Goal: Information Seeking & Learning: Learn about a topic

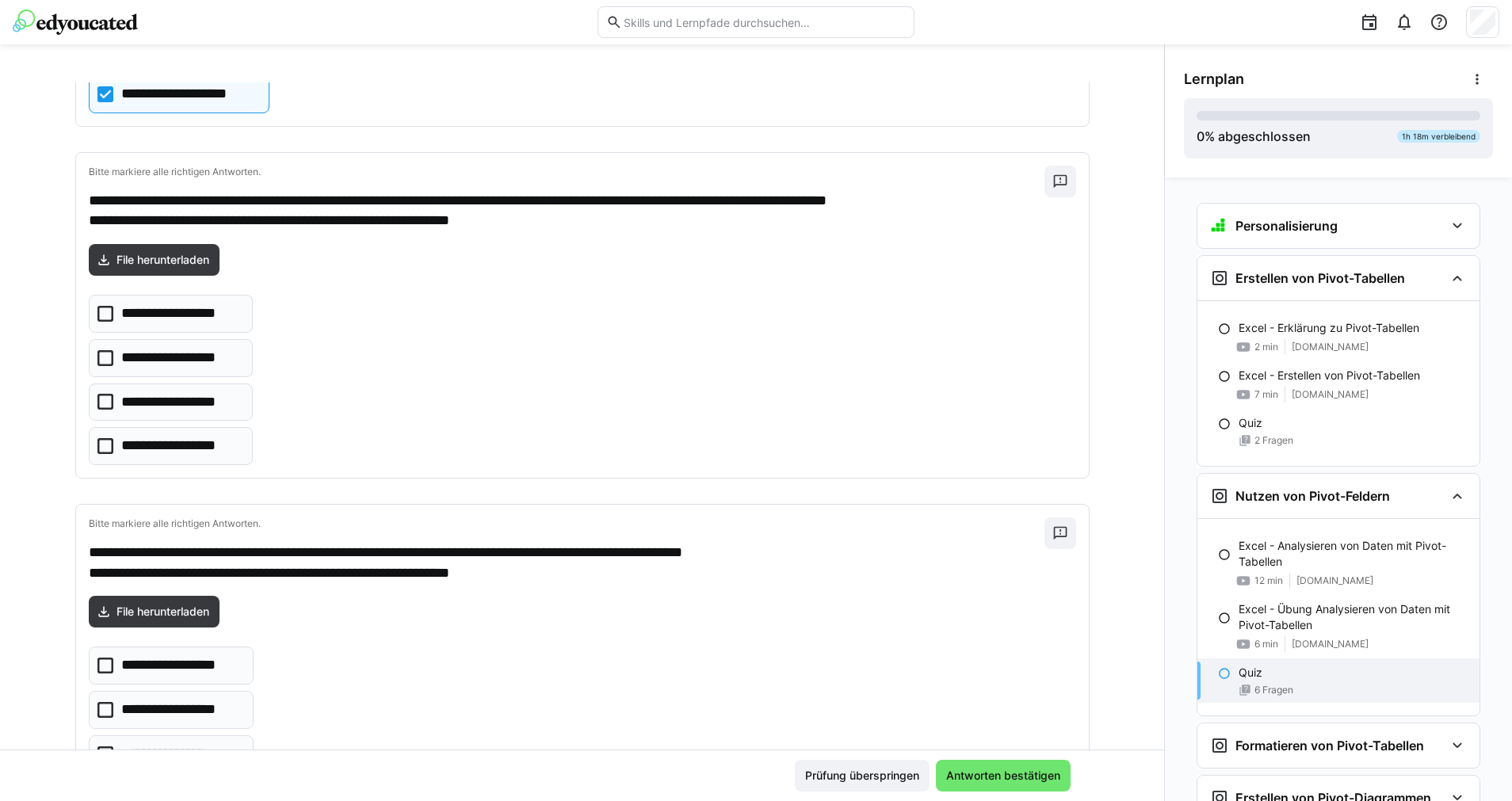
scroll to position [1404, 0]
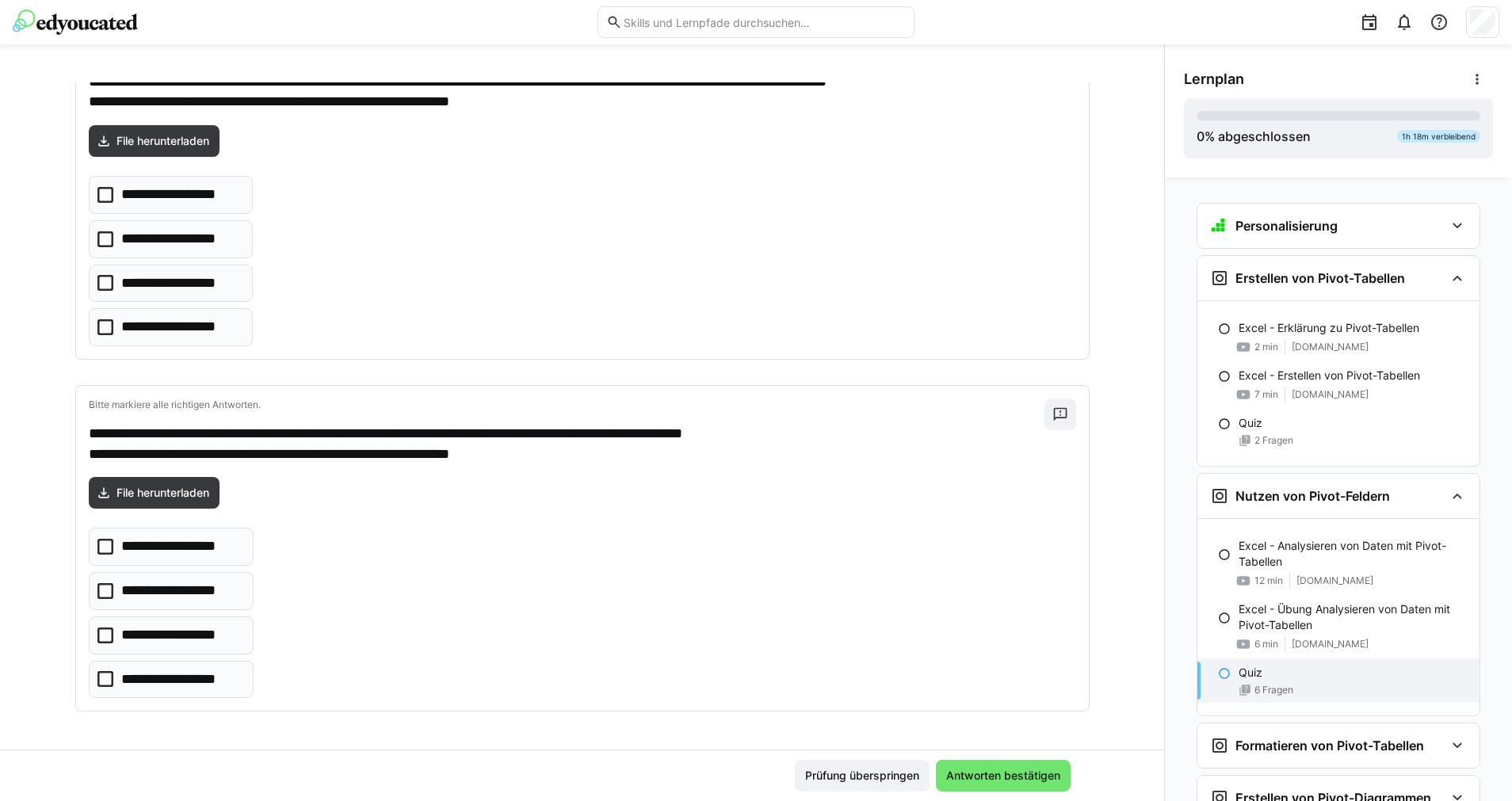
click at [188, 586] on p "**********" at bounding box center [181, 591] width 121 height 21
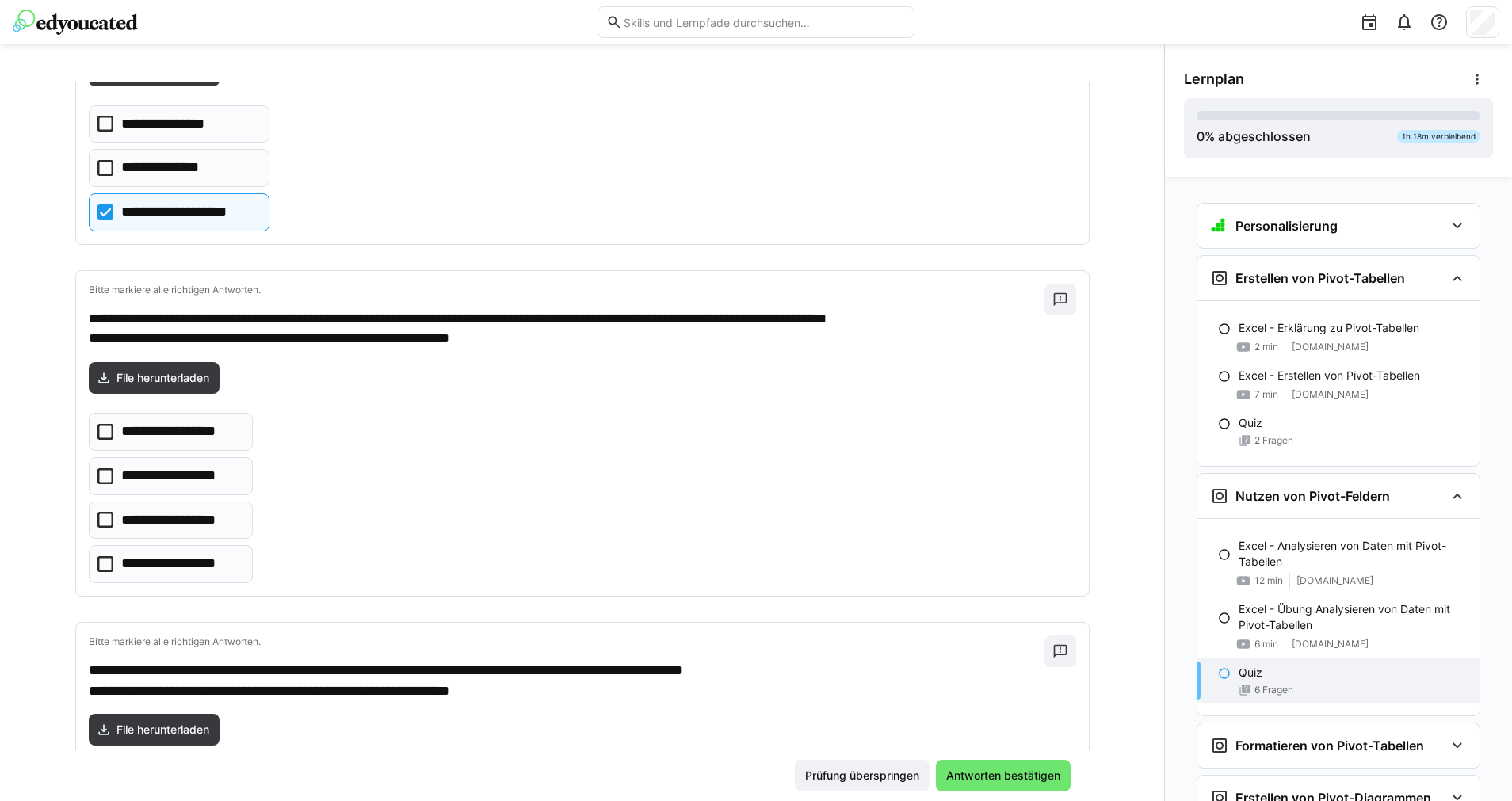
scroll to position [1167, 0]
click at [198, 567] on p "**********" at bounding box center [178, 565] width 114 height 21
click at [972, 779] on span "Antworten bestätigen" at bounding box center [1003, 776] width 119 height 16
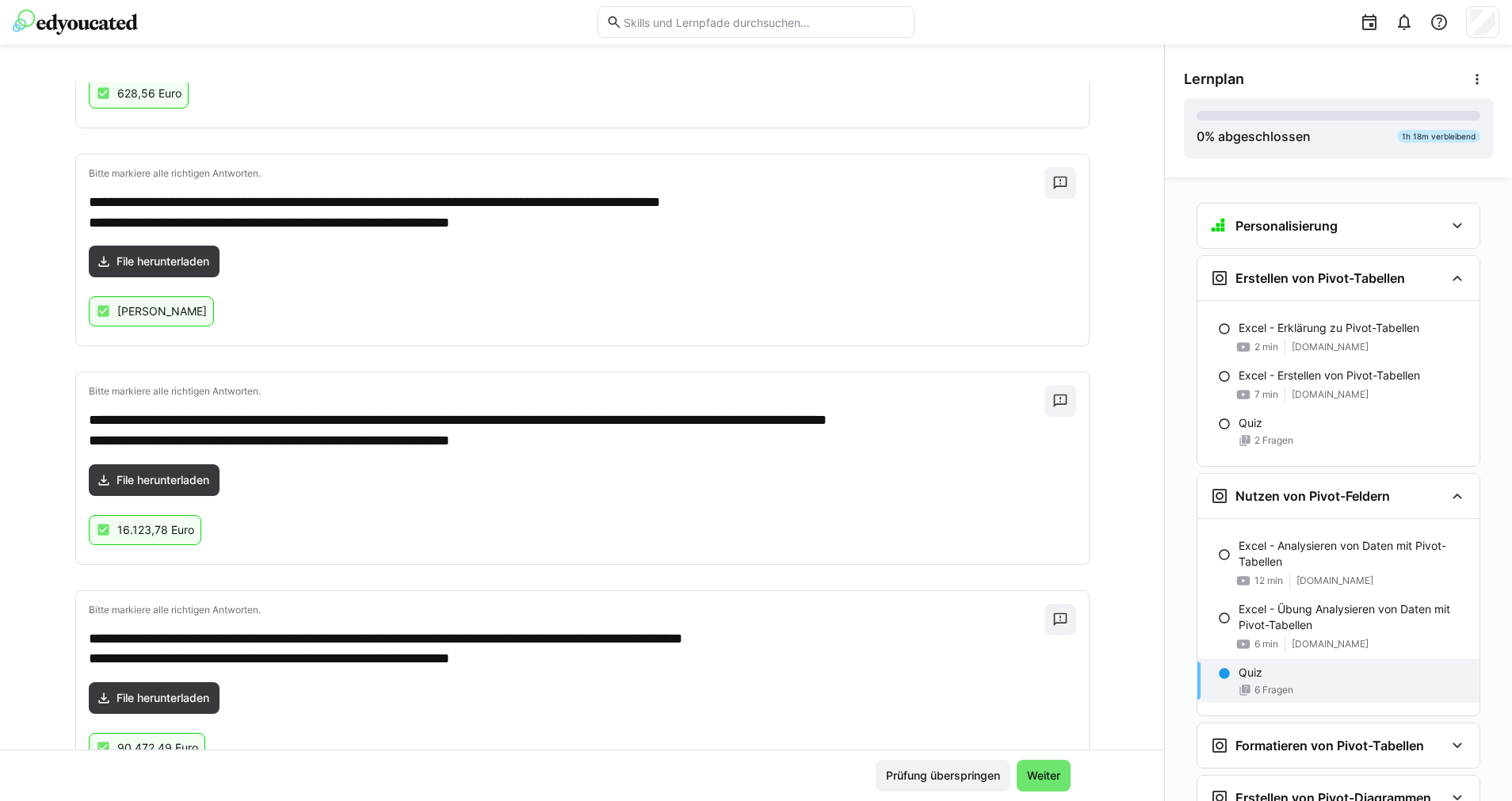
scroll to position [899, 0]
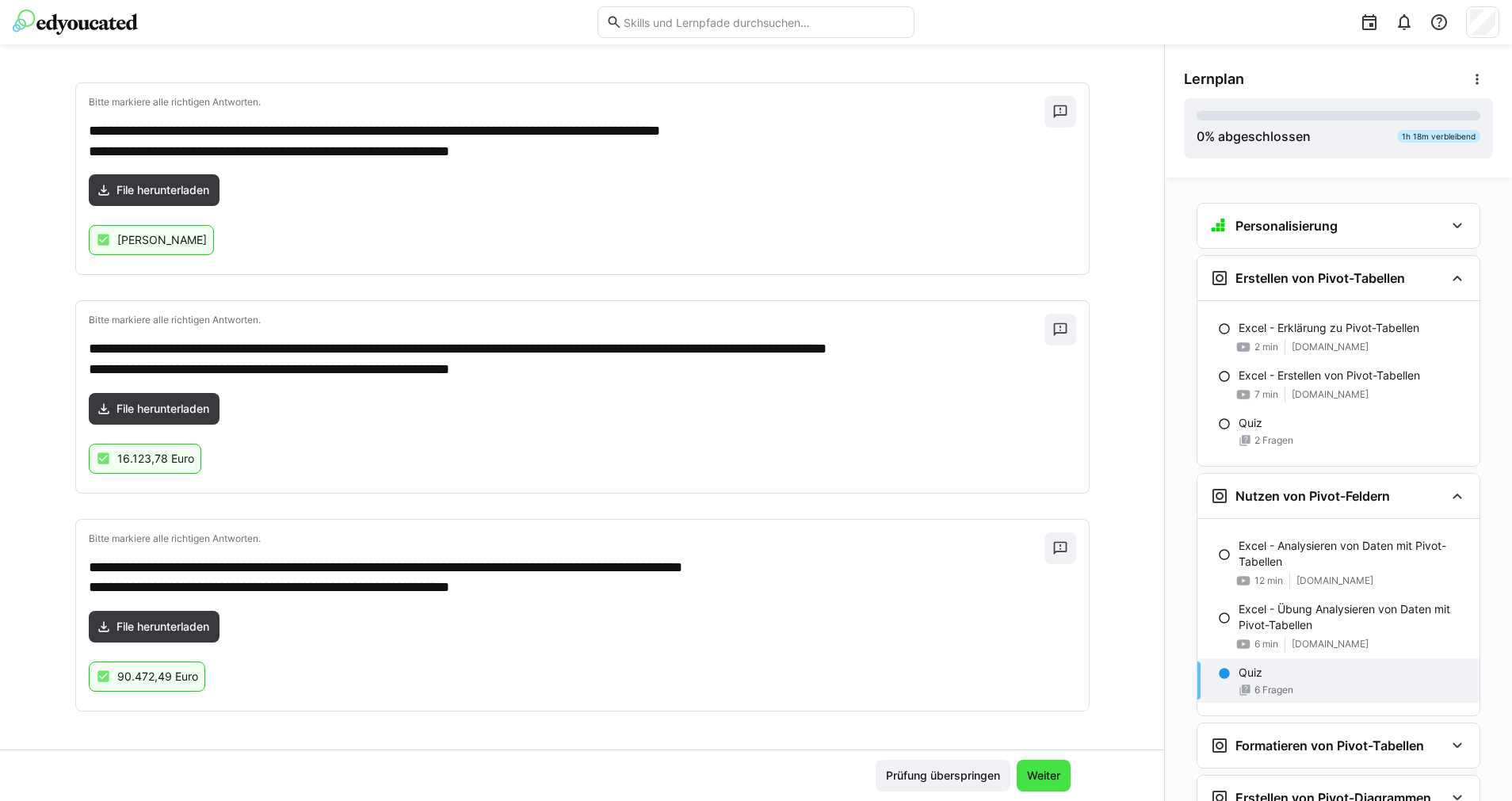
click at [1041, 773] on span "Weiter" at bounding box center [1043, 776] width 38 height 16
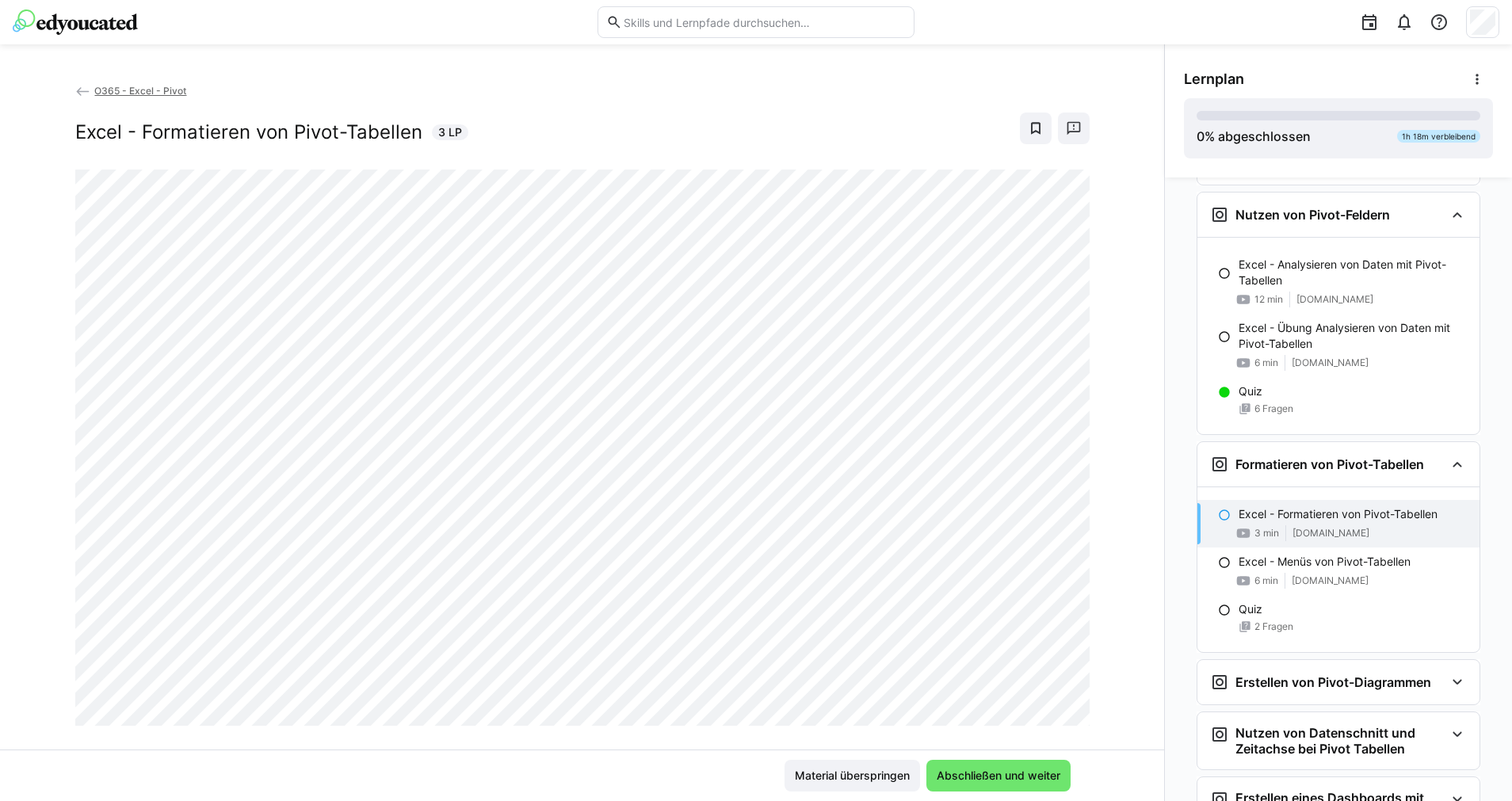
scroll to position [318, 0]
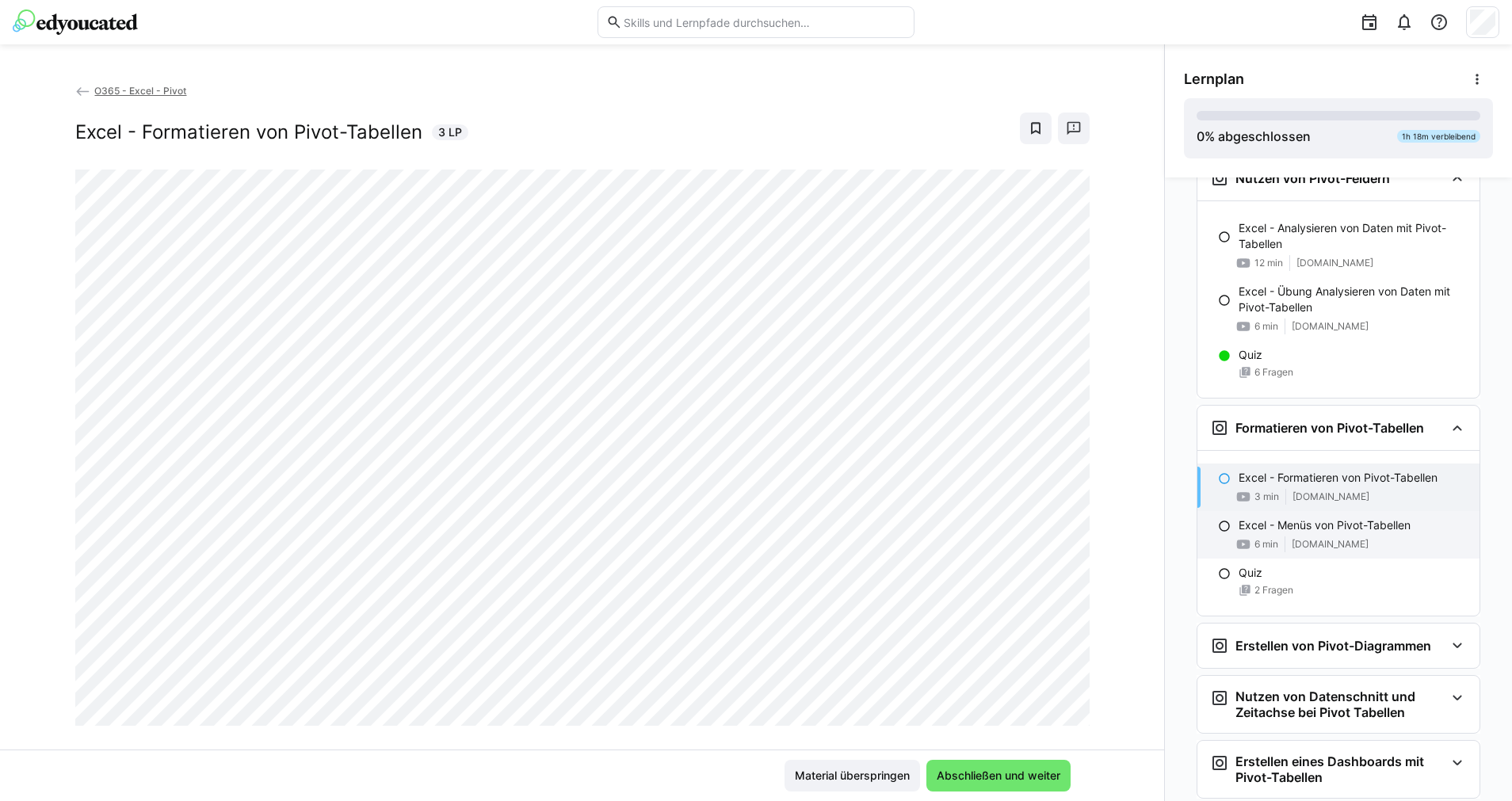
click at [1284, 544] on div "6 min www.youtube.com" at bounding box center [1352, 544] width 228 height 16
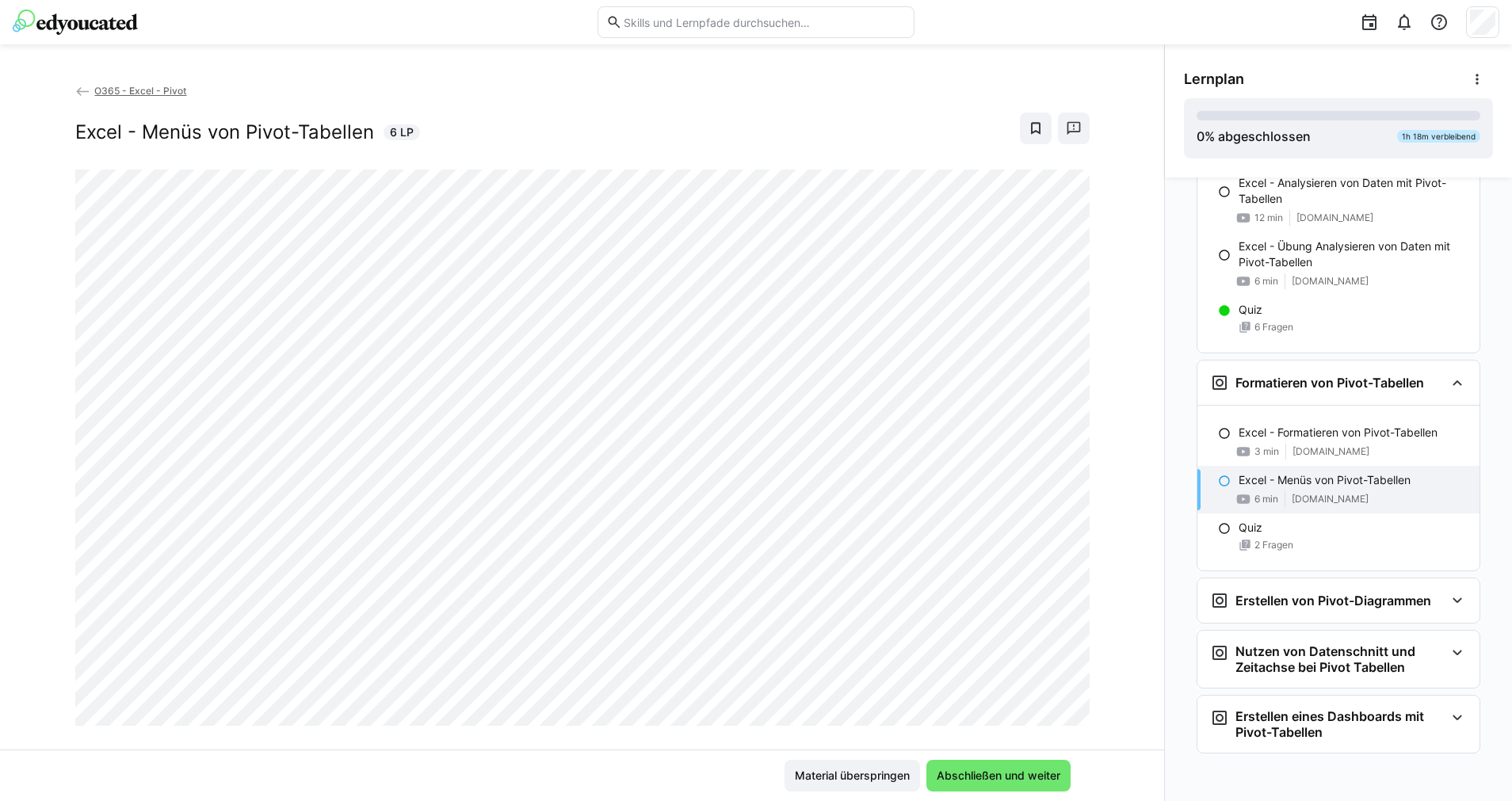
scroll to position [365, 0]
click at [1295, 586] on div "Erstellen von Pivot-Diagrammen" at bounding box center [1338, 599] width 282 height 44
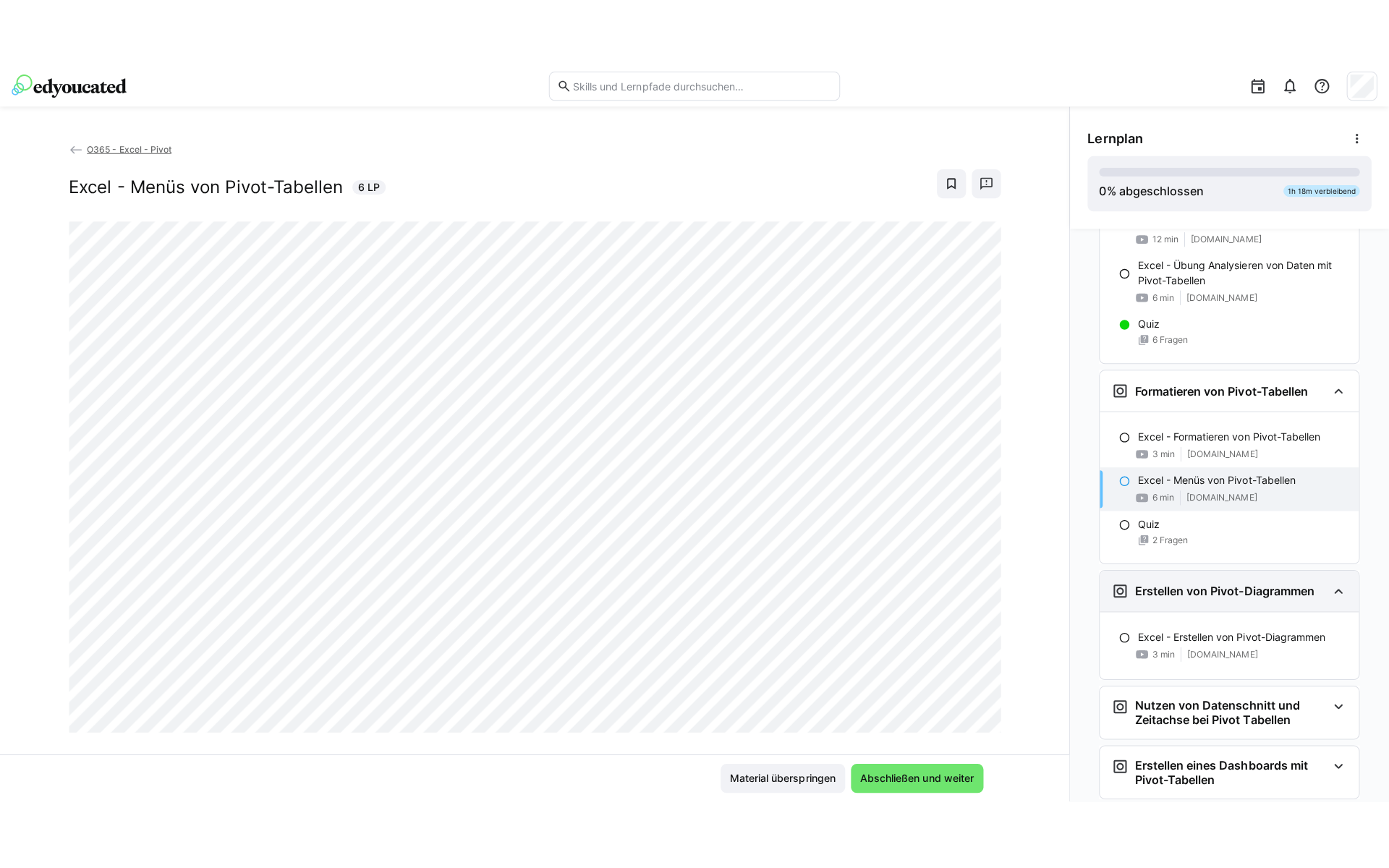
scroll to position [400, 0]
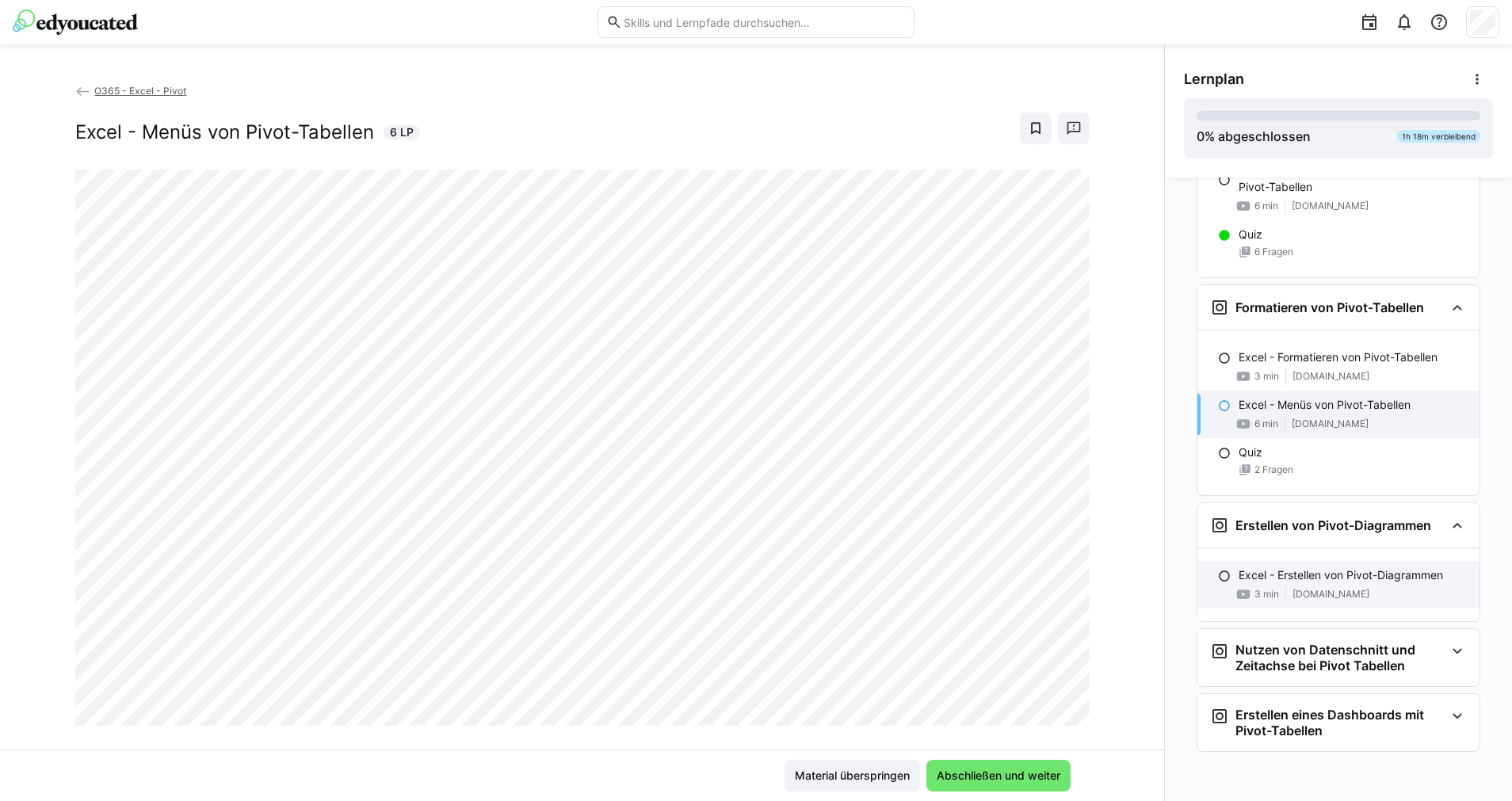
click at [1312, 574] on p "Excel - Erstellen von Pivot-Diagrammen" at bounding box center [1340, 576] width 204 height 16
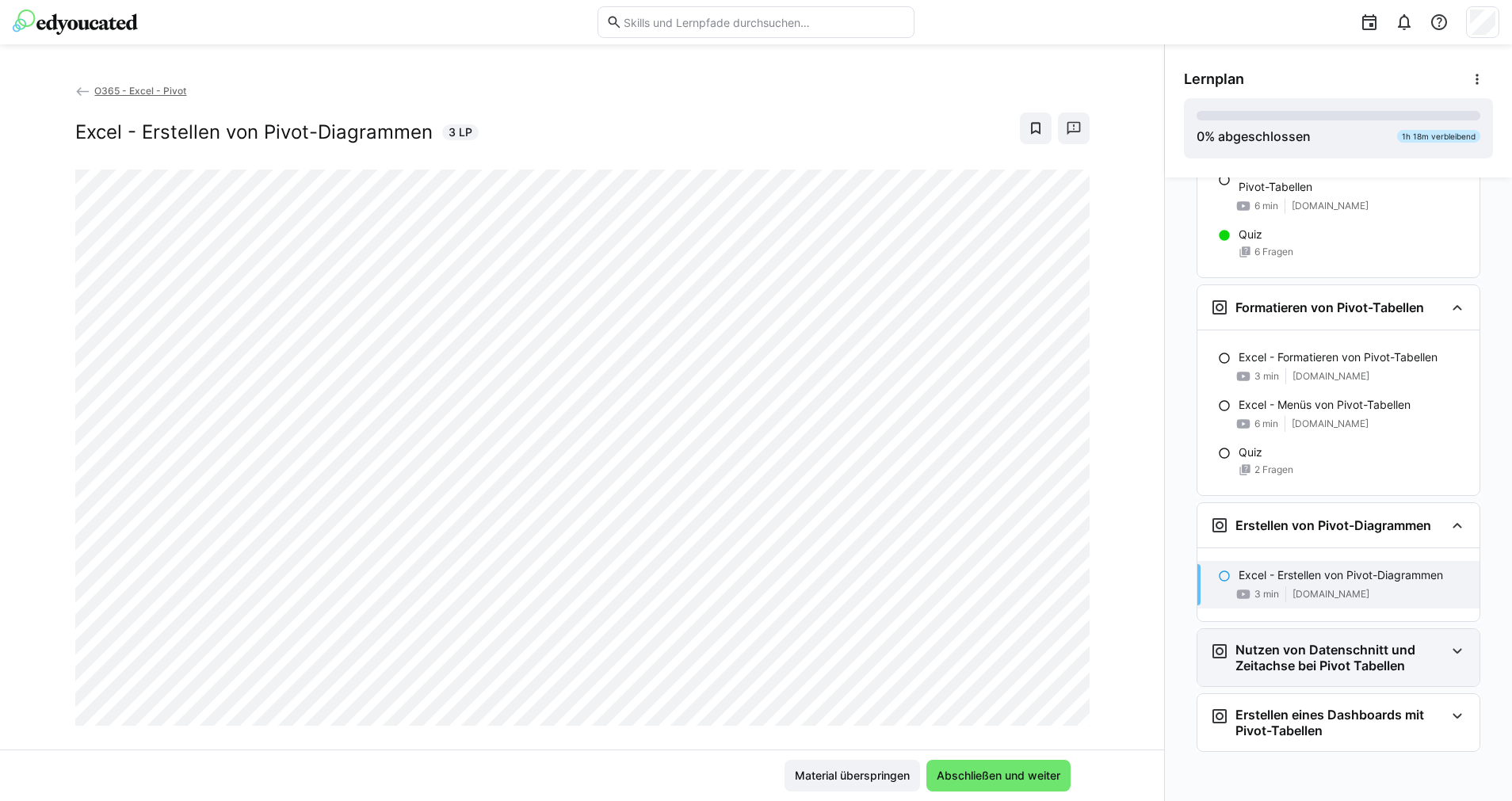
click at [1338, 670] on h3 "Nutzen von Datenschnitt und Zeitachse bei Pivot Tabellen" at bounding box center [1340, 658] width 209 height 32
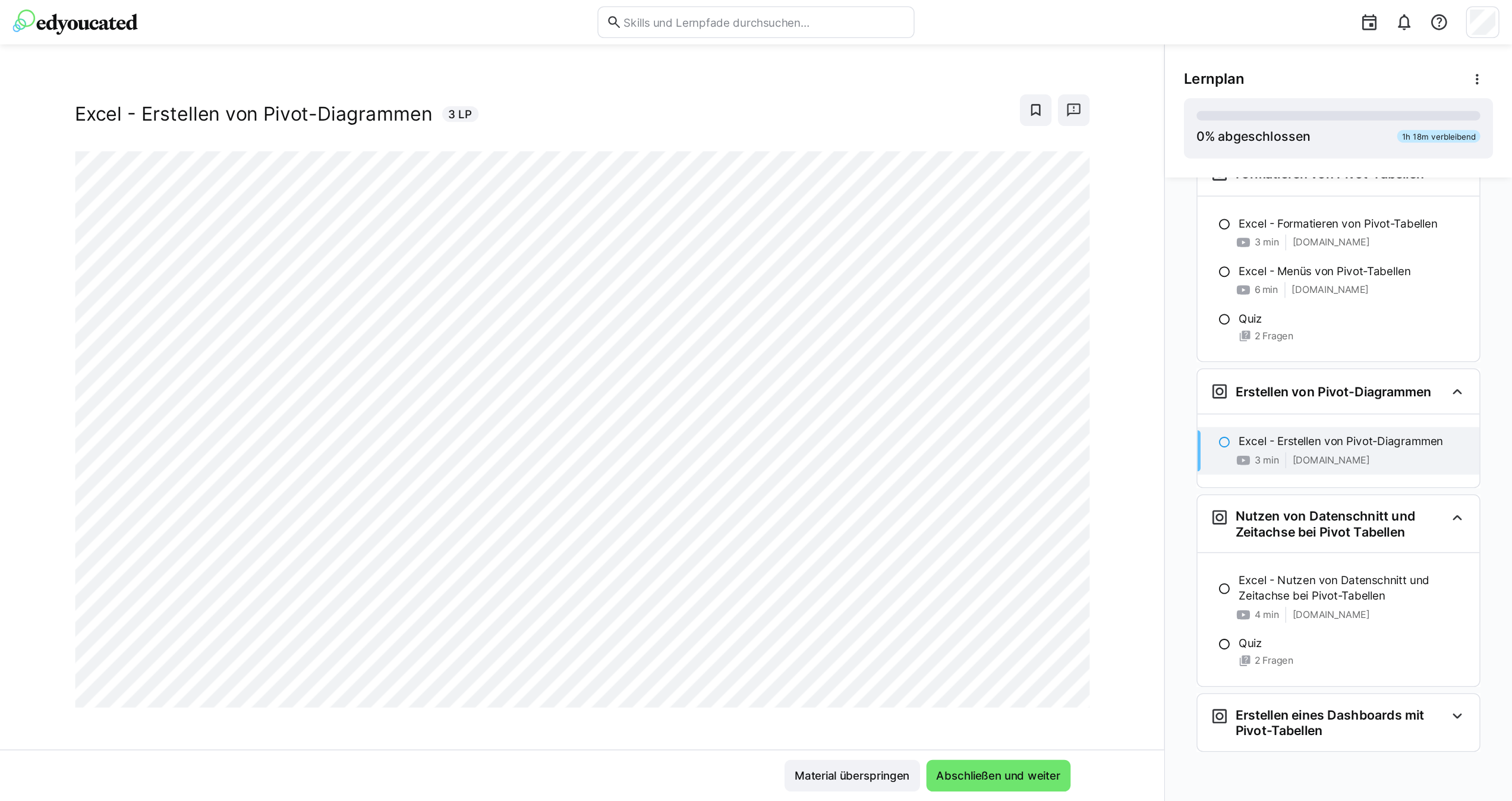
scroll to position [20, 0]
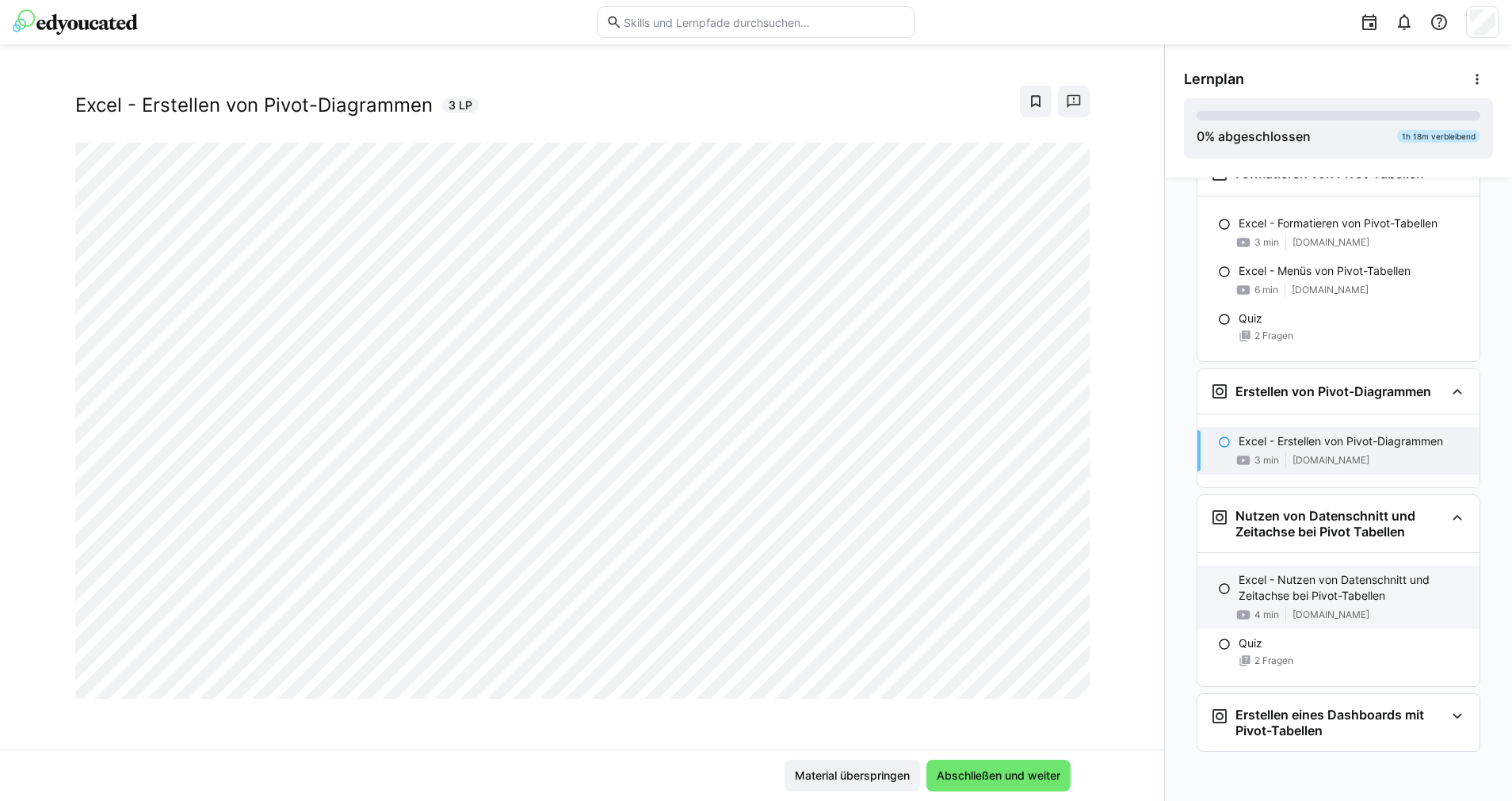
click at [1316, 582] on p "Excel - Nutzen von Datenschnitt und Zeitachse bei Pivot-Tabellen" at bounding box center [1352, 589] width 228 height 32
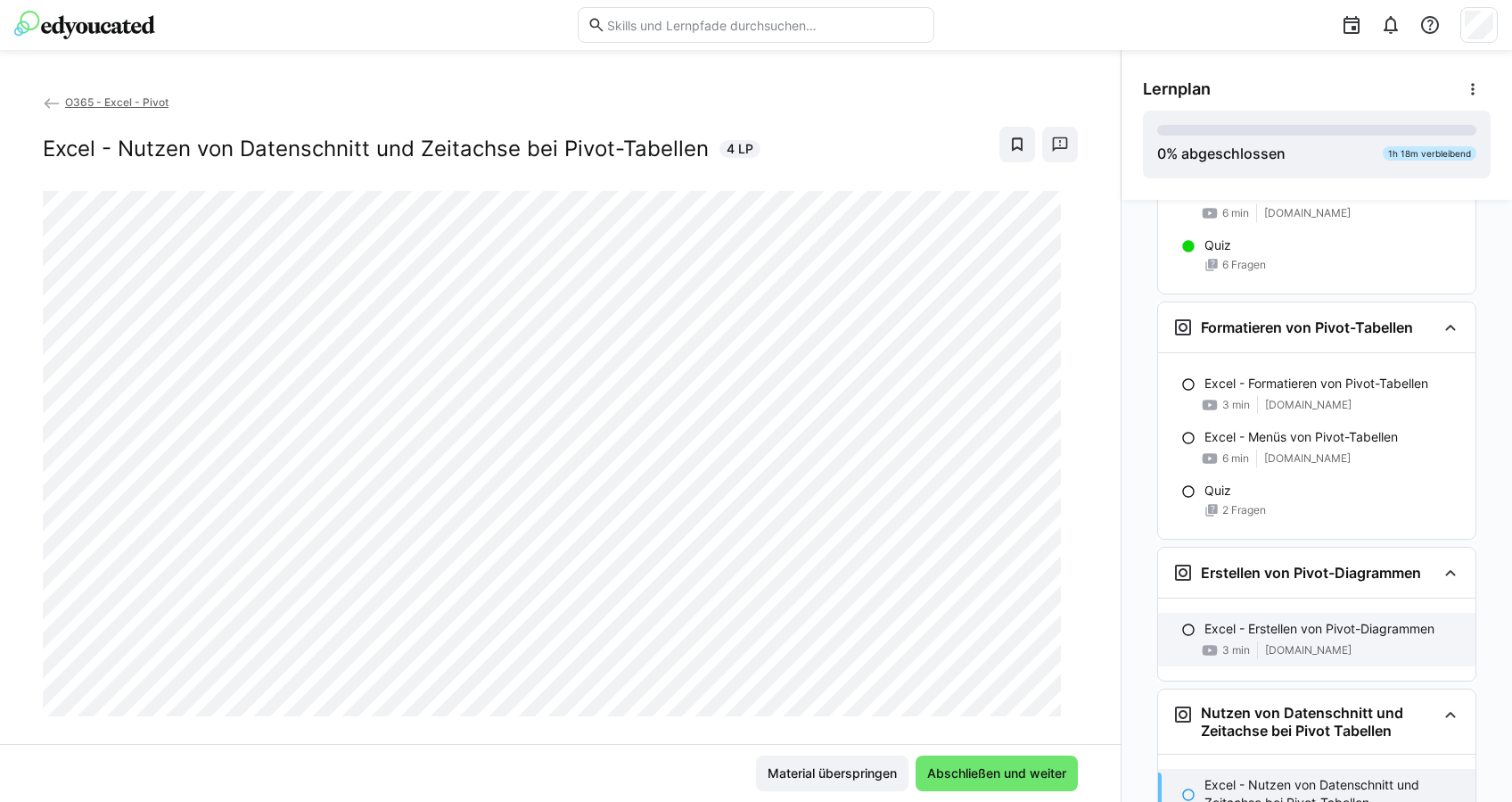
scroll to position [475, 0]
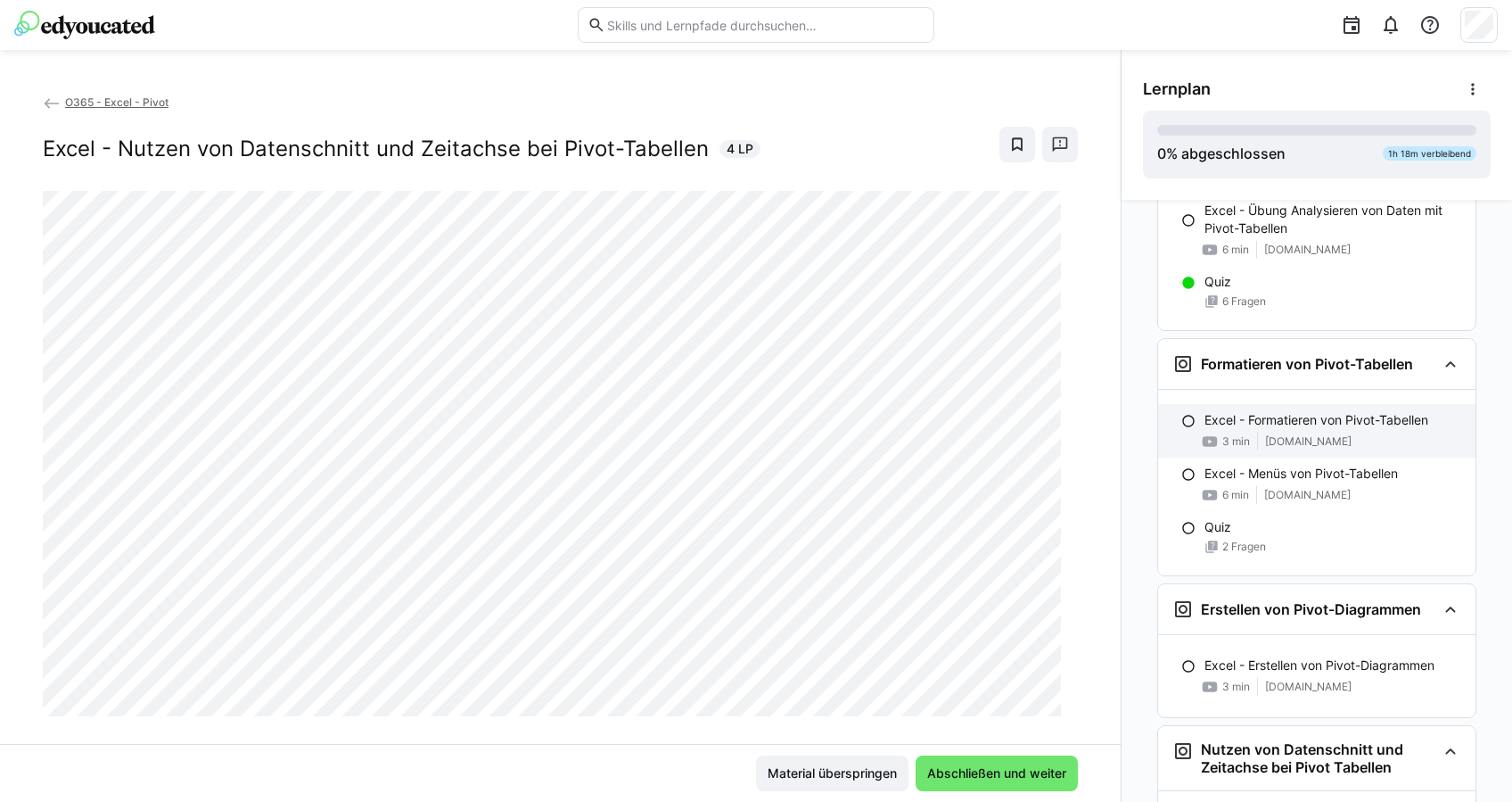
click at [1284, 434] on span "[DOMAIN_NAME]" at bounding box center [1309, 441] width 87 height 14
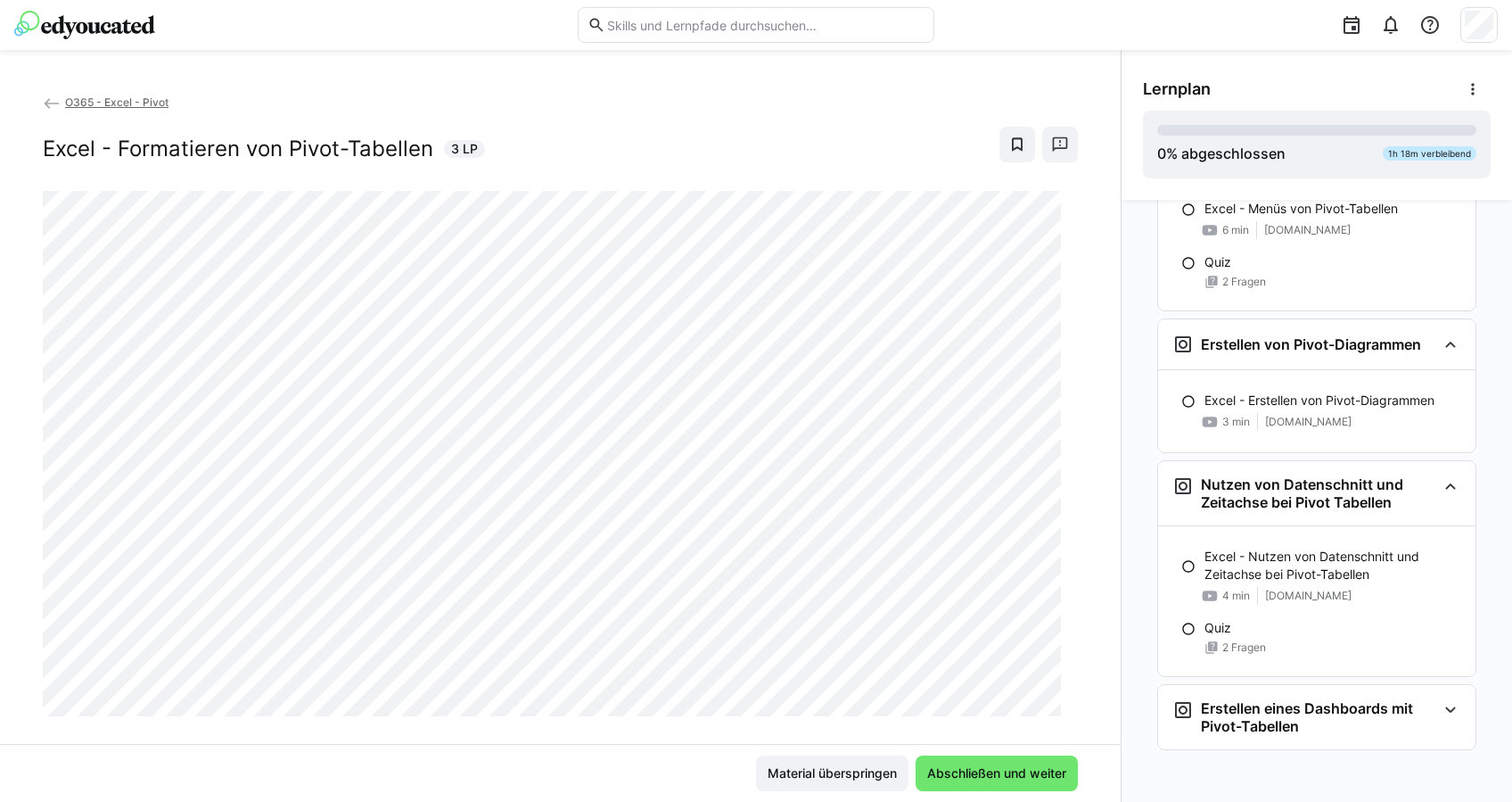
scroll to position [742, 0]
click at [1357, 734] on div "Erstellen eines Dashboards mit Pivot-Tabellen" at bounding box center [1317, 714] width 318 height 64
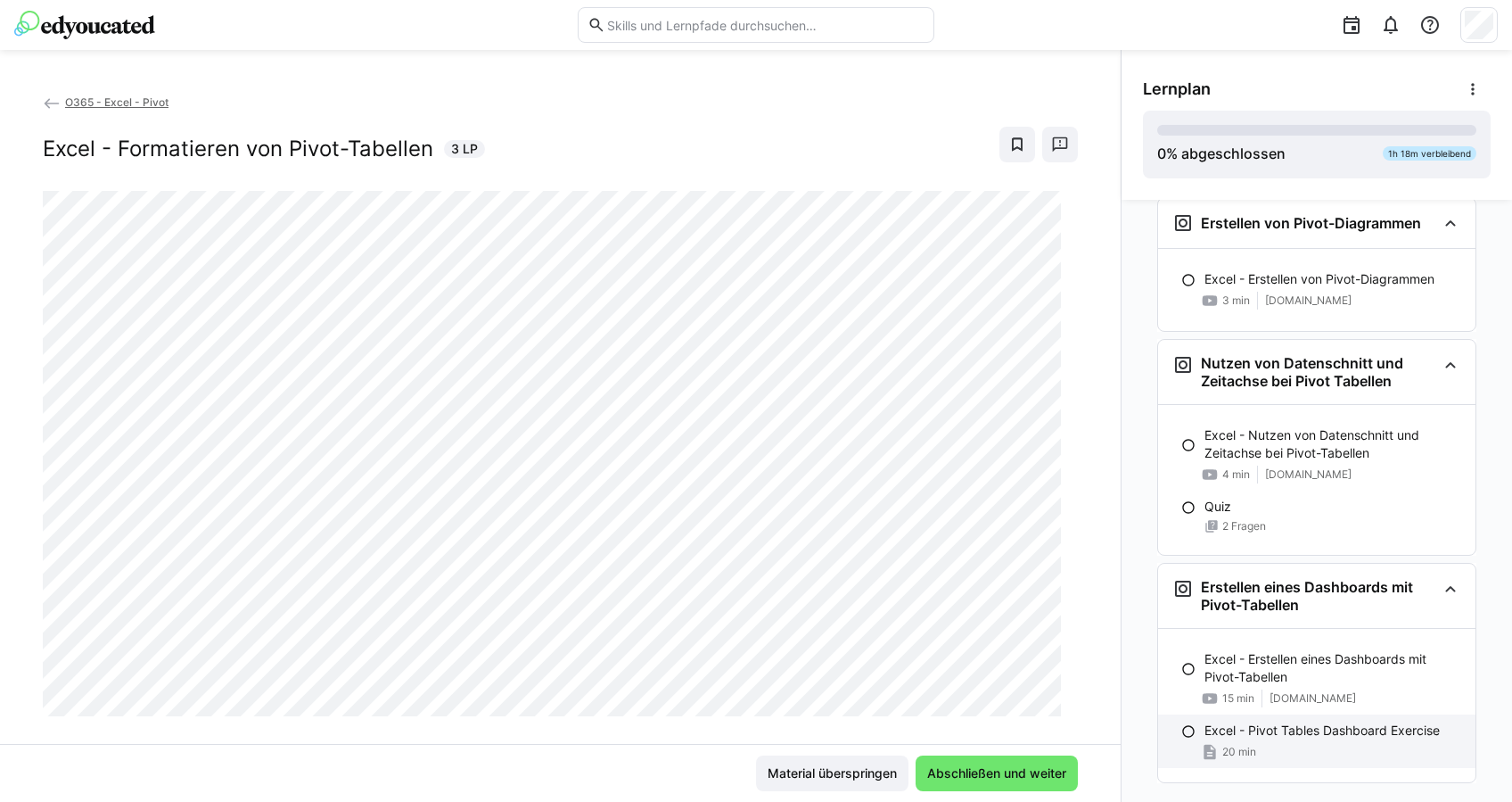
click at [1283, 724] on p "Excel - Pivot Tables Dashboard Exercise" at bounding box center [1322, 731] width 235 height 18
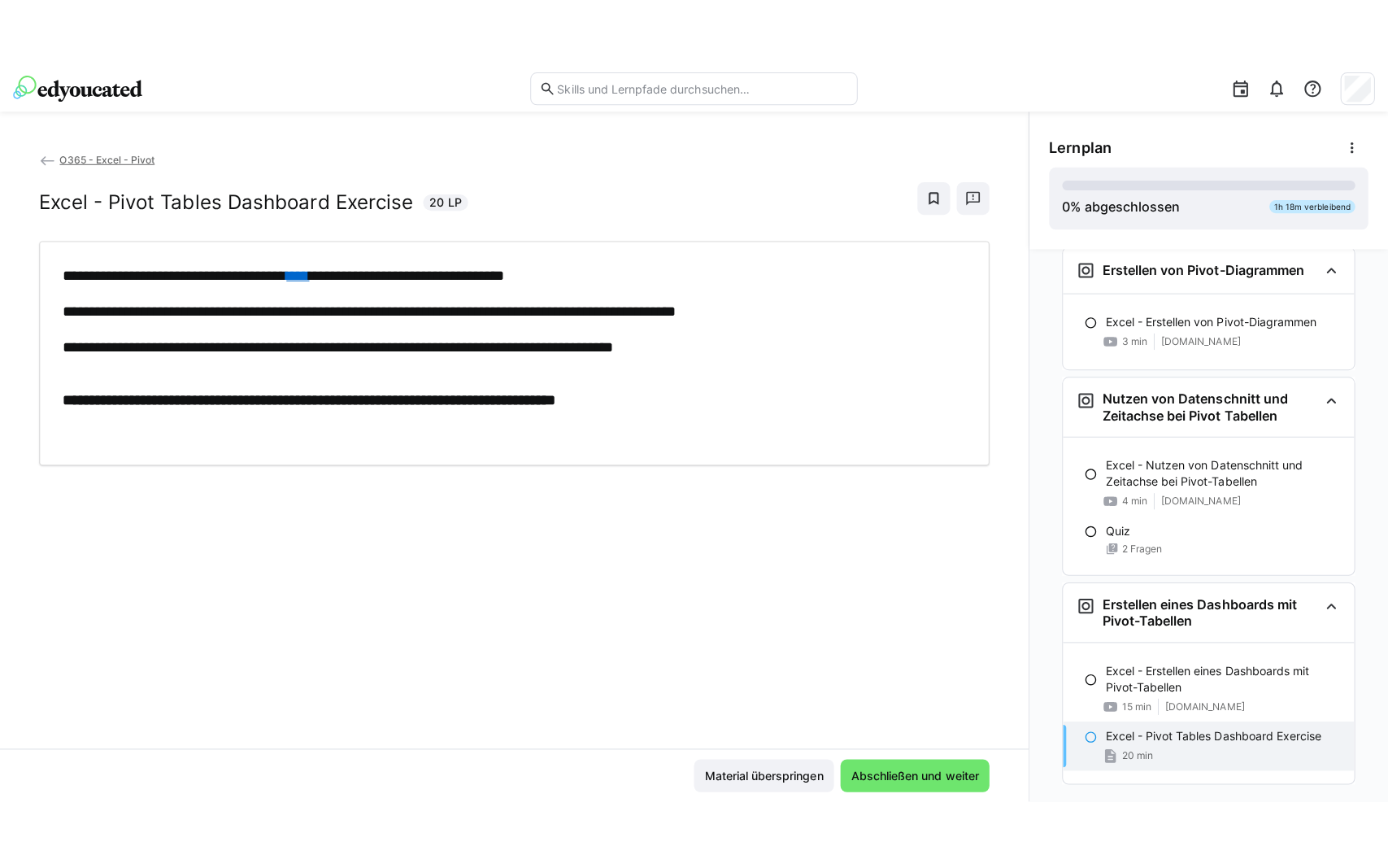
scroll to position [818, 0]
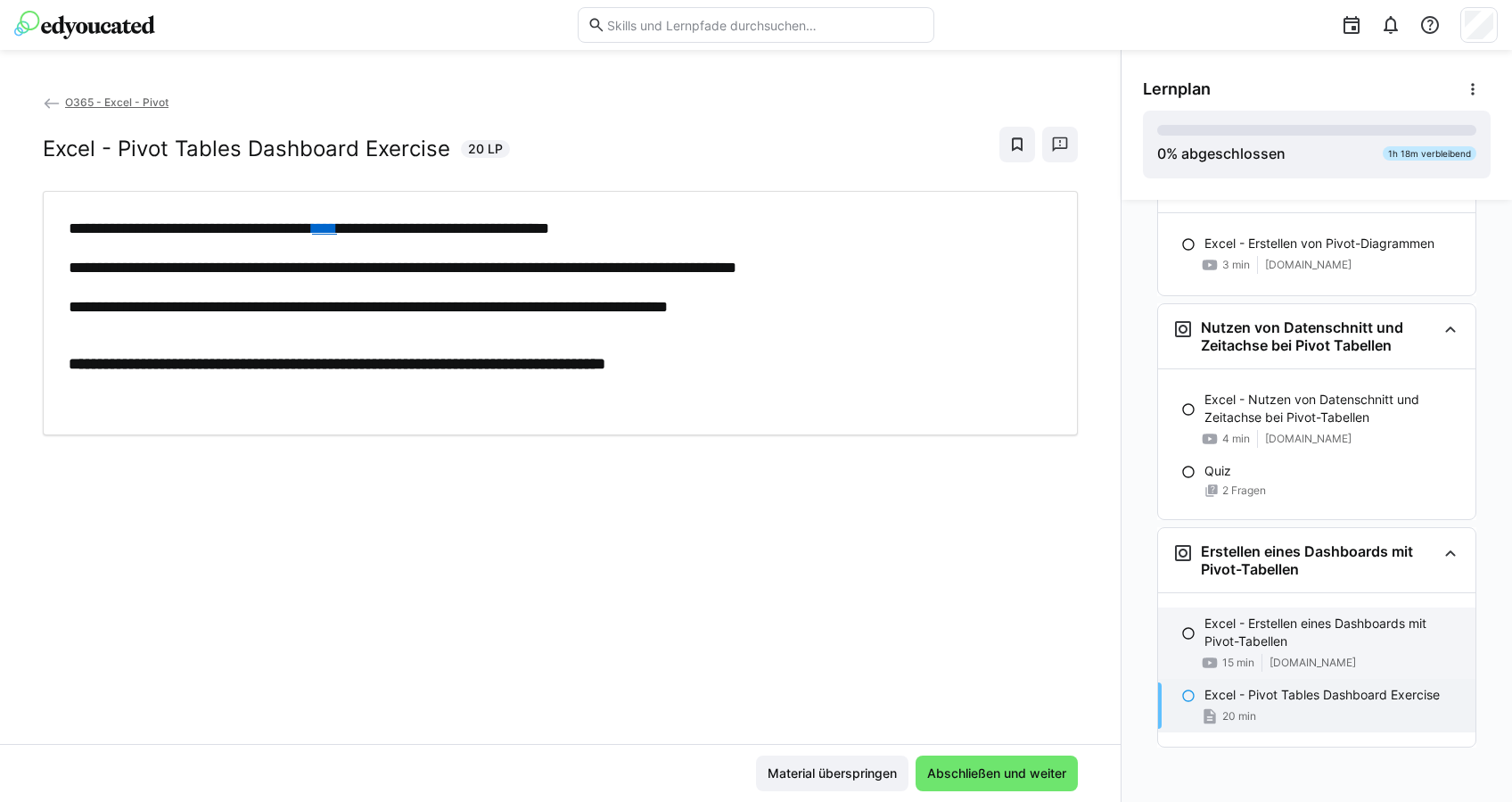
click at [1298, 643] on p "Excel - Erstellen eines Dashboards mit Pivot-Tabellen" at bounding box center [1332, 632] width 257 height 36
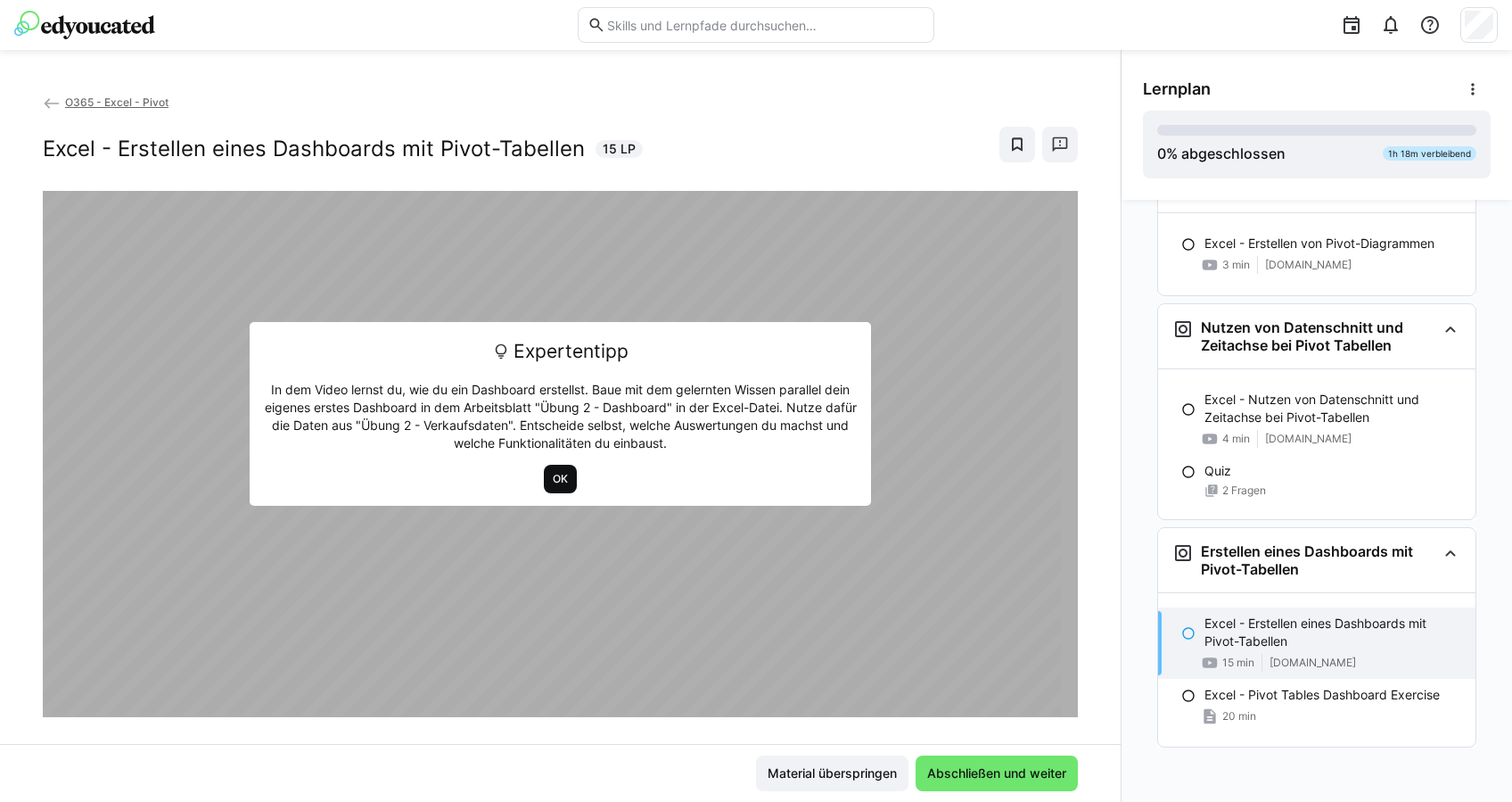
click at [564, 475] on span "OK" at bounding box center [560, 479] width 33 height 29
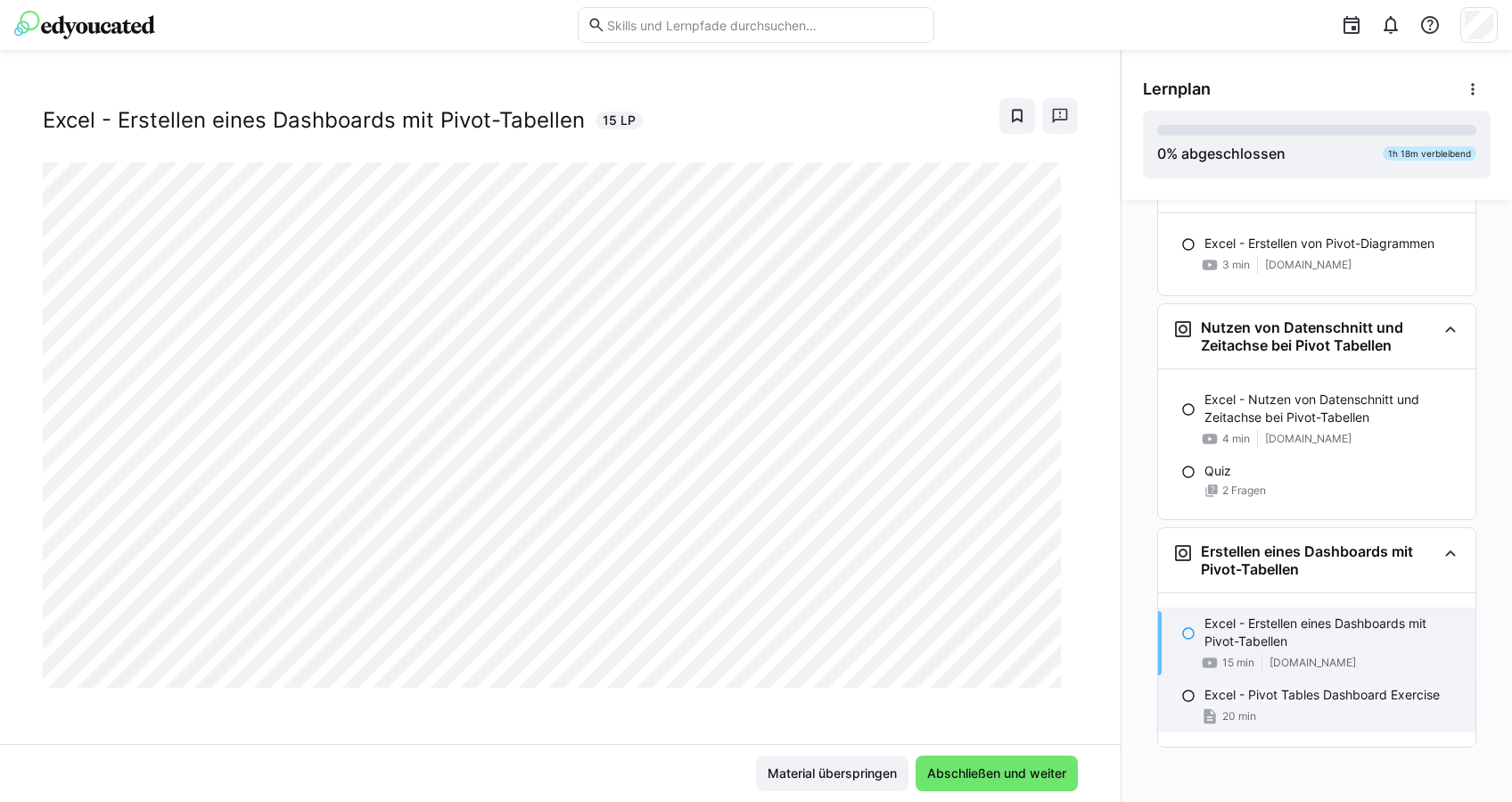
scroll to position [540, 0]
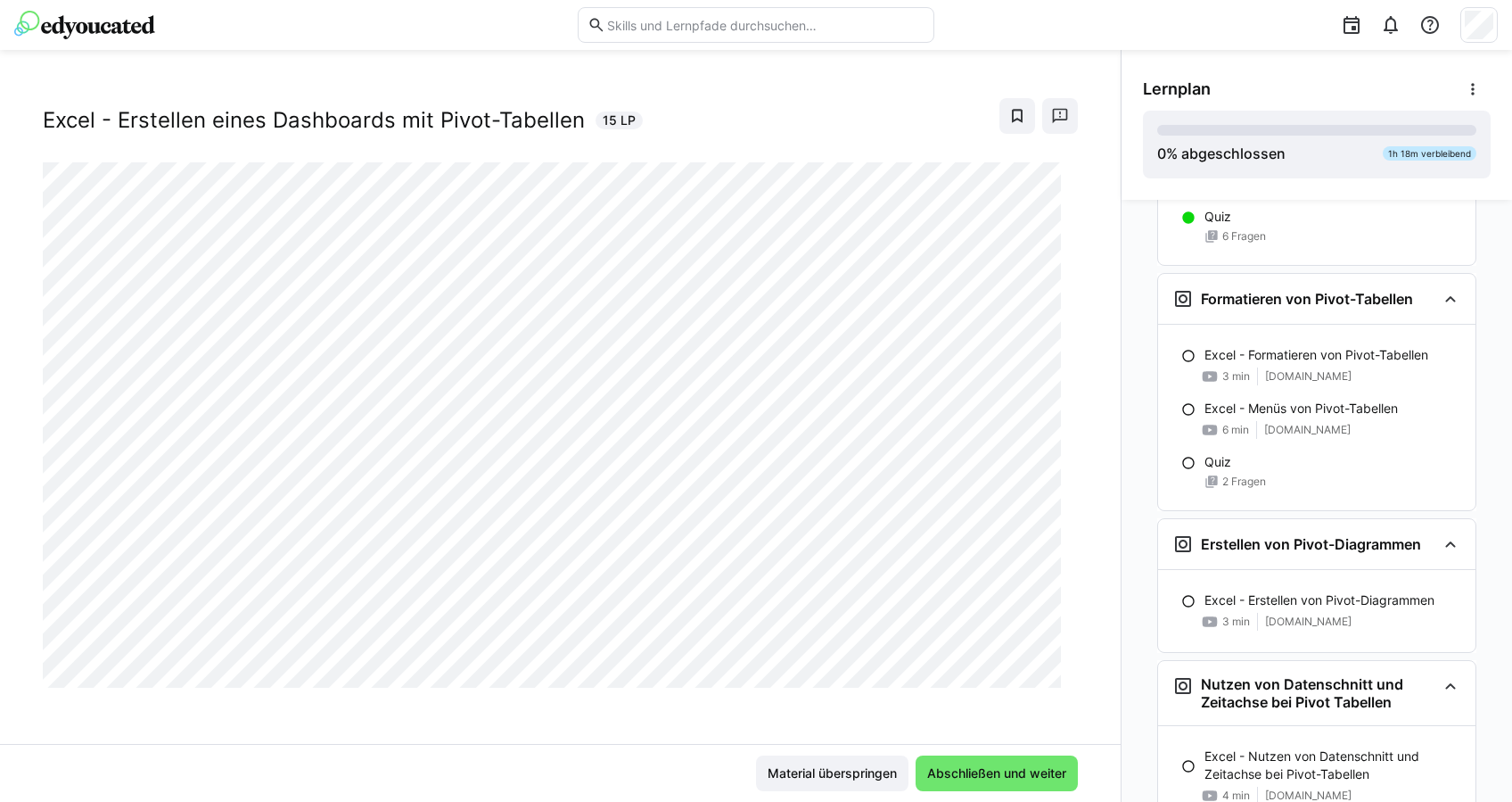
click at [739, 75] on div "O365 - Excel - Pivot Excel - Erstellen eines Dashboards mit Pivot-Tabellen 15 L…" at bounding box center [560, 425] width 1120 height 751
click at [455, 728] on div "O365 - Excel - Pivot Excel - Erstellen eines Dashboards mit Pivot-Tabellen 15 LP" at bounding box center [560, 419] width 1120 height 651
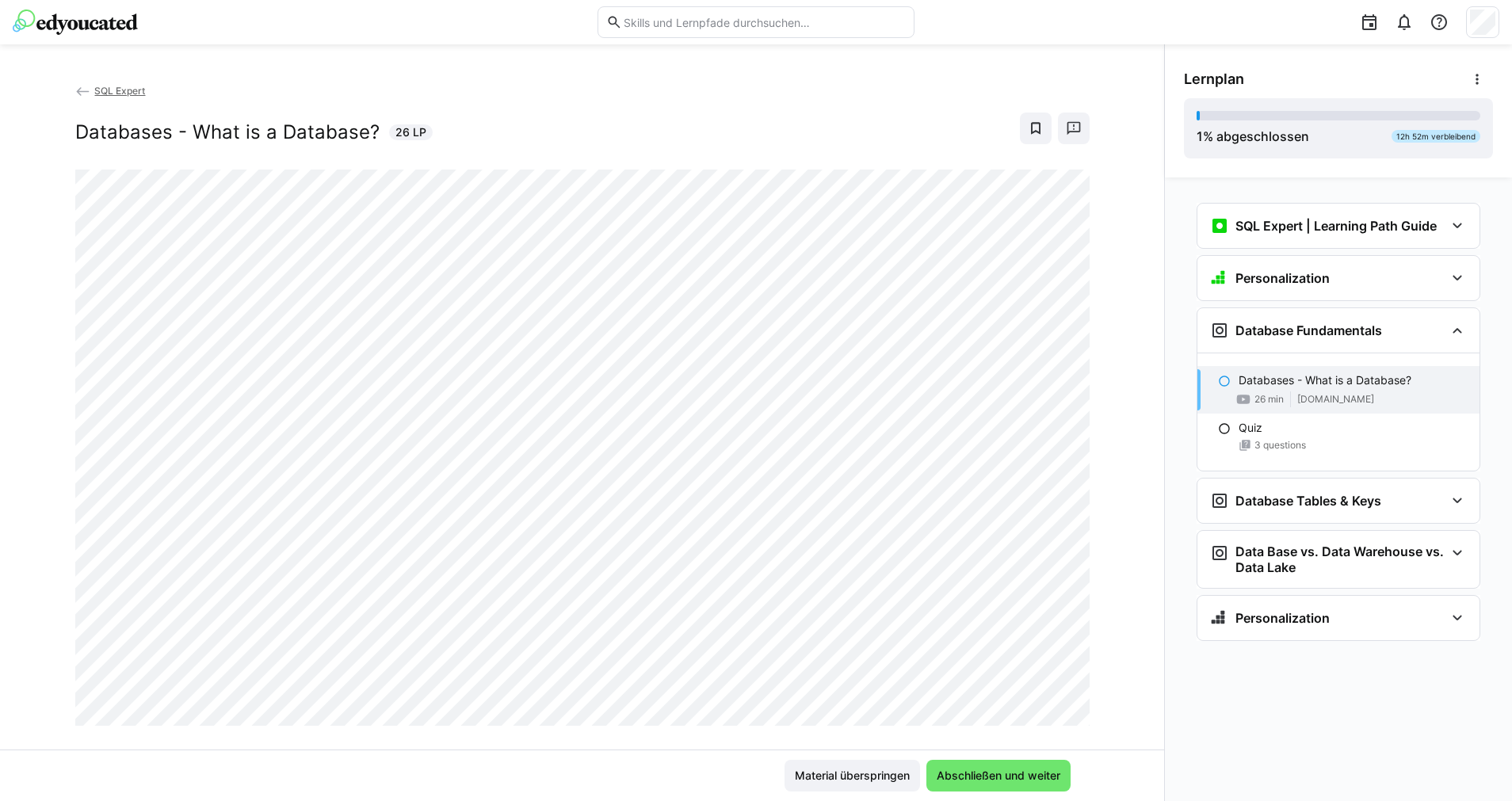
drag, startPoint x: 0, startPoint y: 0, endPoint x: 102, endPoint y: 15, distance: 103.1
click at [102, 15] on img at bounding box center [75, 22] width 125 height 26
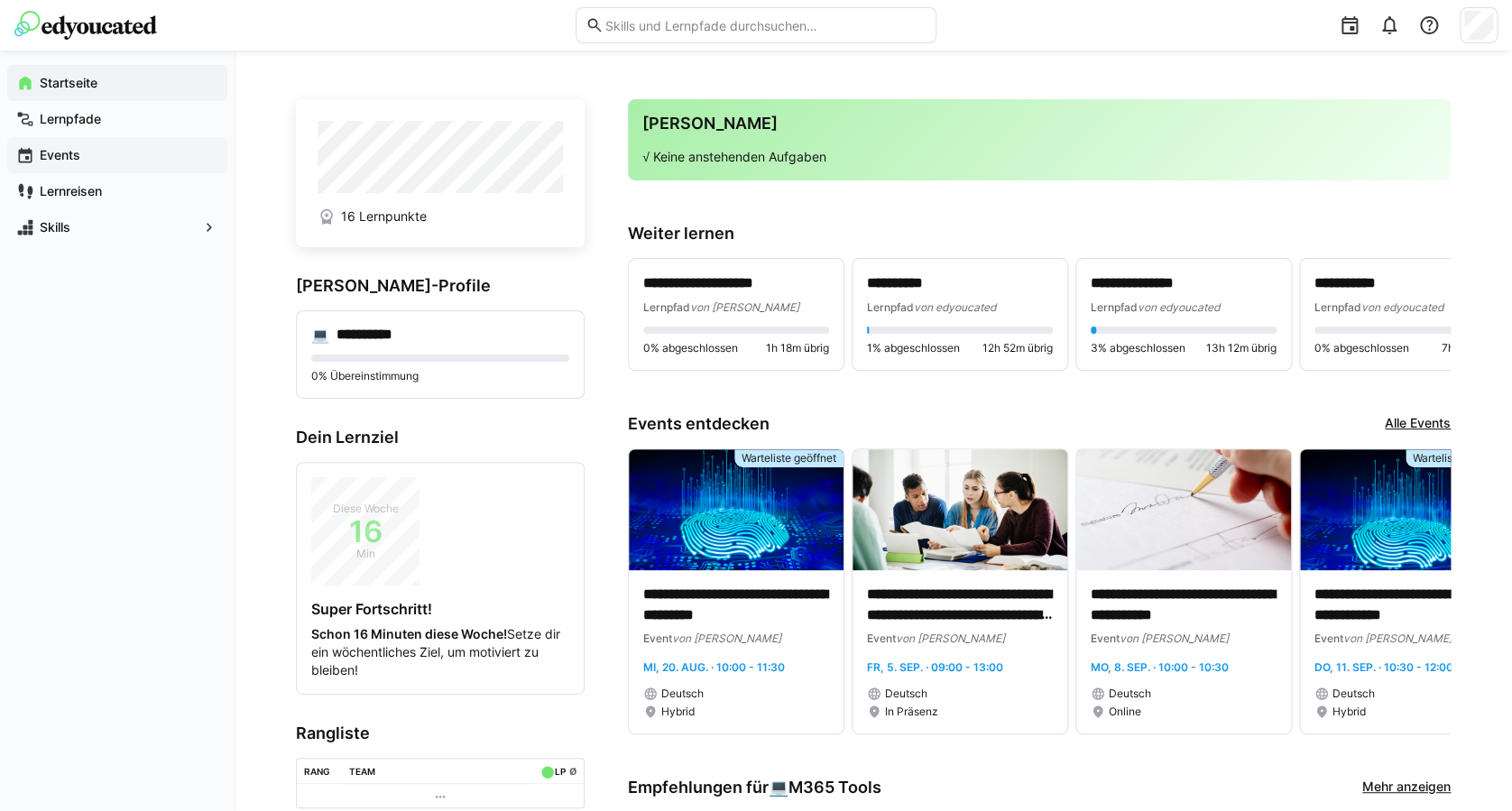
click at [144, 137] on div "Events" at bounding box center [117, 155] width 220 height 36
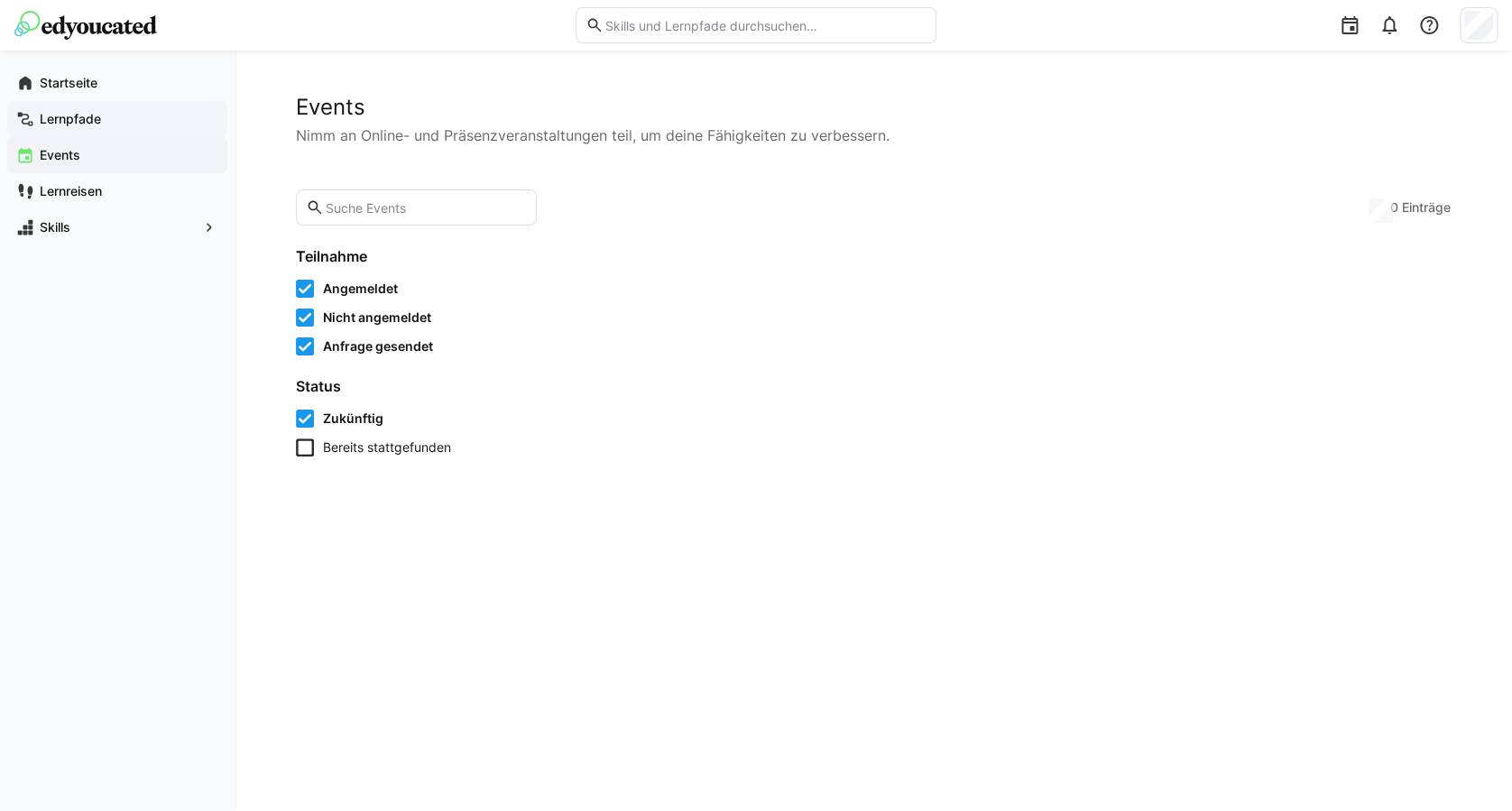
click at [144, 119] on span "Lernpfade" at bounding box center [128, 120] width 182 height 18
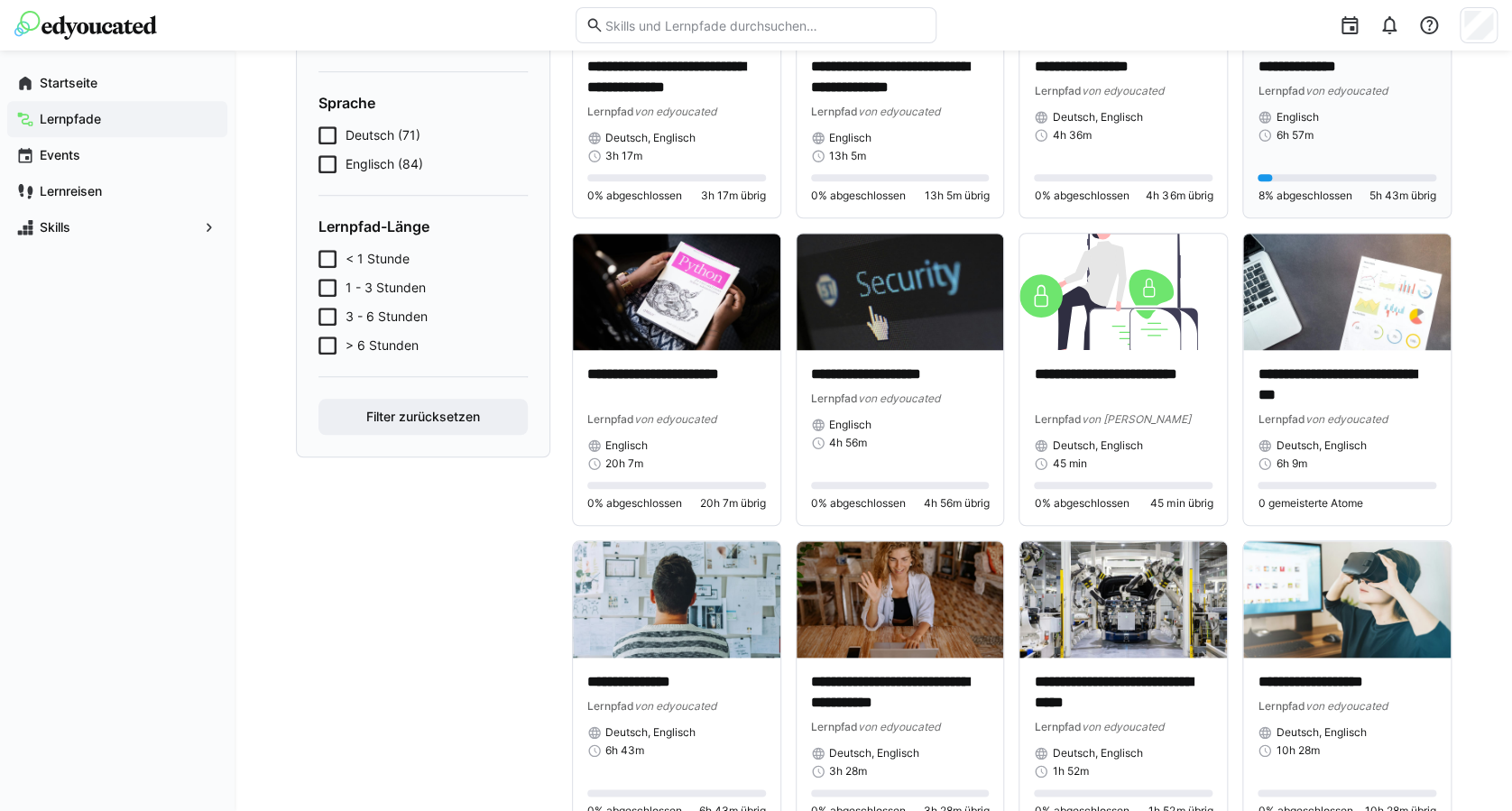
scroll to position [600, 0]
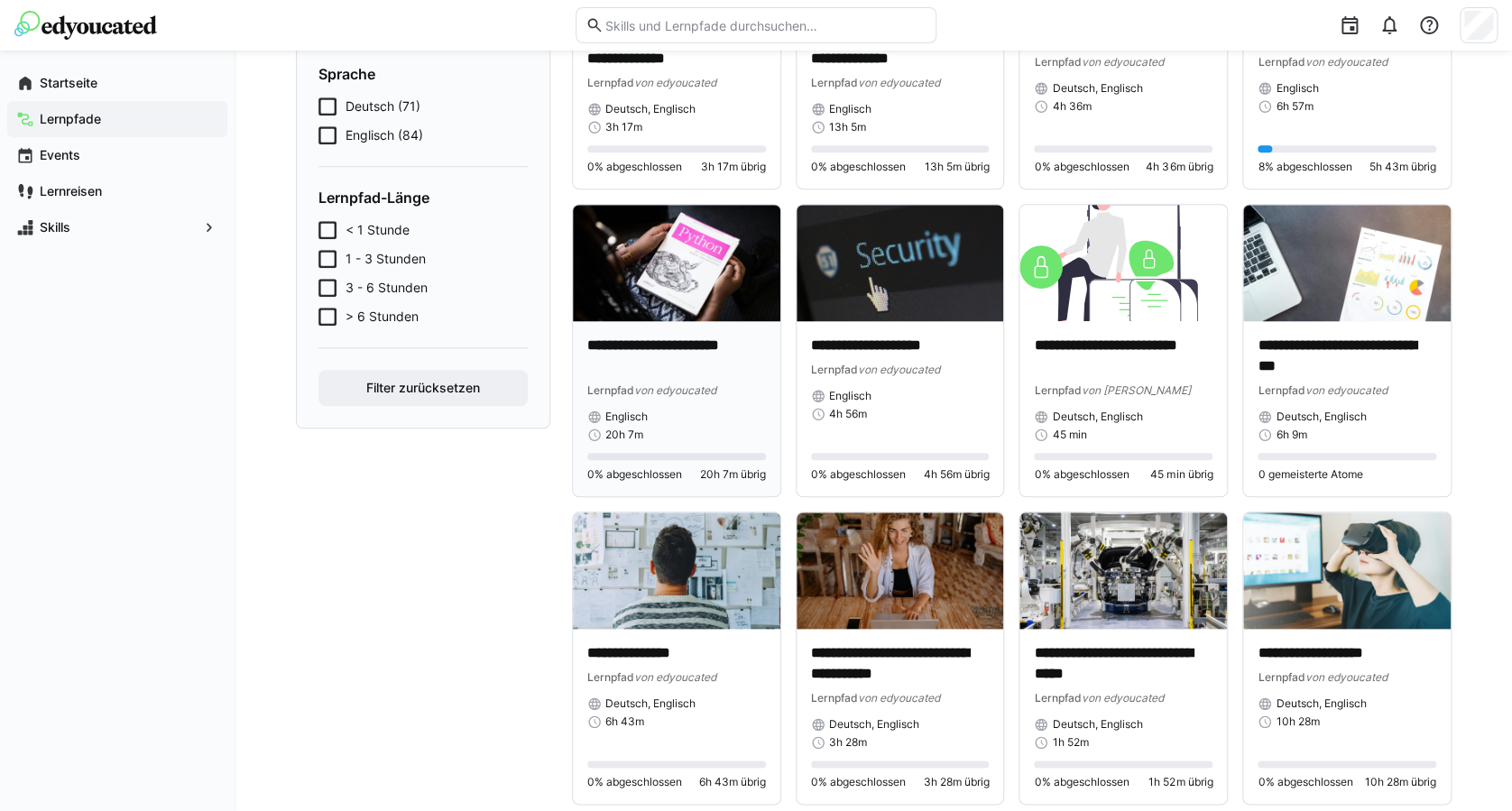
click at [685, 321] on div "**********" at bounding box center [676, 409] width 207 height 175
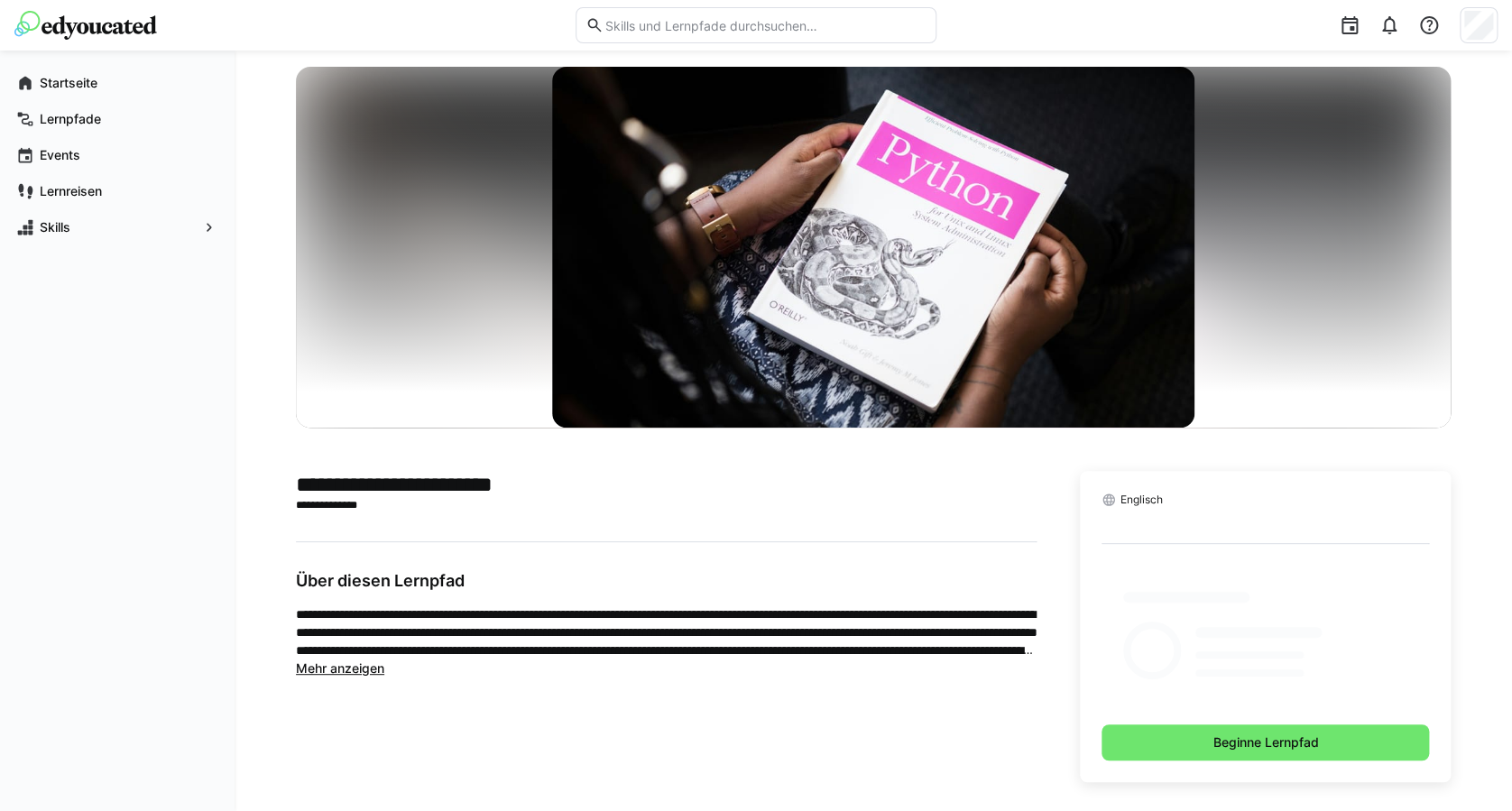
scroll to position [41, 0]
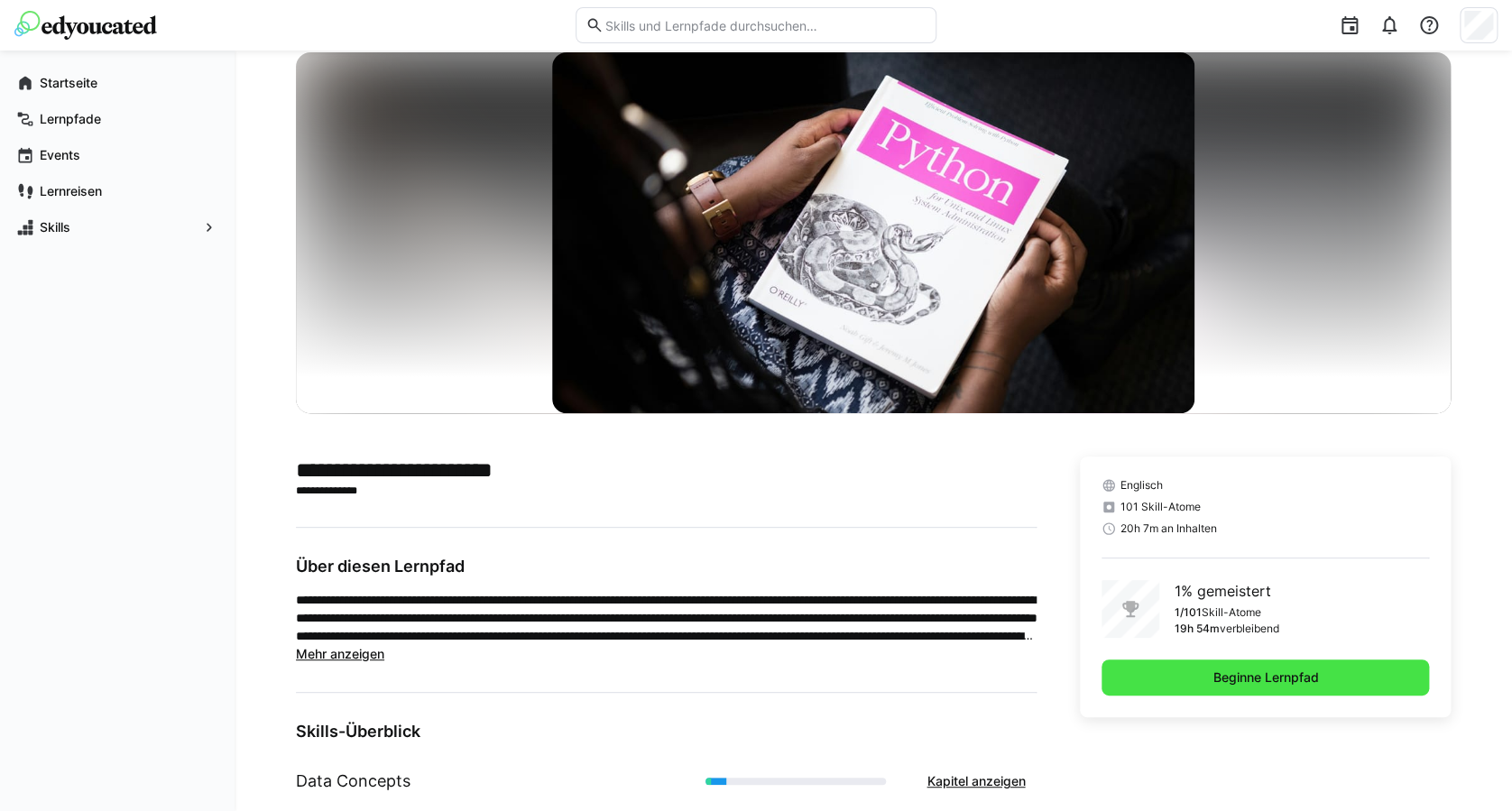
click at [1218, 678] on span "Beginne Lernpfad" at bounding box center [1265, 677] width 111 height 18
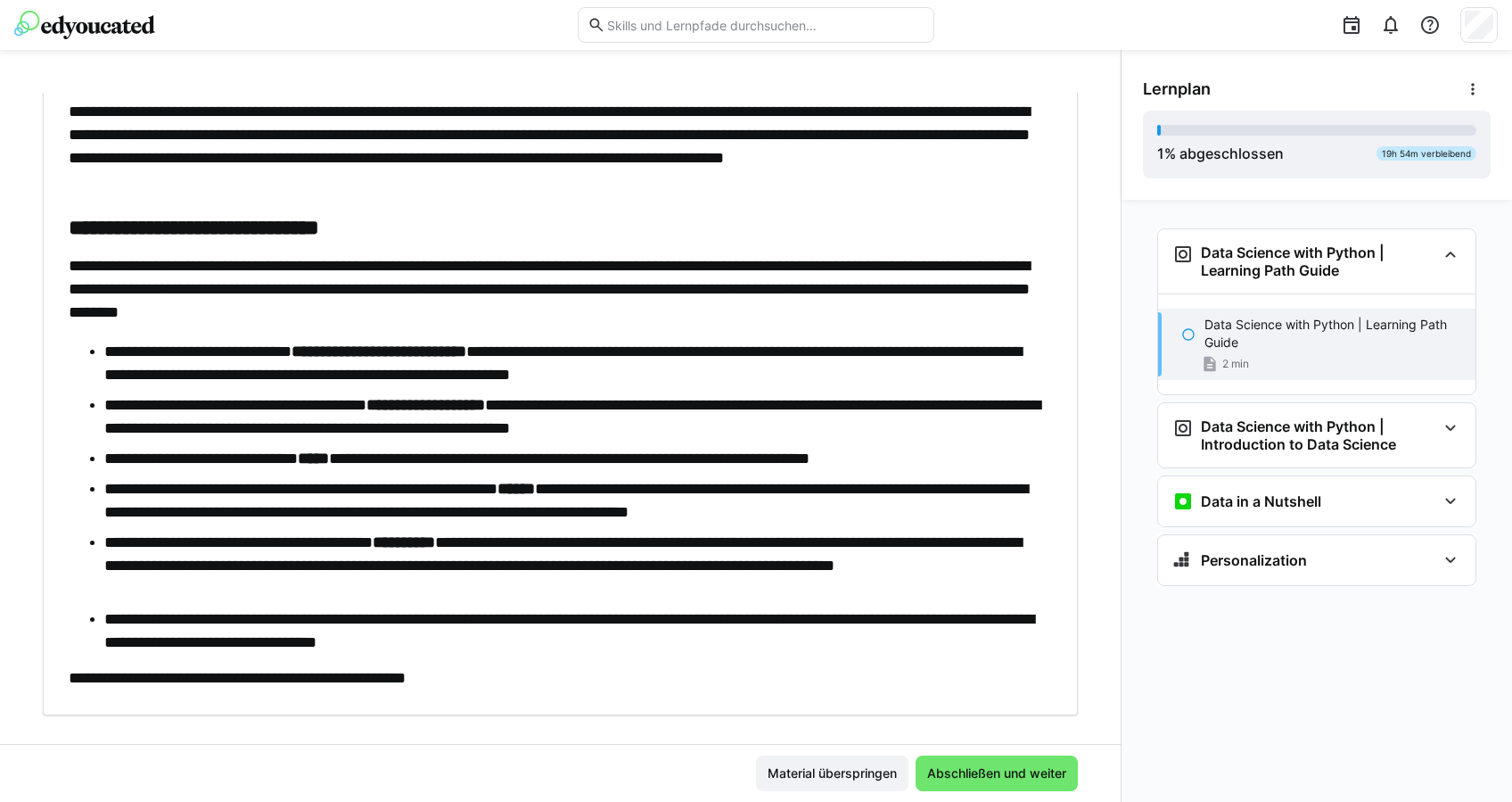
scroll to position [292, 0]
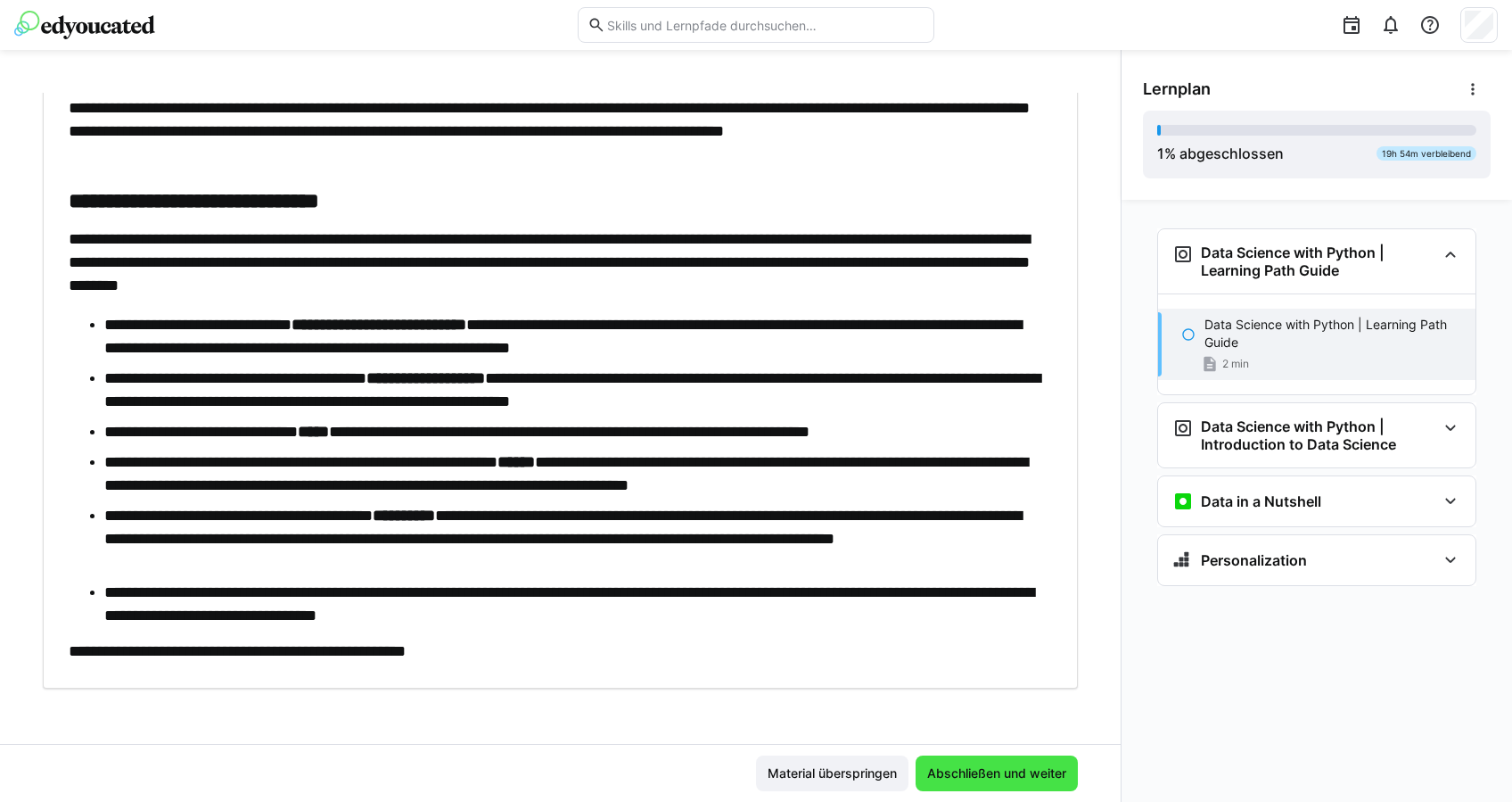
click at [996, 761] on span "Abschließen und weiter" at bounding box center [997, 773] width 162 height 36
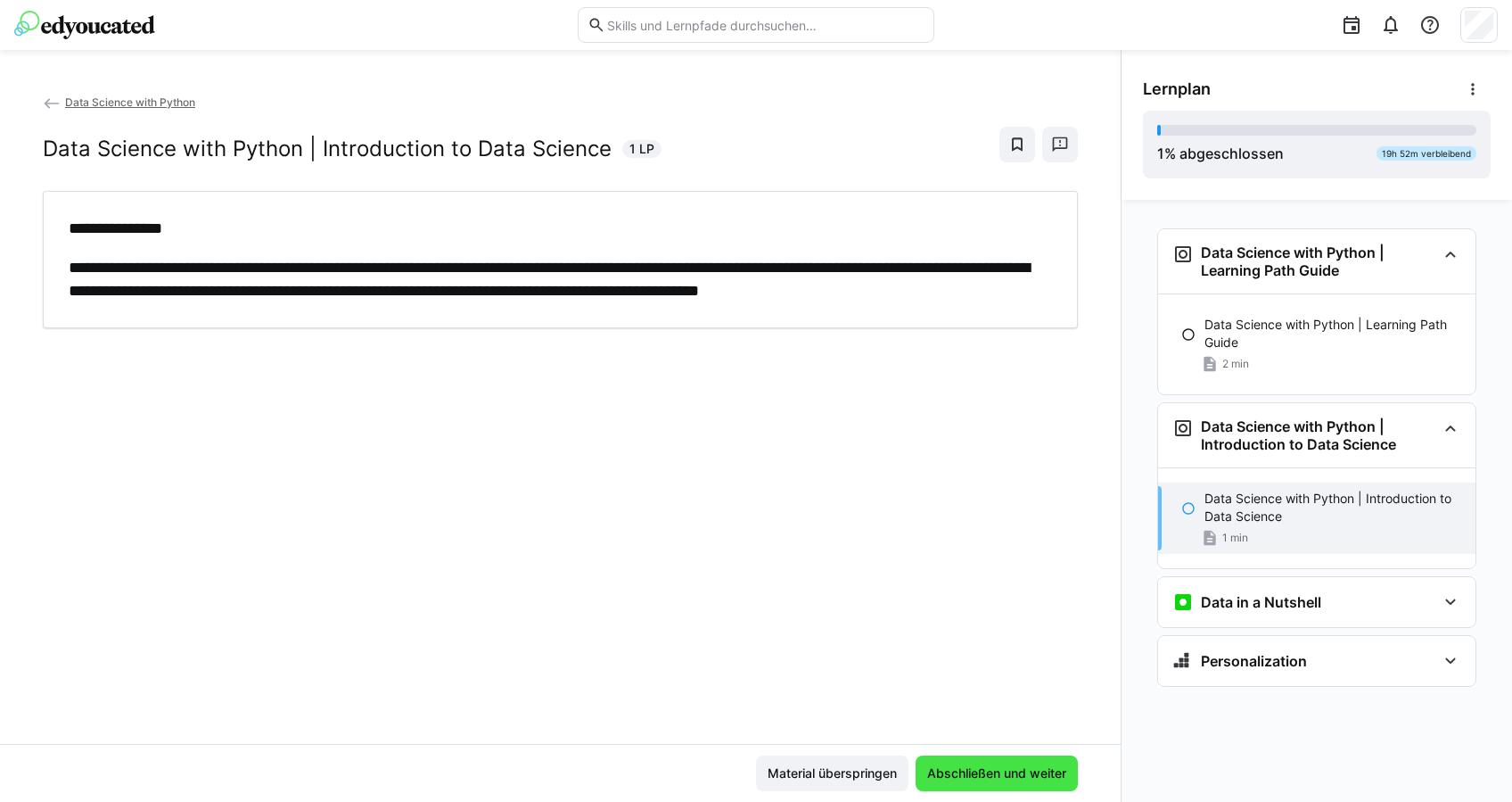
scroll to position [0, 0]
click at [1018, 758] on span "Abschließen und weiter" at bounding box center [997, 773] width 162 height 36
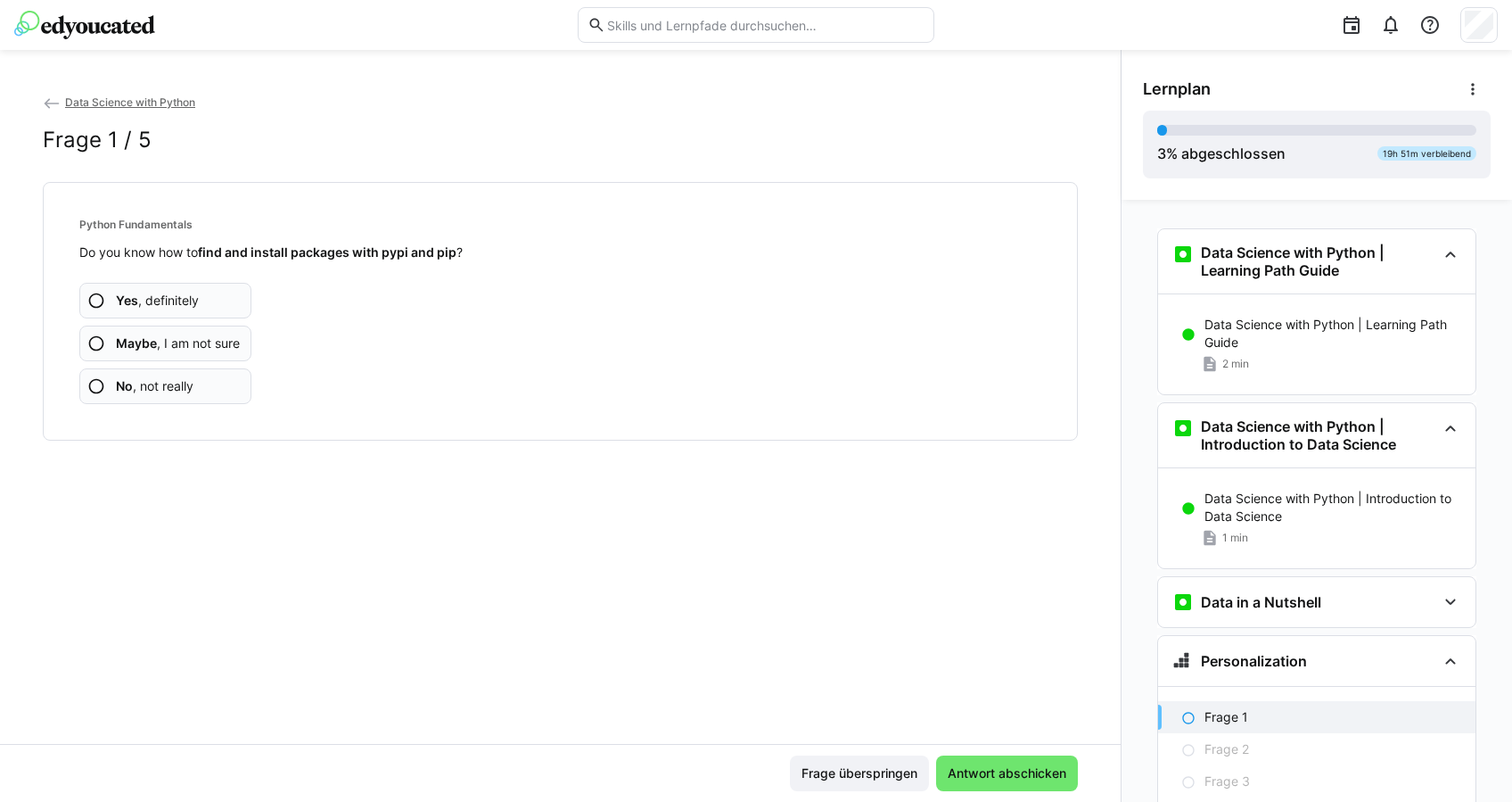
click at [221, 377] on app-assessment-question-radio "No , not really" at bounding box center [165, 386] width 172 height 36
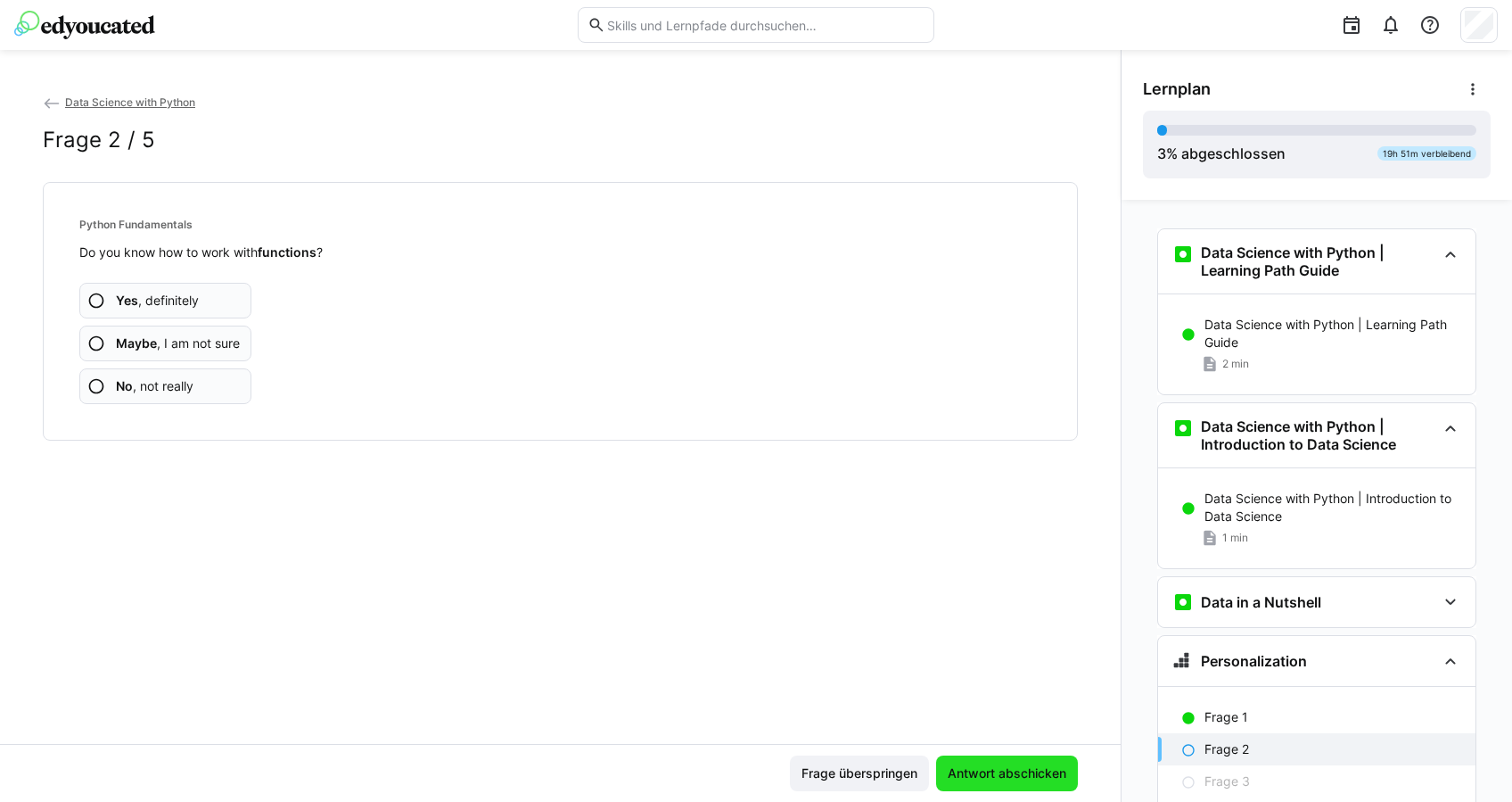
click at [1013, 765] on span "Antwort abschicken" at bounding box center [1007, 773] width 124 height 18
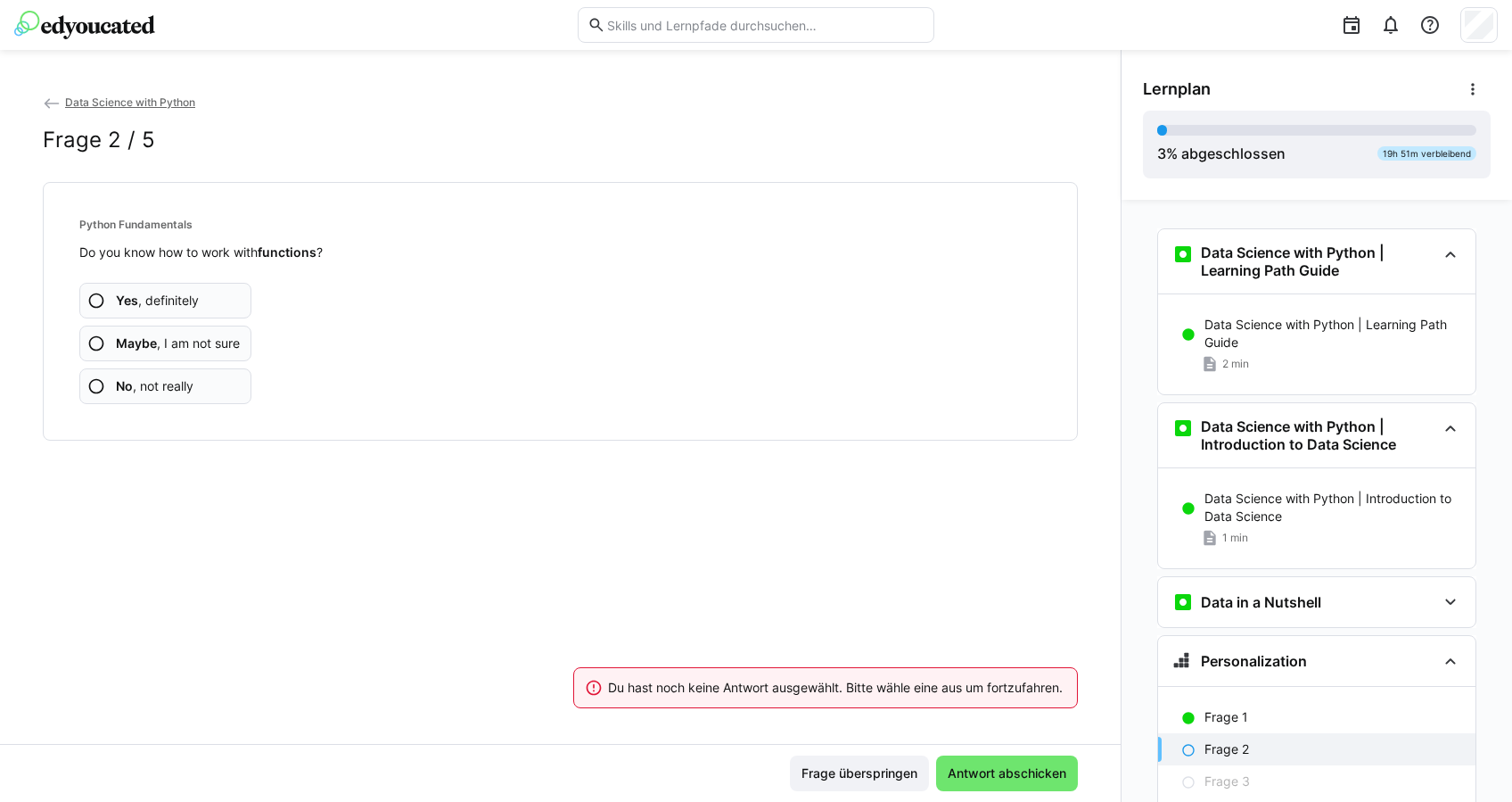
click at [199, 385] on app-assessment-question-radio "No , not really" at bounding box center [165, 386] width 172 height 36
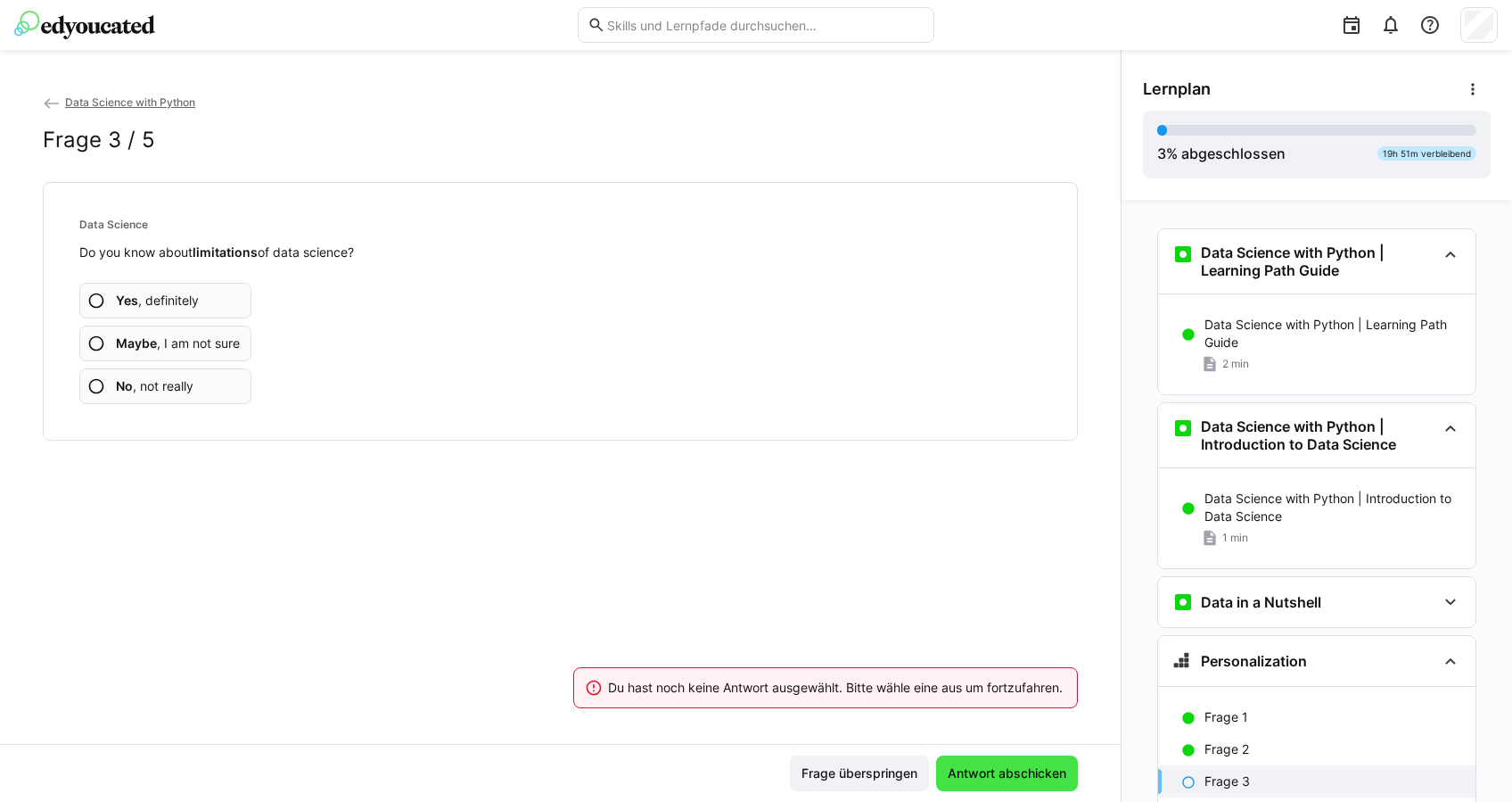
click at [1009, 770] on span "Antwort abschicken" at bounding box center [1007, 773] width 124 height 18
click at [181, 385] on span "No , not really" at bounding box center [154, 386] width 78 height 18
click at [190, 401] on app-assessment-question-radio "No , not really" at bounding box center [165, 386] width 172 height 36
click at [202, 385] on app-assessment-question-radio "No , not really" at bounding box center [165, 386] width 172 height 36
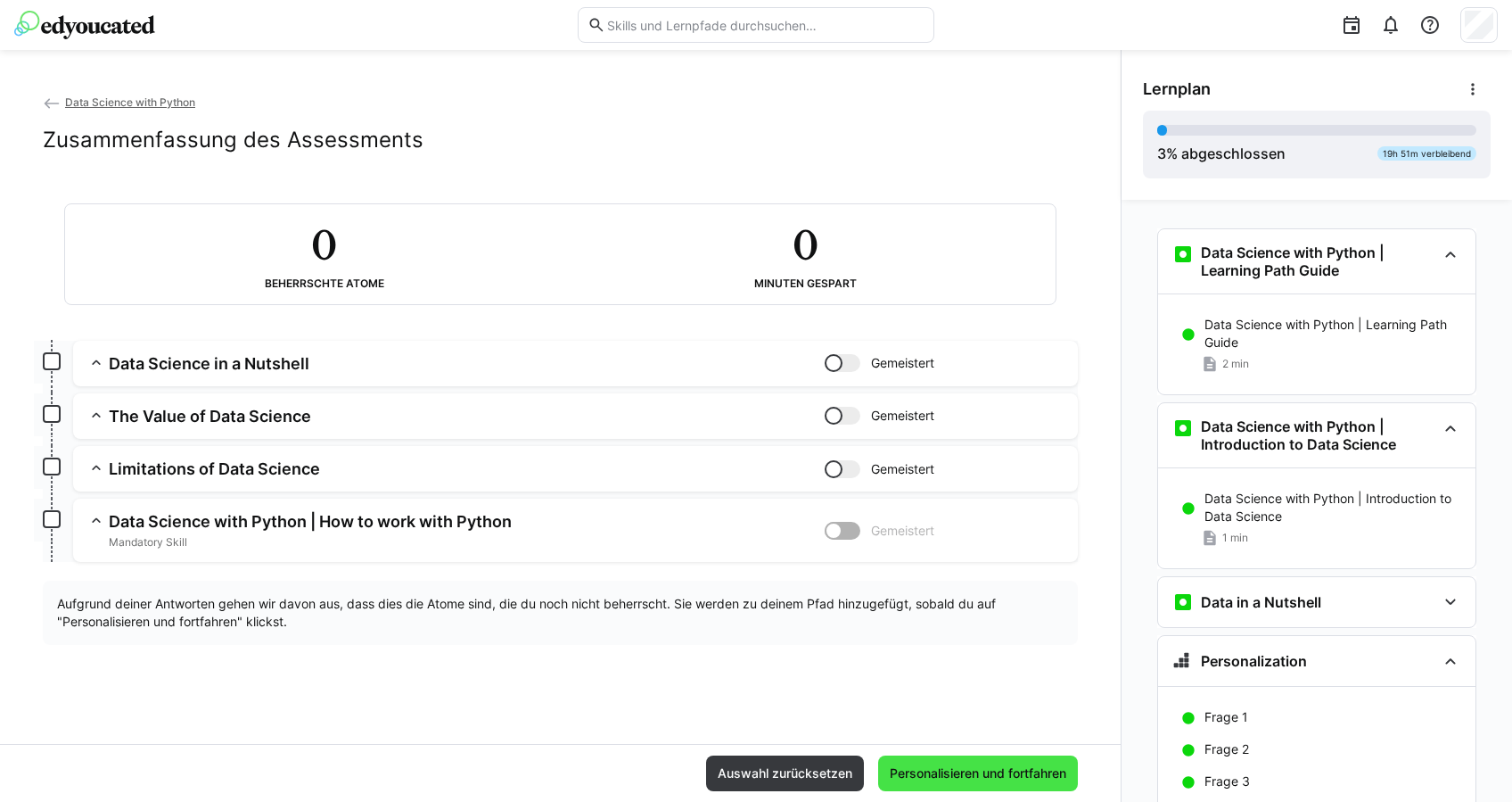
click at [960, 761] on span "Personalisieren und fortfahren" at bounding box center [978, 773] width 199 height 36
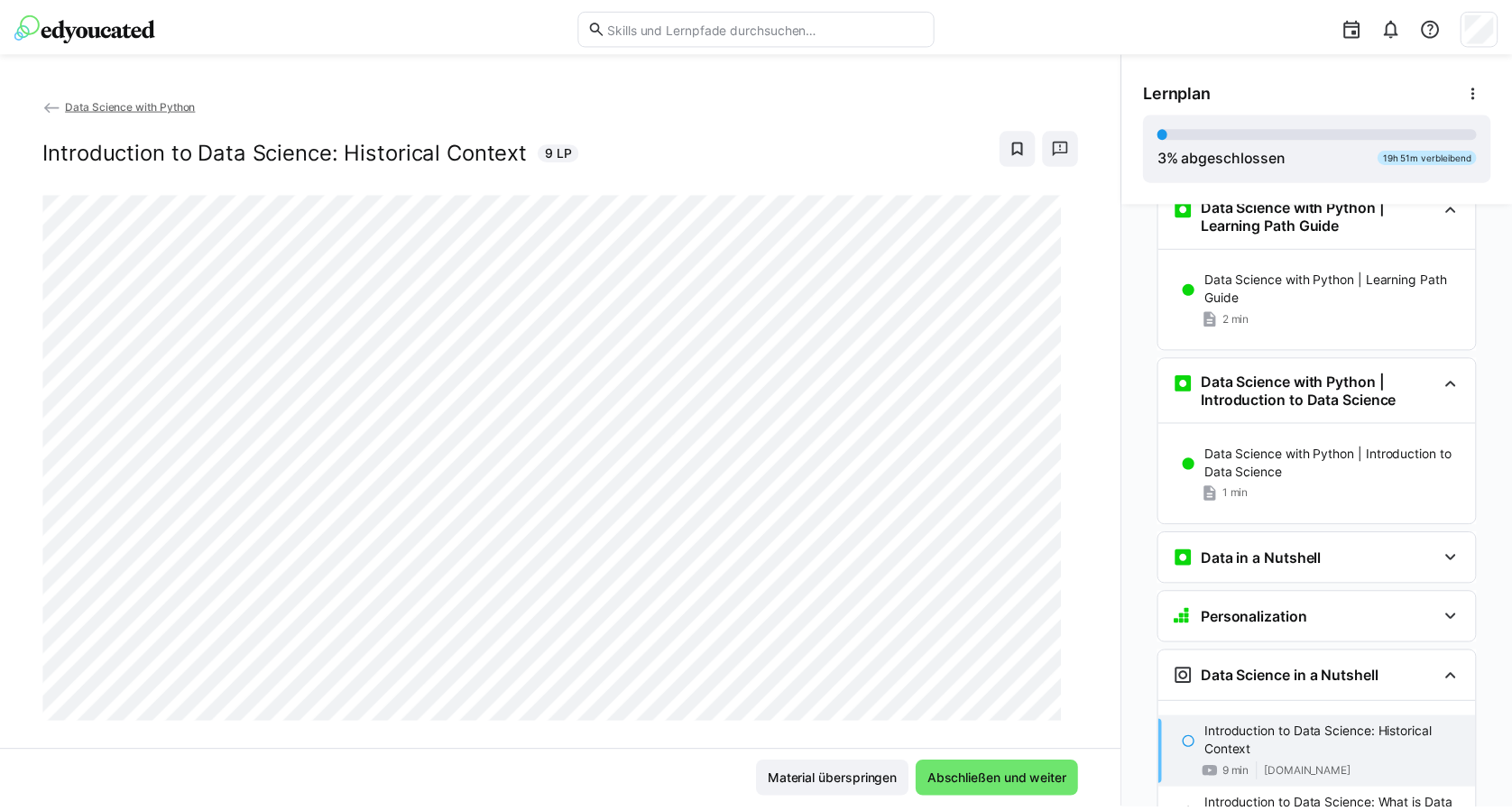
scroll to position [289, 0]
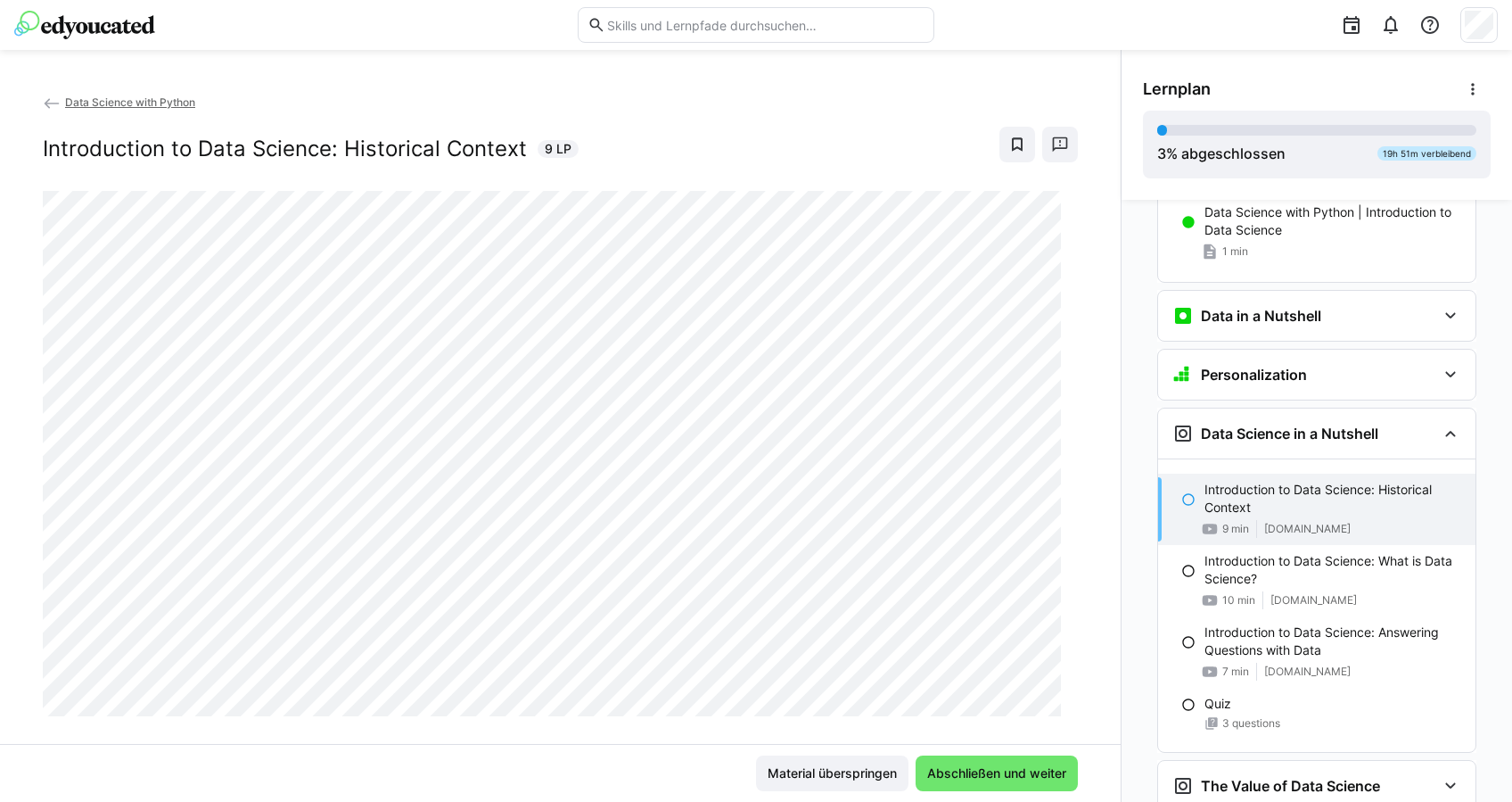
click at [93, 17] on img at bounding box center [85, 25] width 141 height 29
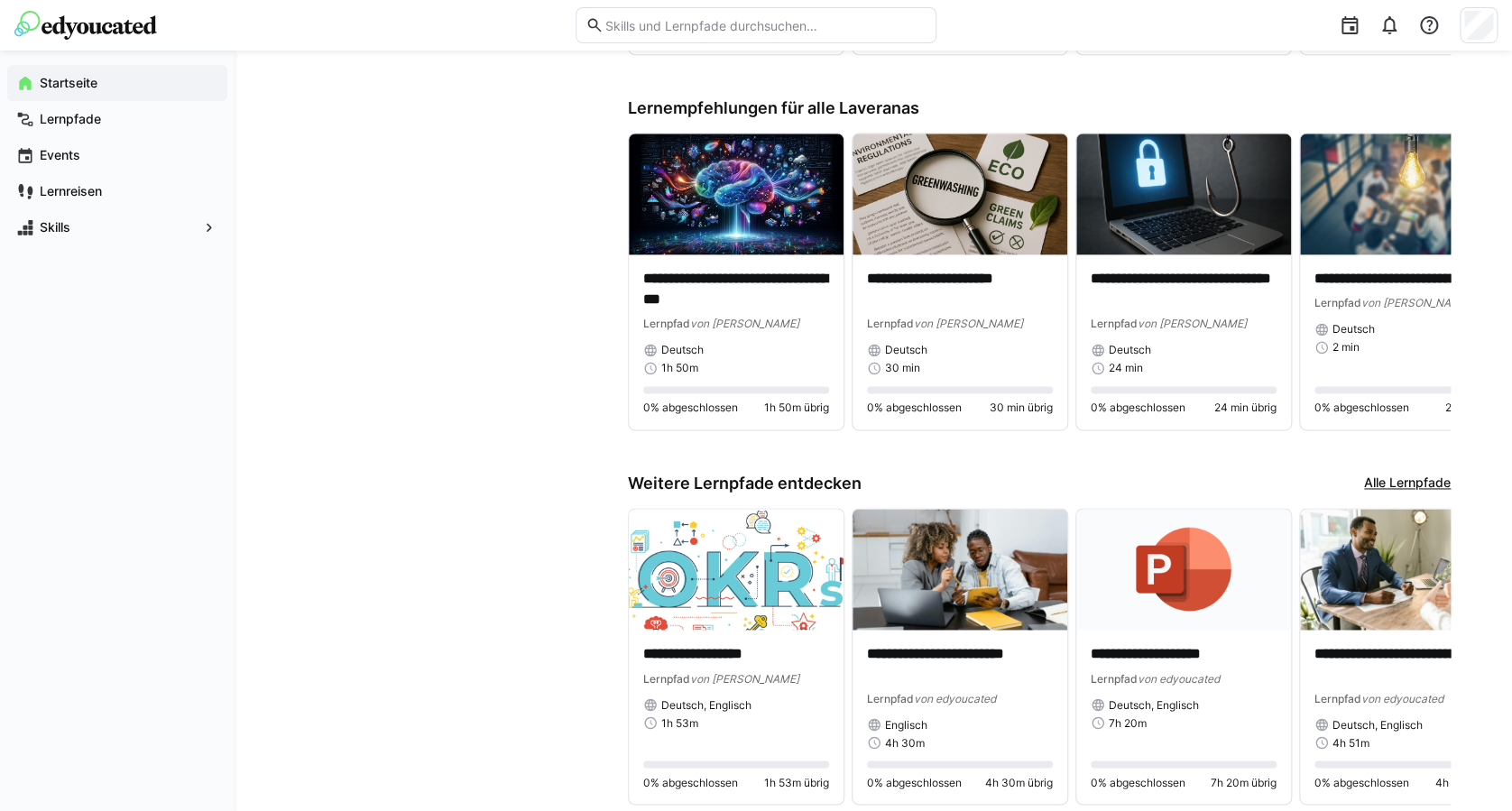
scroll to position [1094, 0]
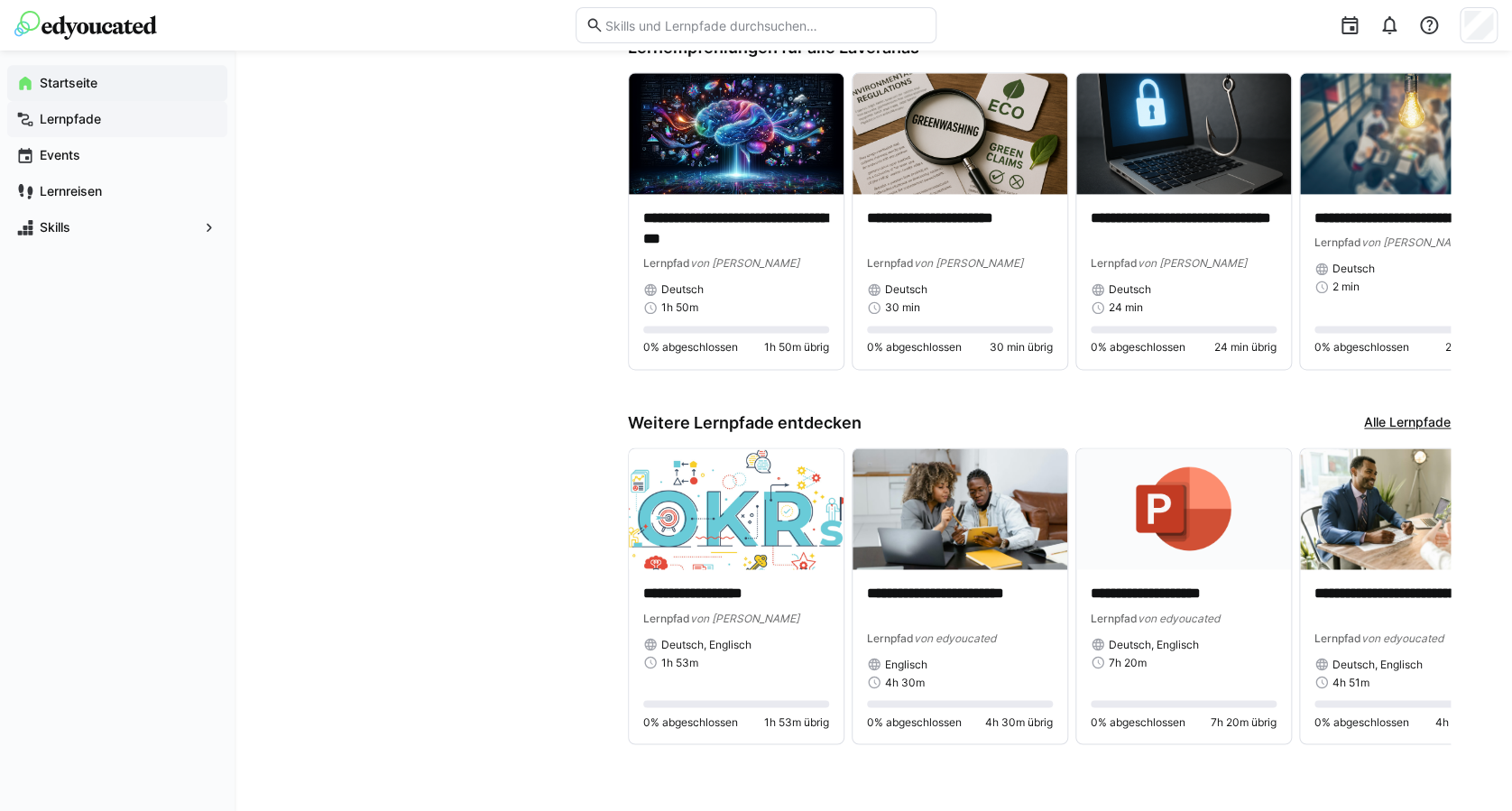
click at [114, 122] on span "Lernpfade" at bounding box center [128, 120] width 182 height 18
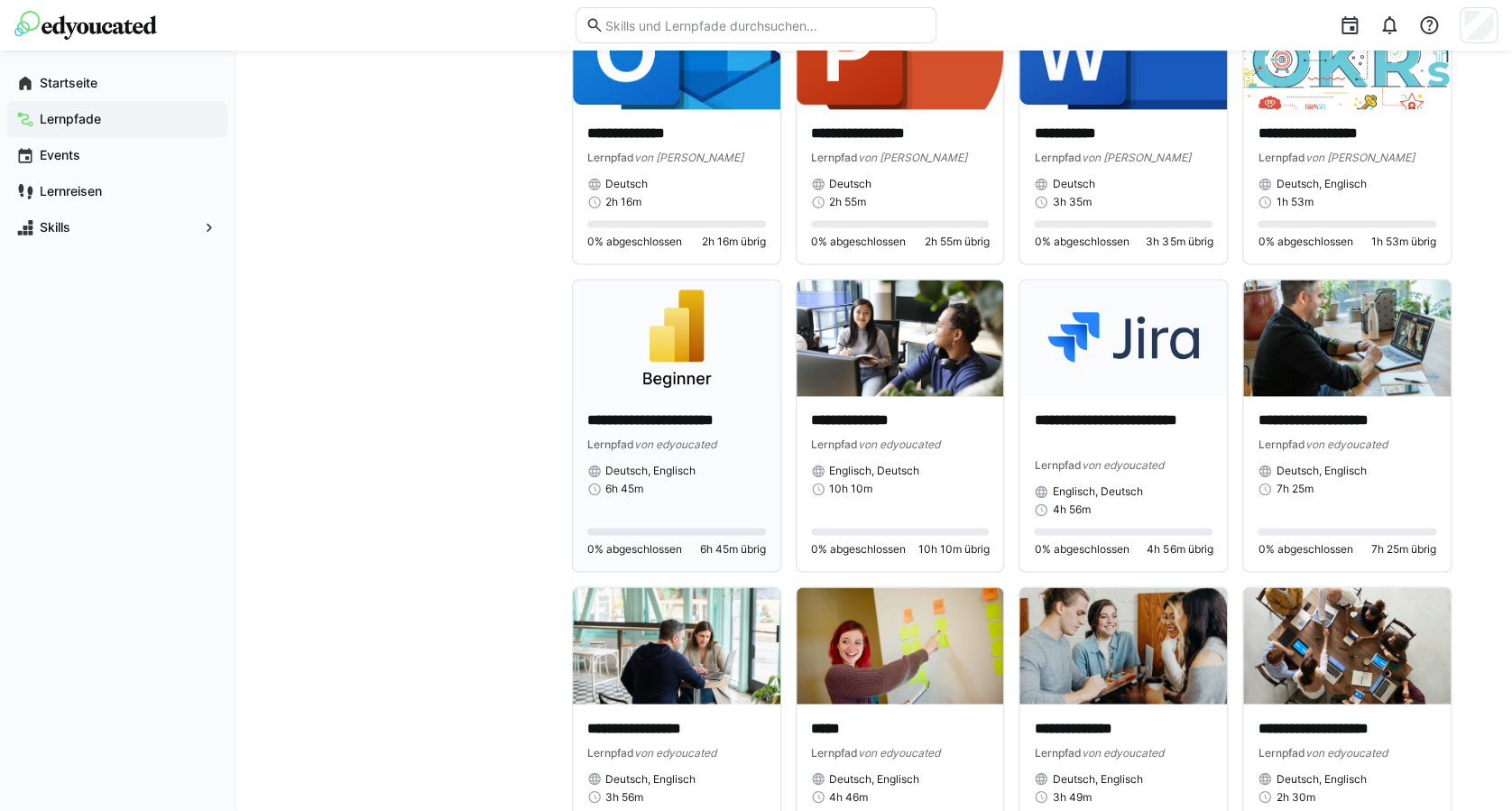
scroll to position [4563, 0]
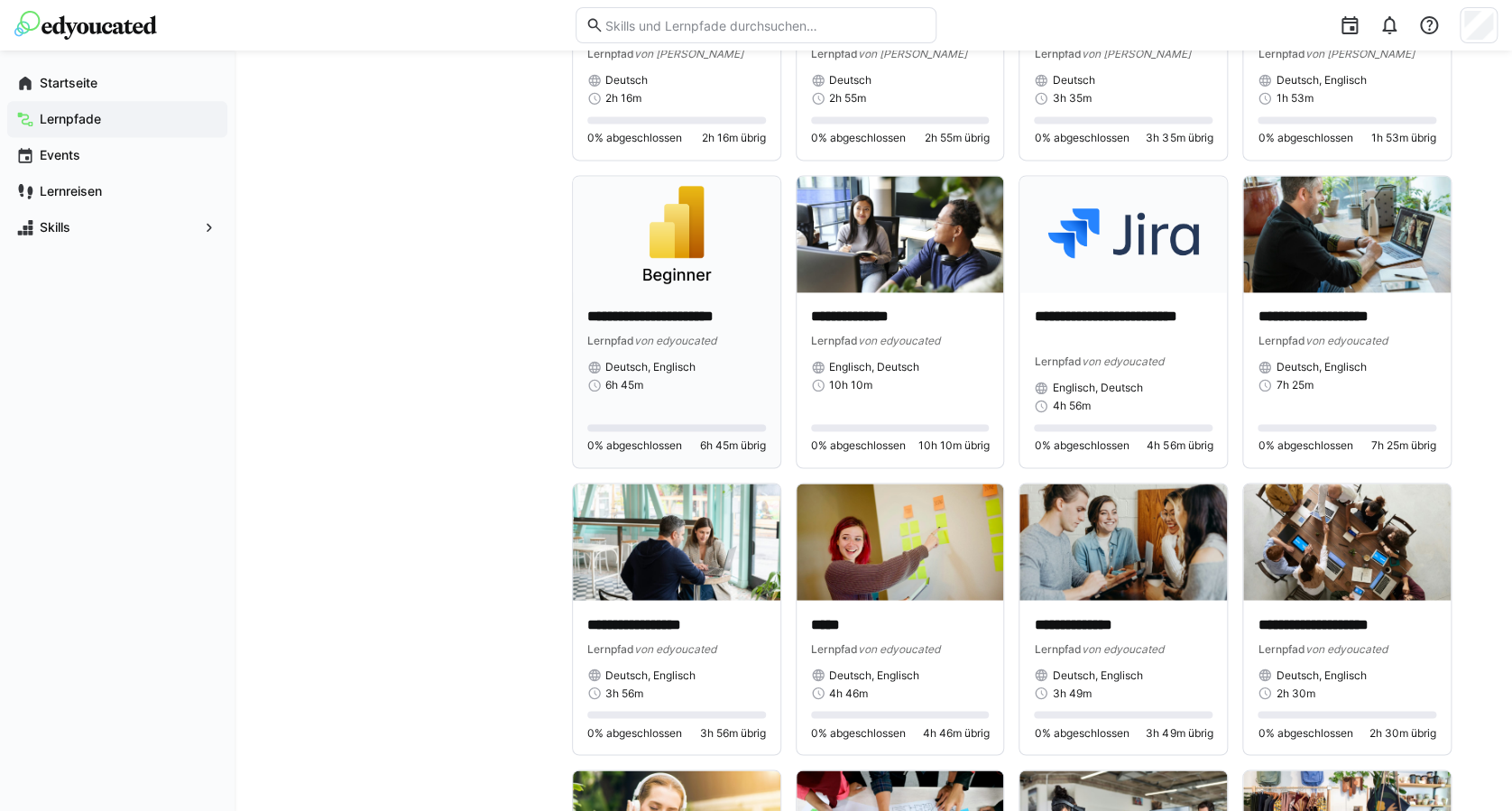
click at [656, 255] on img at bounding box center [676, 234] width 207 height 117
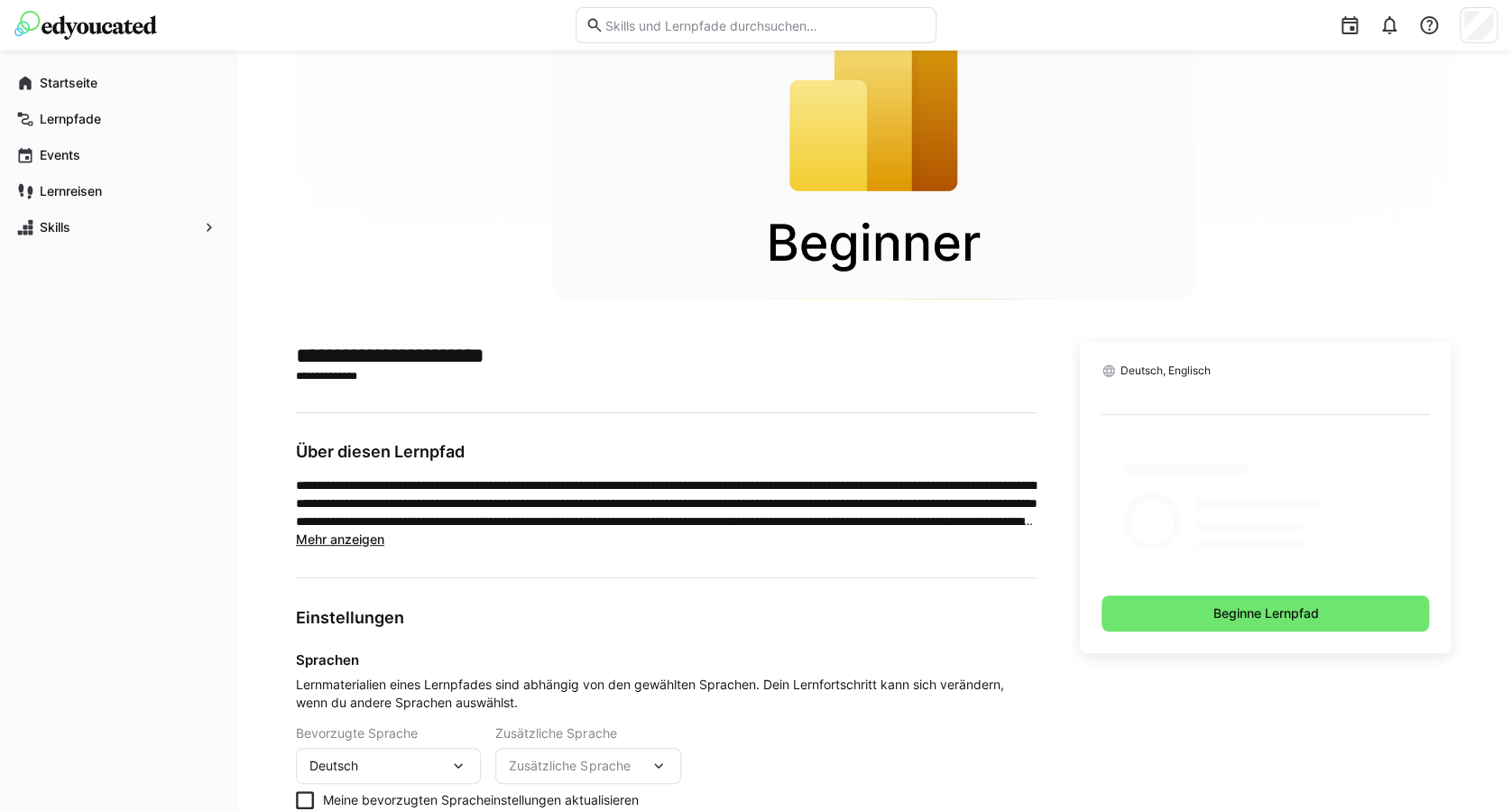
scroll to position [270, 0]
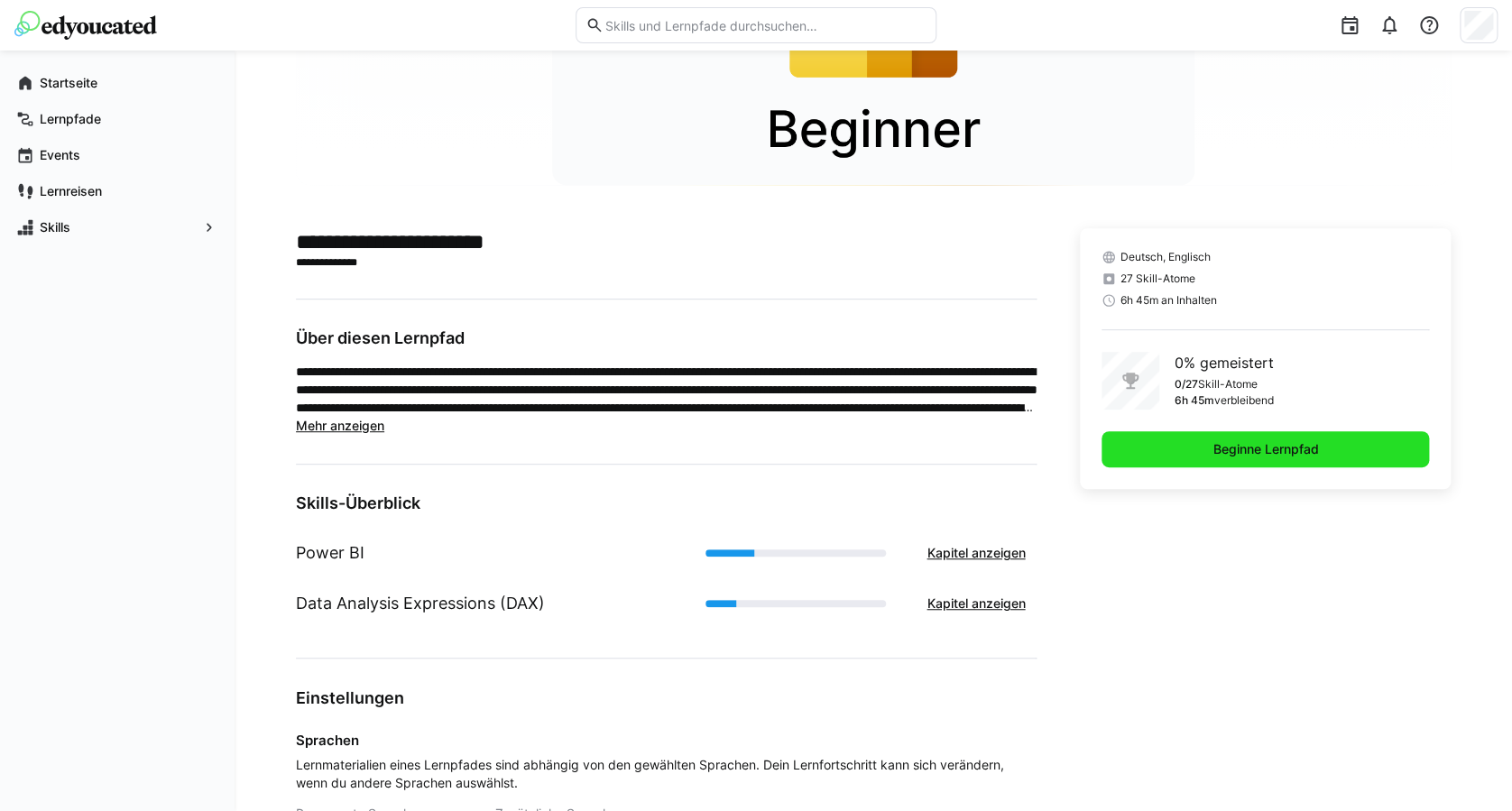
click at [1182, 450] on span "Beginne Lernpfad" at bounding box center [1265, 449] width 328 height 36
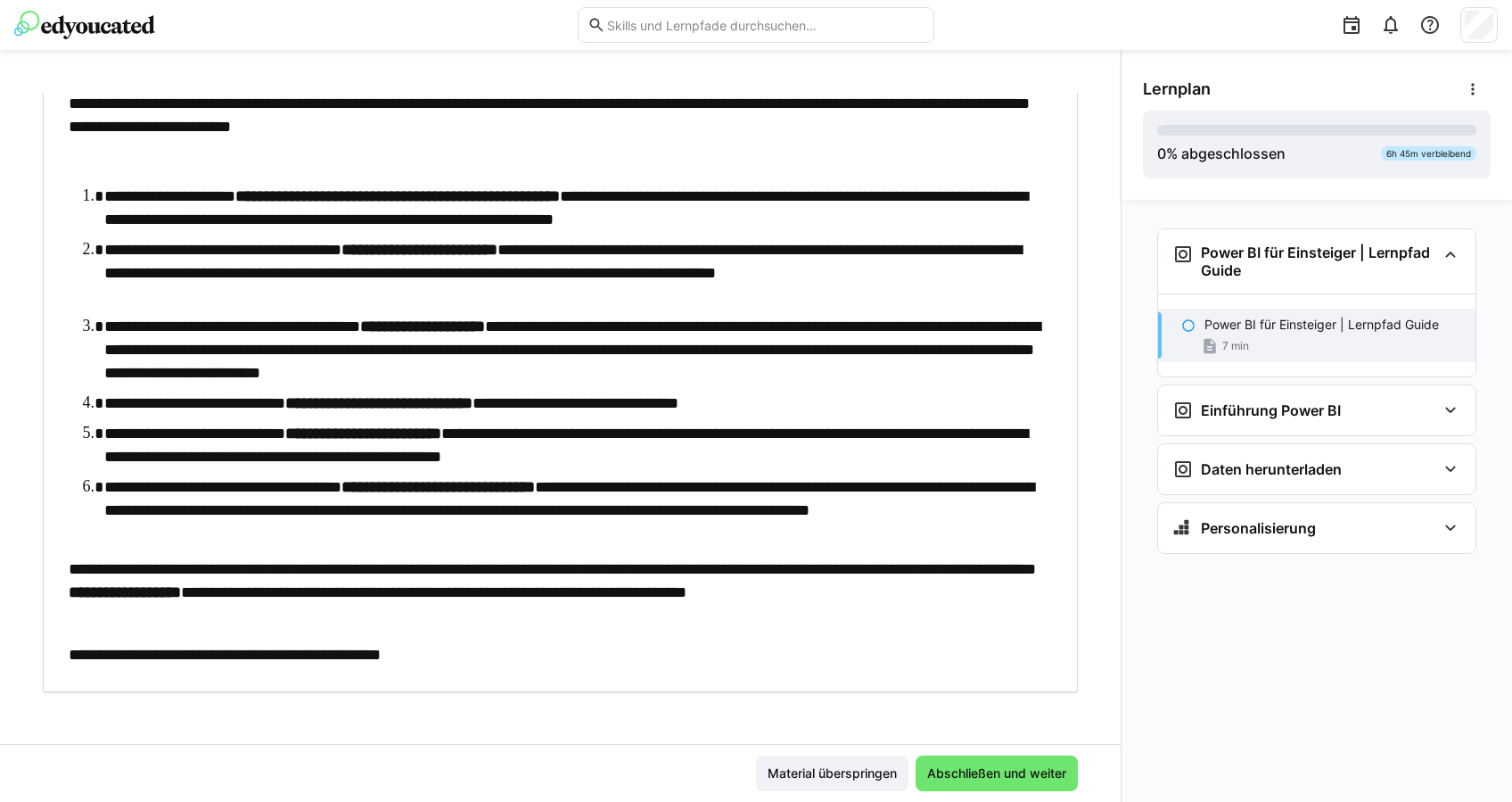
scroll to position [491, 0]
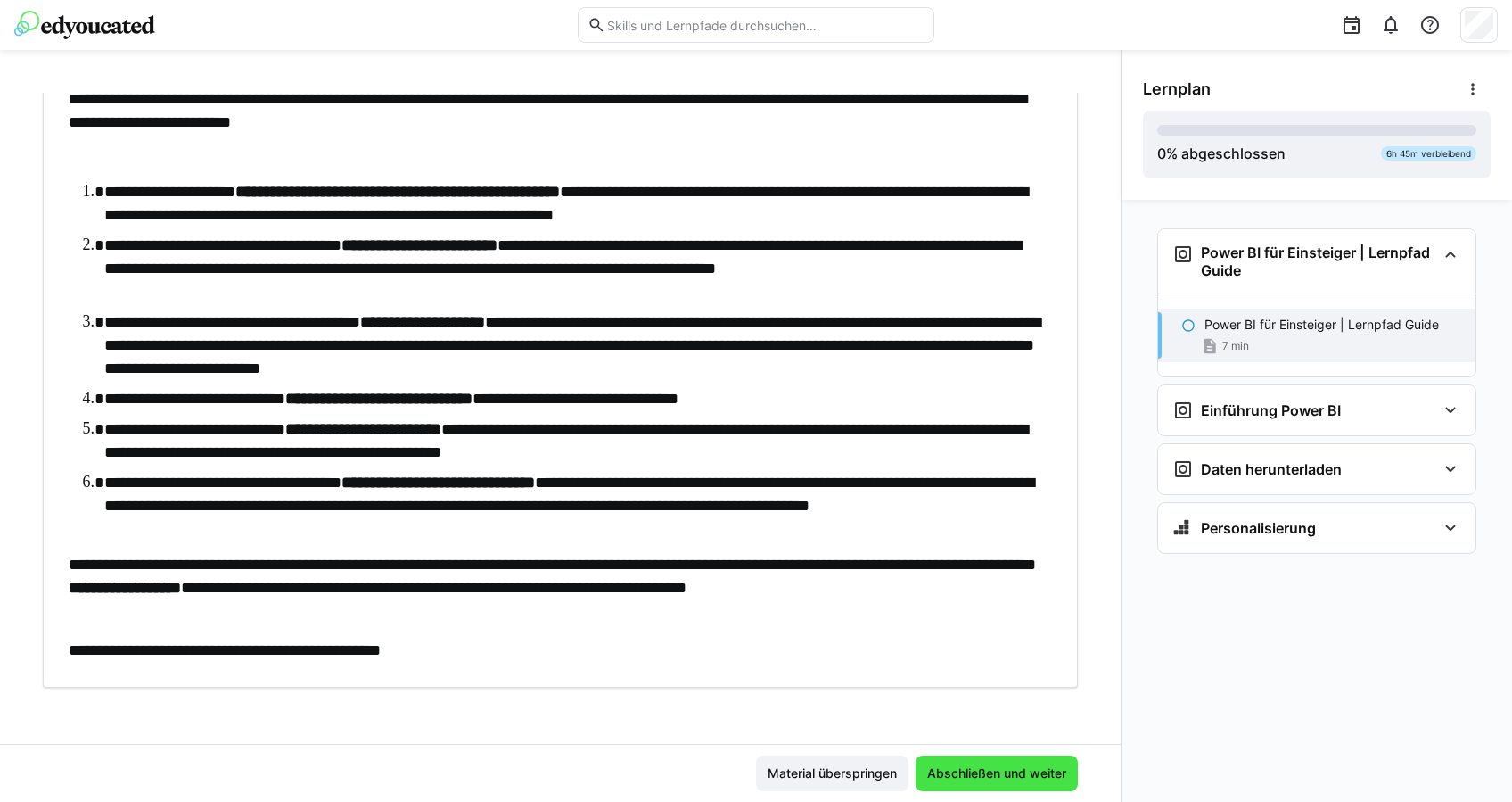
click at [967, 776] on span "Abschließen und weiter" at bounding box center [997, 773] width 144 height 18
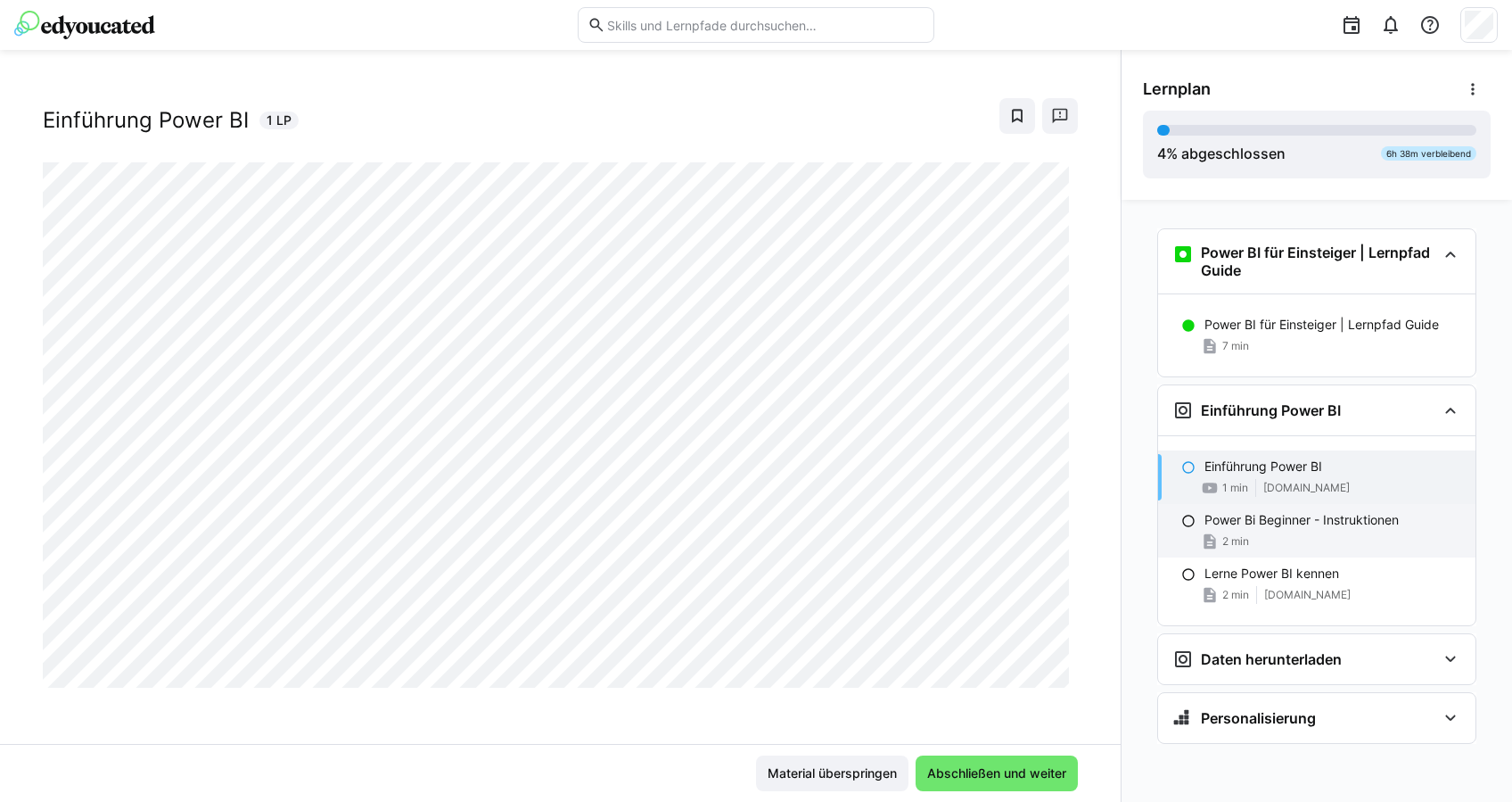
click at [1308, 540] on div "2 min" at bounding box center [1332, 541] width 257 height 18
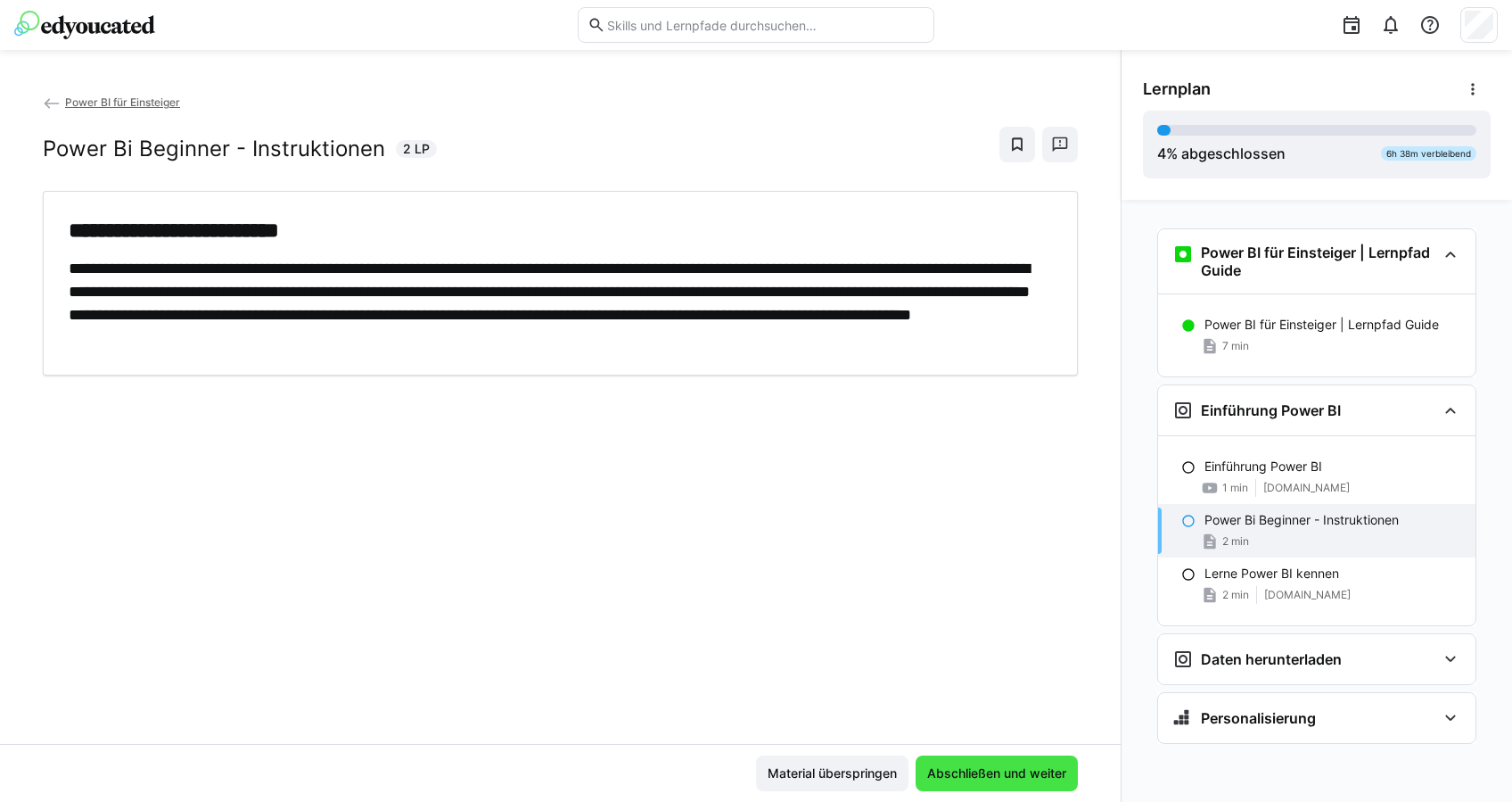
click at [992, 759] on span "Abschließen und weiter" at bounding box center [997, 773] width 162 height 36
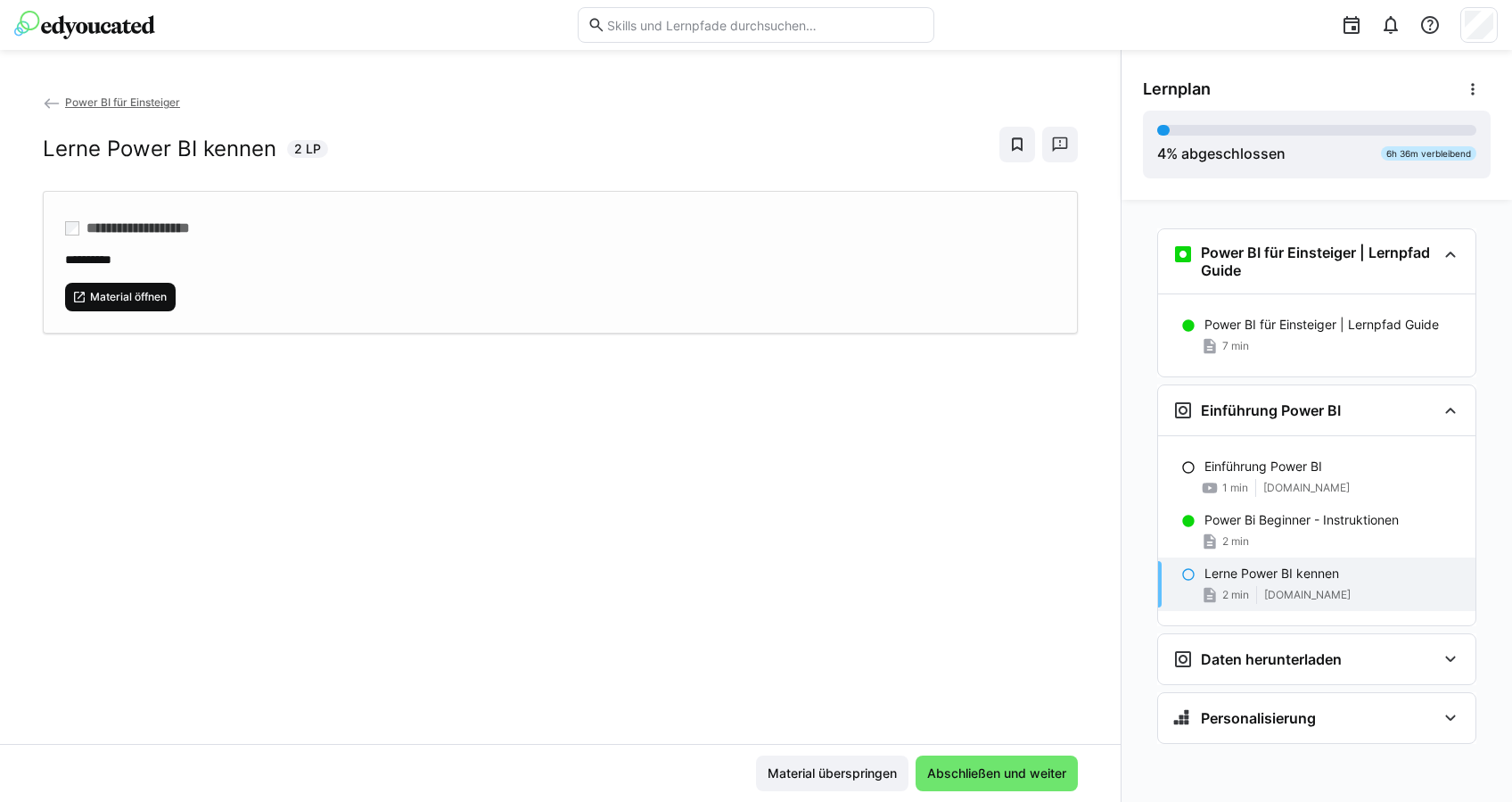
click at [124, 302] on span "Material öffnen" at bounding box center [120, 297] width 111 height 29
click at [178, 239] on div "**********" at bounding box center [560, 263] width 1036 height 143
click at [1006, 784] on span "Abschließen und weiter" at bounding box center [997, 773] width 162 height 36
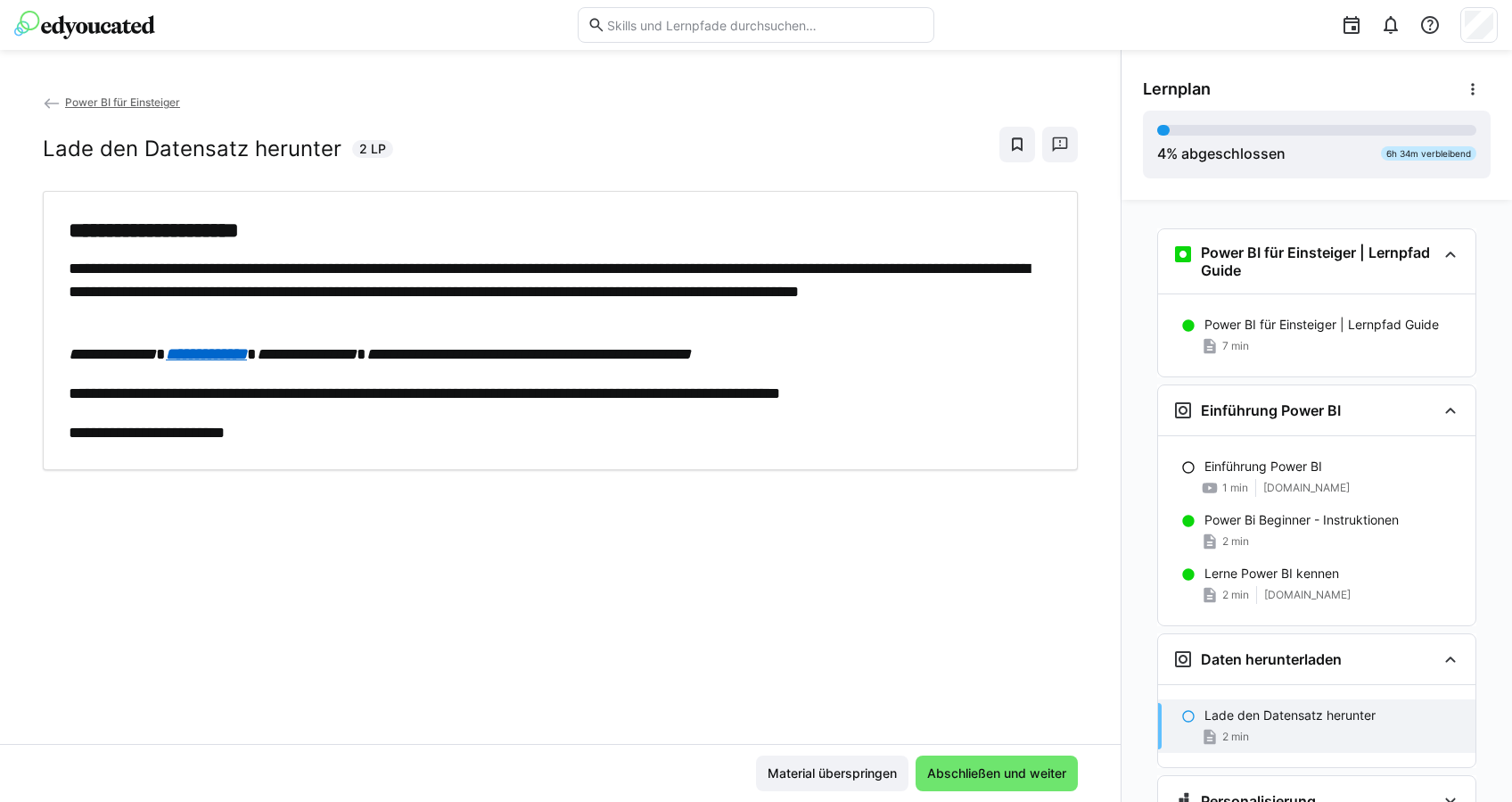
click at [247, 353] on em "**********" at bounding box center [207, 354] width 81 height 16
click at [969, 756] on div "Material überspringen Abschließen und weiter" at bounding box center [560, 772] width 1120 height 58
click at [969, 756] on span "Abschließen und weiter" at bounding box center [997, 773] width 162 height 36
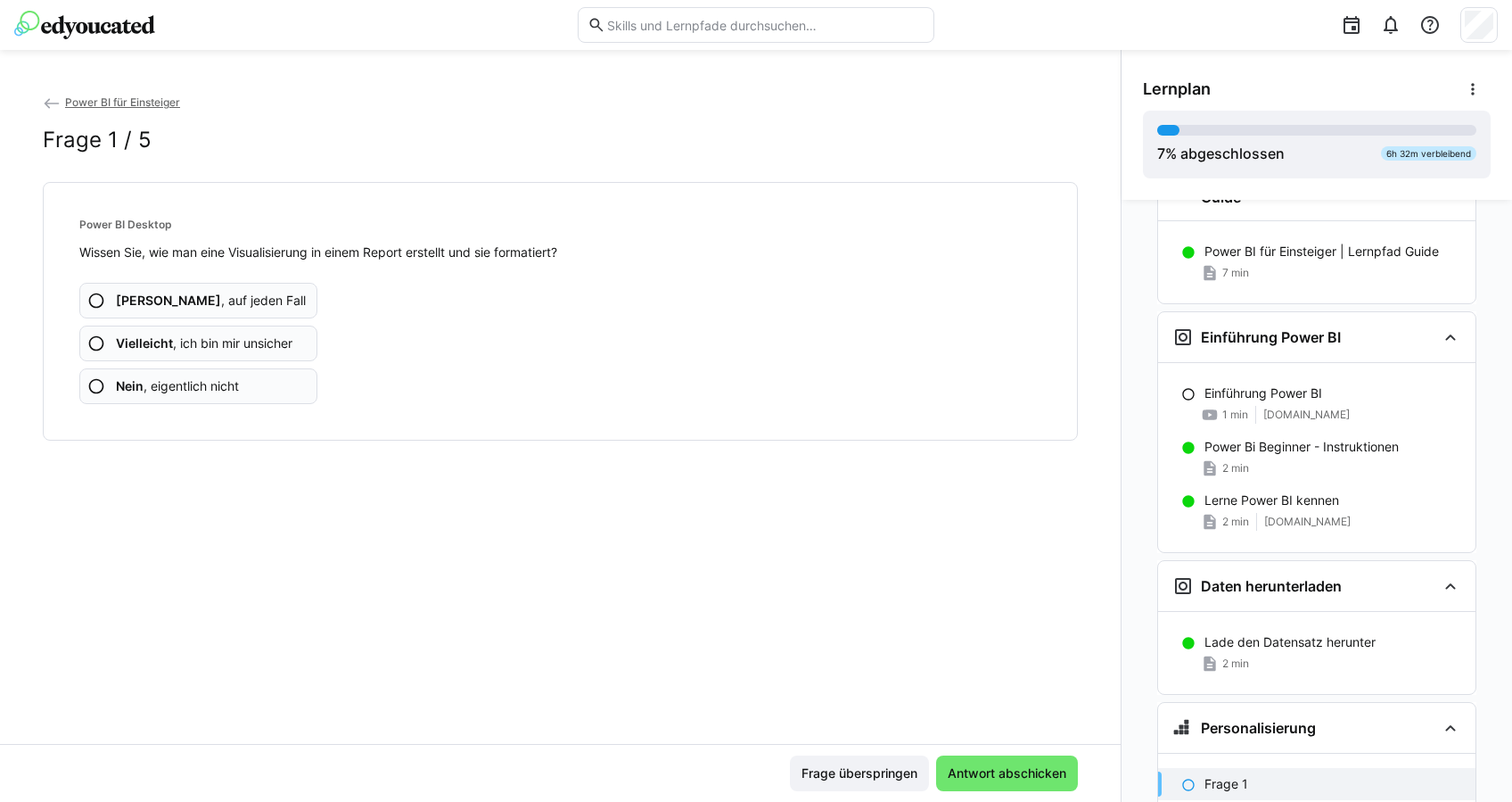
scroll to position [79, 0]
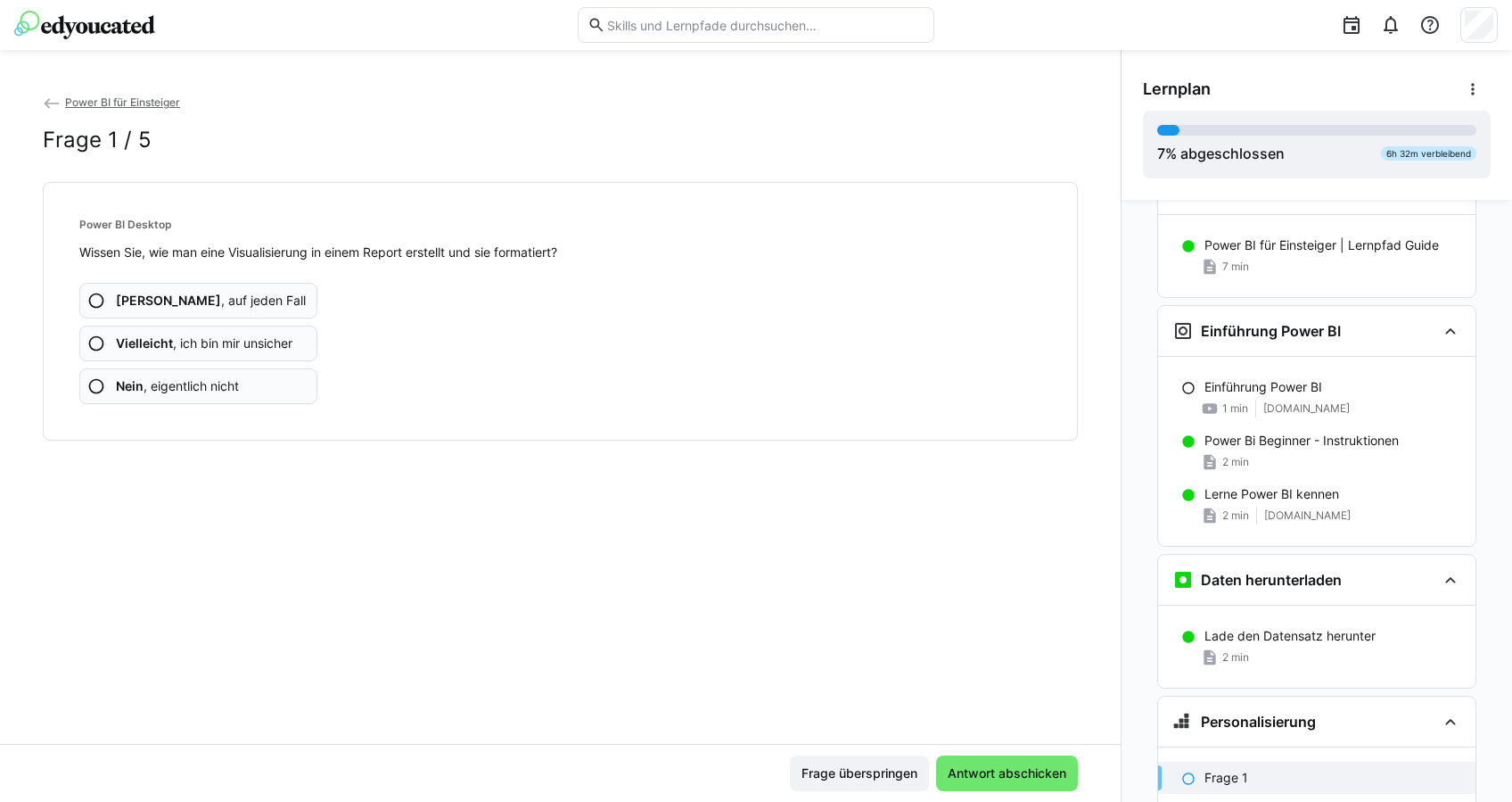
click at [196, 383] on span "Nein , eigentlich nicht" at bounding box center [177, 386] width 123 height 18
click at [214, 393] on span "Nein , eigentlich nicht" at bounding box center [177, 386] width 123 height 18
click at [214, 391] on span "Nein , eigentlich nicht" at bounding box center [177, 386] width 123 height 18
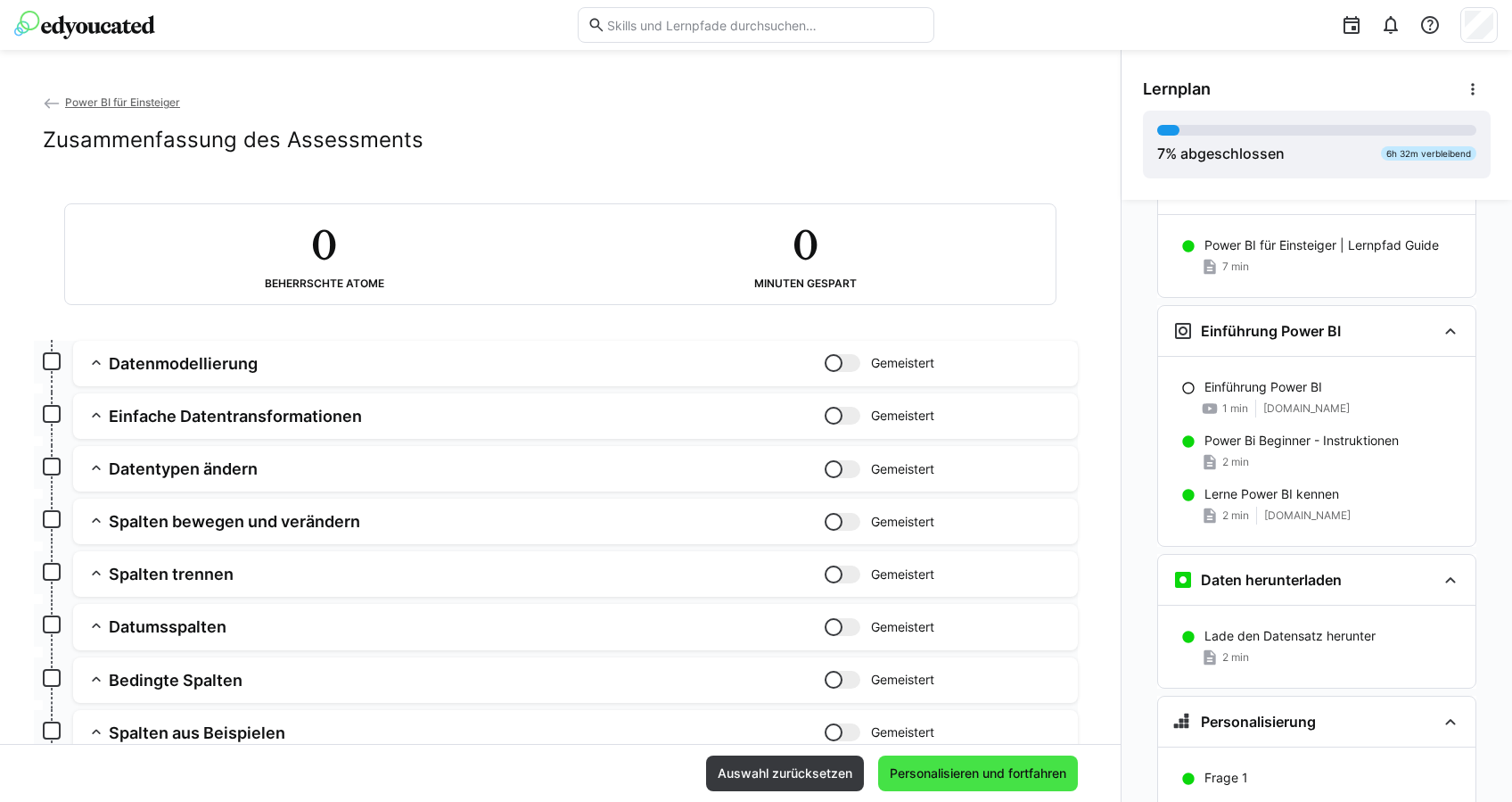
click at [1013, 761] on span "Personalisieren und fortfahren" at bounding box center [978, 773] width 199 height 36
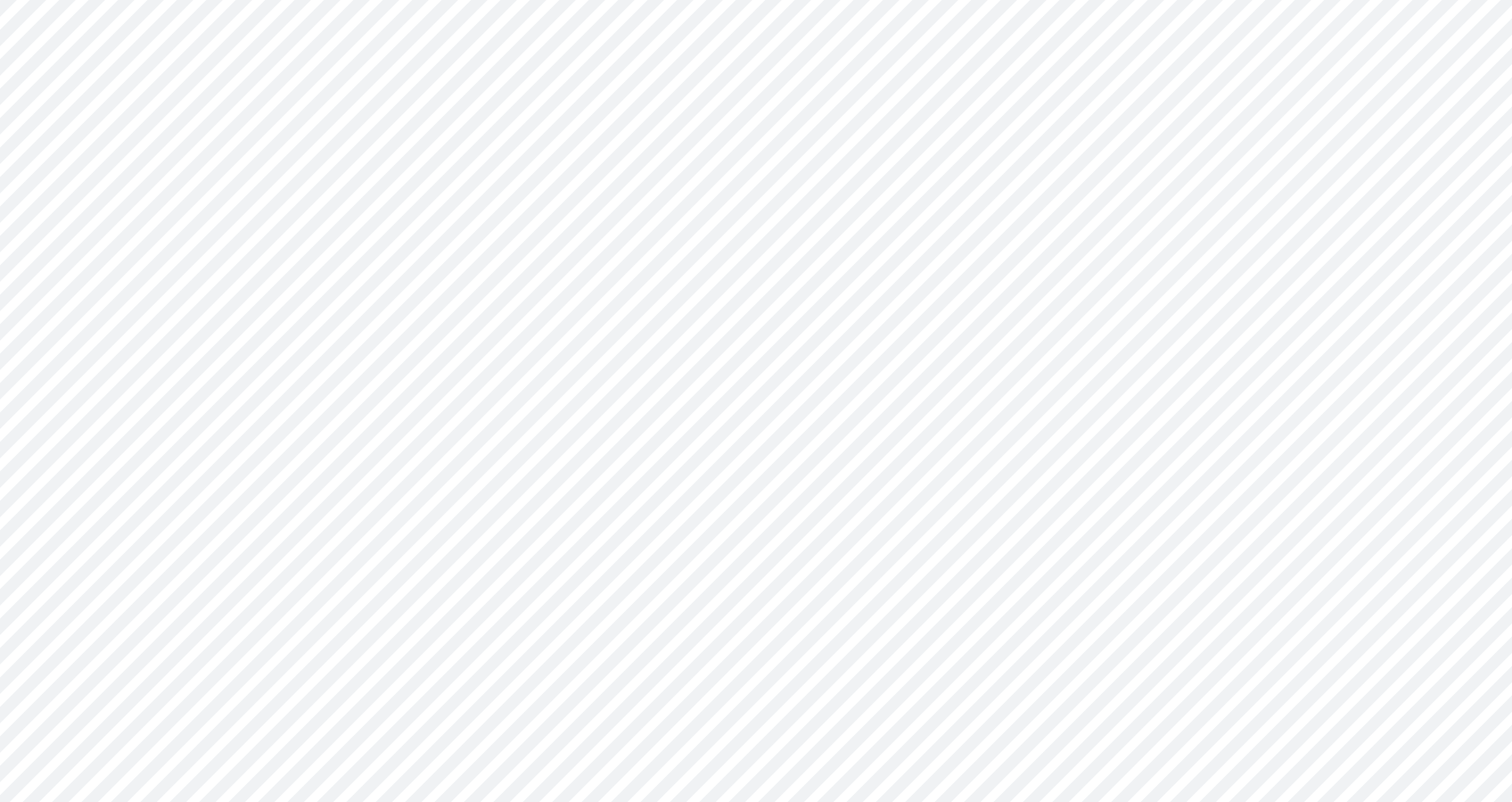
scroll to position [0, 0]
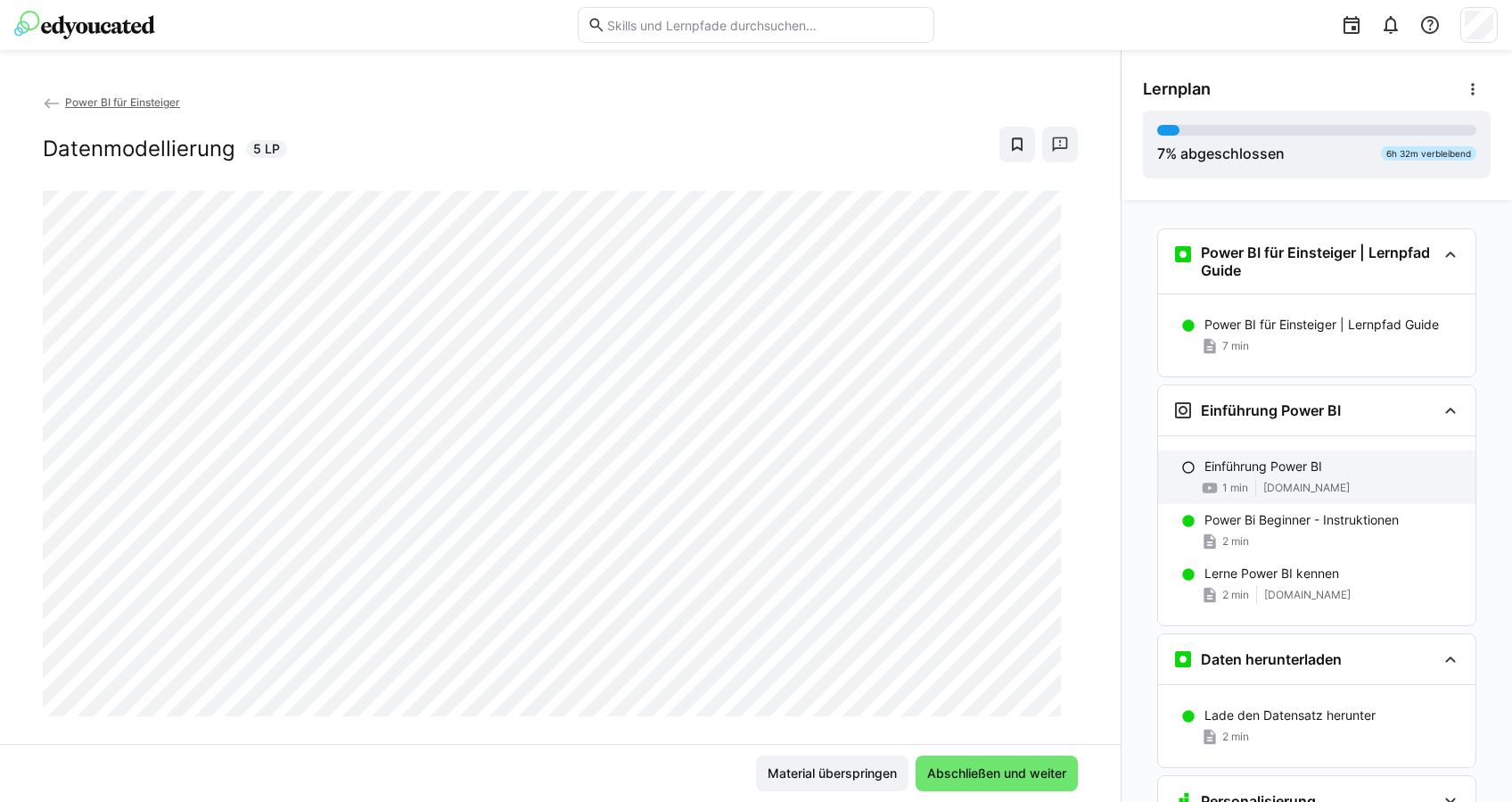
click at [1334, 479] on div "1 min youtu.be" at bounding box center [1332, 488] width 257 height 18
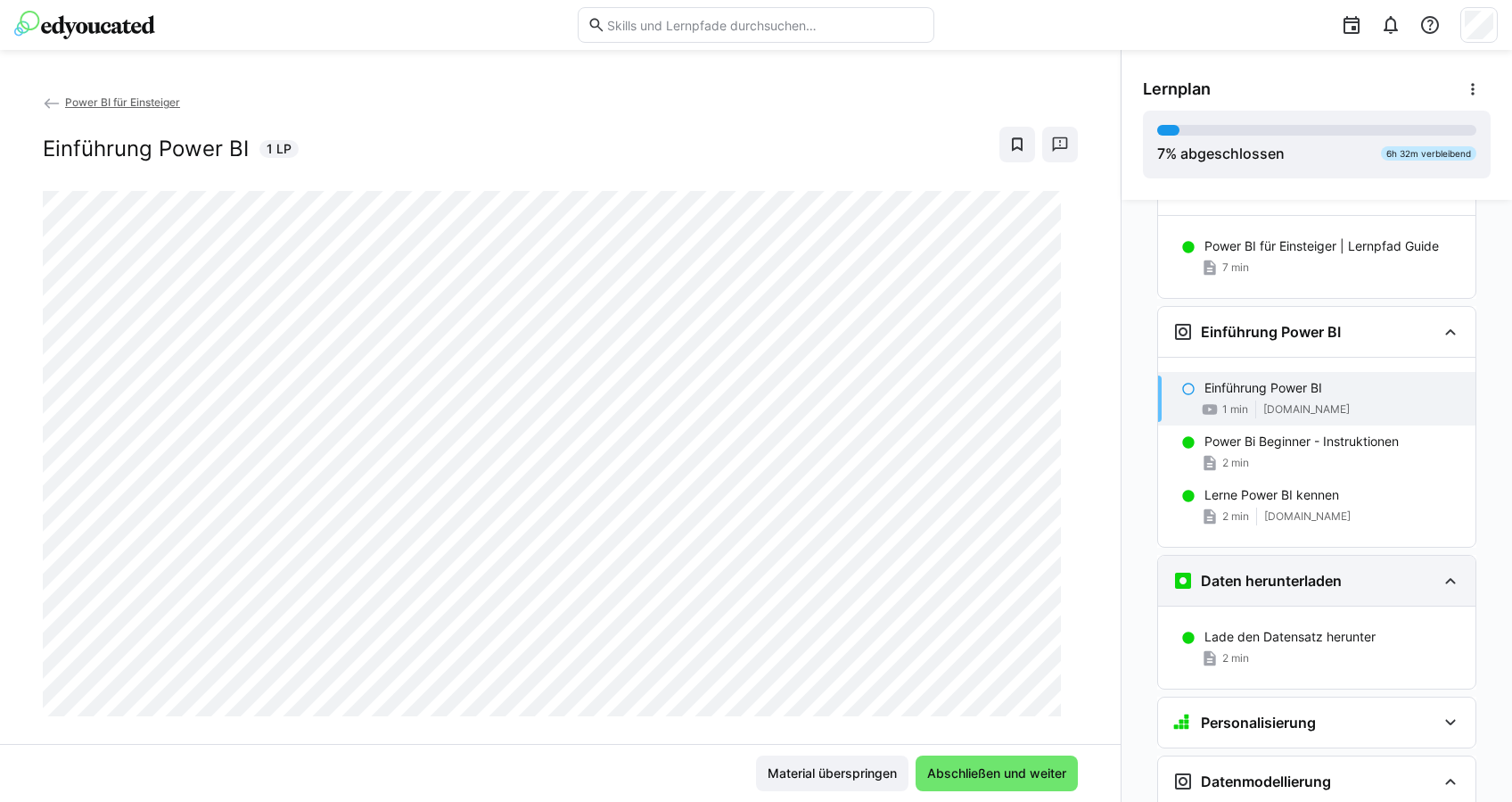
scroll to position [185, 0]
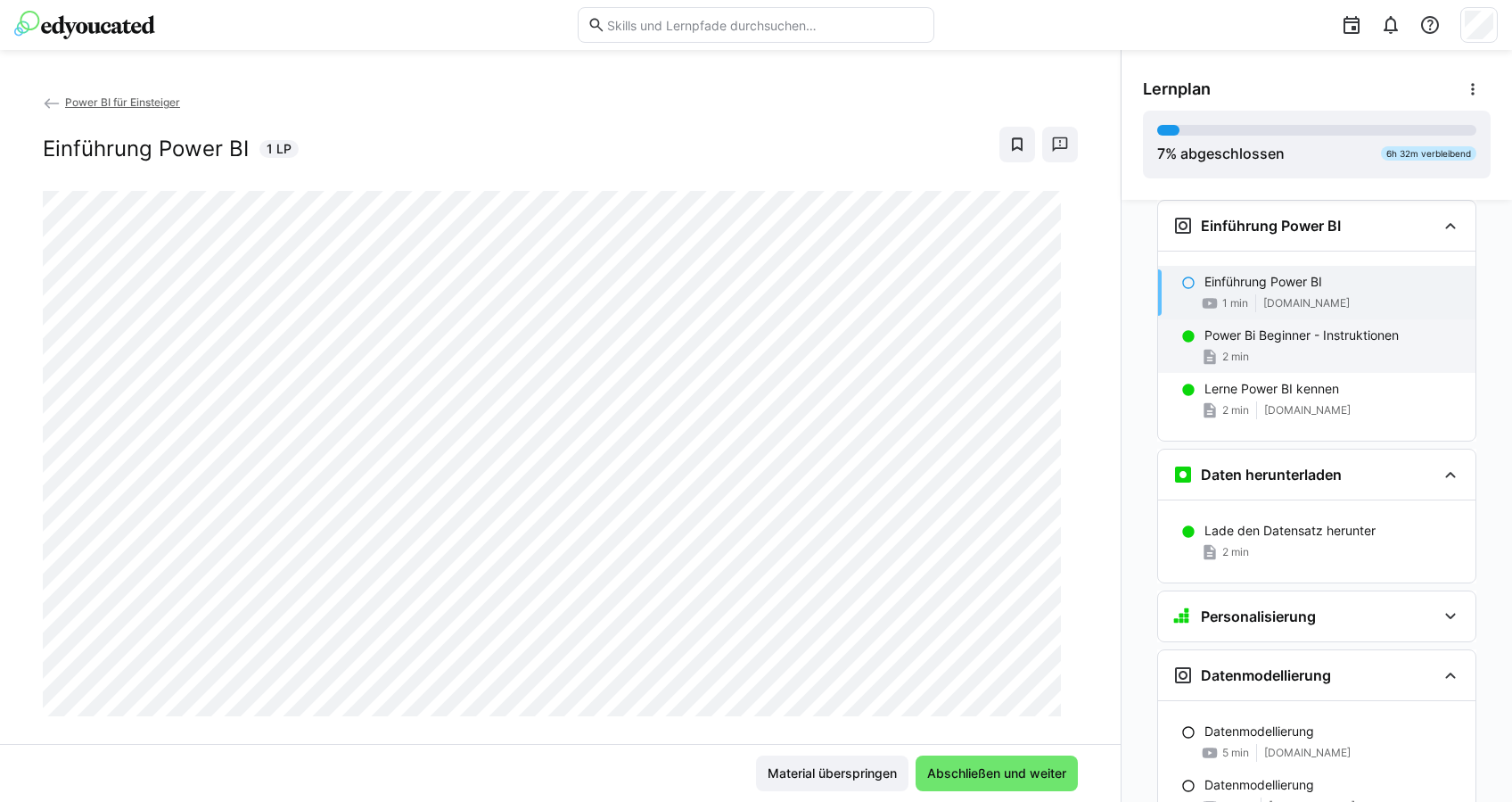
click at [1313, 344] on div "Power Bi Beginner - Instruktionen 2 min" at bounding box center [1317, 346] width 318 height 53
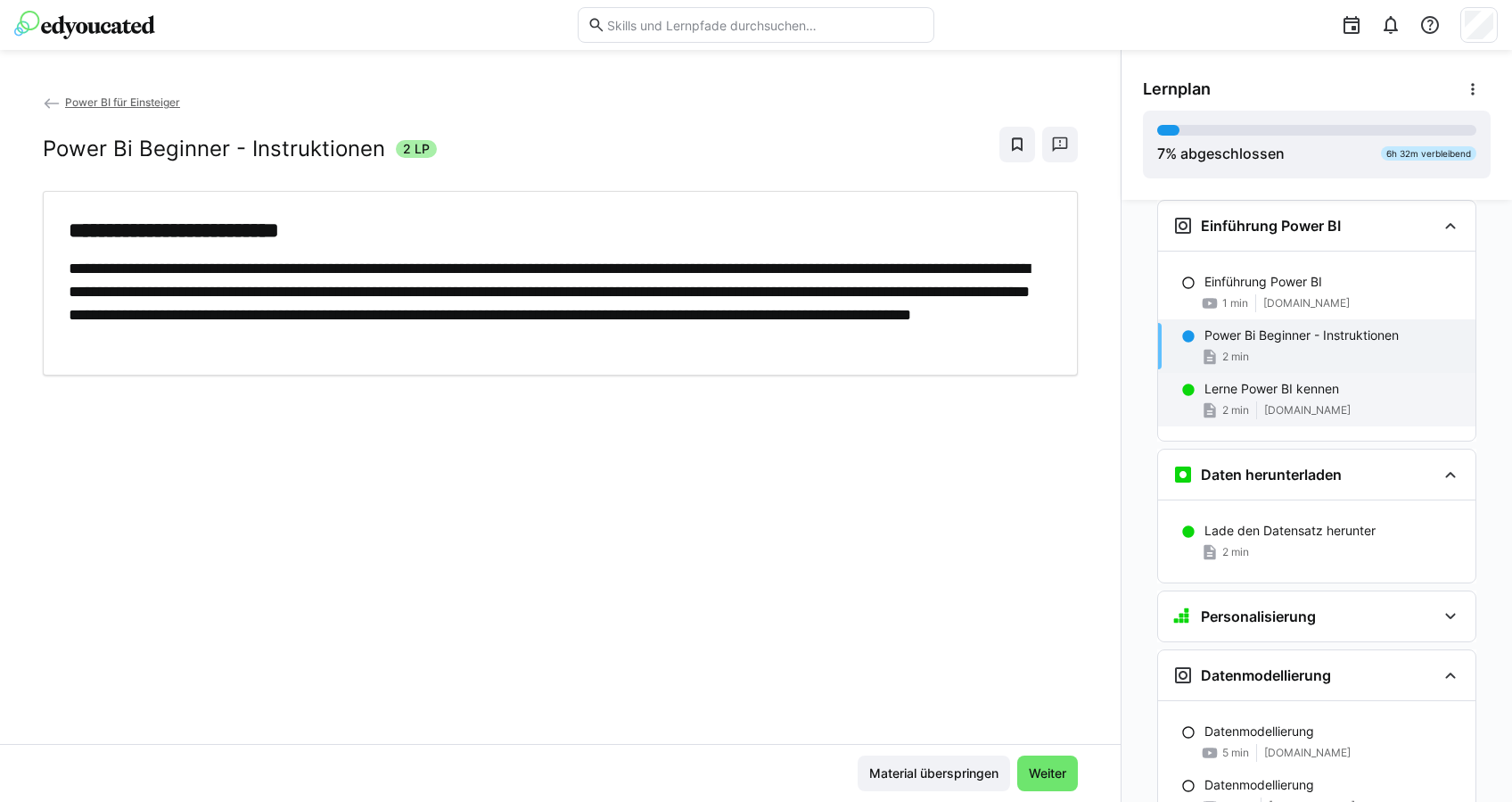
click at [1278, 406] on span "learn.microsoft.com" at bounding box center [1308, 410] width 87 height 14
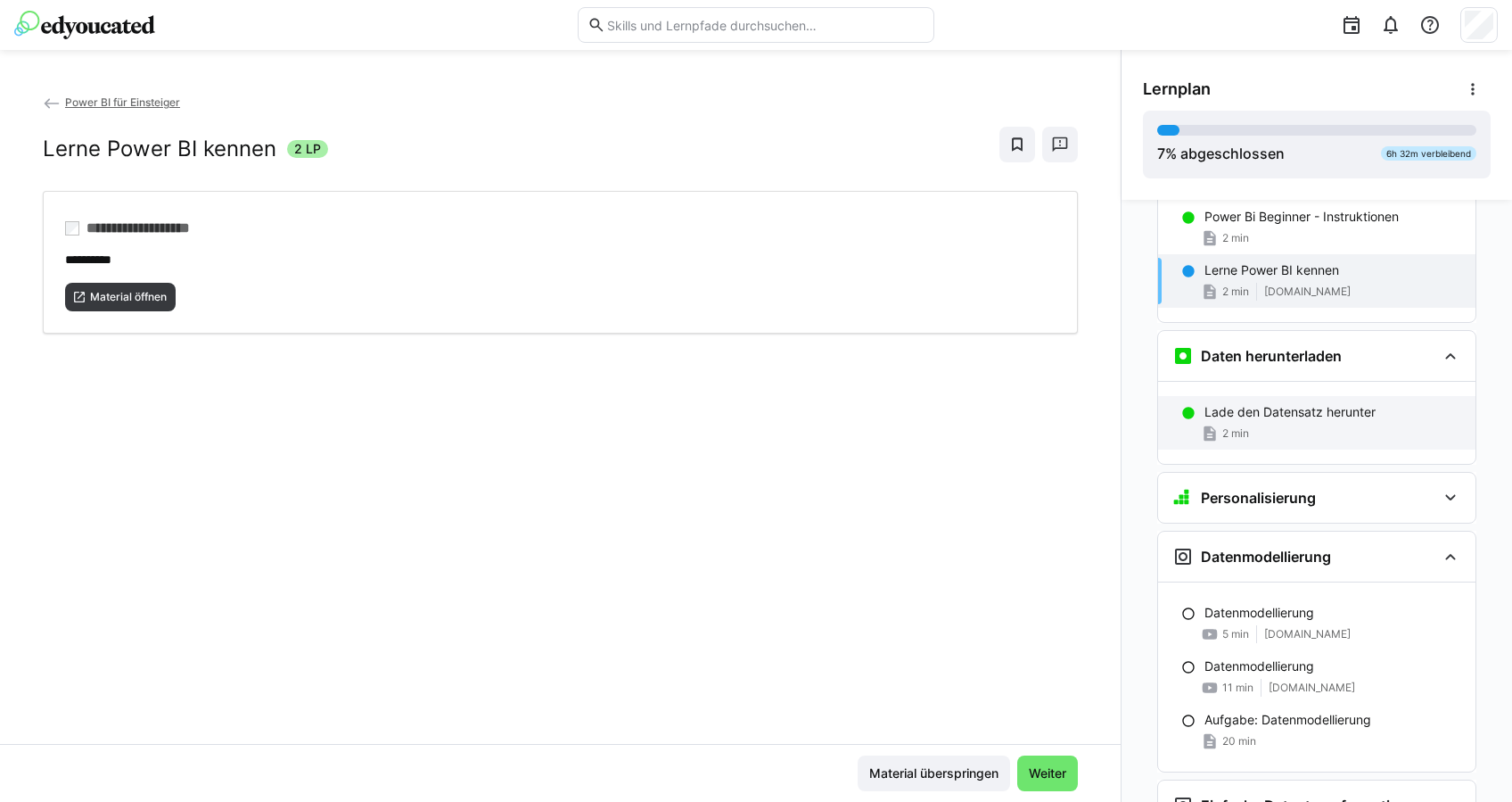
click at [1289, 410] on p "Lade den Datensatz herunter" at bounding box center [1290, 412] width 171 height 18
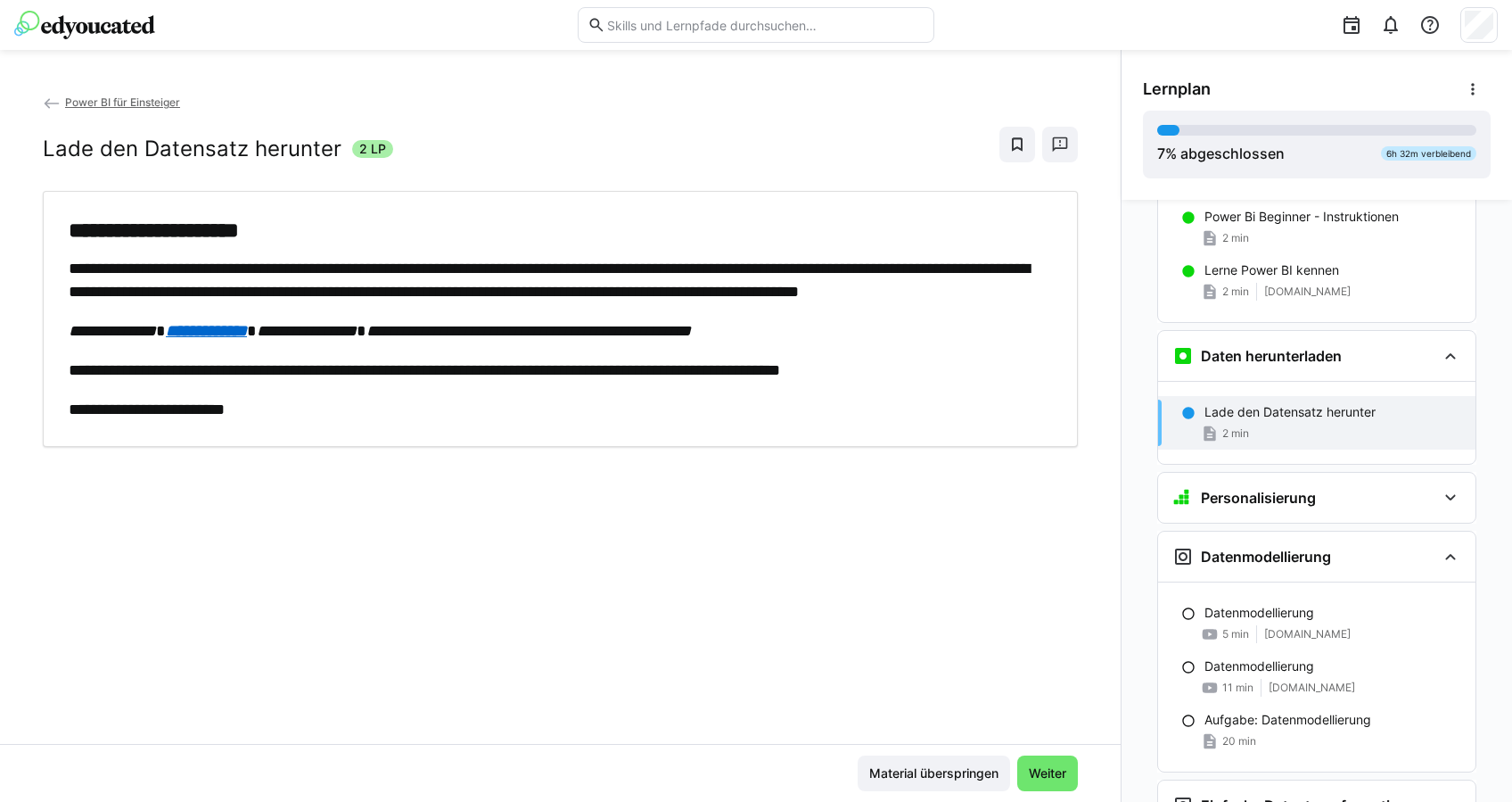
scroll to position [432, 0]
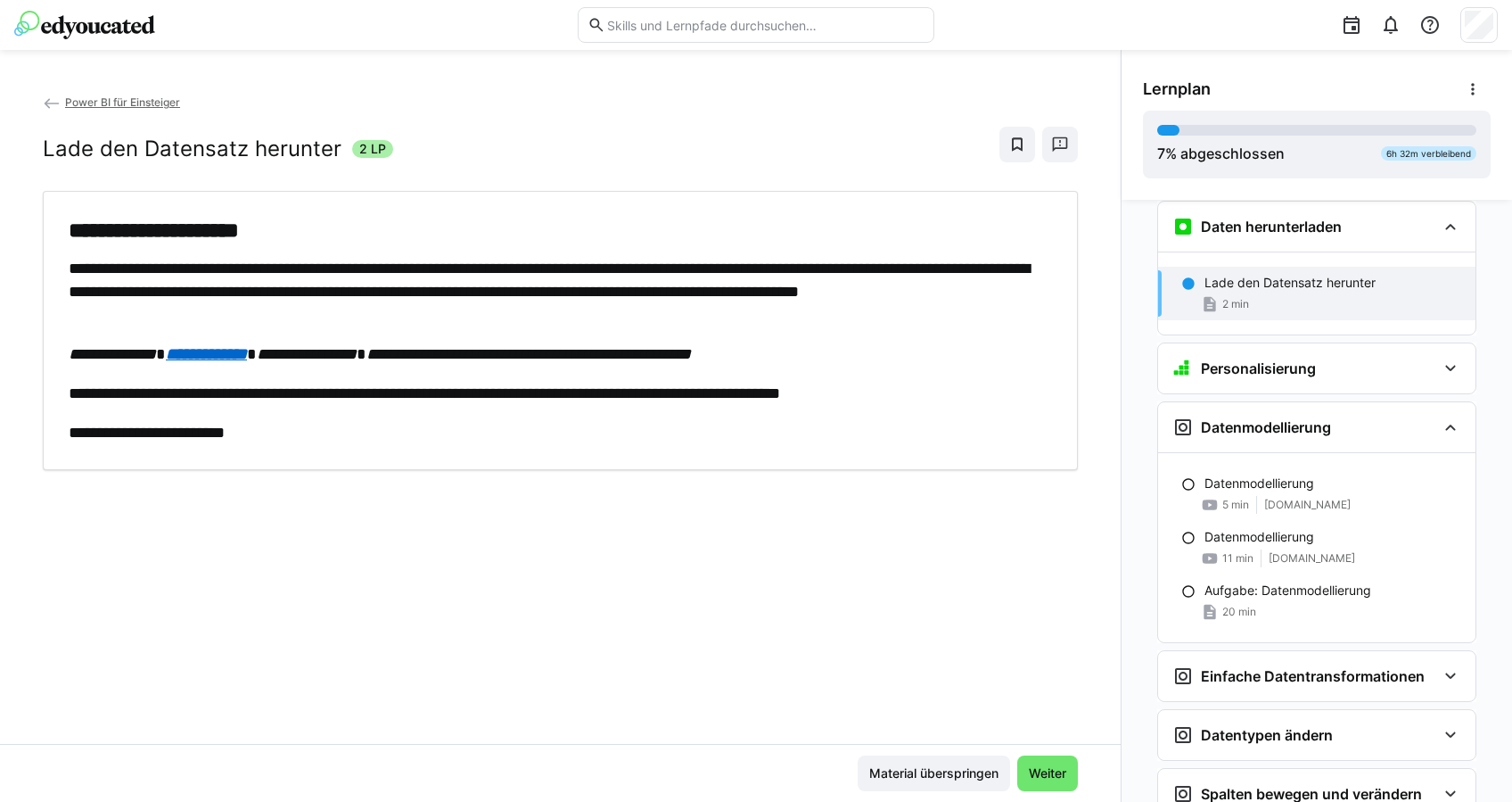
click at [222, 346] on em "**********" at bounding box center [207, 354] width 81 height 16
click at [1341, 496] on div "5 min youtu.be" at bounding box center [1332, 505] width 257 height 18
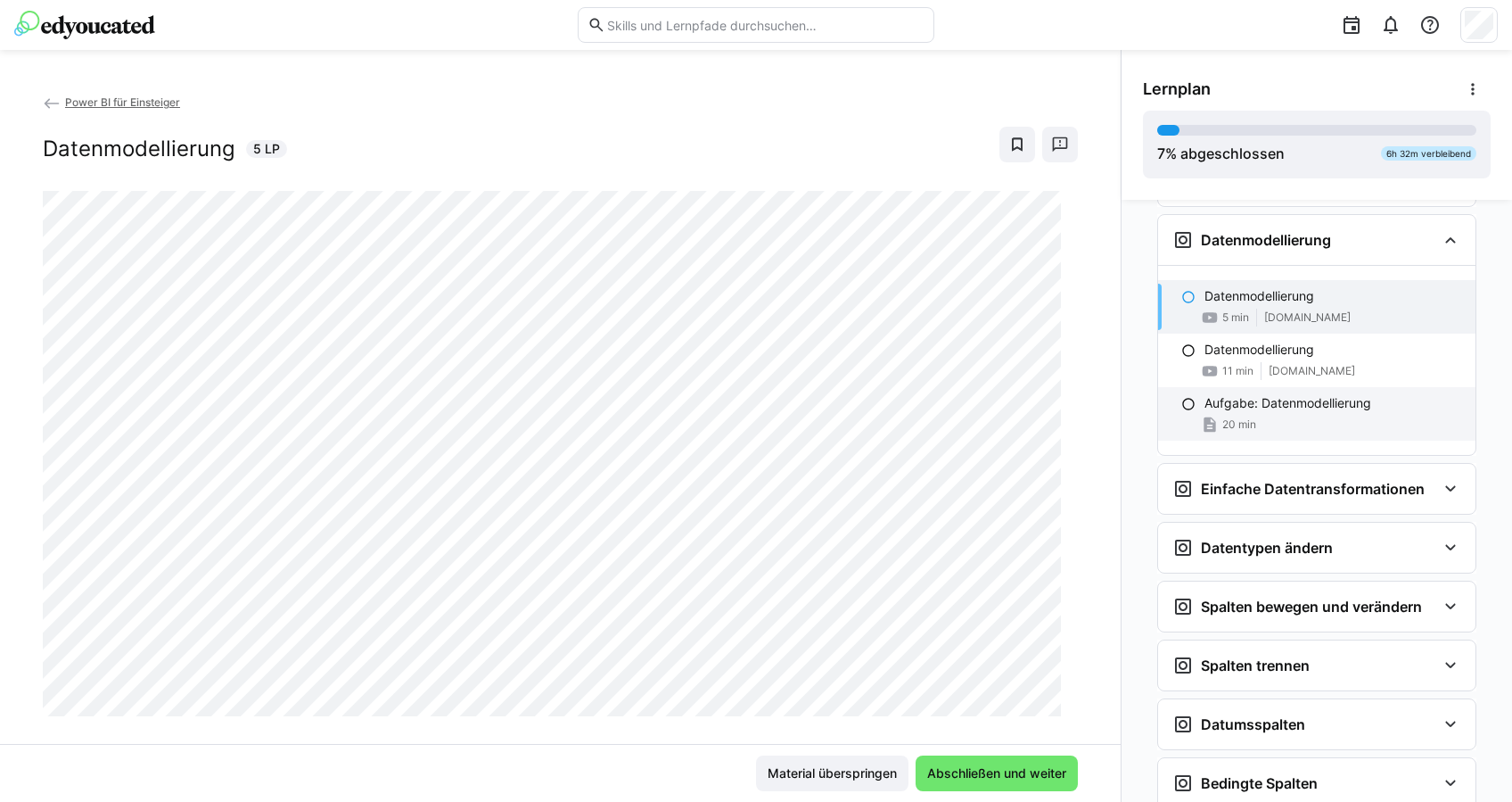
scroll to position [633, 0]
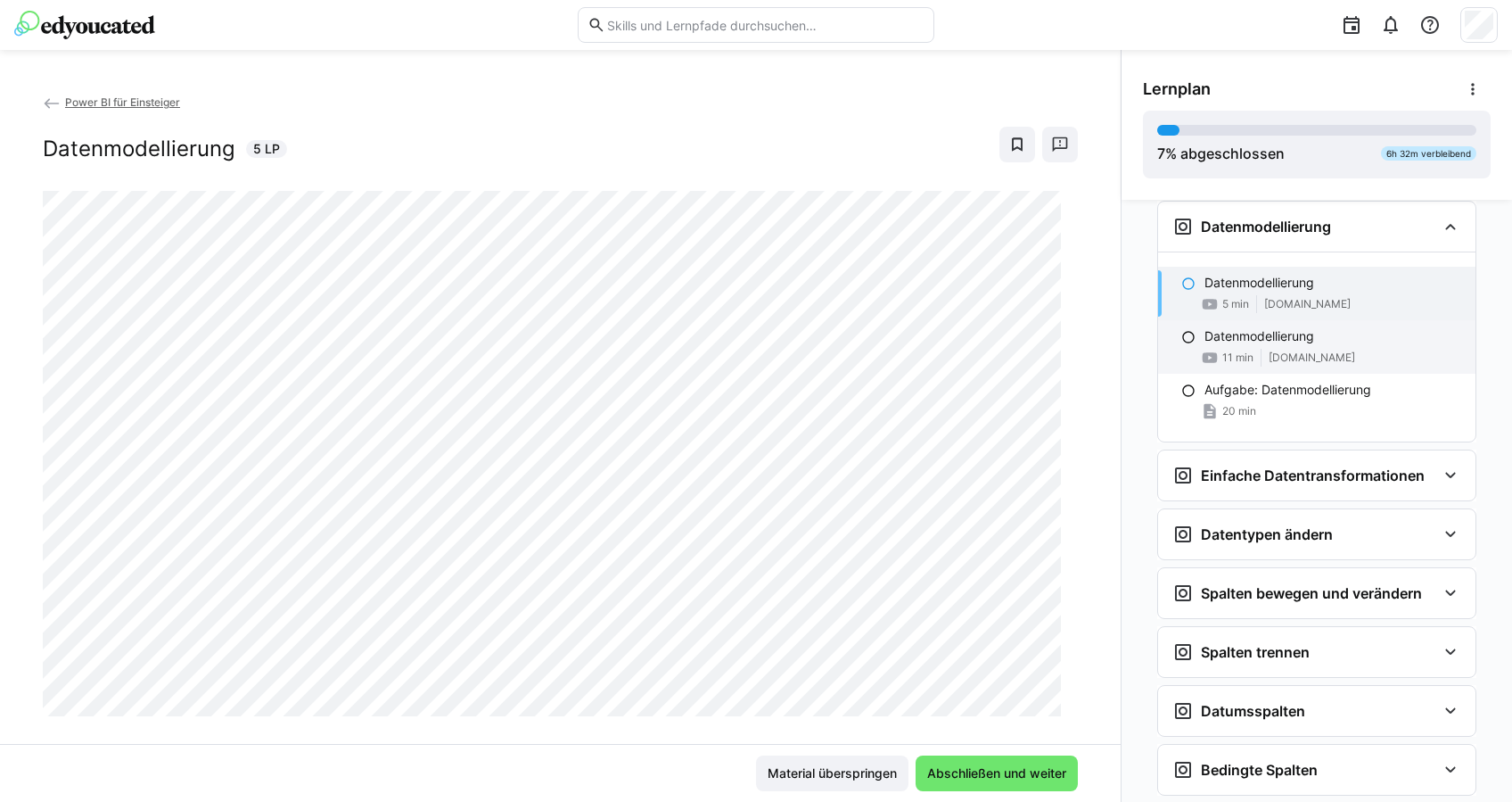
click at [1299, 350] on span "youtu.be" at bounding box center [1312, 357] width 87 height 14
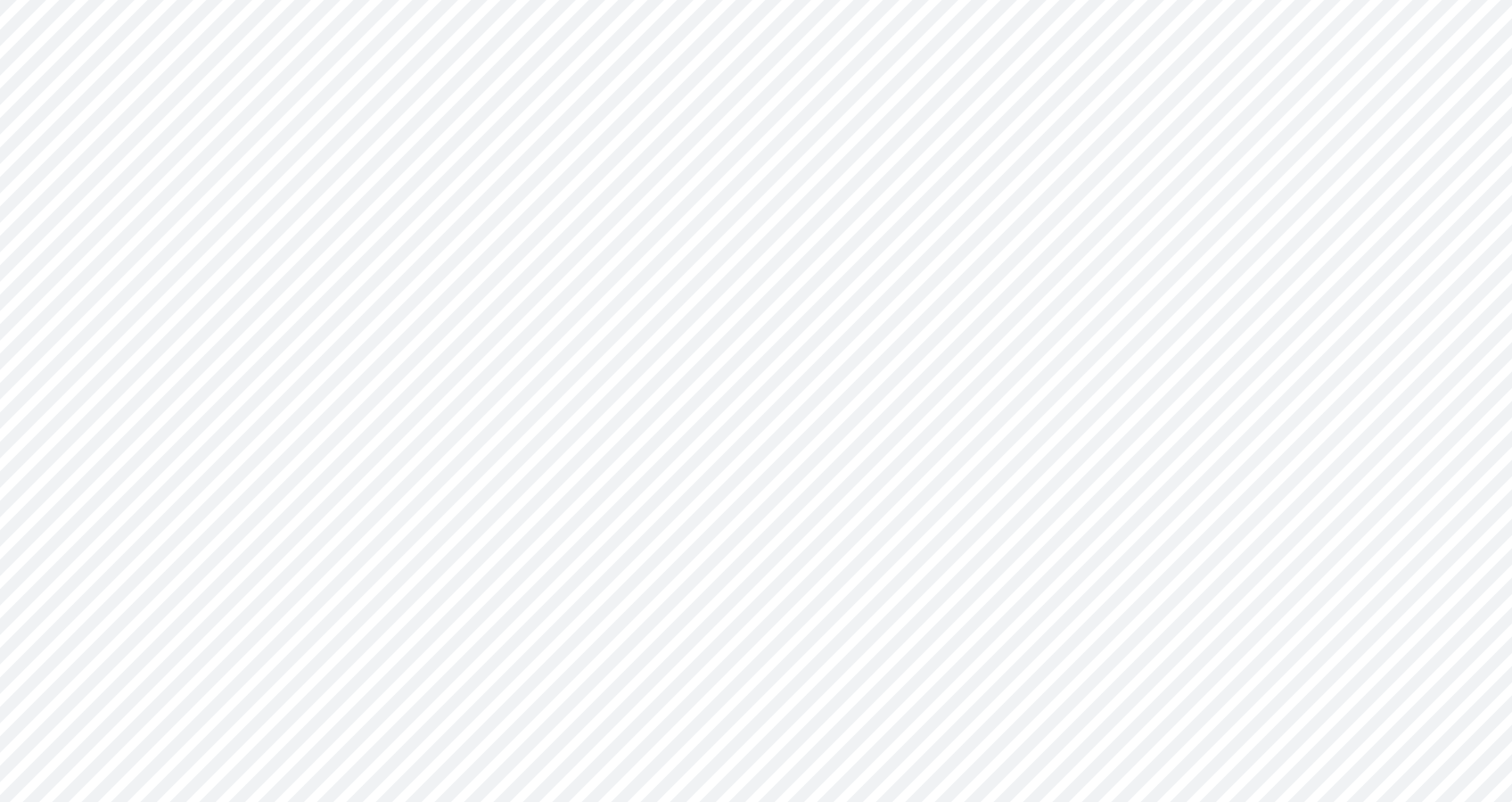
scroll to position [725, 0]
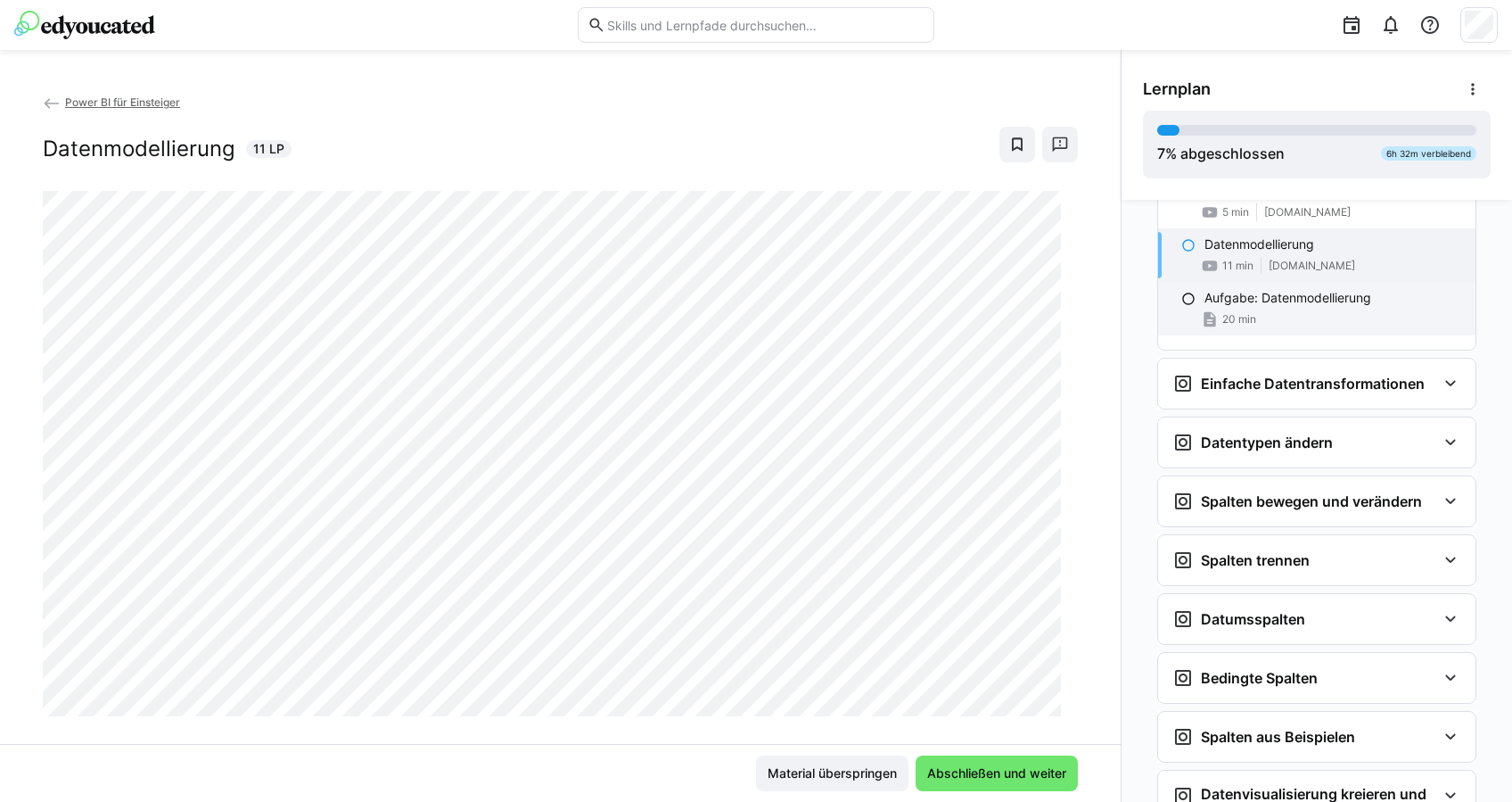
click at [1248, 312] on span "20 min" at bounding box center [1240, 319] width 34 height 14
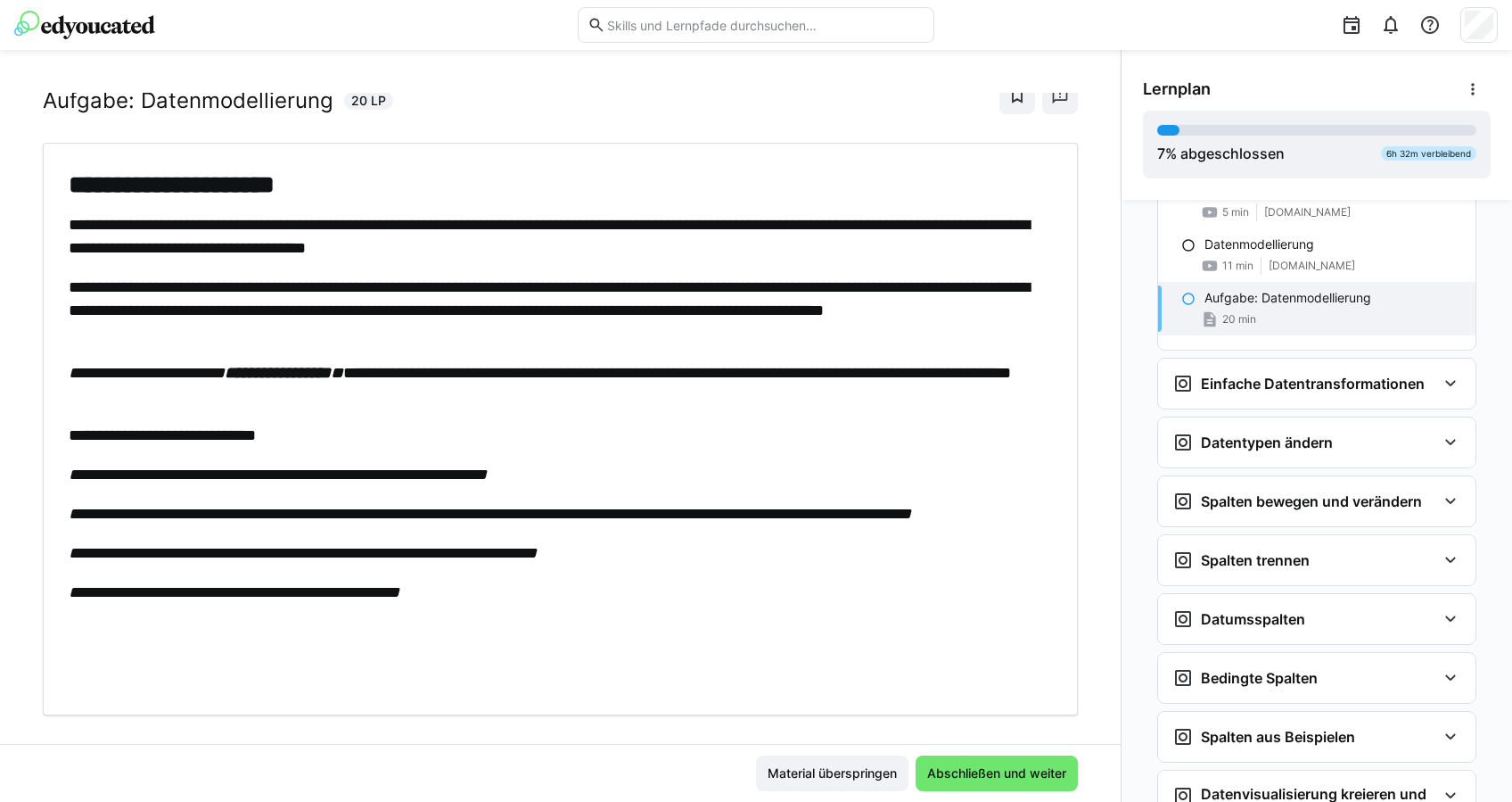
scroll to position [75, 0]
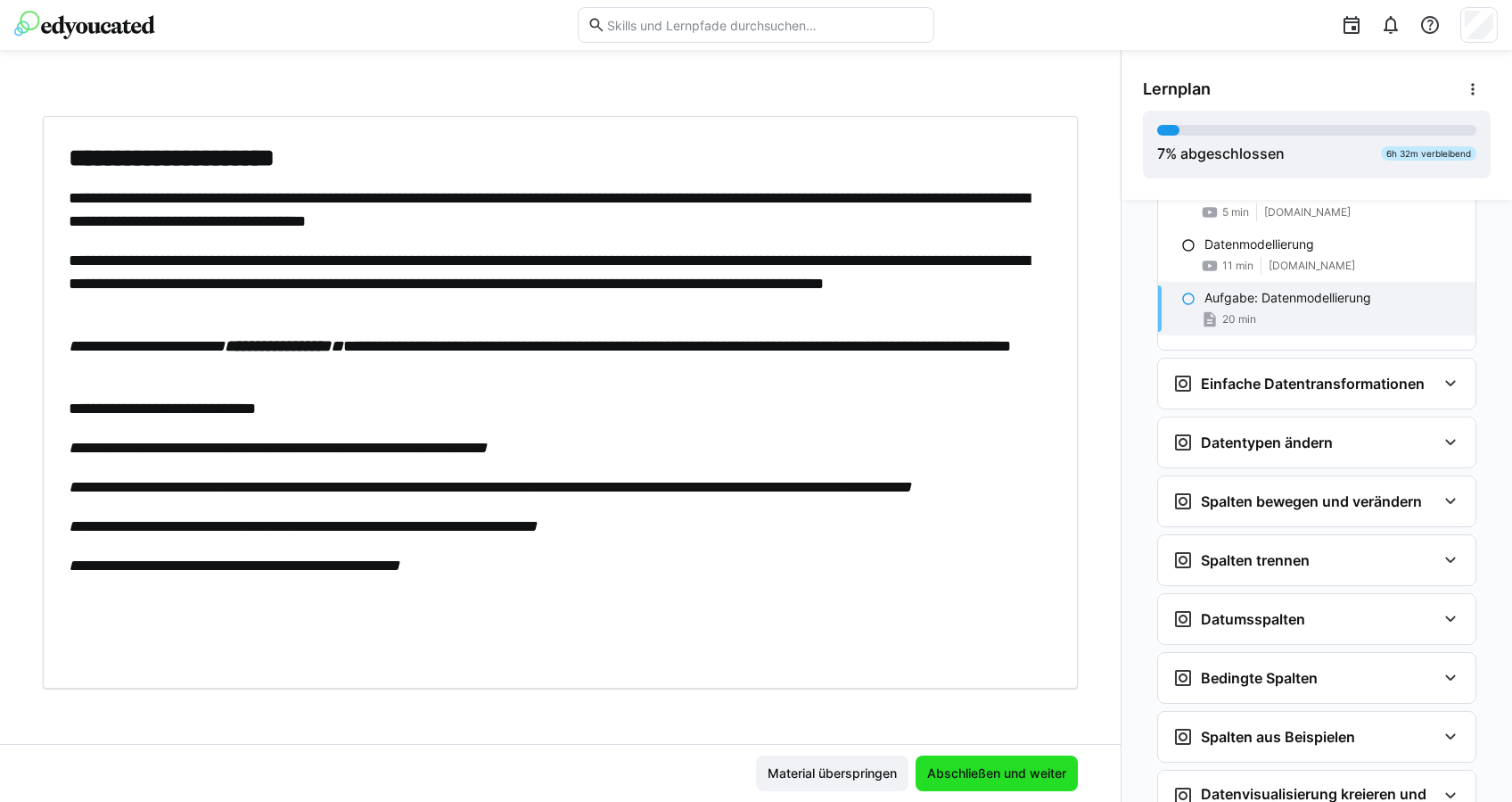
click at [956, 768] on span "Abschließen und weiter" at bounding box center [997, 773] width 144 height 18
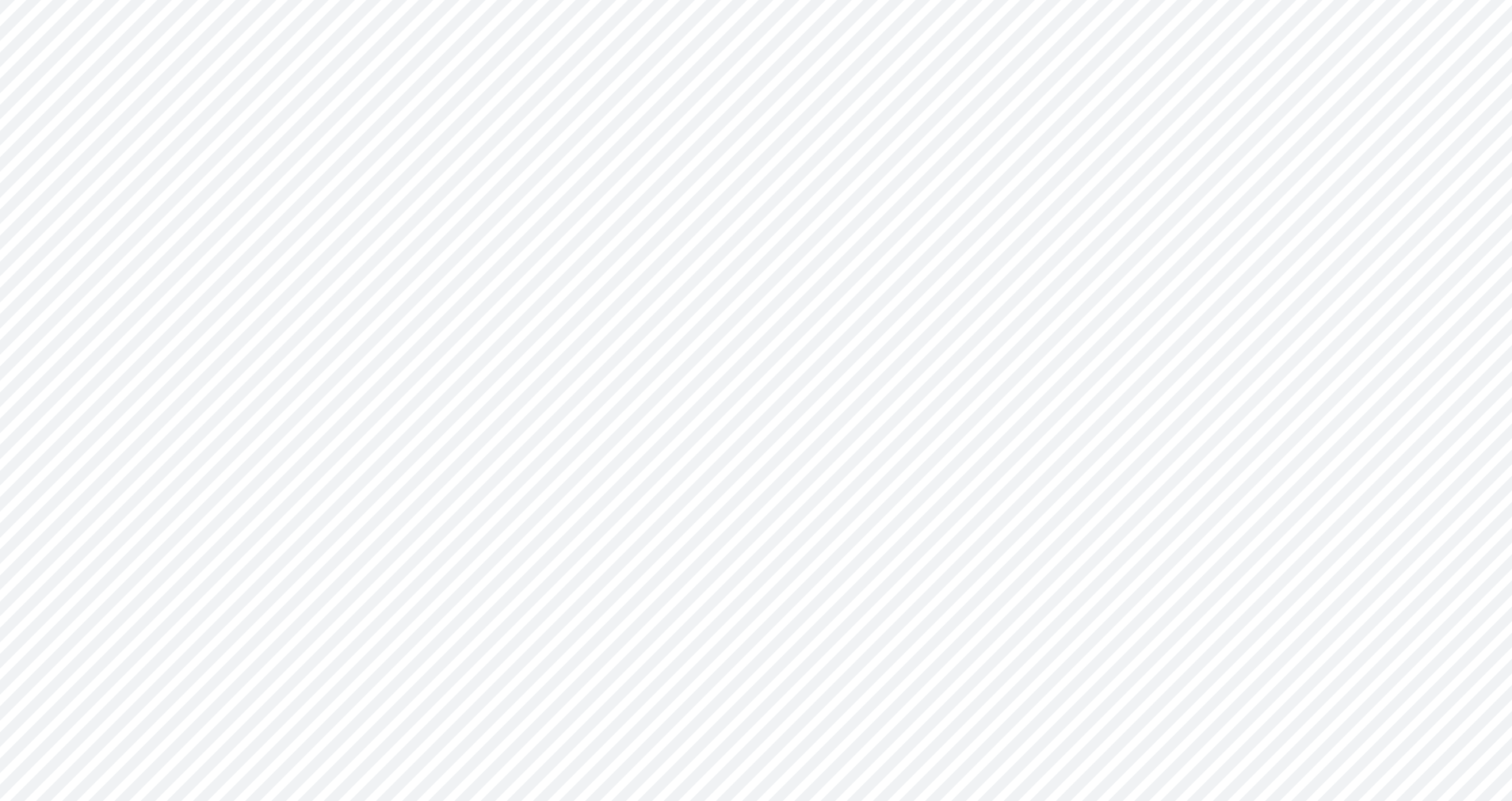
scroll to position [784, 0]
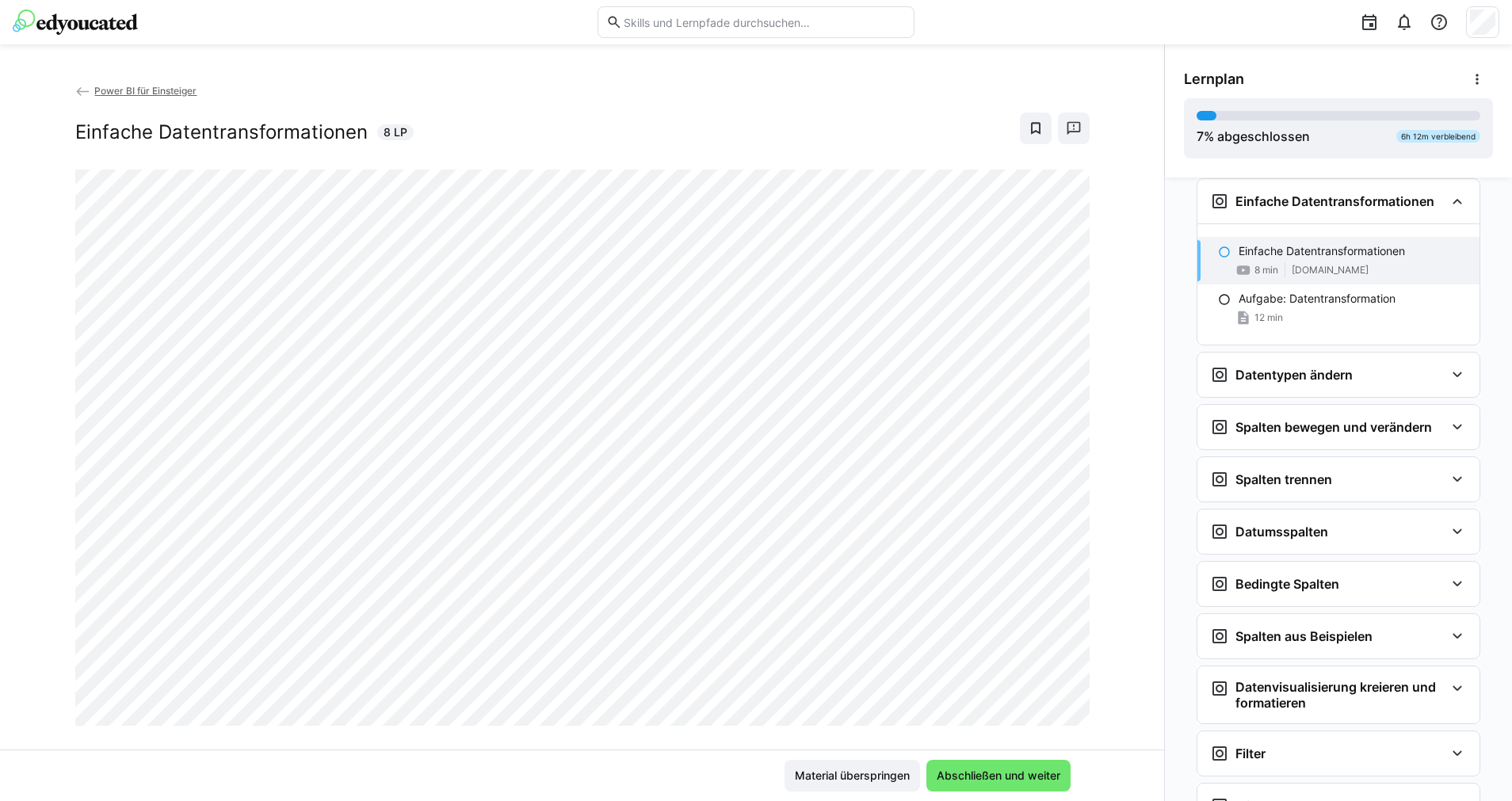
click at [98, 14] on img at bounding box center [75, 22] width 125 height 26
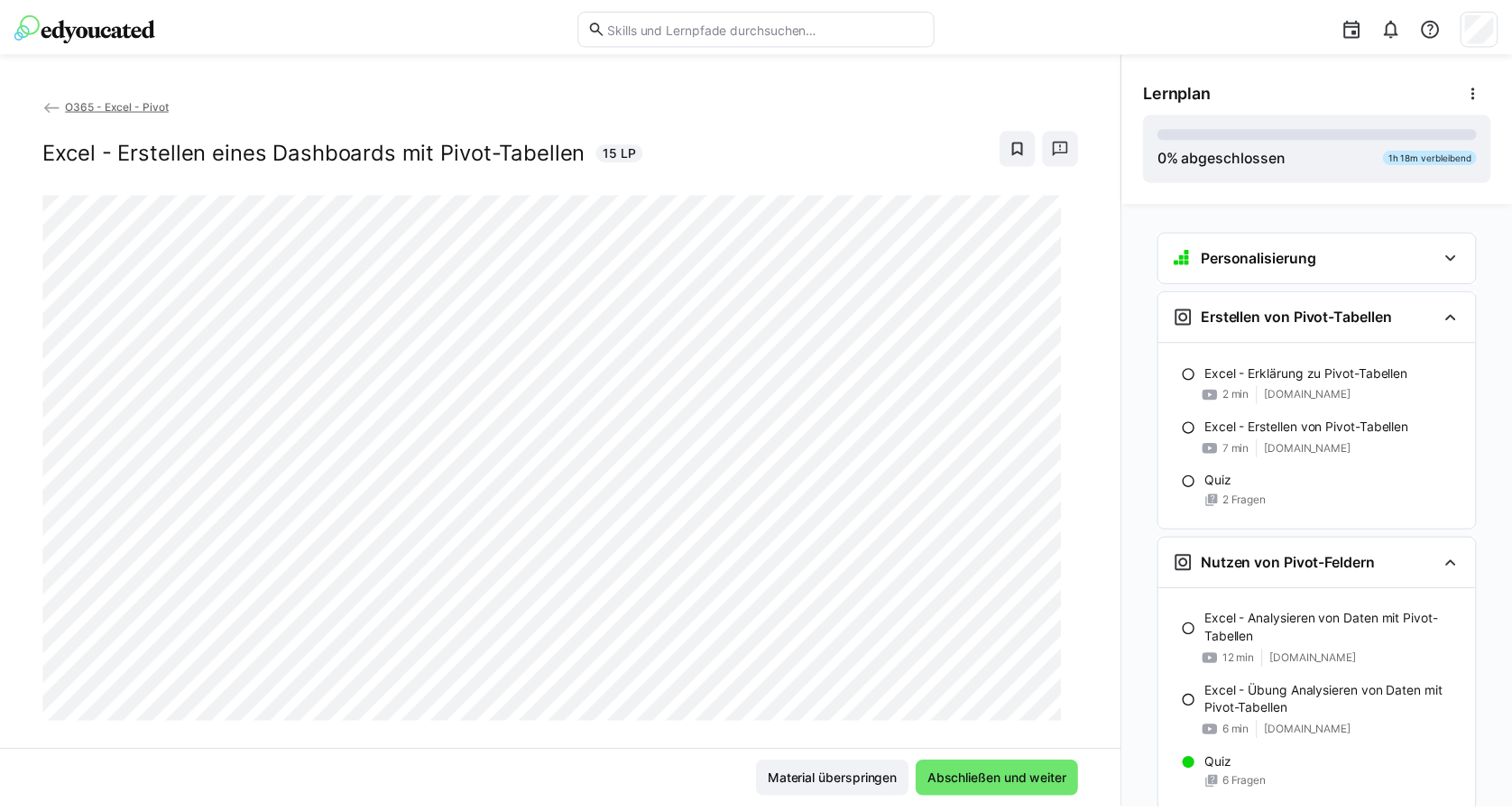
scroll to position [547, 0]
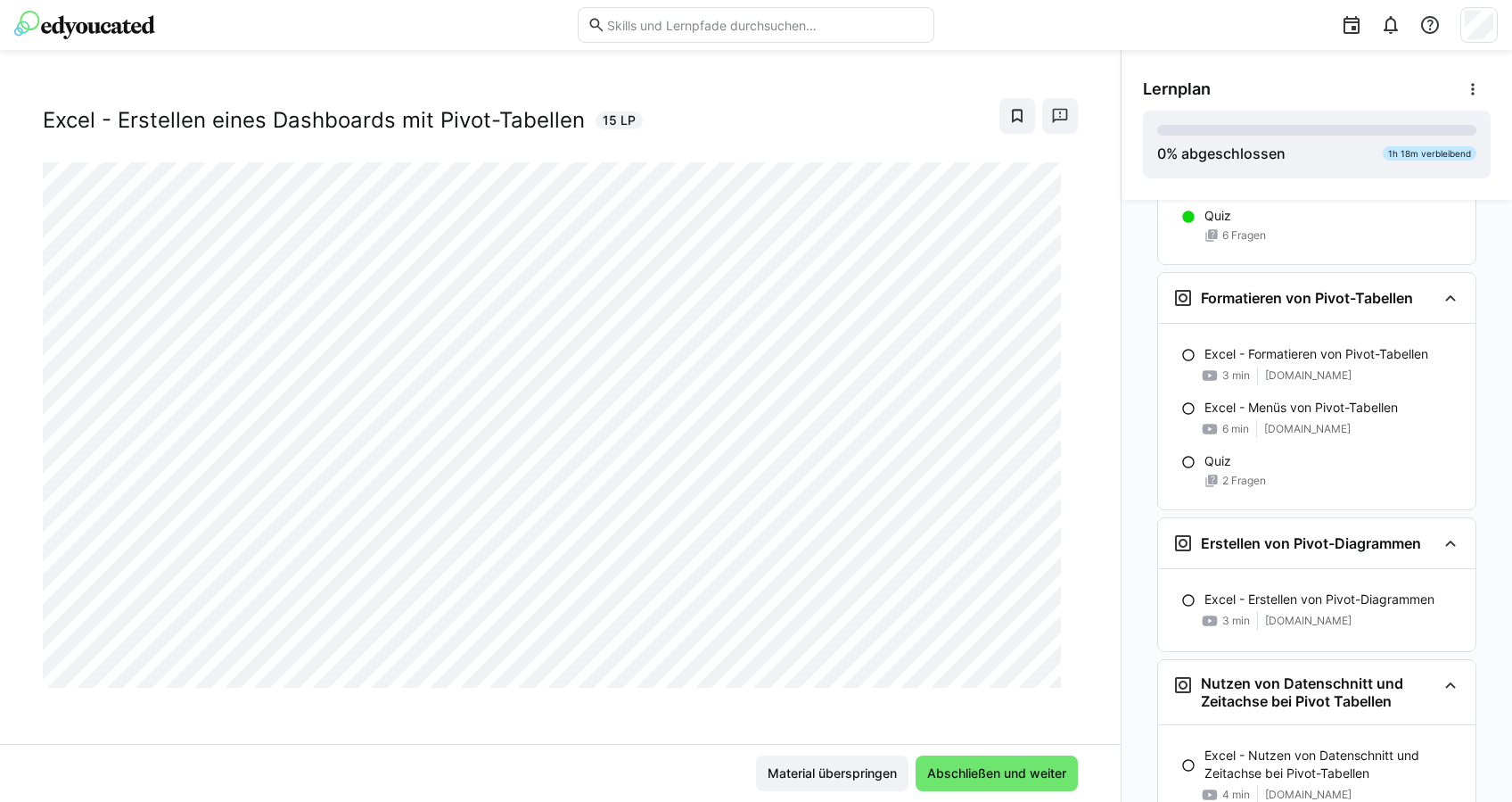
click at [131, 27] on img at bounding box center [85, 25] width 141 height 29
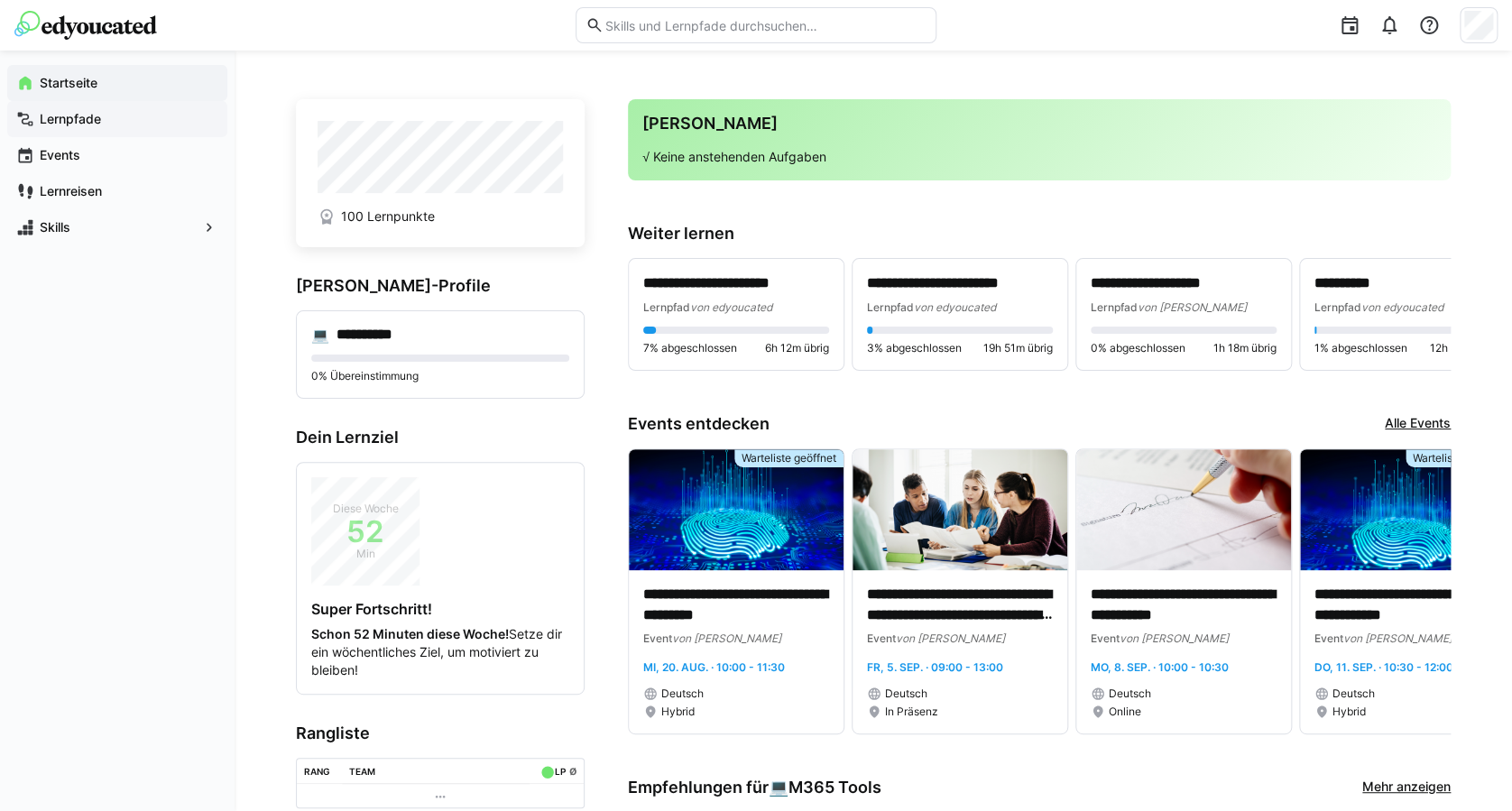
click at [0, 0] on app-navigation-label "Lernpfade" at bounding box center [0, 0] width 0 height 0
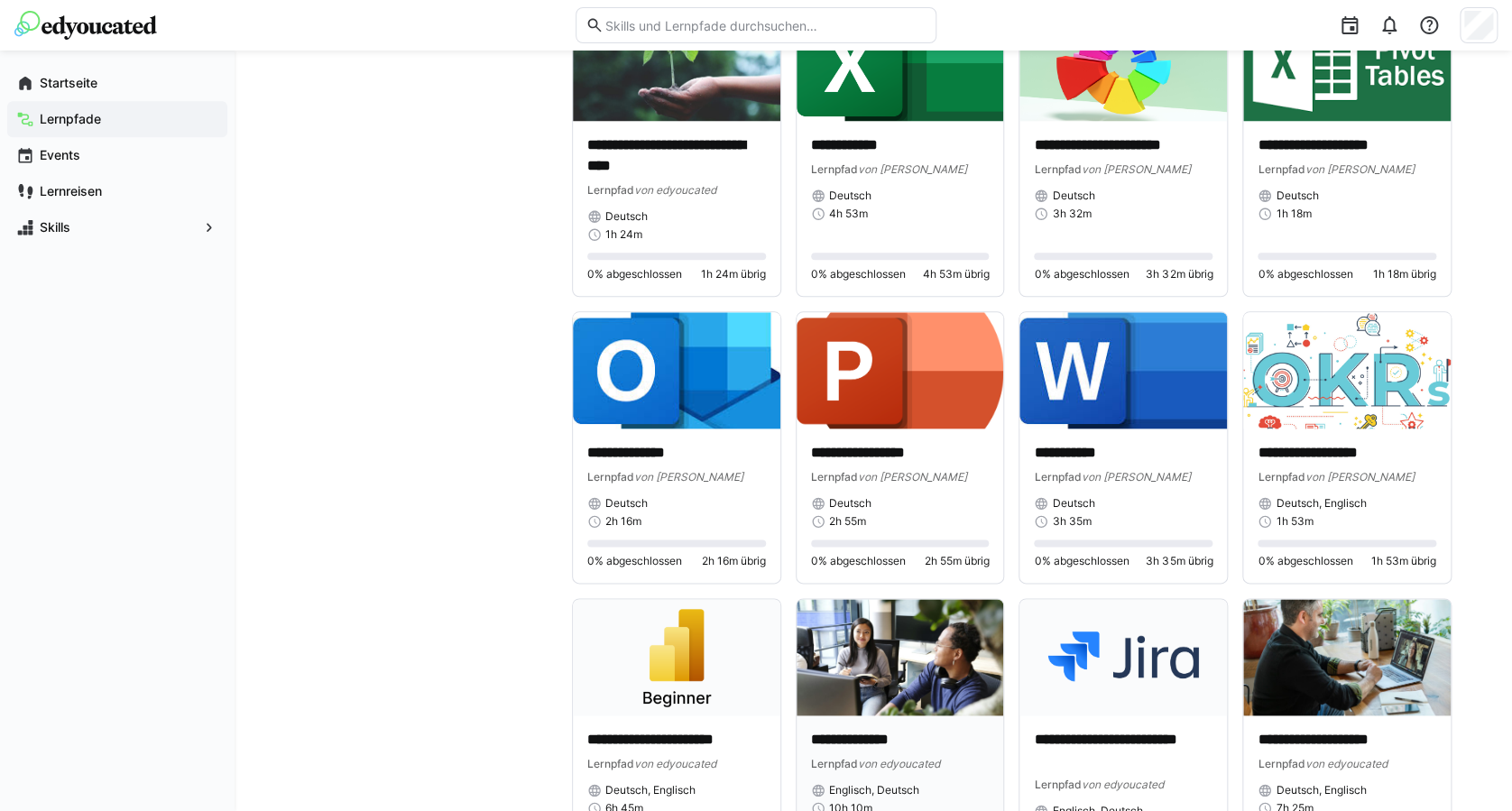
scroll to position [4322, 0]
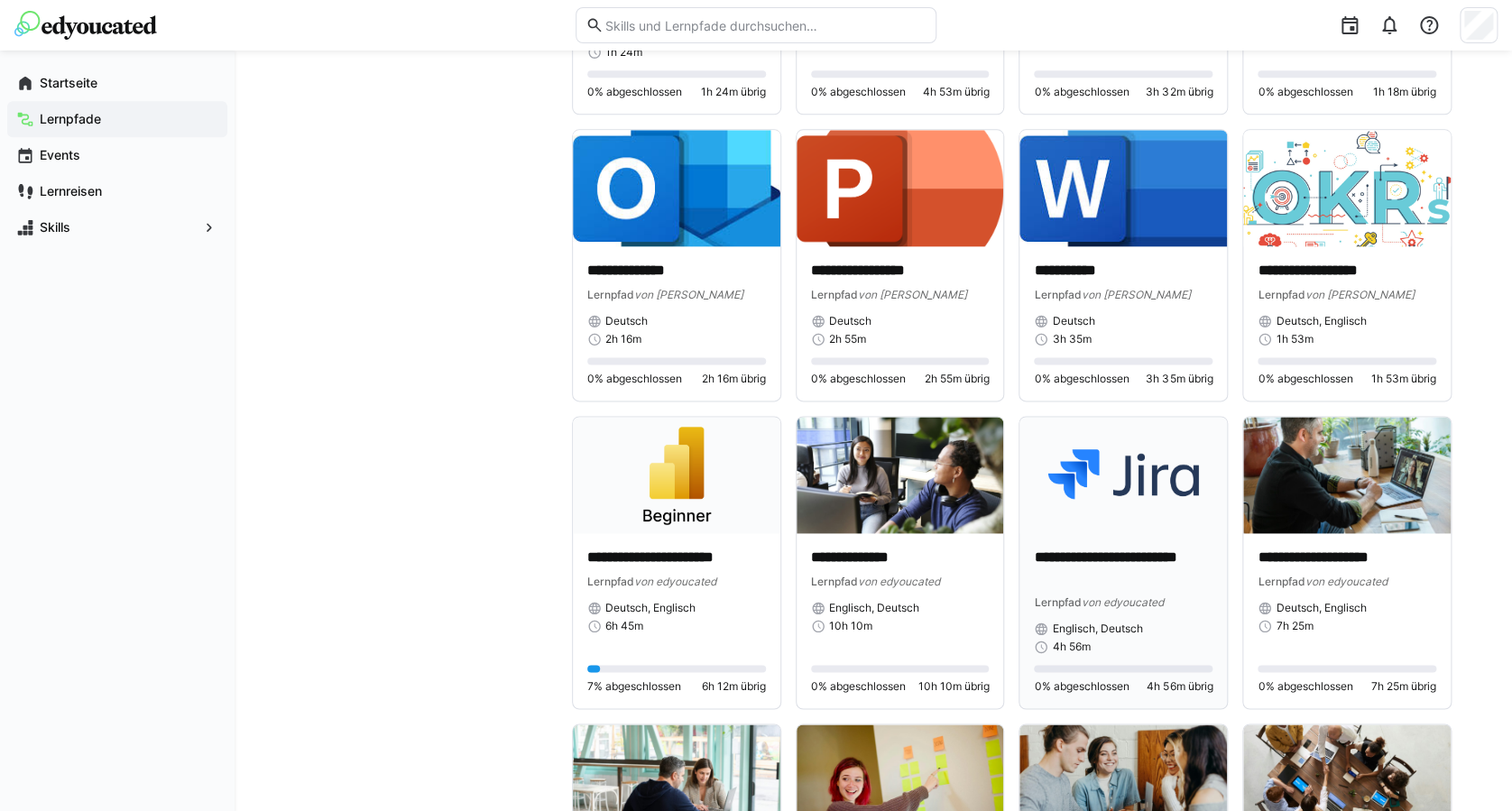
click at [1155, 483] on img at bounding box center [1122, 475] width 207 height 117
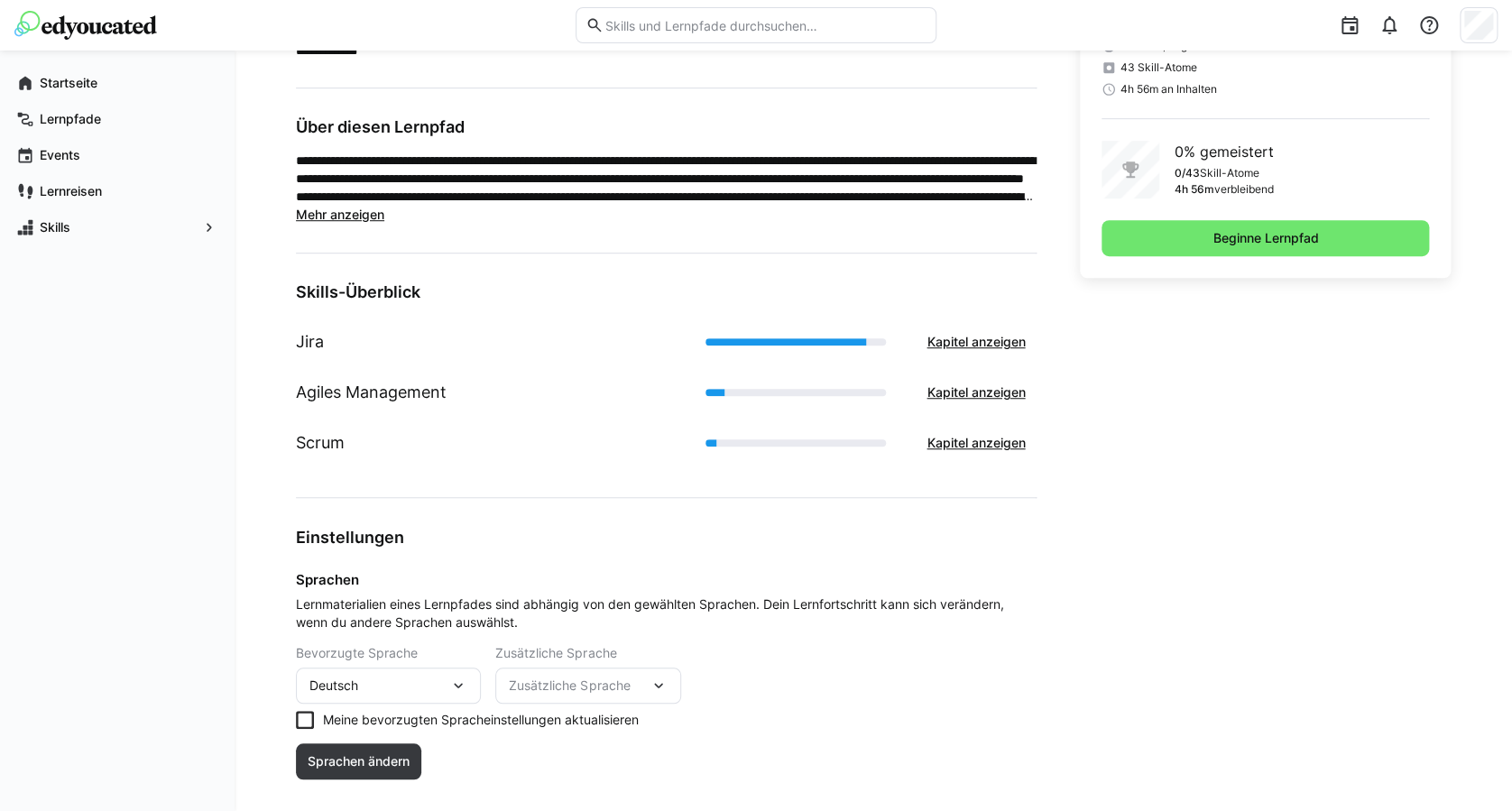
scroll to position [513, 0]
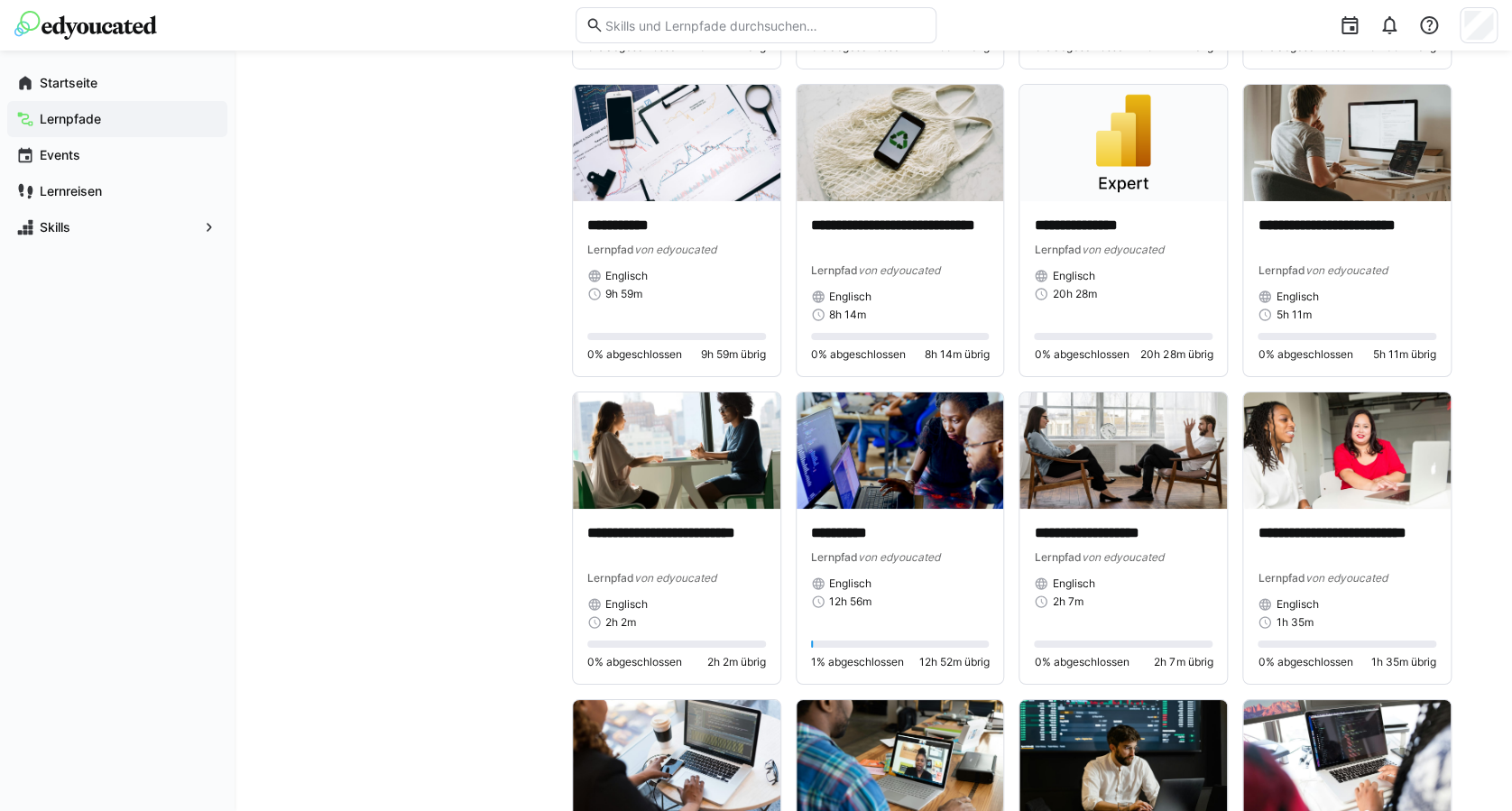
scroll to position [6608, 0]
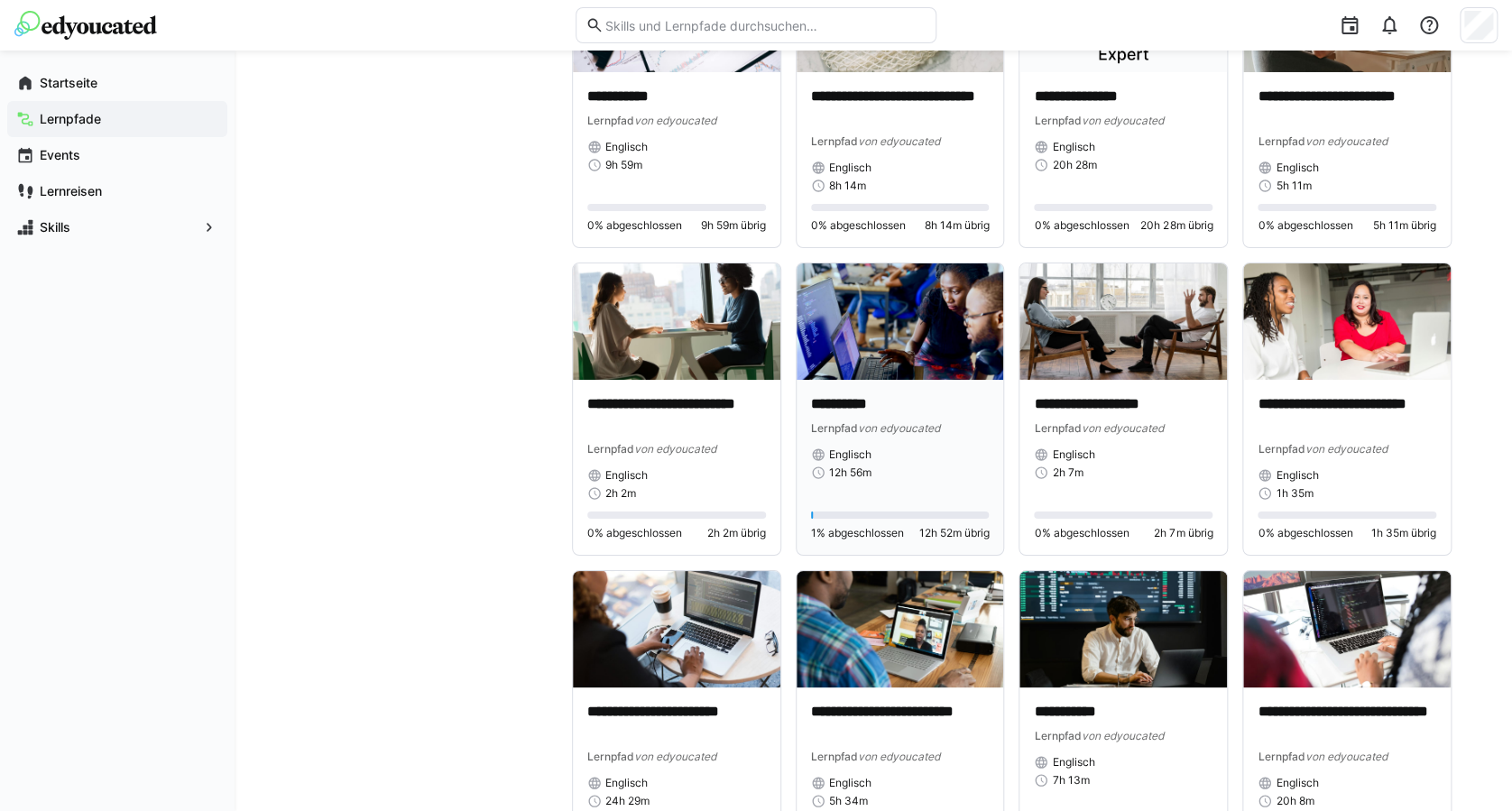
click at [874, 339] on img at bounding box center [900, 322] width 207 height 117
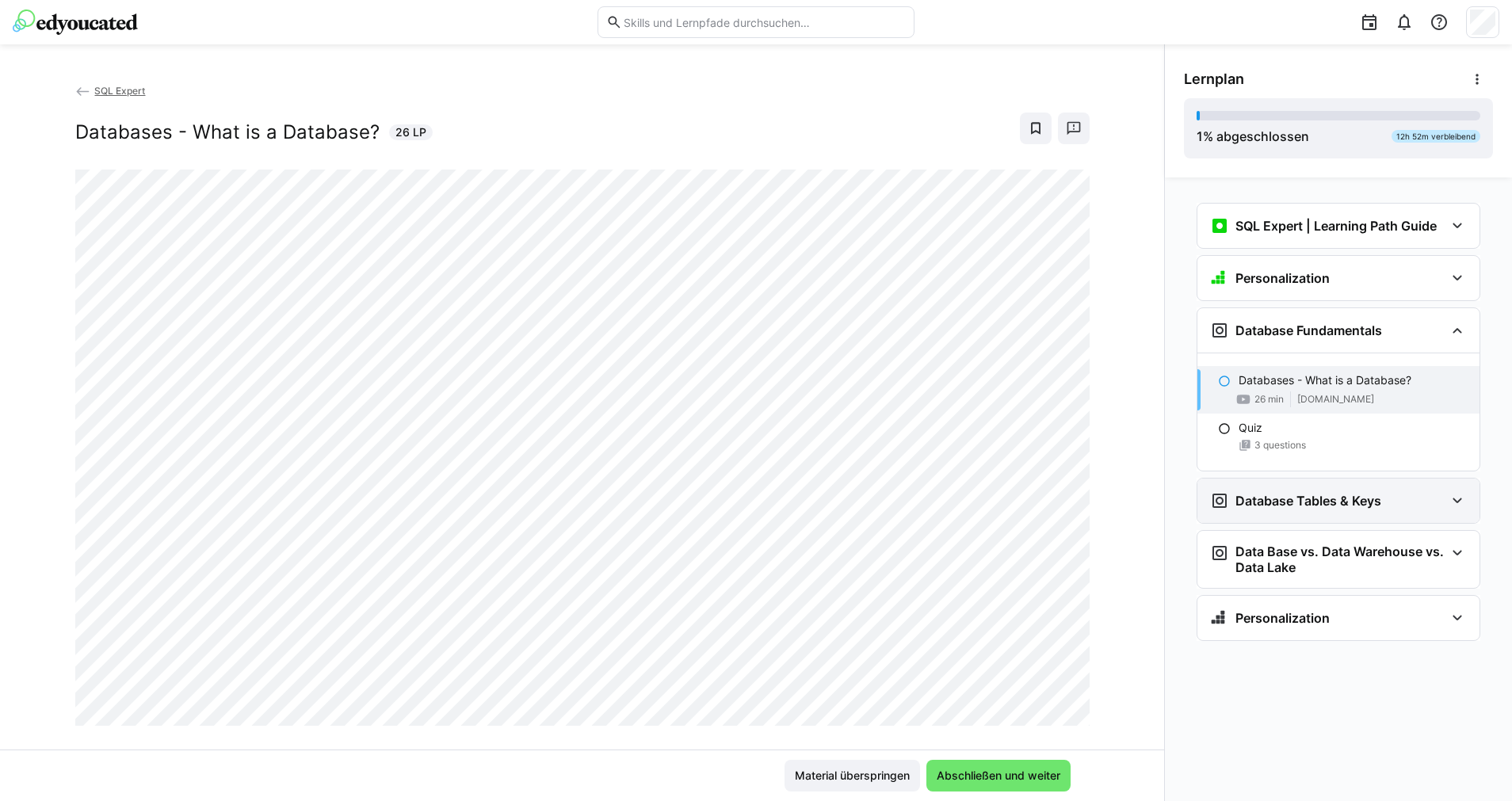
click at [1343, 512] on div "Database Tables & Keys" at bounding box center [1338, 500] width 282 height 44
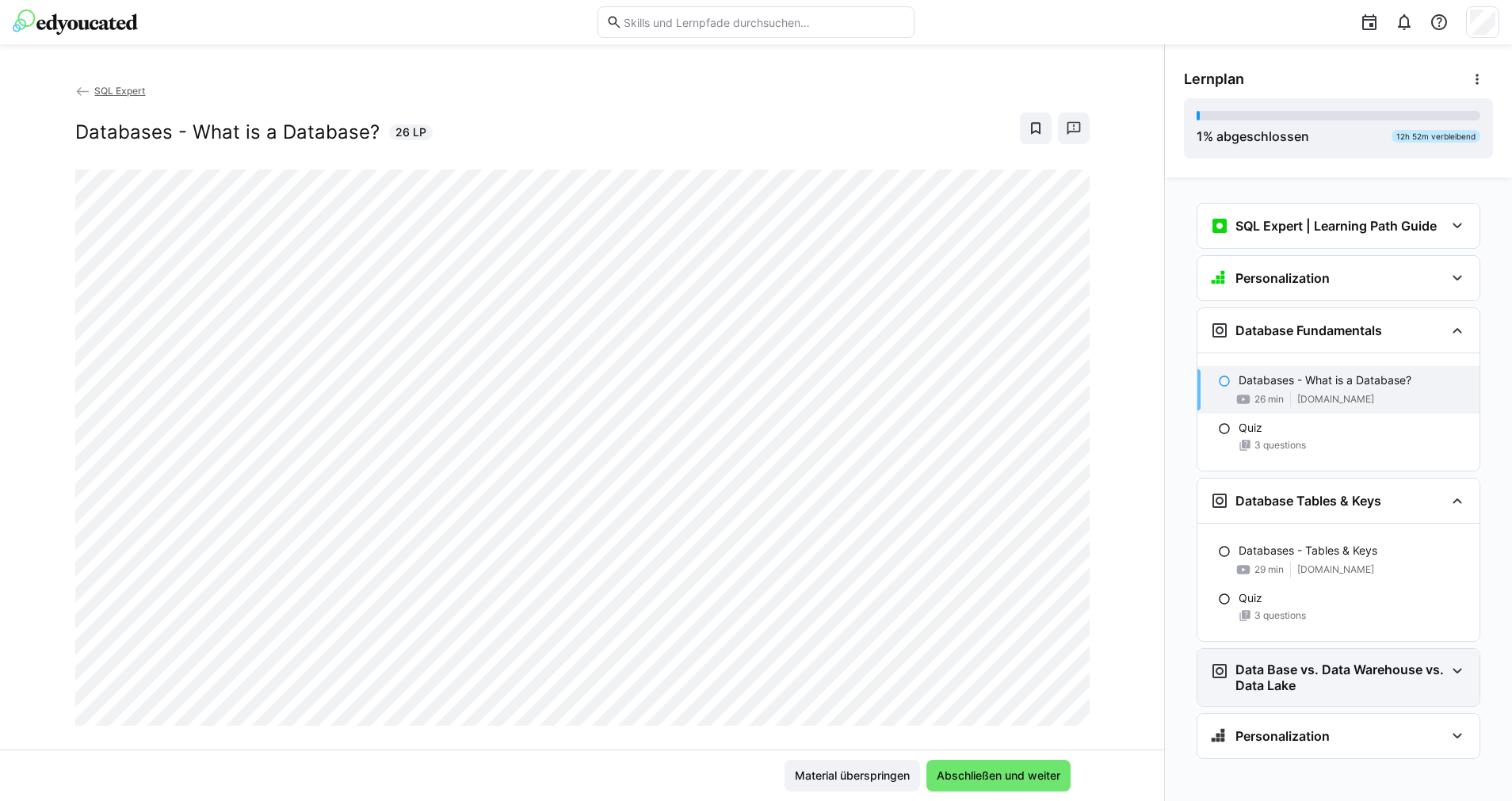
click at [1343, 674] on h3 "Data Base vs. Data Warehouse vs. Data Lake" at bounding box center [1340, 678] width 209 height 32
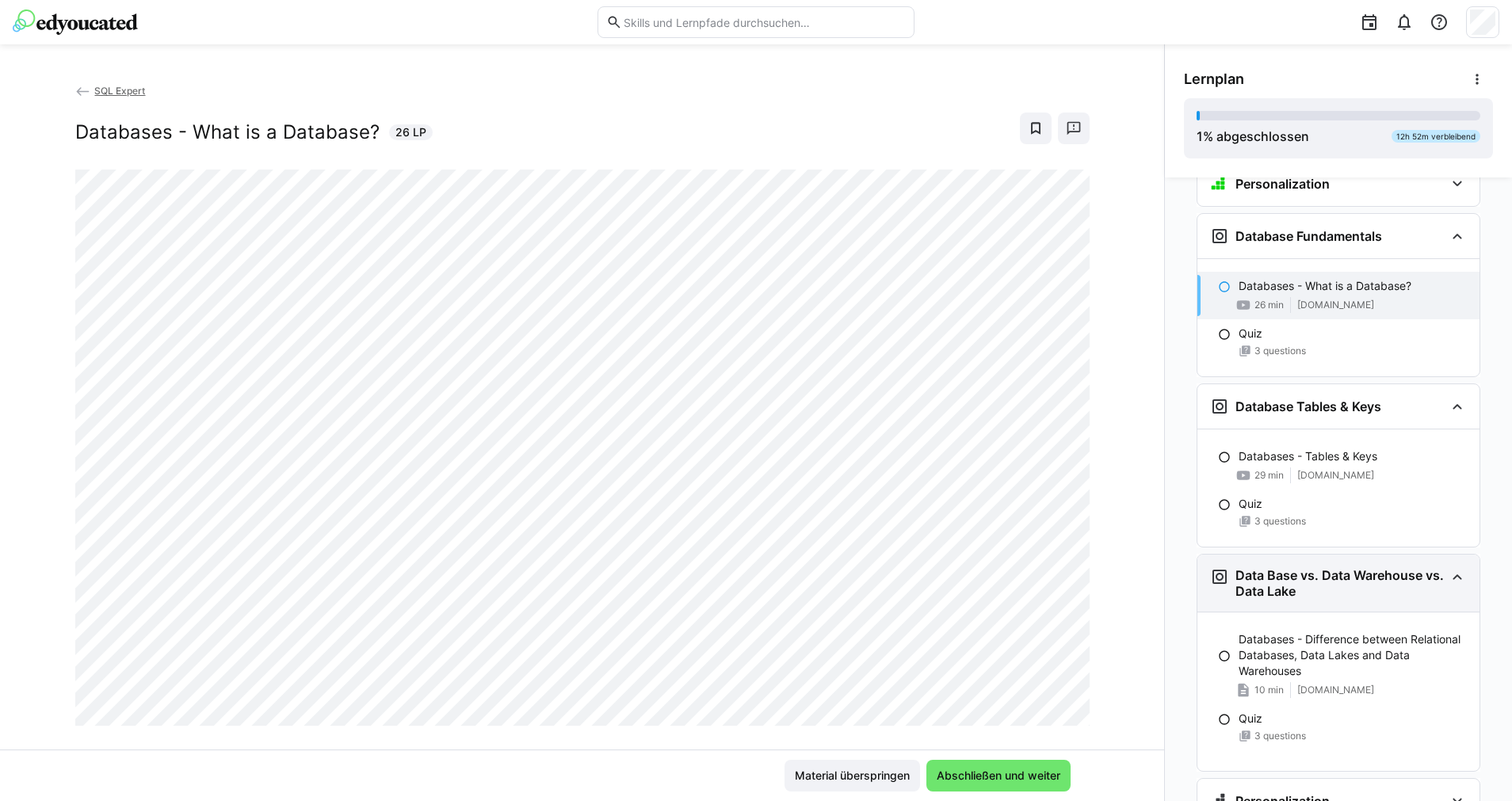
scroll to position [167, 0]
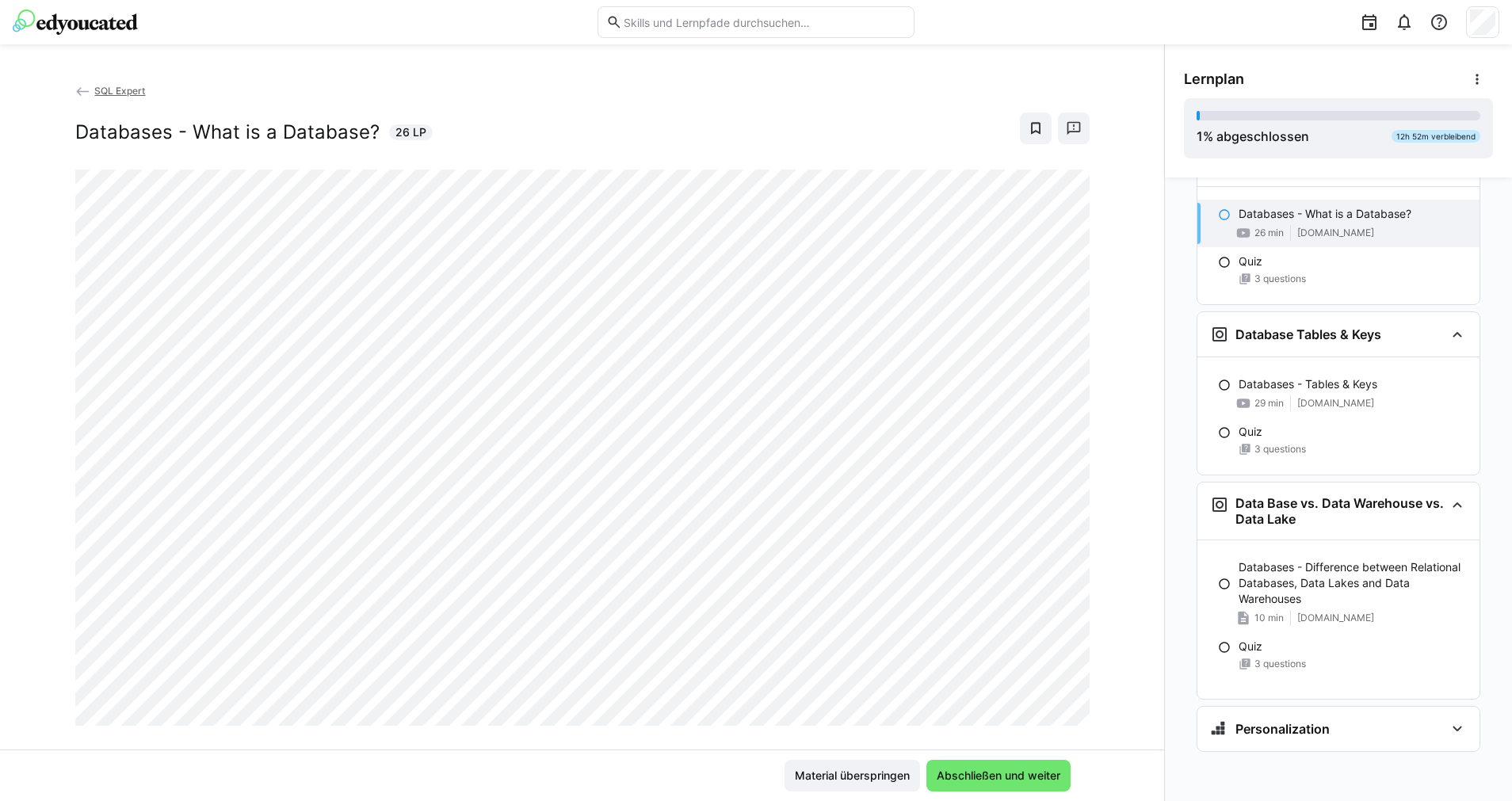
click at [1343, 705] on app-classroom-navigation "SQL Expert | Learning Path Guide SQL Expert - Learning Path Guide 4 min [DOMAIN…" at bounding box center [1338, 416] width 309 height 771
click at [1343, 712] on div "Personalization" at bounding box center [1338, 729] width 282 height 44
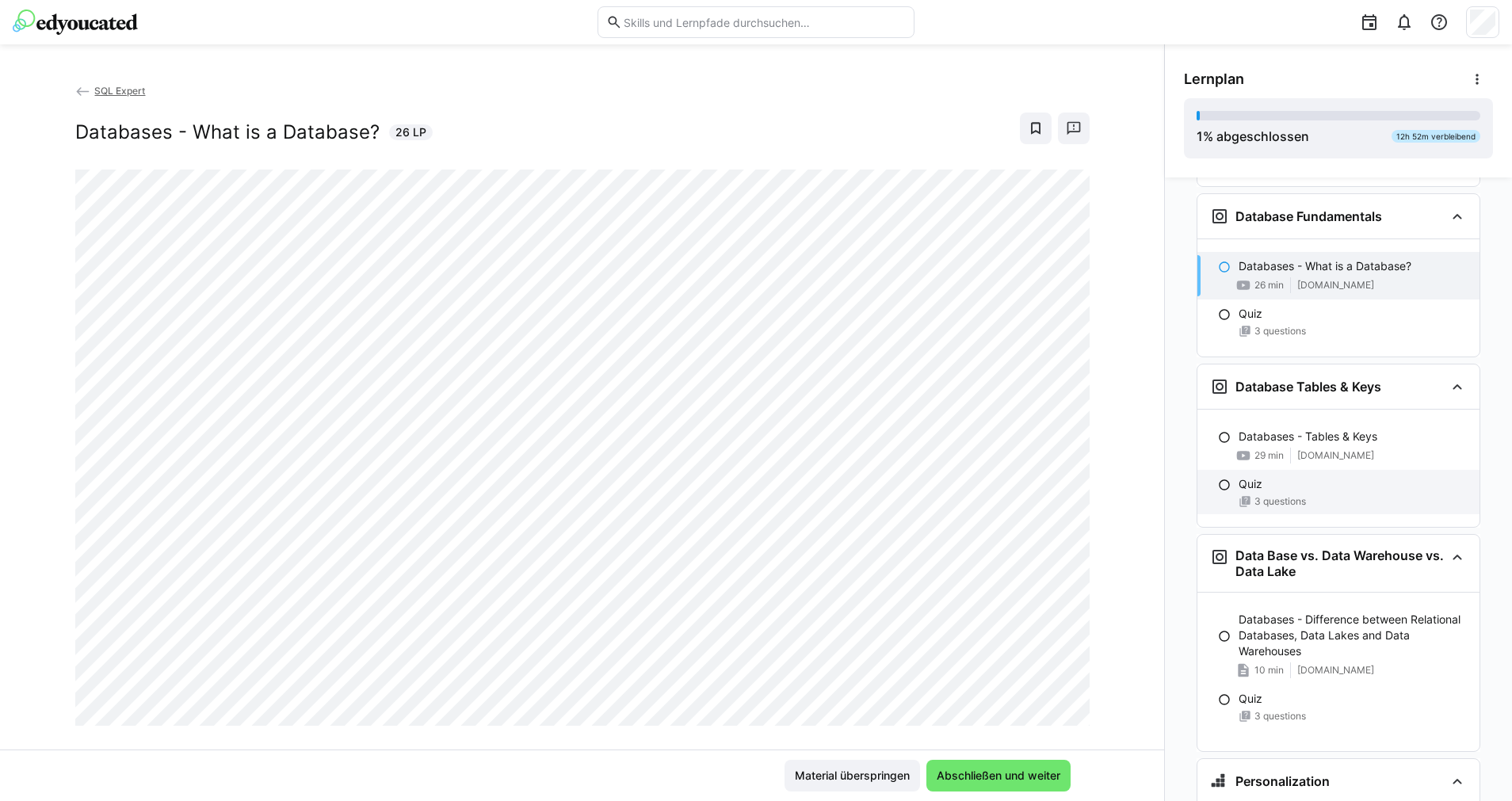
scroll to position [0, 0]
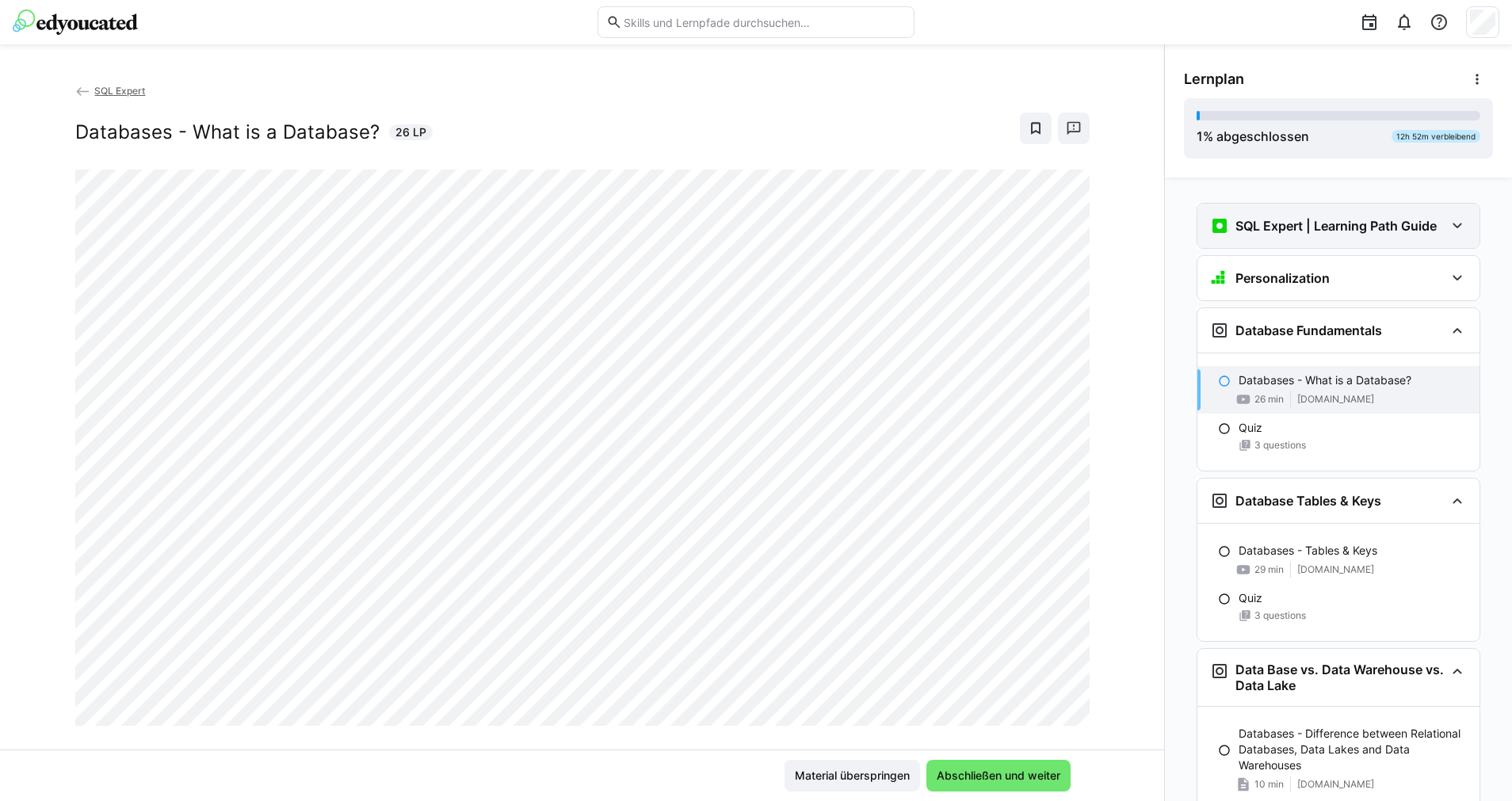
click at [1317, 222] on h3 "SQL Expert | Learning Path Guide" at bounding box center [1336, 226] width 201 height 16
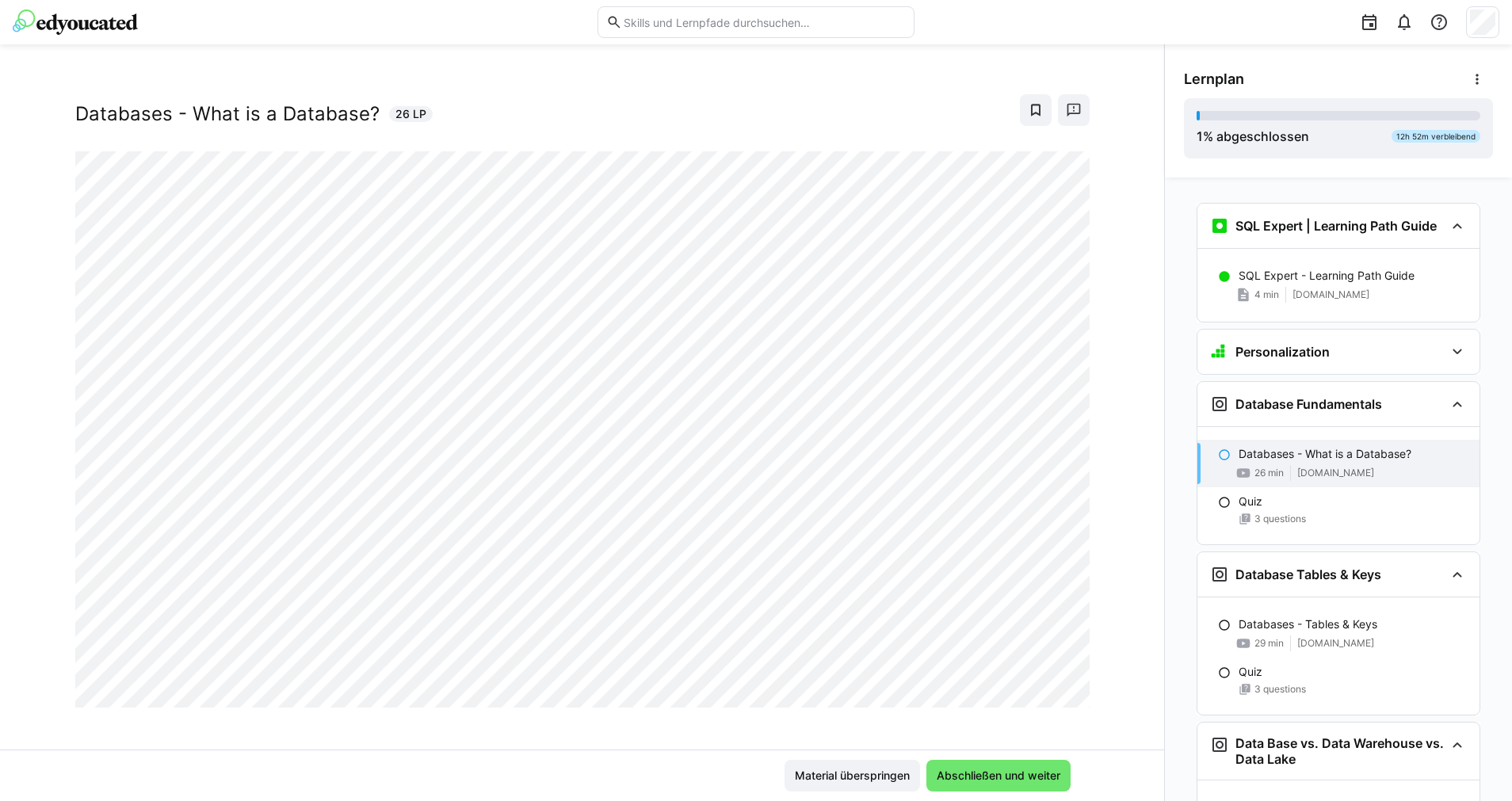
scroll to position [27, 0]
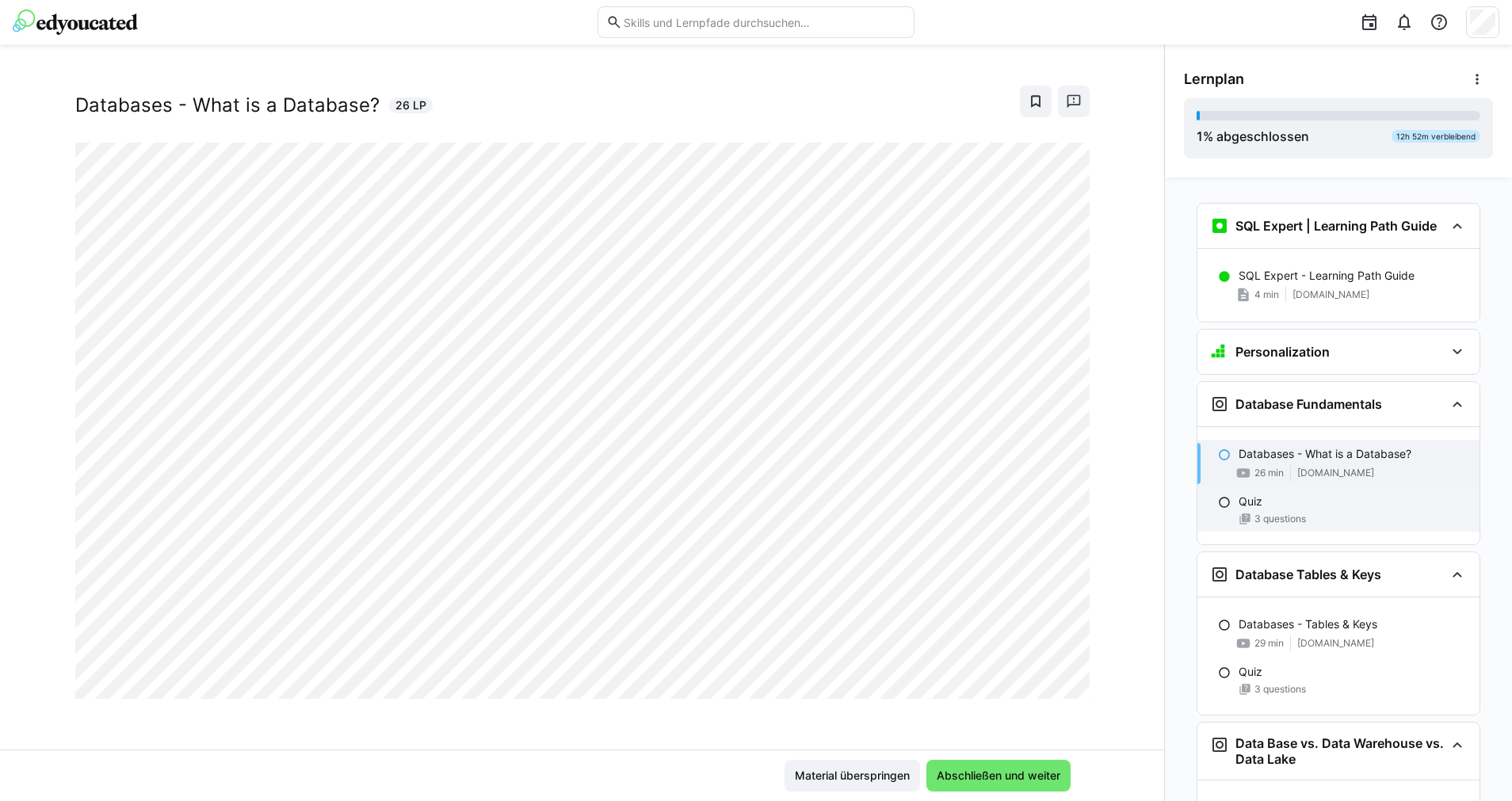
click at [1339, 507] on div "Quiz" at bounding box center [1352, 502] width 228 height 16
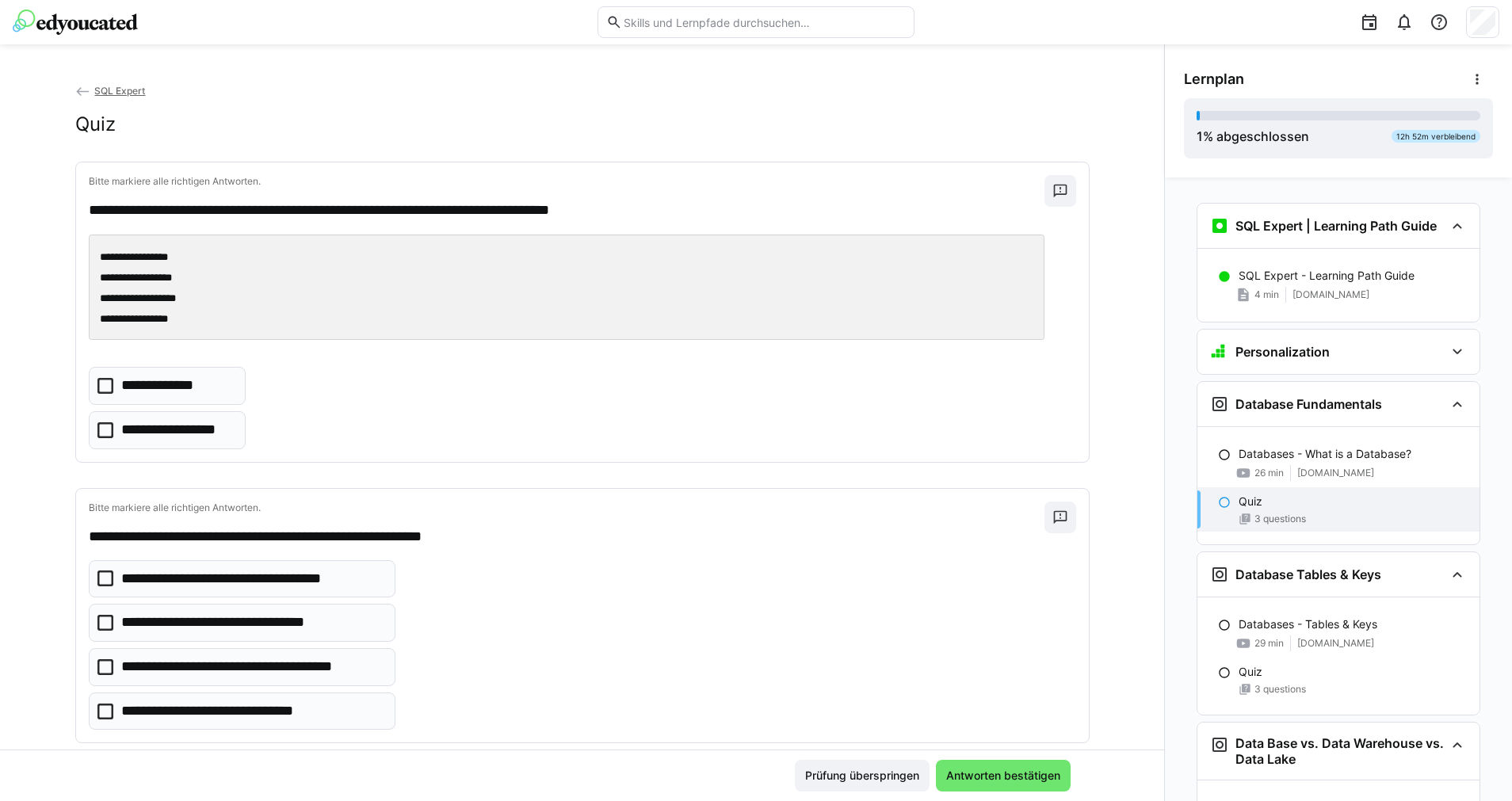
click at [204, 370] on eds-checkbox "**********" at bounding box center [168, 386] width 158 height 38
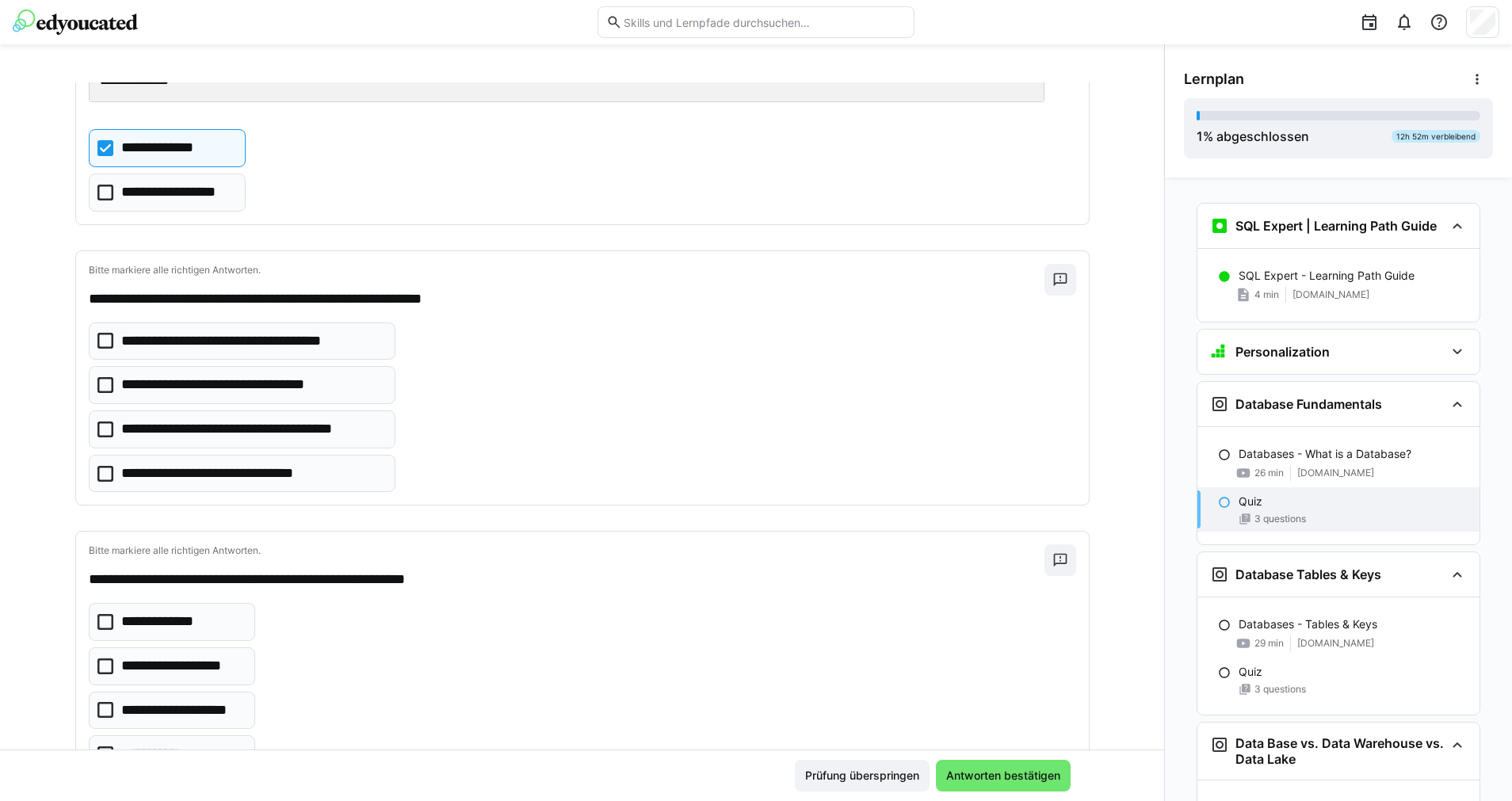
click at [356, 346] on p "**********" at bounding box center [246, 342] width 250 height 21
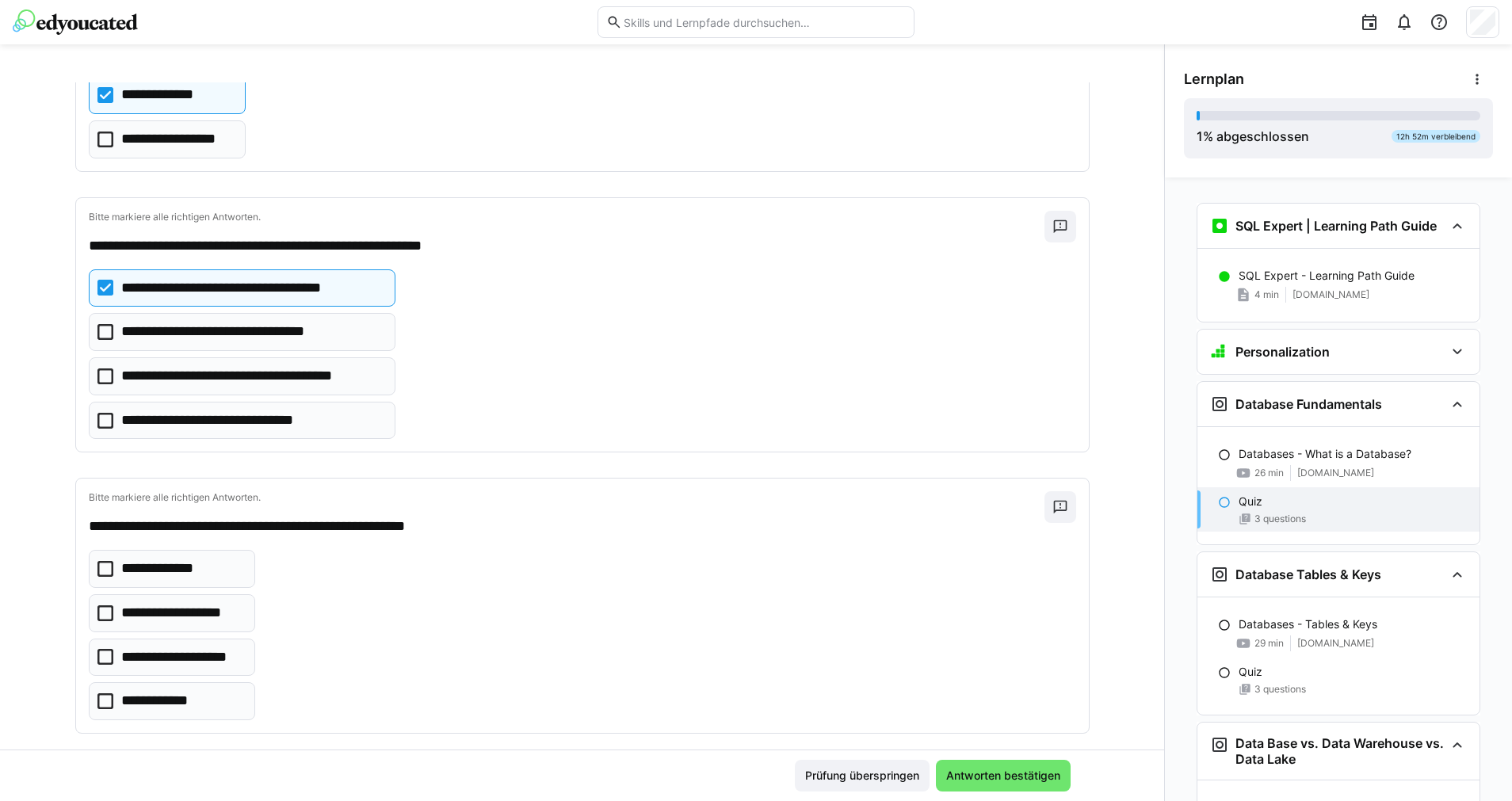
scroll to position [313, 0]
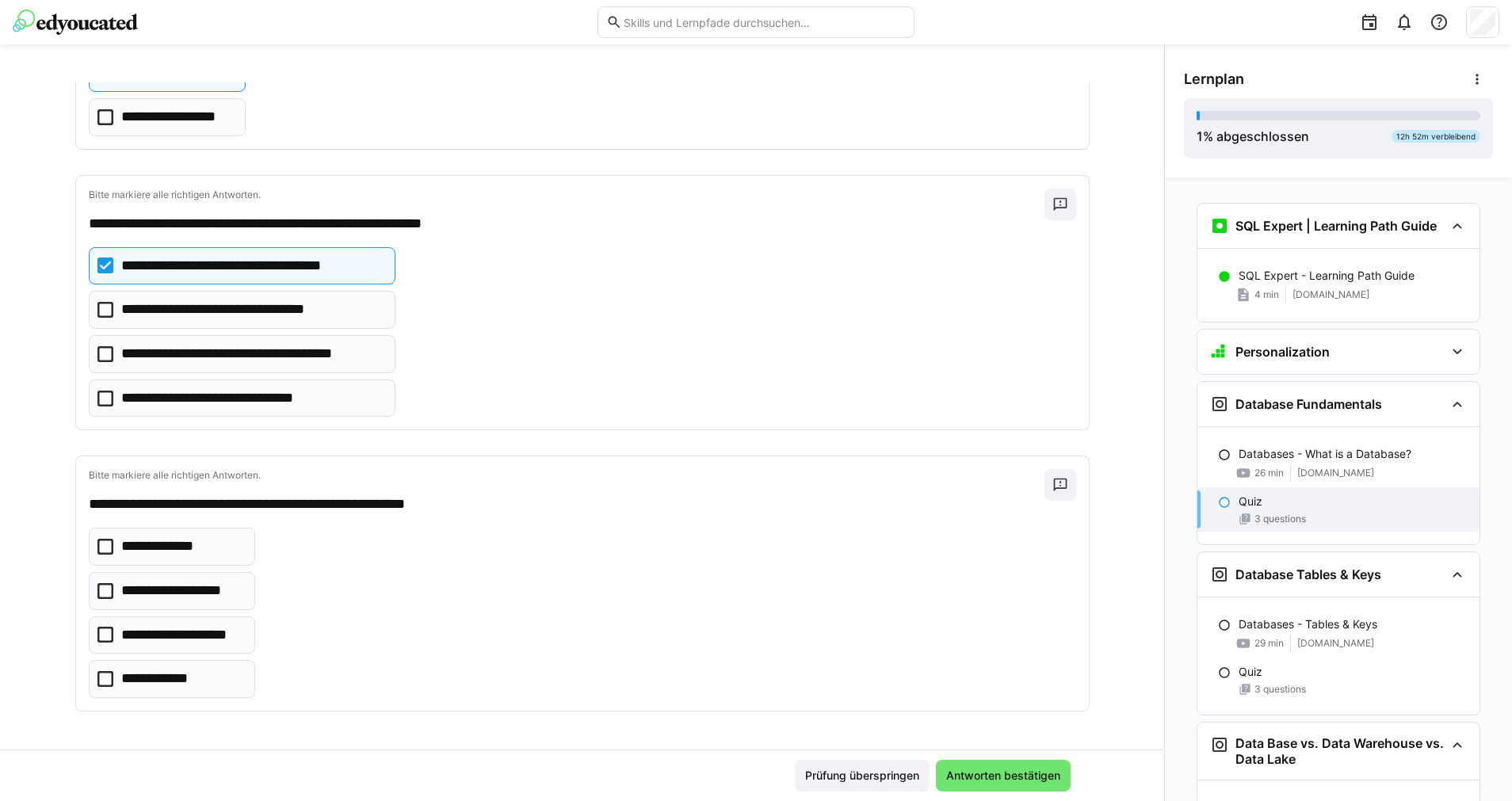
click at [214, 594] on p "**********" at bounding box center [179, 591] width 116 height 21
click at [1029, 712] on span "Antworten bestätigen" at bounding box center [1003, 776] width 119 height 16
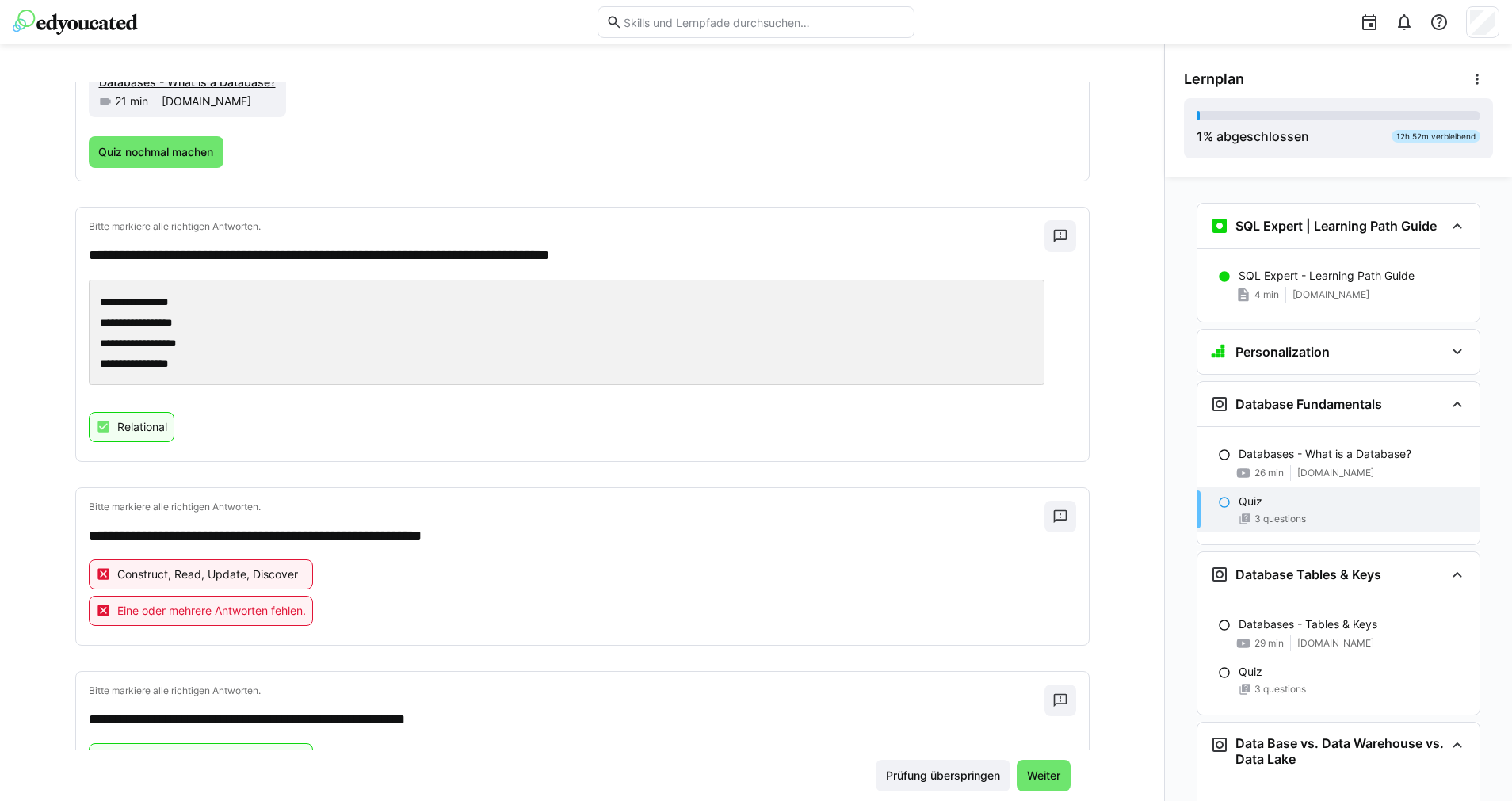
scroll to position [333, 0]
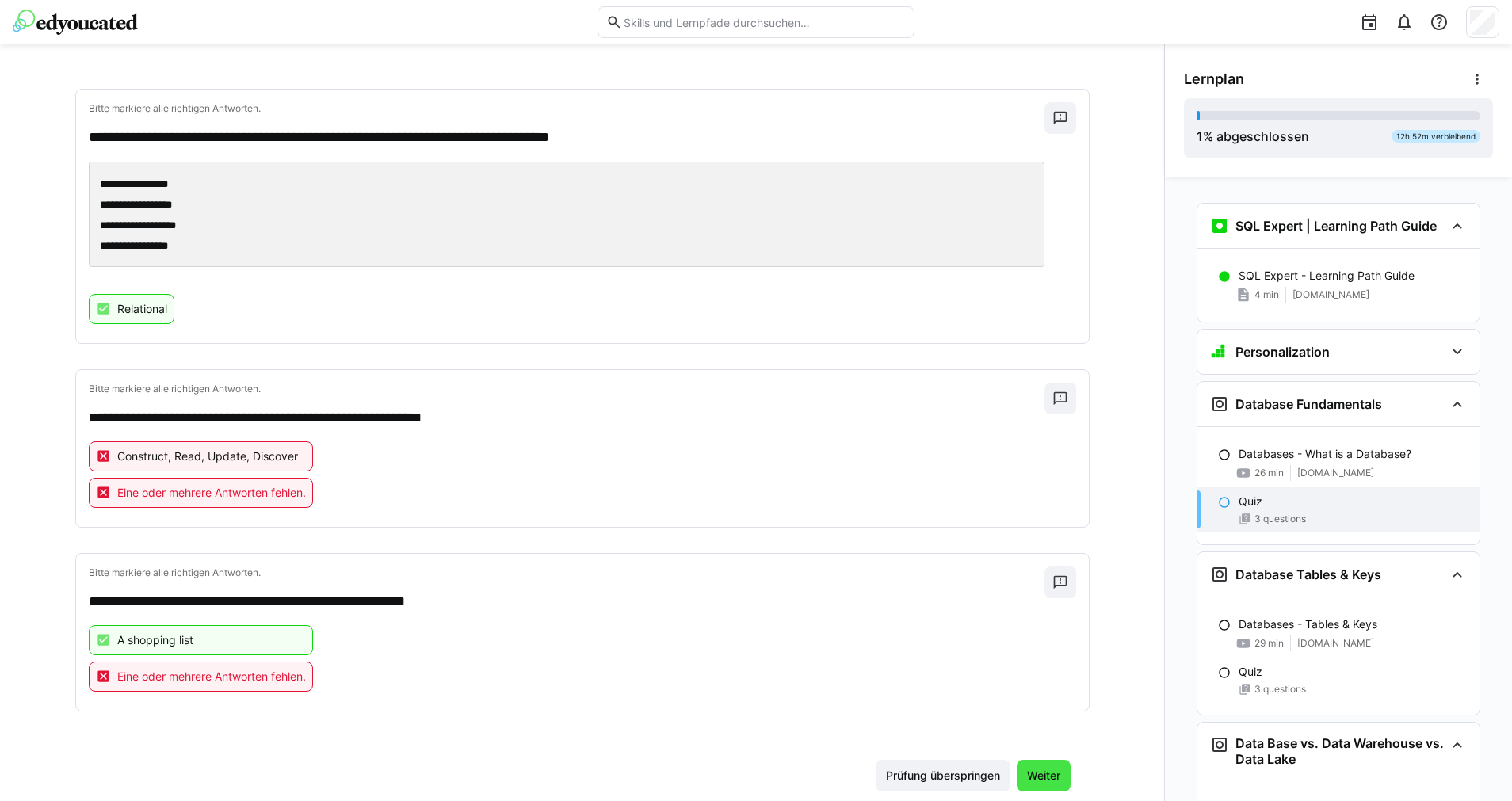
click at [1039, 712] on span "Weiter" at bounding box center [1043, 776] width 54 height 32
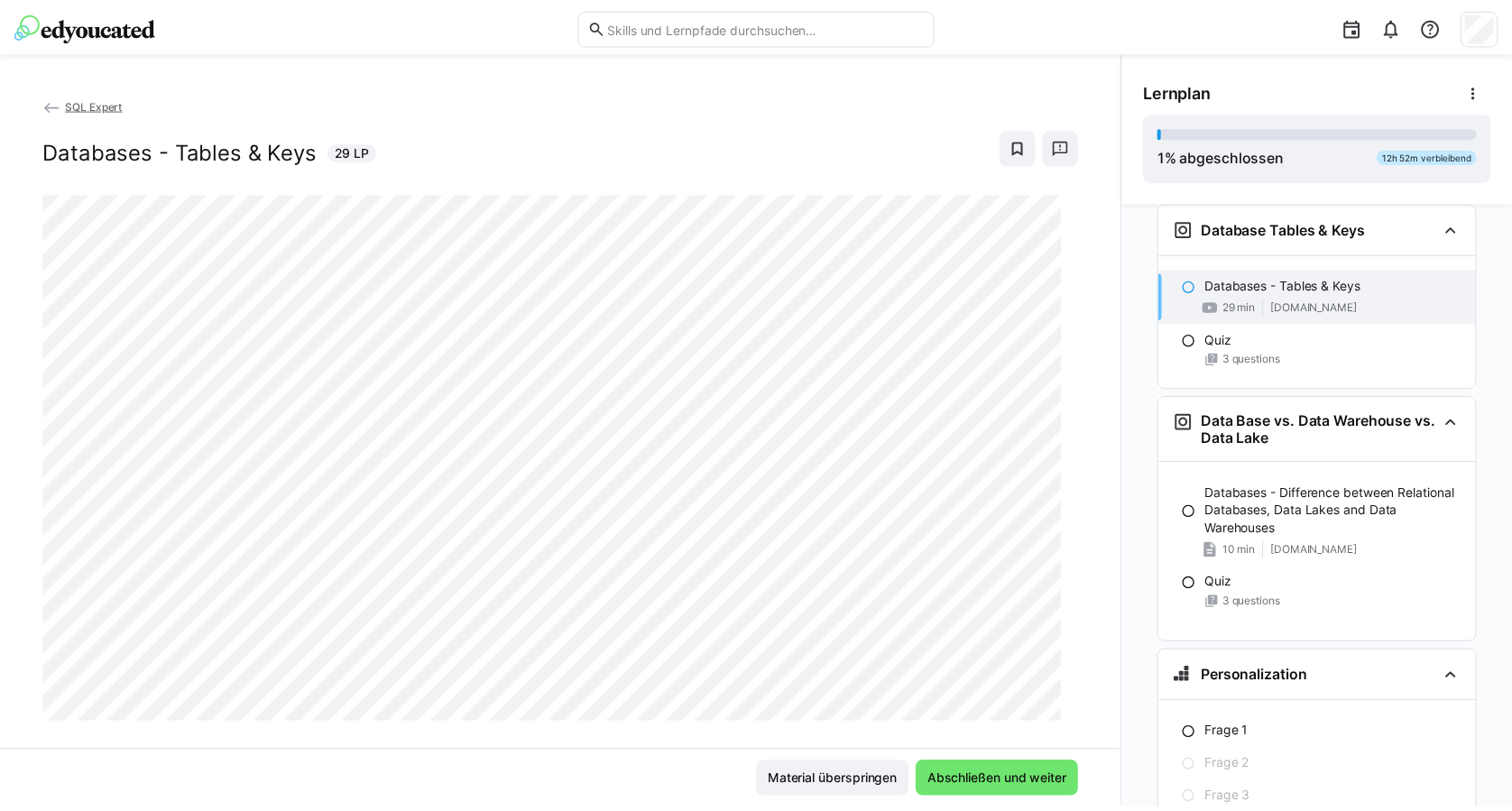
scroll to position [426, 0]
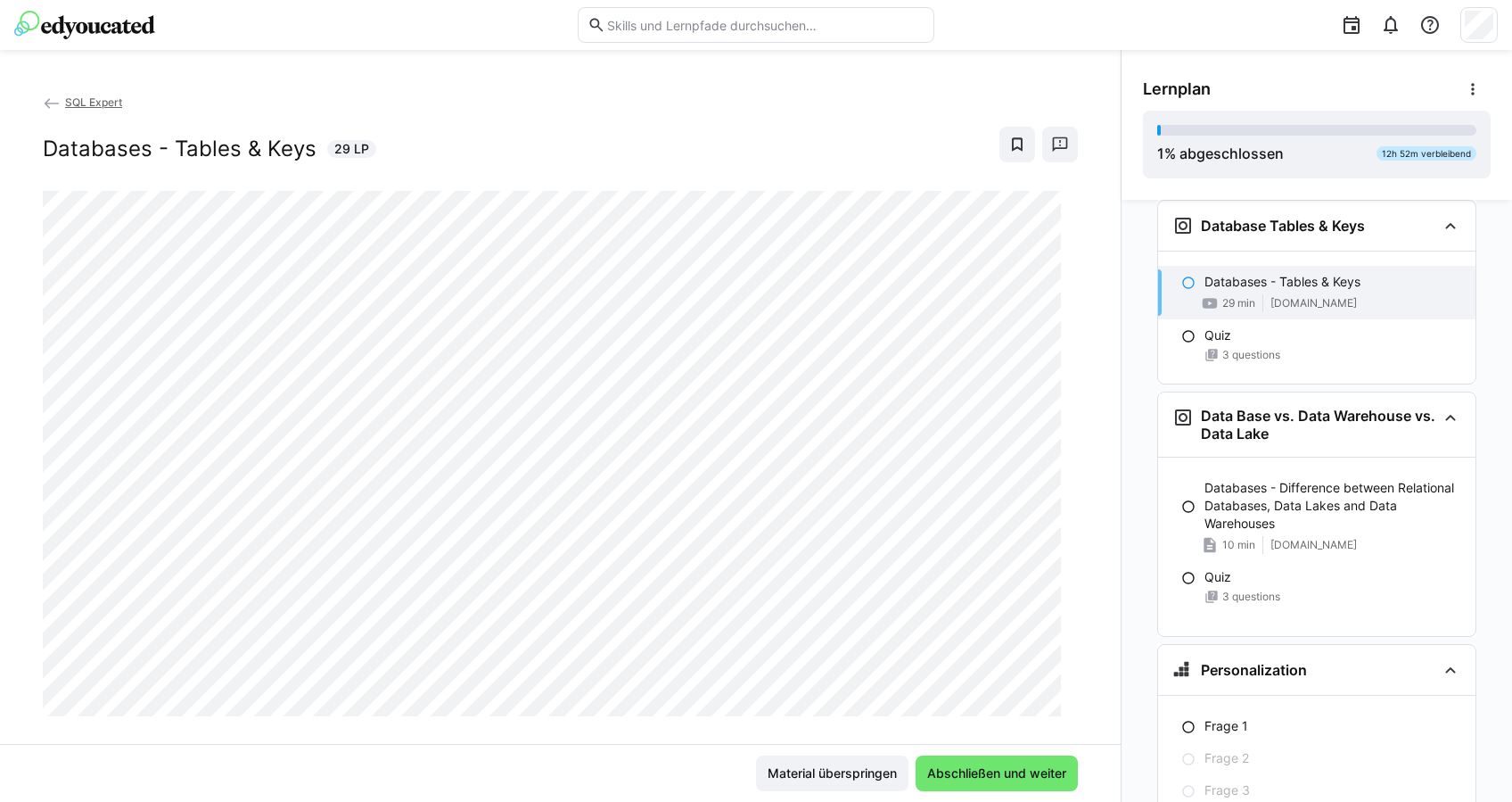
click at [121, 33] on img at bounding box center [85, 25] width 141 height 29
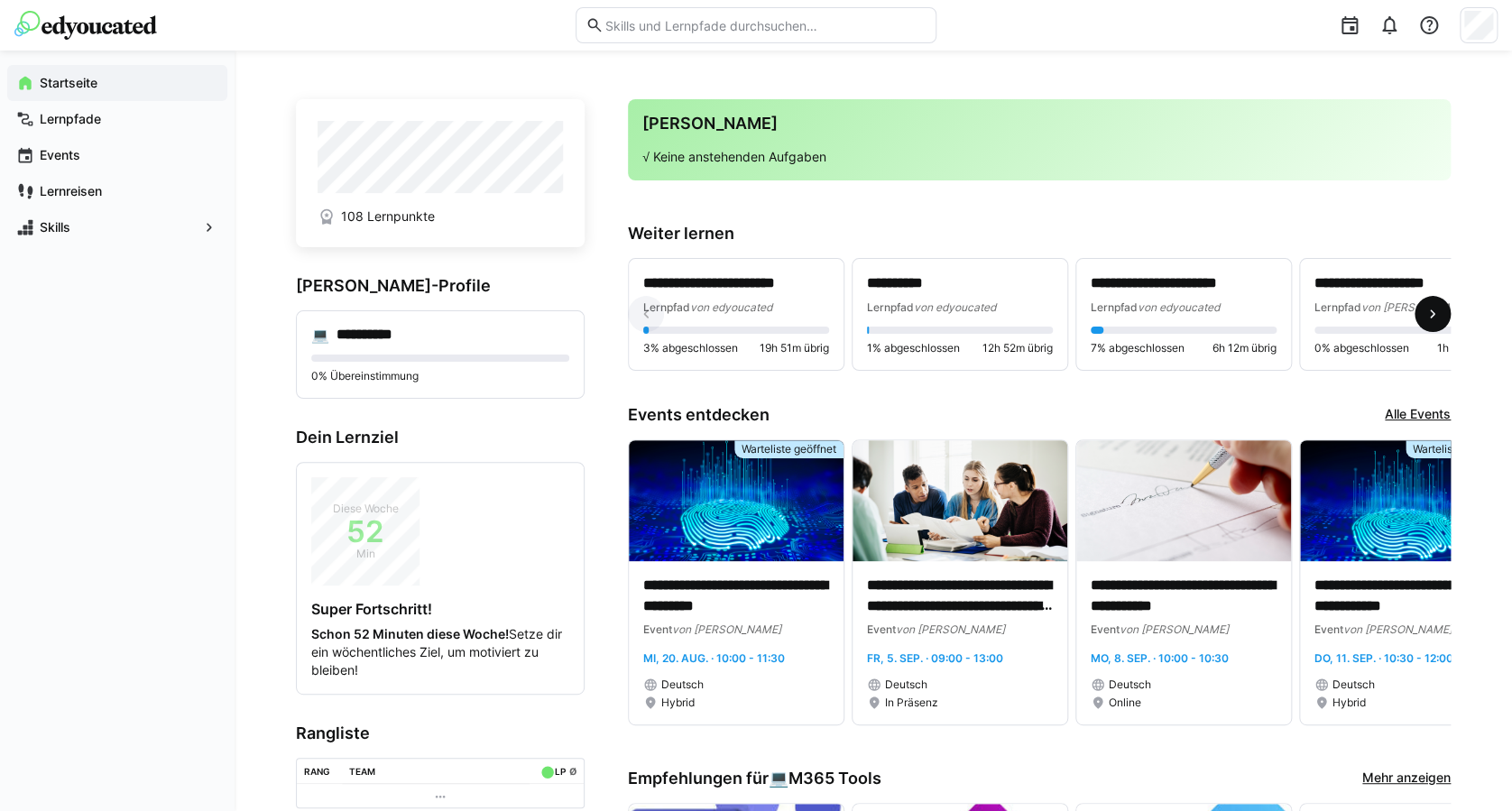
click at [1429, 310] on eds-icon at bounding box center [1433, 314] width 18 height 18
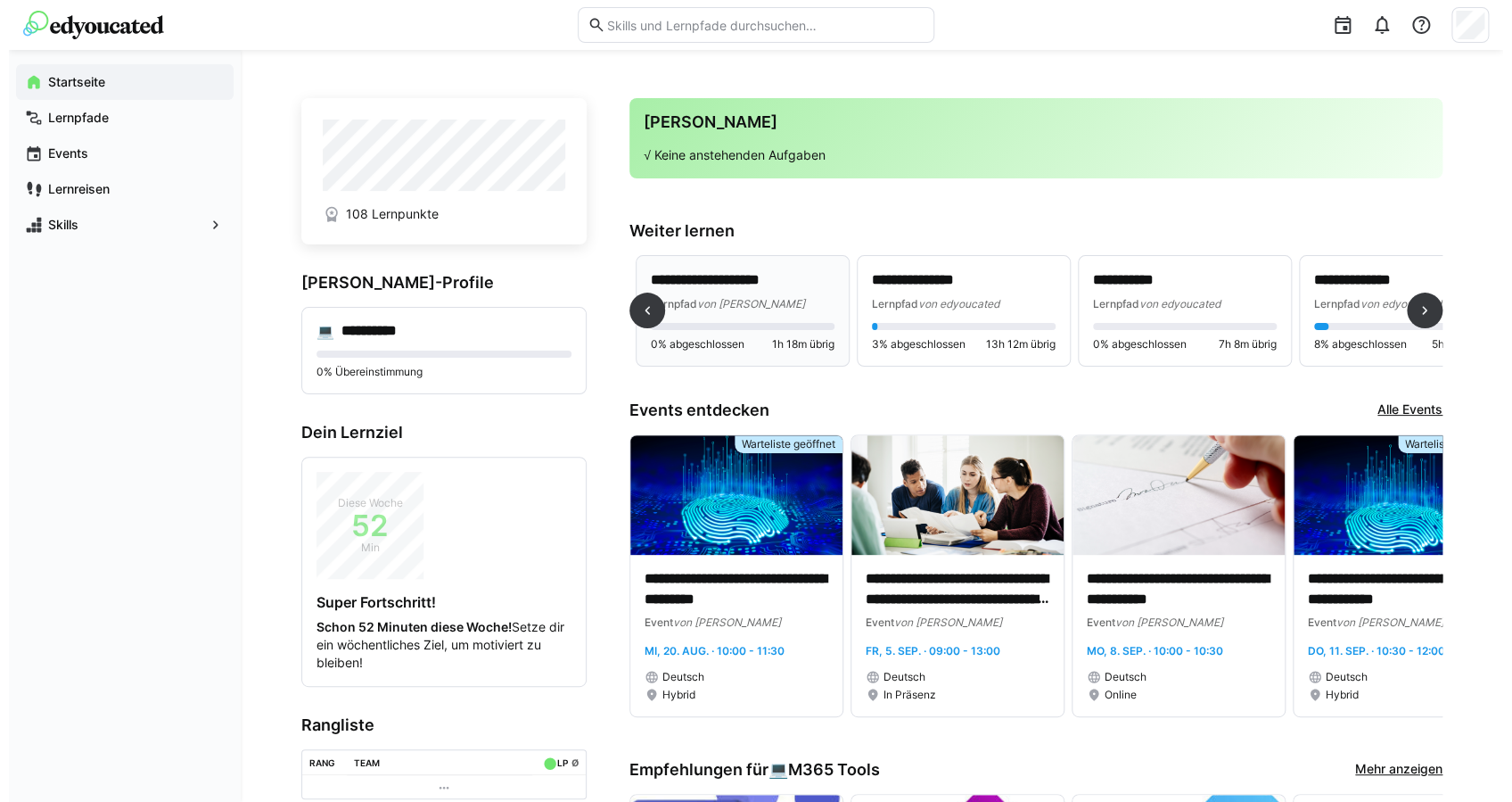
scroll to position [0, 663]
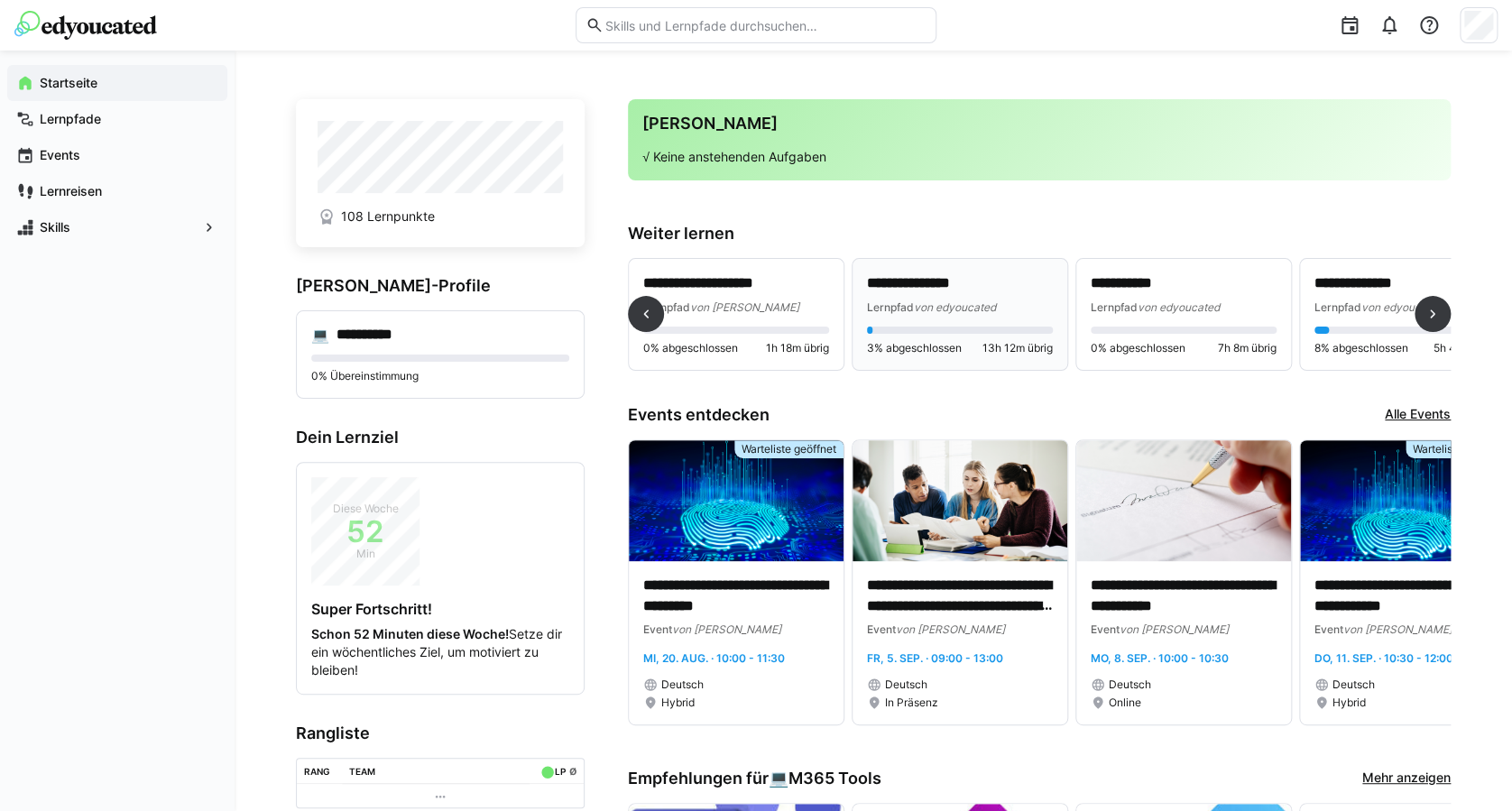
click at [967, 297] on div "Lernpfad von edyoucated" at bounding box center [960, 307] width 186 height 18
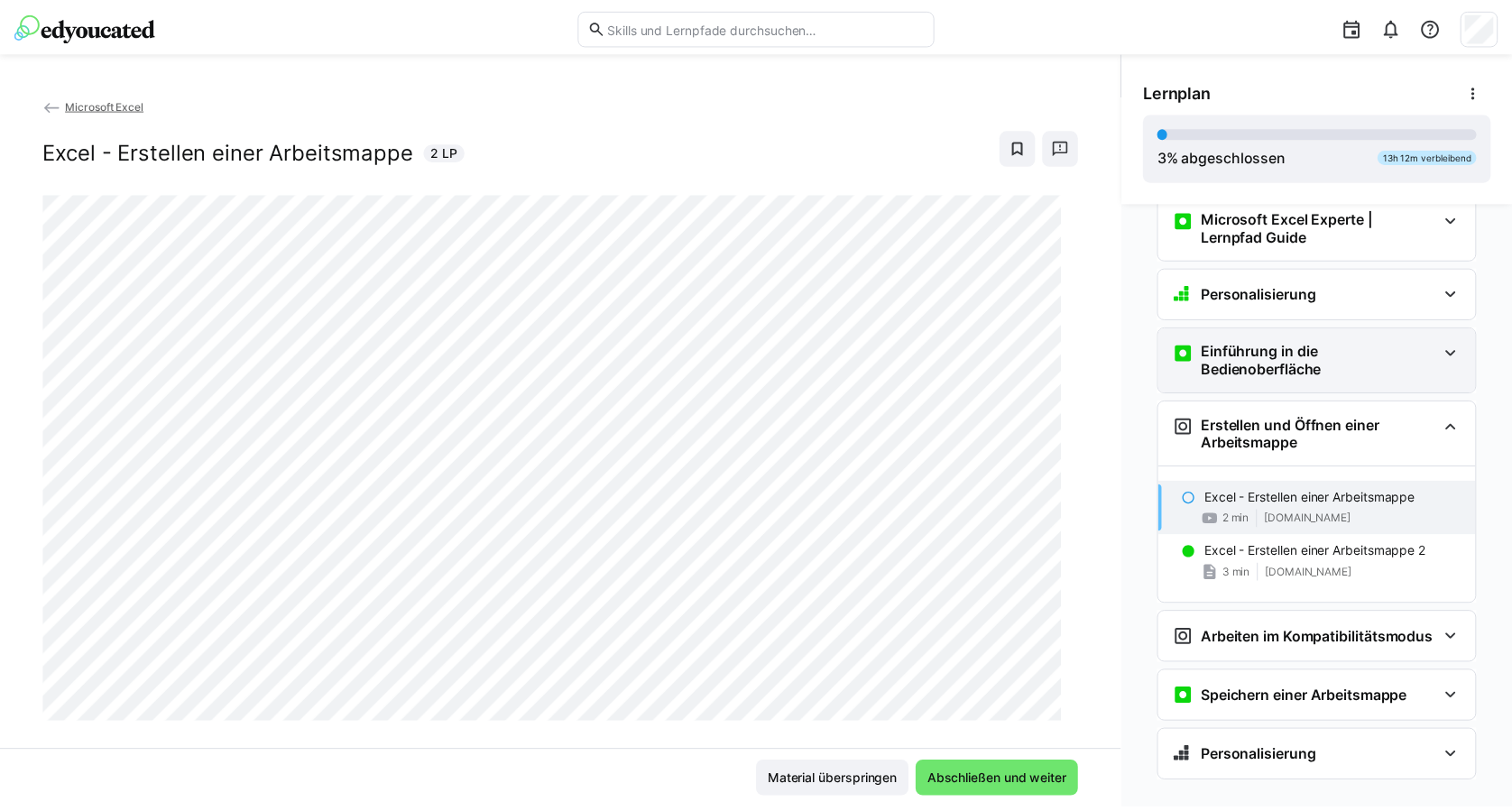
scroll to position [65, 0]
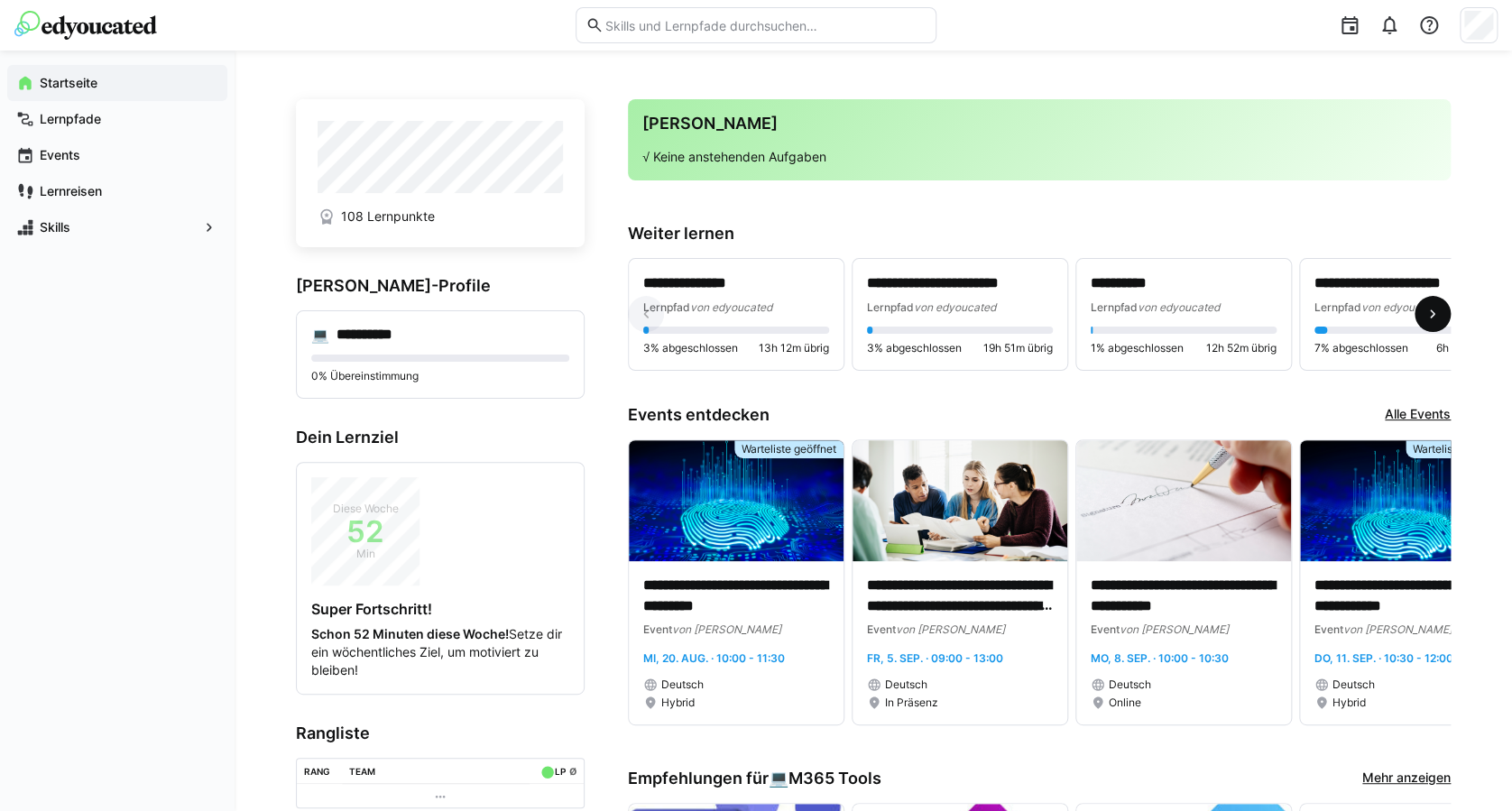
click at [1429, 303] on span at bounding box center [1433, 314] width 36 height 36
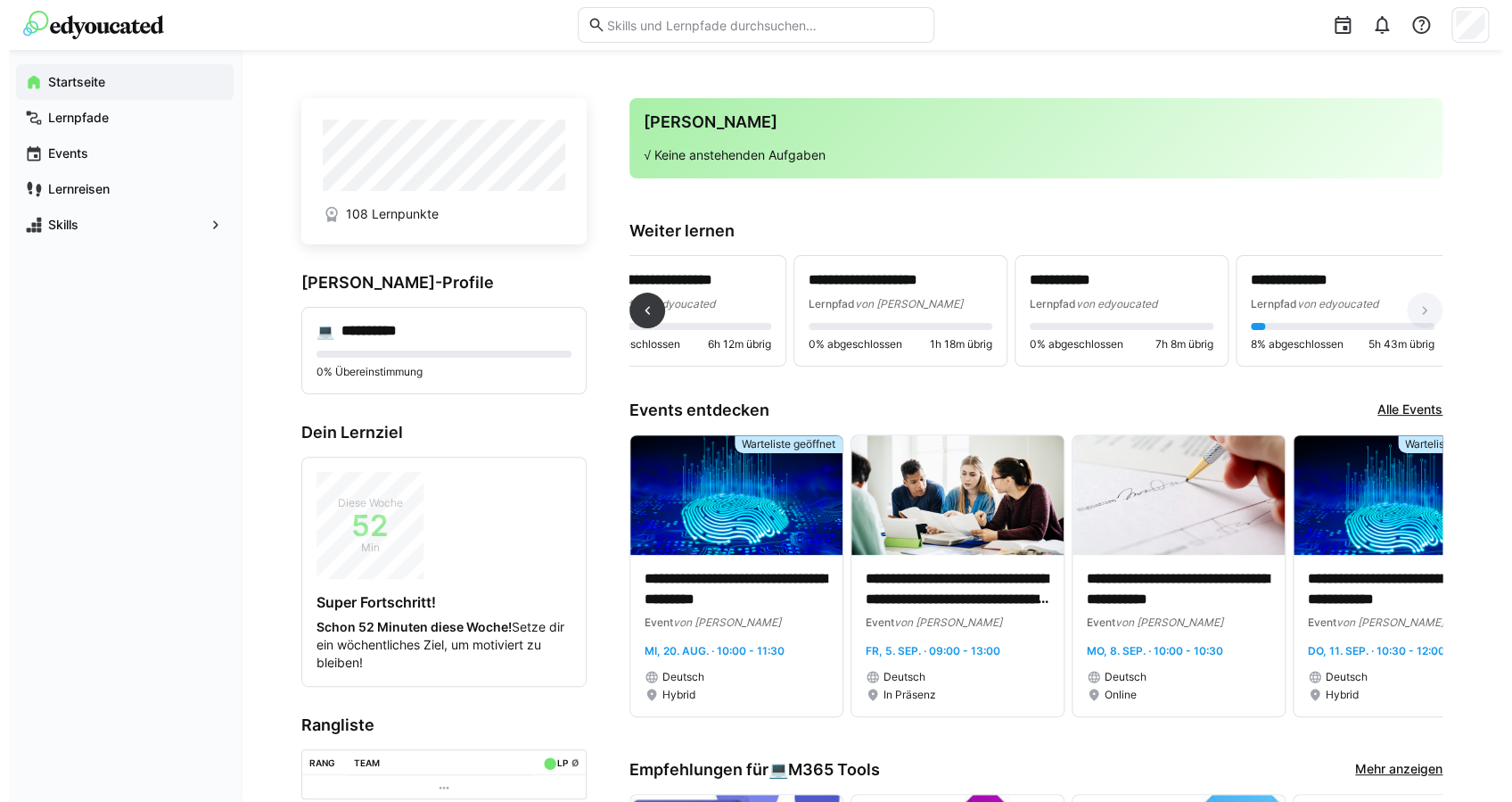
scroll to position [0, 728]
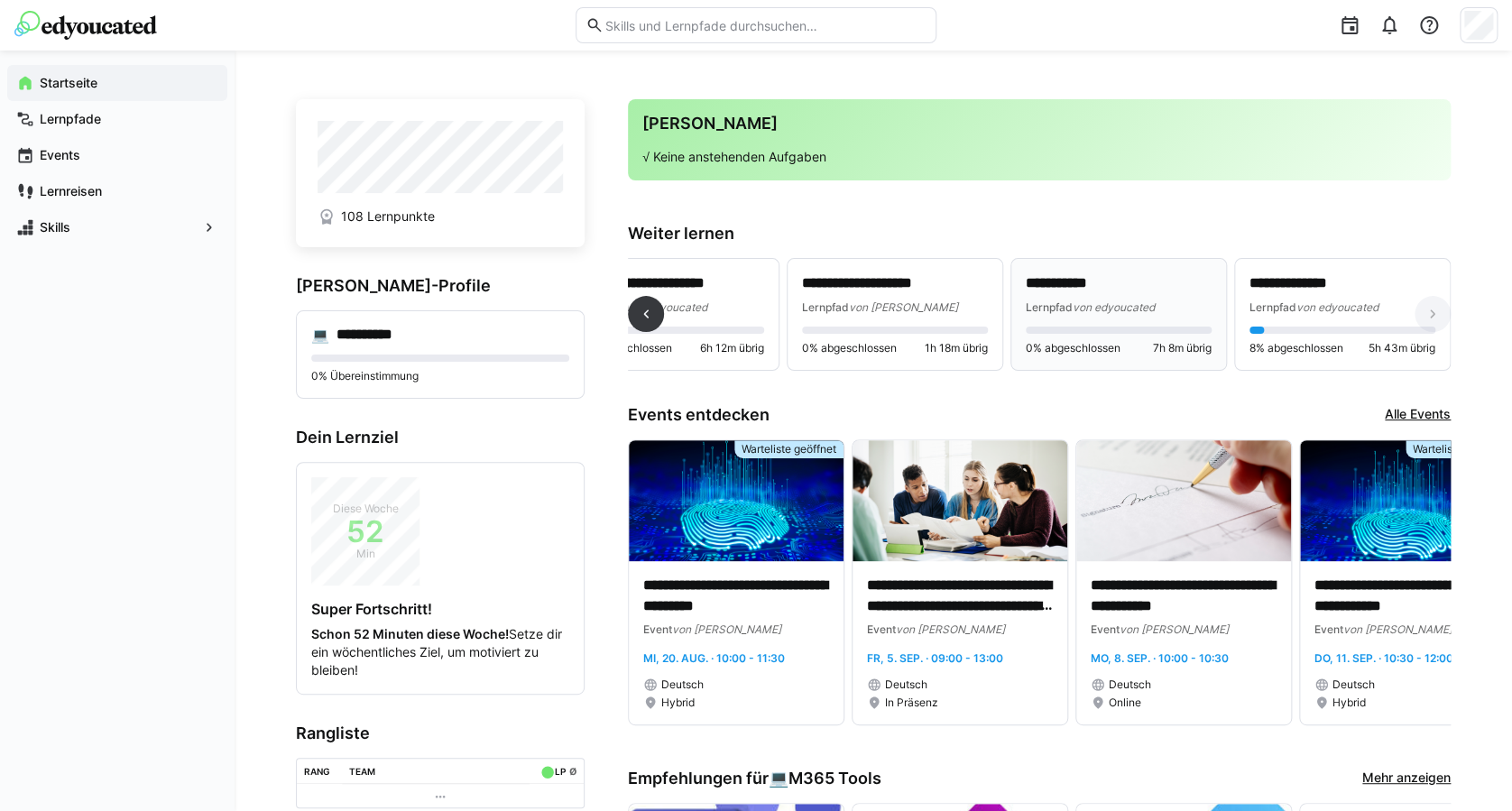
click at [1075, 290] on p "**********" at bounding box center [1119, 283] width 186 height 21
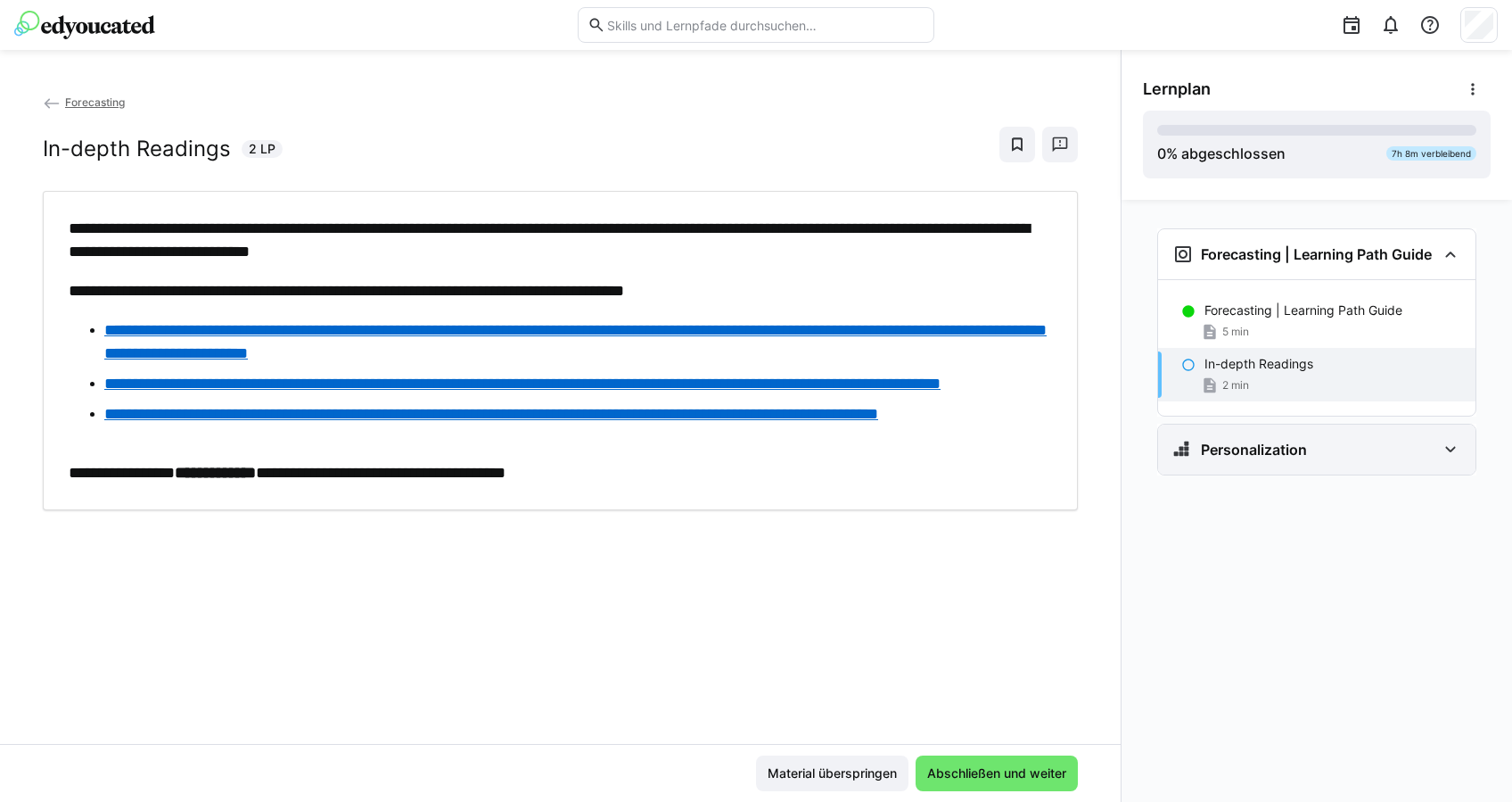
click at [1253, 456] on h3 "Personalization" at bounding box center [1254, 449] width 106 height 18
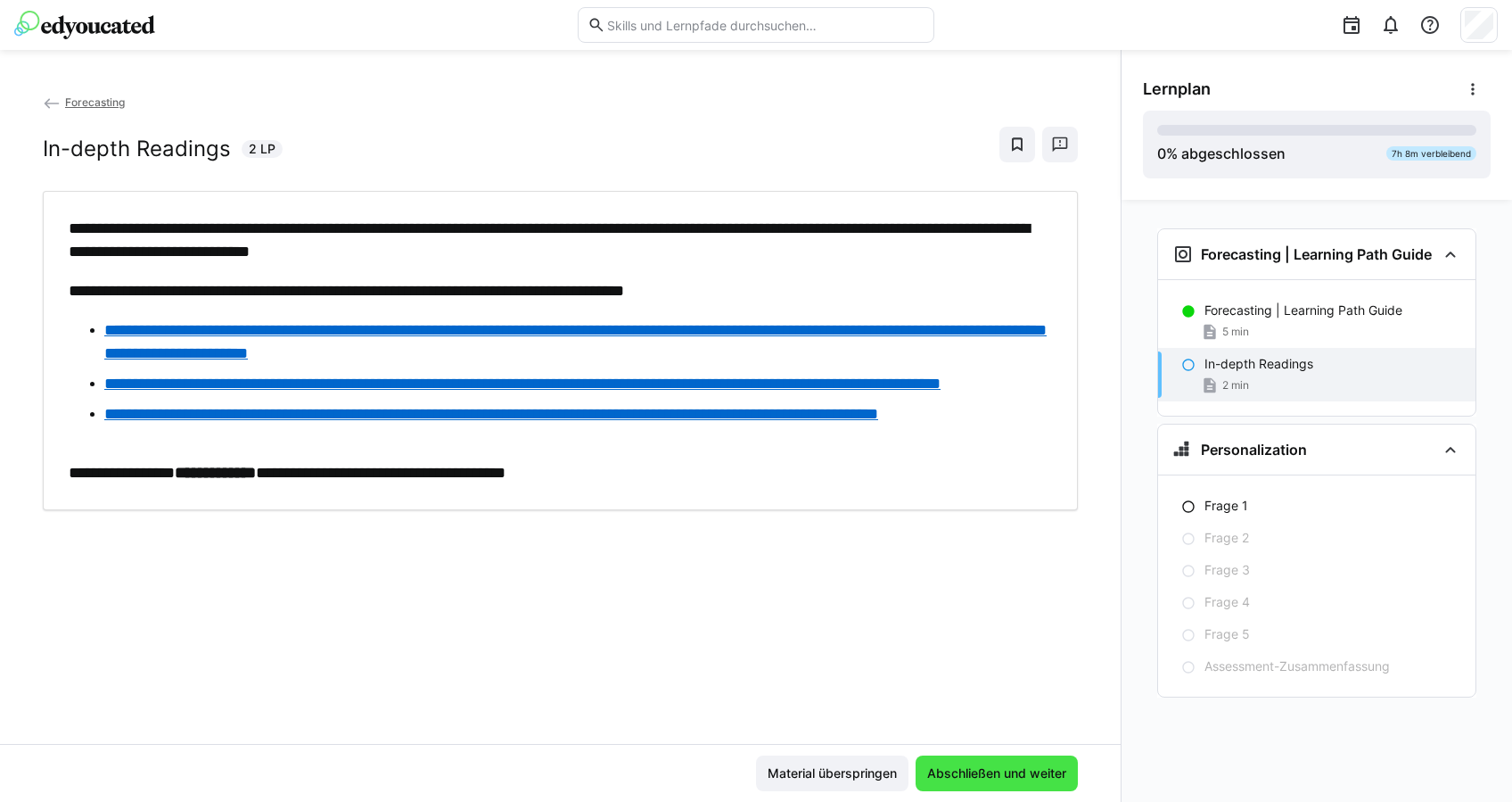
click at [1028, 770] on span "Abschließen und weiter" at bounding box center [997, 773] width 144 height 18
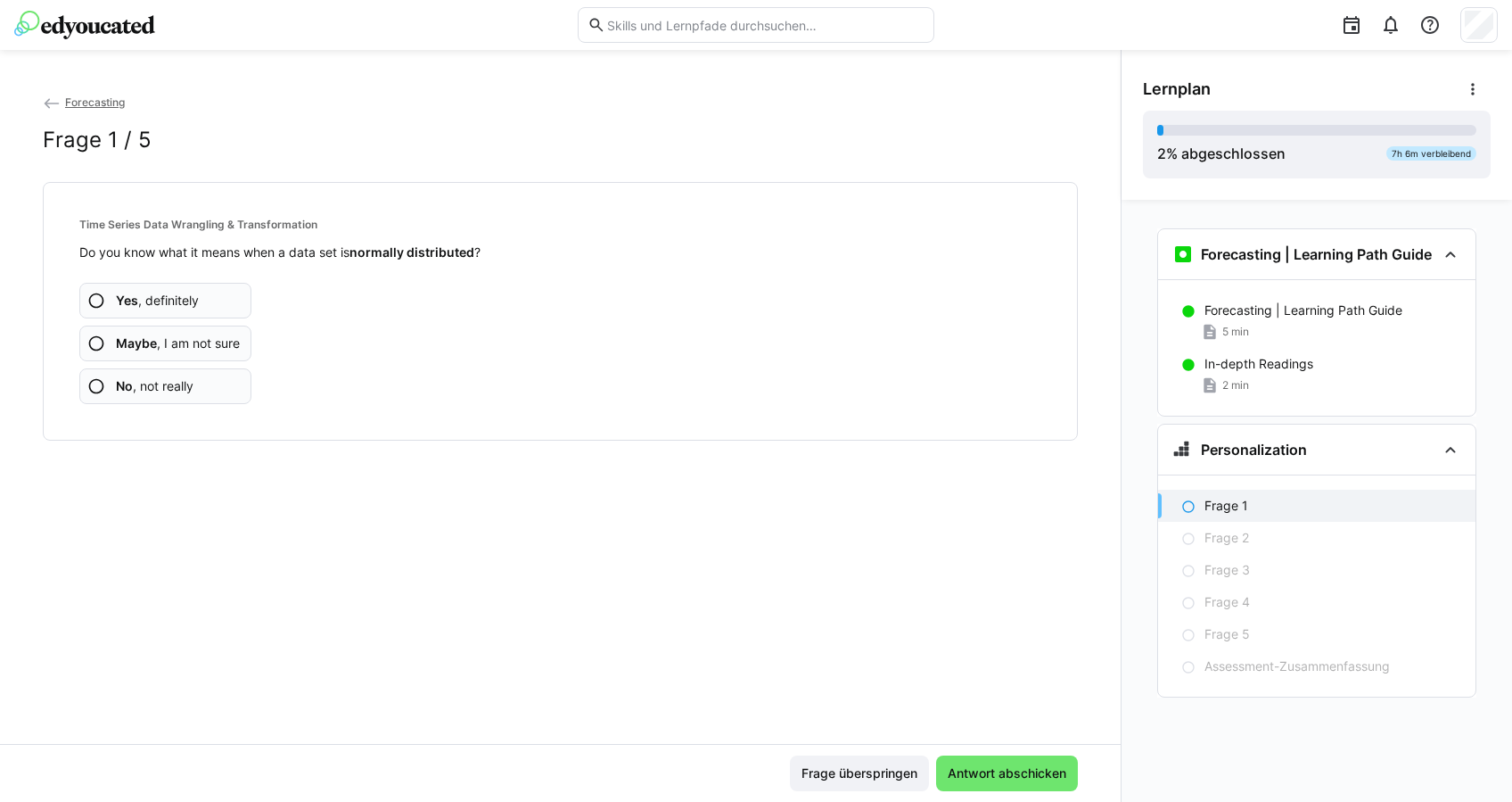
click at [217, 388] on app-assessment-question-radio "No , not really" at bounding box center [165, 386] width 172 height 36
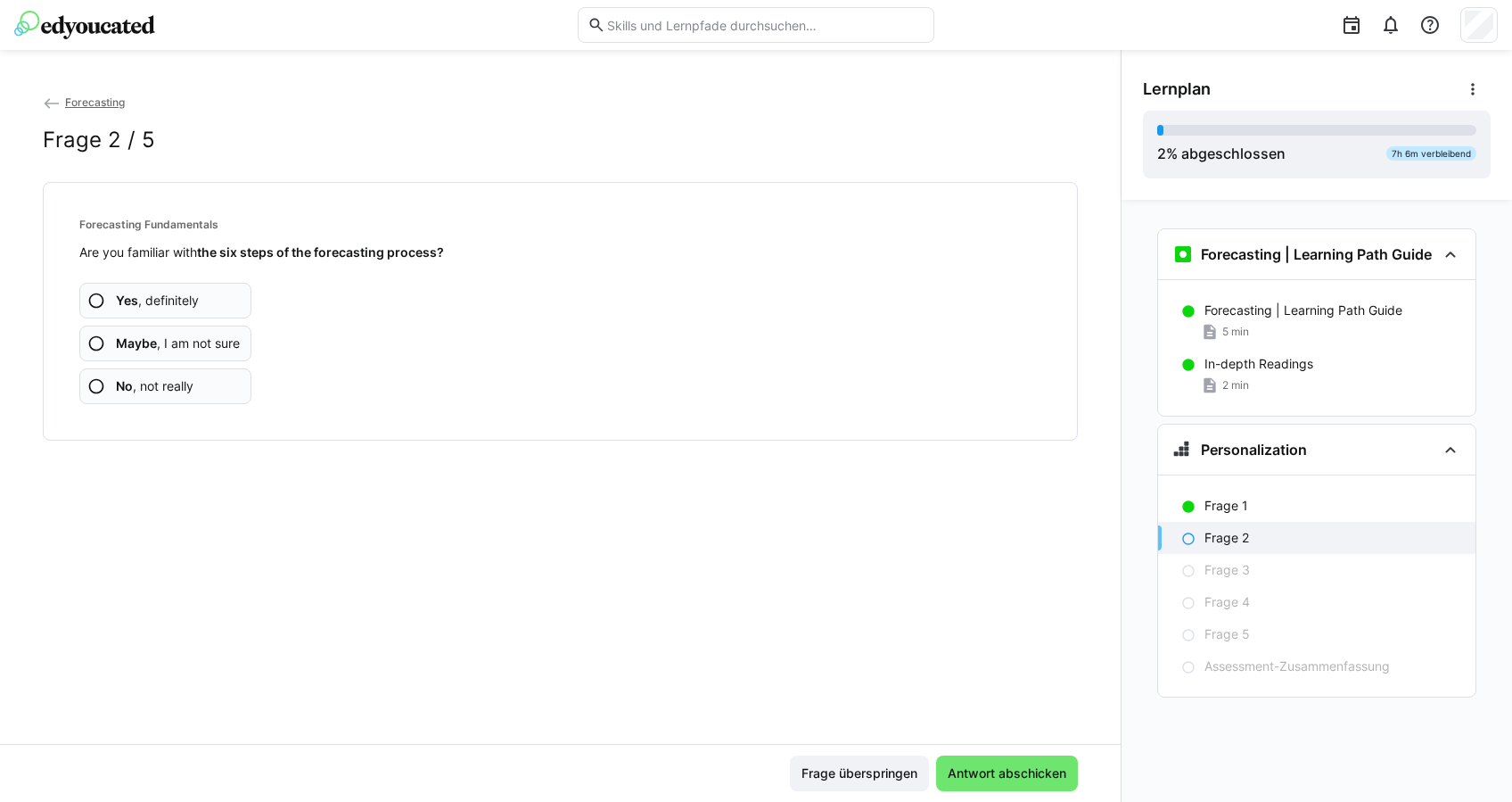
click at [186, 391] on span "No , not really" at bounding box center [154, 386] width 78 height 18
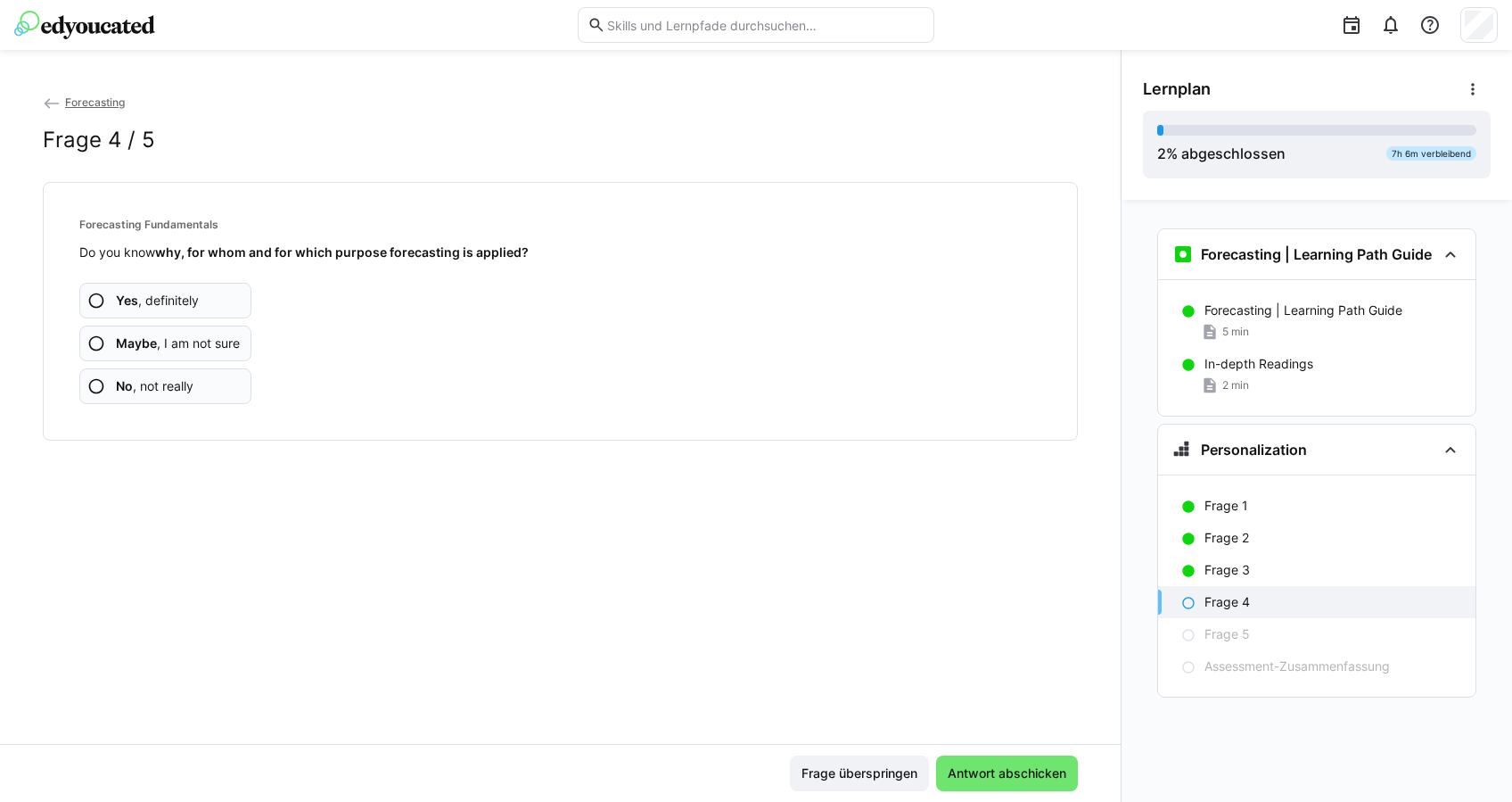
click at [186, 391] on span "No , not really" at bounding box center [154, 386] width 78 height 18
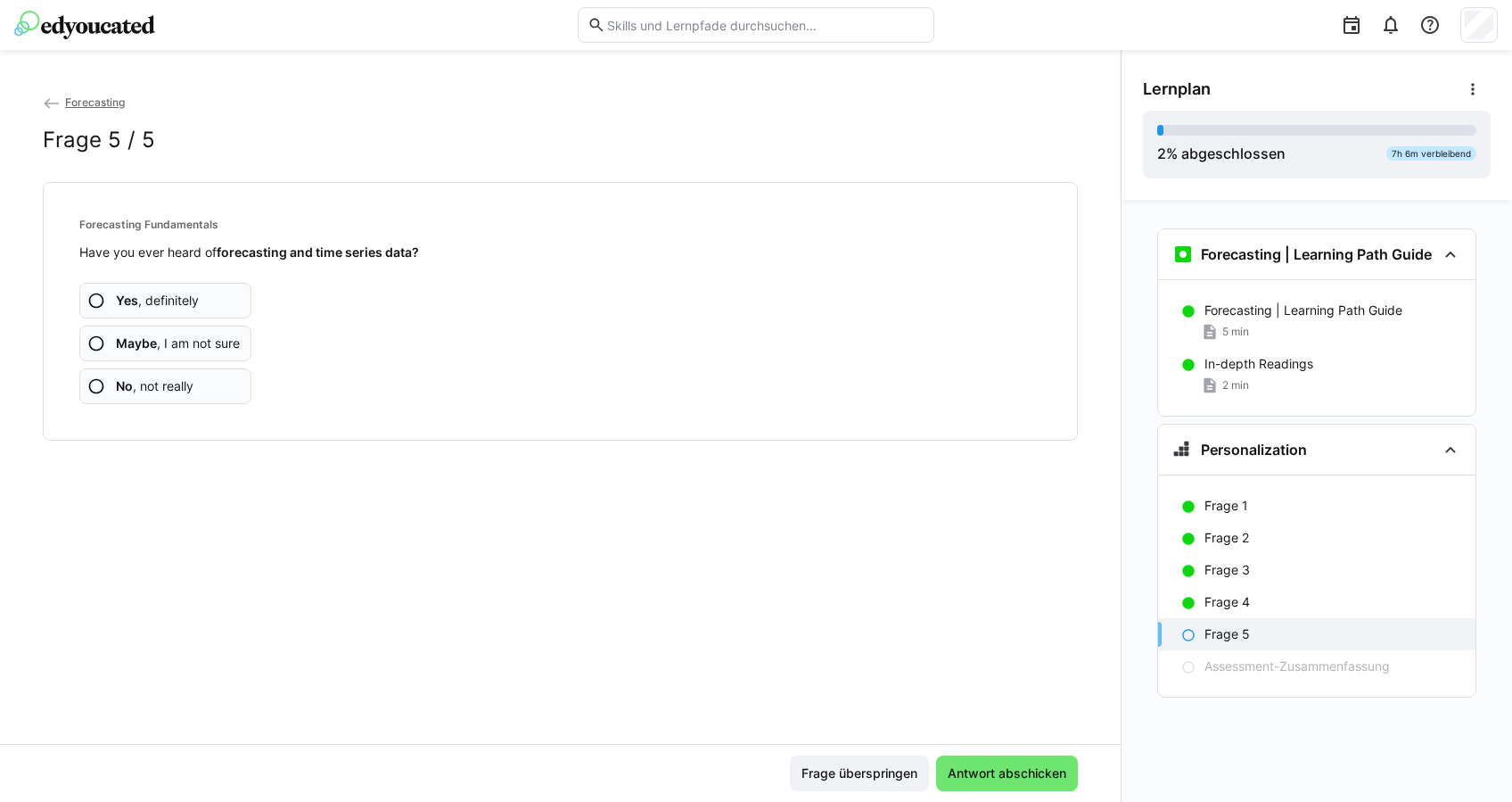
click at [186, 391] on span "No , not really" at bounding box center [154, 386] width 78 height 18
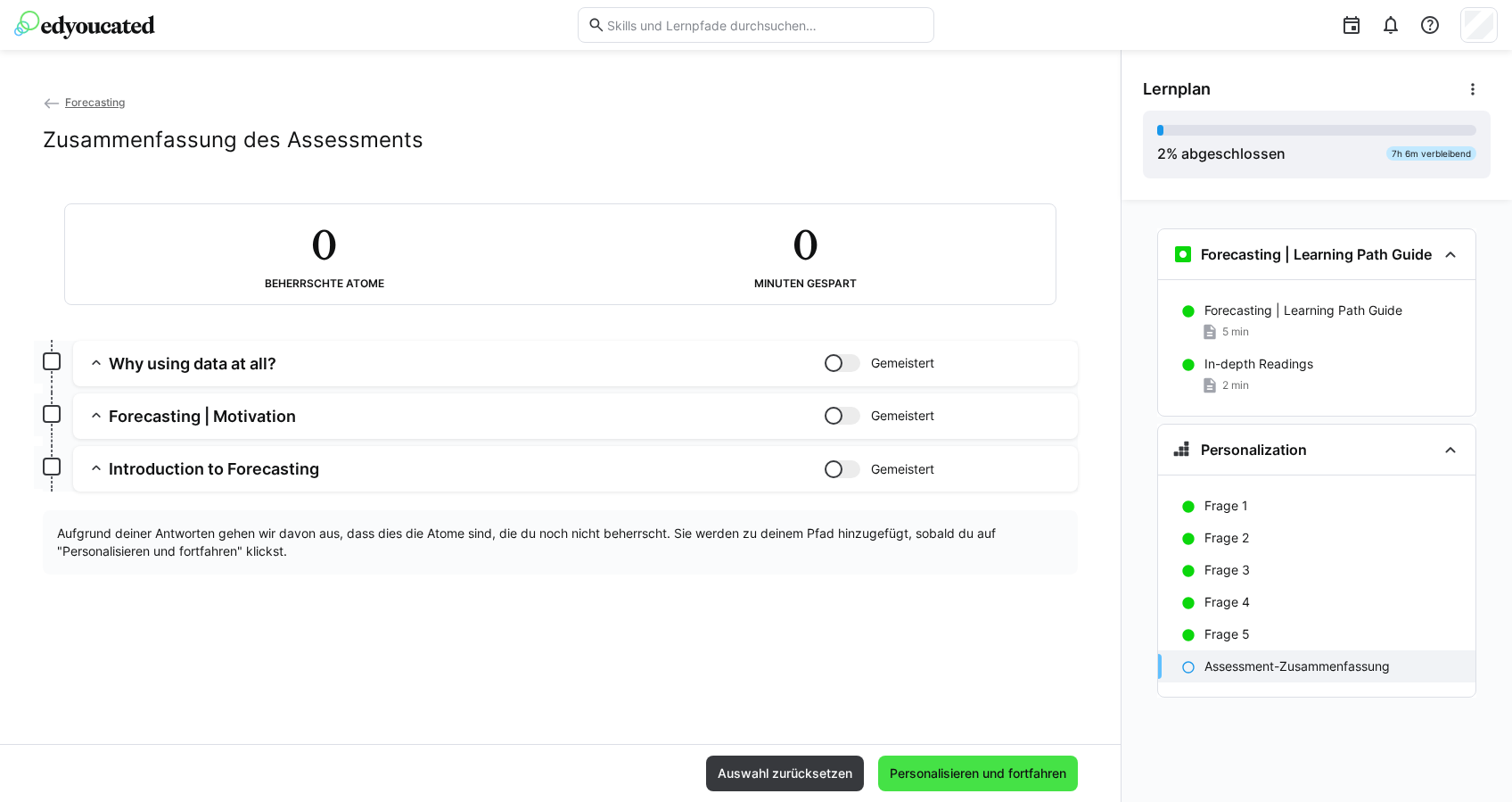
click at [1056, 759] on span "Personalisieren und fortfahren" at bounding box center [978, 773] width 199 height 36
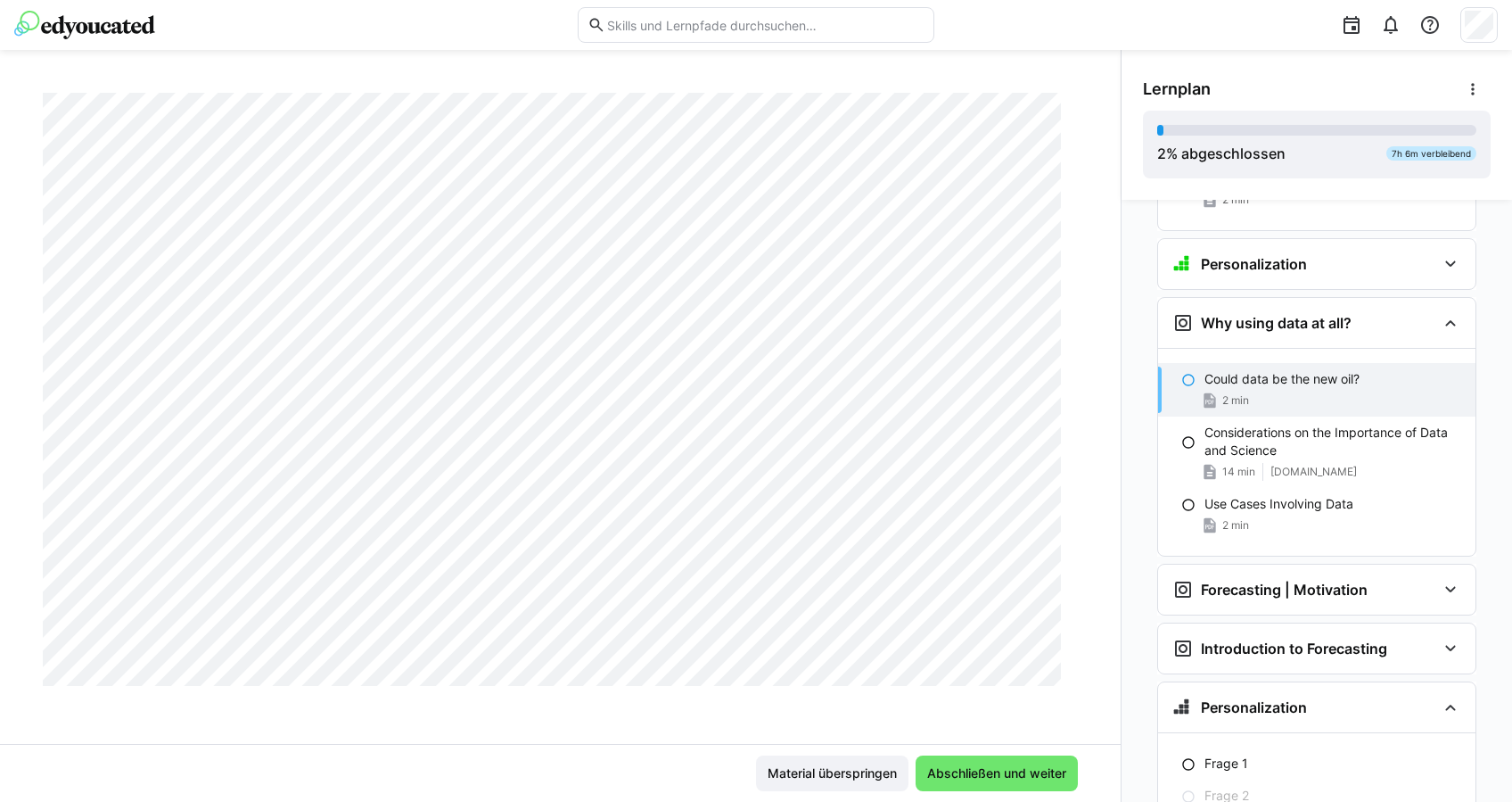
scroll to position [617, 0]
click at [1038, 756] on span "Abschließen und weiter" at bounding box center [997, 773] width 162 height 36
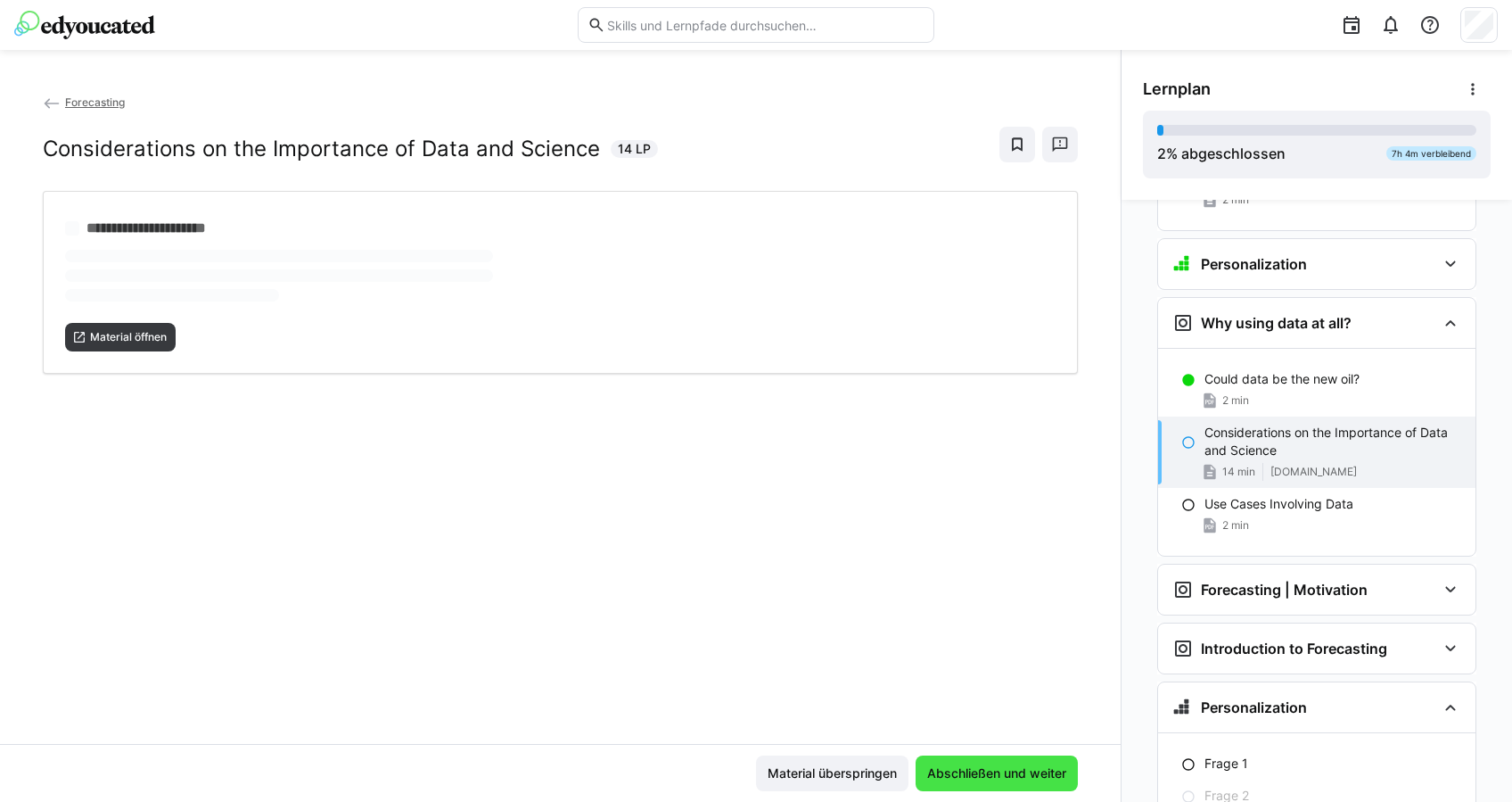
scroll to position [0, 0]
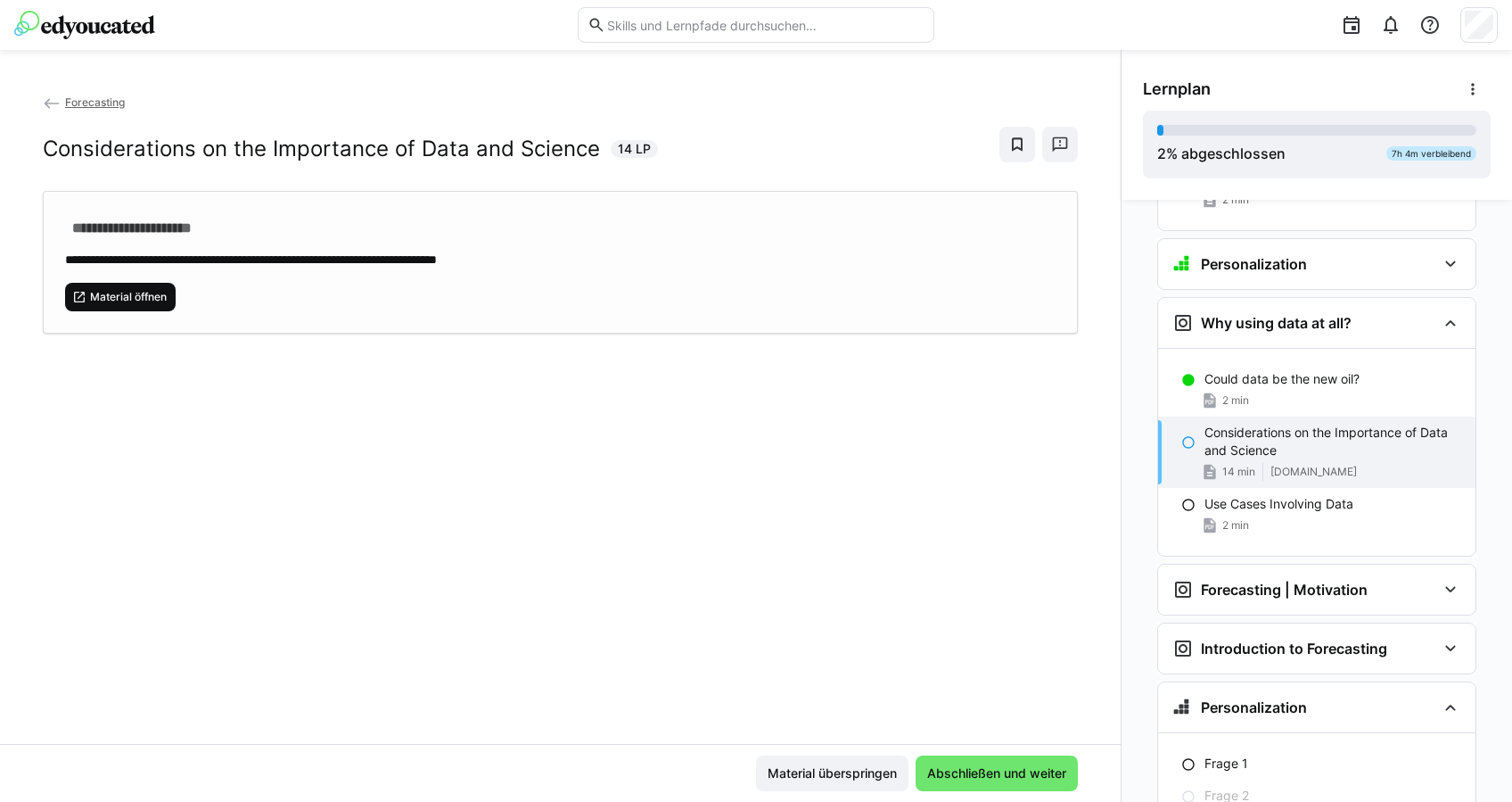
click at [157, 297] on span "Material öffnen" at bounding box center [128, 297] width 80 height 14
click at [958, 764] on span "Abschließen und weiter" at bounding box center [997, 773] width 144 height 18
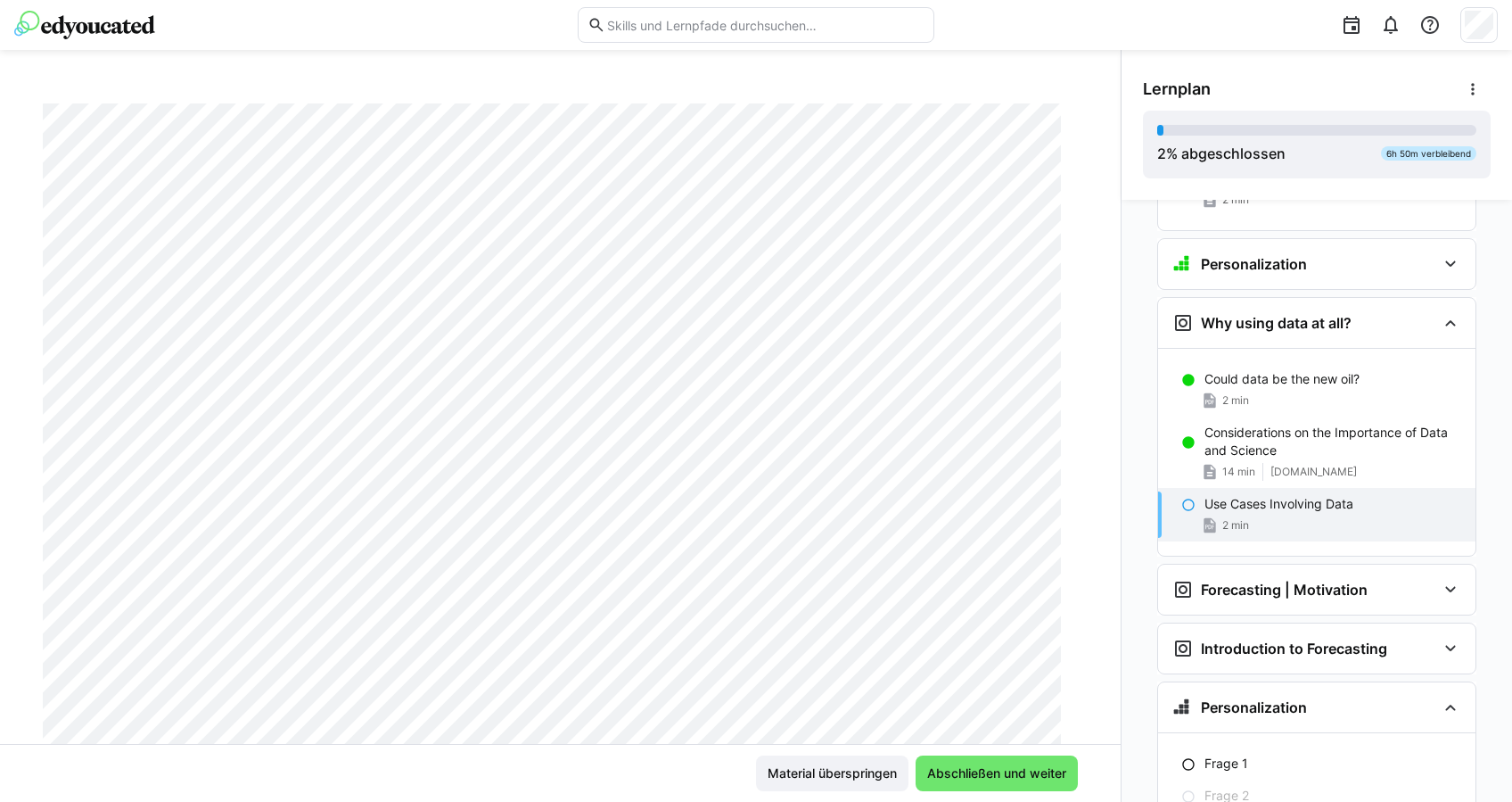
scroll to position [118, 0]
click at [989, 772] on span "Abschließen und weiter" at bounding box center [997, 773] width 144 height 18
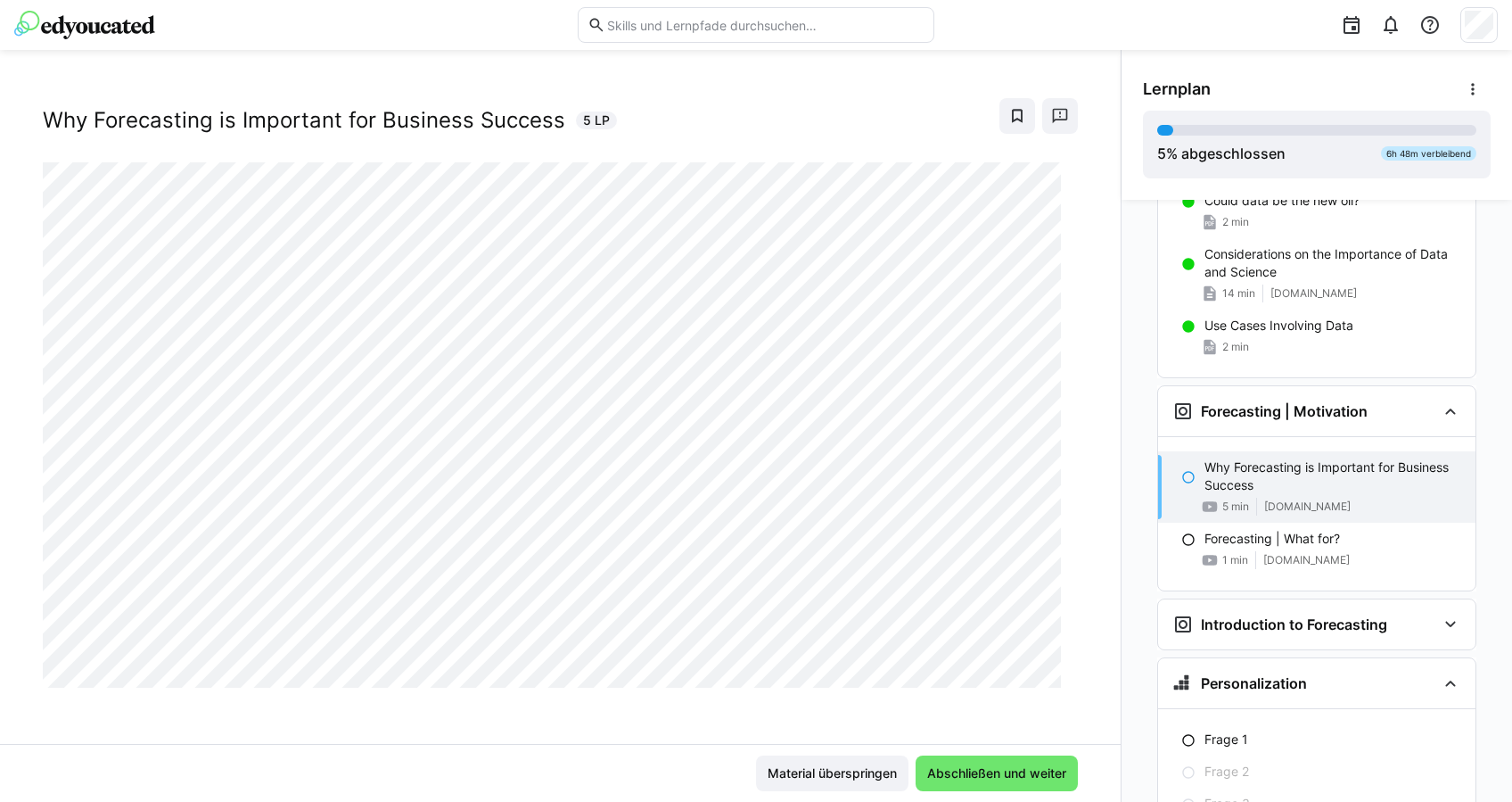
scroll to position [392, 0]
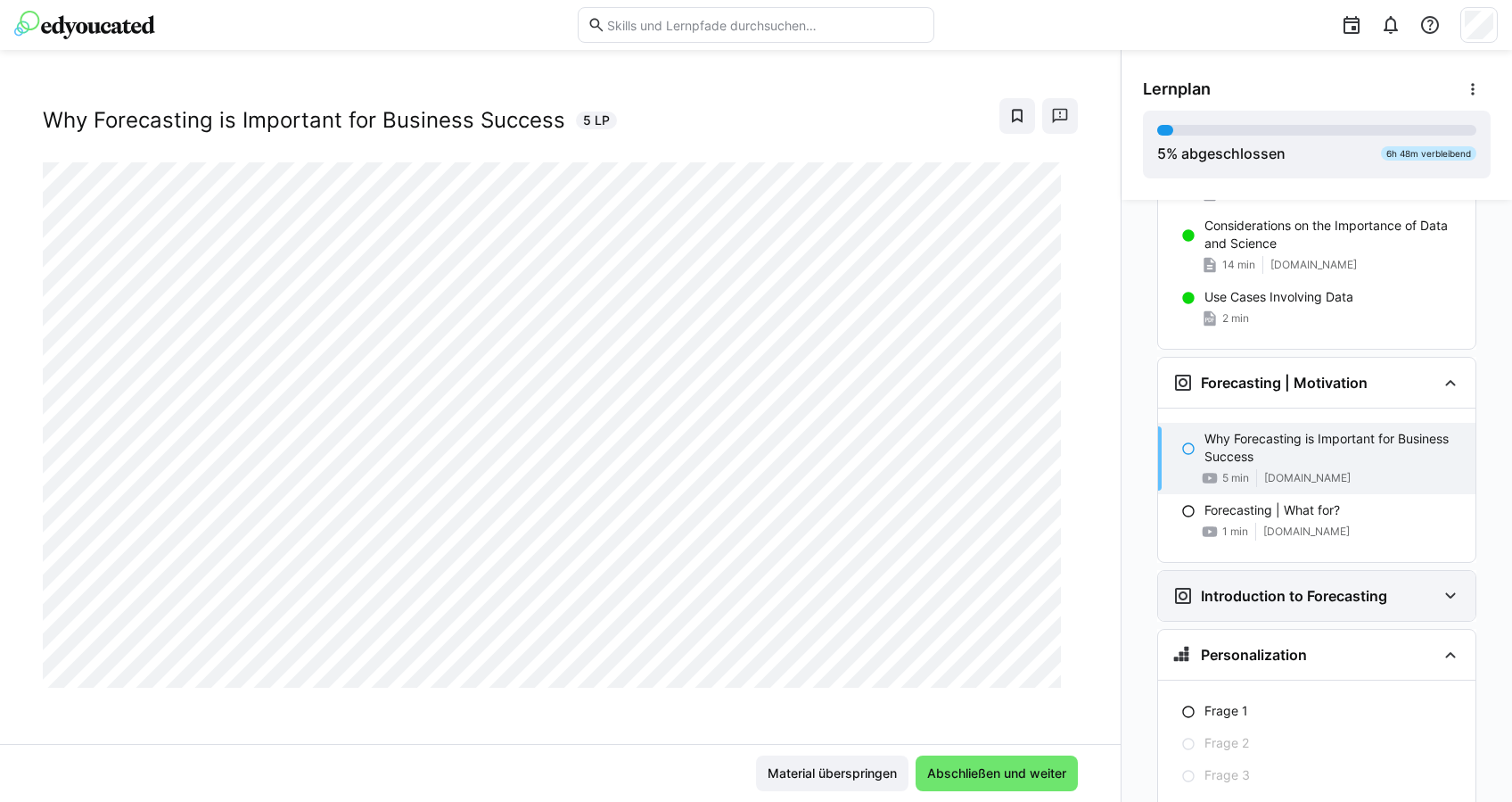
click at [1341, 576] on div "Introduction to Forecasting" at bounding box center [1317, 595] width 318 height 50
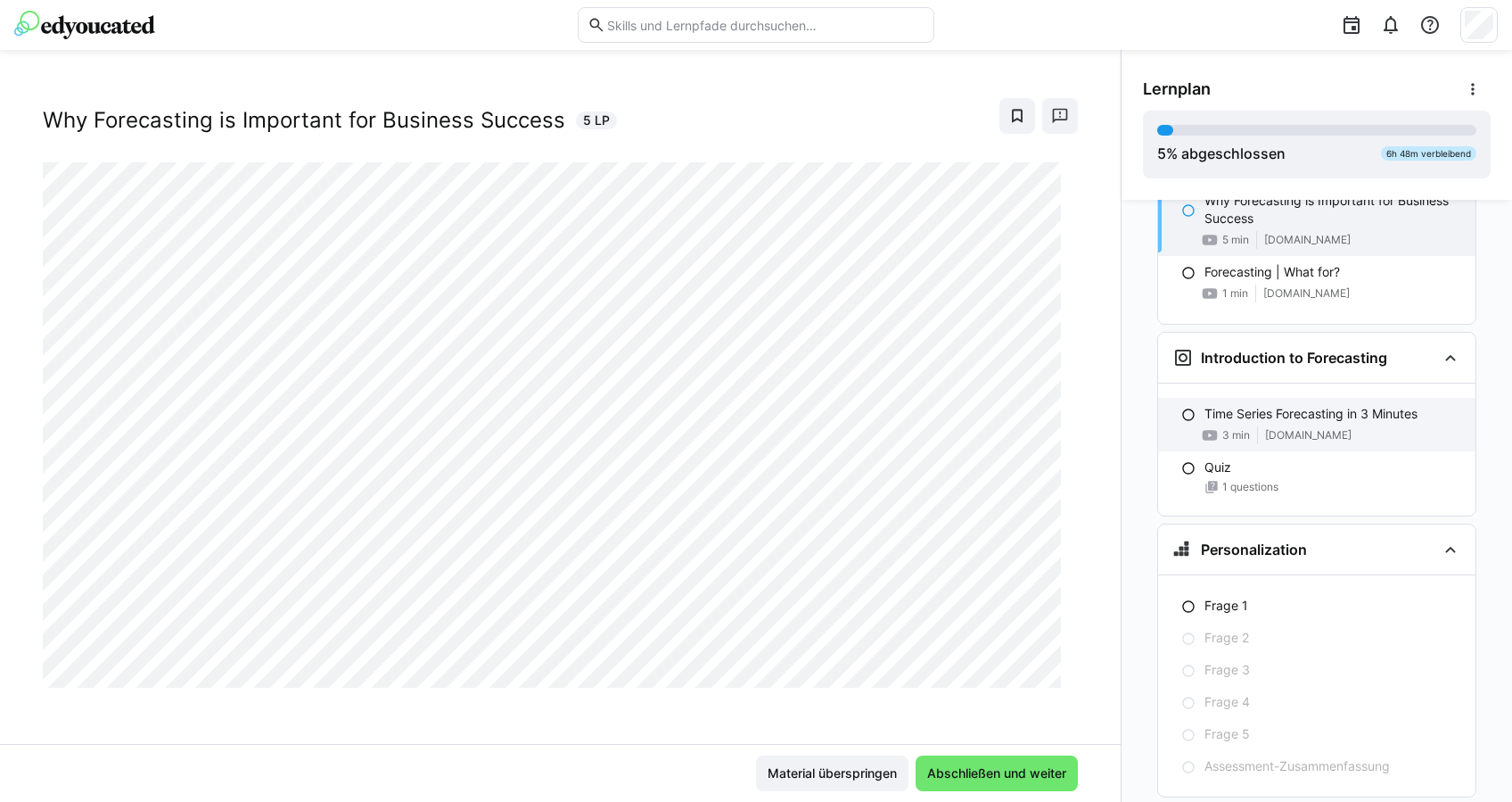
click at [1278, 430] on span "www.youtube.com" at bounding box center [1309, 435] width 87 height 14
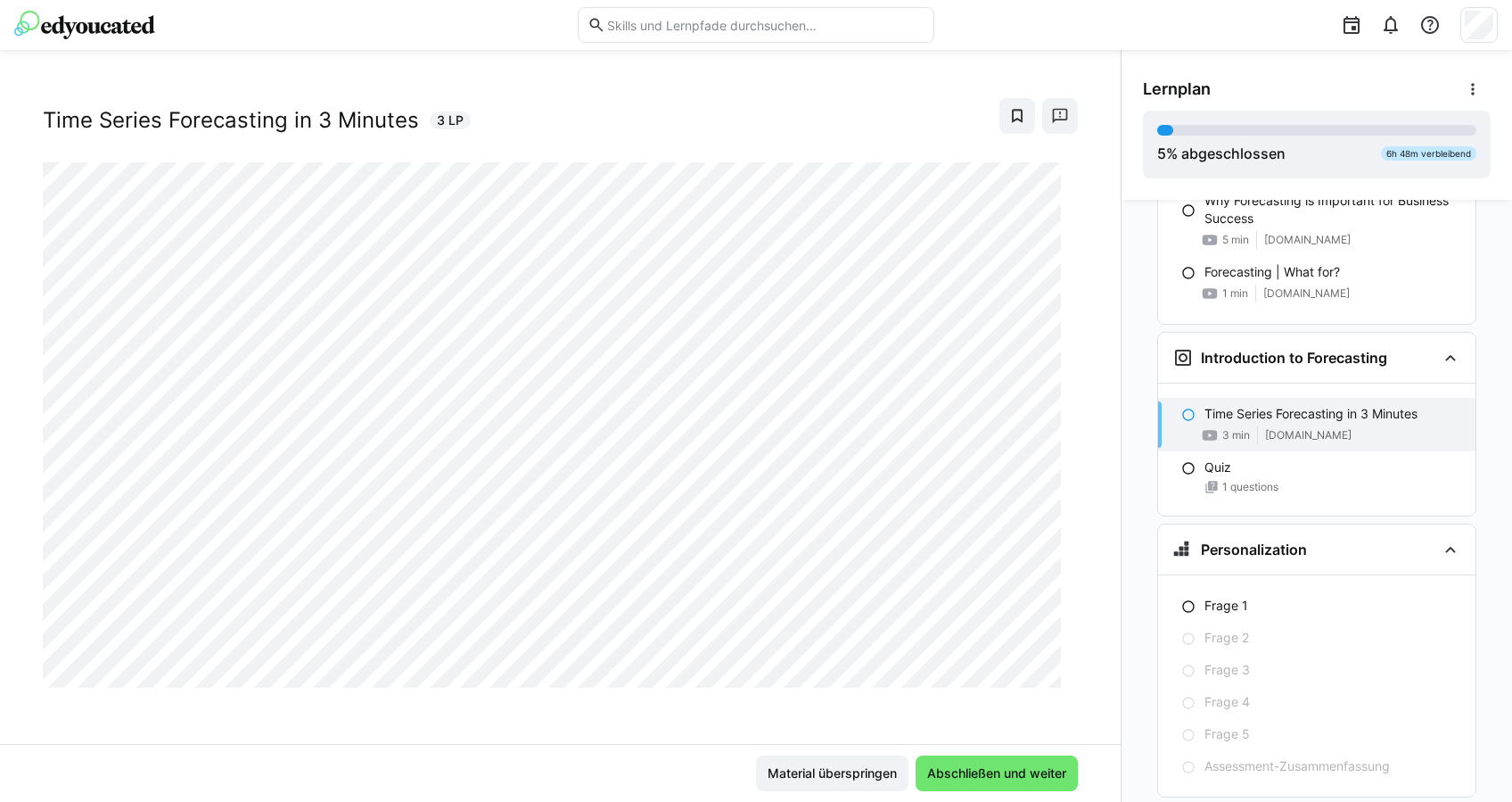
scroll to position [679, 0]
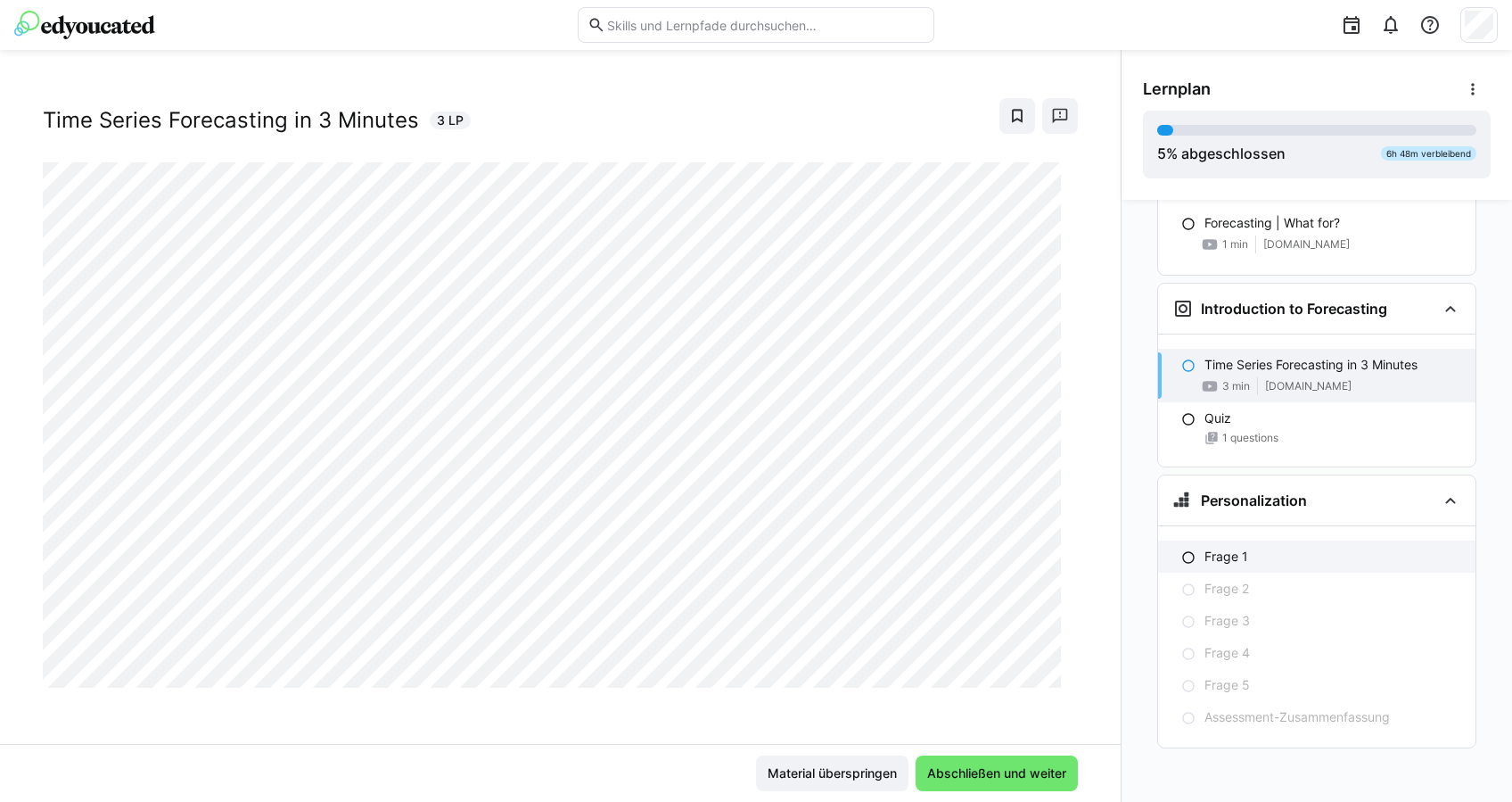
click at [1224, 554] on p "Frage 1" at bounding box center [1226, 557] width 43 height 18
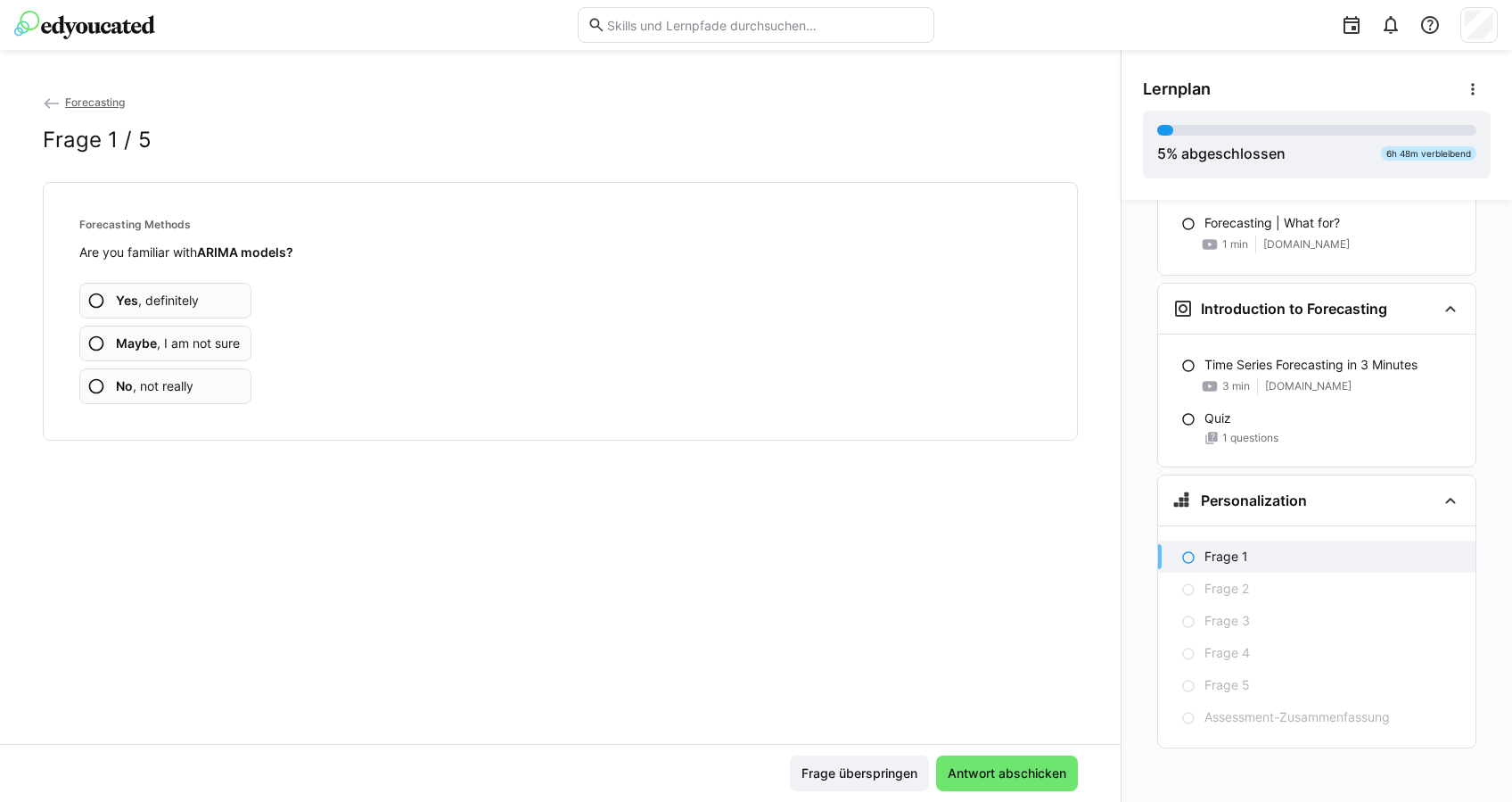
click at [146, 391] on span "No , not really" at bounding box center [154, 386] width 78 height 18
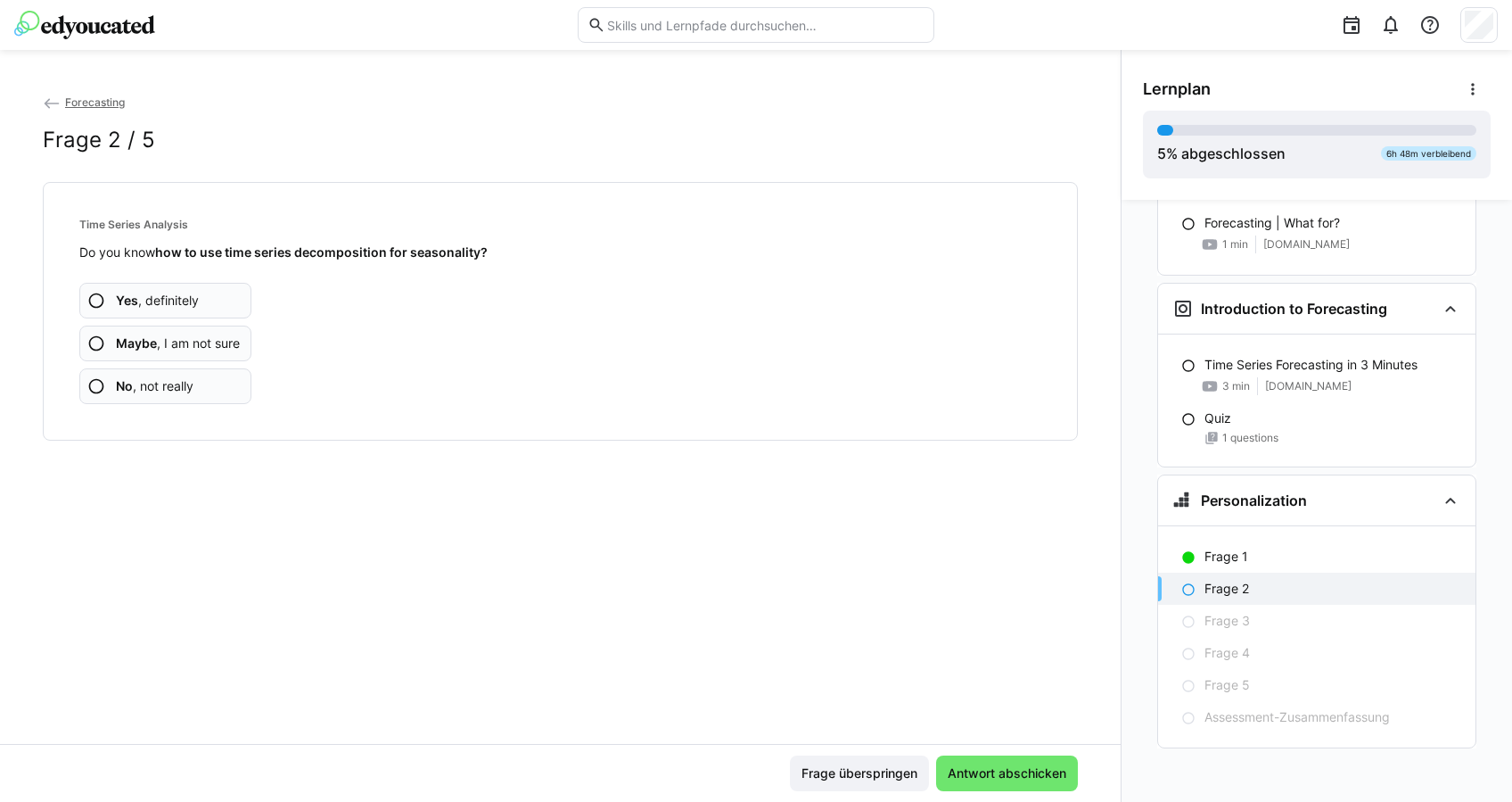
click at [152, 391] on span "No , not really" at bounding box center [154, 386] width 78 height 18
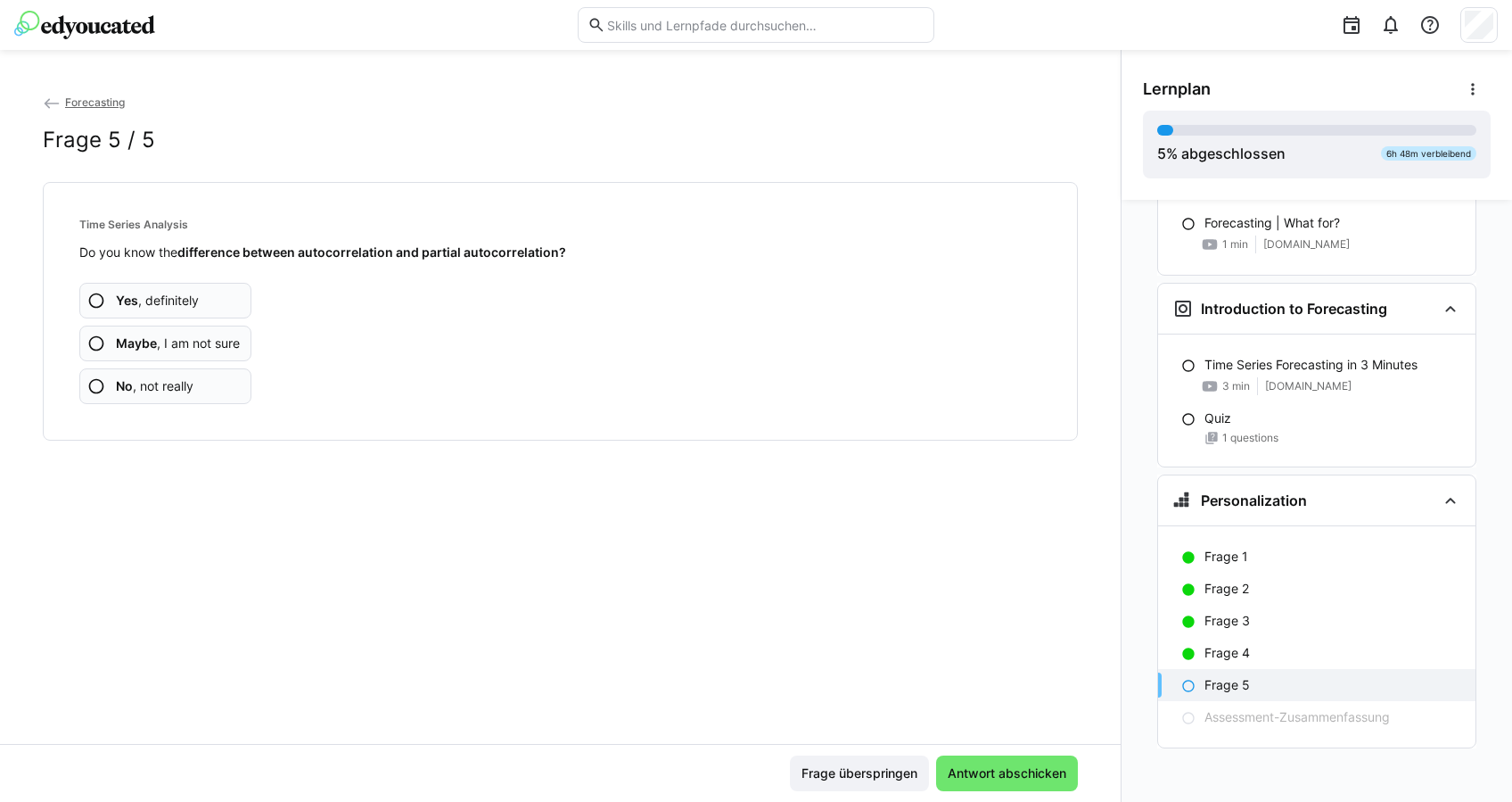
click at [152, 391] on span "No , not really" at bounding box center [154, 386] width 78 height 18
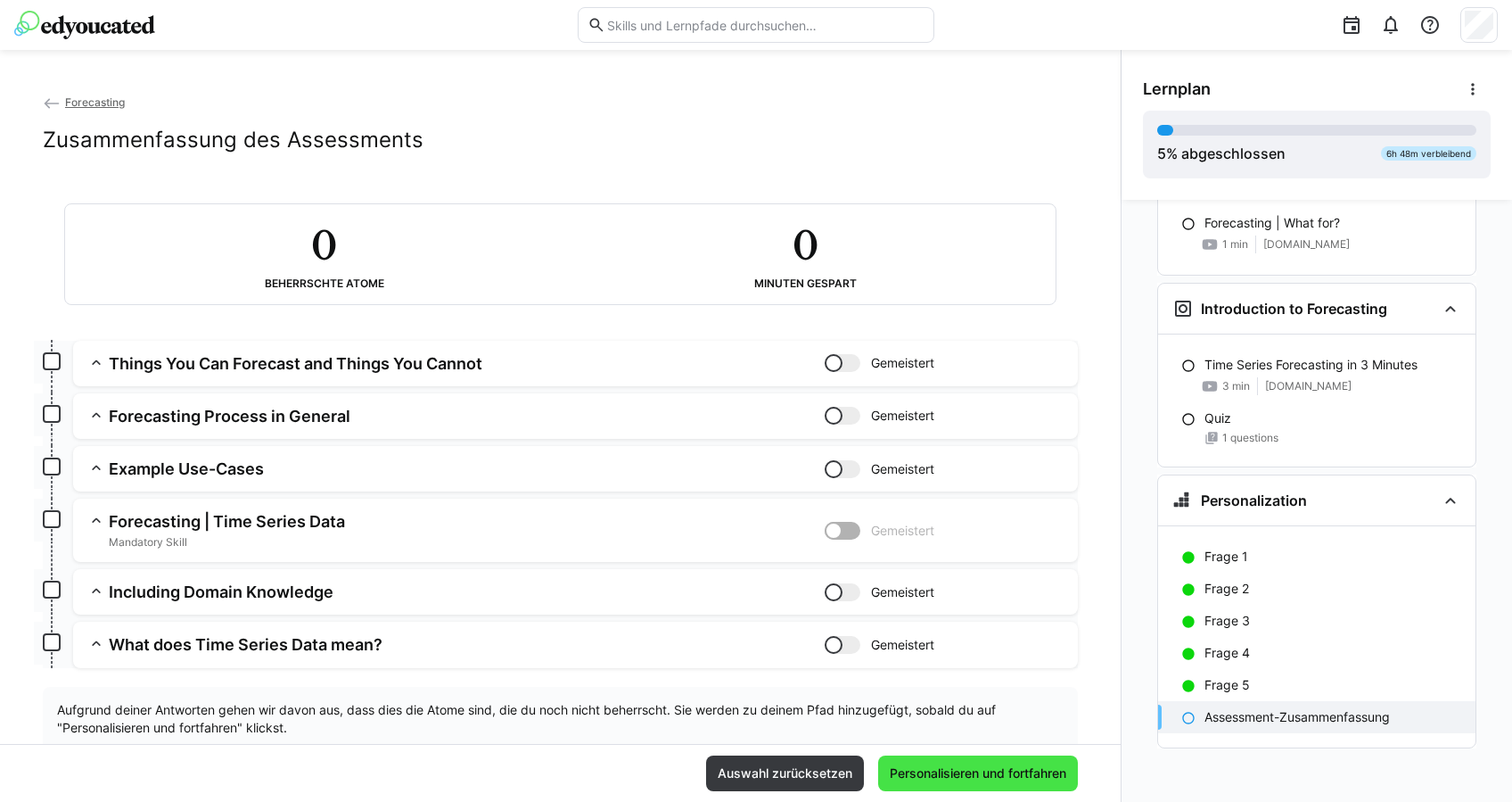
click at [1012, 777] on span "Personalisieren und fortfahren" at bounding box center [978, 773] width 182 height 18
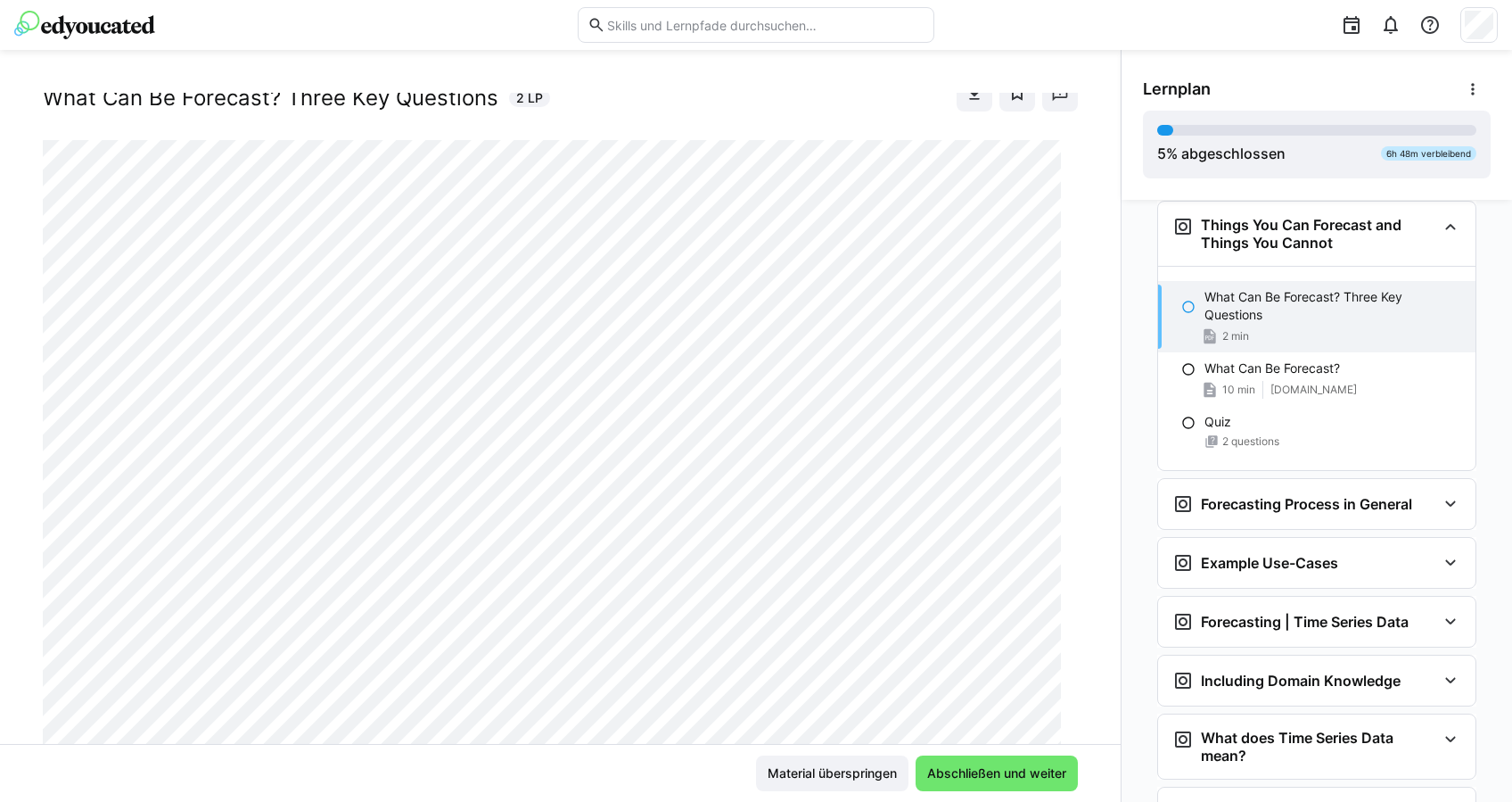
scroll to position [0, 0]
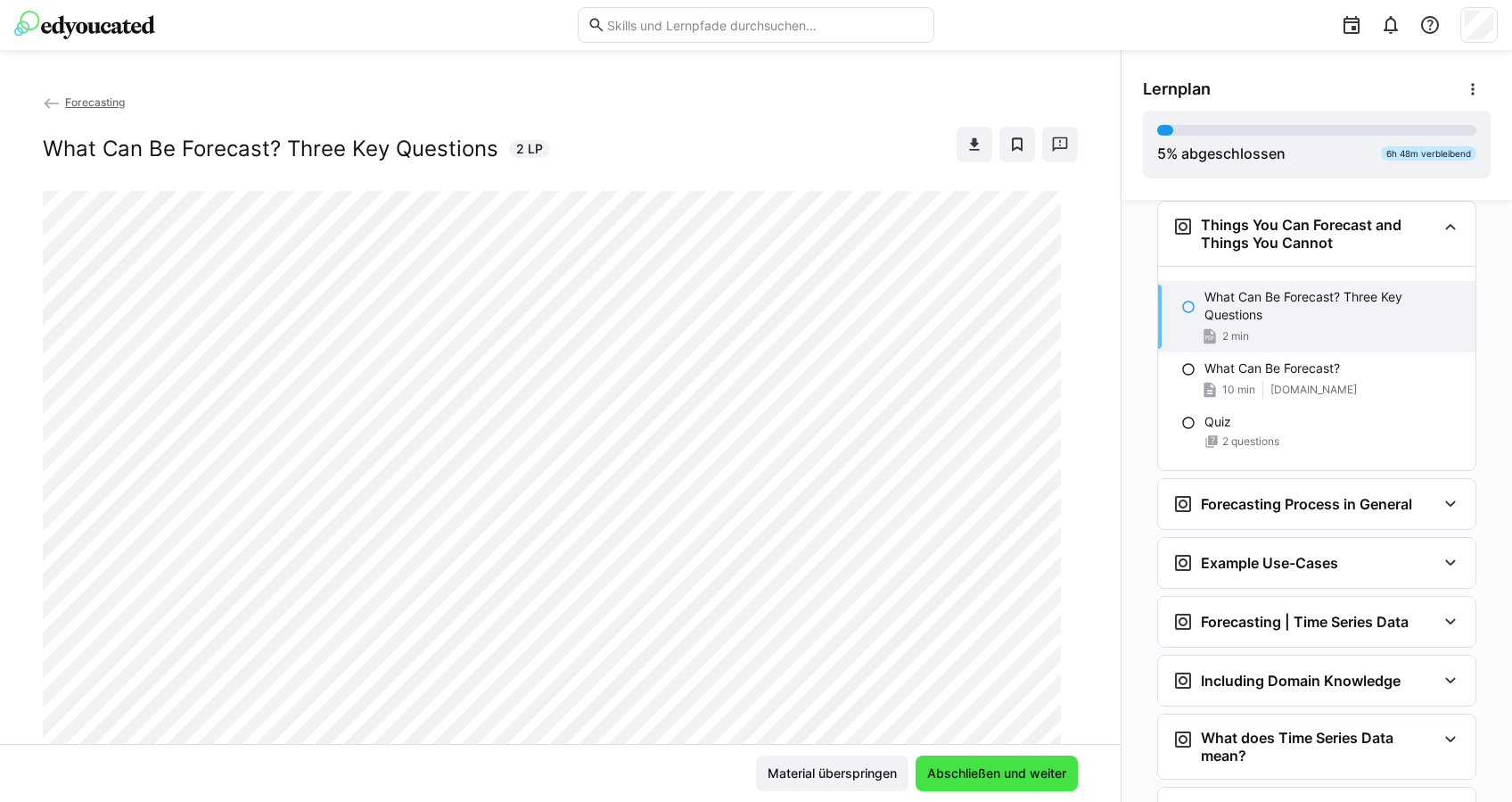
click at [970, 761] on span "Abschließen und weiter" at bounding box center [997, 773] width 162 height 36
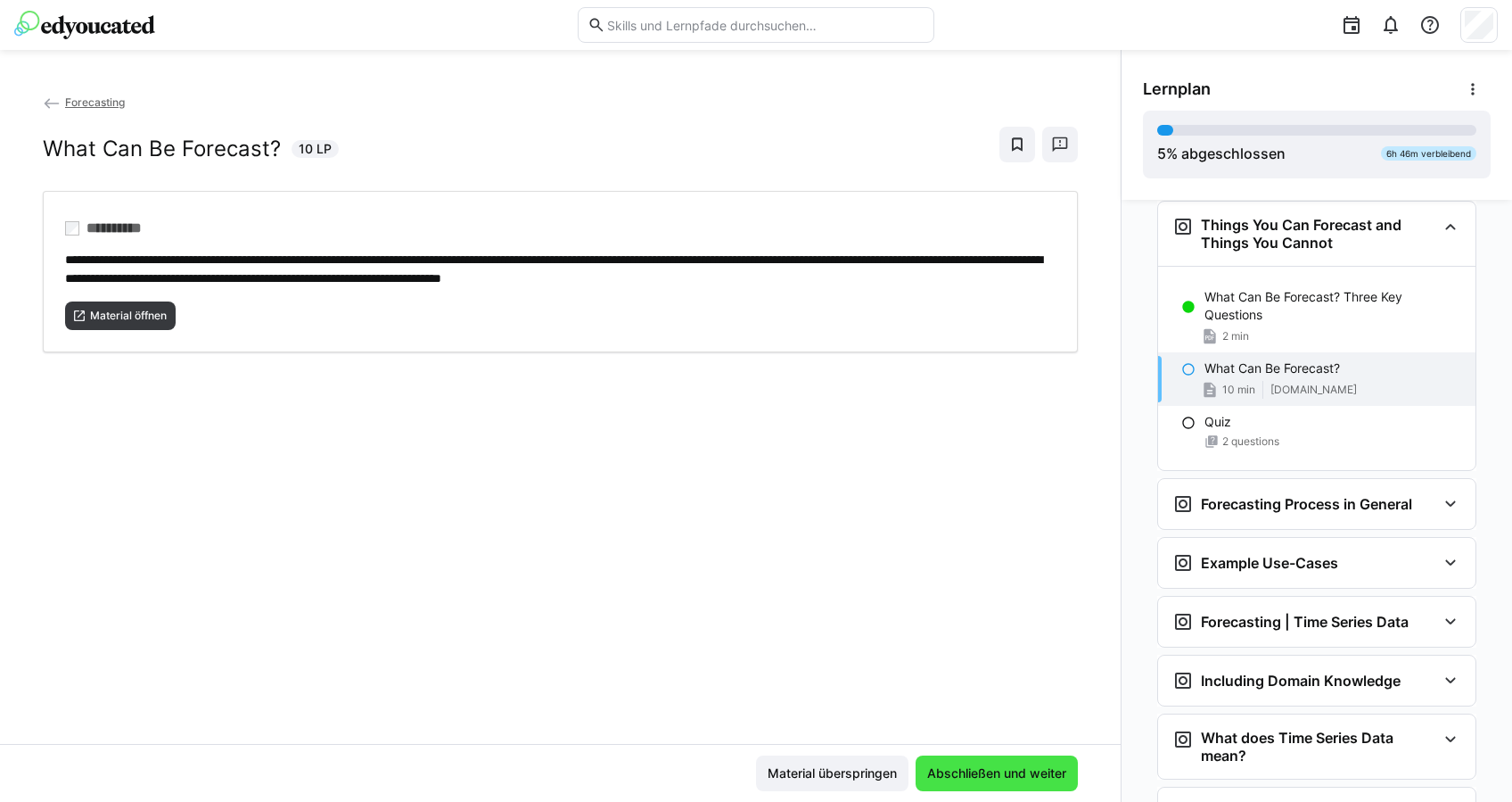
click at [977, 762] on span "Abschließen und weiter" at bounding box center [997, 773] width 162 height 36
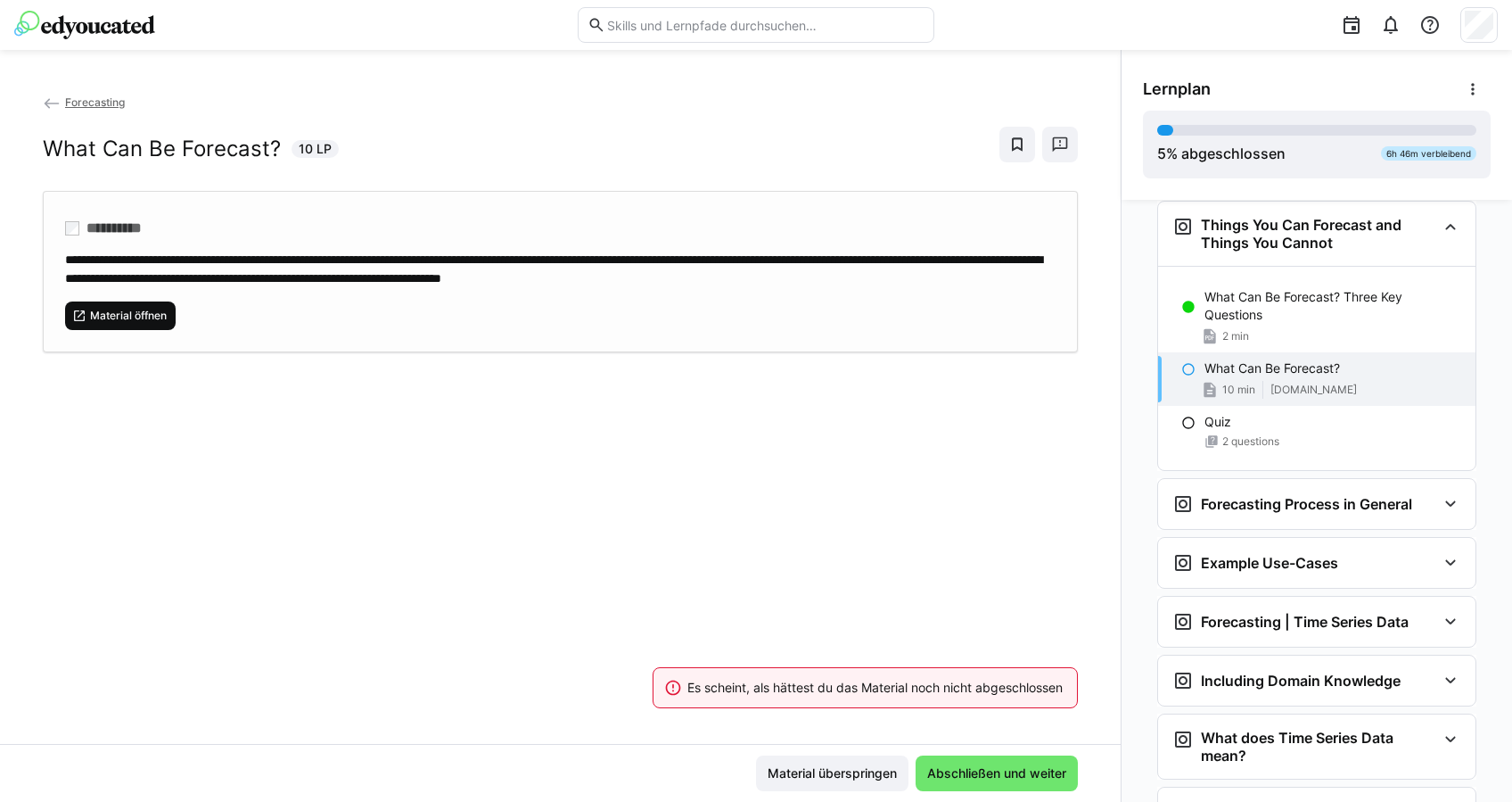
click at [153, 320] on span "Material öffnen" at bounding box center [120, 316] width 111 height 29
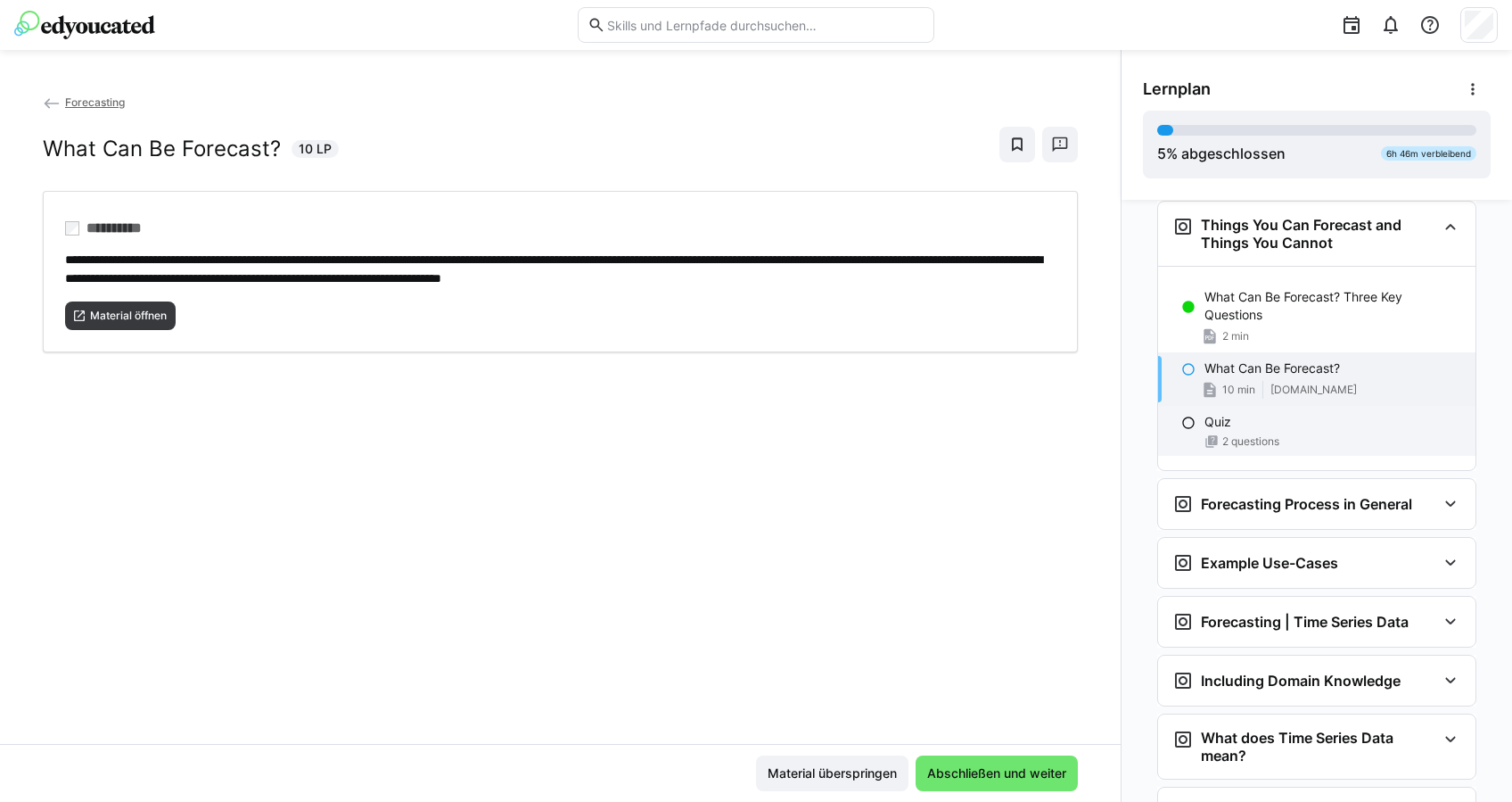
click at [1235, 414] on div "Quiz" at bounding box center [1332, 422] width 257 height 18
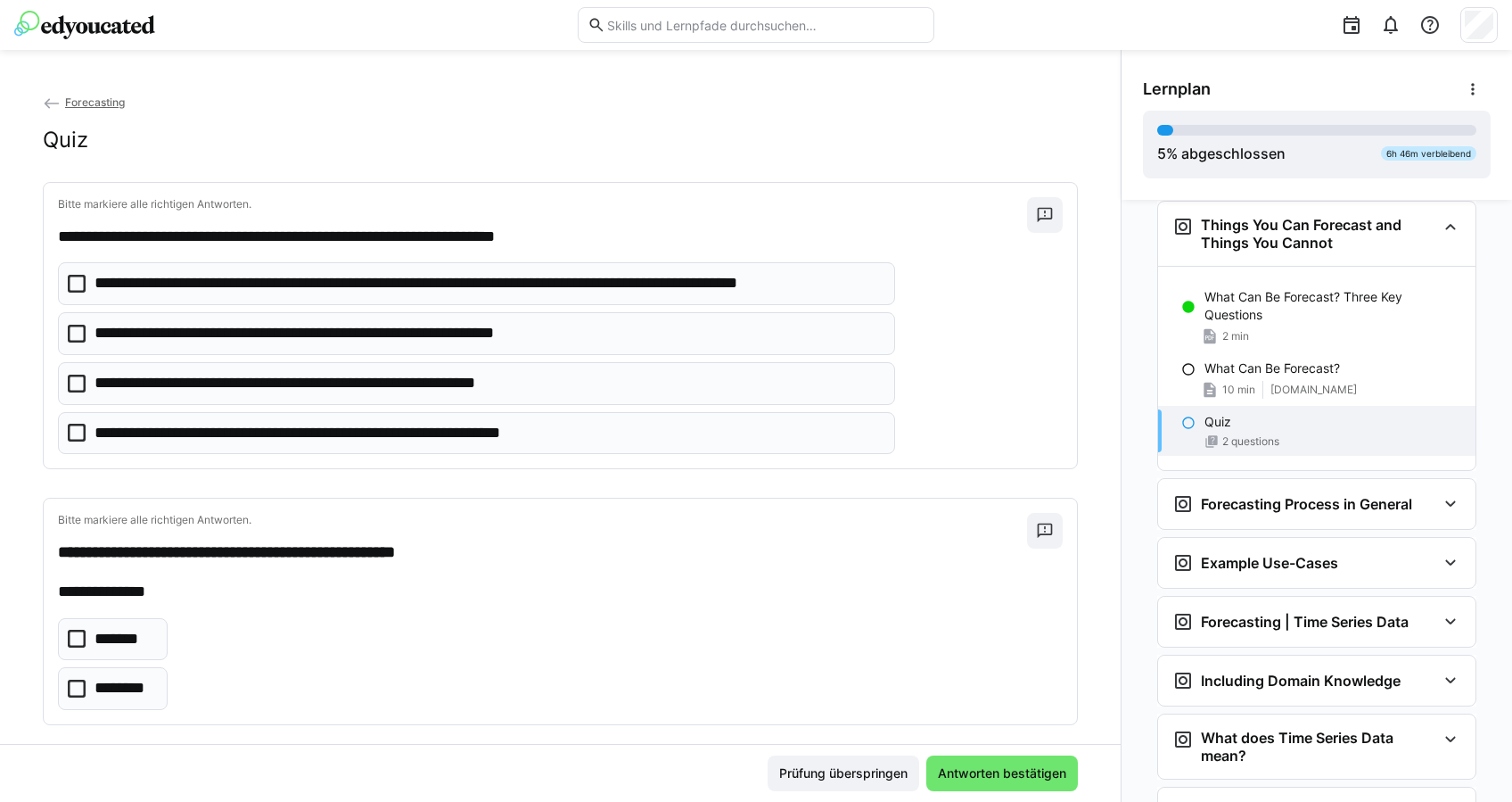
click at [473, 432] on p "**********" at bounding box center [337, 434] width 484 height 23
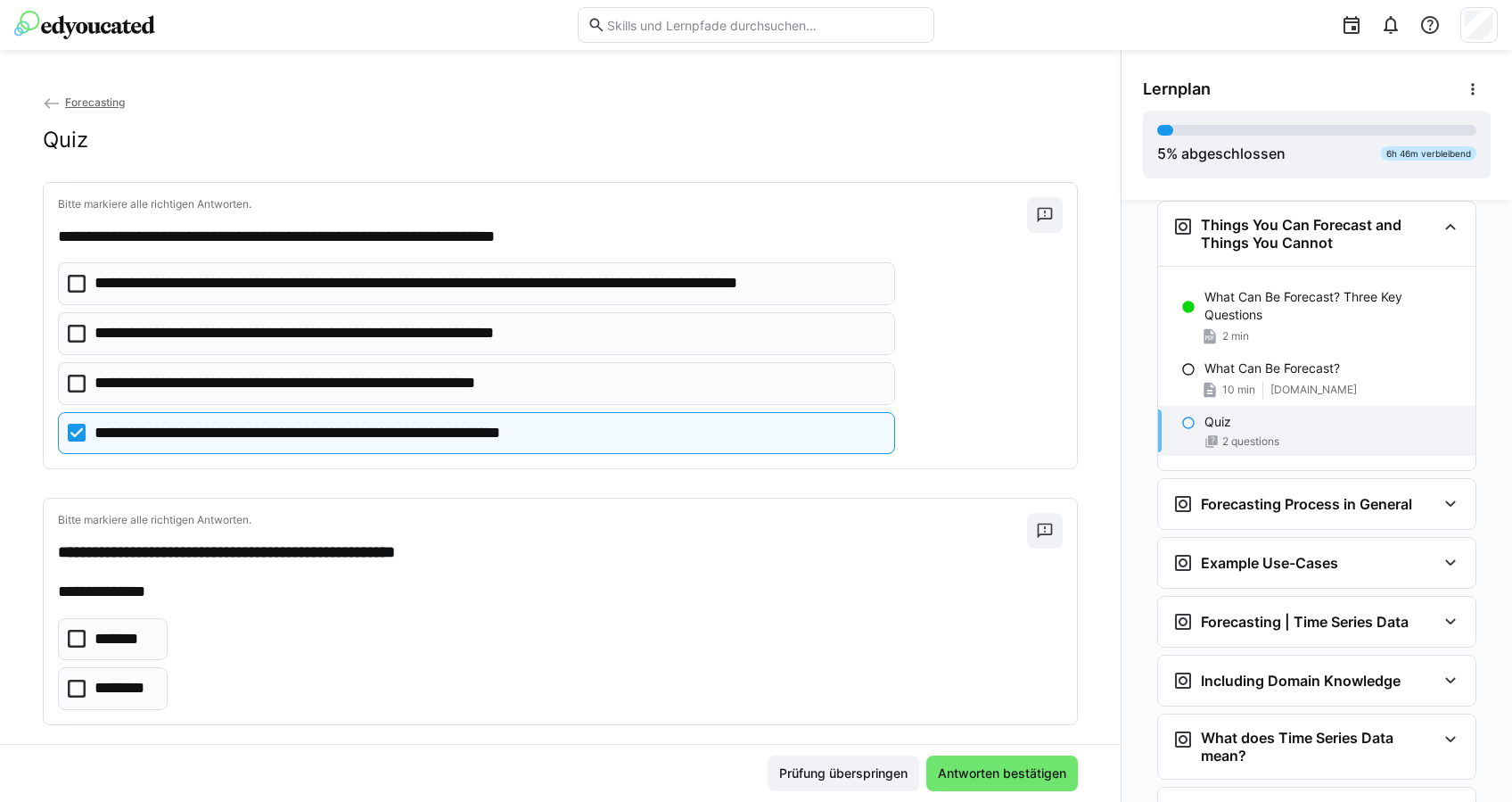
click at [448, 283] on p "**********" at bounding box center [488, 283] width 788 height 23
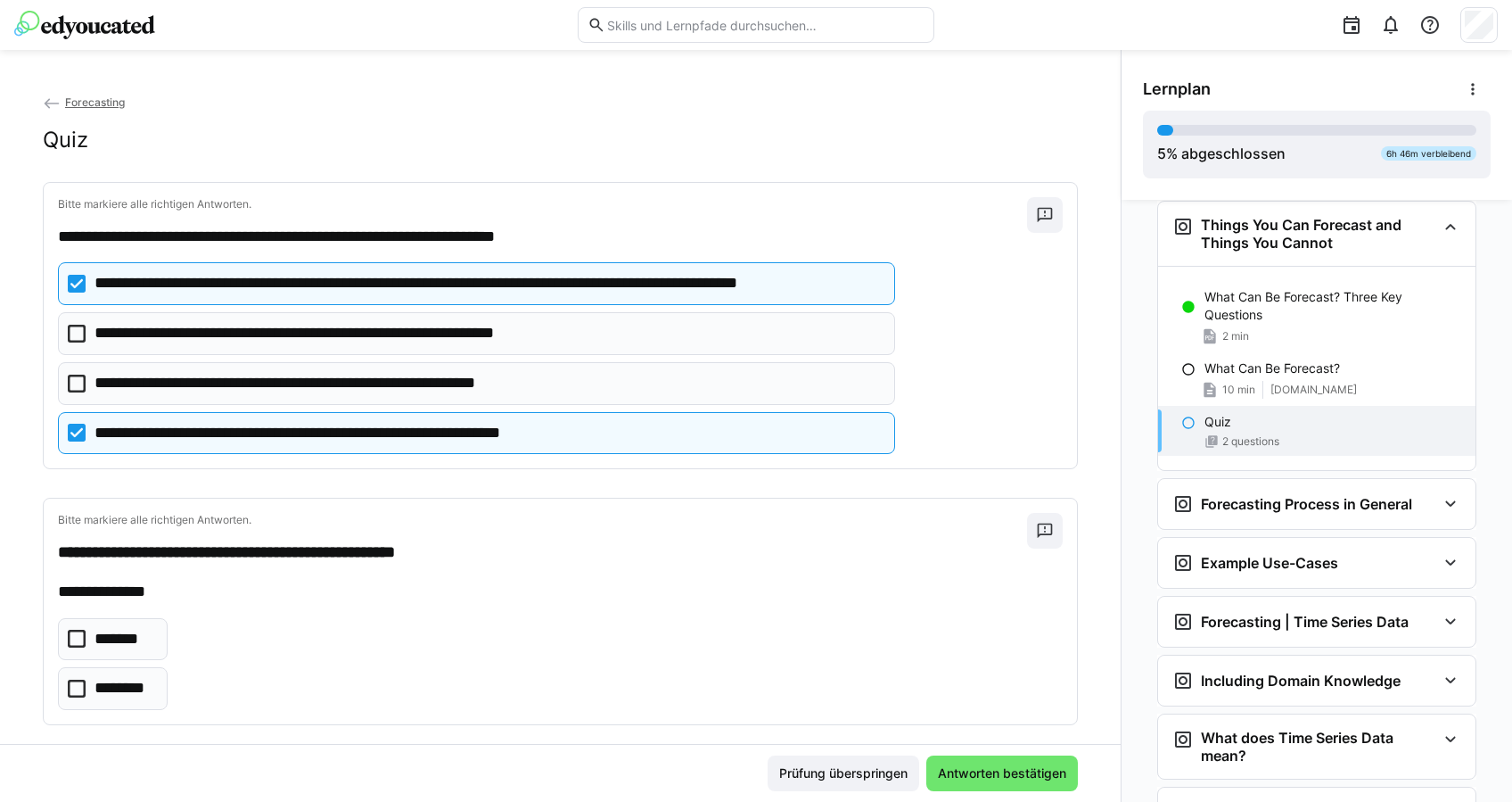
click at [429, 309] on app-quiz-question-multiple-choice-component "**********" at bounding box center [476, 358] width 837 height 192
click at [424, 324] on p "**********" at bounding box center [353, 334] width 517 height 23
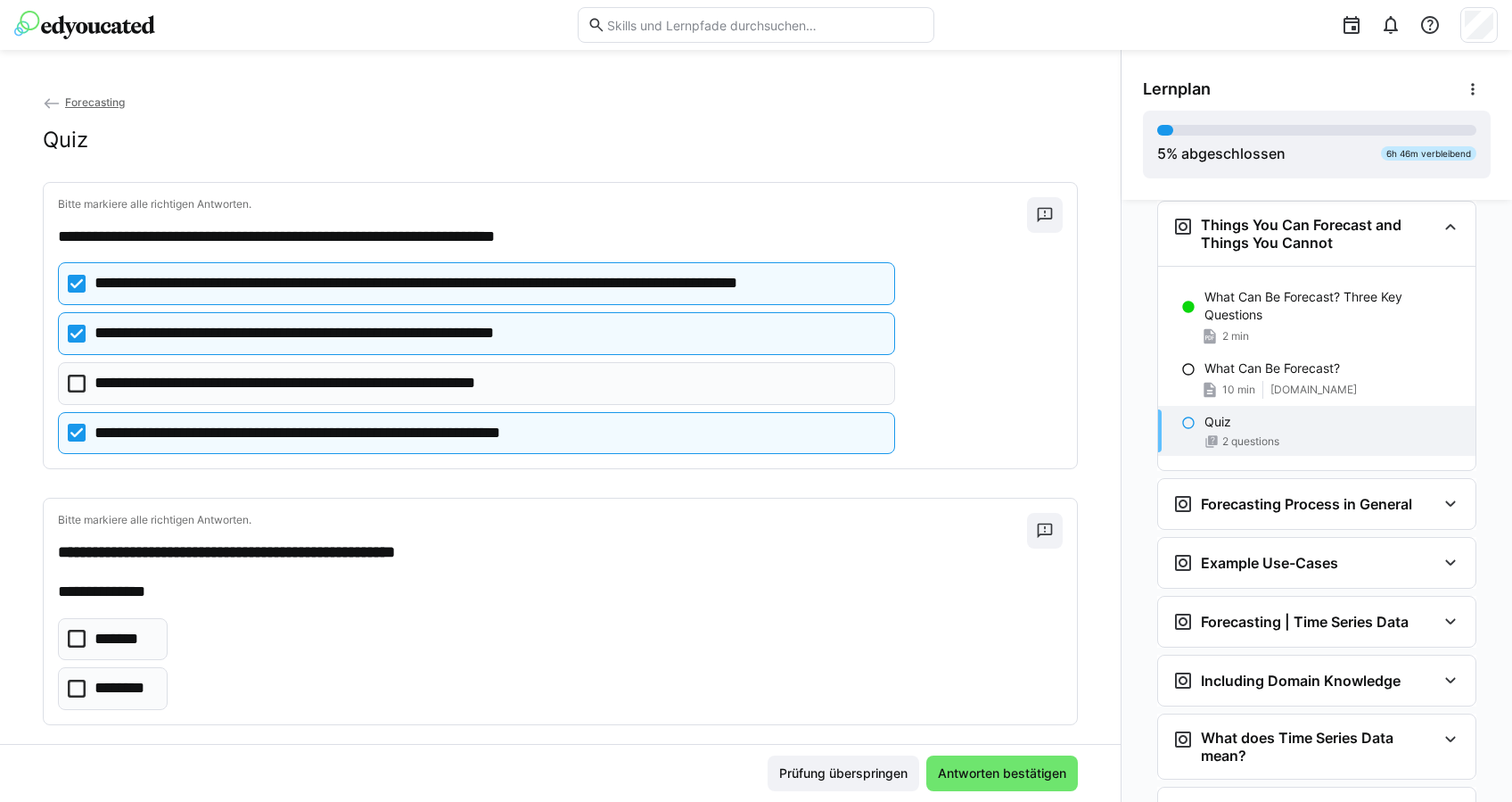
click at [143, 630] on p "*******" at bounding box center [121, 640] width 53 height 23
click at [972, 774] on span "Antworten bestätigen" at bounding box center [1002, 773] width 134 height 18
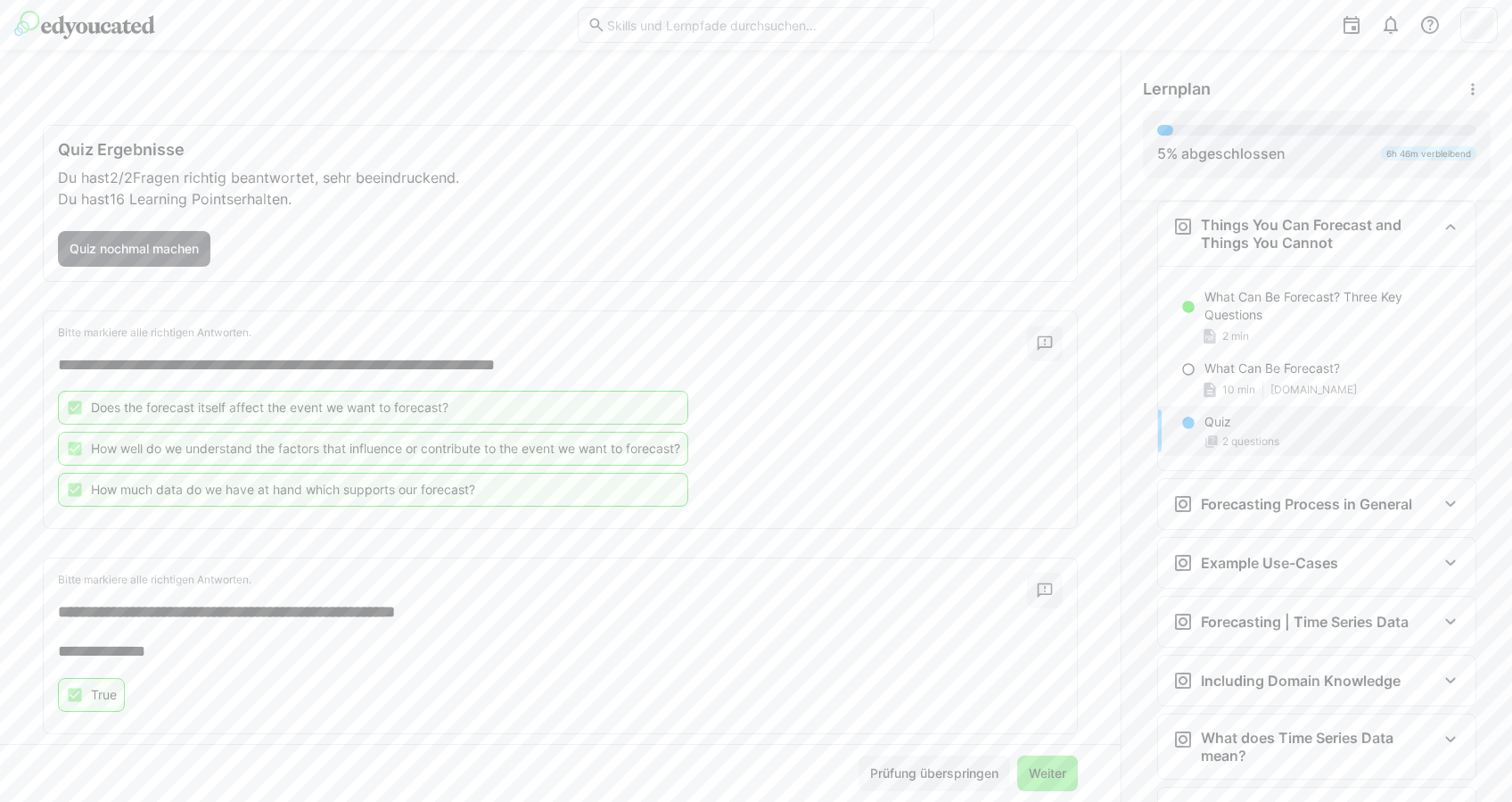
scroll to position [88, 0]
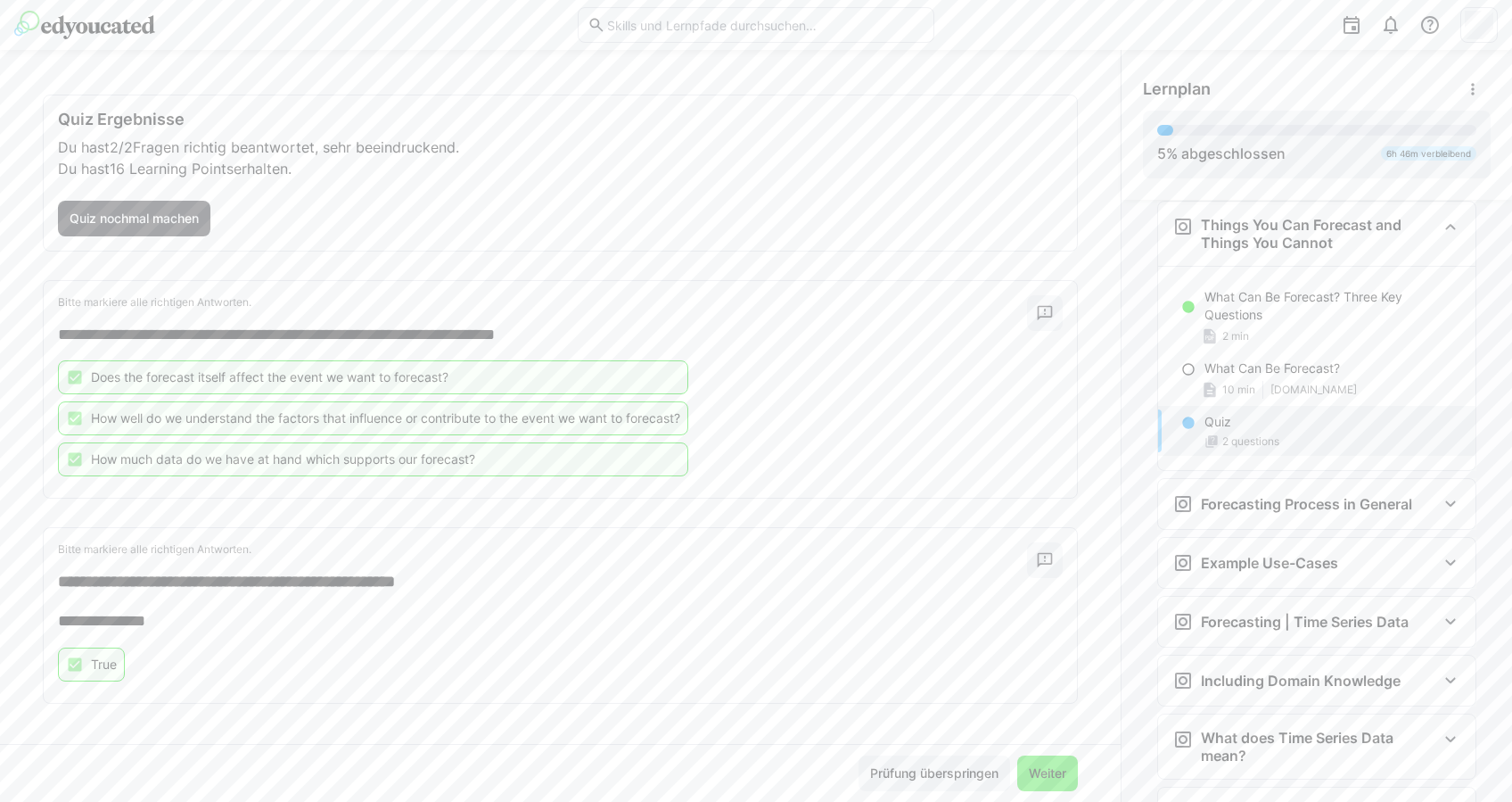
click at [1031, 759] on span "Weiter" at bounding box center [1047, 773] width 60 height 36
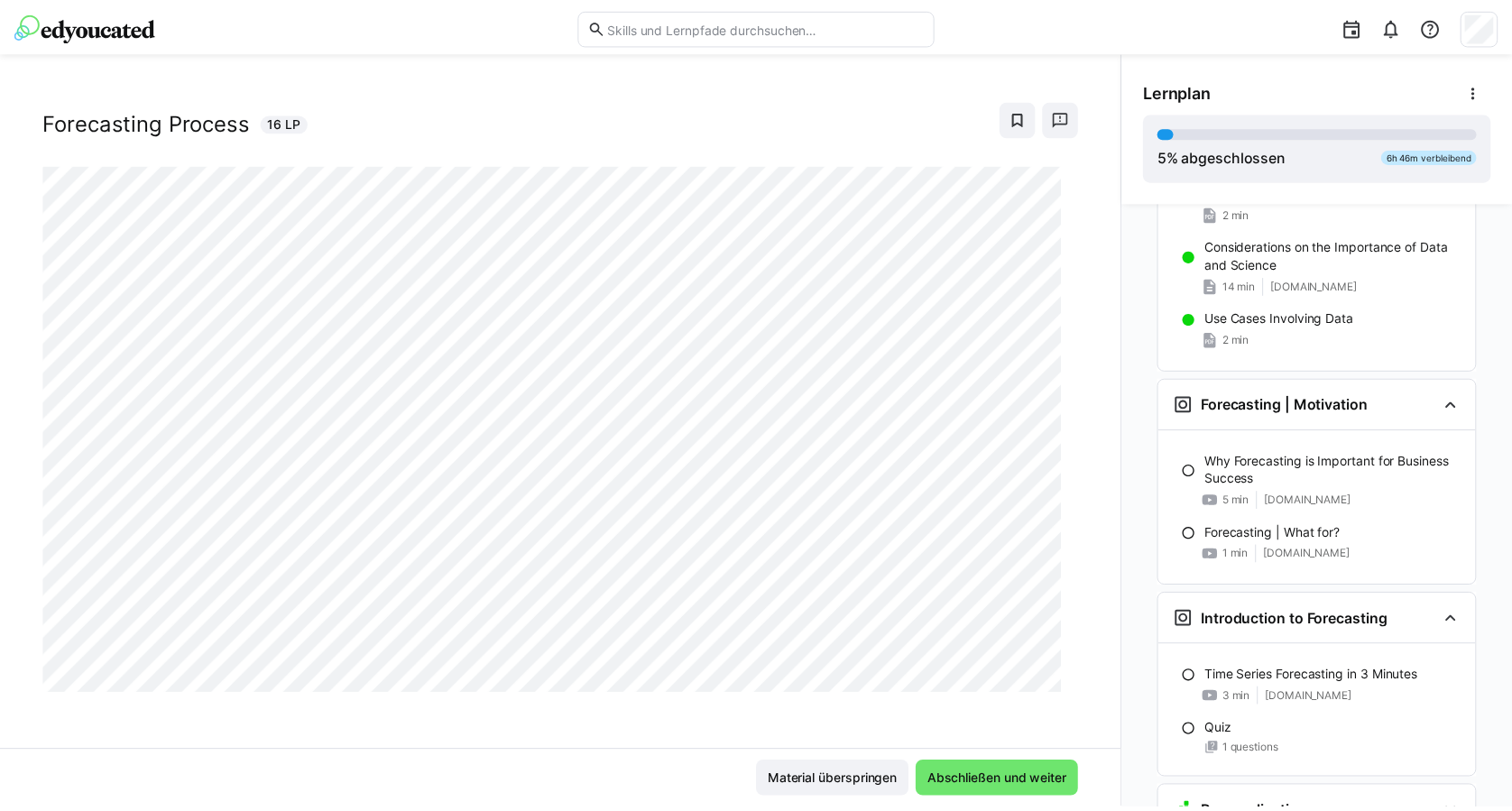
scroll to position [0, 0]
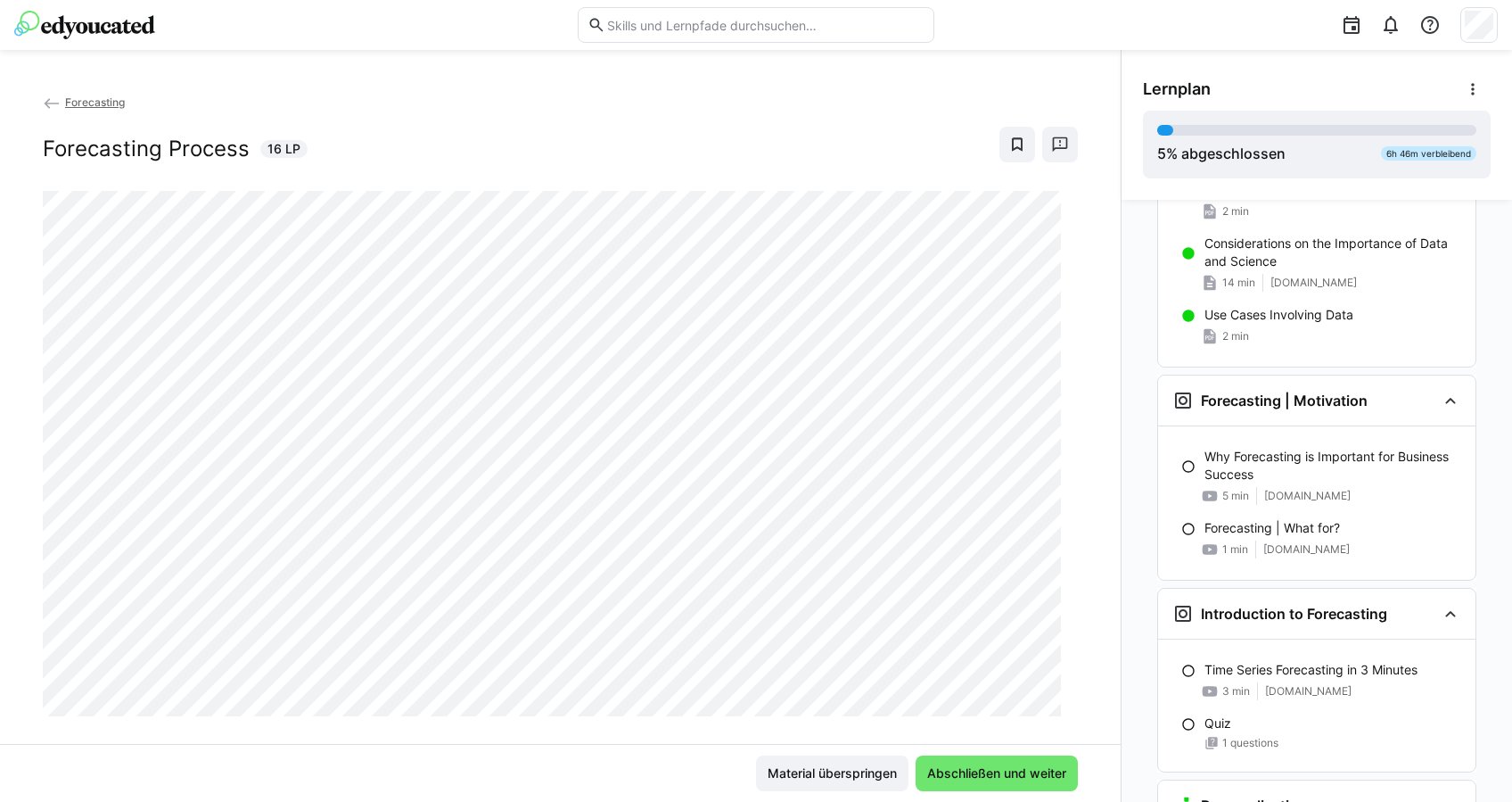
click at [144, 38] on img at bounding box center [85, 25] width 141 height 29
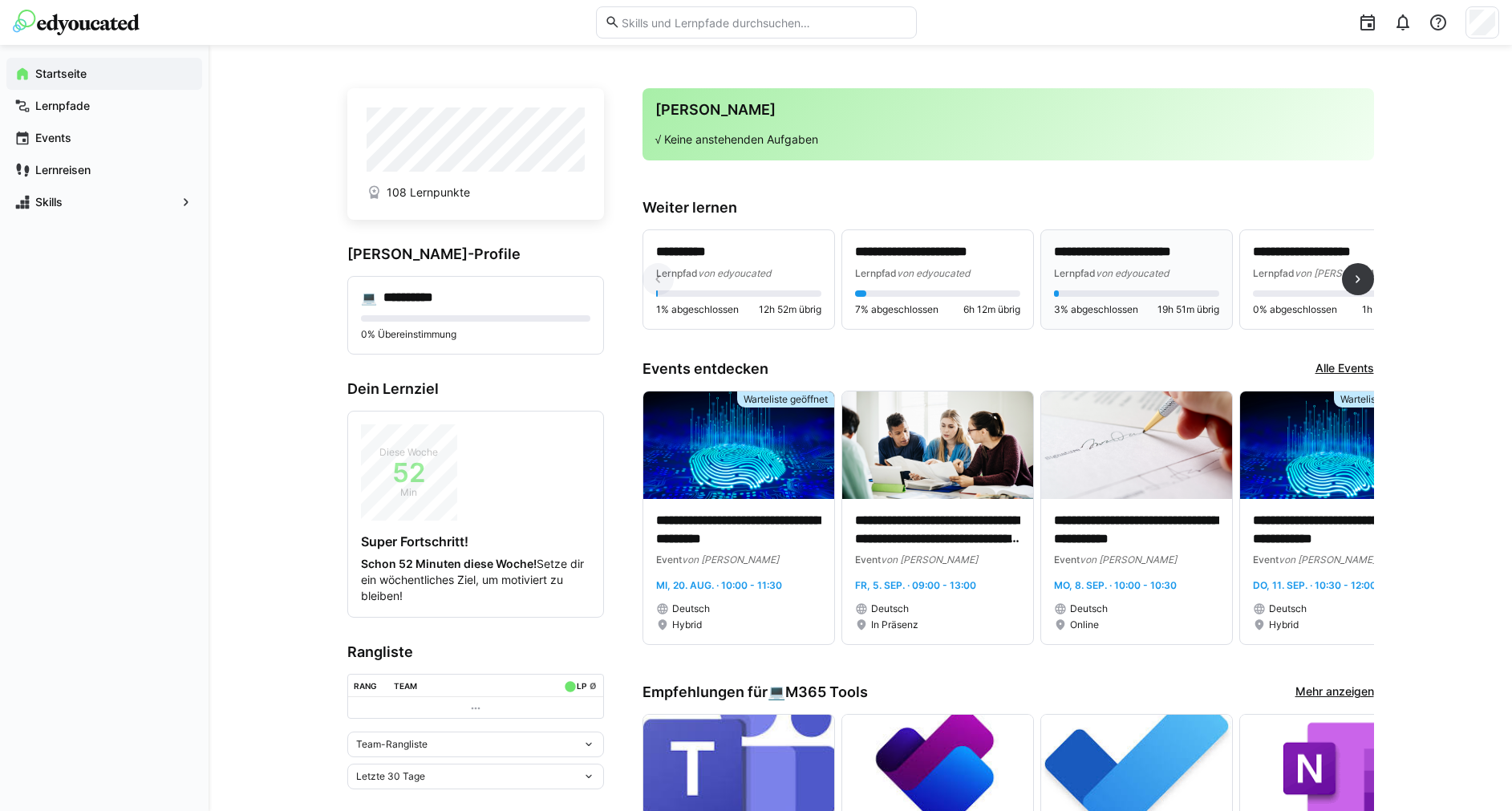
click at [1108, 263] on div "**********" at bounding box center [1137, 261] width 166 height 37
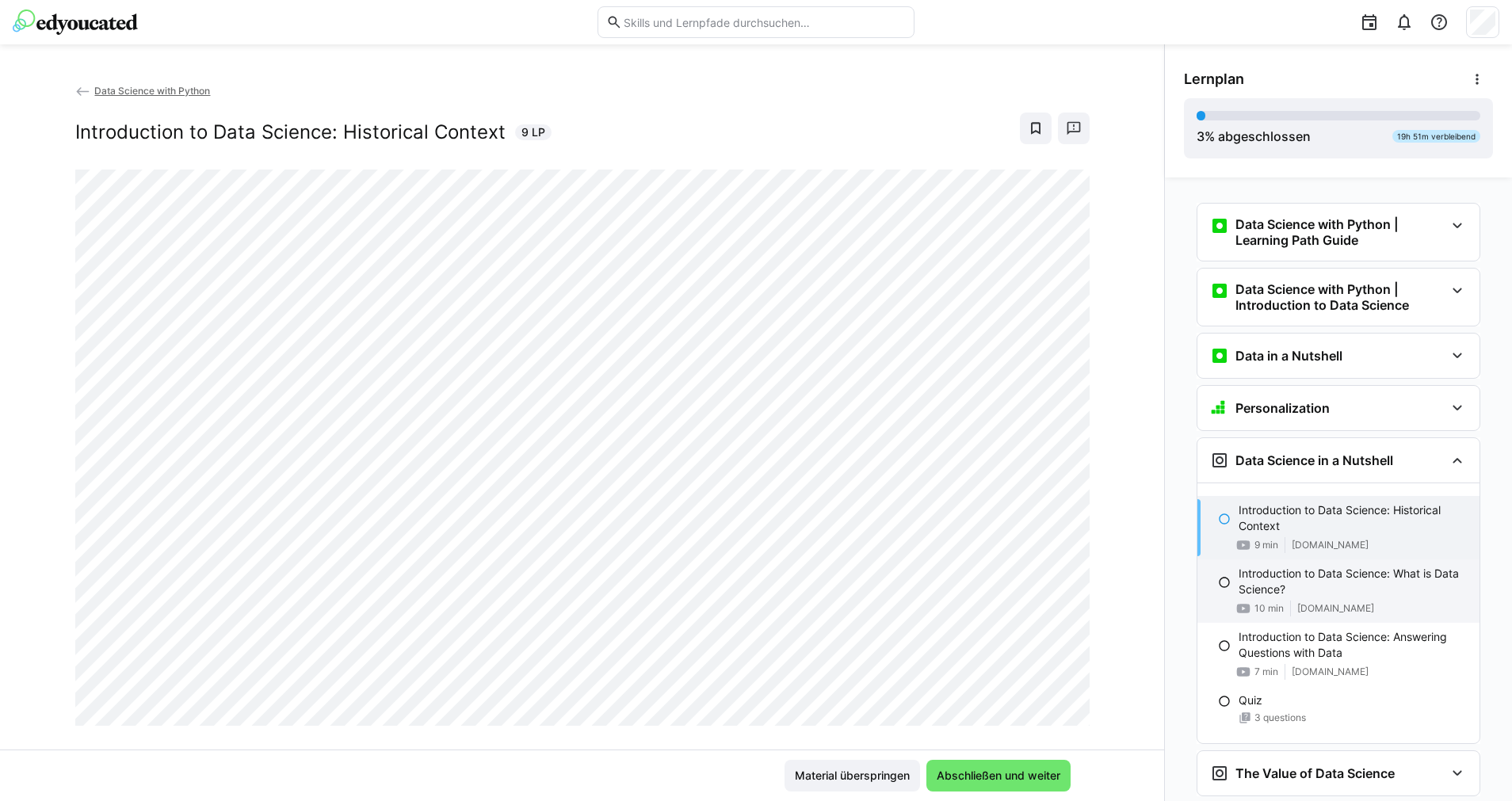
click at [1296, 585] on p "Introduction to Data Science: What is Data Science?" at bounding box center [1352, 582] width 228 height 32
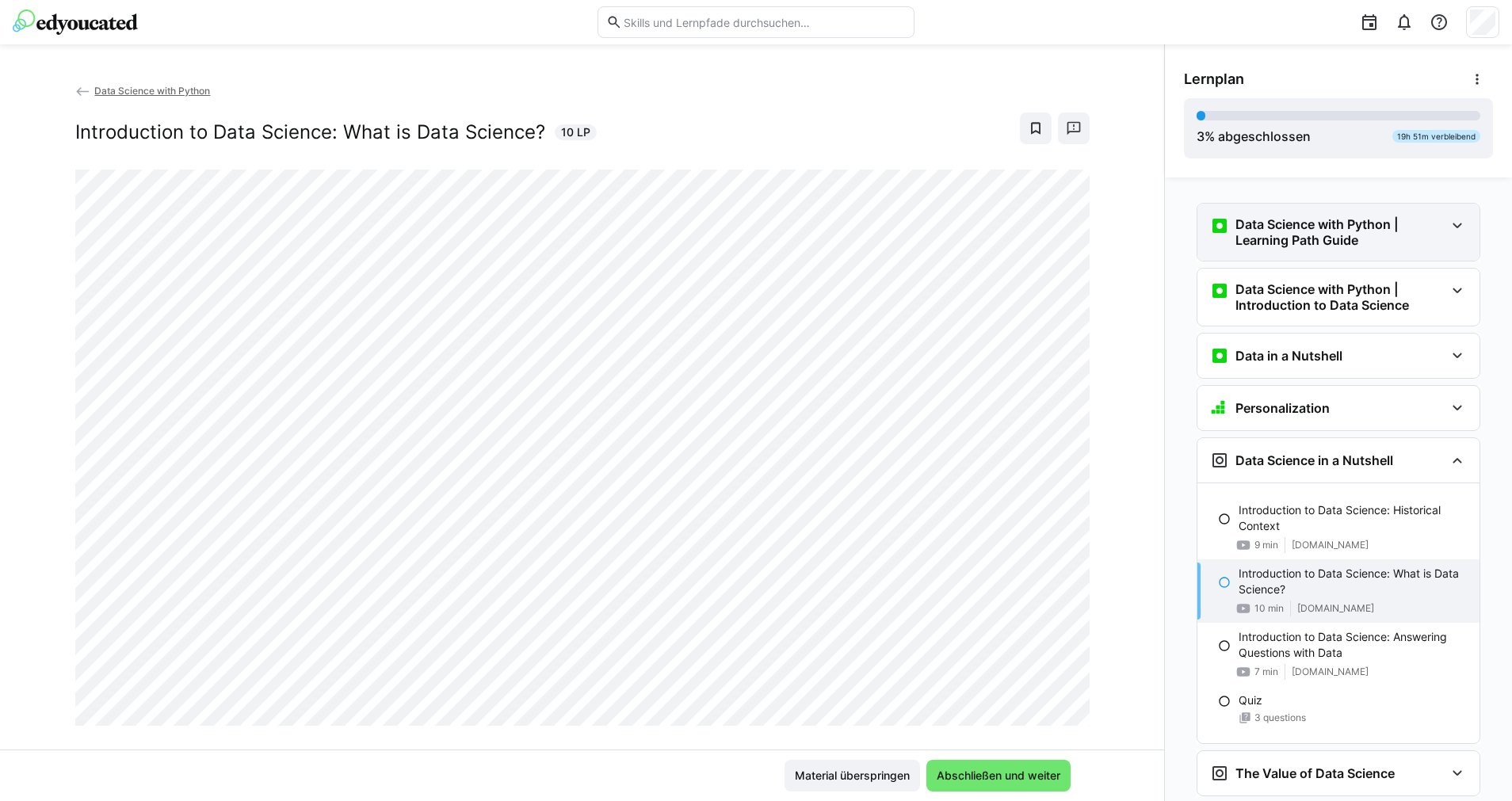
click at [1337, 215] on div "Data Science with Python | Learning Path Guide" at bounding box center [1338, 232] width 282 height 57
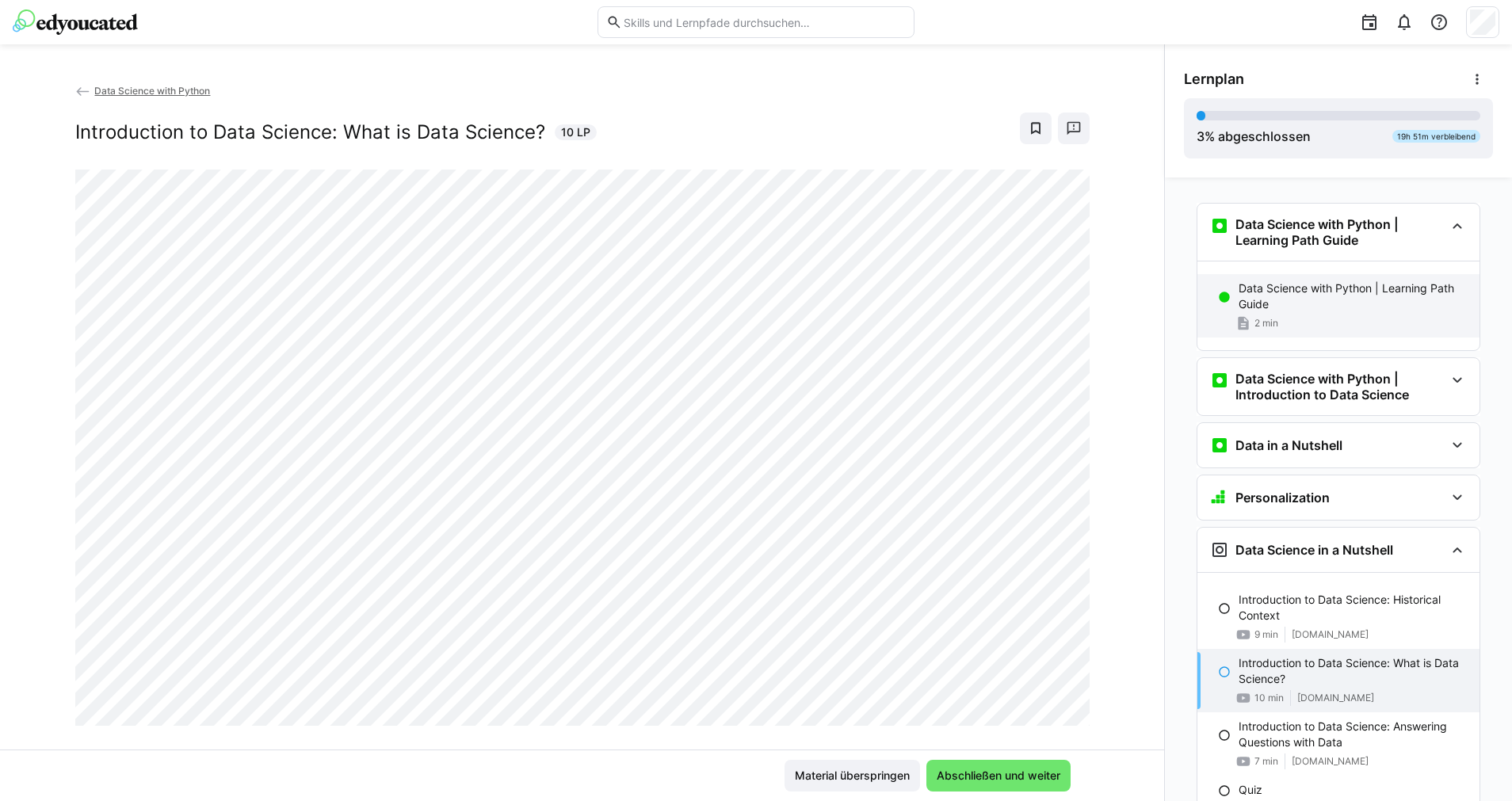
click at [1338, 289] on p "Data Science with Python | Learning Path Guide" at bounding box center [1352, 297] width 228 height 32
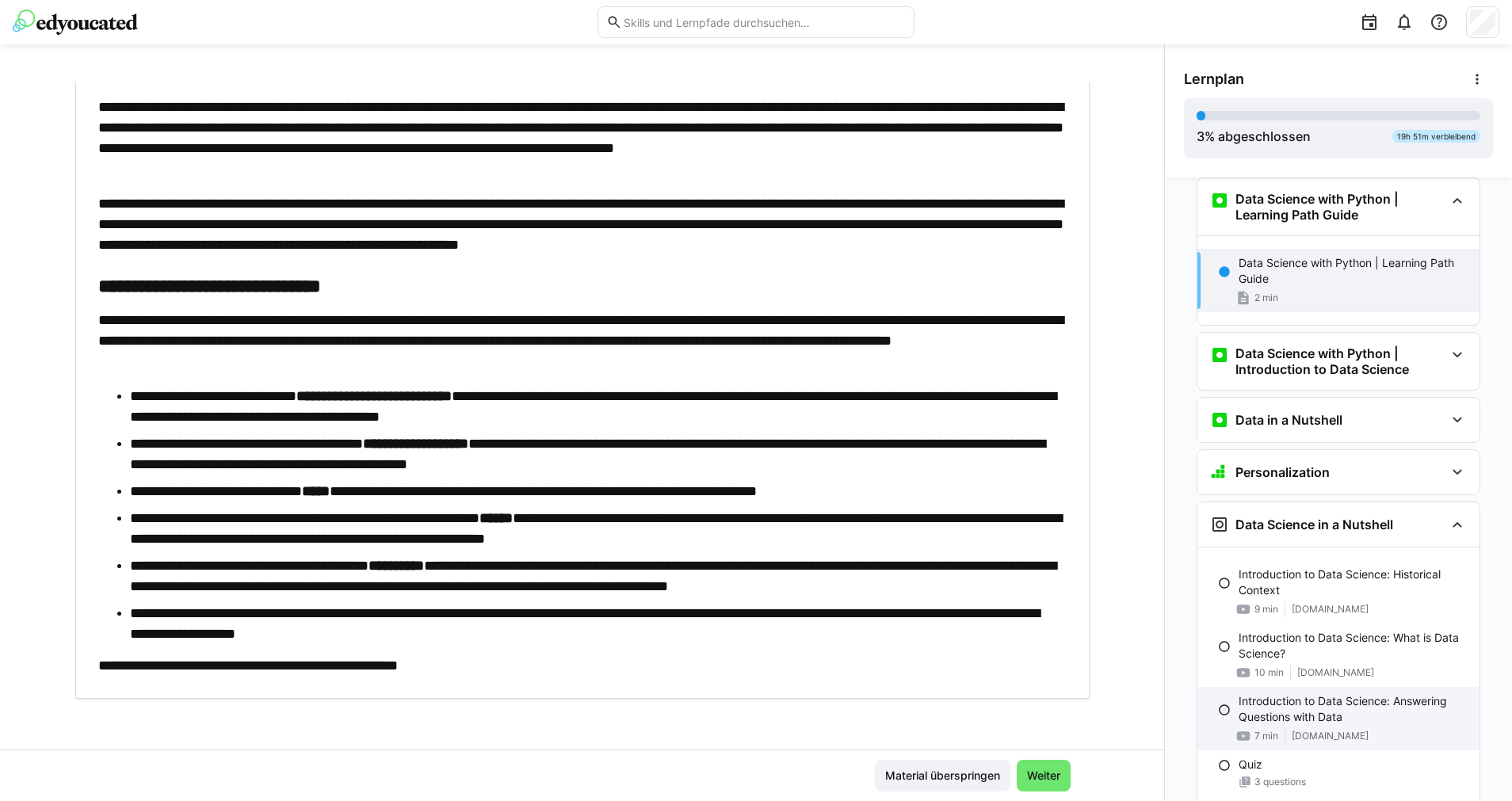
scroll to position [144, 0]
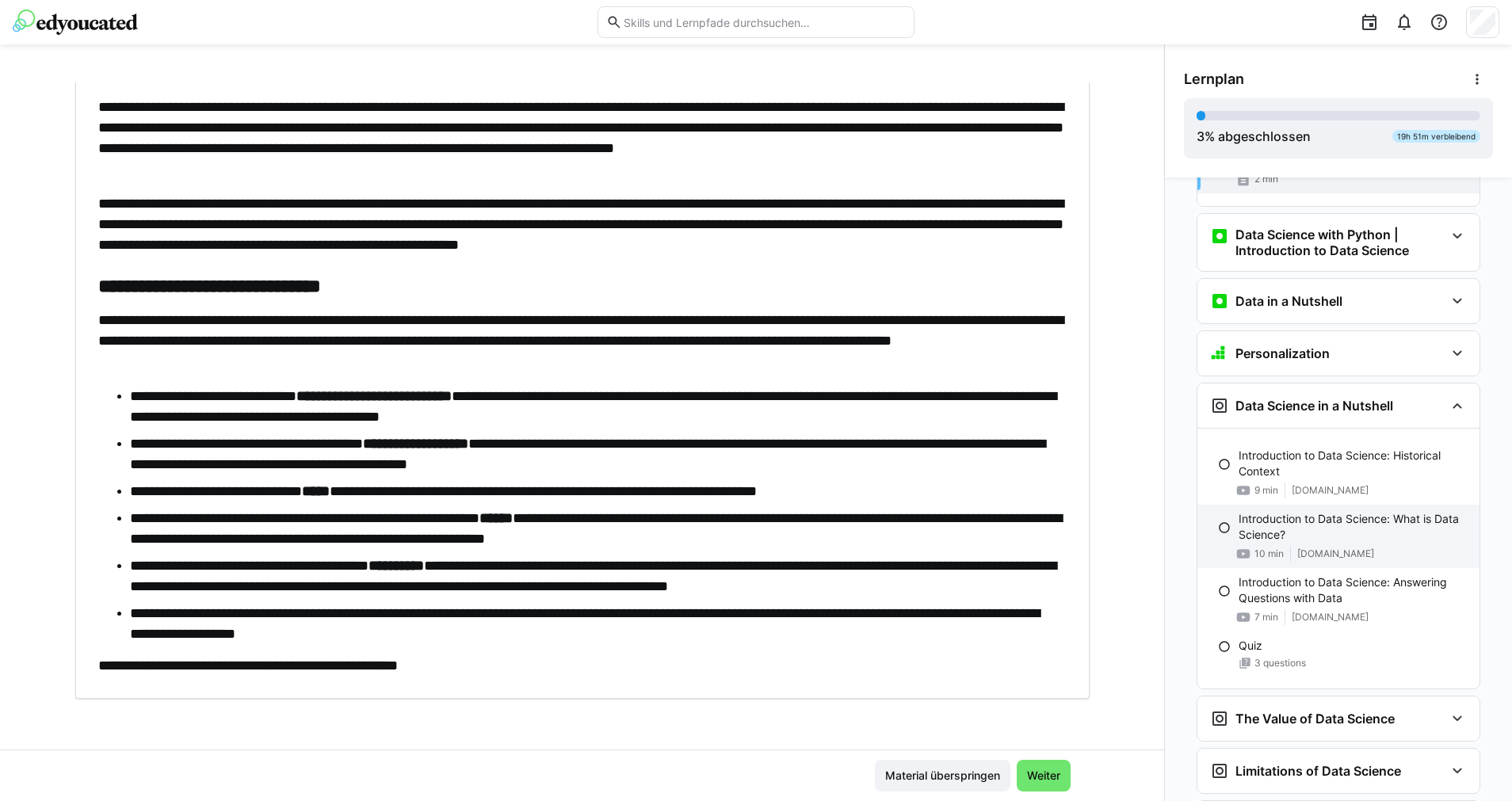
click at [1367, 512] on p "Introduction to Data Science: What is Data Science?" at bounding box center [1352, 528] width 228 height 32
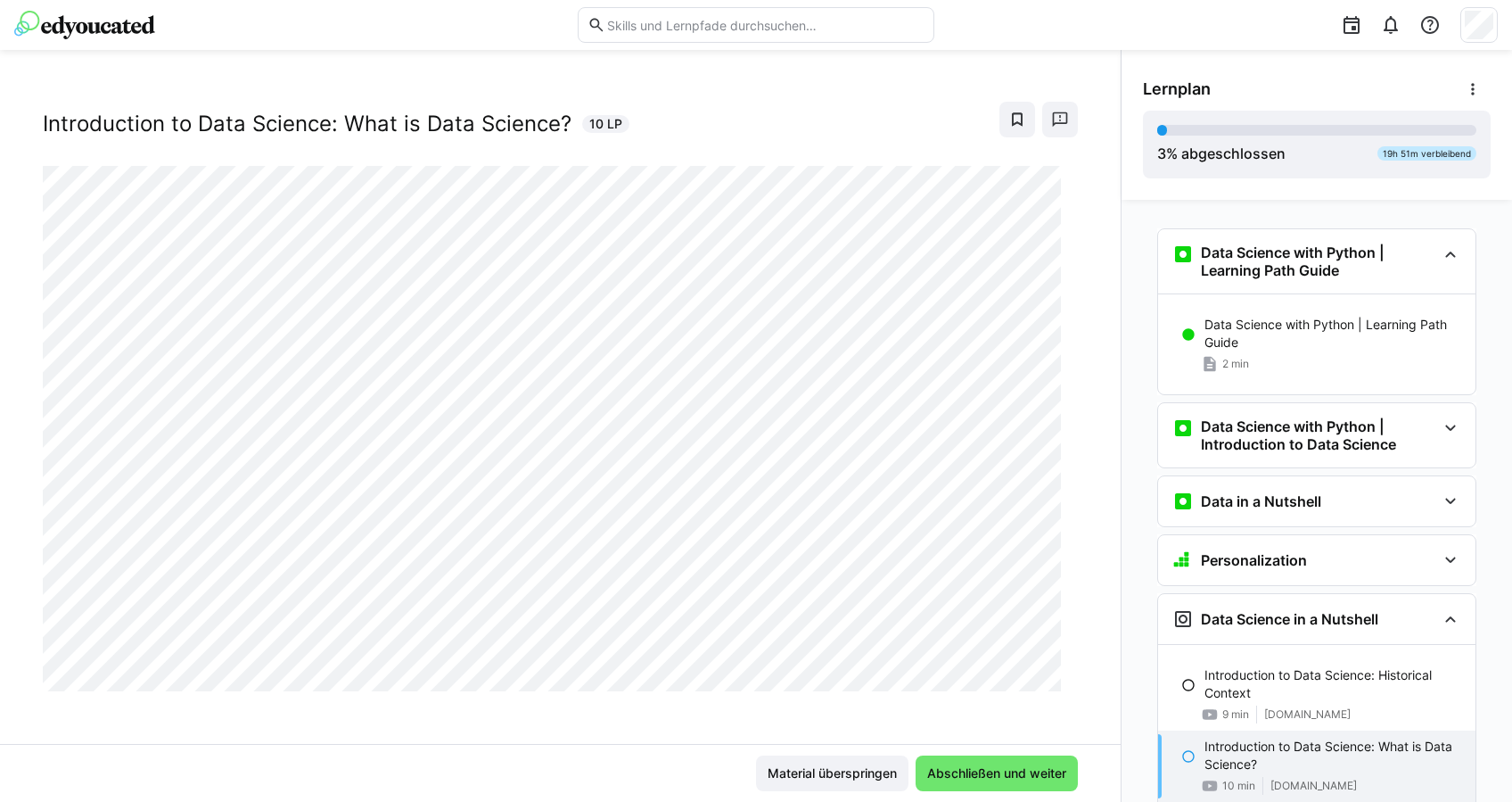
scroll to position [29, 0]
click at [621, 151] on div "Data Science with Python Introduction to Data Science: What is Data Science? 10…" at bounding box center [560, 113] width 1036 height 98
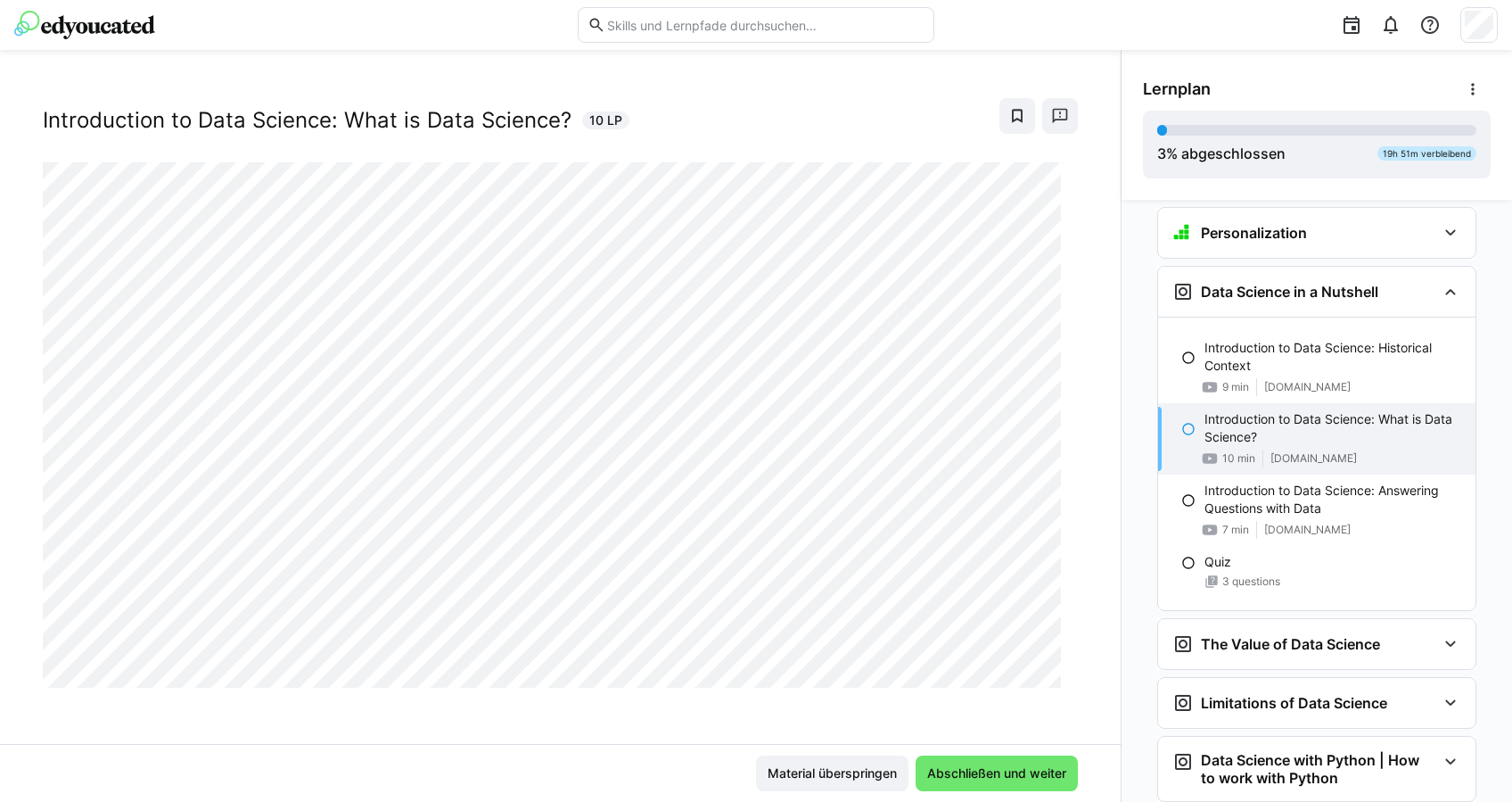
scroll to position [439, 0]
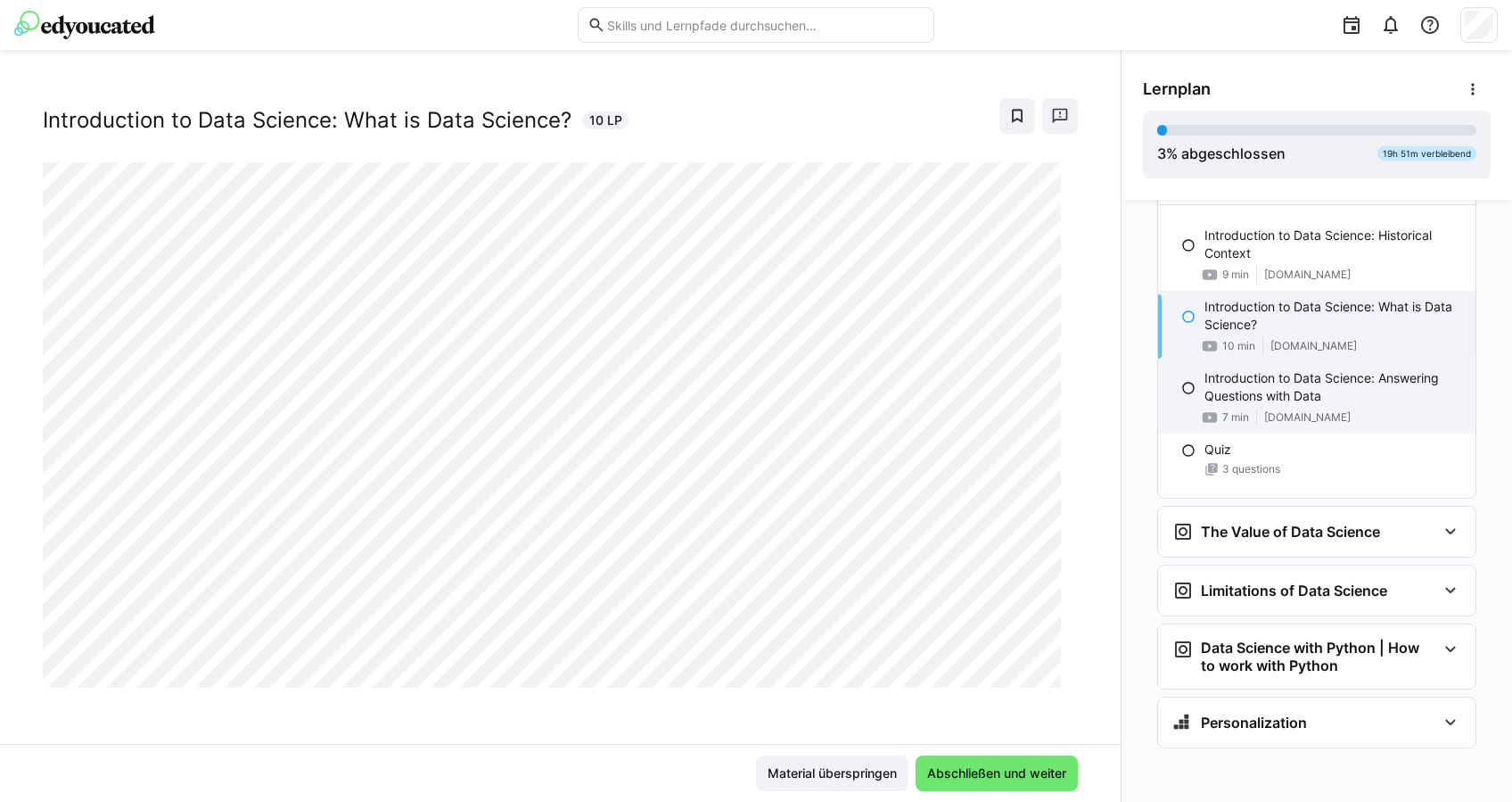
click at [1278, 404] on div "Introduction to Data Science: Answering Questions with Data 7 min [DOMAIN_NAME]" at bounding box center [1317, 397] width 318 height 71
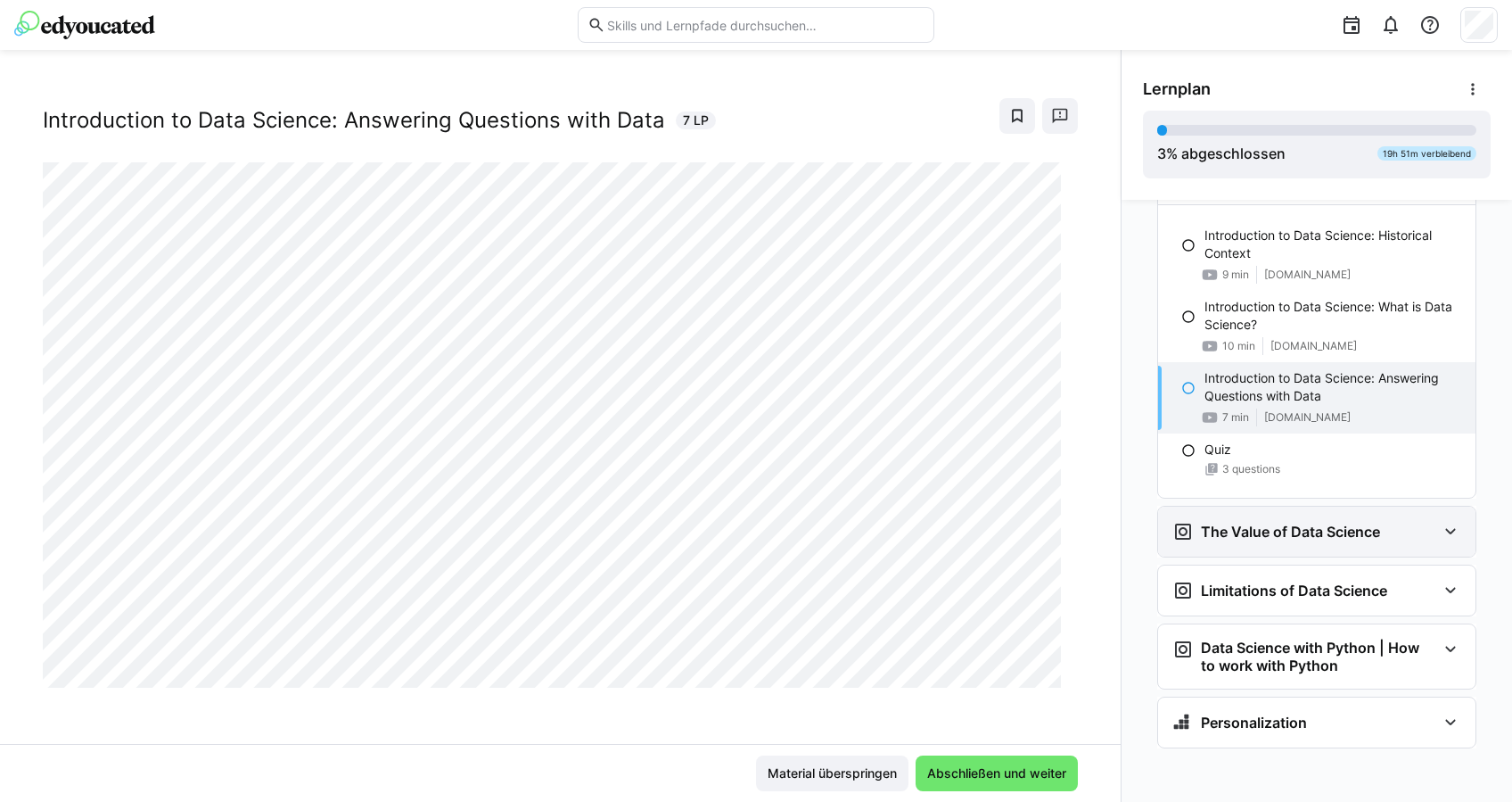
click at [1351, 534] on h3 "The Value of Data Science" at bounding box center [1290, 531] width 180 height 18
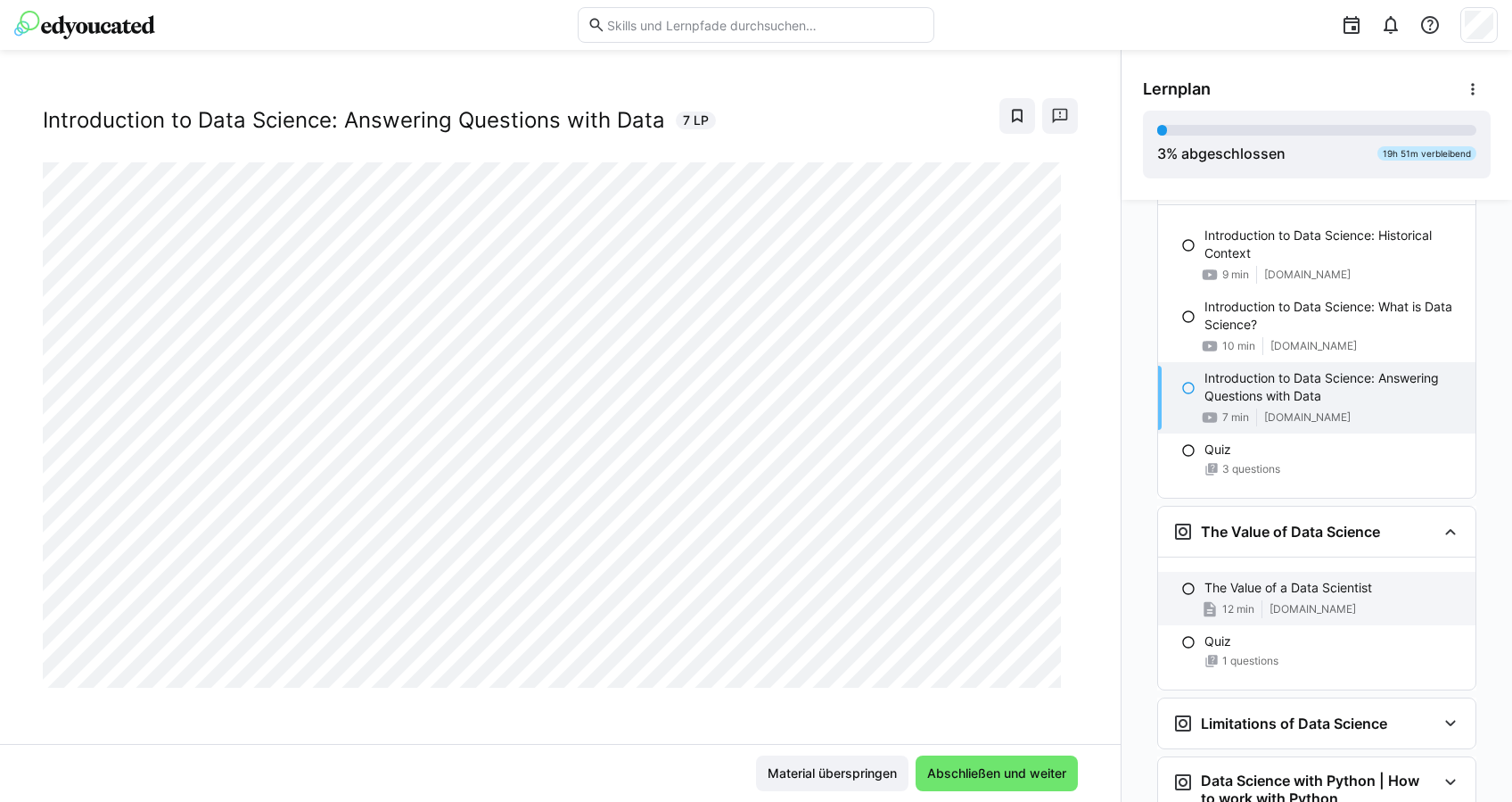
click at [1328, 578] on p "The Value of a Data Scientist" at bounding box center [1288, 587] width 168 height 18
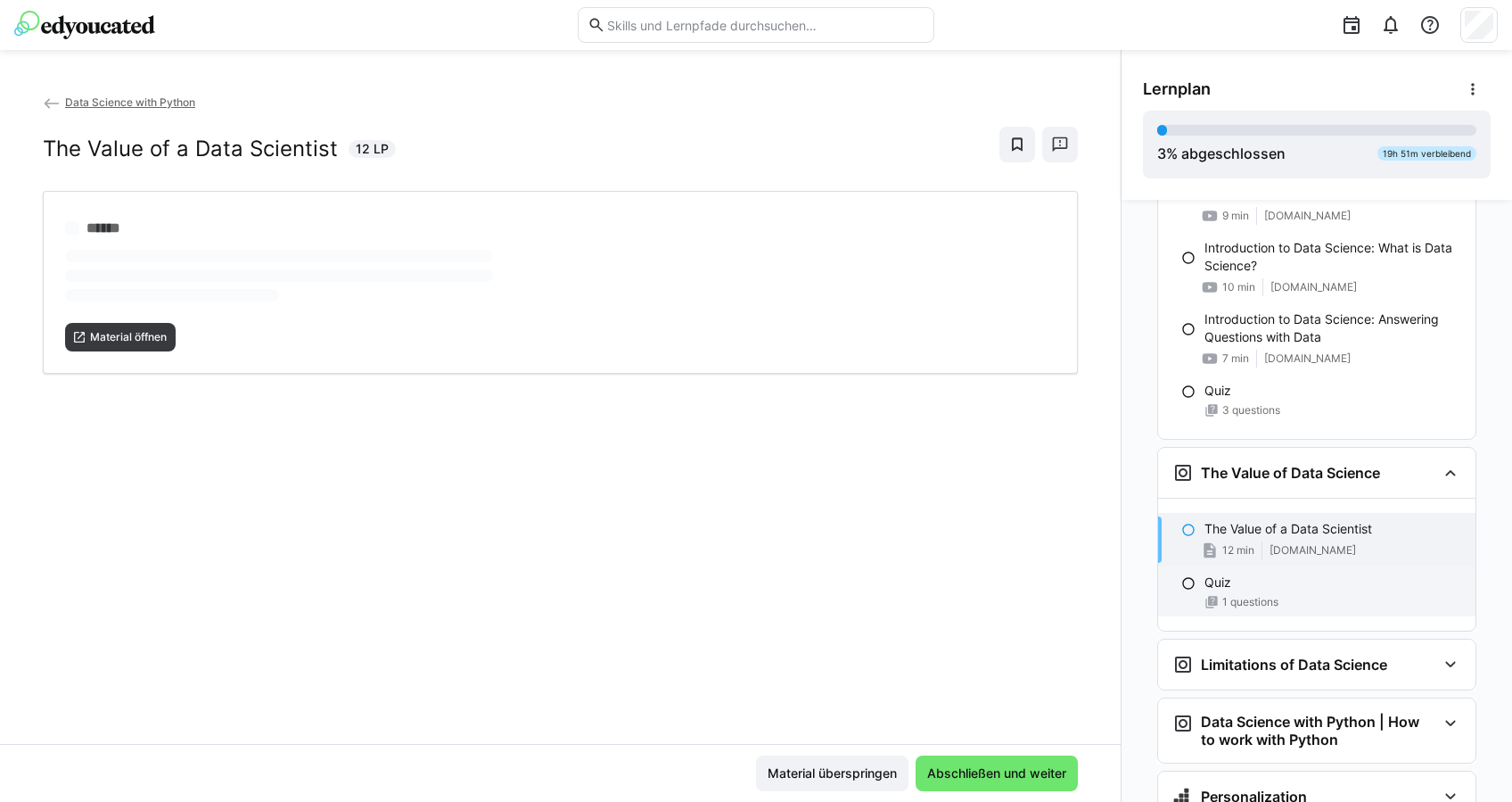
scroll to position [573, 0]
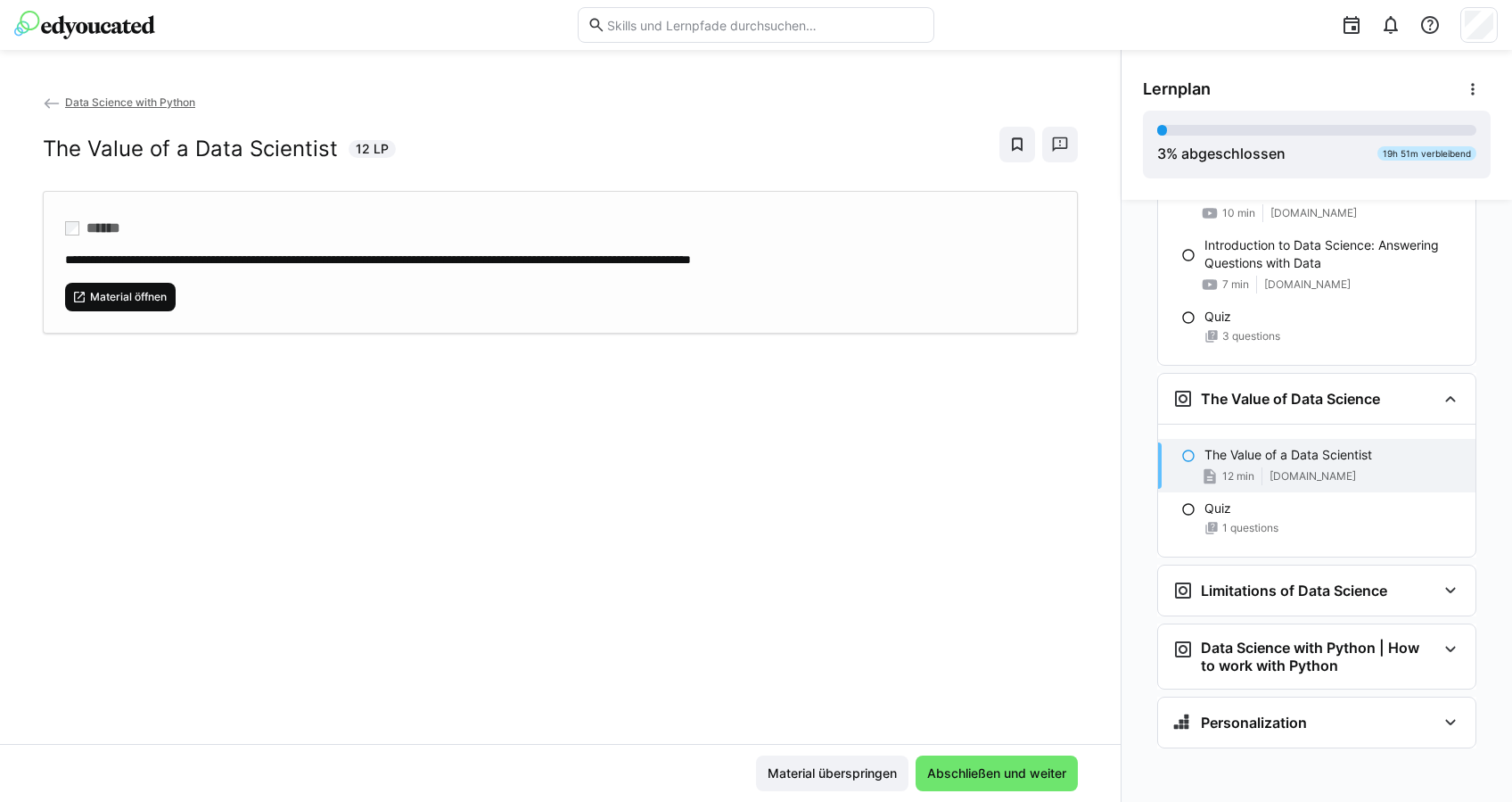
click at [162, 302] on span "Material öffnen" at bounding box center [120, 297] width 111 height 29
click at [1317, 579] on div "Limitations of Data Science" at bounding box center [1280, 590] width 215 height 22
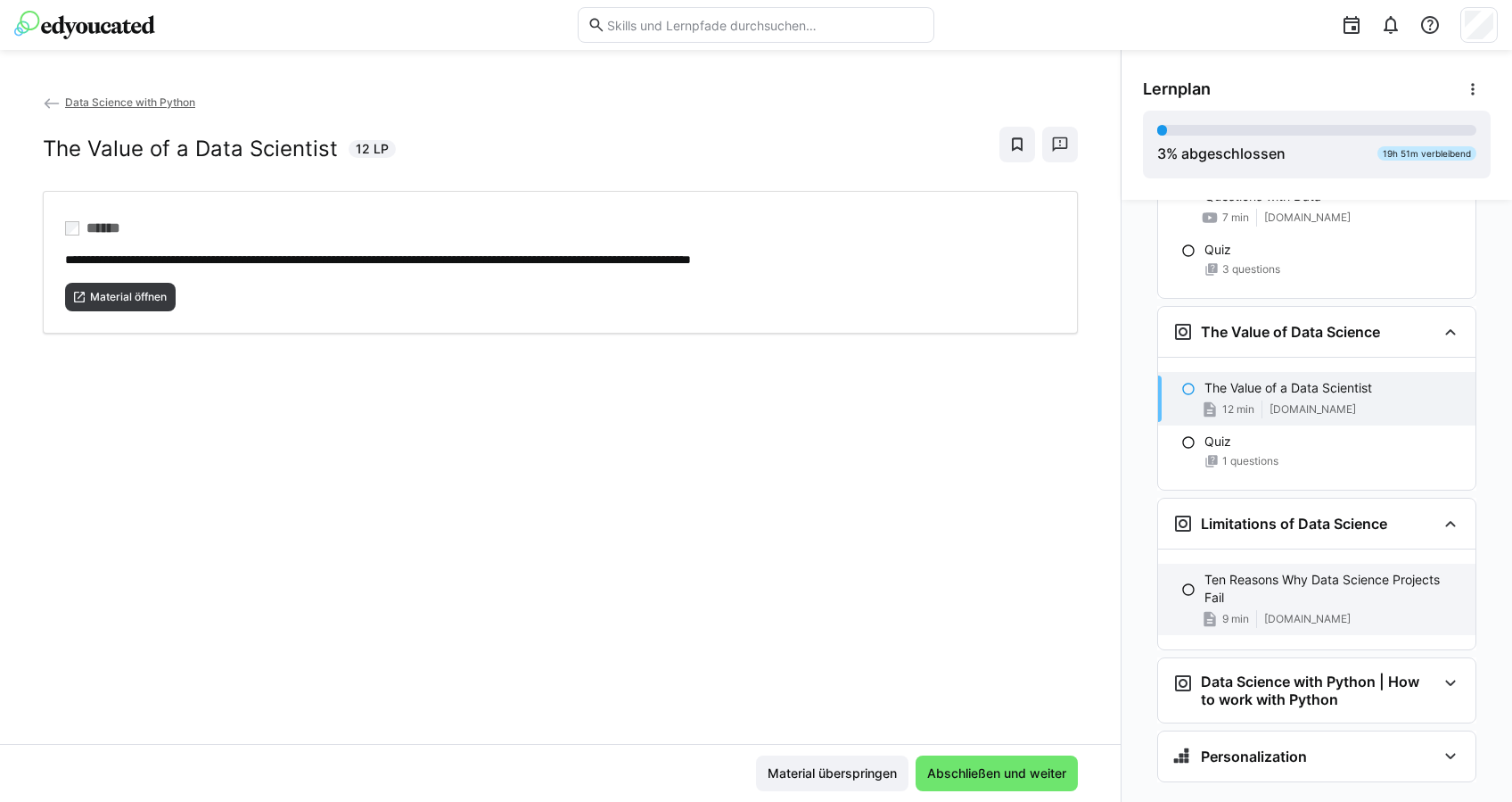
scroll to position [673, 0]
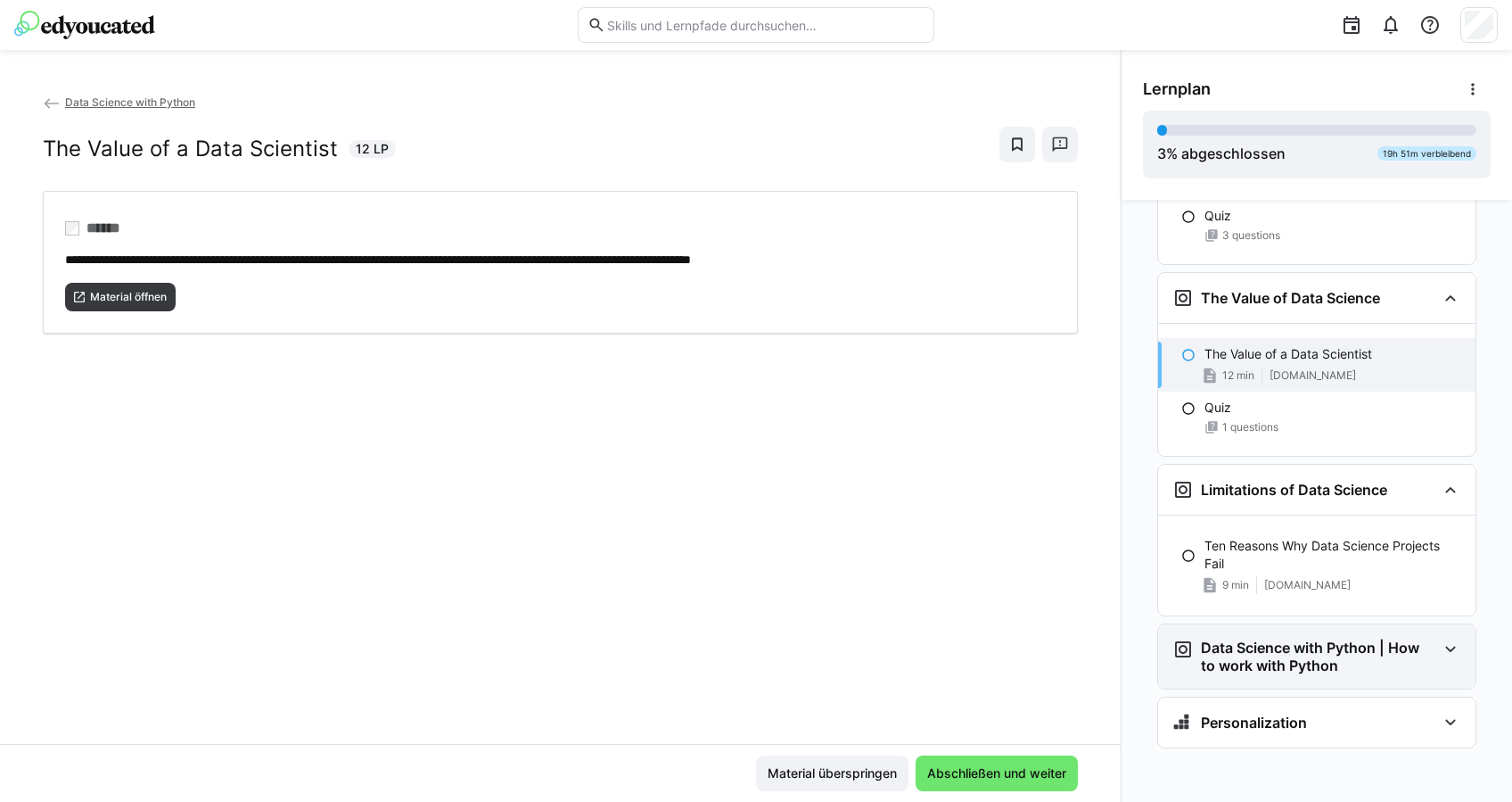
click at [1354, 635] on div "Data Science with Python | How to work with Python" at bounding box center [1317, 656] width 318 height 64
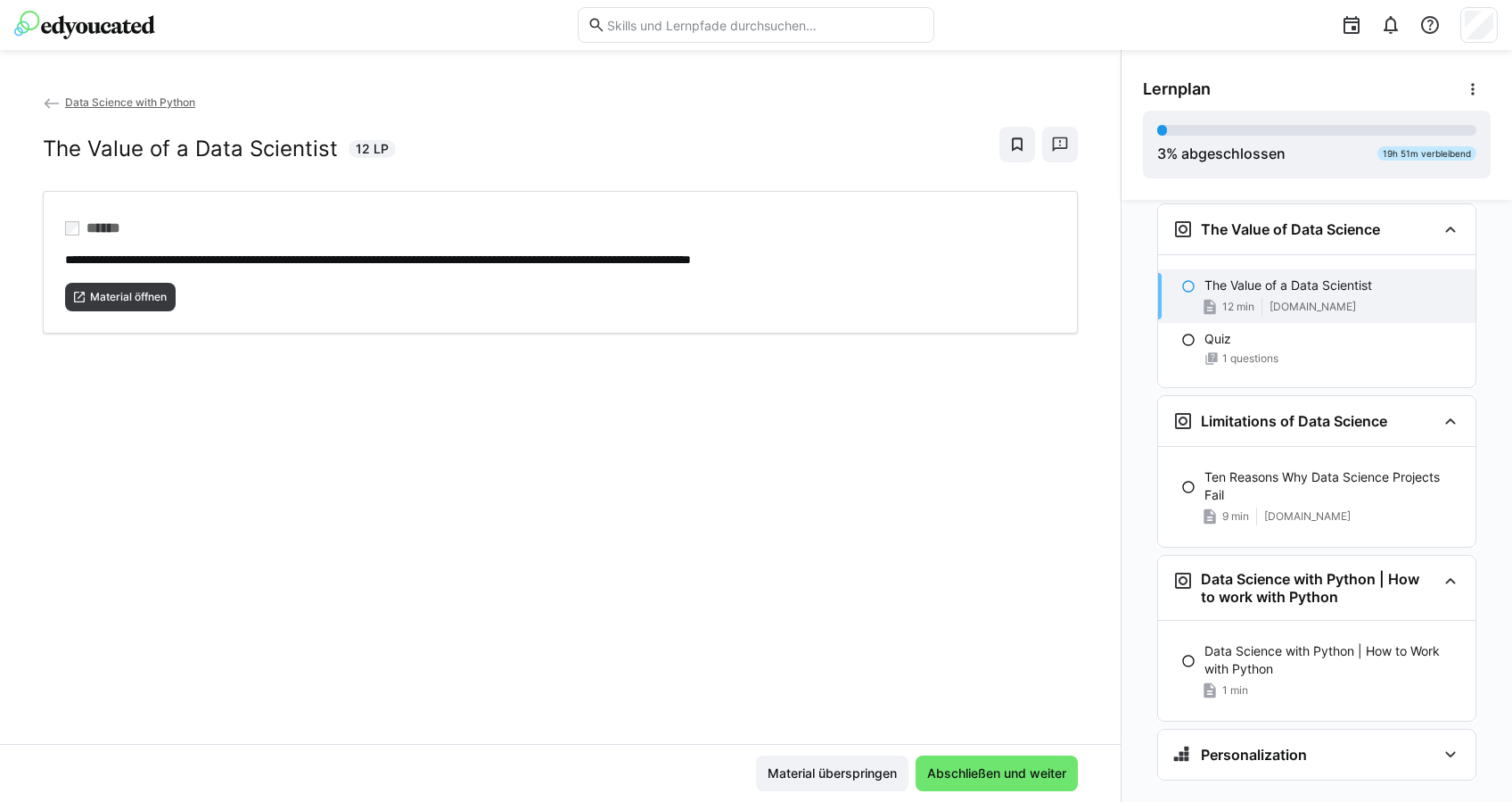
scroll to position [774, 0]
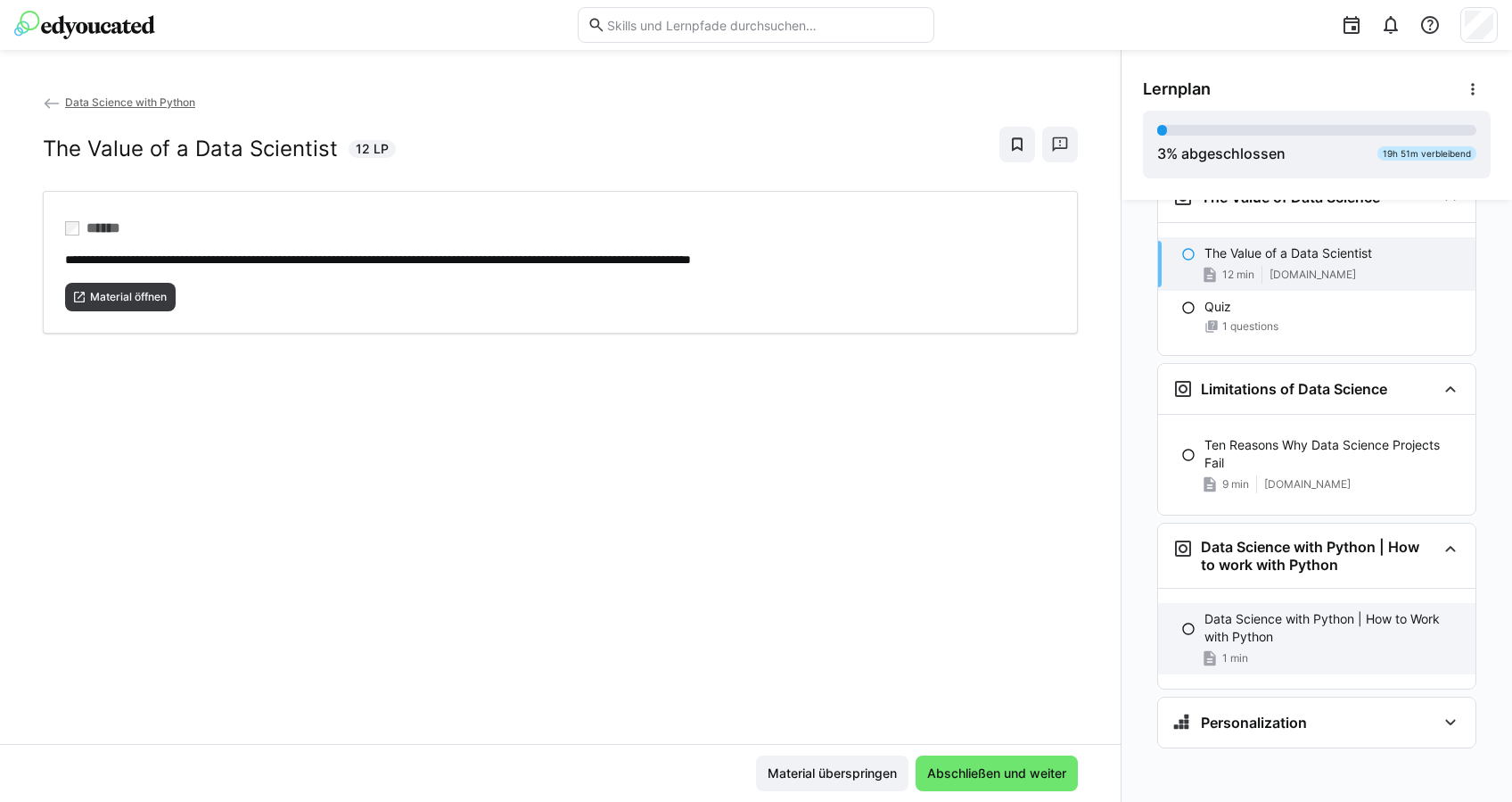
click at [1338, 640] on p "Data Science with Python | How to Work with Python" at bounding box center [1332, 628] width 257 height 36
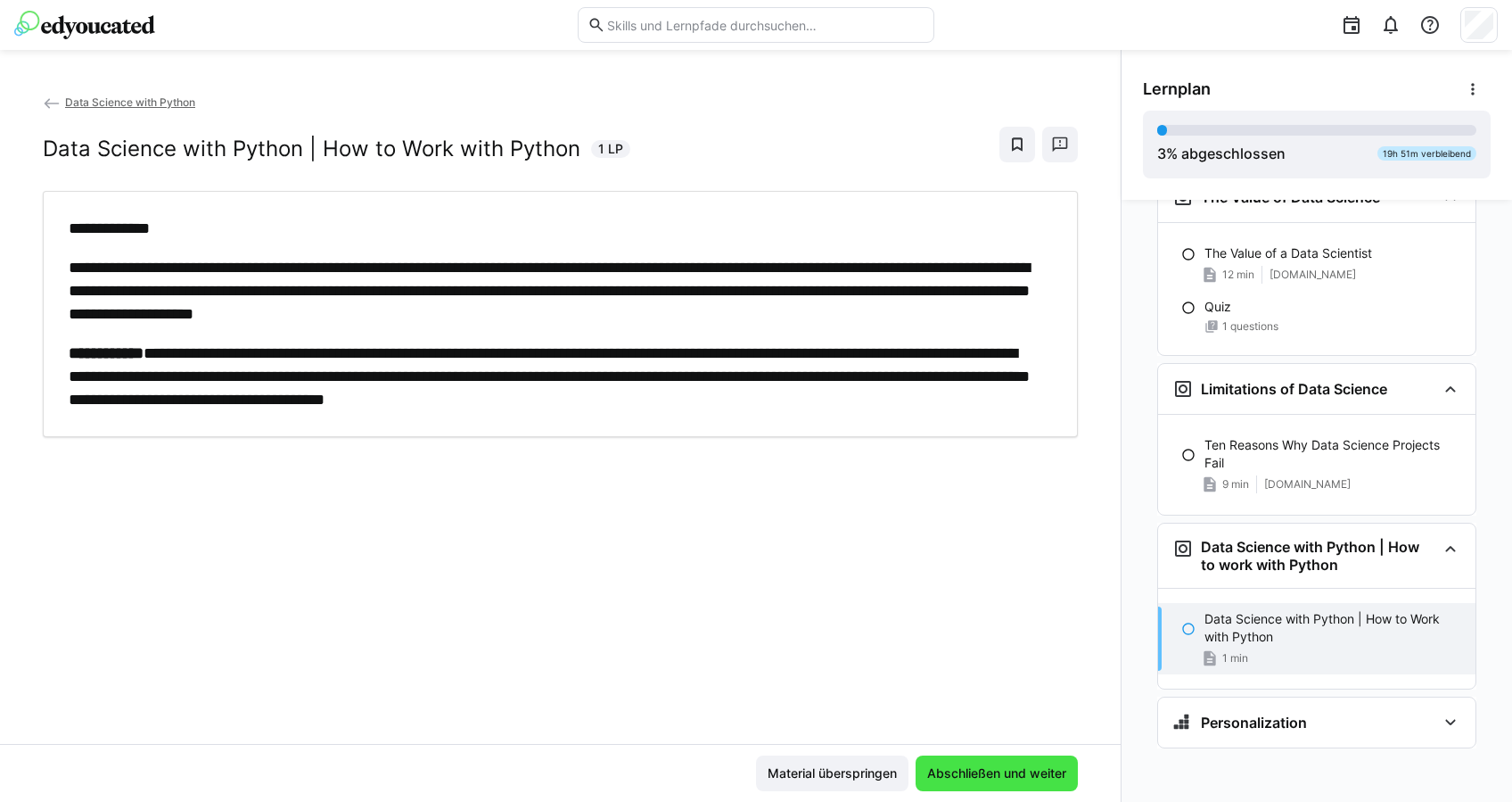
click at [984, 778] on span "Abschließen und weiter" at bounding box center [997, 773] width 144 height 18
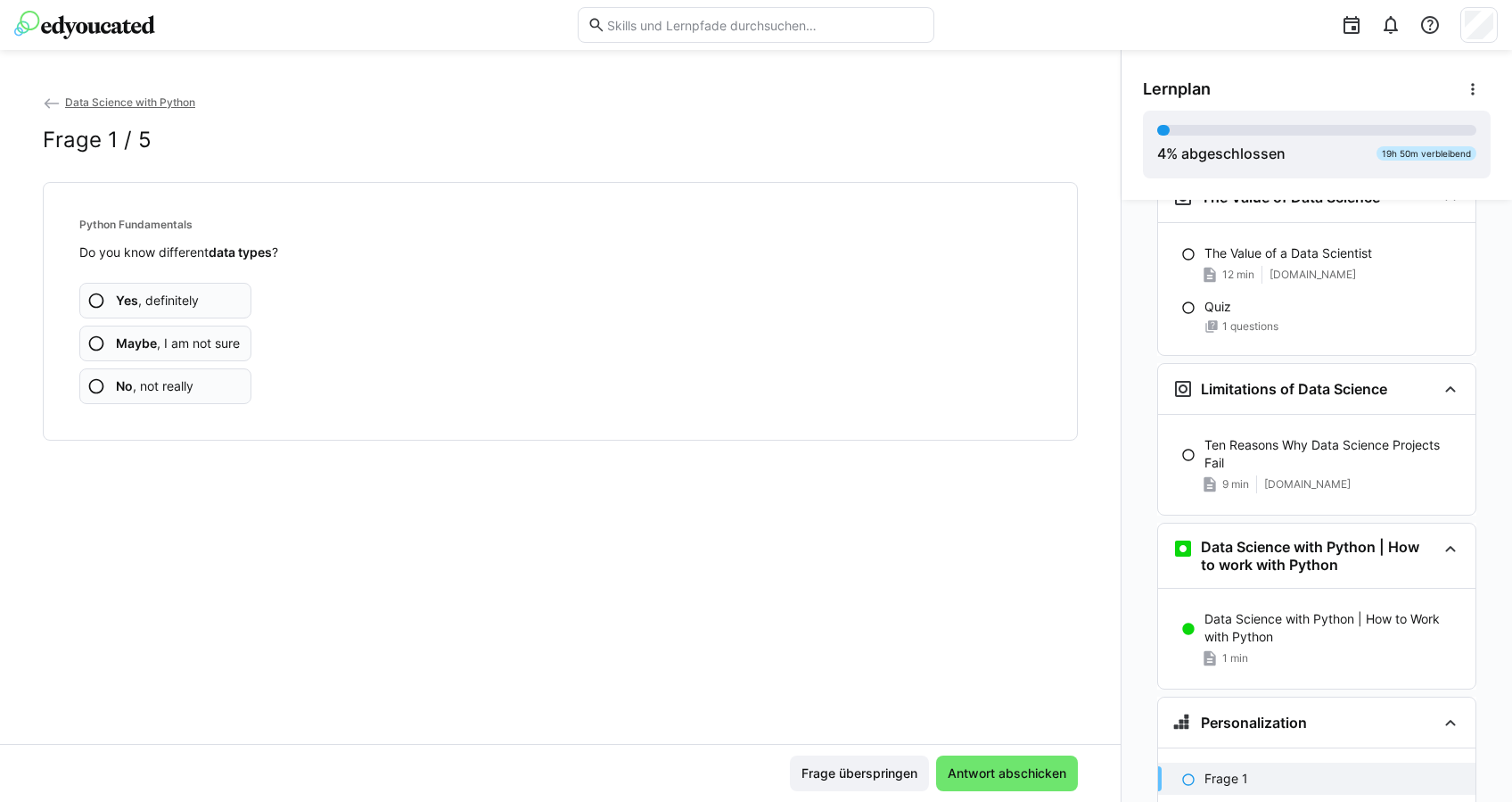
click at [200, 386] on app-assessment-question-radio "No , not really" at bounding box center [165, 386] width 172 height 36
click at [207, 381] on app-assessment-question-radio "No , not really" at bounding box center [165, 386] width 172 height 36
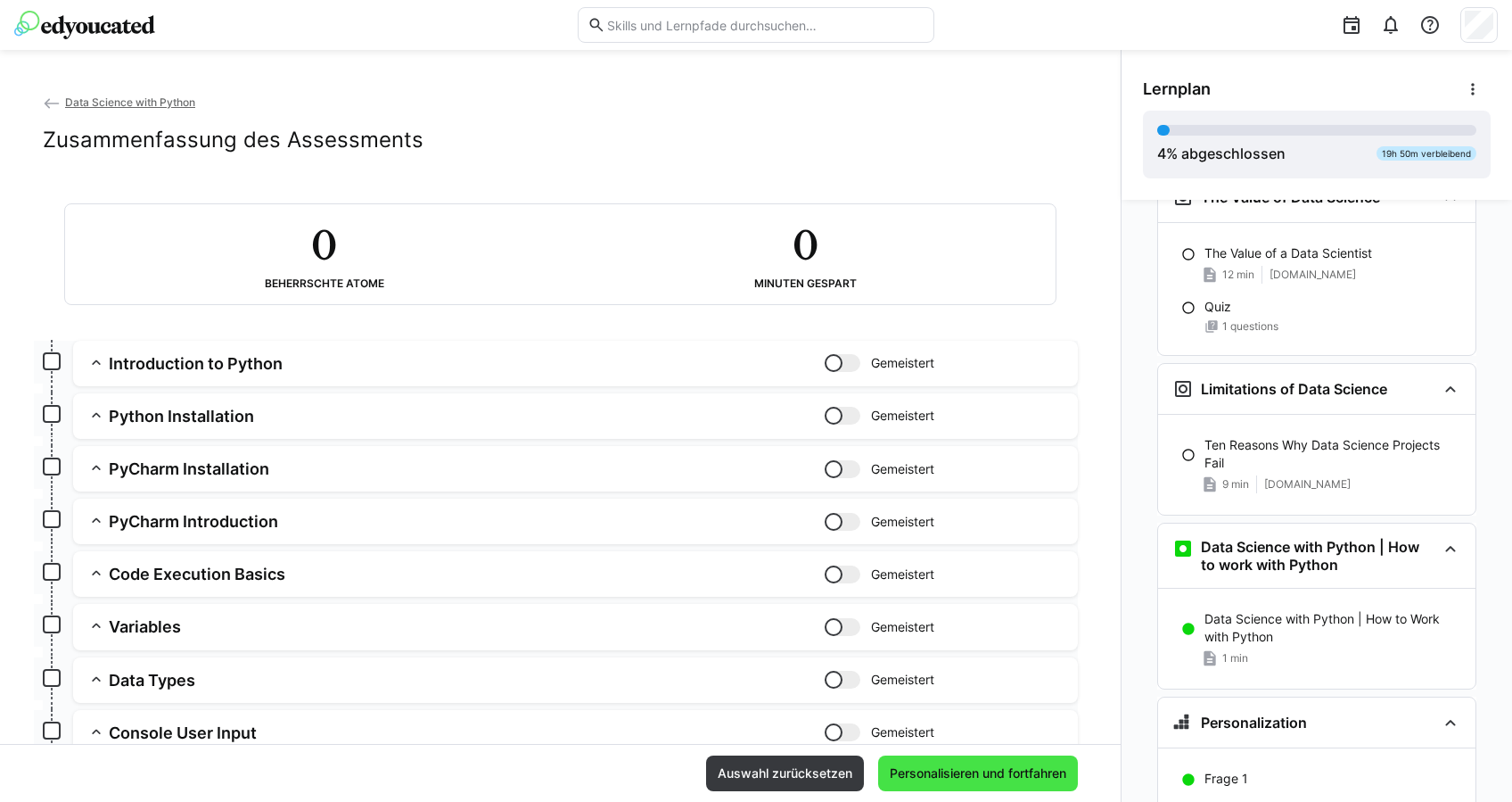
click at [967, 764] on span "Personalisieren und fortfahren" at bounding box center [978, 773] width 182 height 18
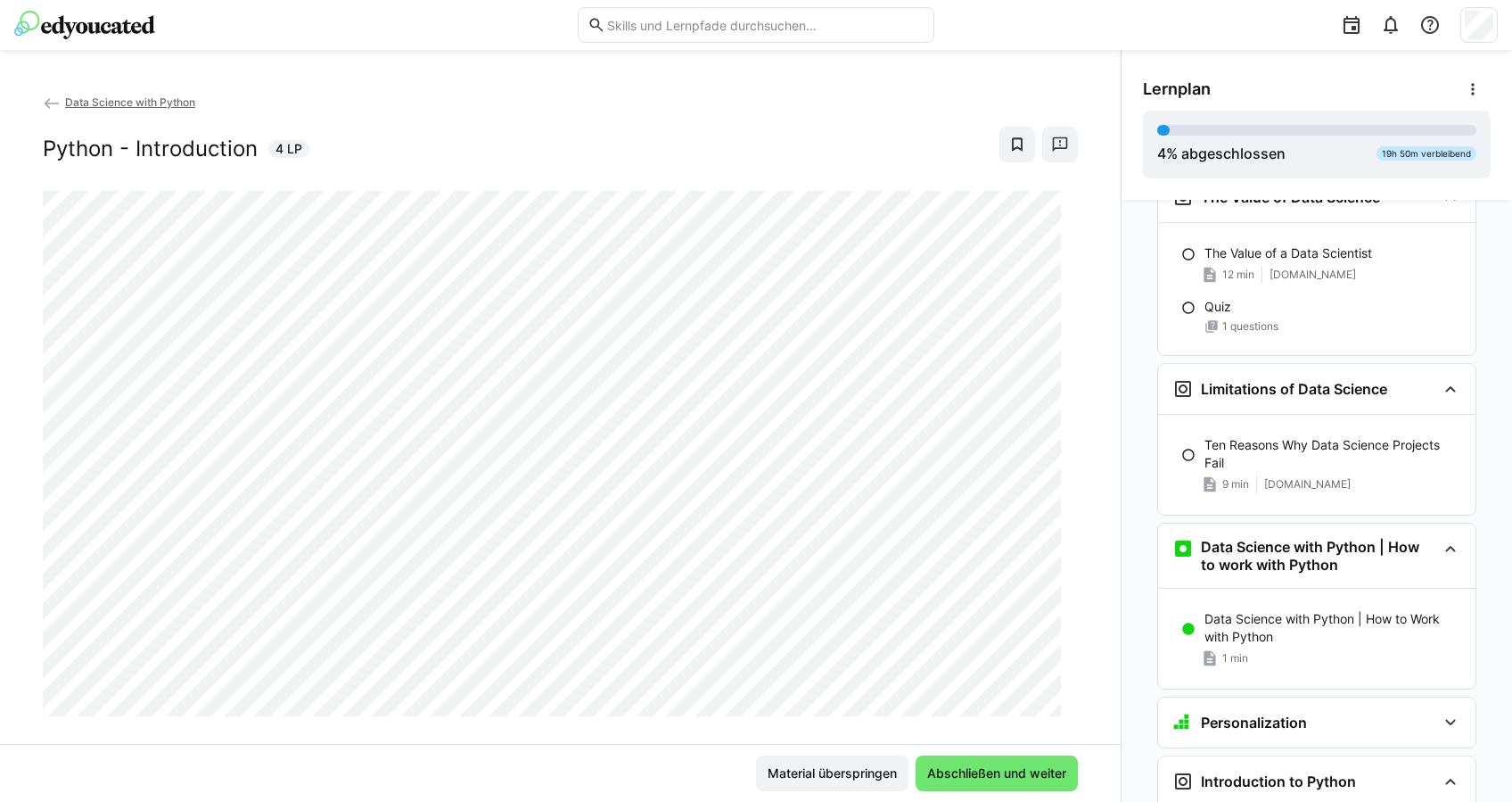
scroll to position [1327, 0]
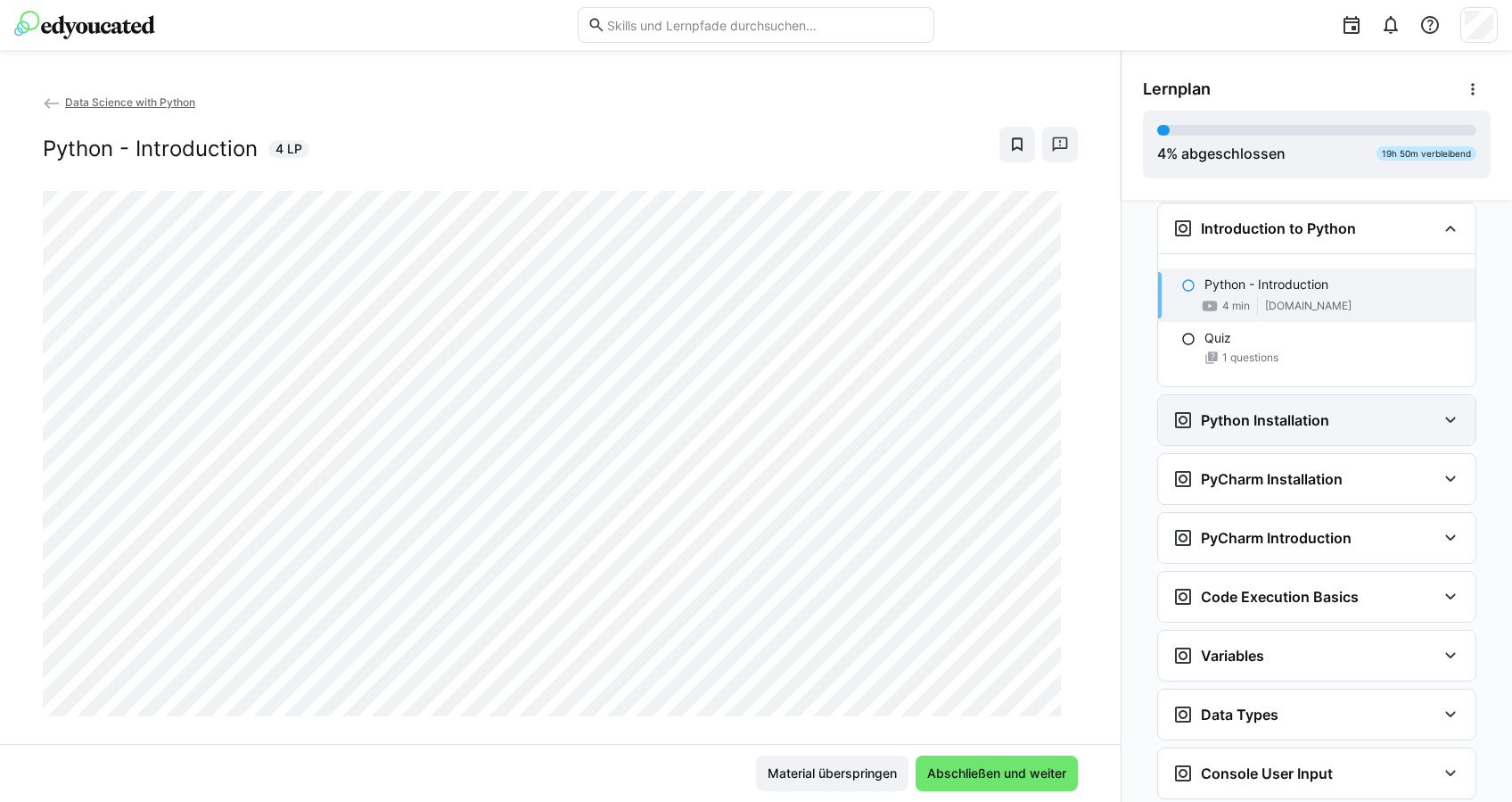
click at [1252, 410] on div "Python Installation" at bounding box center [1251, 420] width 157 height 22
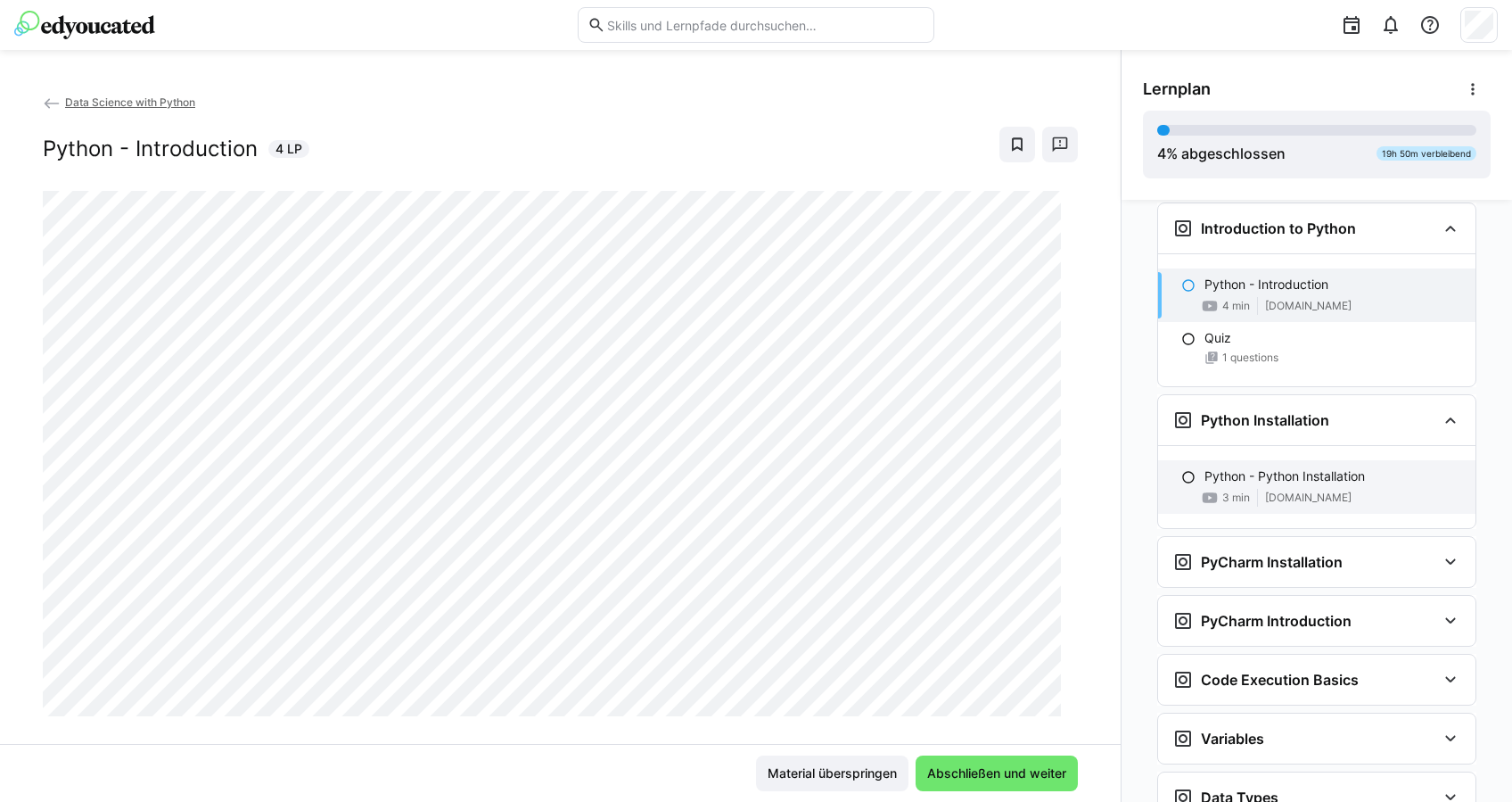
click at [1257, 475] on p "Python - Python Installation" at bounding box center [1285, 476] width 161 height 18
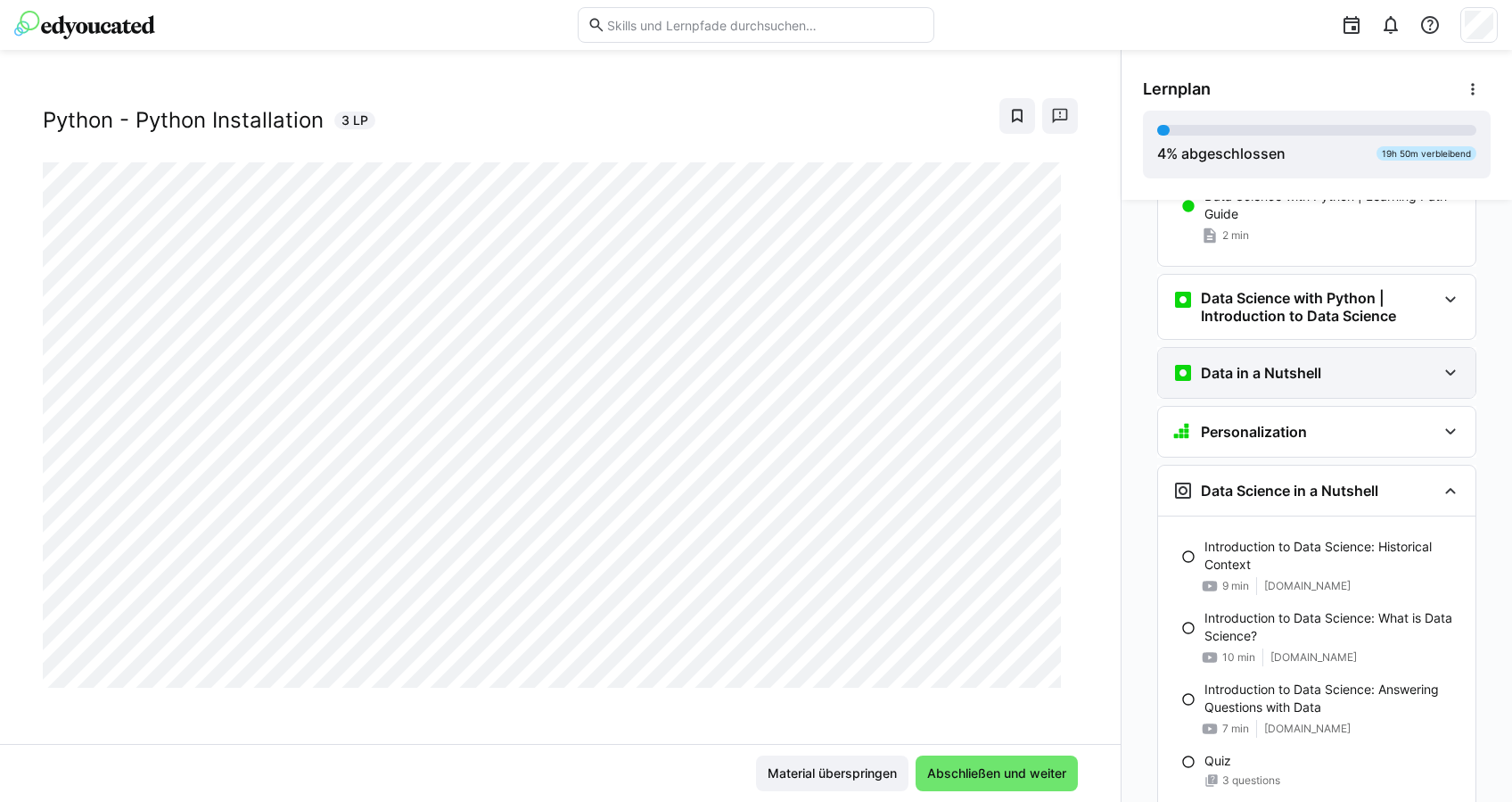
scroll to position [30, 0]
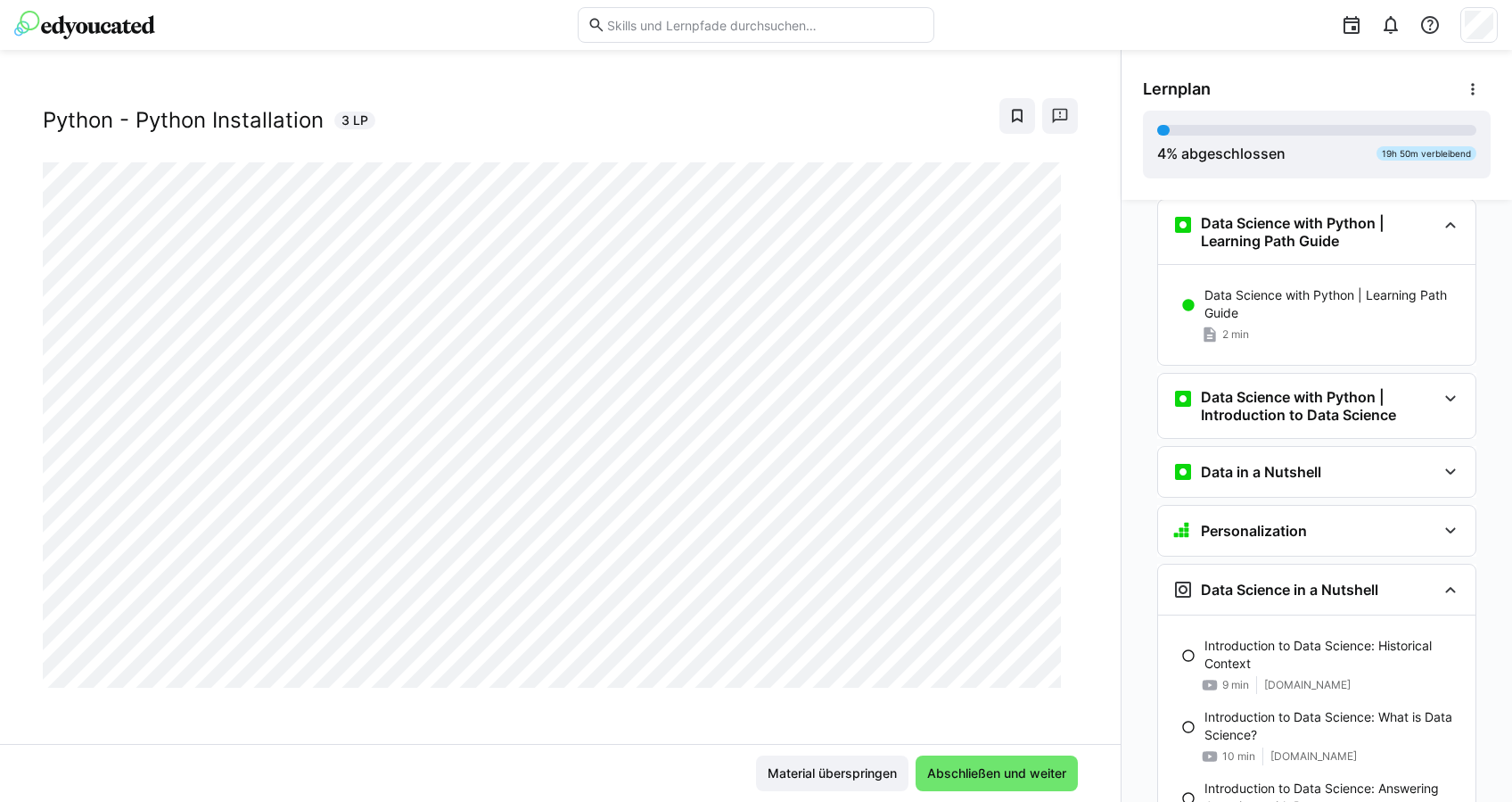
click at [152, 23] on img at bounding box center [85, 25] width 141 height 29
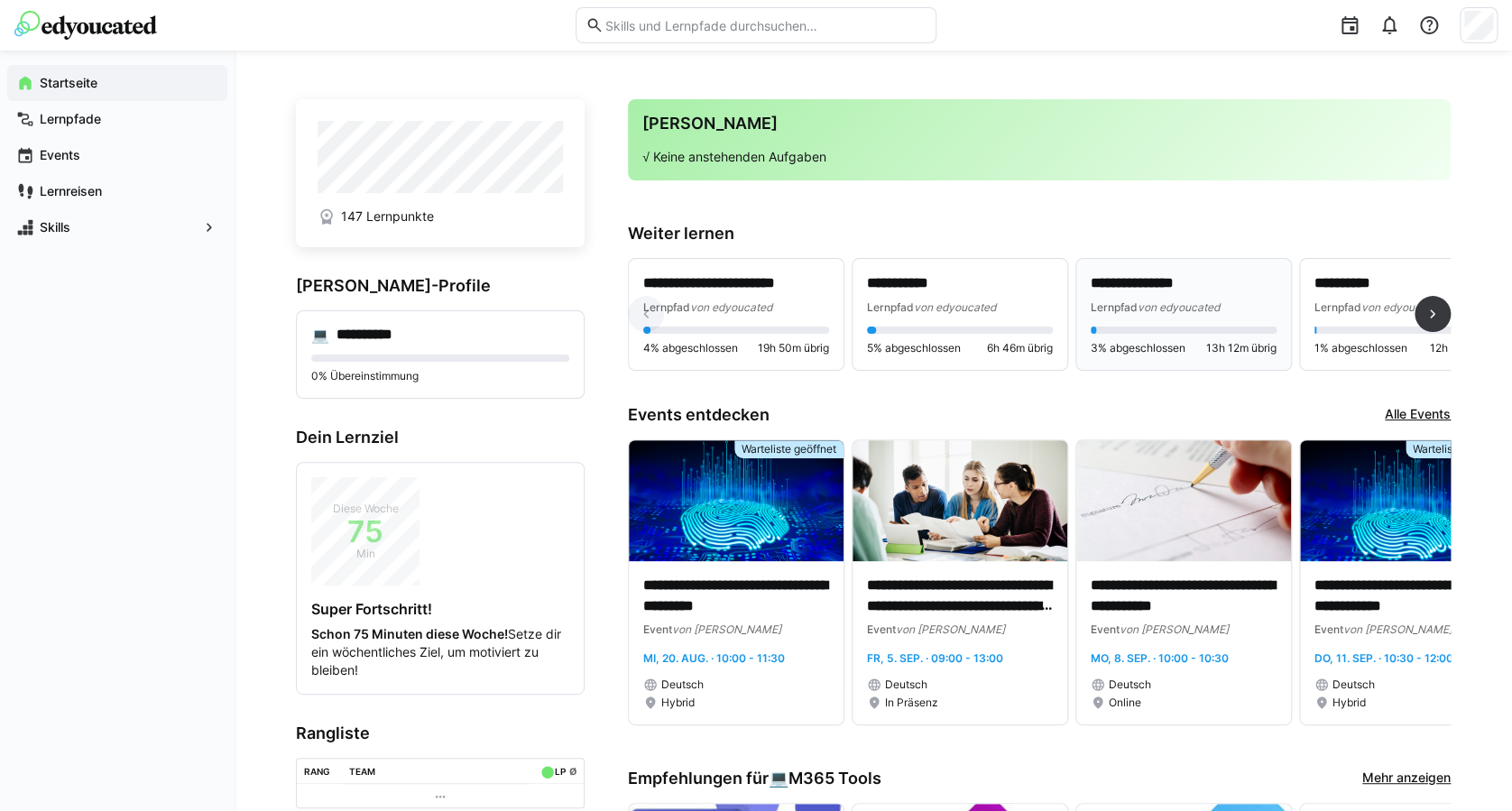
click at [1214, 296] on div "**********" at bounding box center [1184, 294] width 186 height 42
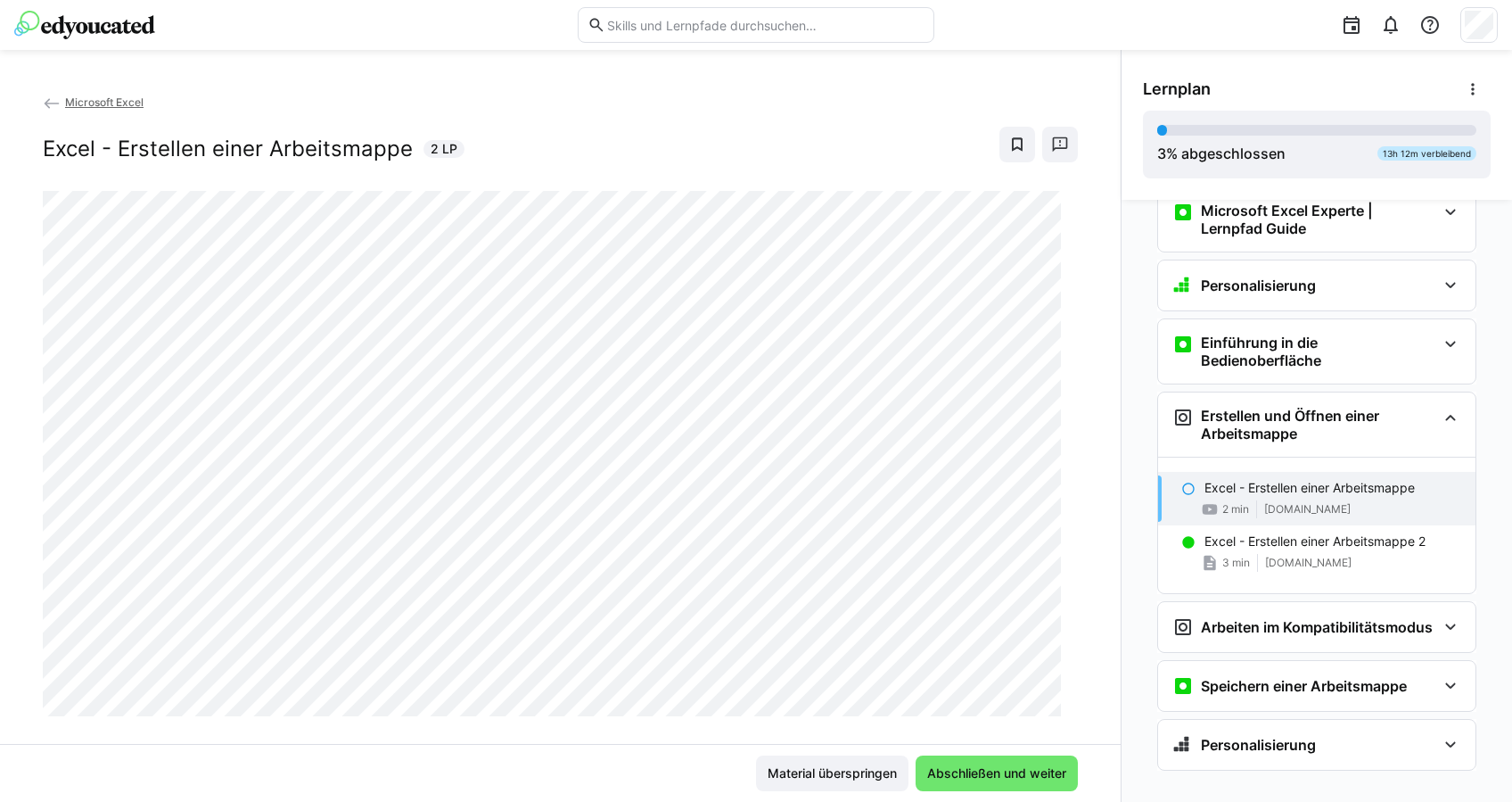
scroll to position [64, 0]
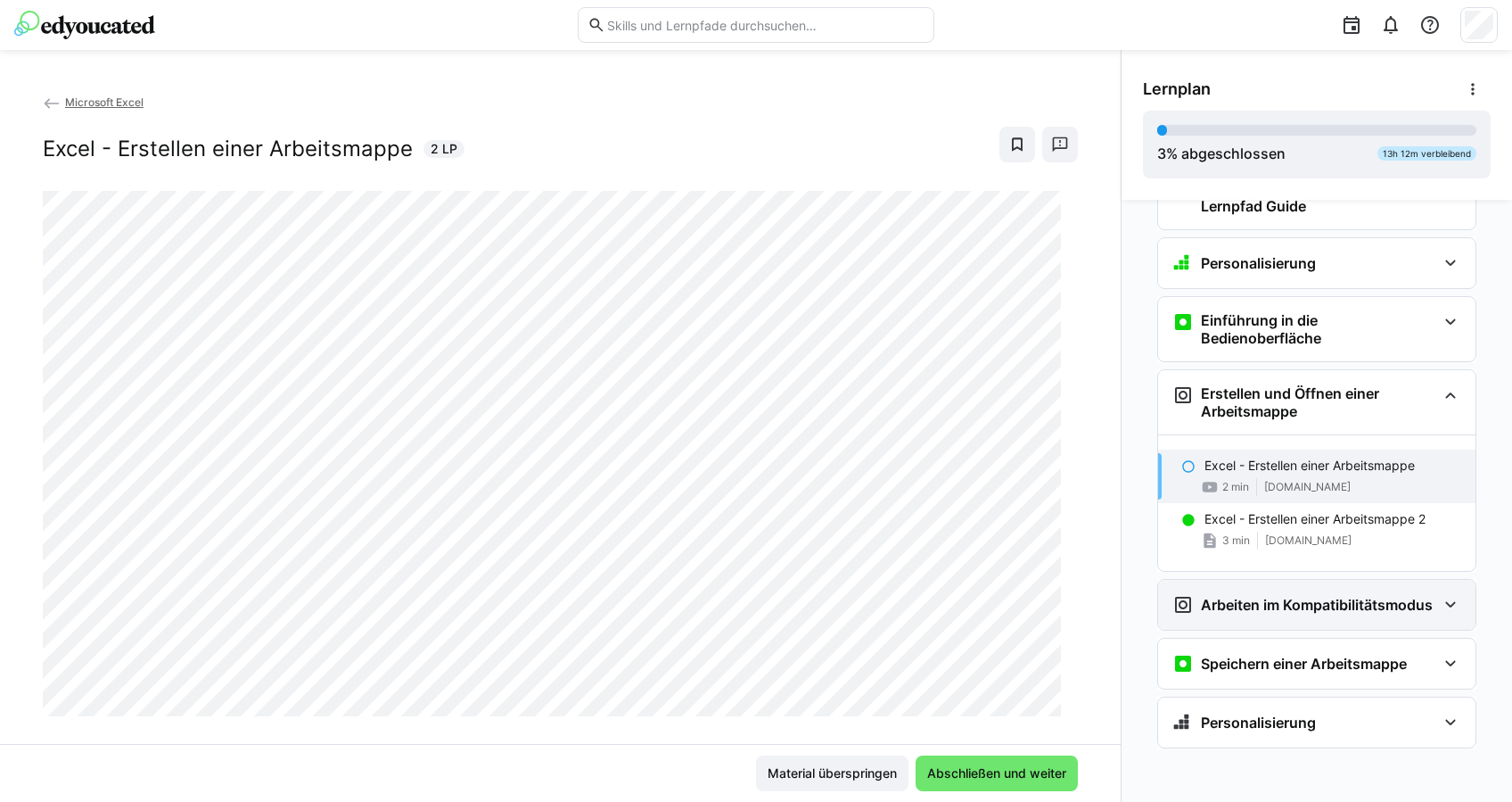
click at [1286, 612] on div "Arbeiten im Kompatibilitätsmodus" at bounding box center [1303, 604] width 261 height 22
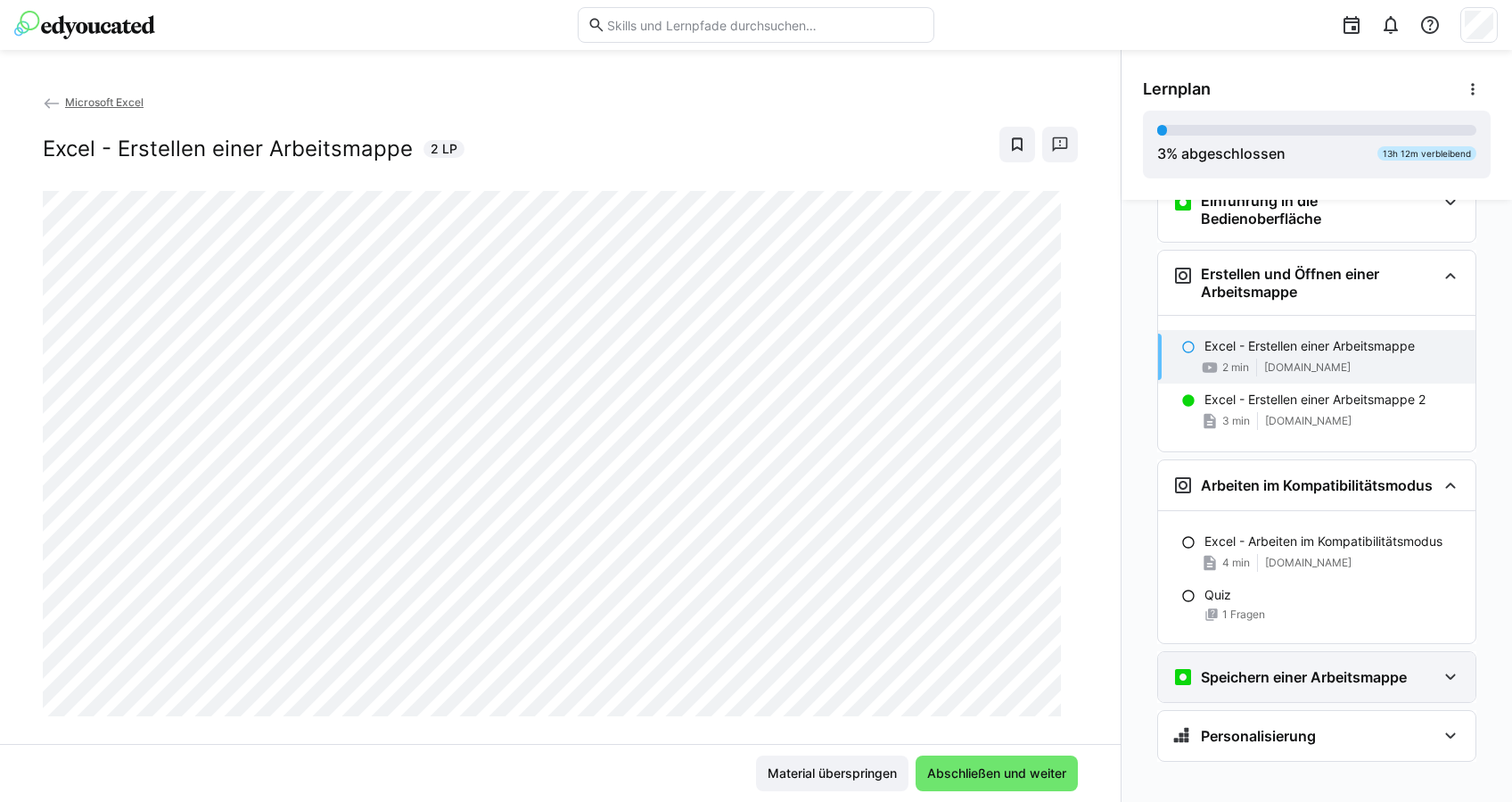
click at [1319, 668] on h3 "Speichern einer Arbeitsmappe" at bounding box center [1304, 677] width 206 height 18
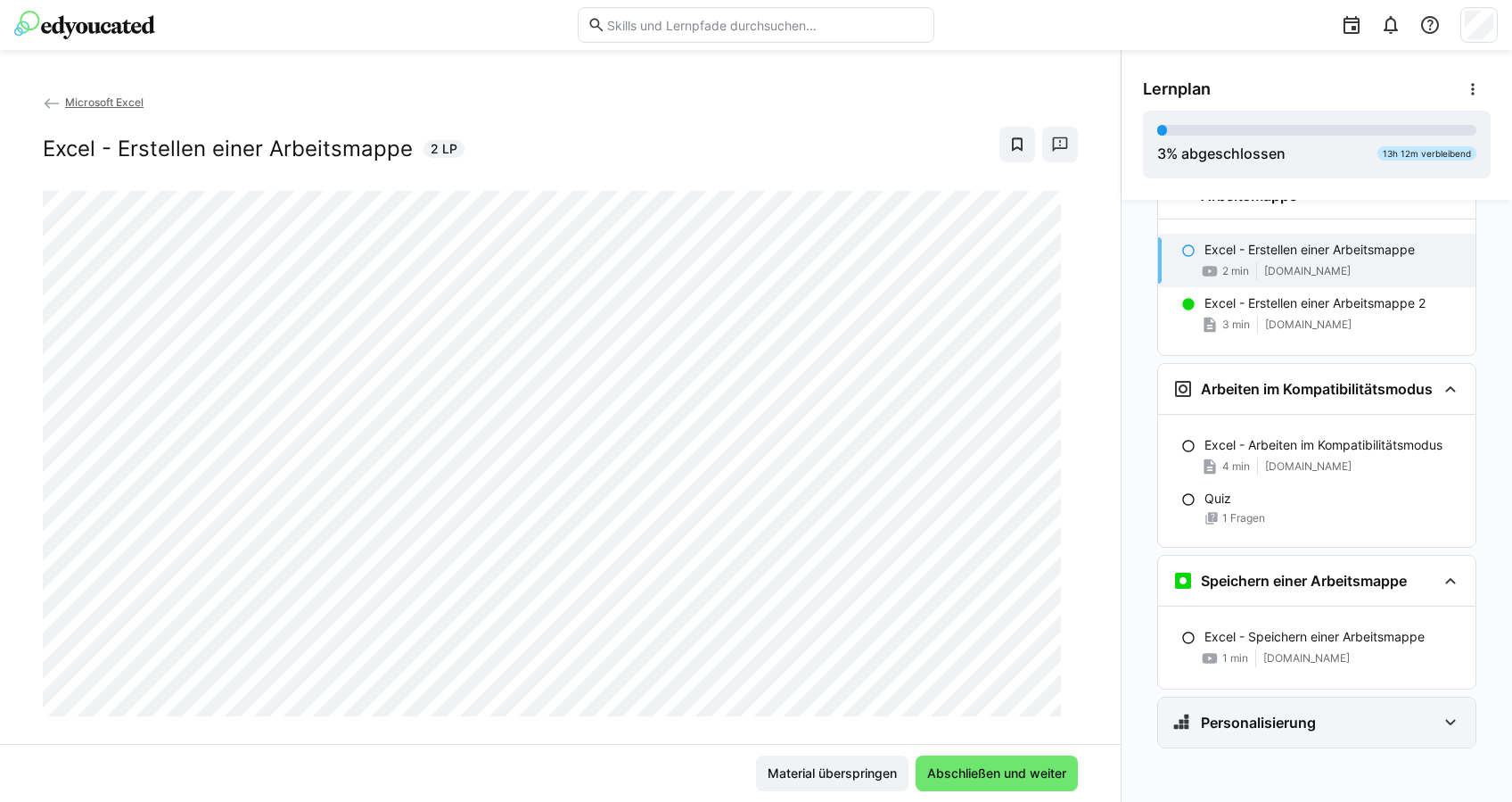
click at [1325, 708] on div "Personalisierung" at bounding box center [1317, 722] width 318 height 50
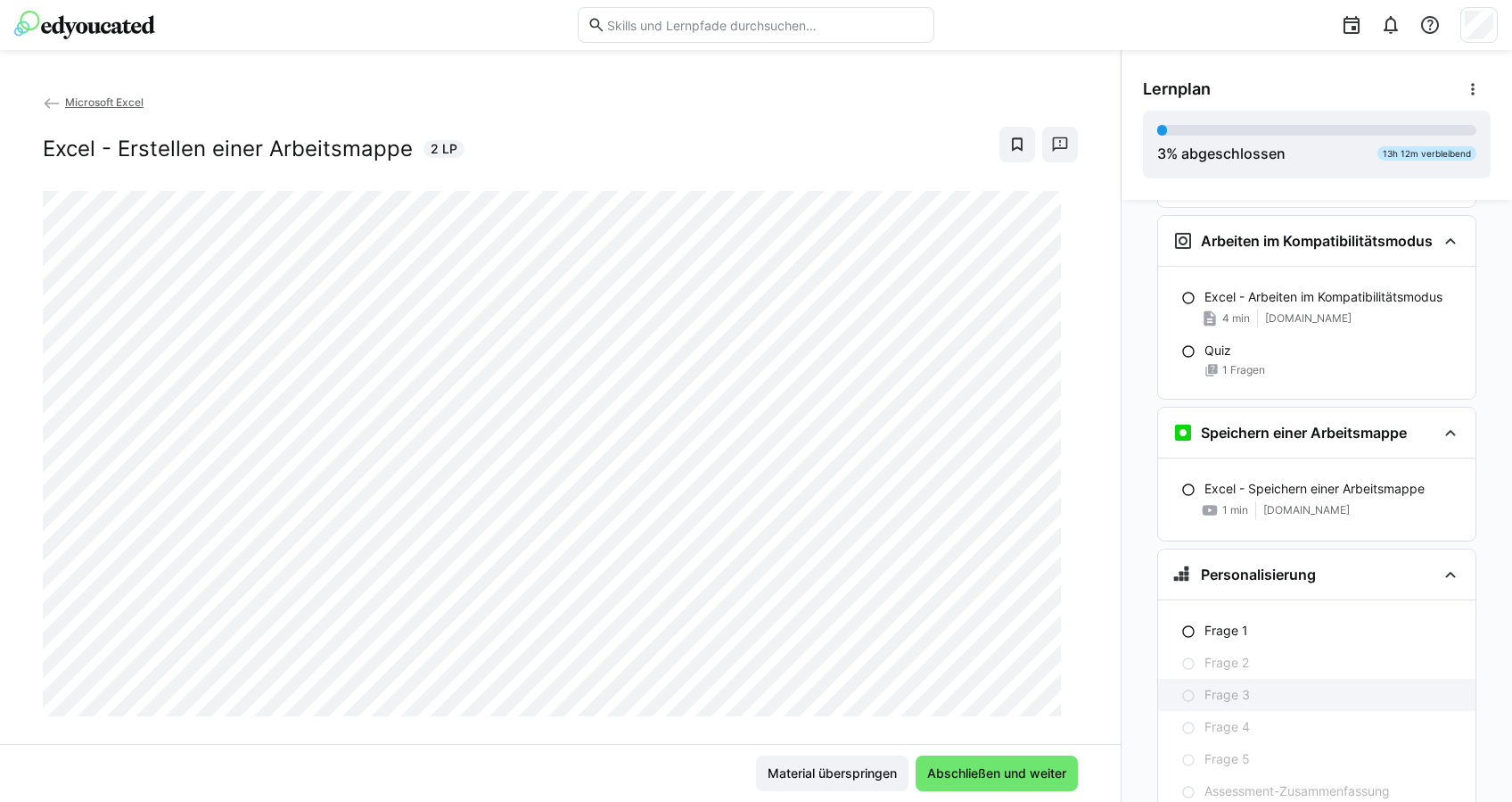
scroll to position [502, 0]
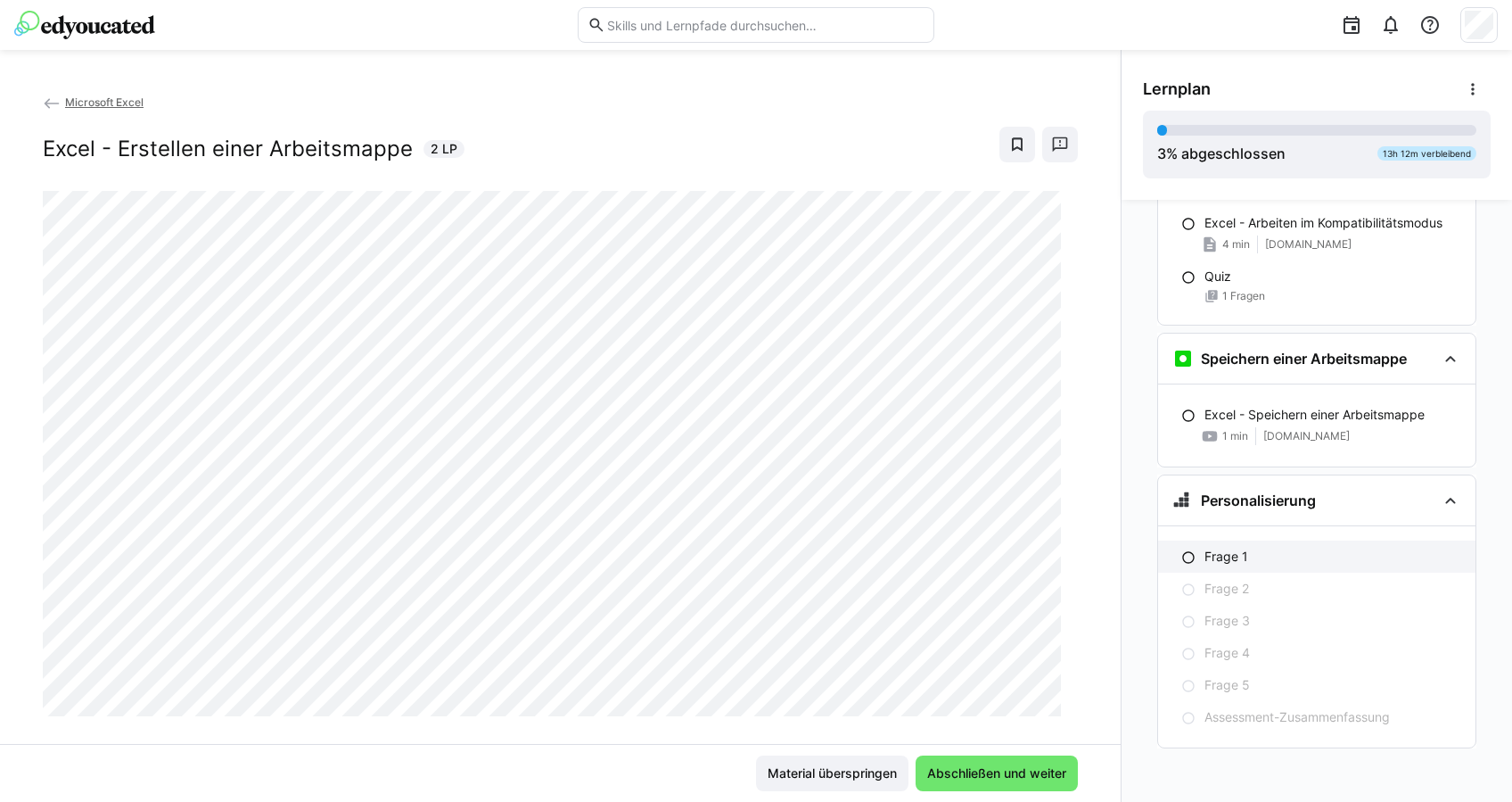
click at [1204, 563] on p "Frage 1" at bounding box center [1226, 557] width 43 height 18
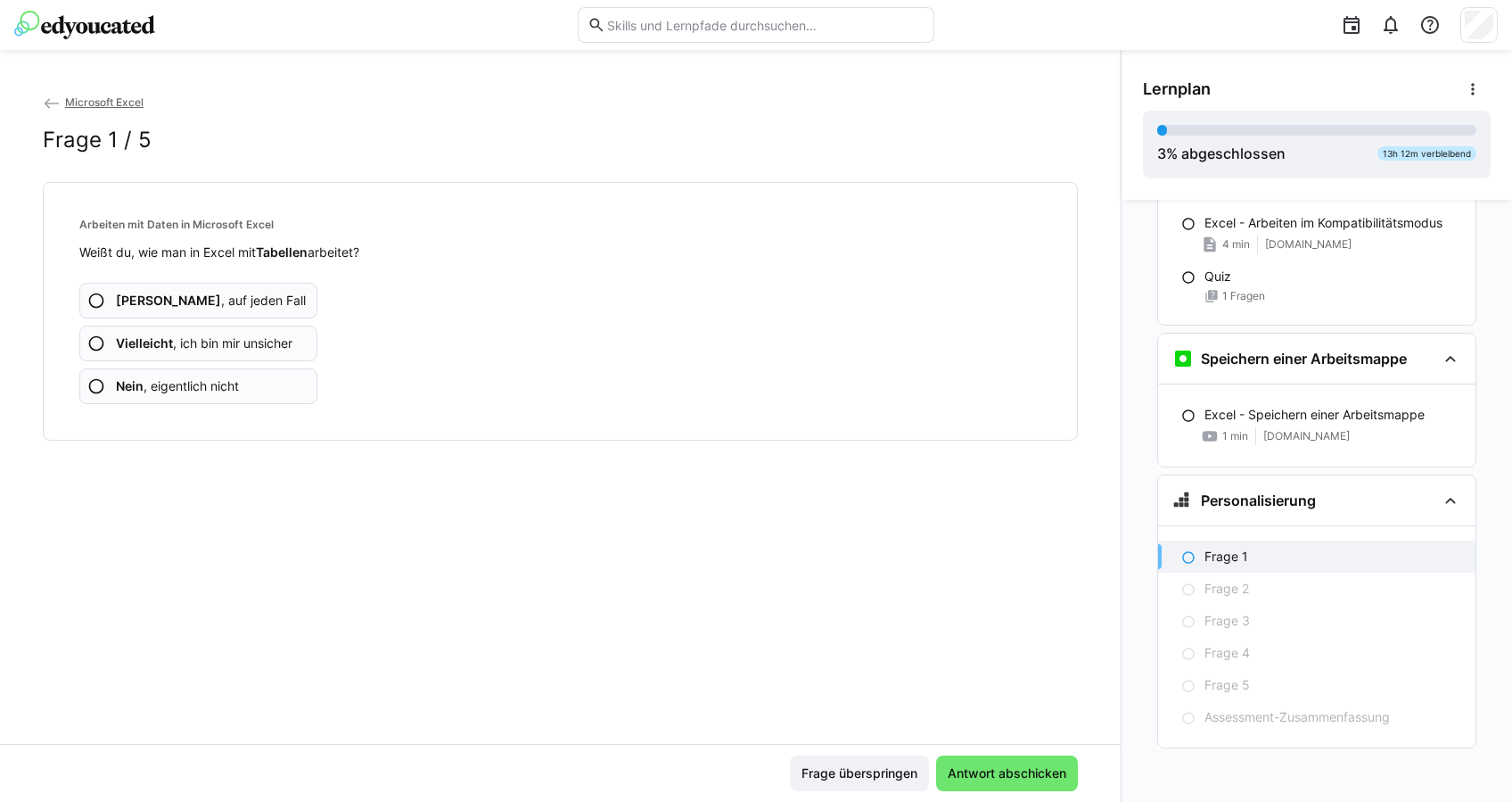
click at [257, 335] on span "Vielleicht , ich bin mir unsicher" at bounding box center [204, 344] width 177 height 18
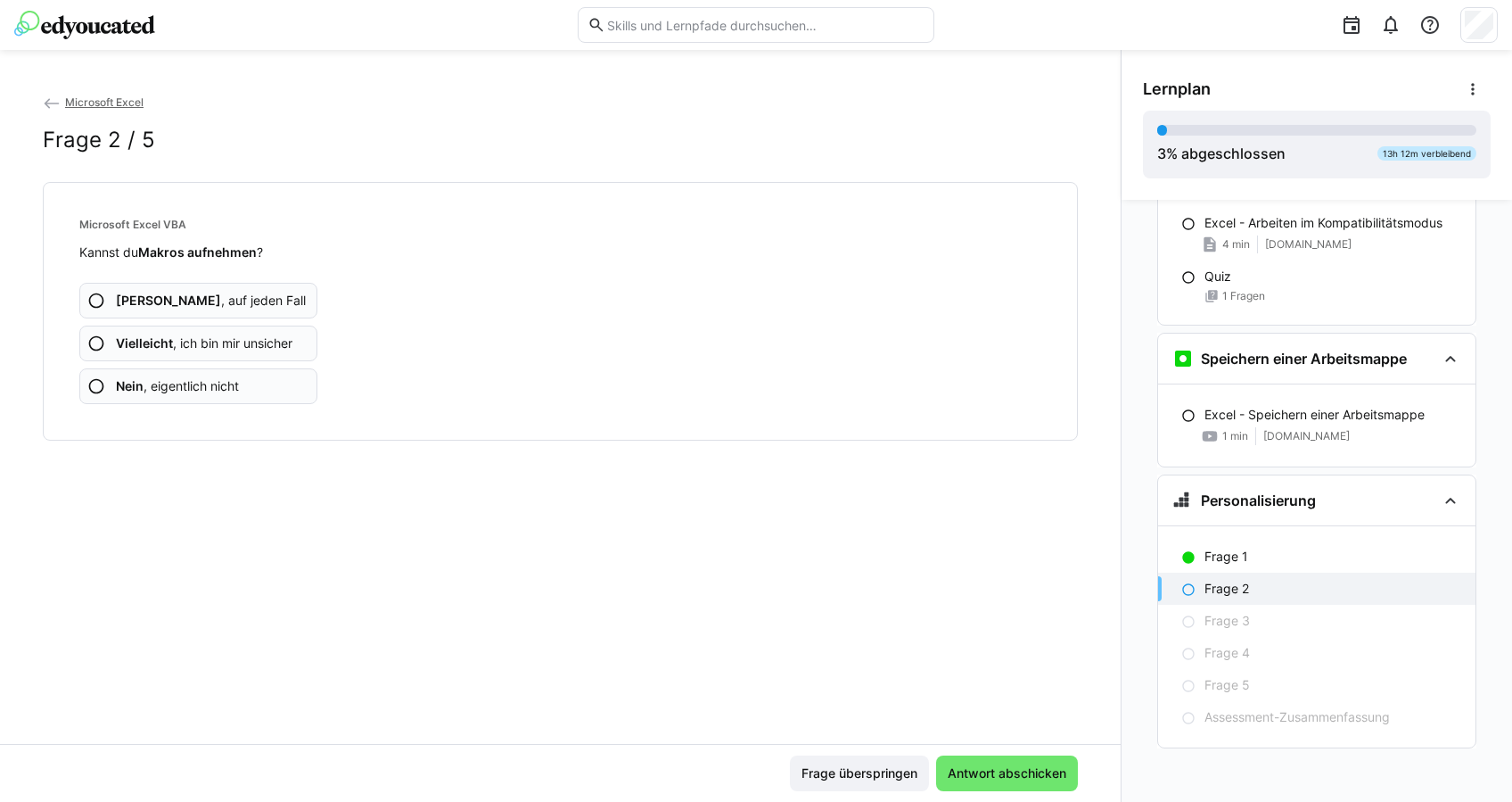
click at [266, 382] on app-assessment-question-radio "Nein , eigentlich nicht" at bounding box center [198, 386] width 238 height 36
click at [253, 297] on app-assessment-question-radio "Ja , auf jeden Fall" at bounding box center [198, 300] width 238 height 36
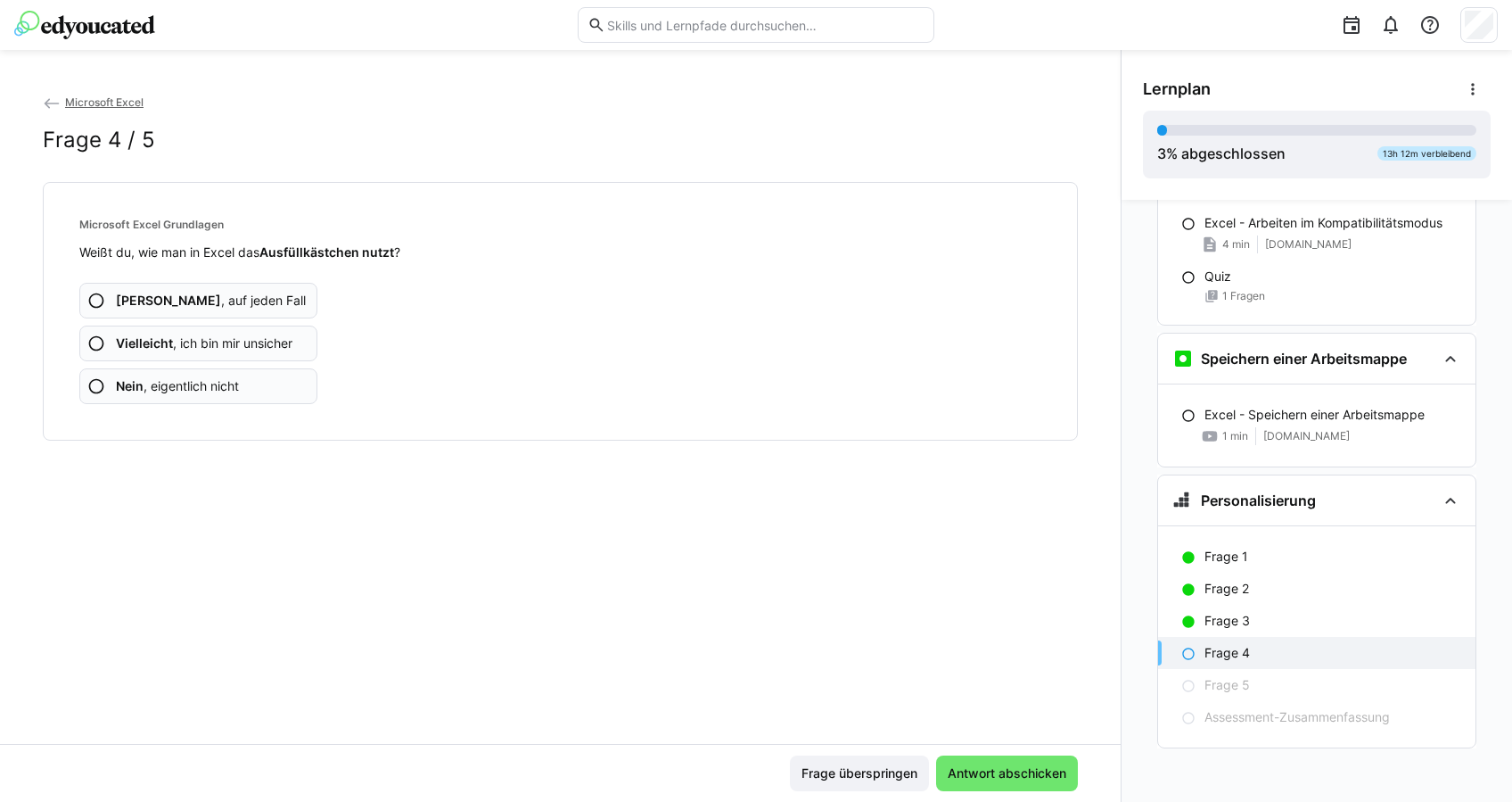
click at [257, 346] on span "Vielleicht , ich bin mir unsicher" at bounding box center [204, 344] width 177 height 18
click at [255, 306] on app-assessment-question-radio "Ja , auf jeden Fall" at bounding box center [198, 300] width 238 height 36
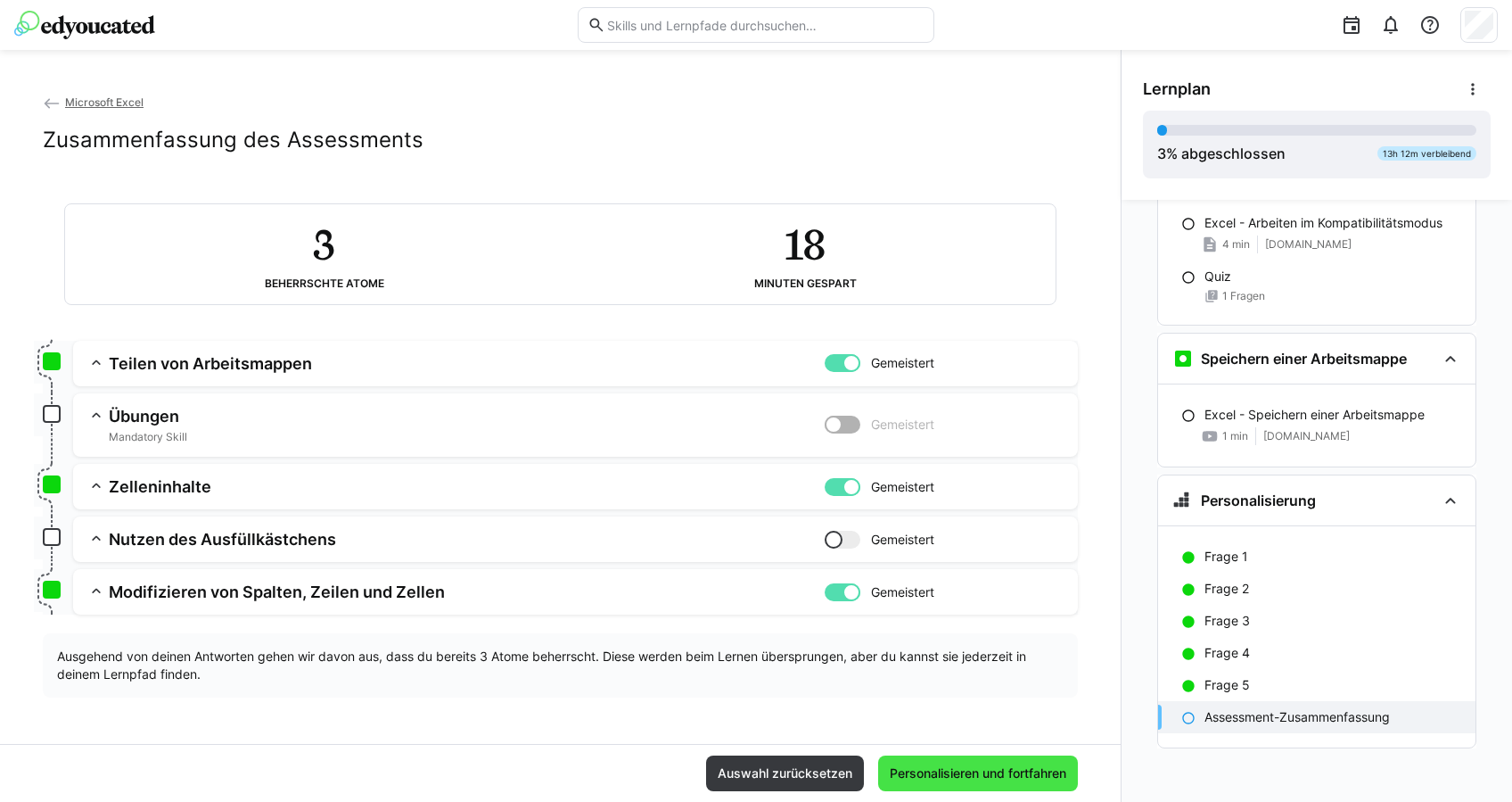
click at [1055, 764] on span "Personalisieren und fortfahren" at bounding box center [978, 773] width 182 height 18
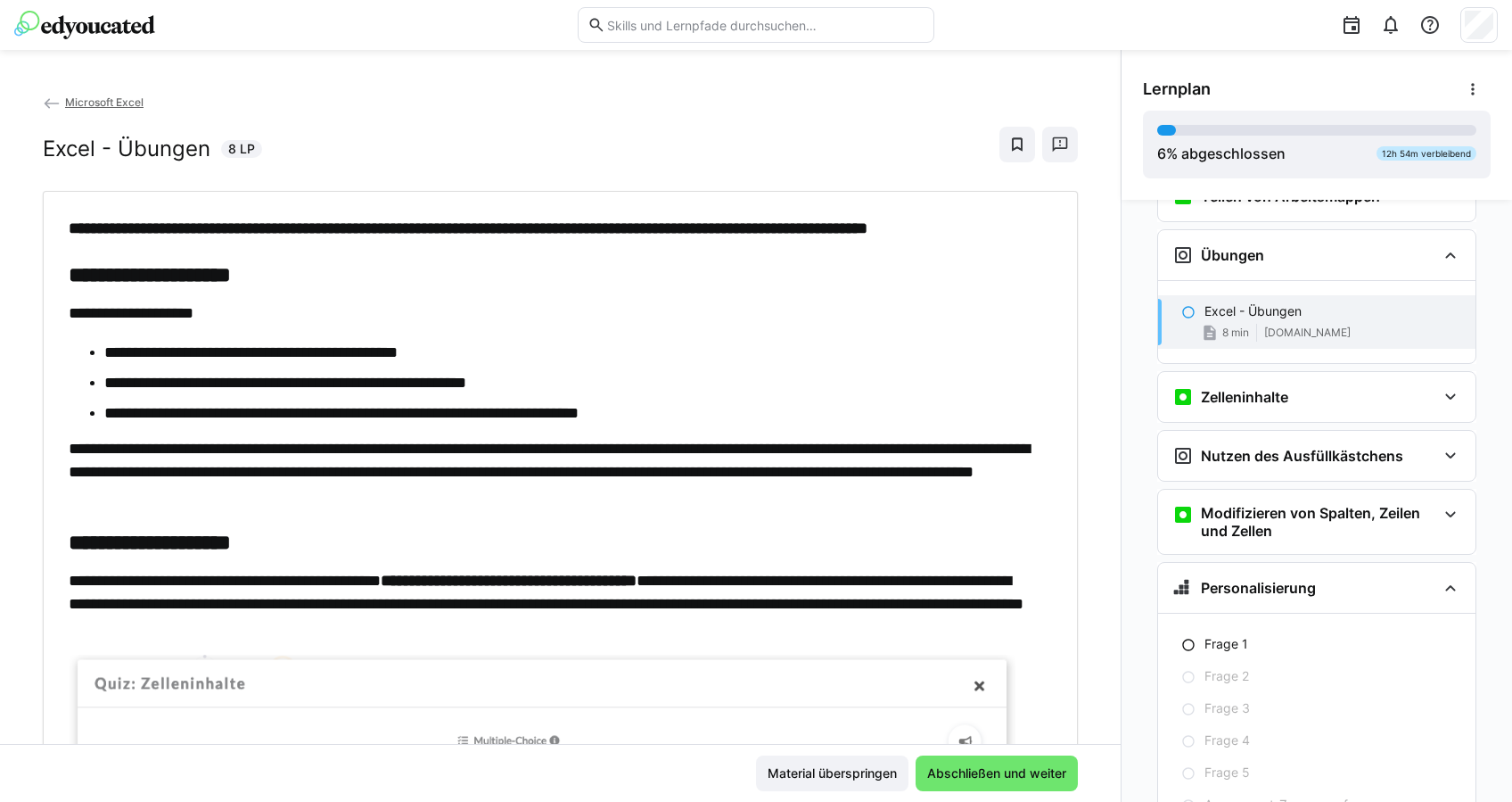
scroll to position [869, 0]
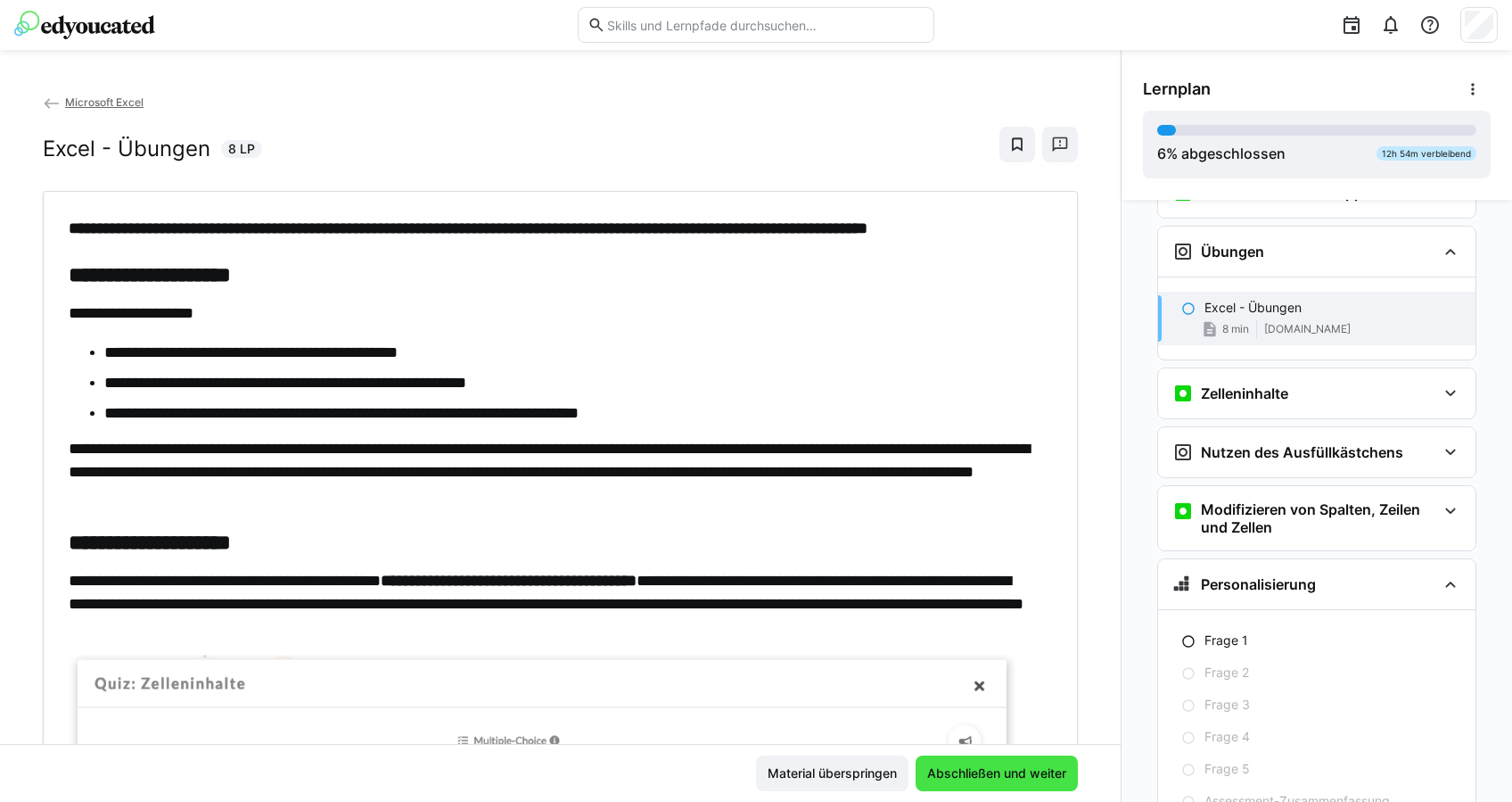
click at [983, 766] on span "Abschließen und weiter" at bounding box center [997, 773] width 144 height 18
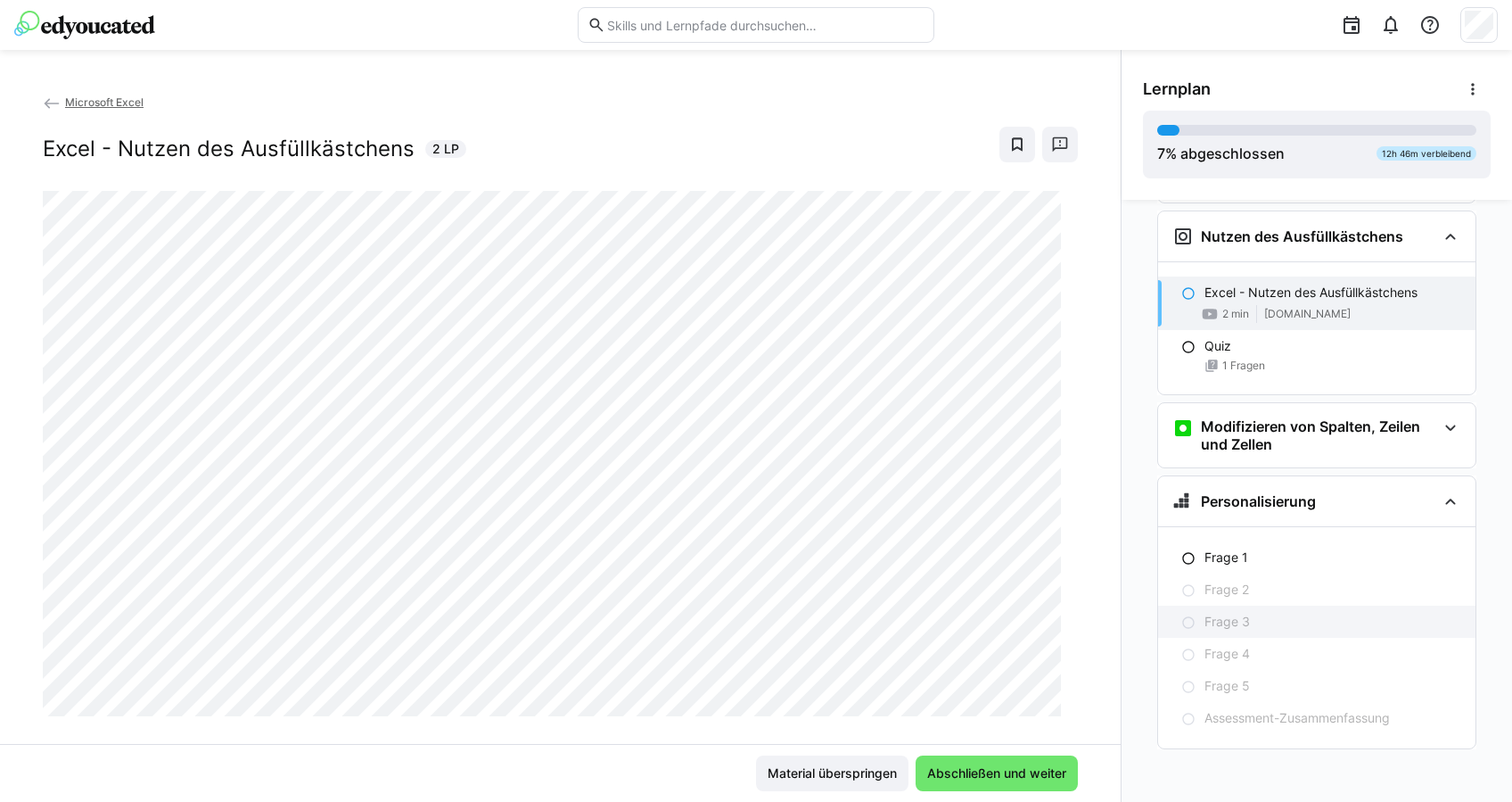
scroll to position [1084, 0]
click at [1240, 553] on div "Frage 1" at bounding box center [1332, 558] width 257 height 18
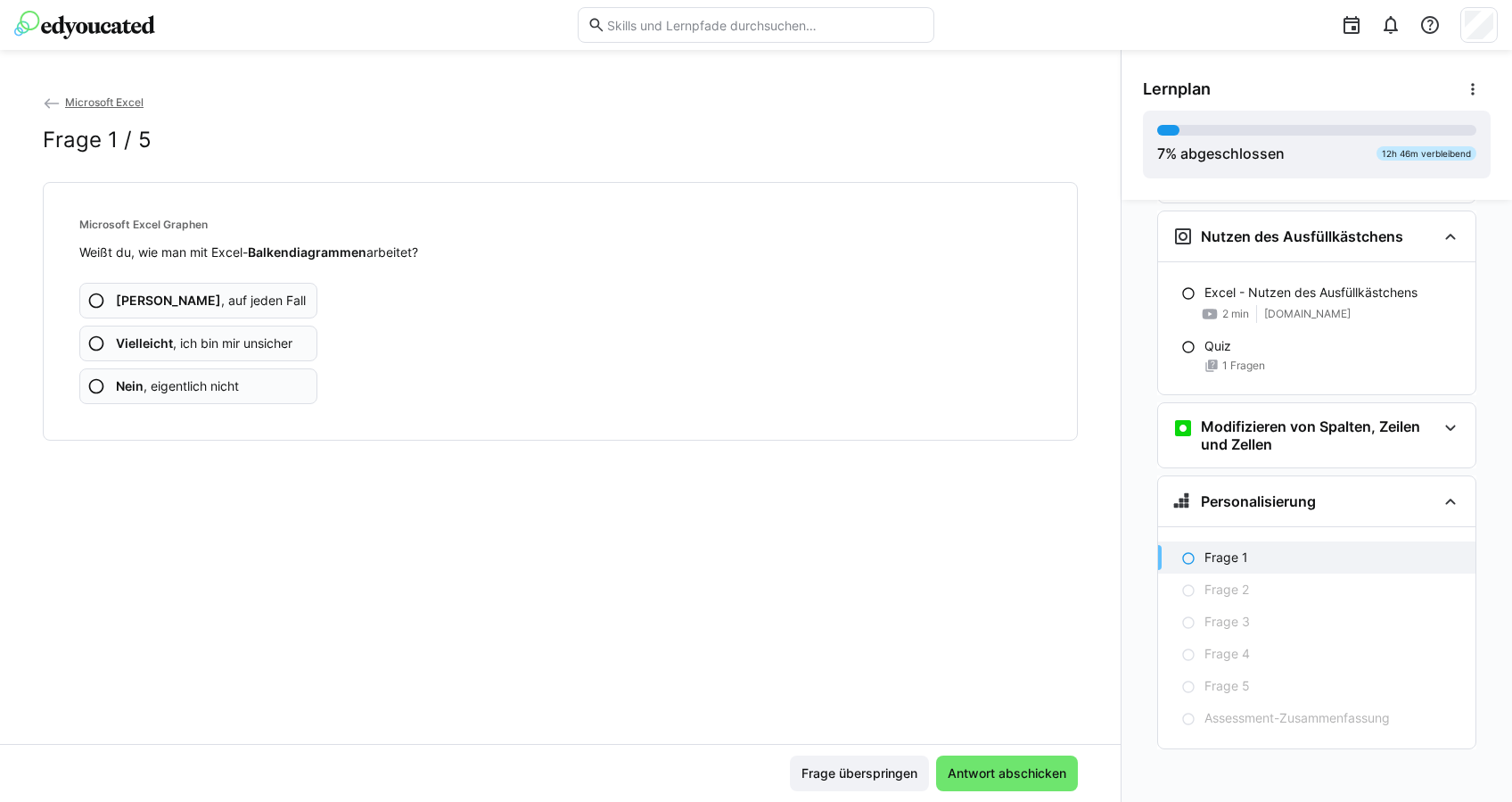
click at [185, 336] on span "Vielleicht , ich bin mir unsicher" at bounding box center [204, 344] width 177 height 18
click at [238, 384] on span "Nein , eigentlich nicht" at bounding box center [177, 386] width 123 height 18
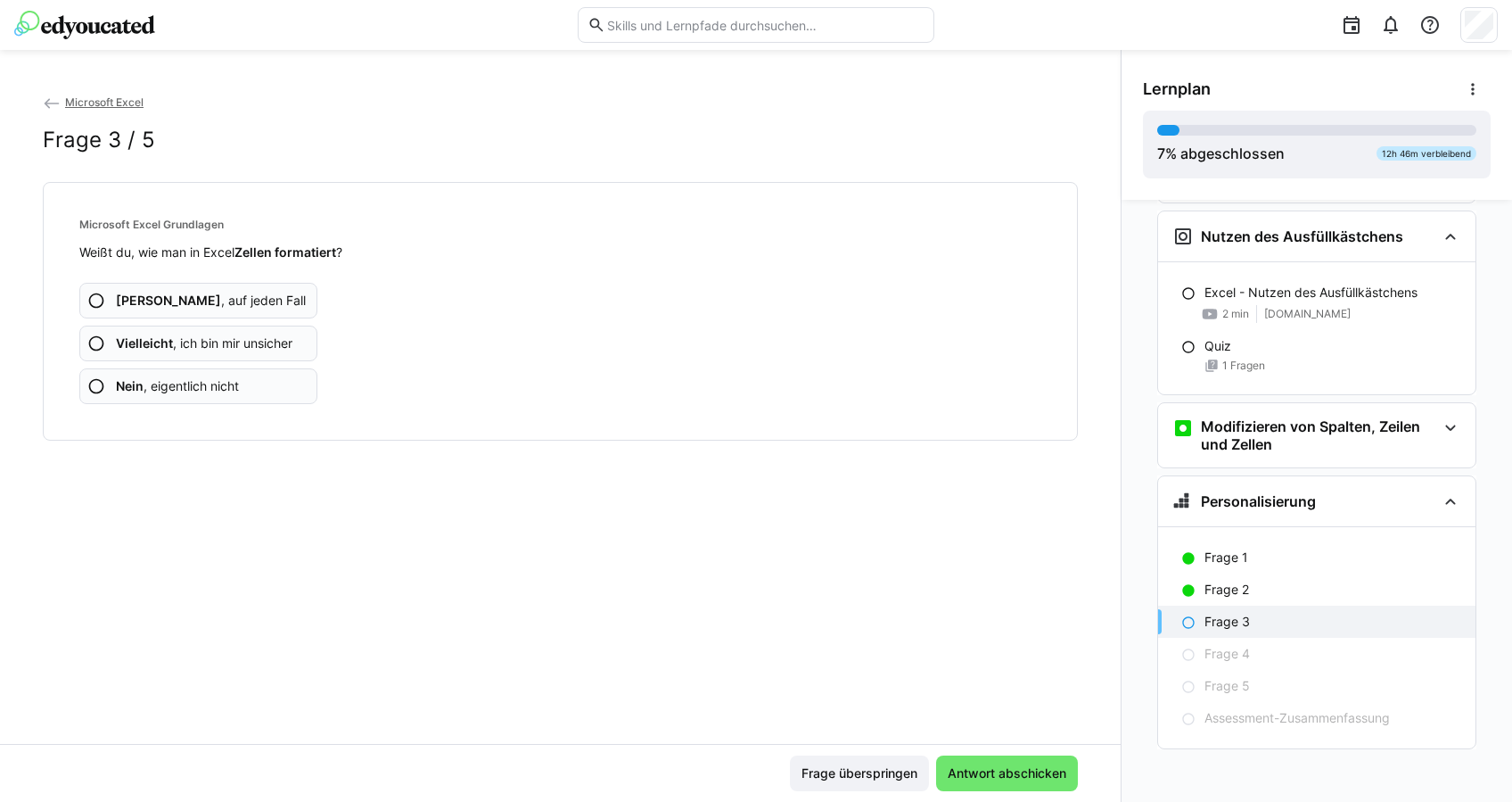
click at [256, 373] on app-assessment-question-radio "Nein , eigentlich nicht" at bounding box center [198, 386] width 238 height 36
click at [218, 351] on app-assessment-question-radio "Vielleicht , ich bin mir unsicher" at bounding box center [198, 344] width 238 height 36
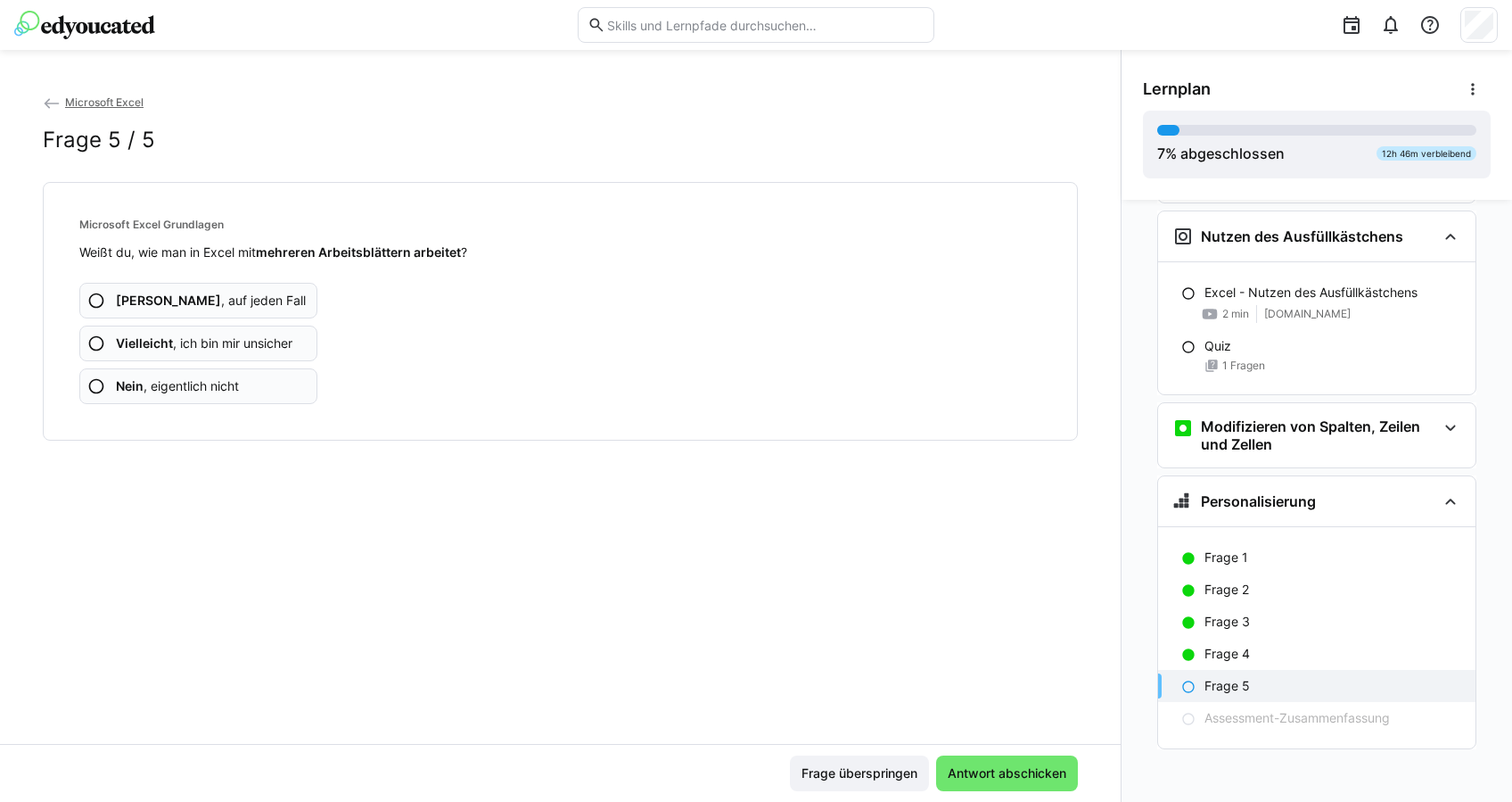
click at [232, 311] on app-assessment-question-radio "Ja , auf jeden Fall" at bounding box center [198, 300] width 238 height 36
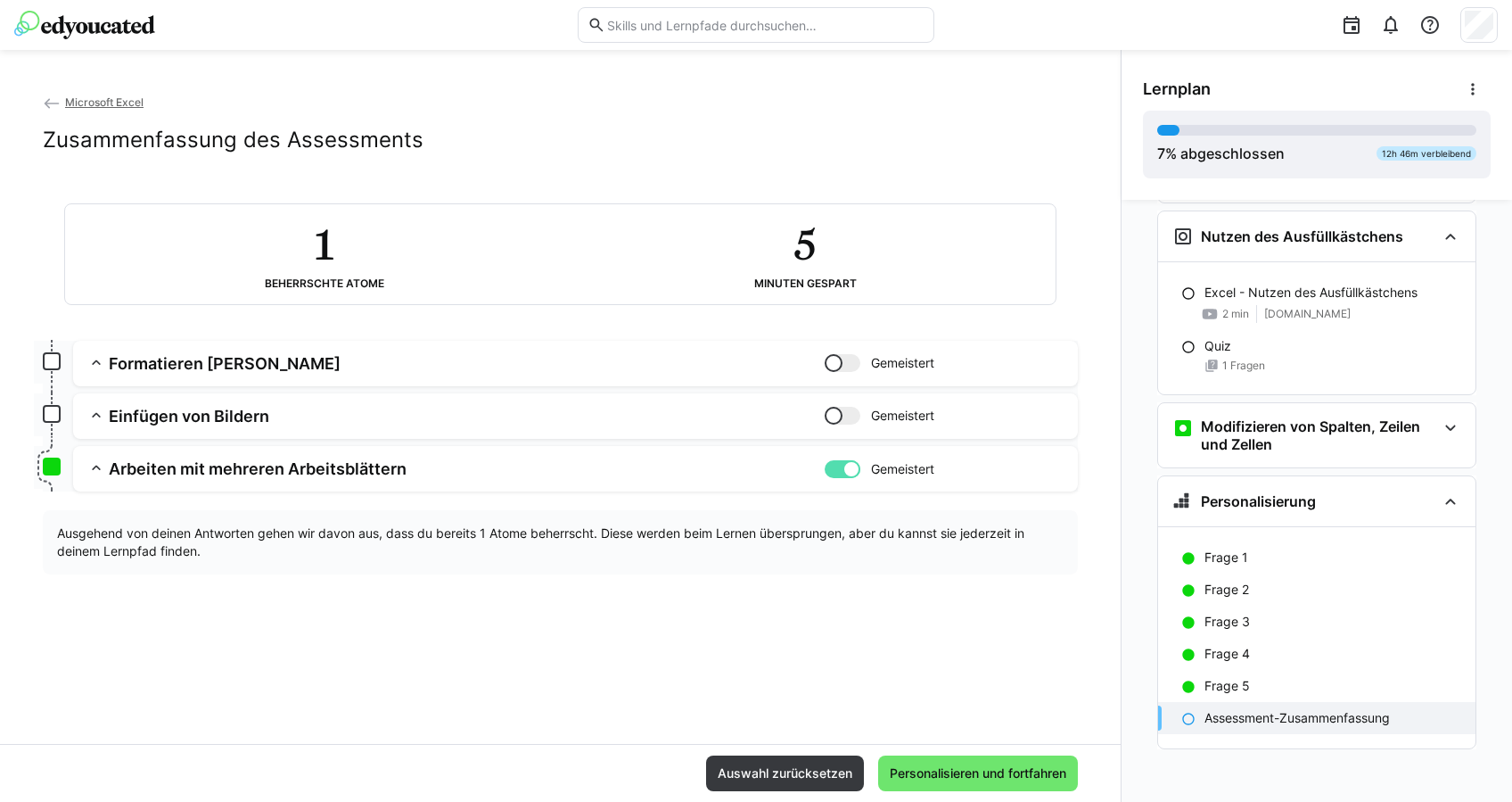
click at [1013, 801] on html "Microsoft Excel Zusammenfassung des Assessments 1 Beherrschte Atome 5 Minuten g…" at bounding box center [756, 401] width 1512 height 802
click at [986, 781] on span "Personalisieren und fortfahren" at bounding box center [978, 773] width 182 height 18
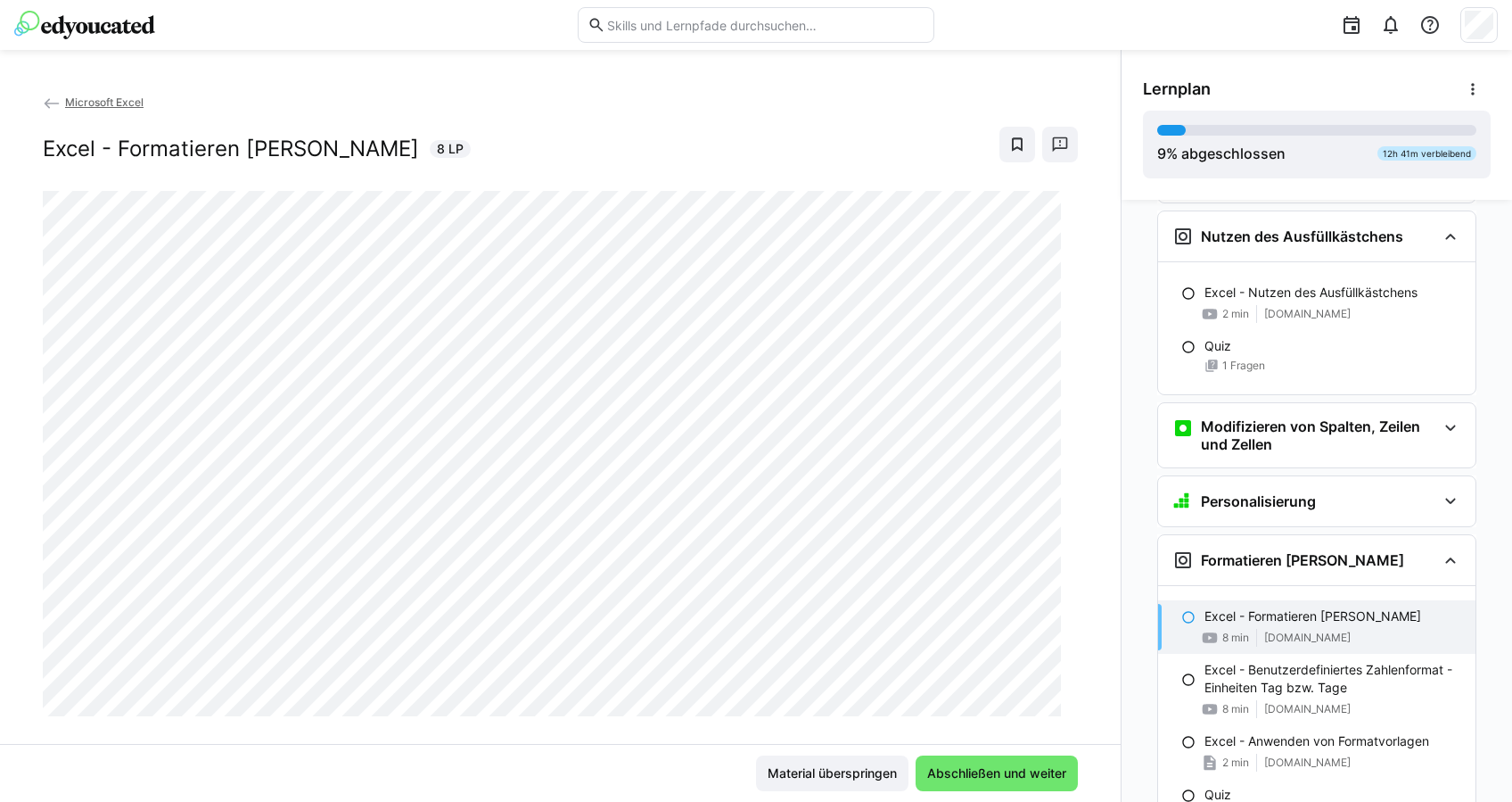
scroll to position [1334, 0]
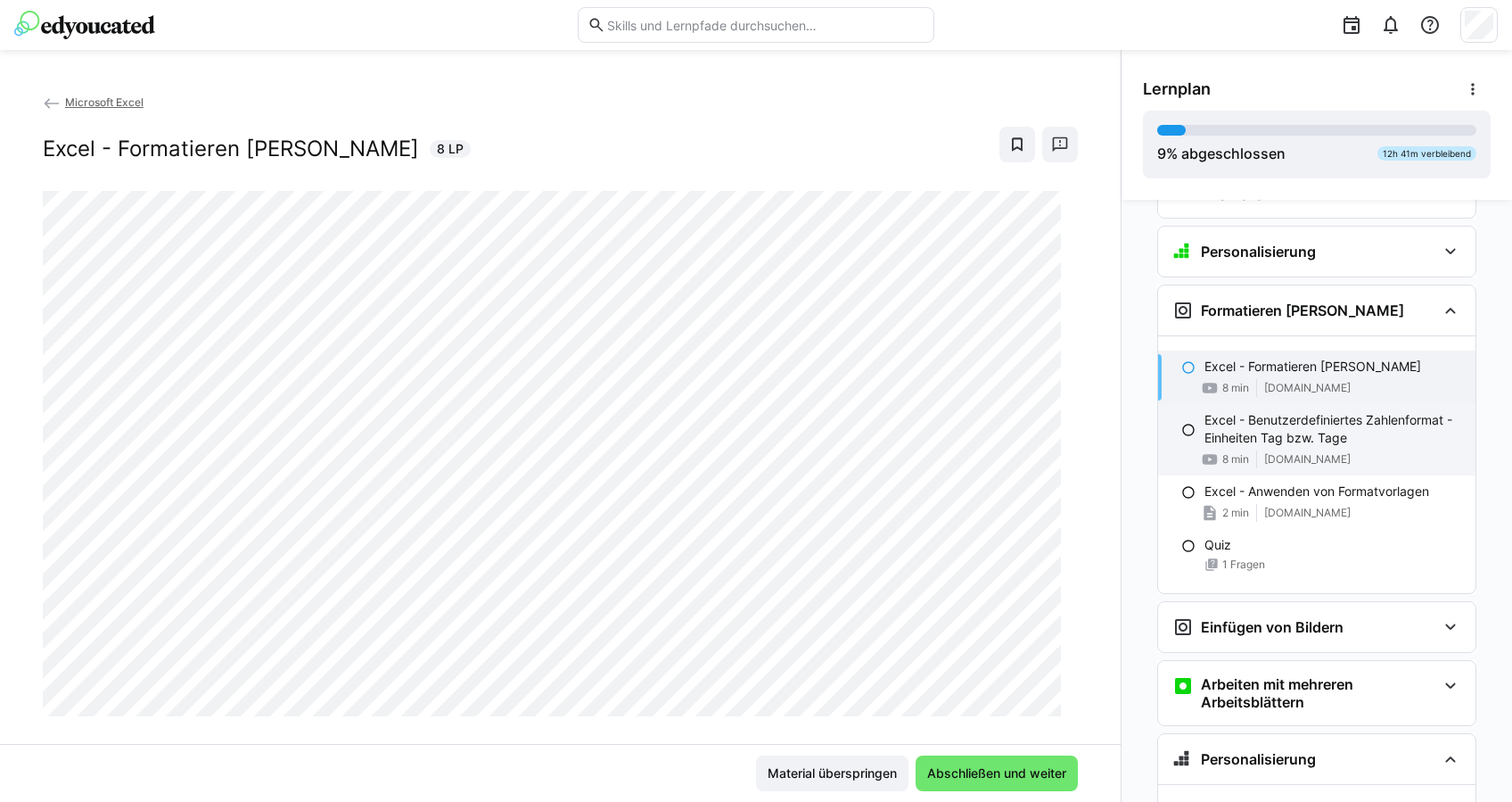
click at [1307, 414] on p "Excel - Benutzerdefiniertes Zahlenformat - Einheiten Tag bzw. Tage" at bounding box center [1332, 429] width 257 height 36
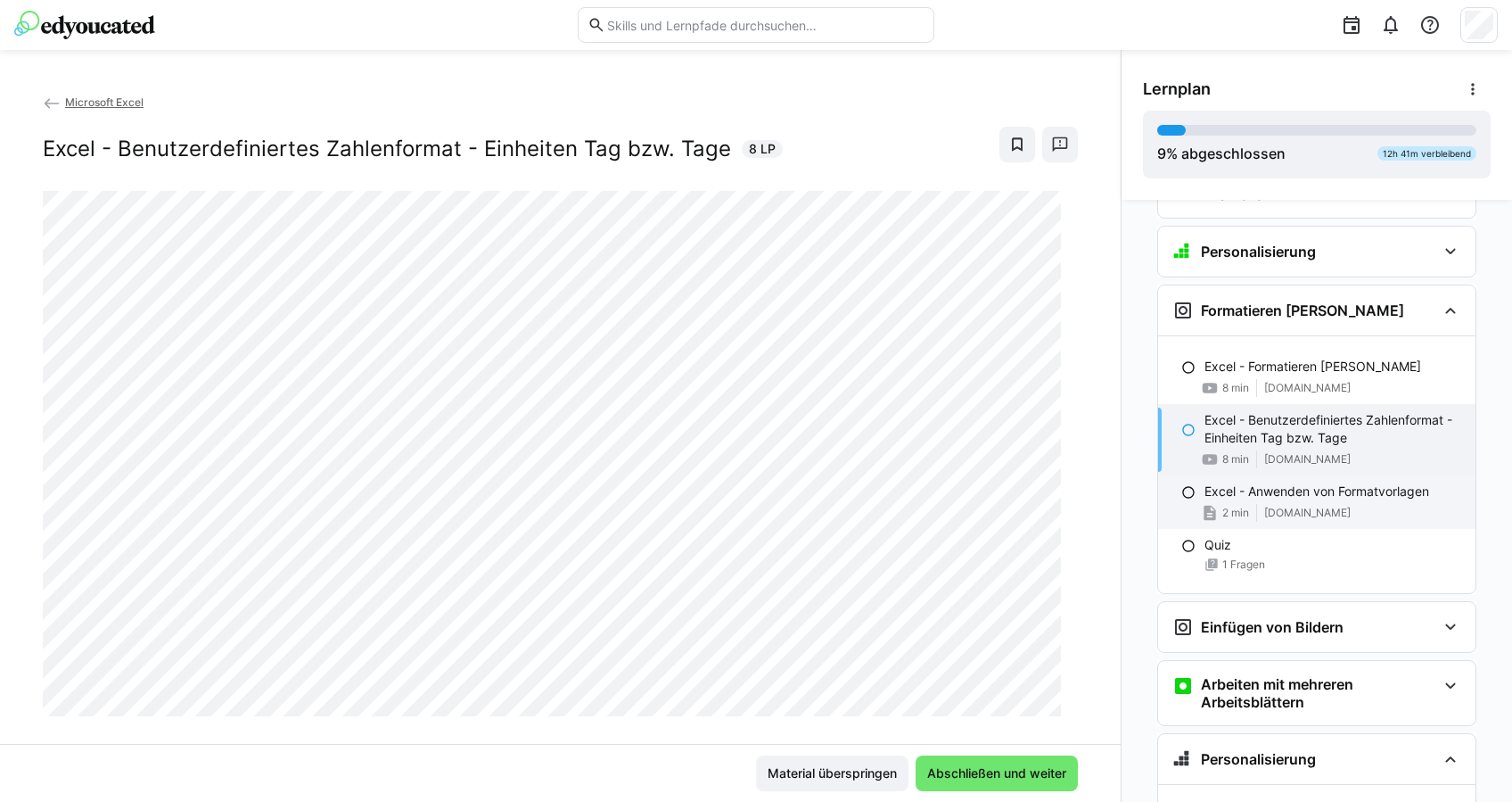
click at [1243, 512] on div "2 min support.office.com" at bounding box center [1332, 512] width 257 height 18
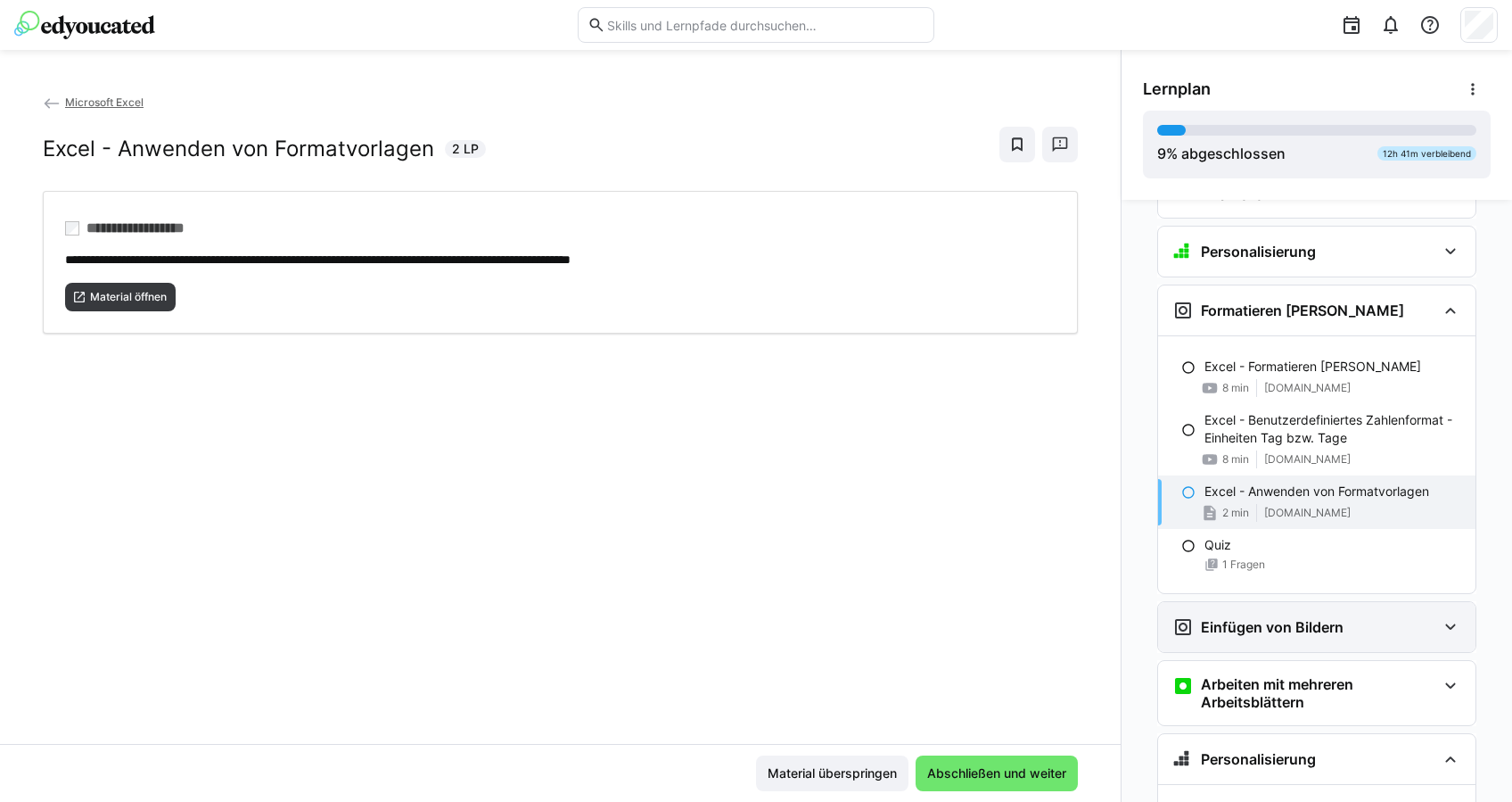
click at [1329, 607] on div "Einfügen von Bildern" at bounding box center [1317, 626] width 318 height 50
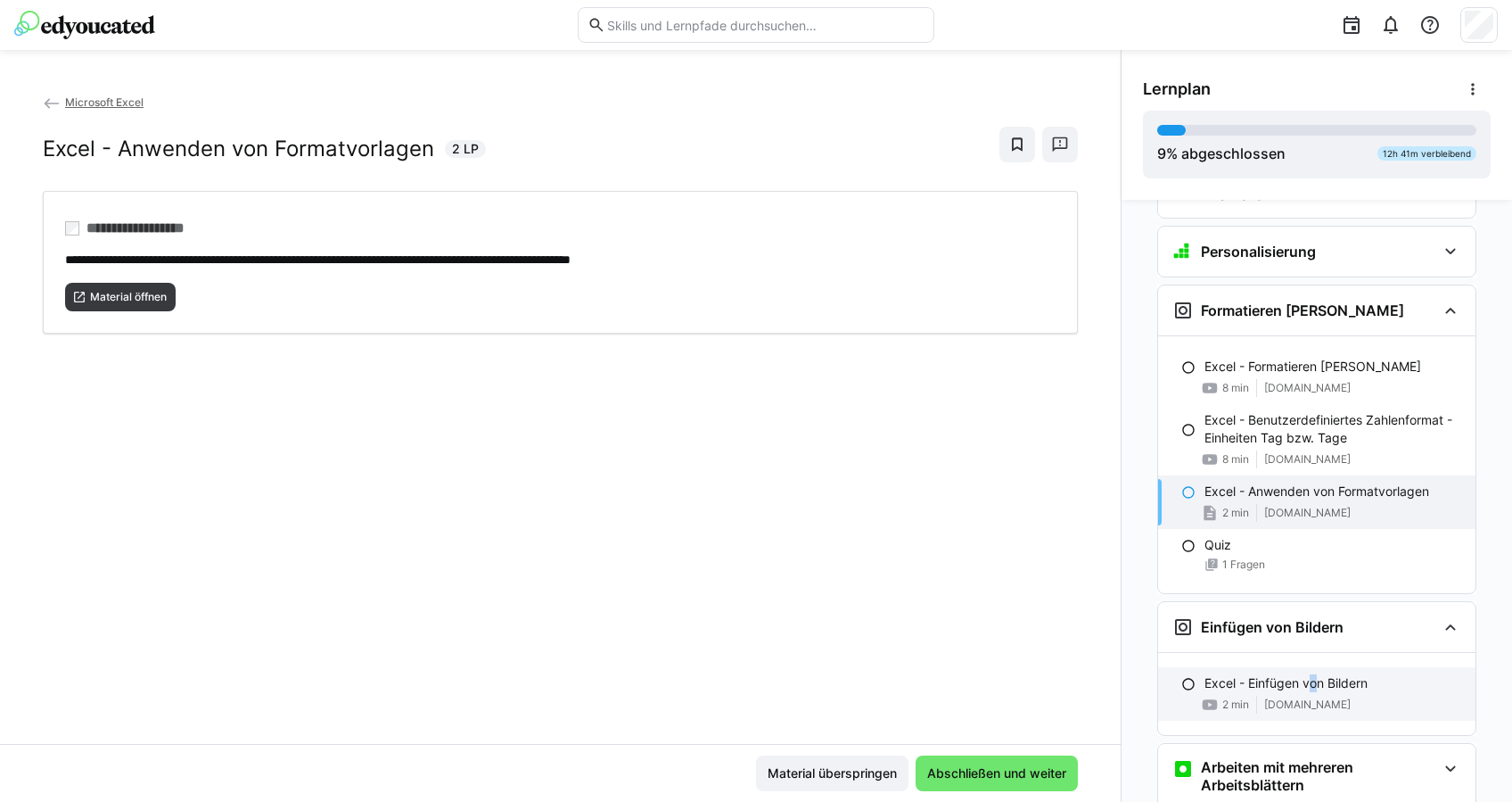
click at [1305, 667] on div "Excel - Einfügen von Bildern 2 min www.youtube.com" at bounding box center [1317, 693] width 318 height 53
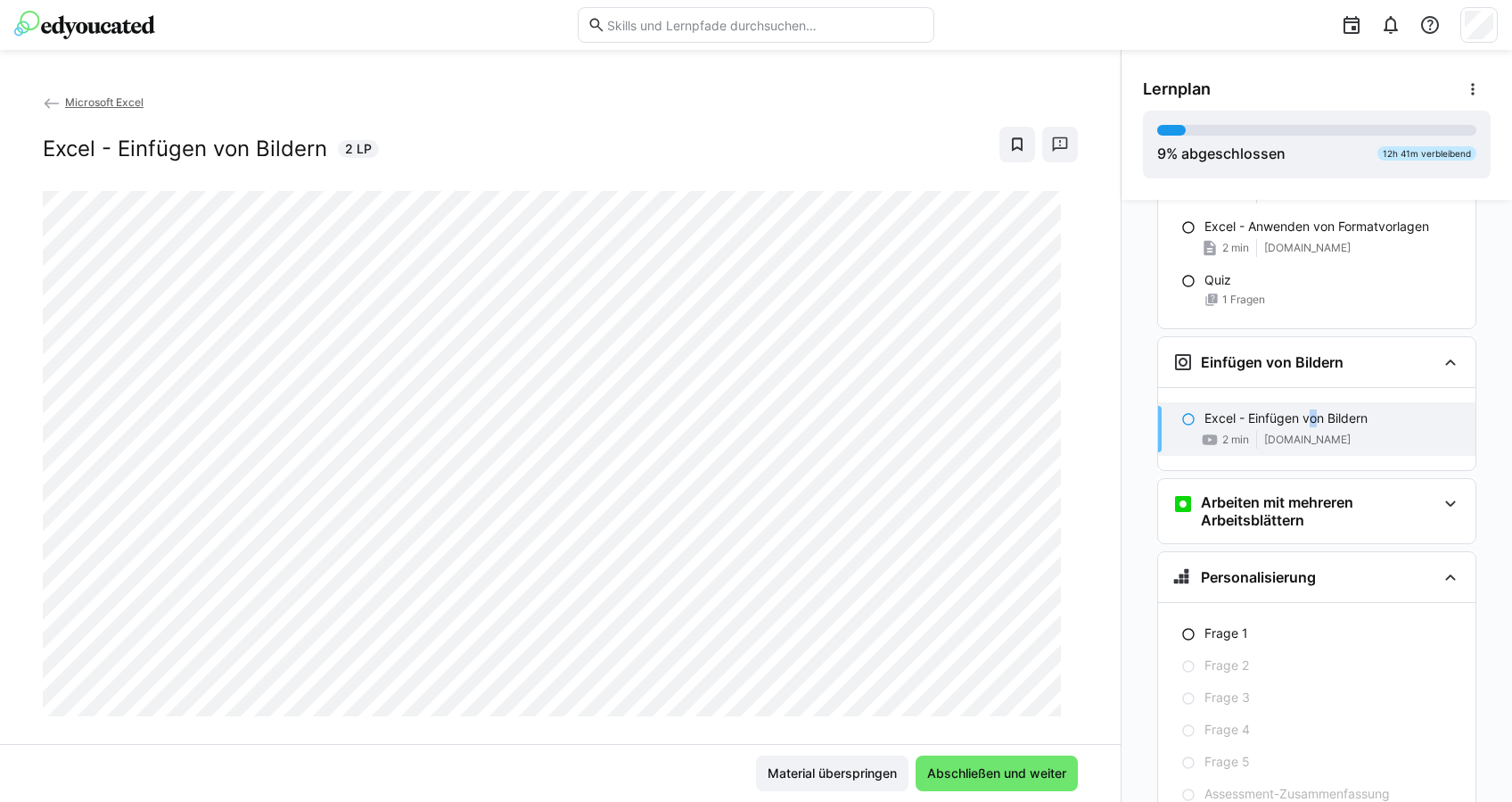
scroll to position [1673, 0]
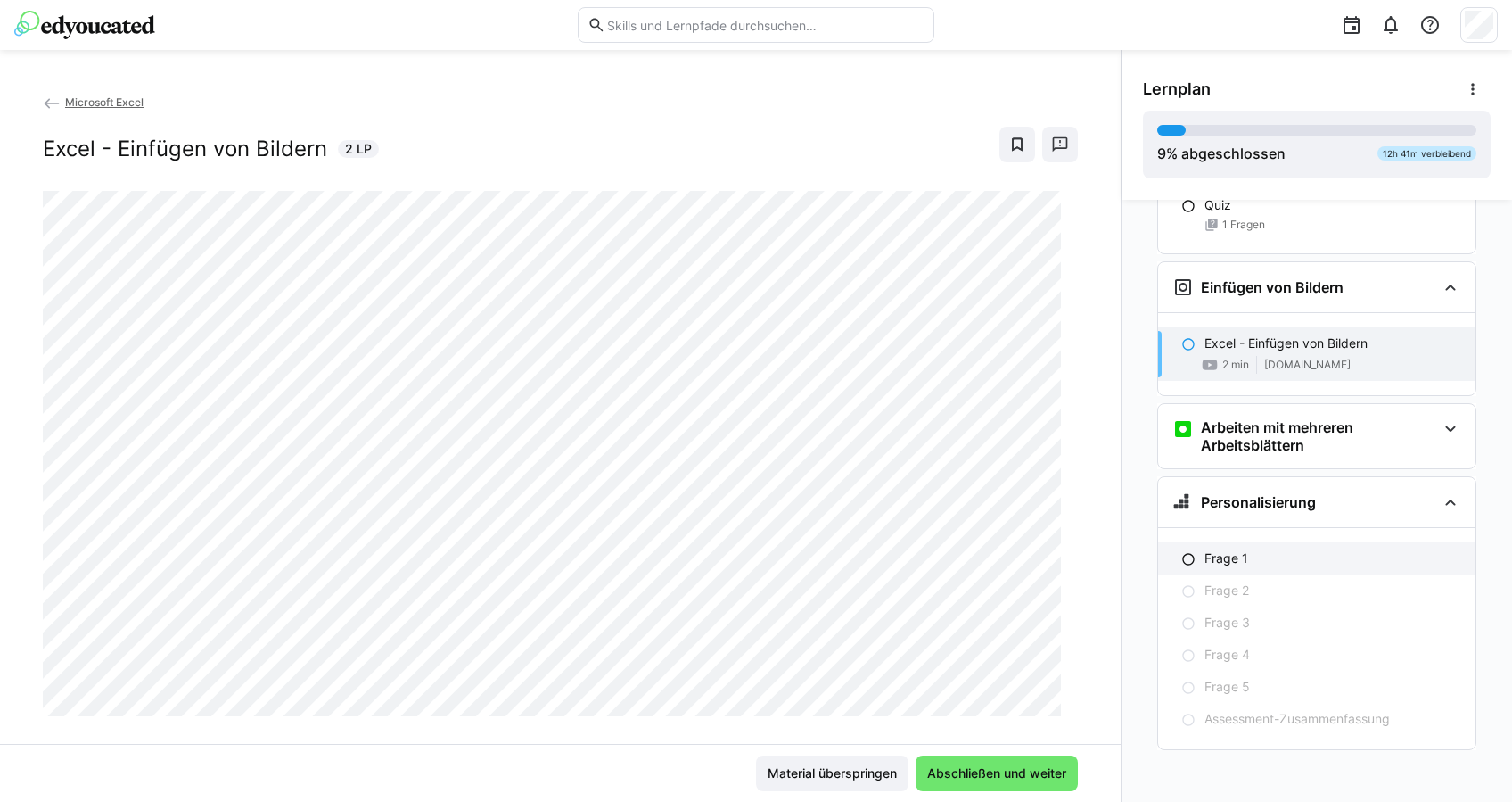
click at [1253, 562] on div "Frage 1" at bounding box center [1332, 558] width 257 height 18
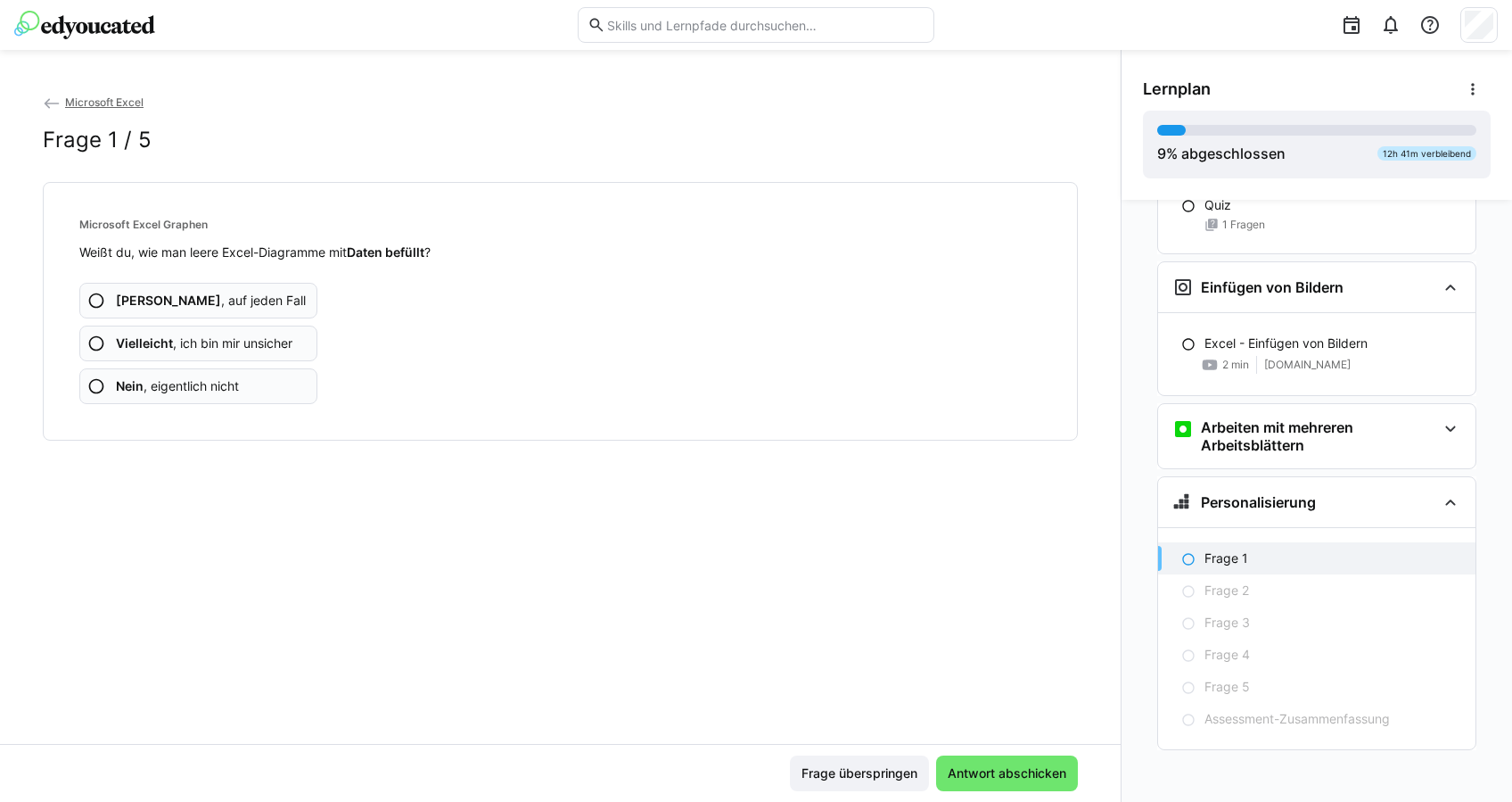
click at [254, 308] on app-assessment-question-radio "Ja , auf jeden Fall" at bounding box center [198, 300] width 238 height 36
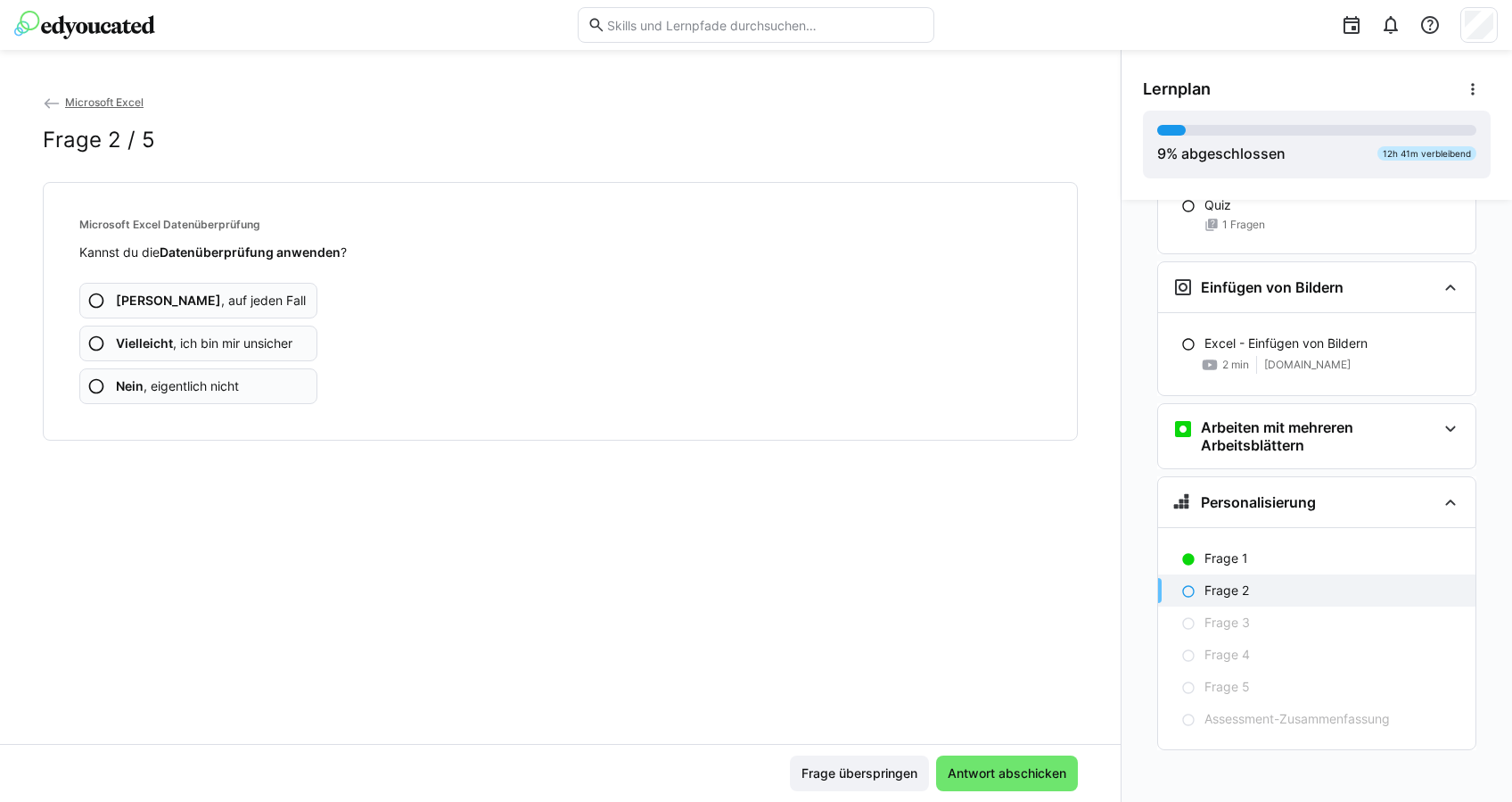
click at [235, 345] on span "Vielleicht , ich bin mir unsicher" at bounding box center [204, 344] width 177 height 18
click at [235, 310] on app-assessment-question-radio "Ja , auf jeden Fall" at bounding box center [198, 300] width 238 height 36
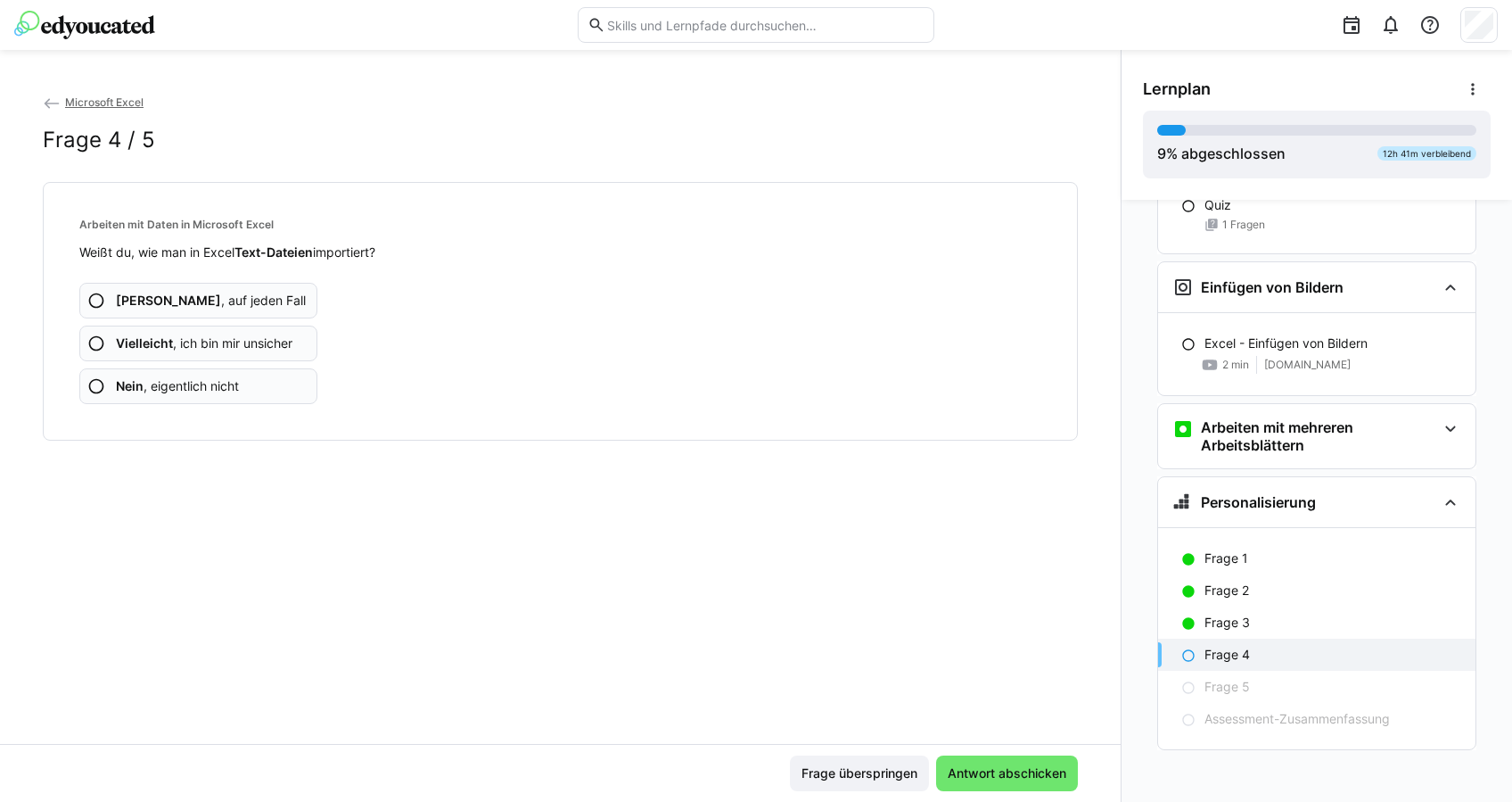
click at [236, 304] on app-assessment-question-radio "Ja , auf jeden Fall" at bounding box center [198, 300] width 238 height 36
click at [217, 377] on span "Nein , eigentlich nicht" at bounding box center [177, 386] width 123 height 18
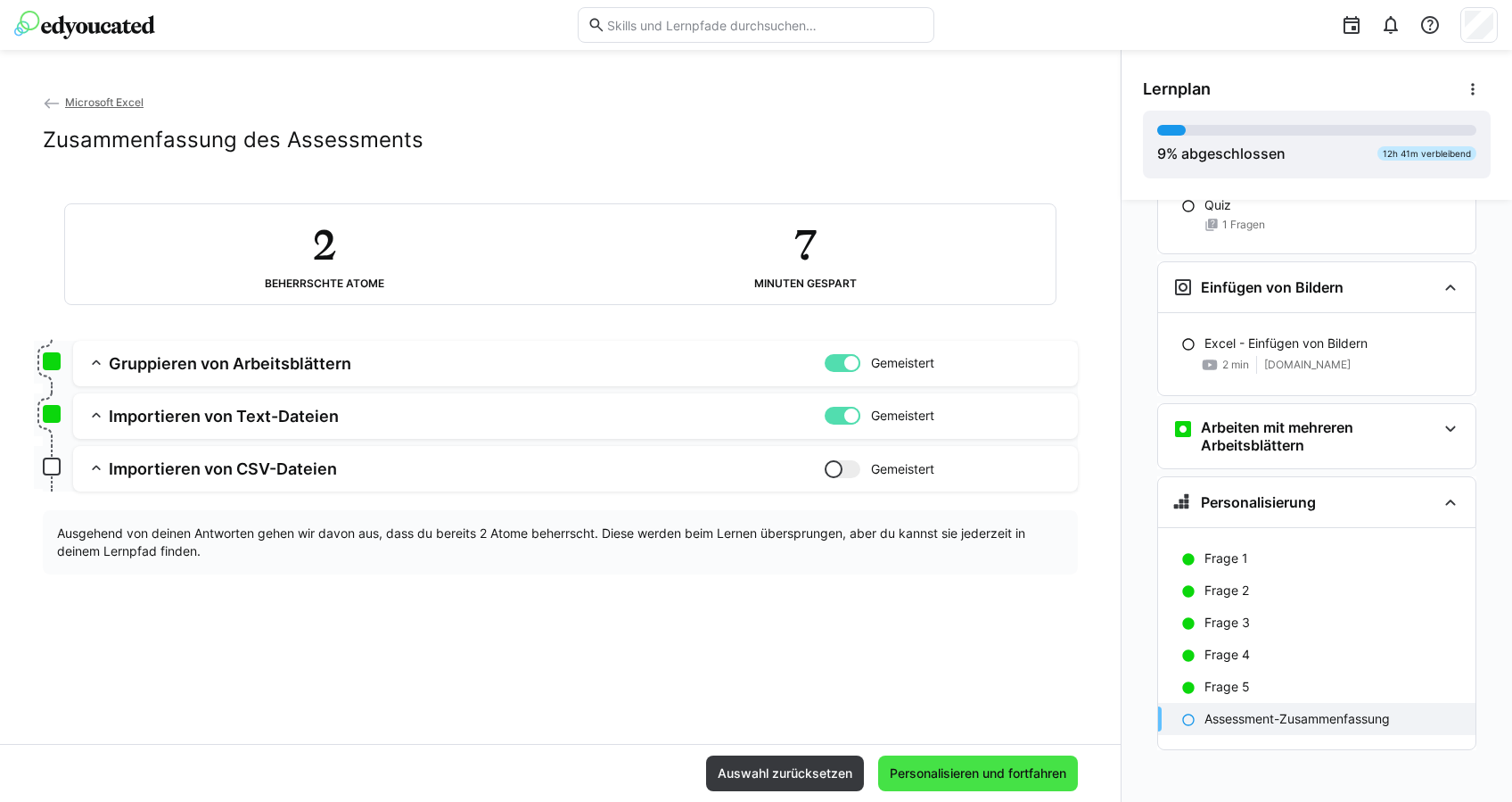
click at [1007, 760] on span "Personalisieren und fortfahren" at bounding box center [978, 773] width 199 height 36
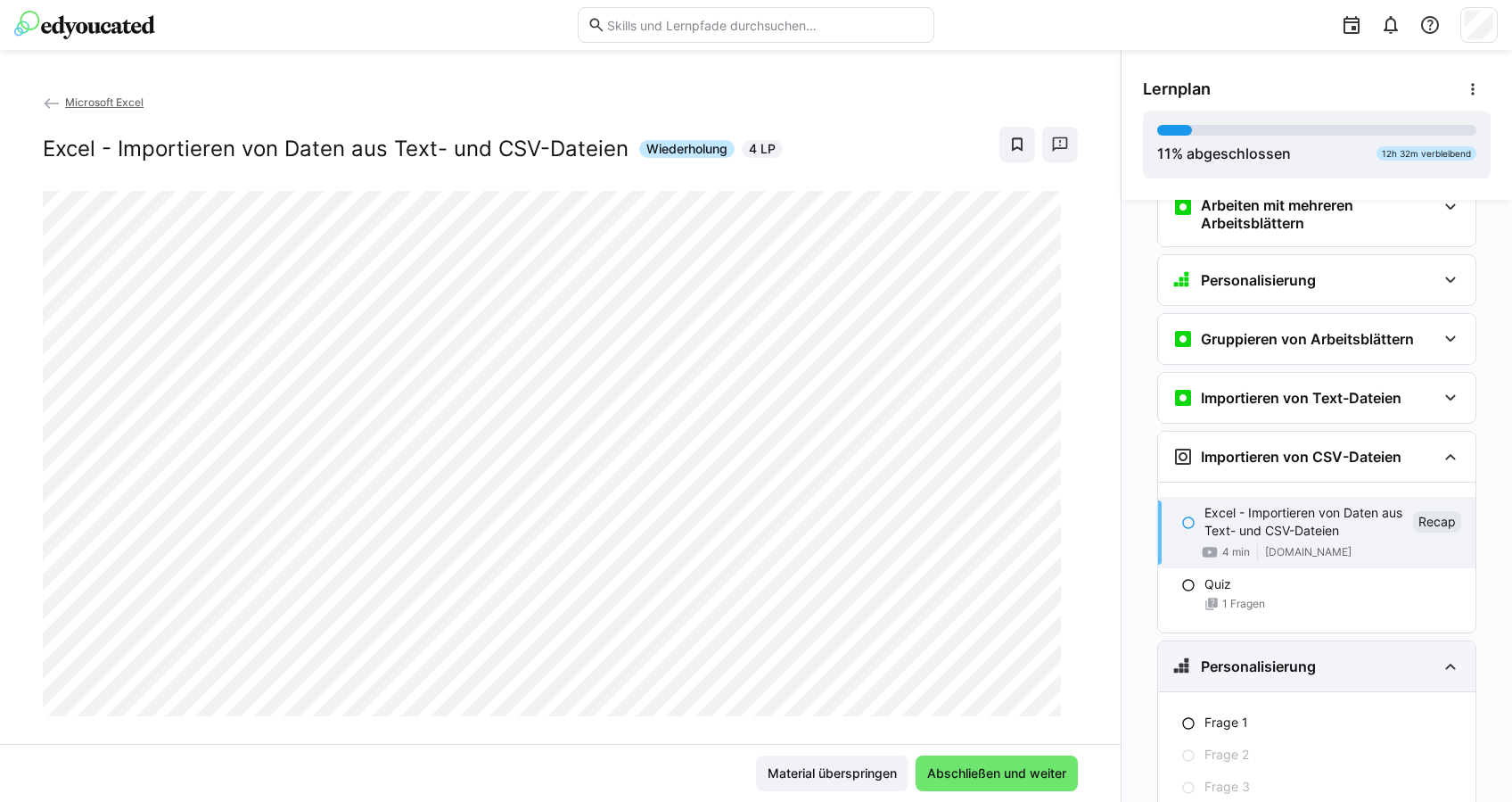
scroll to position [2059, 0]
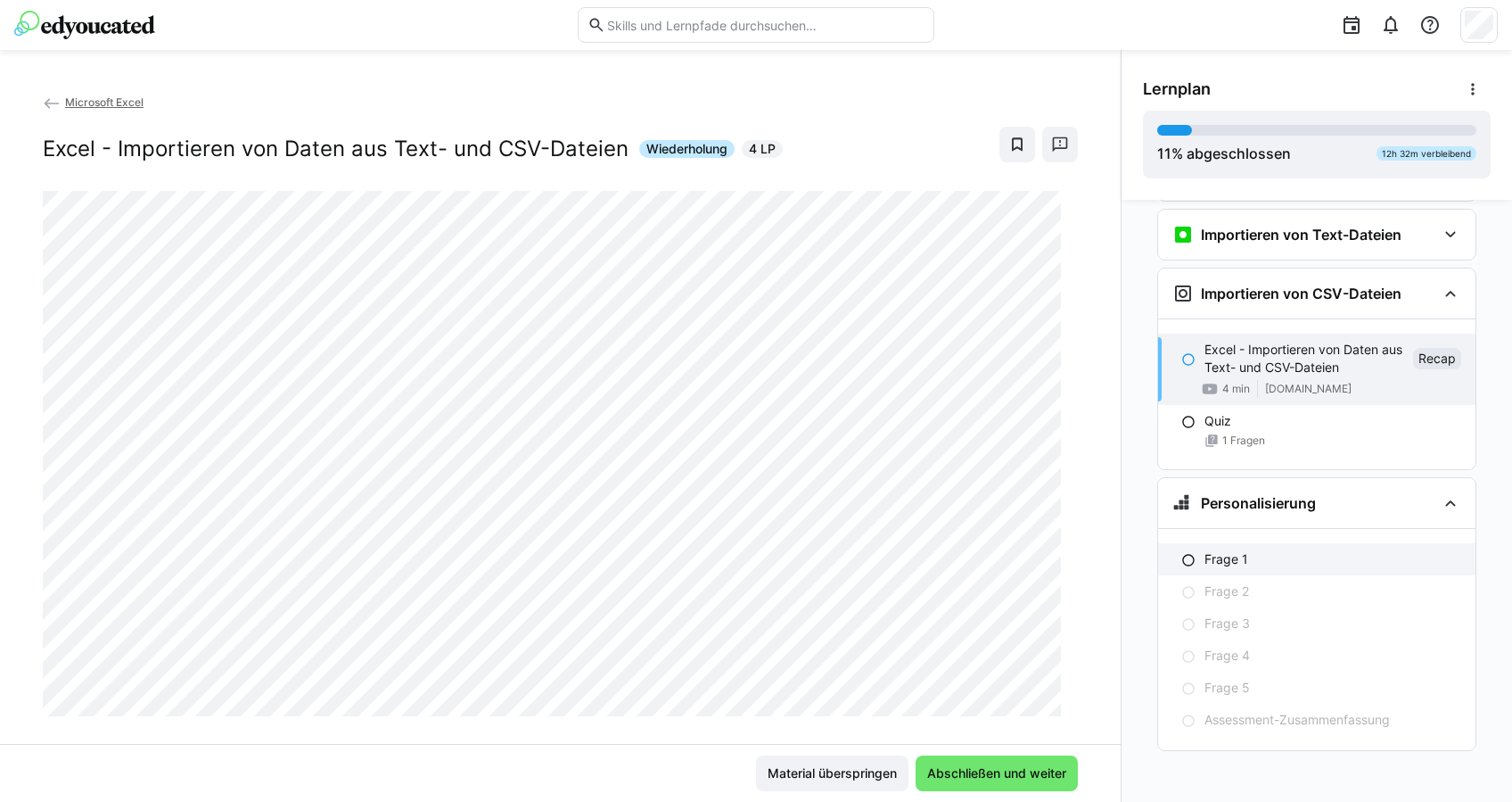
click at [1224, 556] on p "Frage 1" at bounding box center [1226, 559] width 43 height 18
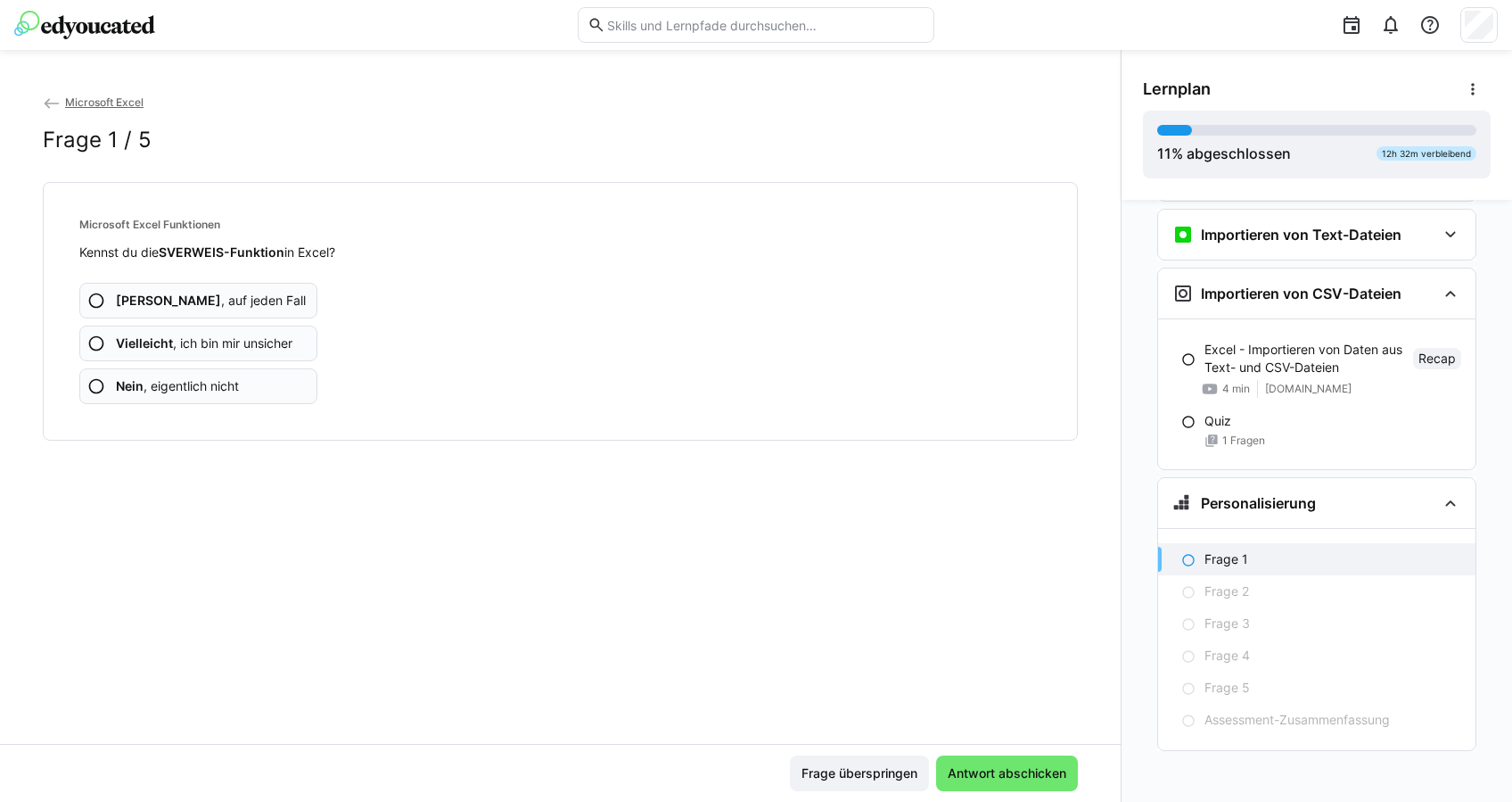
click at [196, 383] on span "Nein , eigentlich nicht" at bounding box center [177, 386] width 123 height 18
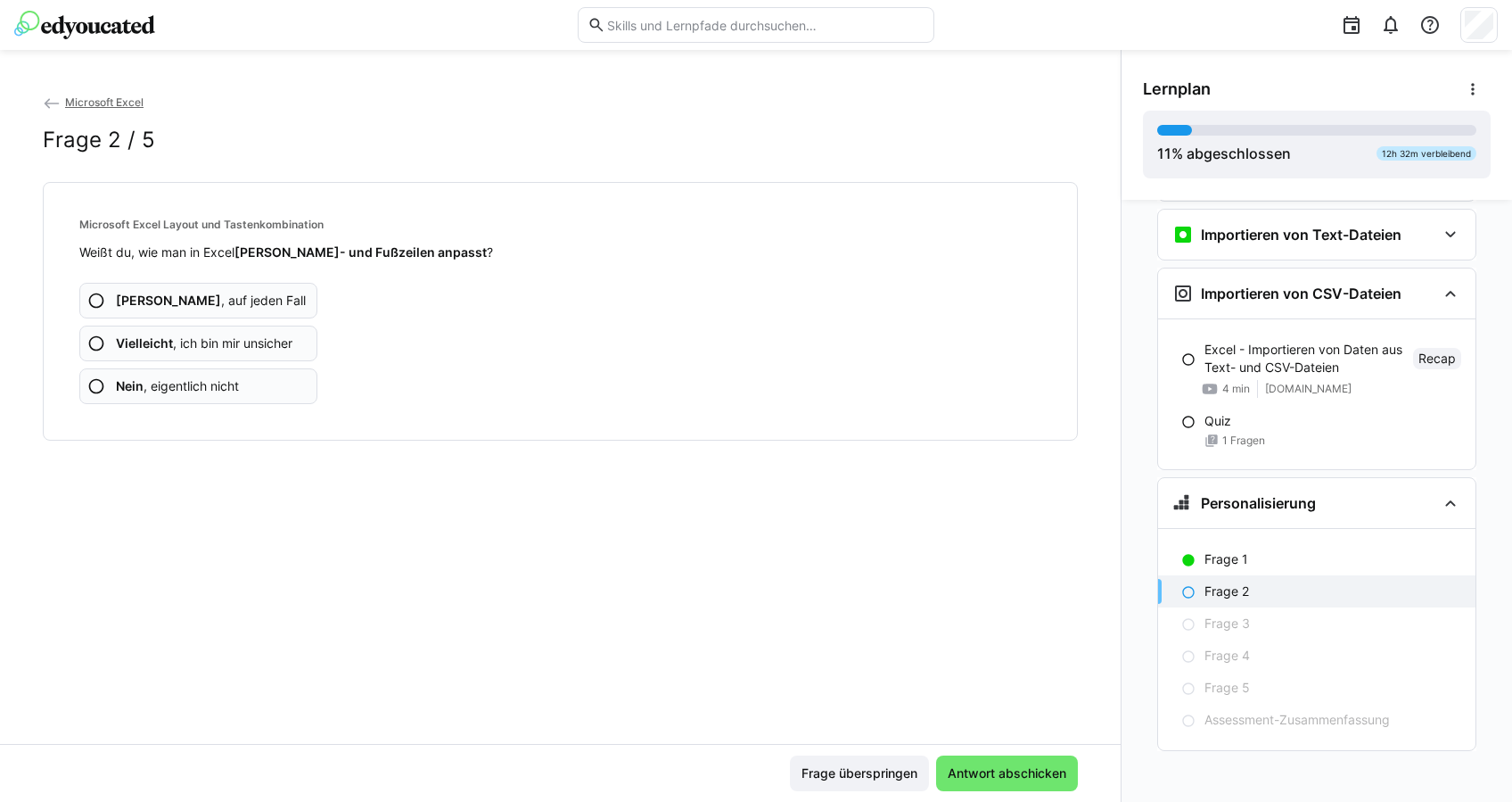
click at [213, 382] on span "Nein , eigentlich nicht" at bounding box center [177, 386] width 123 height 18
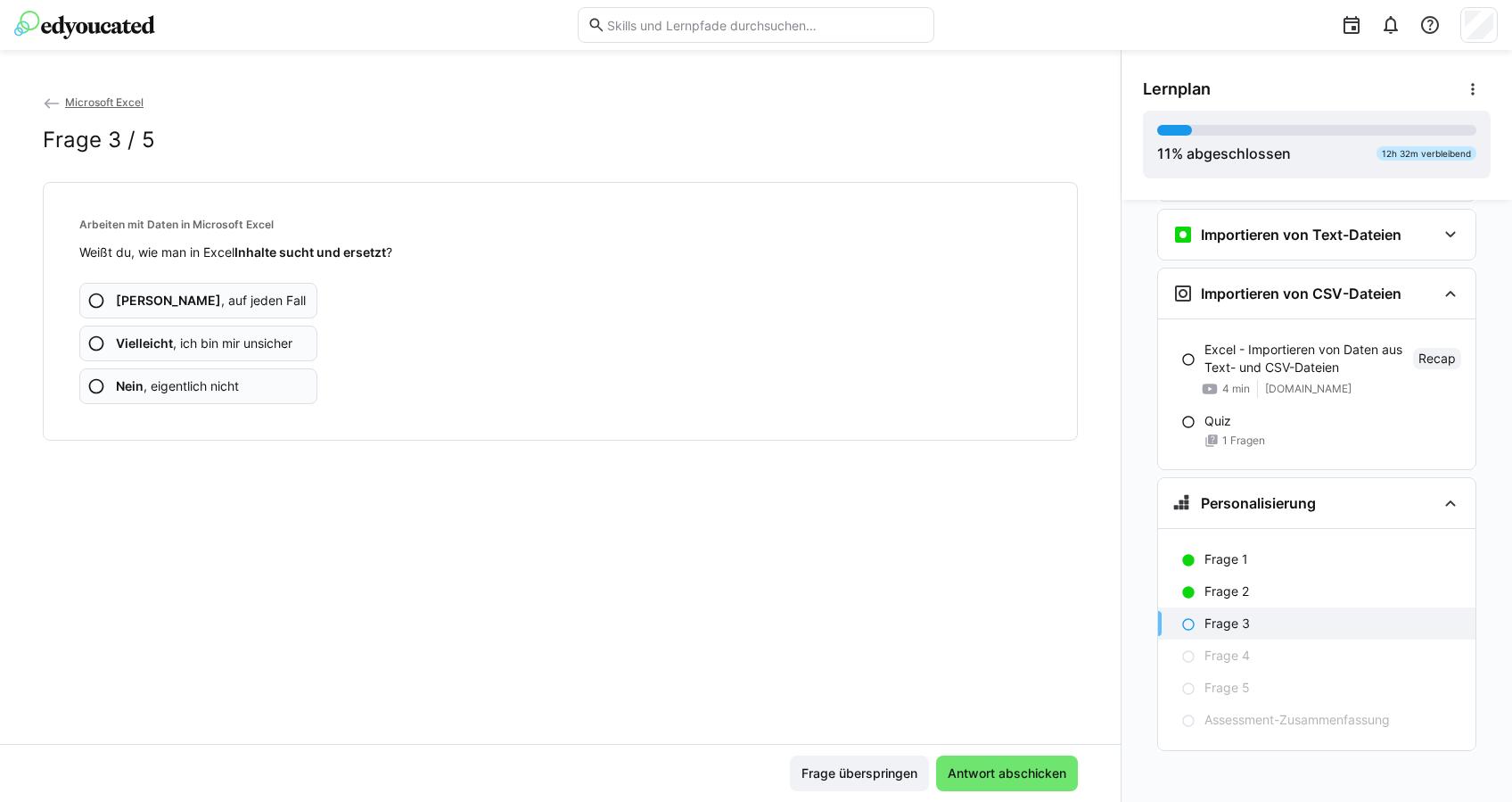
click at [276, 376] on app-assessment-question-radio "Nein , eigentlich nicht" at bounding box center [198, 386] width 238 height 36
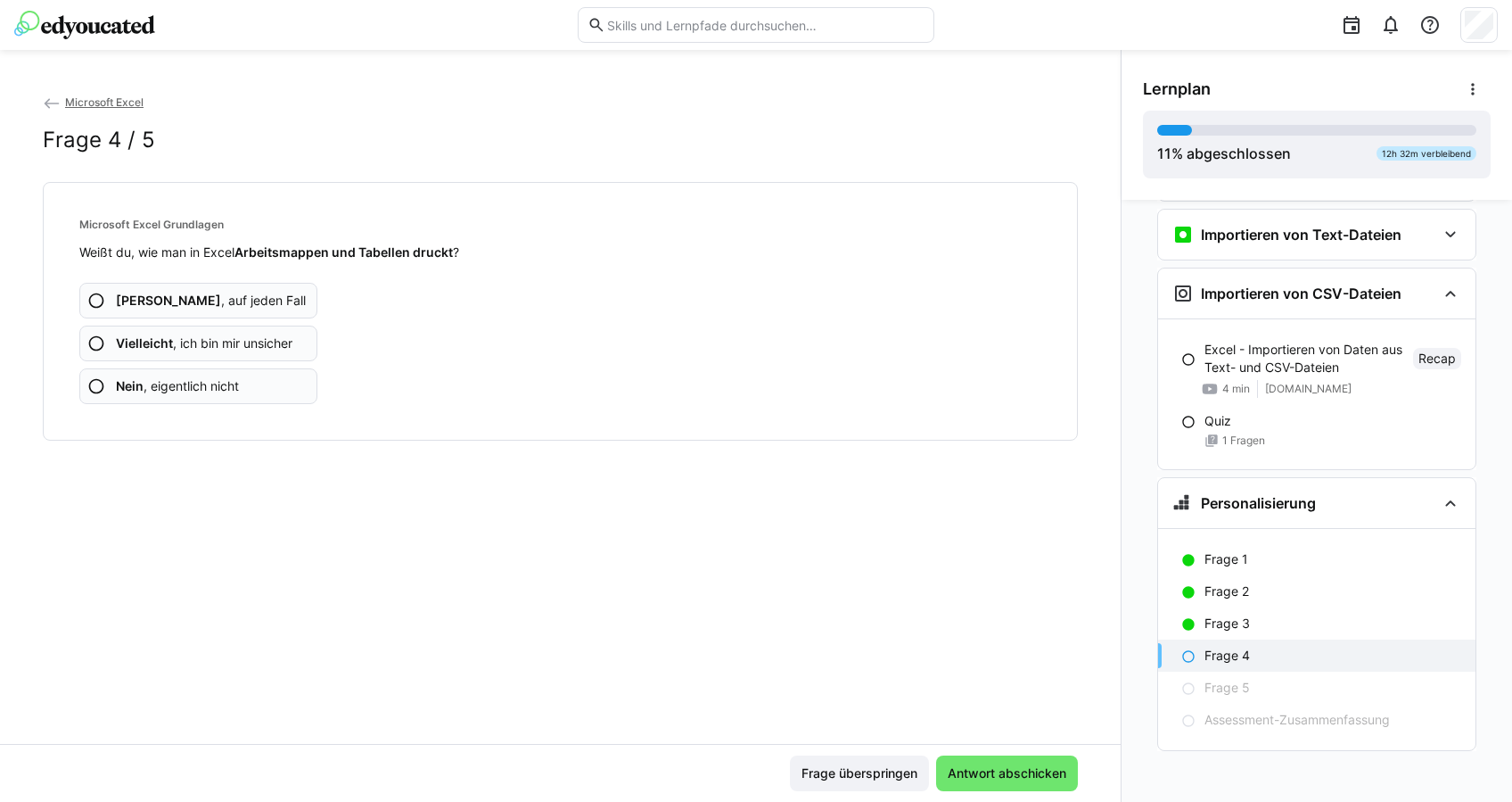
click at [263, 307] on app-assessment-question-radio "Ja , auf jeden Fall" at bounding box center [198, 300] width 238 height 36
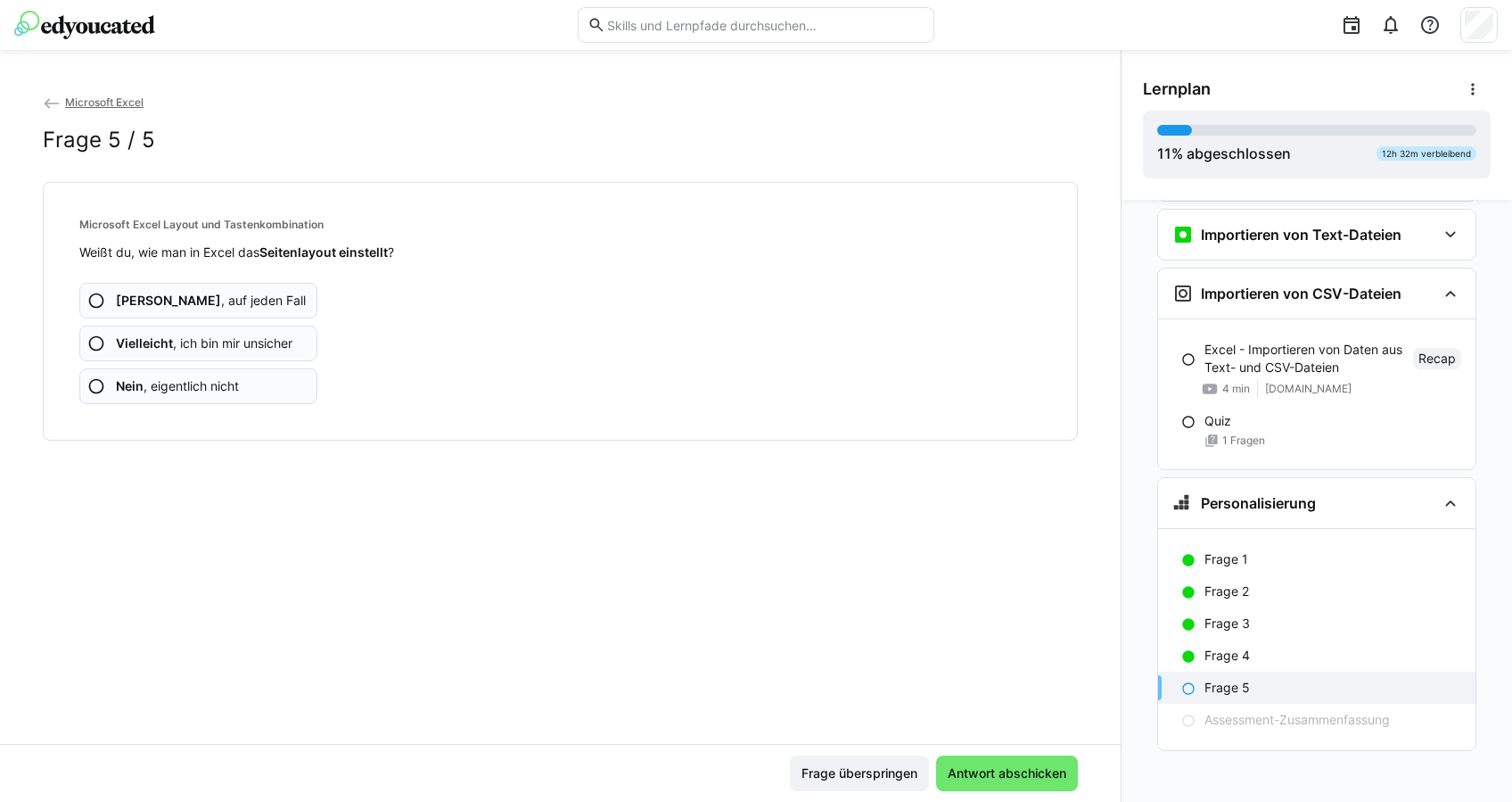
click at [241, 383] on app-assessment-question-radio "Nein , eigentlich nicht" at bounding box center [198, 386] width 238 height 36
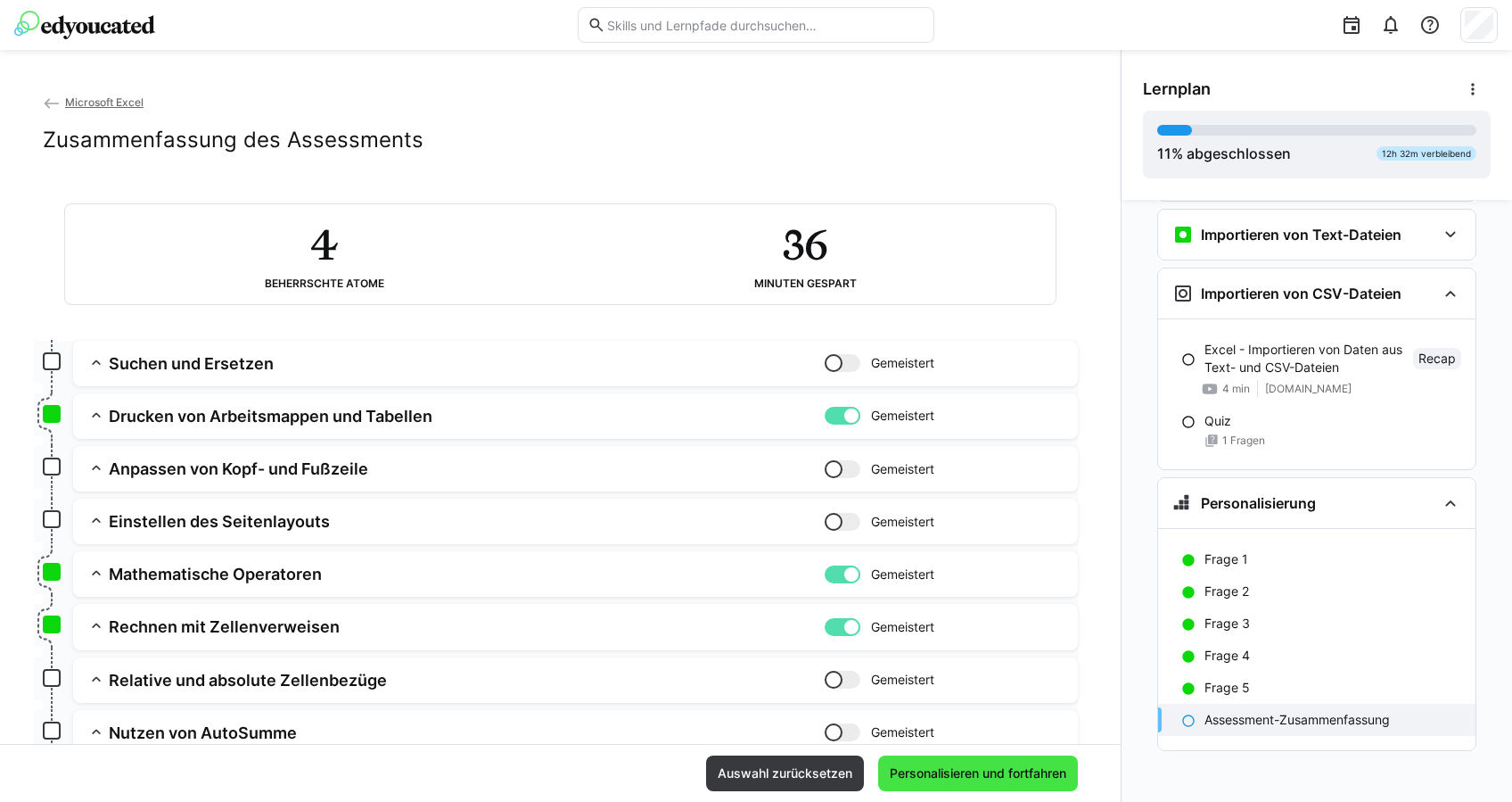
click at [991, 768] on span "Personalisieren und fortfahren" at bounding box center [978, 773] width 182 height 18
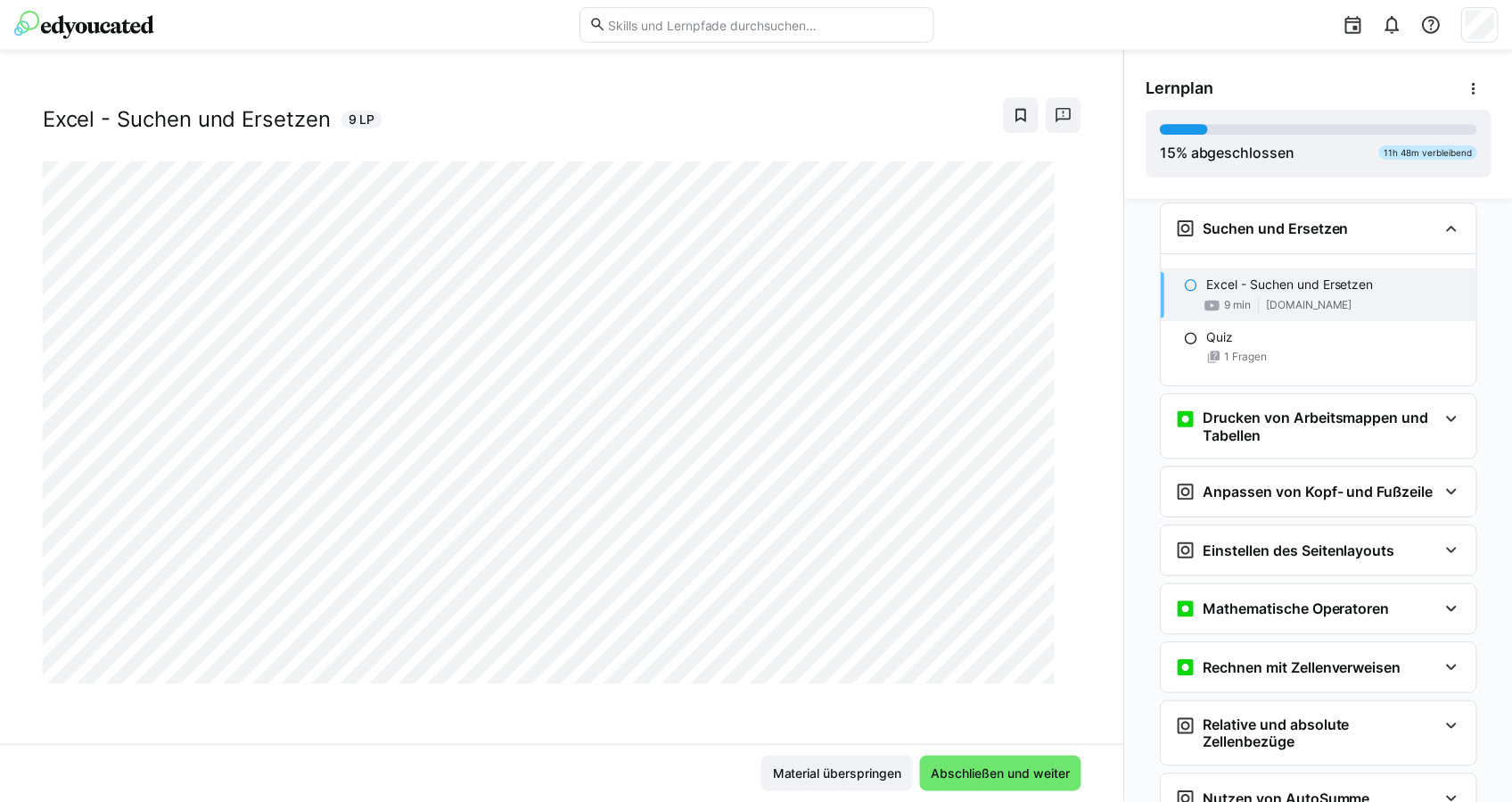
scroll to position [0, 0]
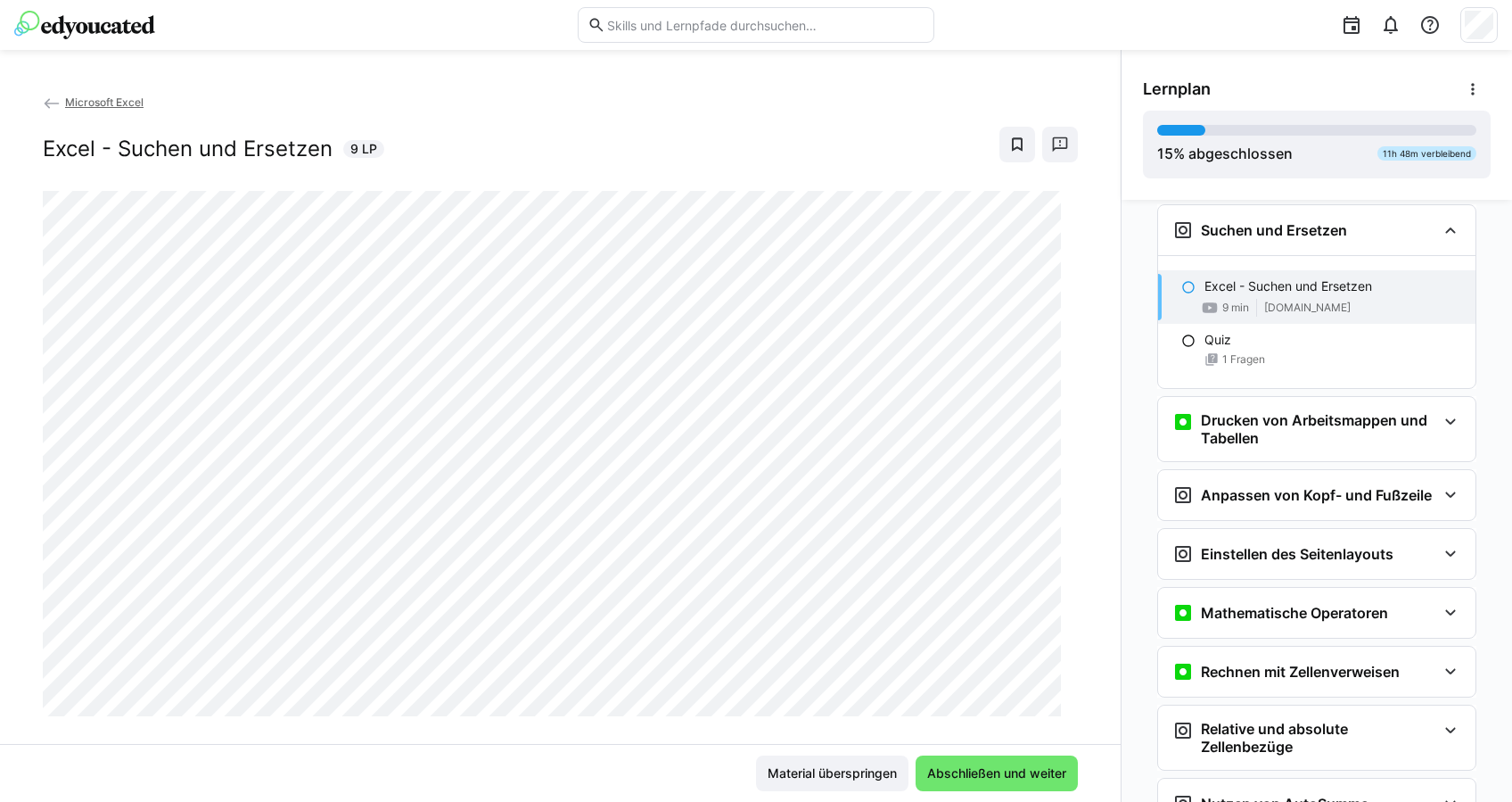
click at [556, 745] on div "Material überspringen Abschließen und weiter" at bounding box center [560, 772] width 1120 height 58
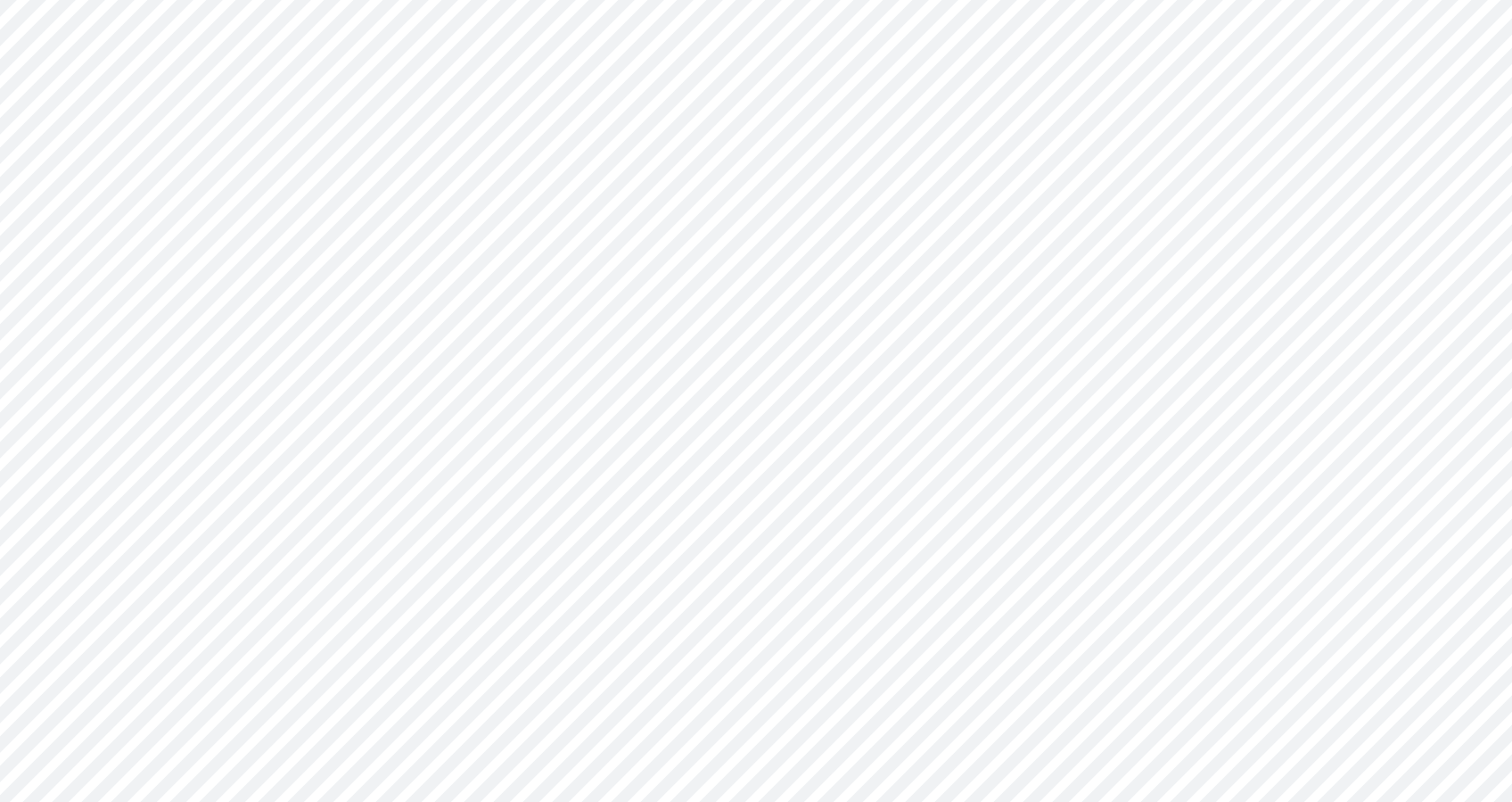
scroll to position [3070, 0]
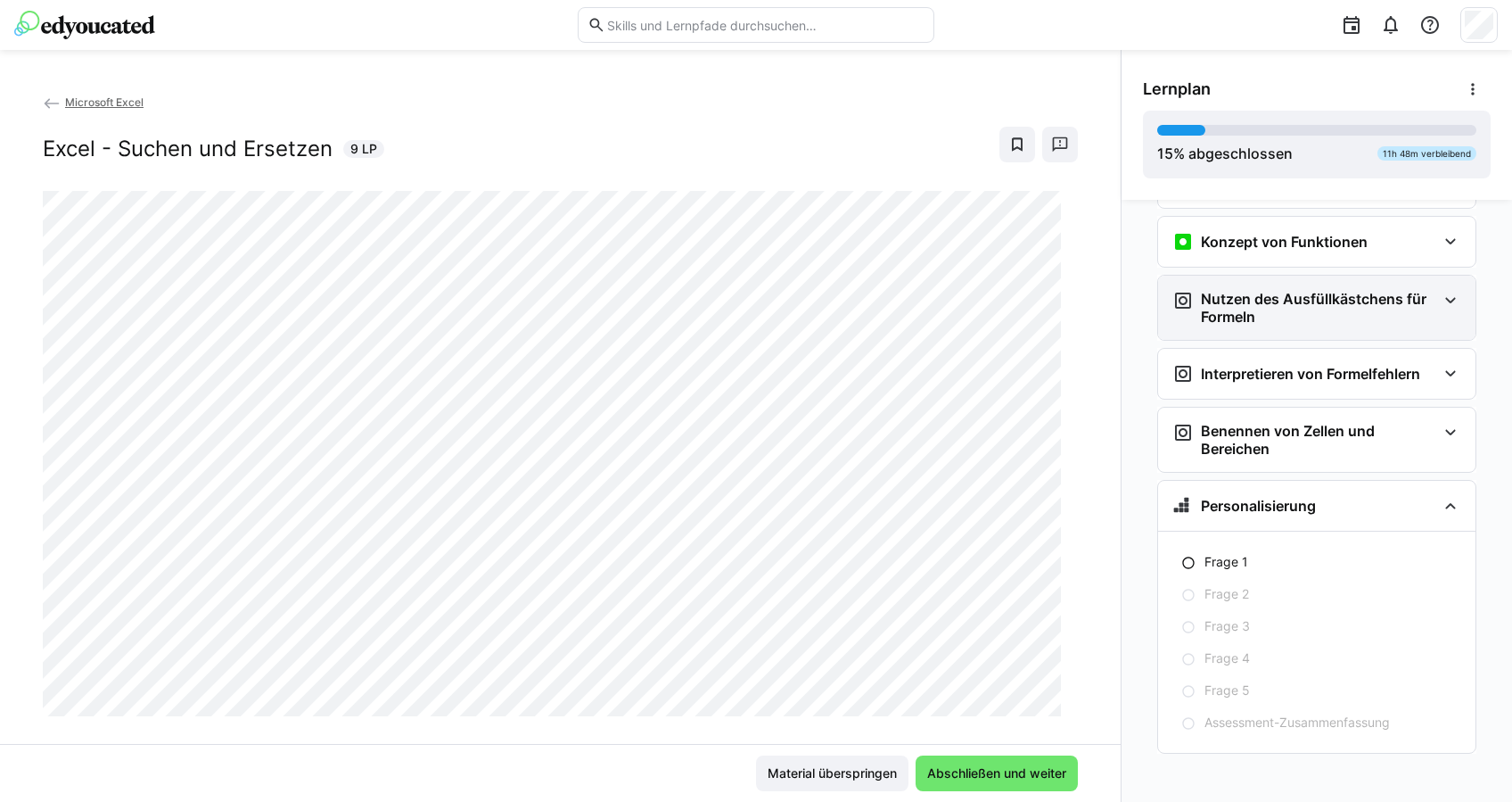
click at [1295, 300] on h3 "Nutzen des Ausfüllkästchens für Formeln" at bounding box center [1318, 308] width 235 height 36
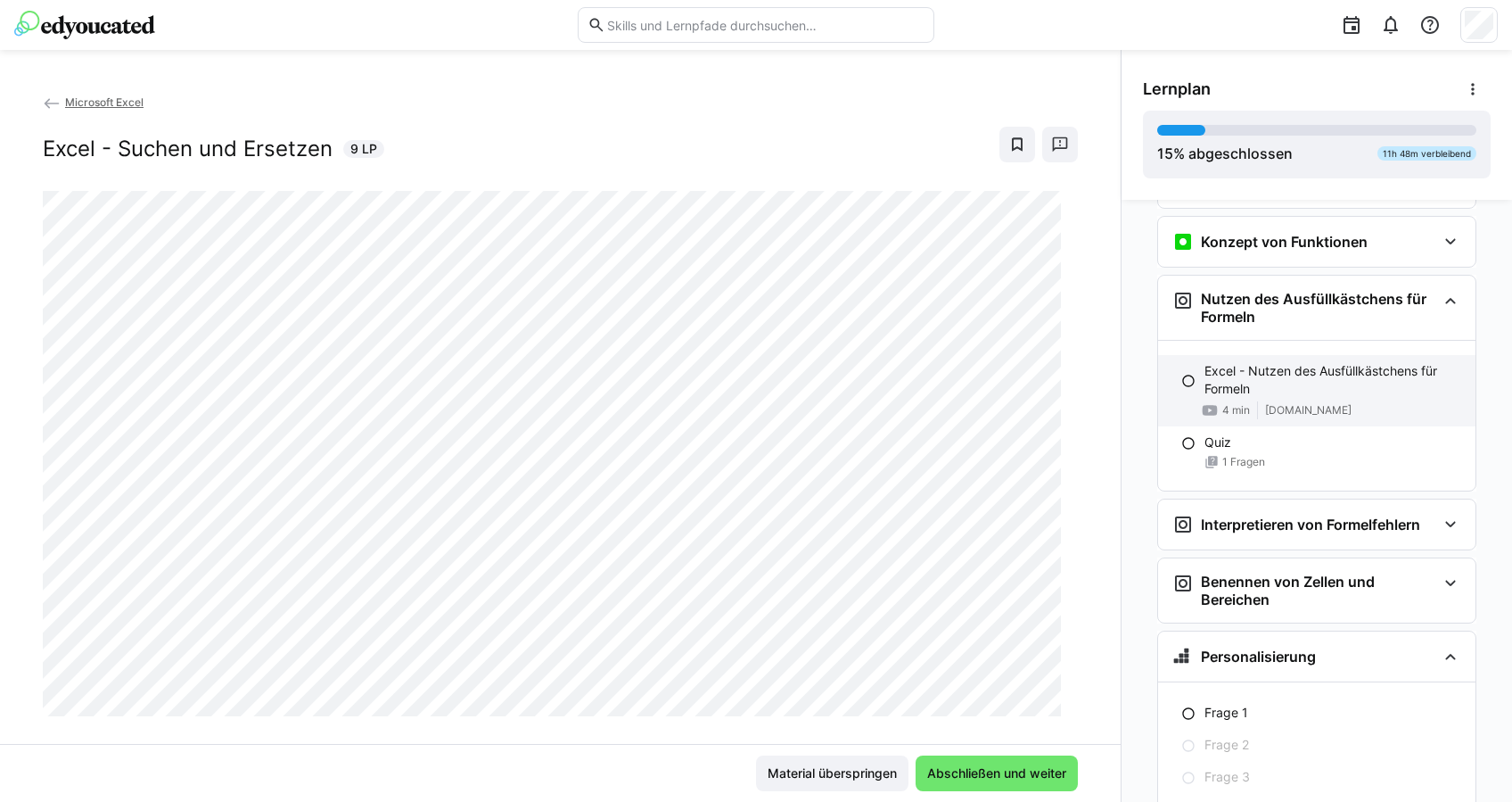
click at [1248, 380] on p "Excel - Nutzen des Ausfüllkästchens für Formeln" at bounding box center [1332, 380] width 257 height 36
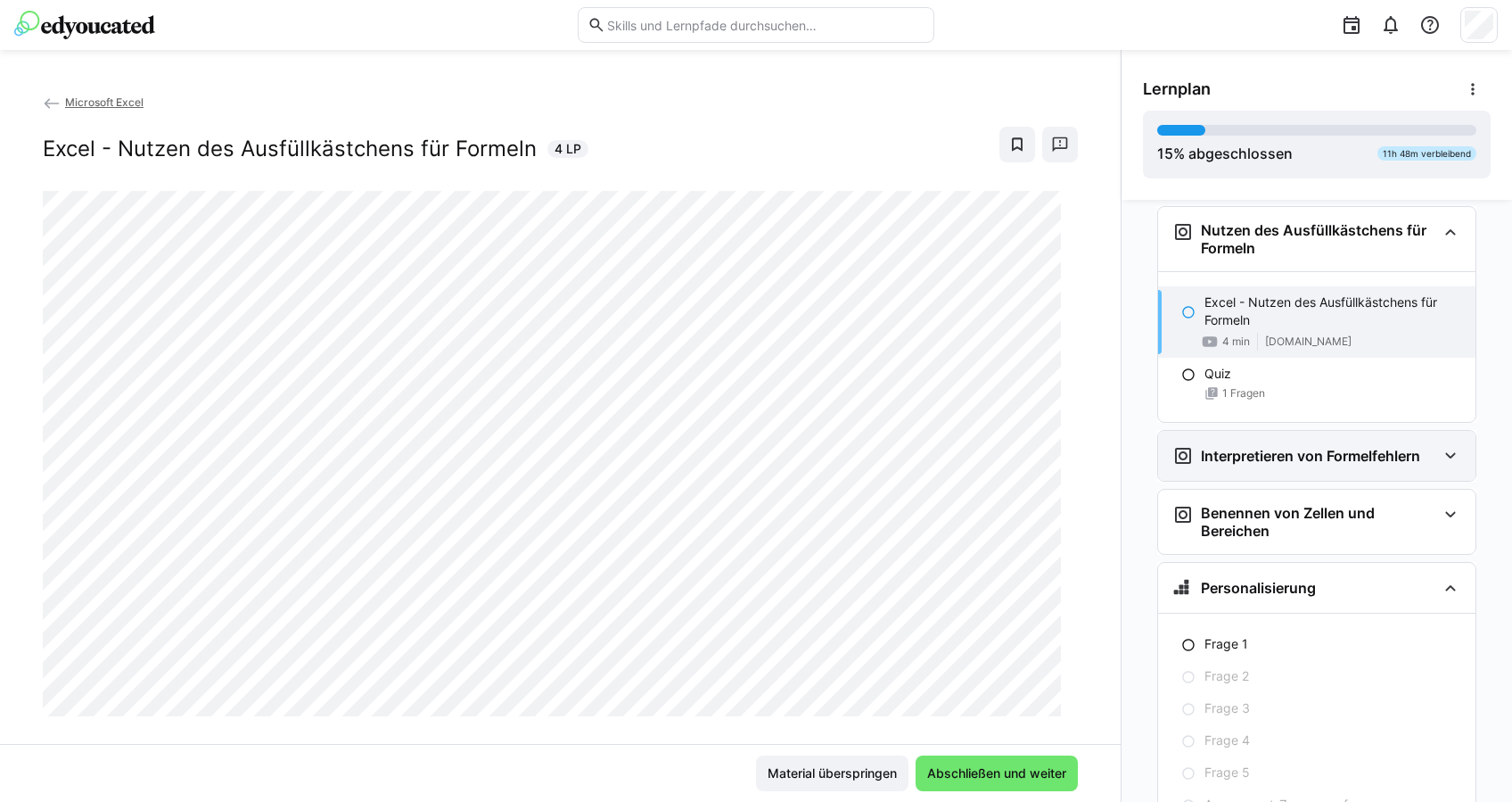
click at [1276, 460] on div "Interpretieren von Formelfehlern" at bounding box center [1317, 455] width 318 height 50
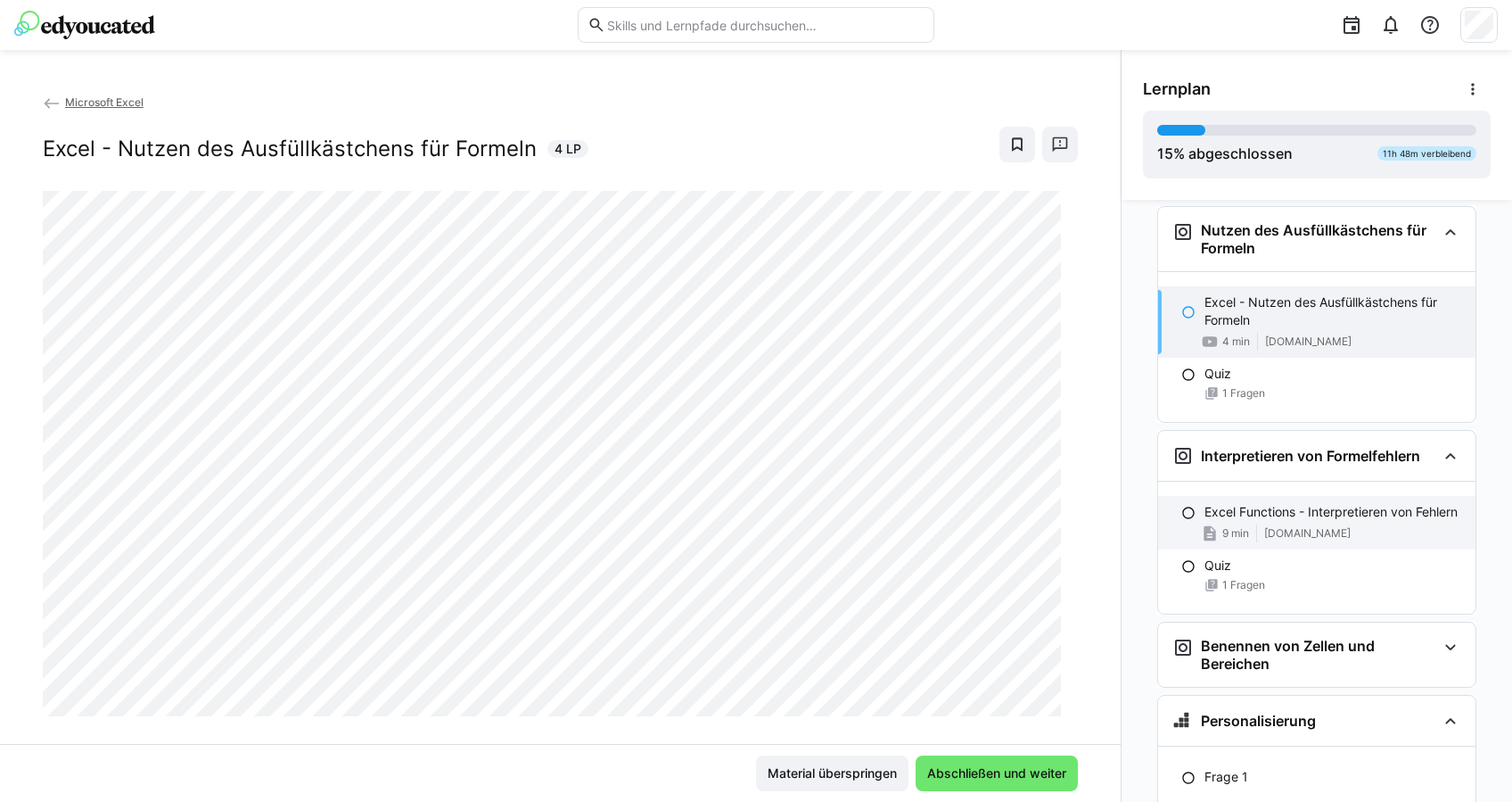
click at [1230, 526] on span "9 min" at bounding box center [1236, 533] width 27 height 14
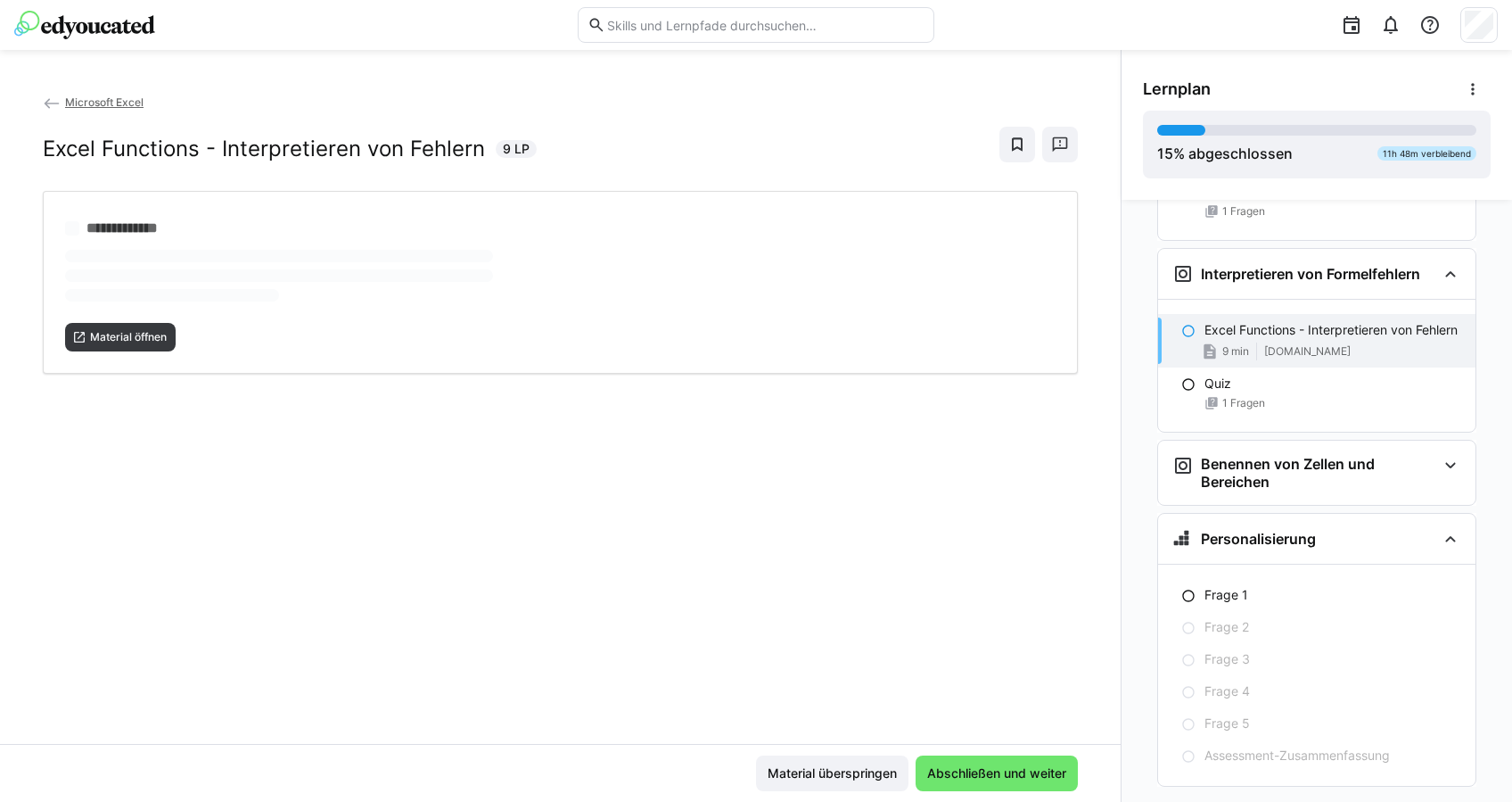
scroll to position [3353, 0]
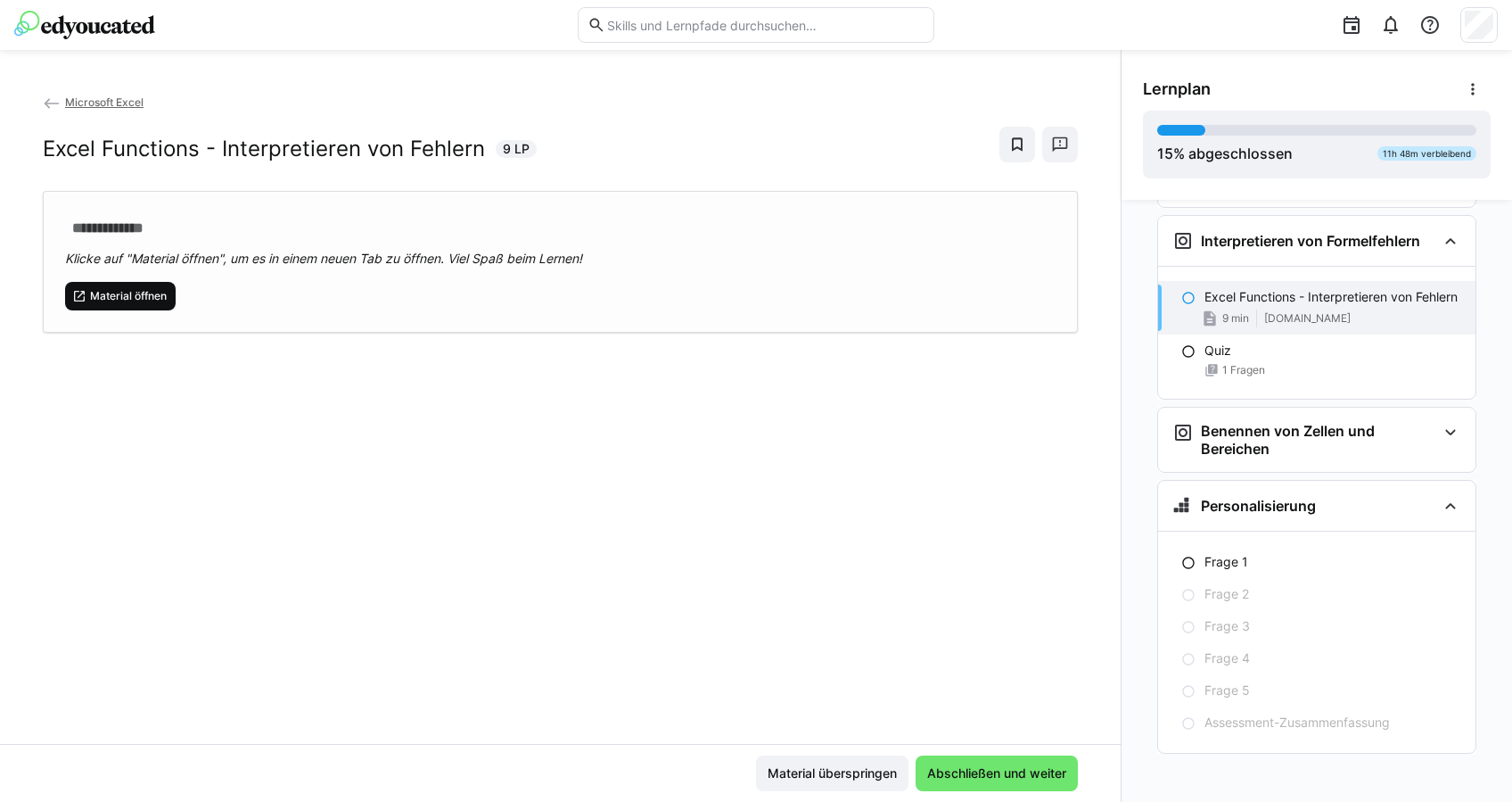
click at [128, 300] on span "Material öffnen" at bounding box center [128, 296] width 80 height 14
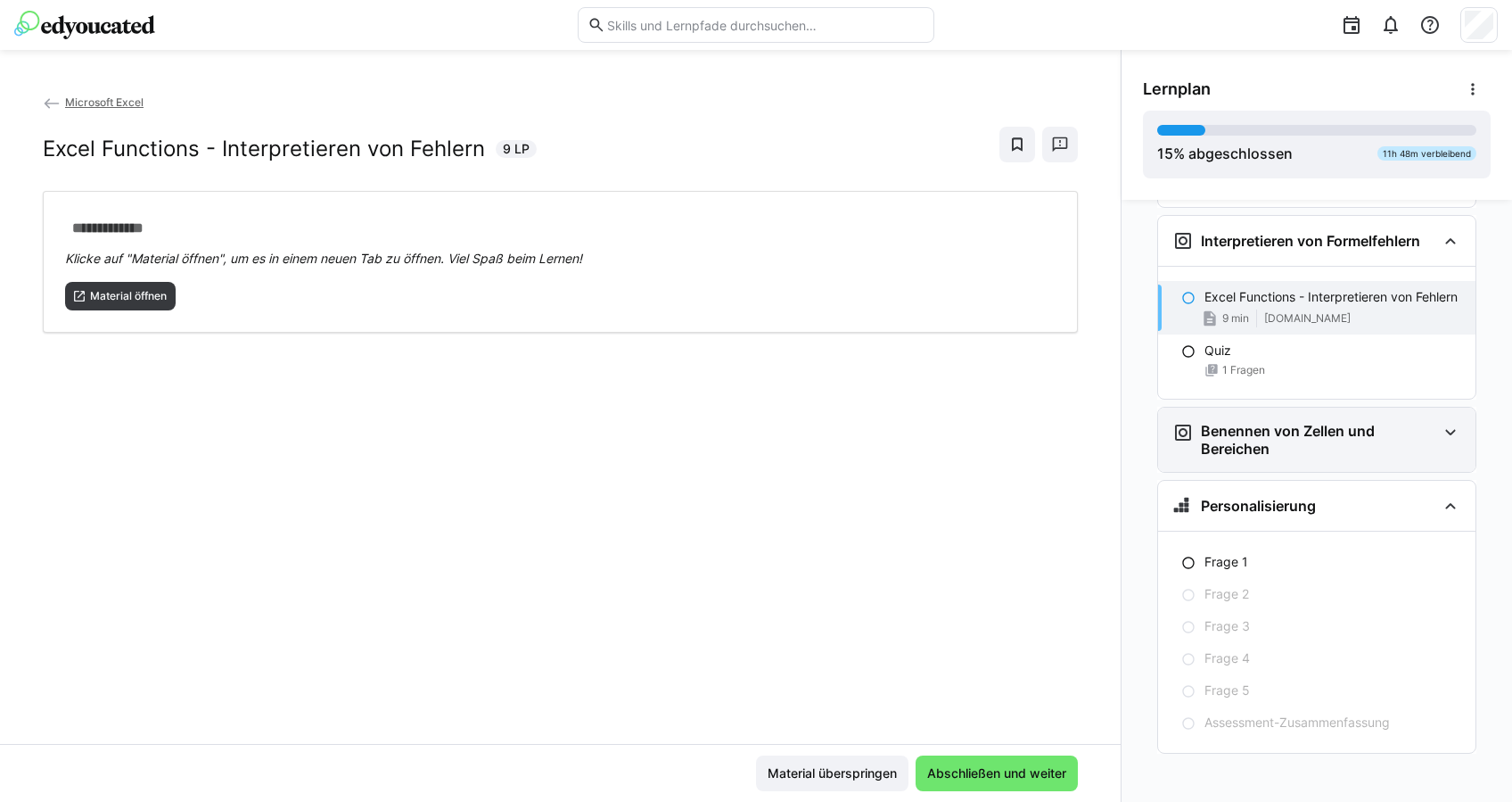
click at [1286, 408] on div "Benennen von Zellen und Bereichen" at bounding box center [1317, 439] width 318 height 64
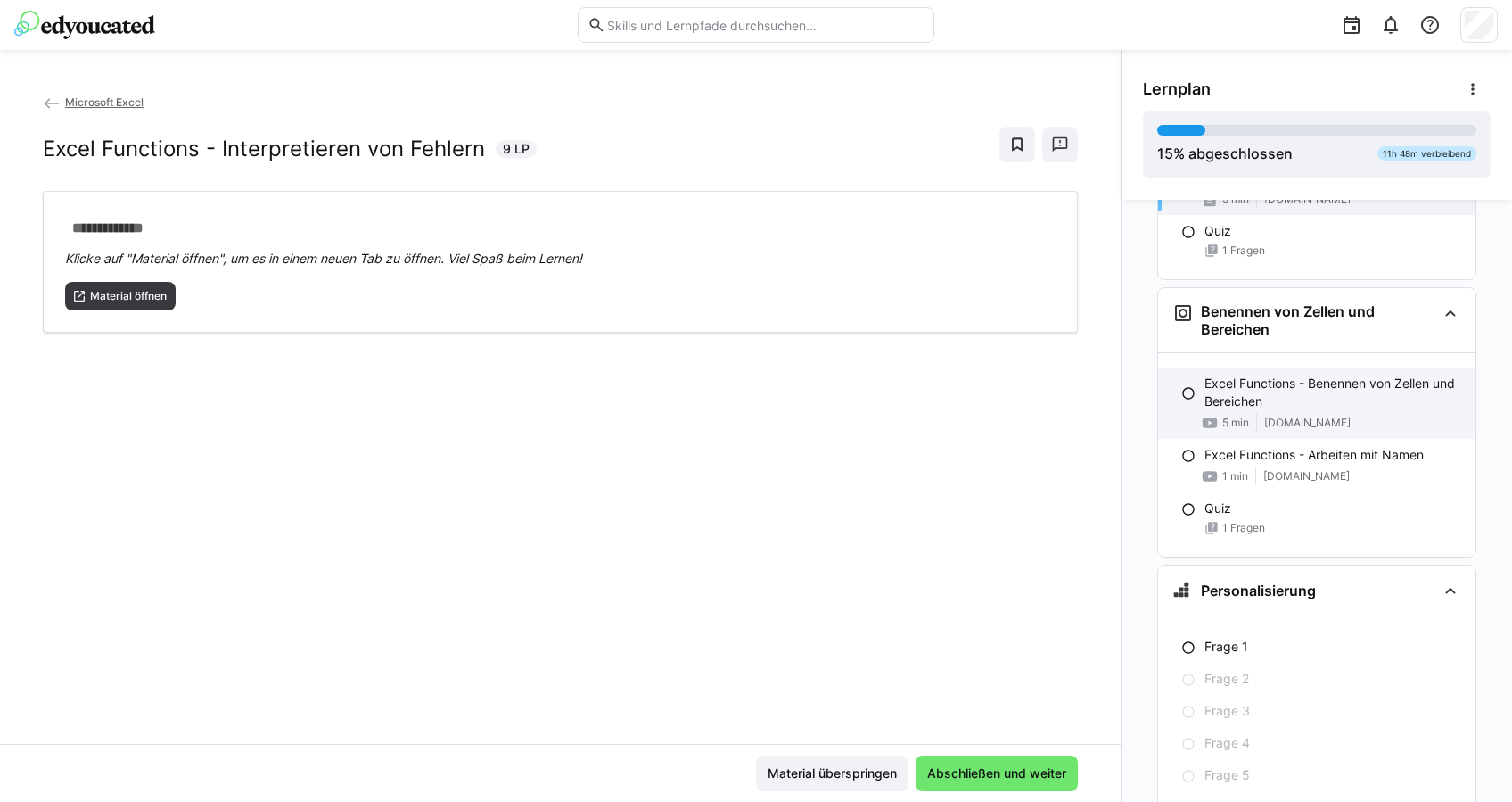
click at [1323, 397] on p "Excel Functions - Benennen von Zellen und Bereichen" at bounding box center [1332, 392] width 257 height 36
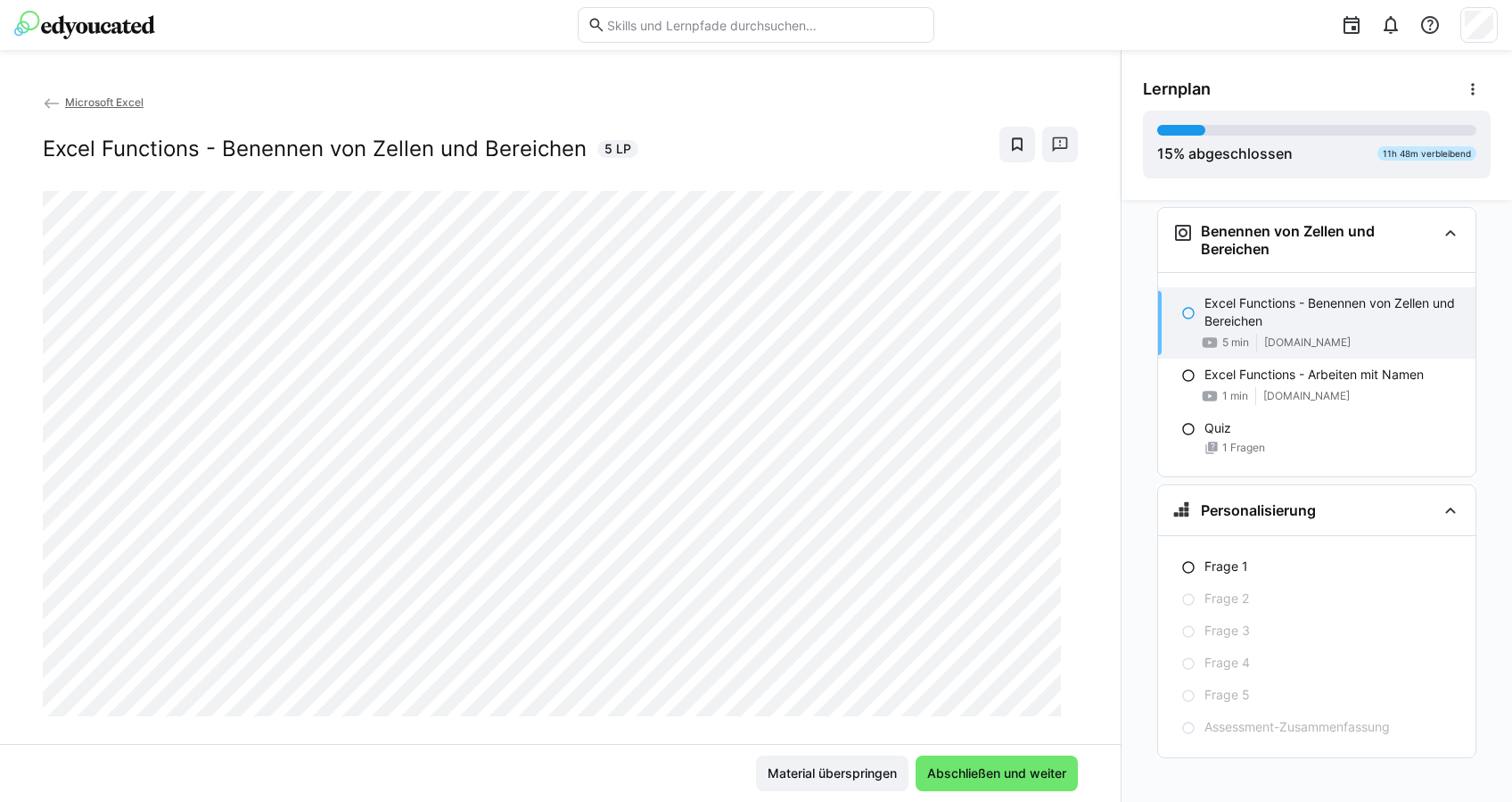
scroll to position [29, 0]
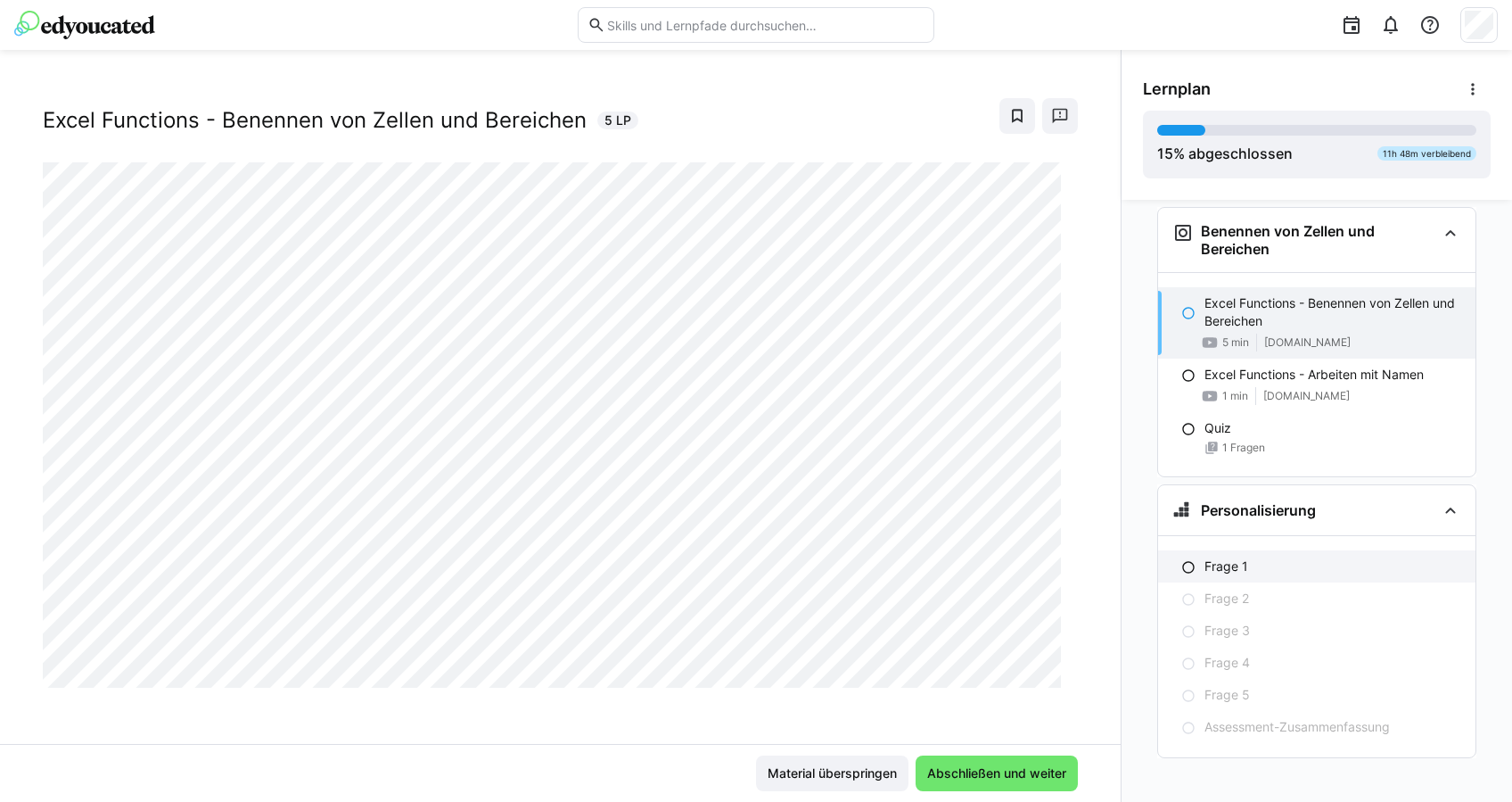
click at [1268, 566] on div "Frage 1" at bounding box center [1332, 567] width 257 height 18
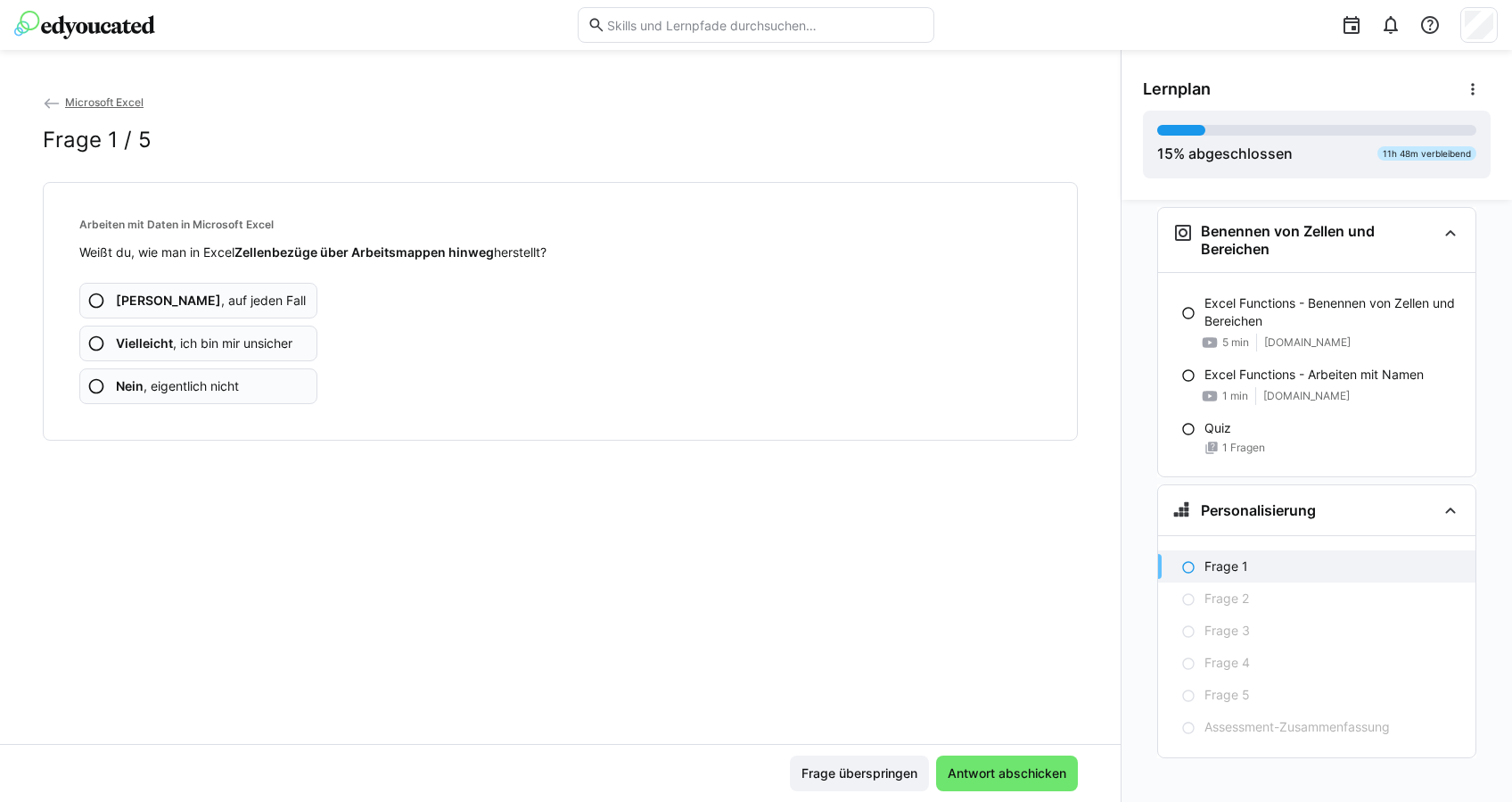
scroll to position [3558, 0]
click at [269, 326] on app-assessment-question-radio "Vielleicht , ich bin mir unsicher" at bounding box center [198, 344] width 238 height 36
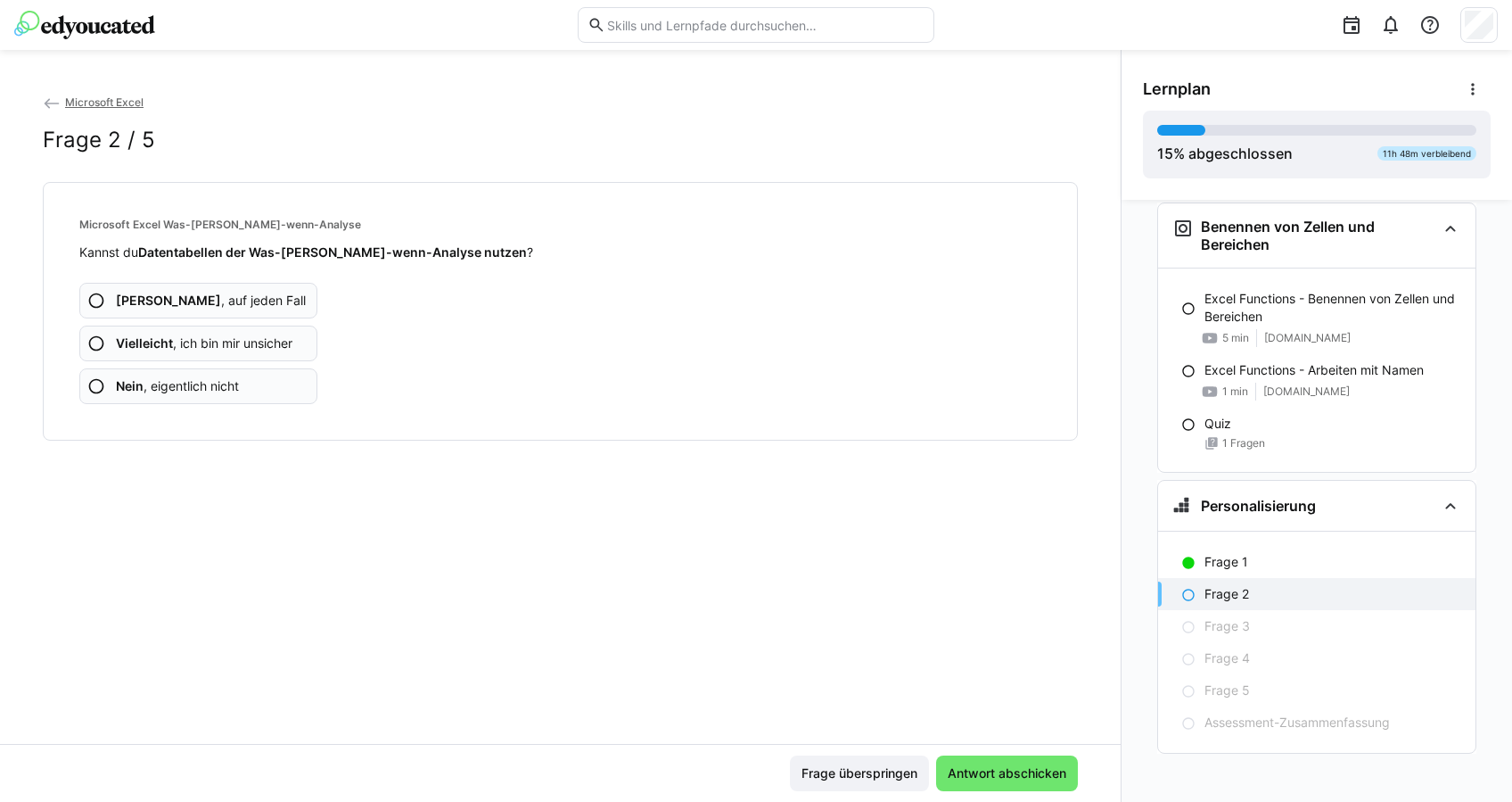
click at [128, 378] on b "Nein" at bounding box center [129, 385] width 28 height 15
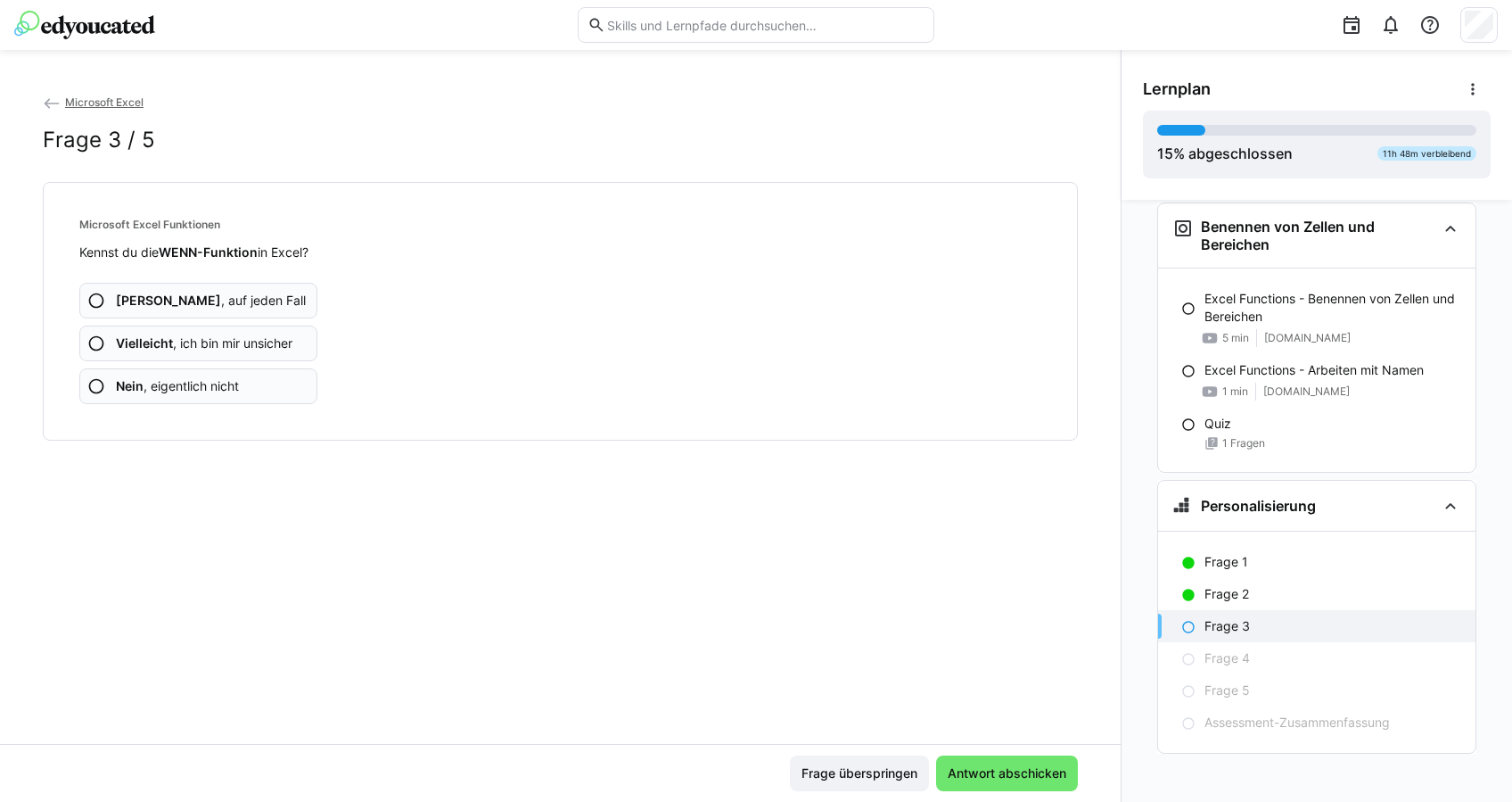
click at [218, 377] on span "Nein , eigentlich nicht" at bounding box center [177, 386] width 123 height 18
click at [243, 401] on app-assessment-question-radio "Nein , eigentlich nicht" at bounding box center [198, 386] width 238 height 36
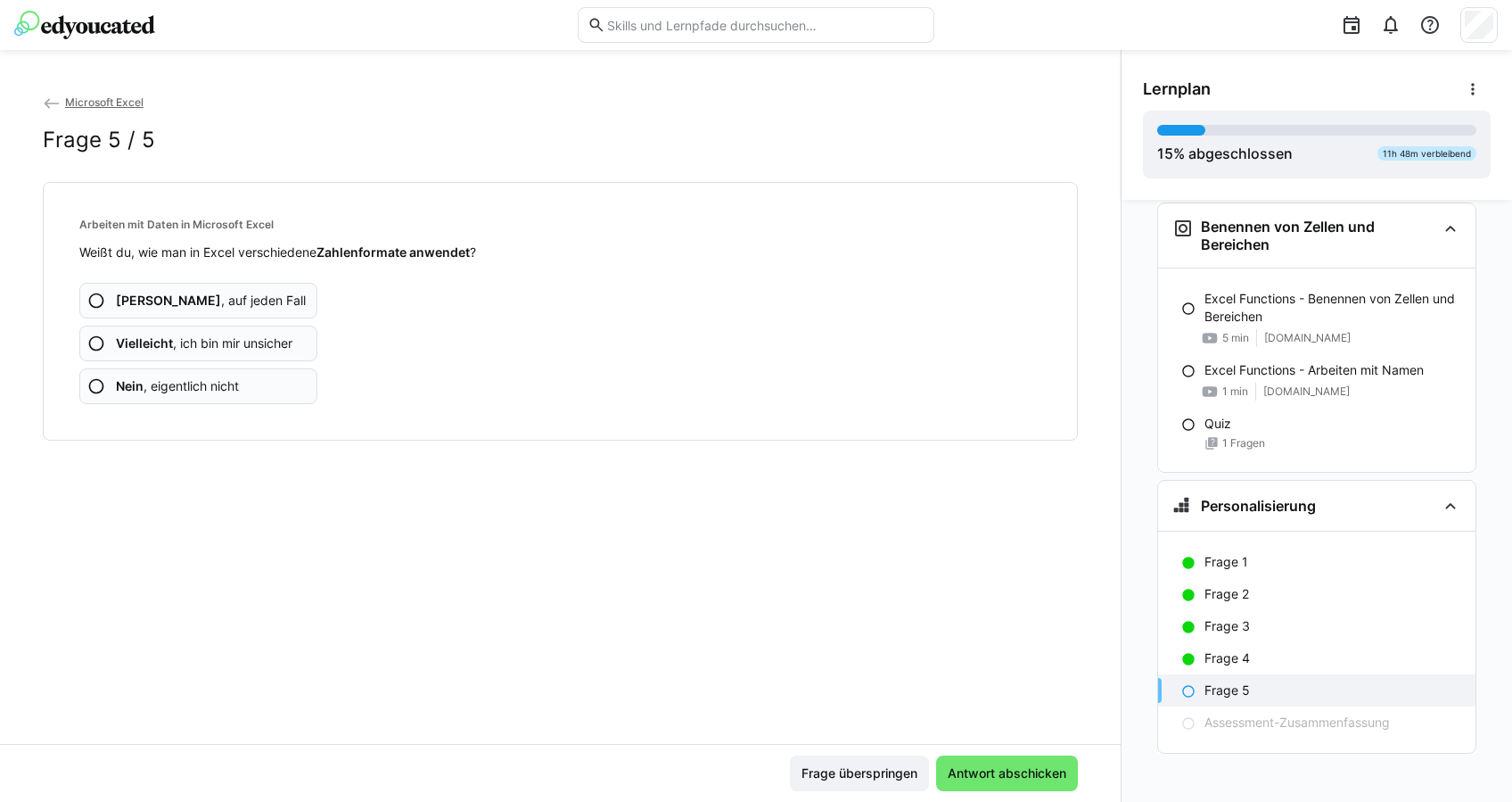
click at [244, 389] on app-assessment-question-radio "Nein , eigentlich nicht" at bounding box center [198, 386] width 238 height 36
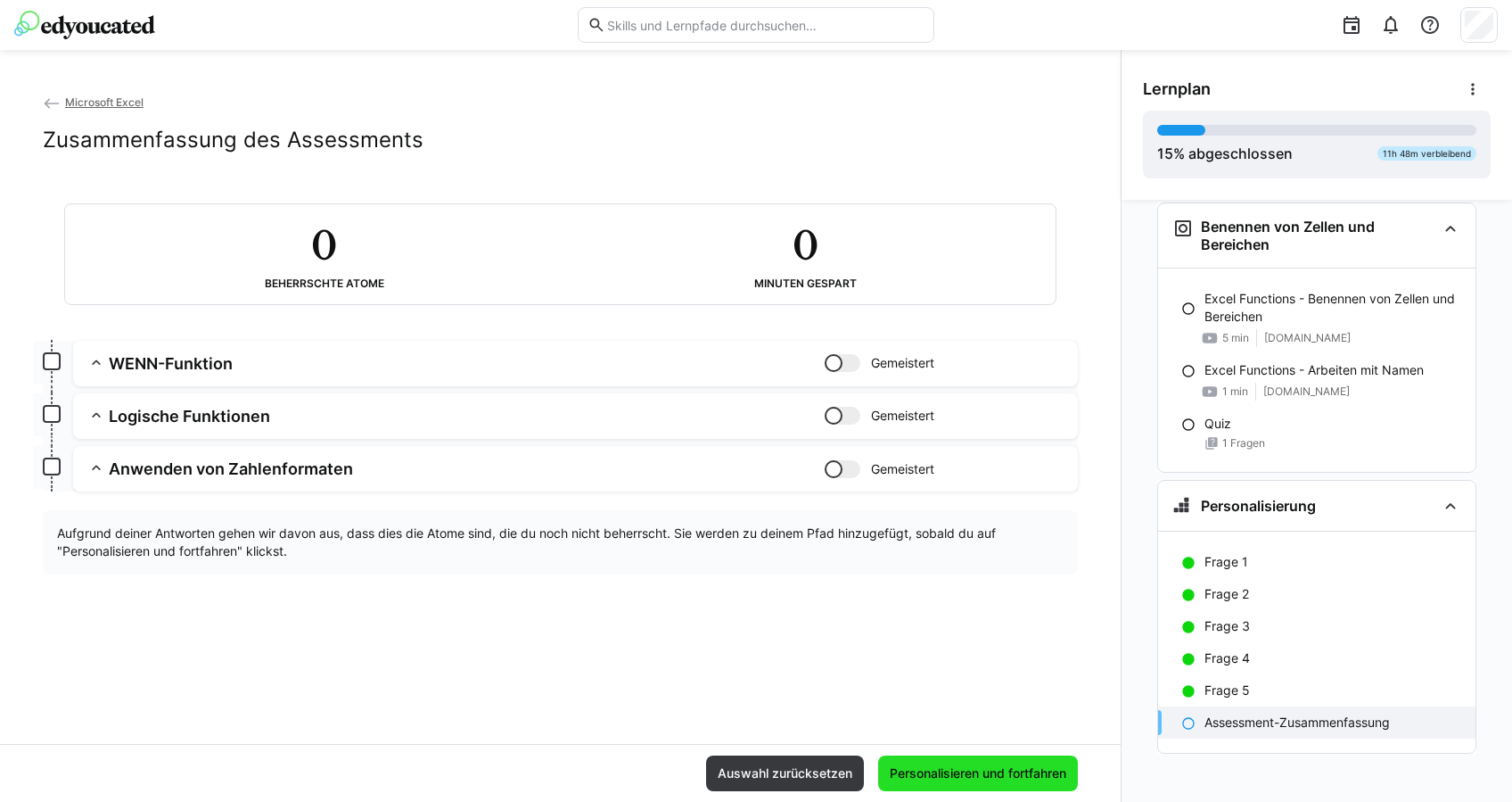
click at [1025, 764] on span "Personalisieren und fortfahren" at bounding box center [978, 773] width 182 height 18
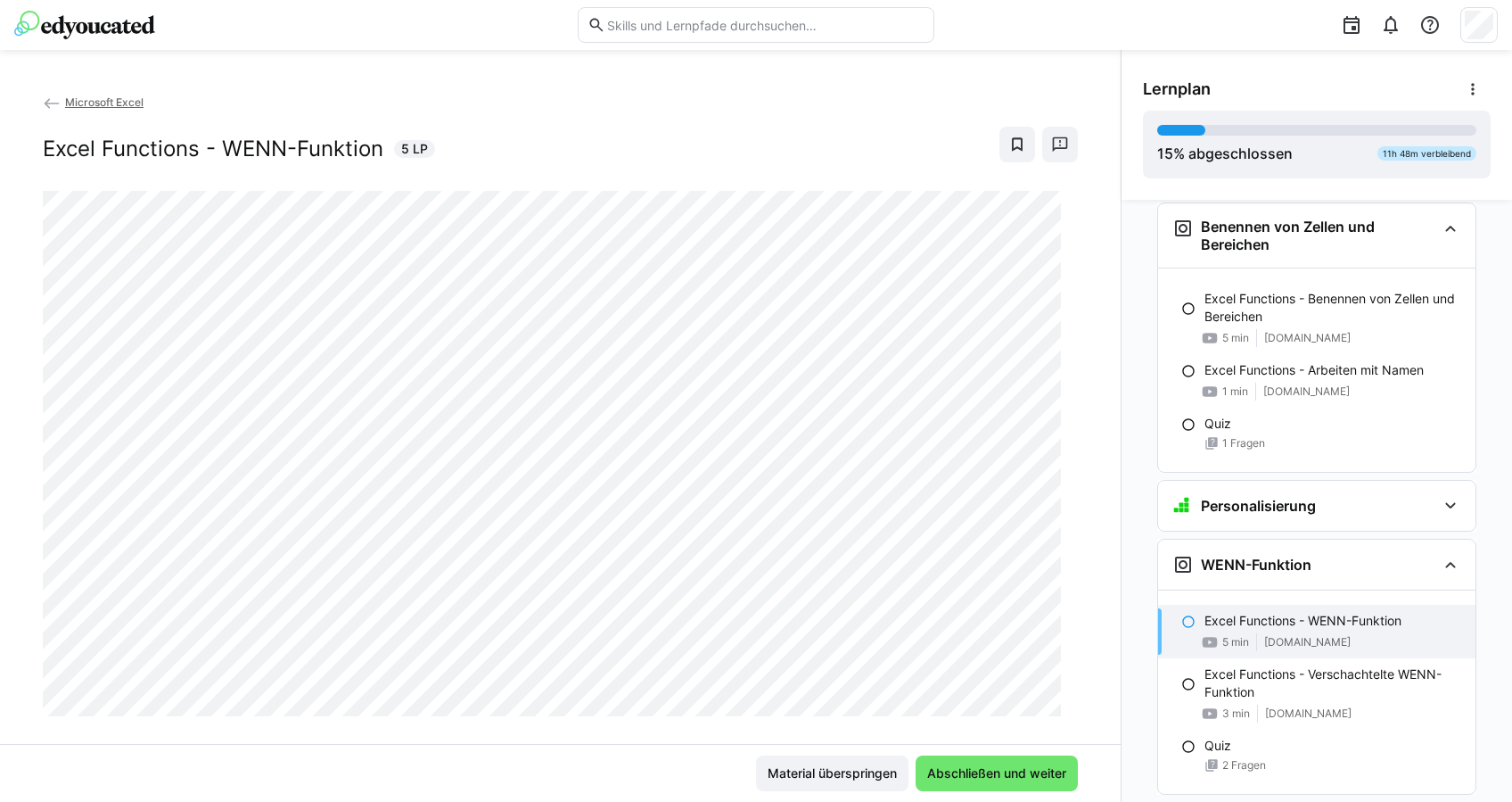
scroll to position [3793, 0]
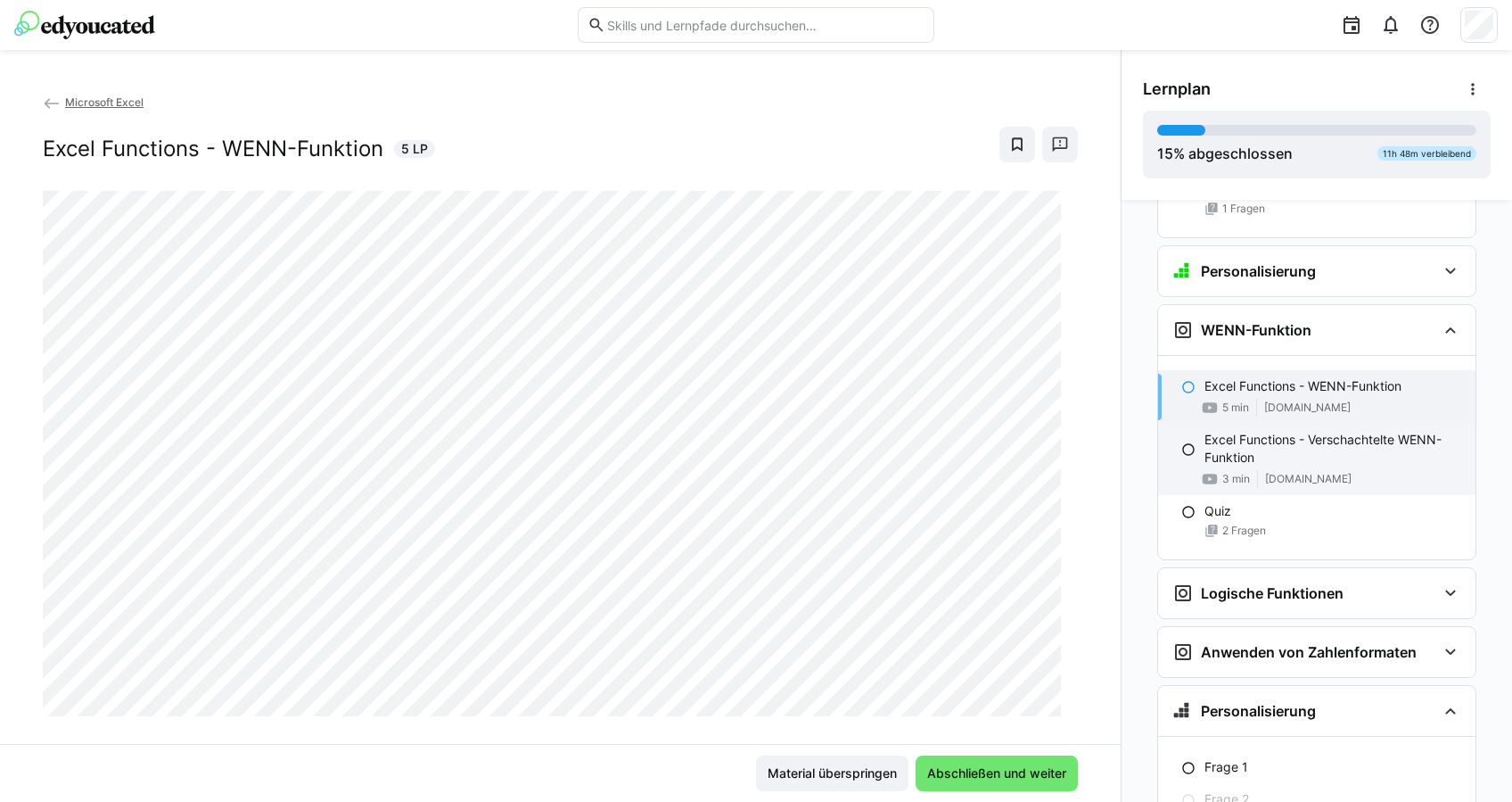
click at [1268, 449] on p "Excel Functions - Verschachtelte WENN-Funktion" at bounding box center [1332, 448] width 257 height 36
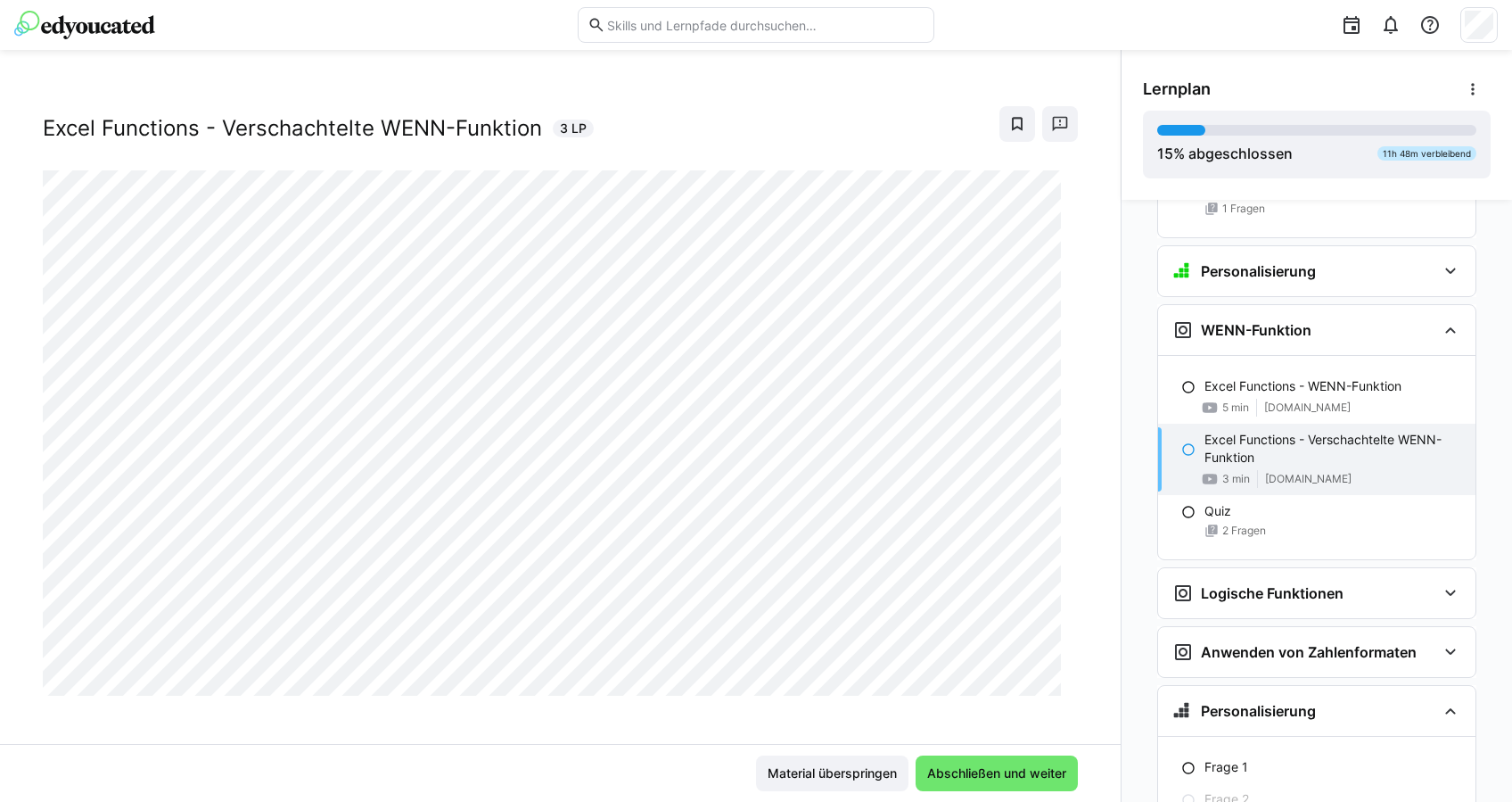
scroll to position [29, 0]
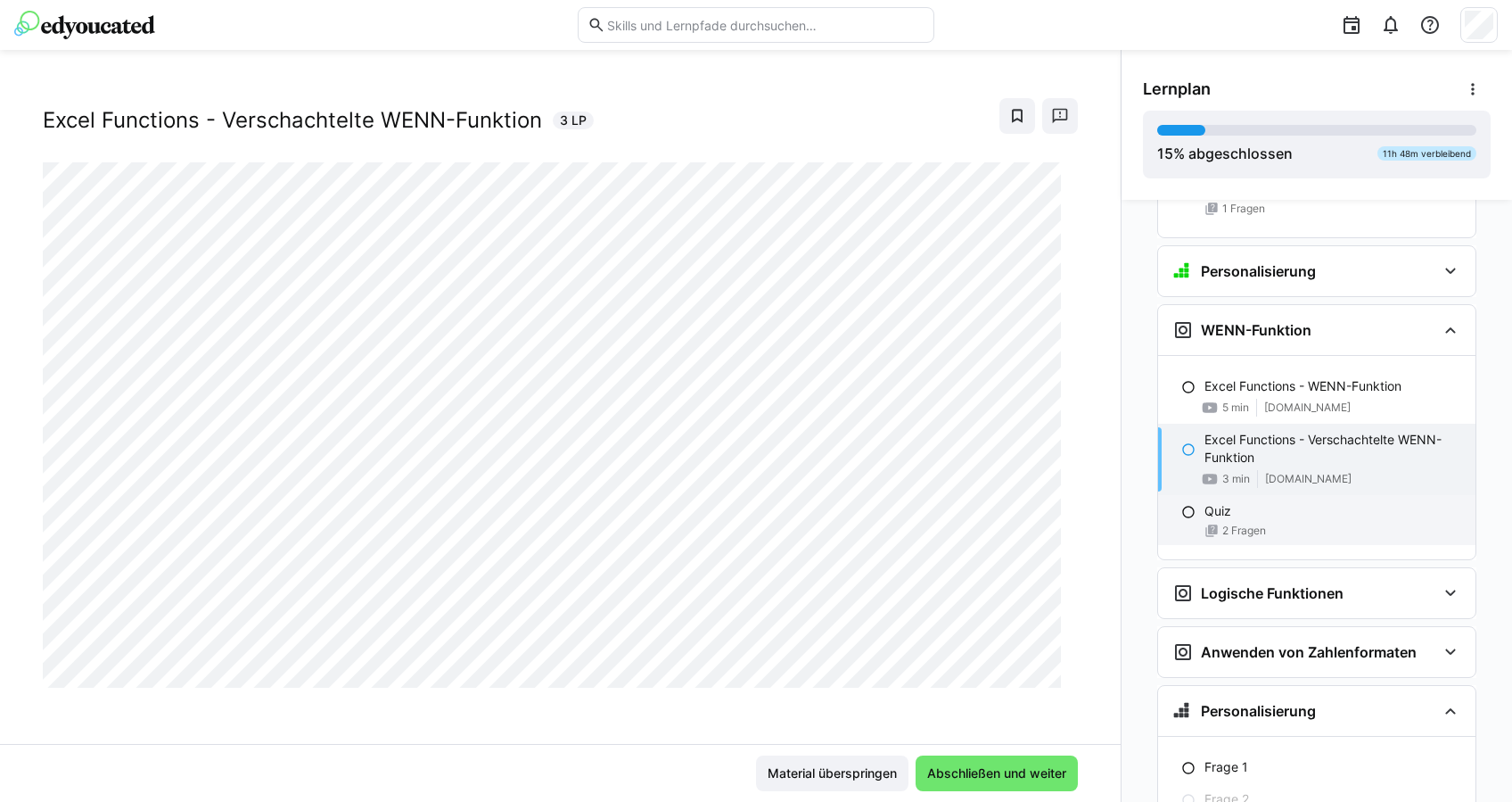
click at [1256, 495] on div "Quiz 2 Fragen" at bounding box center [1317, 520] width 318 height 50
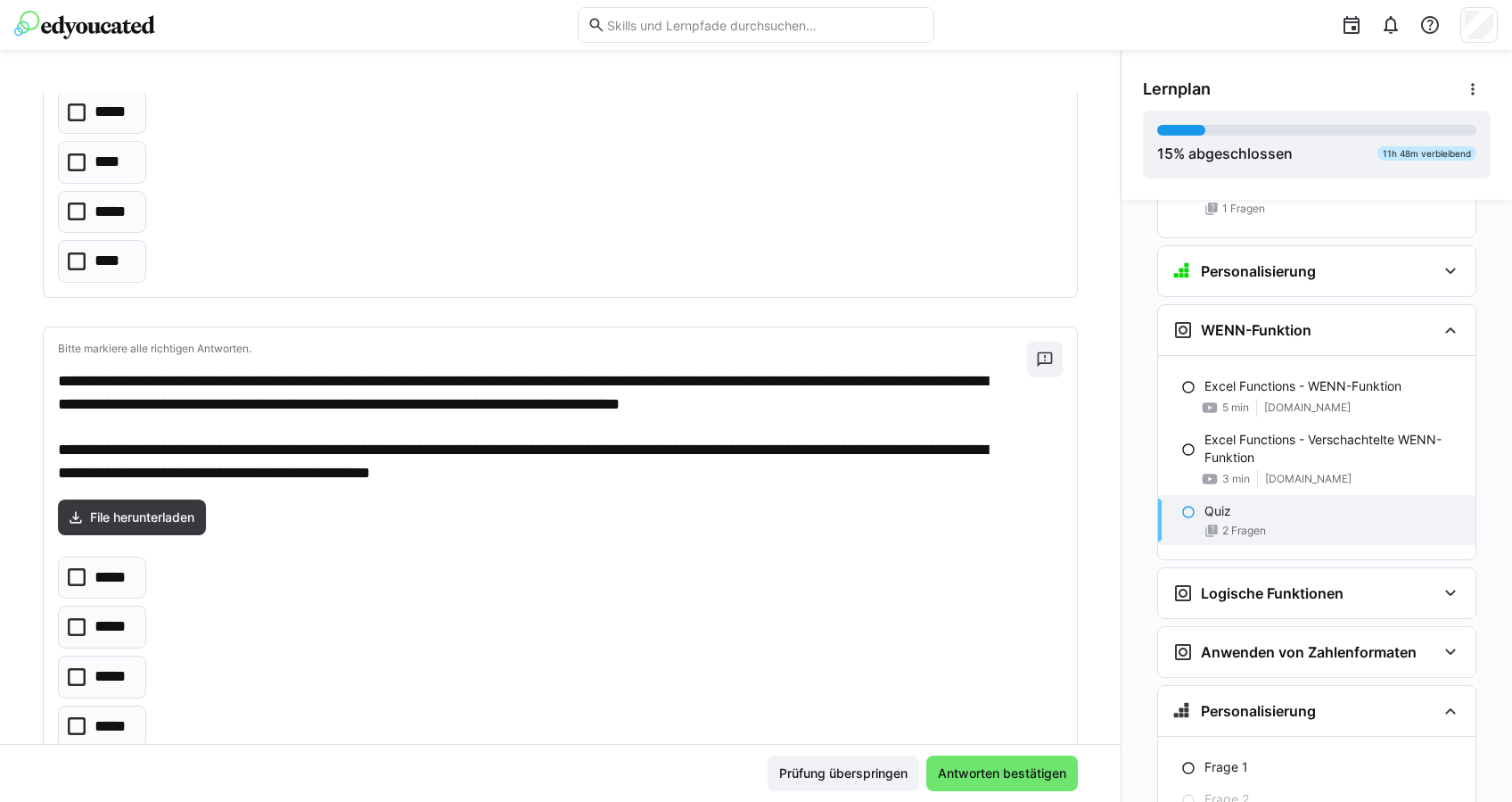
scroll to position [356, 0]
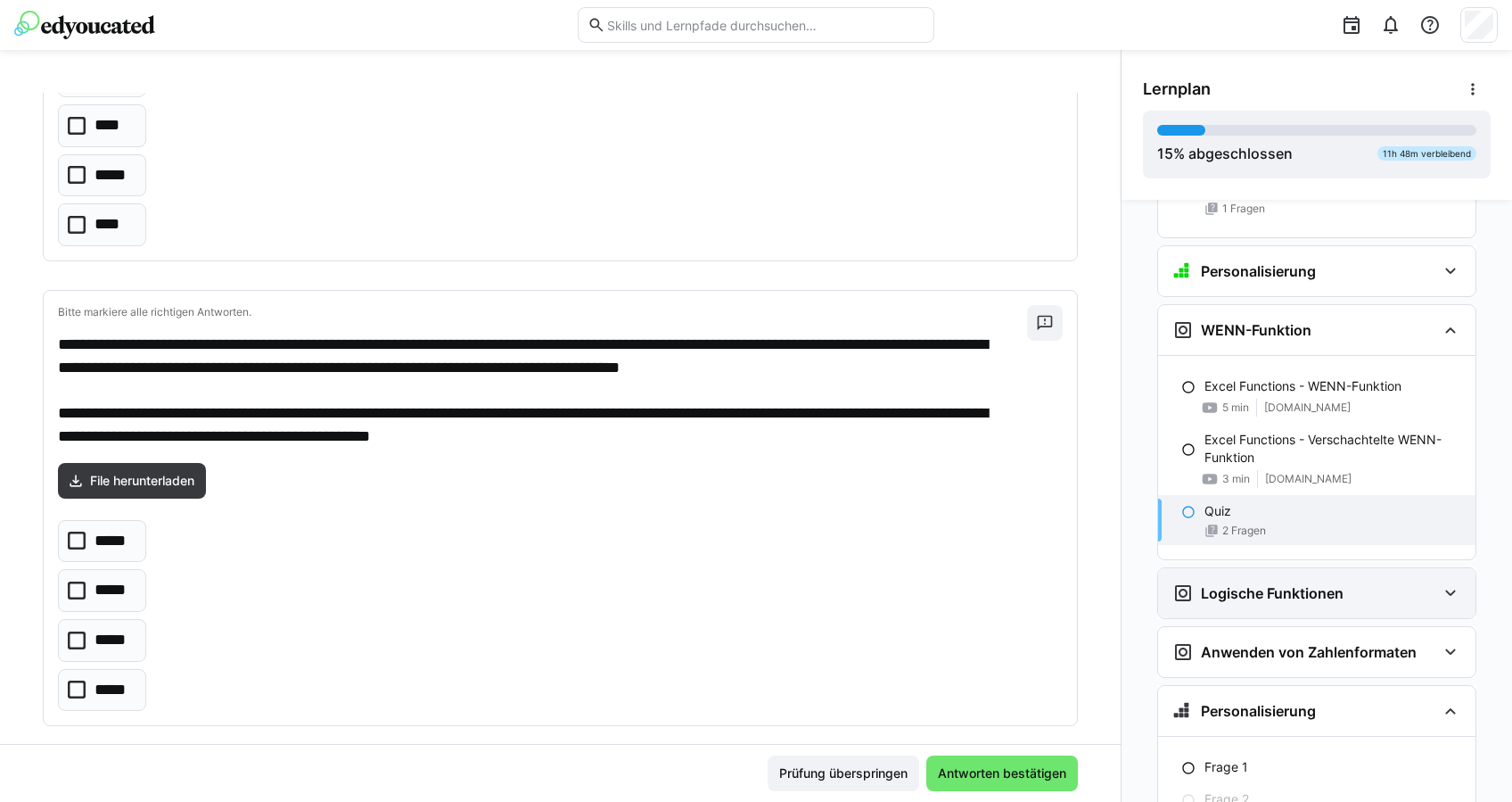
click at [1254, 574] on div "Logische Funktionen" at bounding box center [1317, 593] width 318 height 50
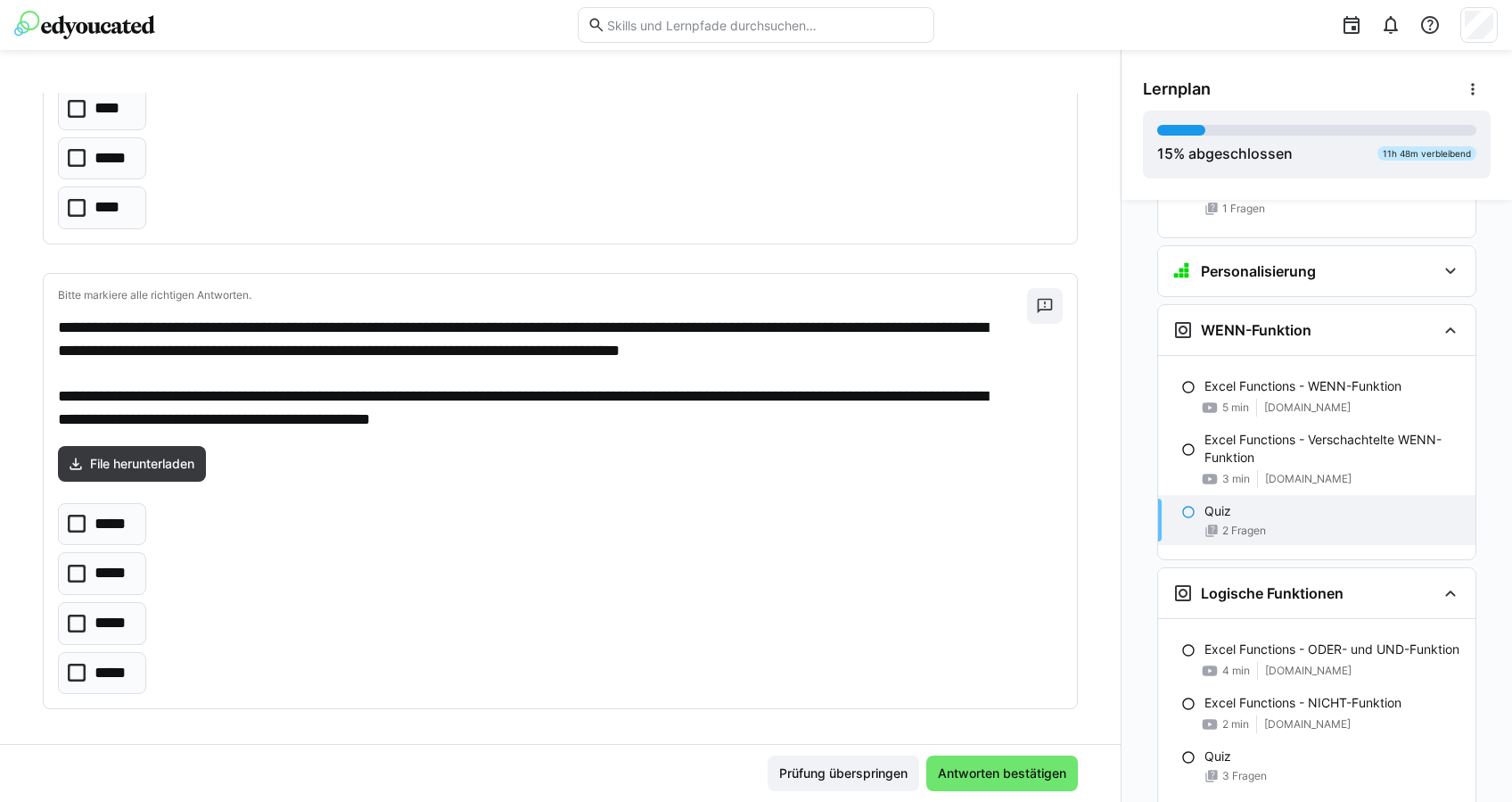
scroll to position [378, 0]
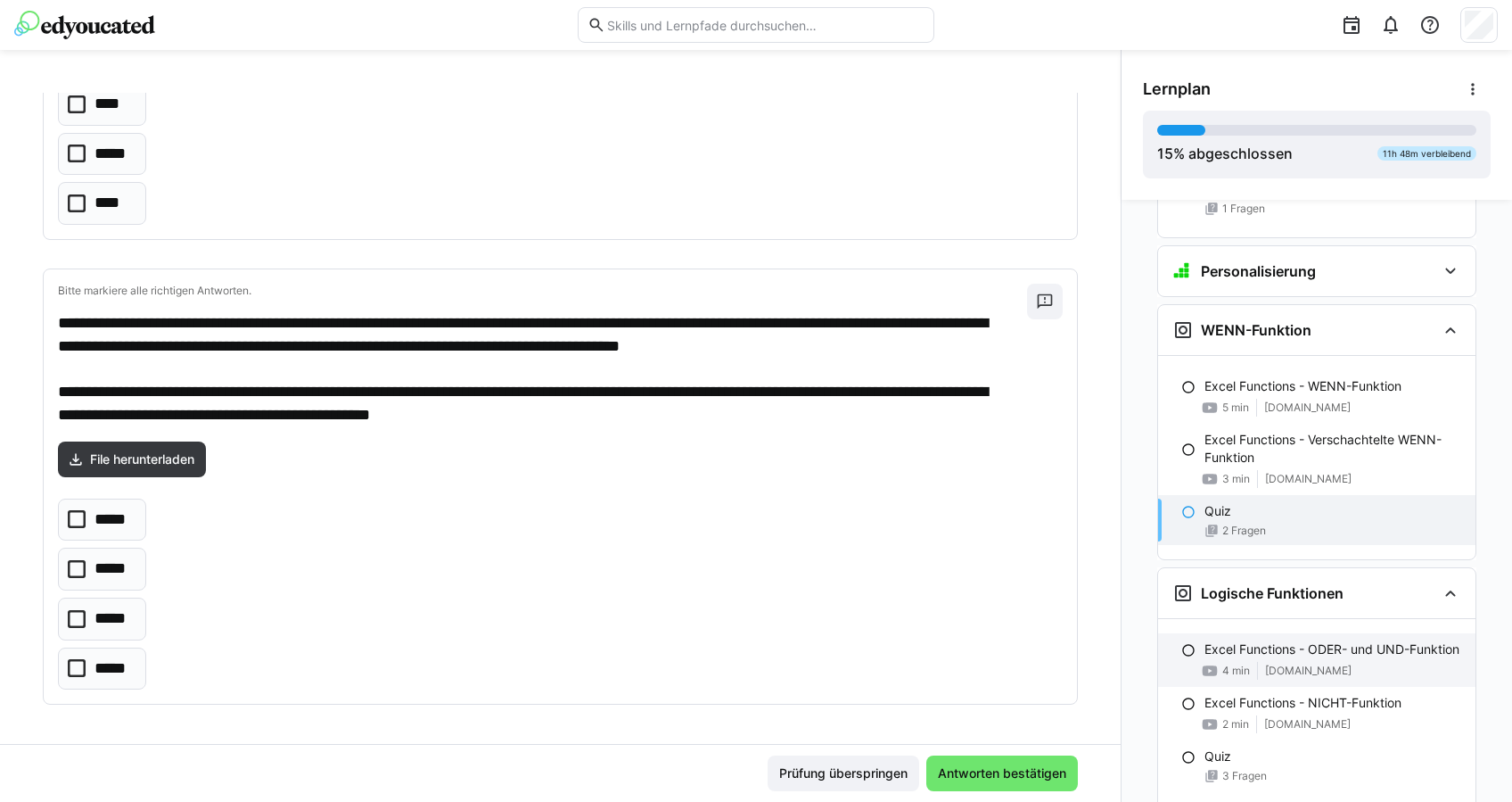
click at [1249, 641] on p "Excel Functions - ODER- und UND-Funktion" at bounding box center [1332, 650] width 255 height 18
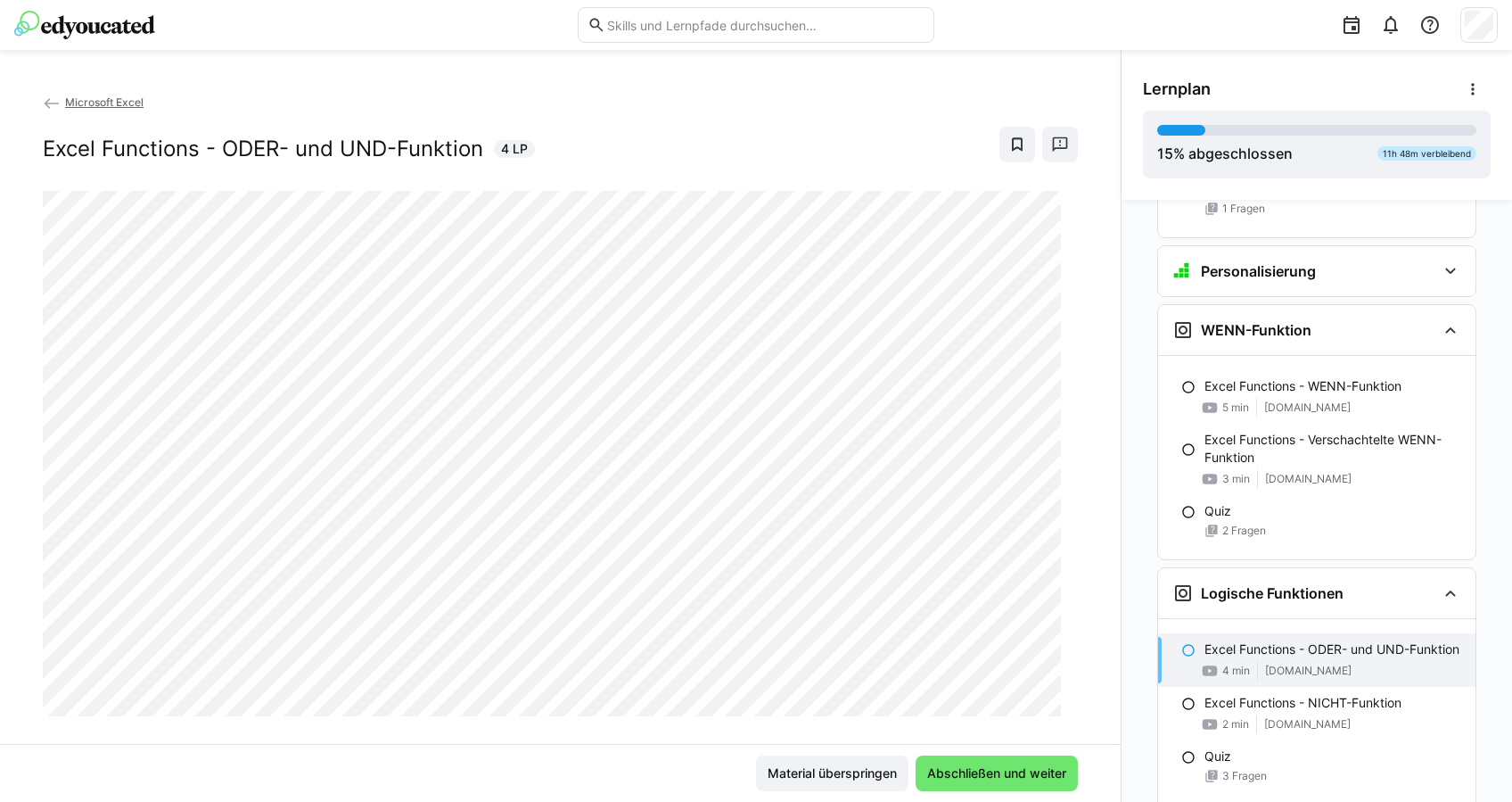
scroll to position [4152, 0]
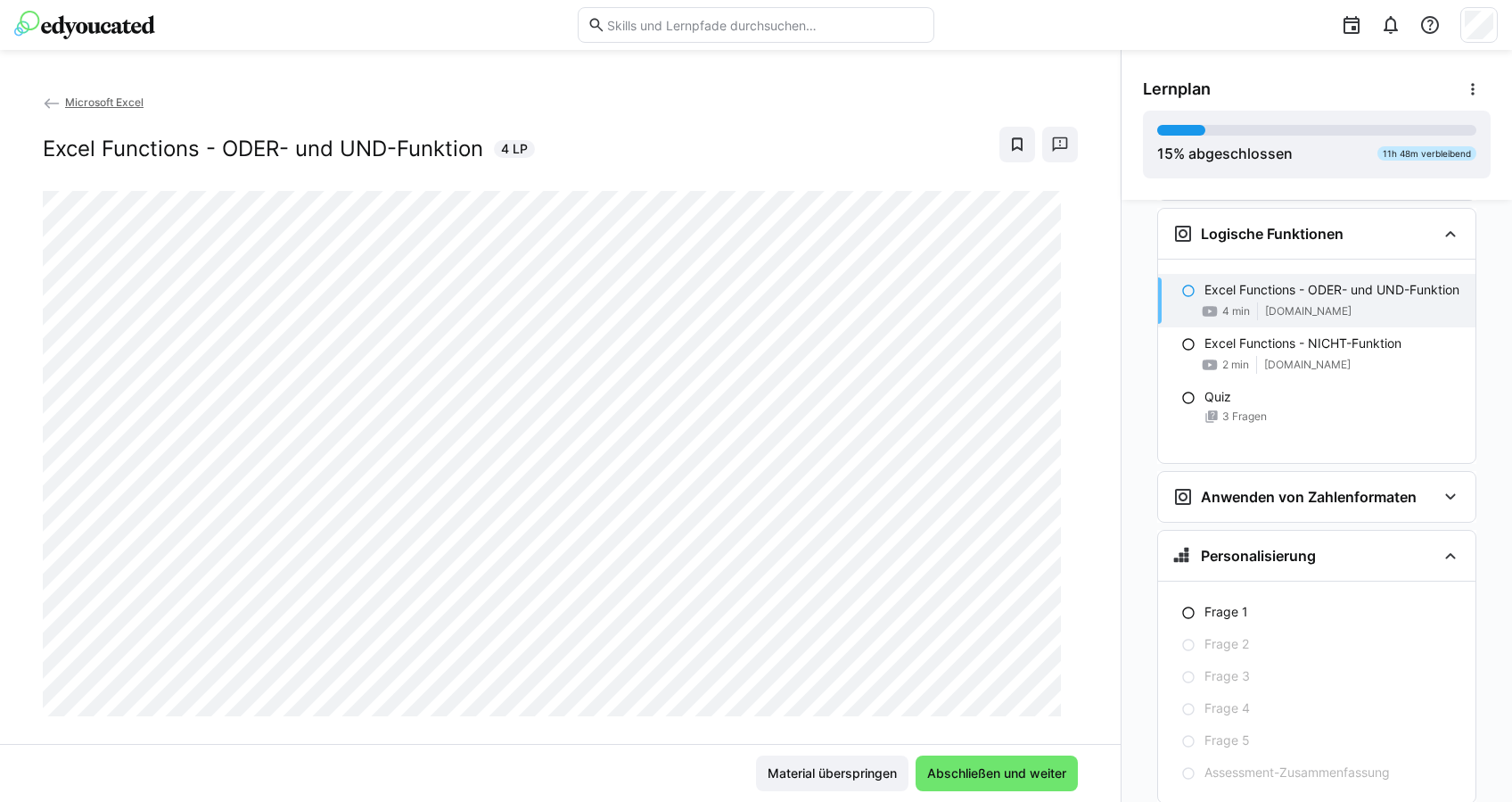
click at [594, 785] on div "Material überspringen Abschließen und weiter" at bounding box center [560, 773] width 1036 height 36
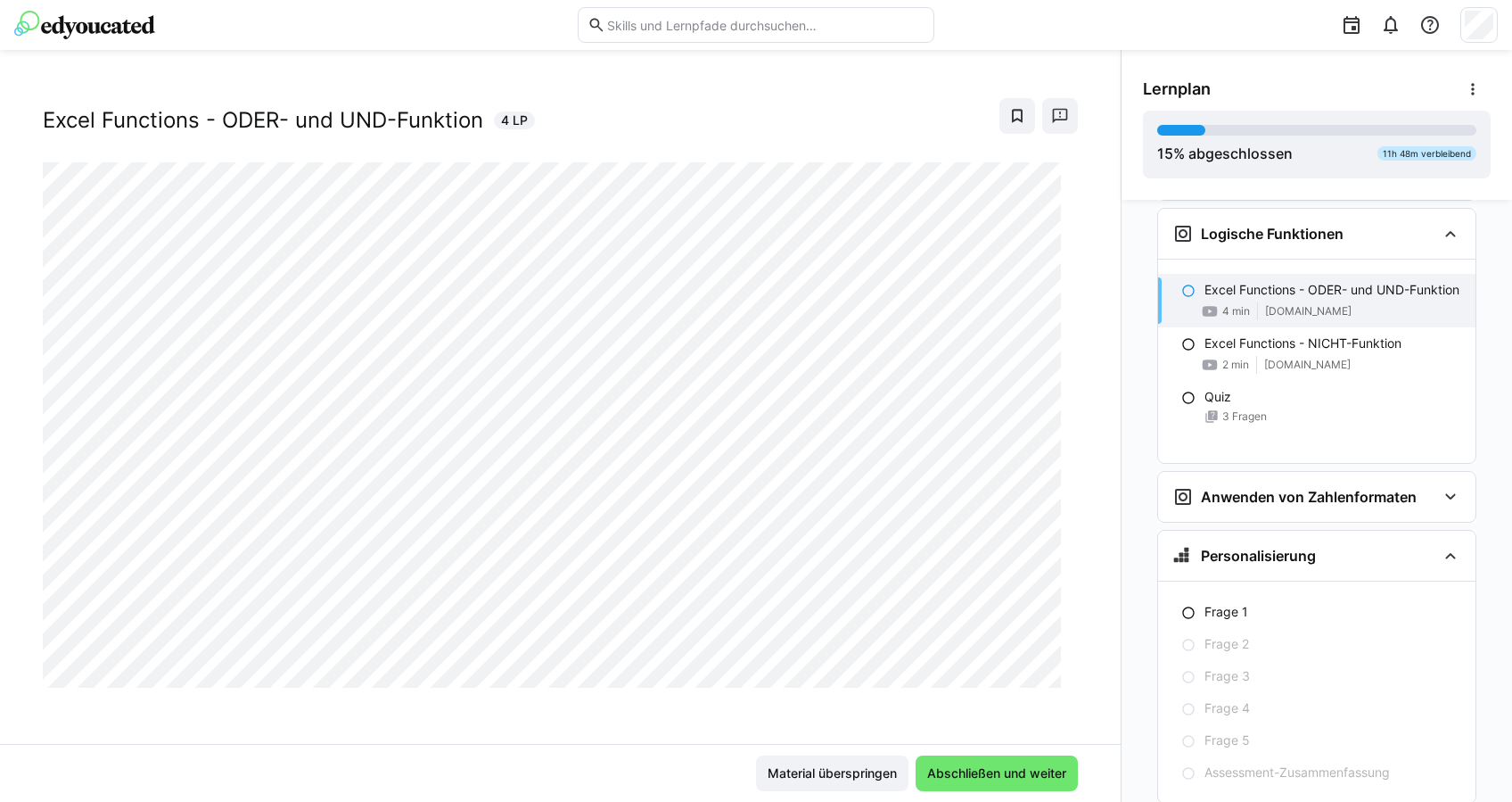
click at [491, 704] on div "Microsoft Excel Excel Functions - ODER- und UND-Funktion 4 LP" at bounding box center [560, 419] width 1120 height 651
click at [1310, 342] on div "Excel Functions - NICHT-Funktion 2 min www.youtube.com" at bounding box center [1317, 354] width 318 height 53
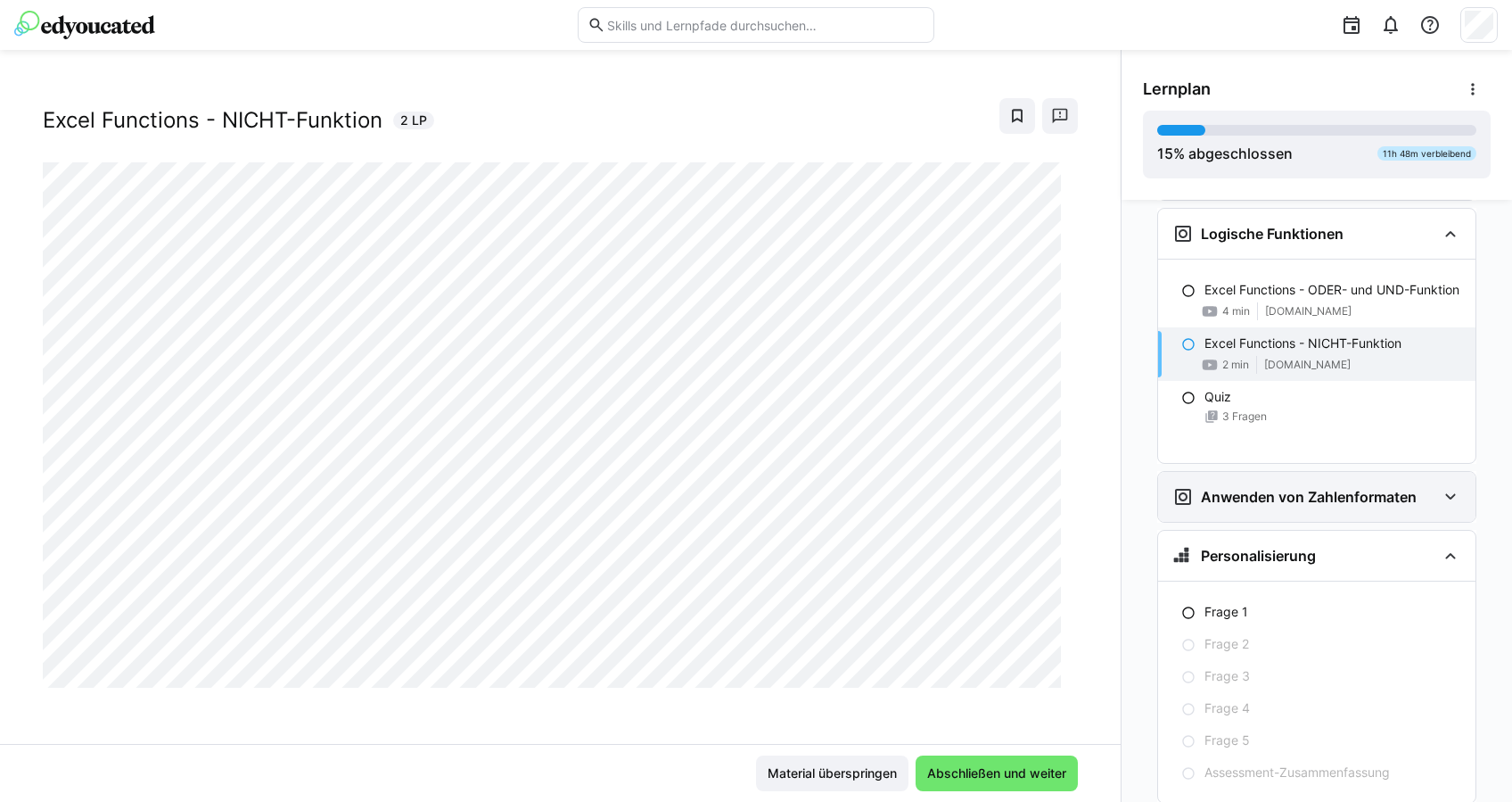
click at [1227, 488] on h3 "Anwenden von Zahlenformaten" at bounding box center [1308, 497] width 216 height 18
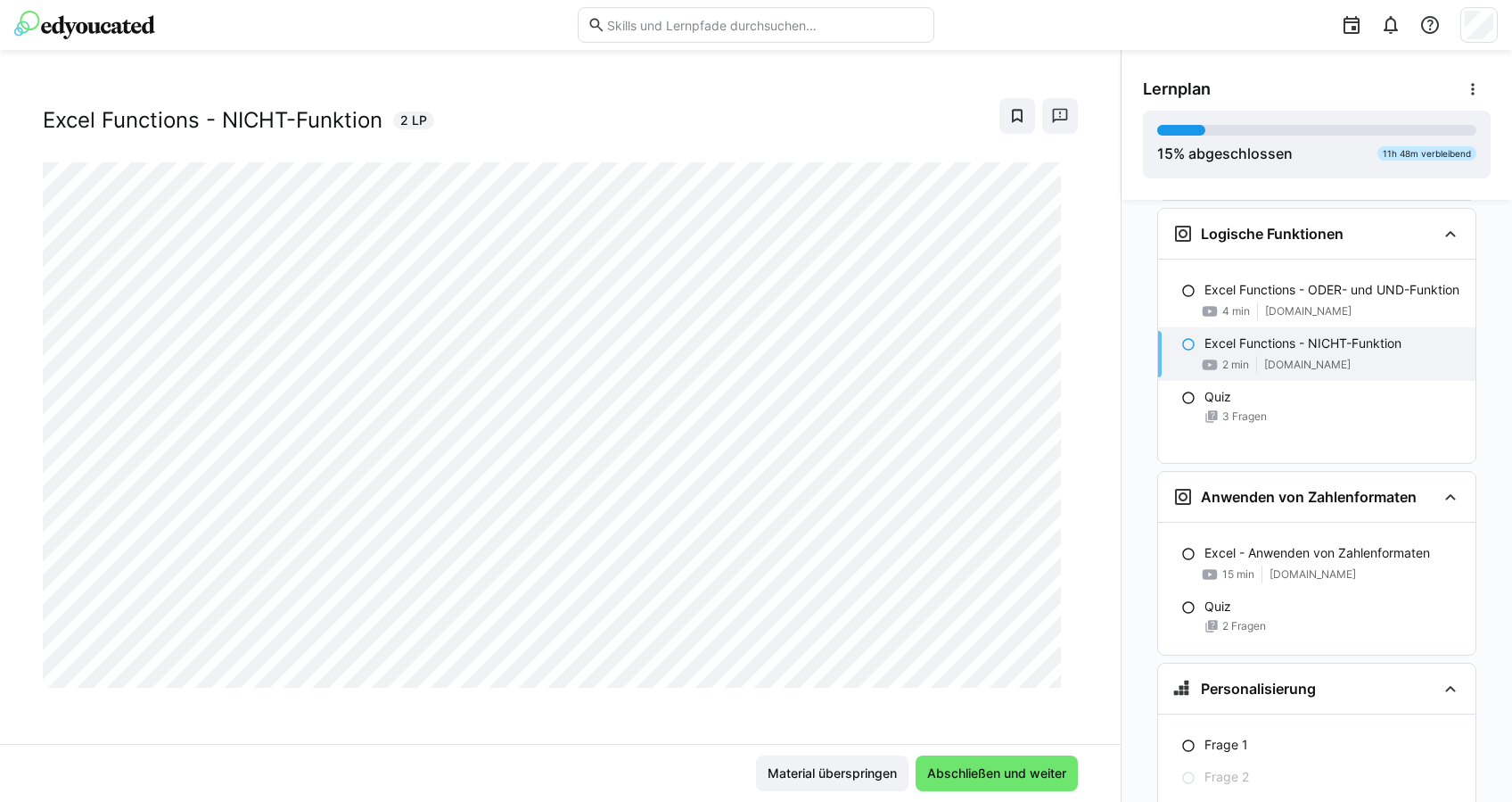
click at [1006, 34] on div at bounding box center [1222, 24] width 551 height 50
click at [1286, 545] on p "Excel - Anwenden von Zahlenformaten" at bounding box center [1317, 553] width 226 height 18
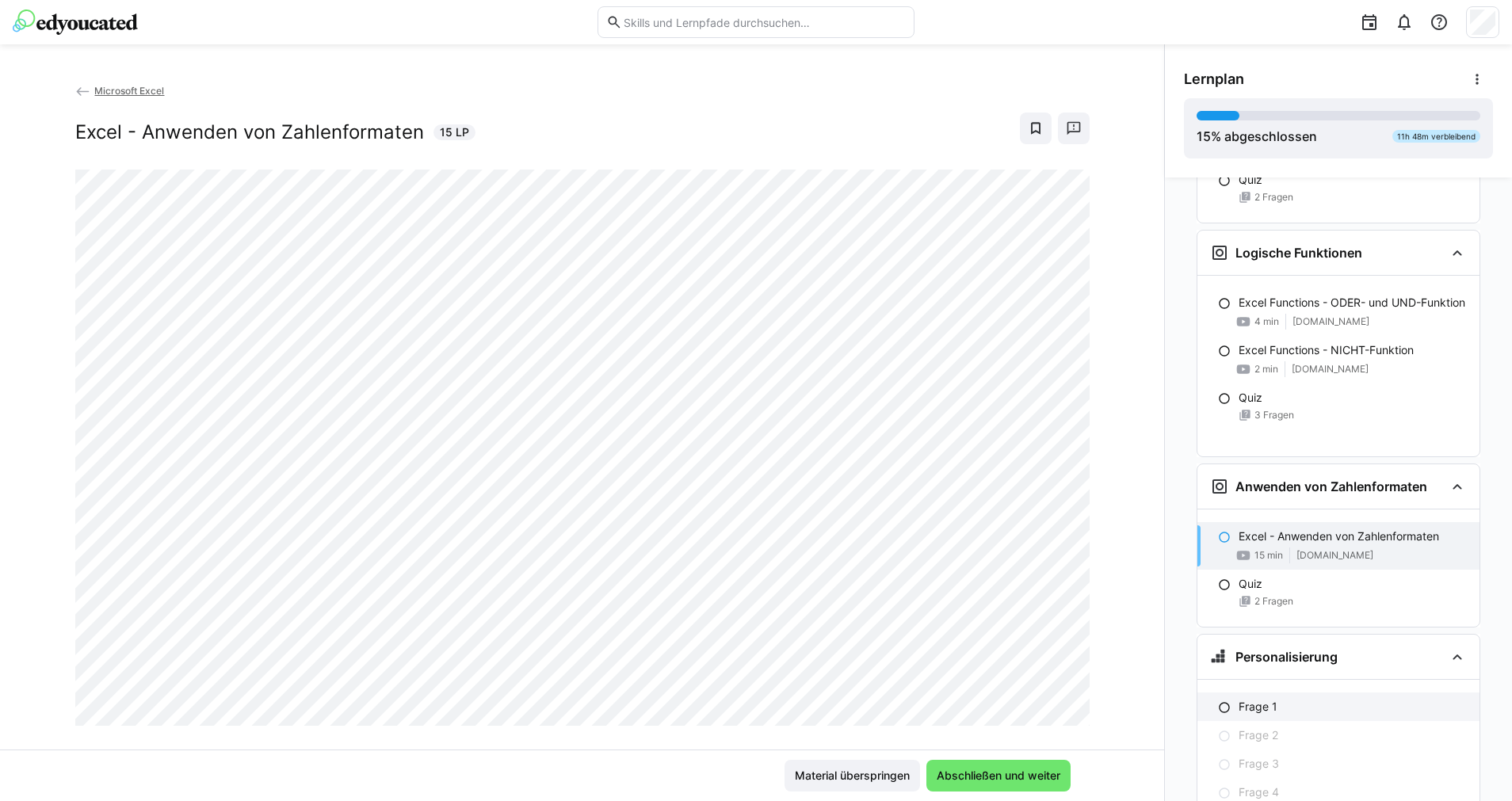
scroll to position [3762, 0]
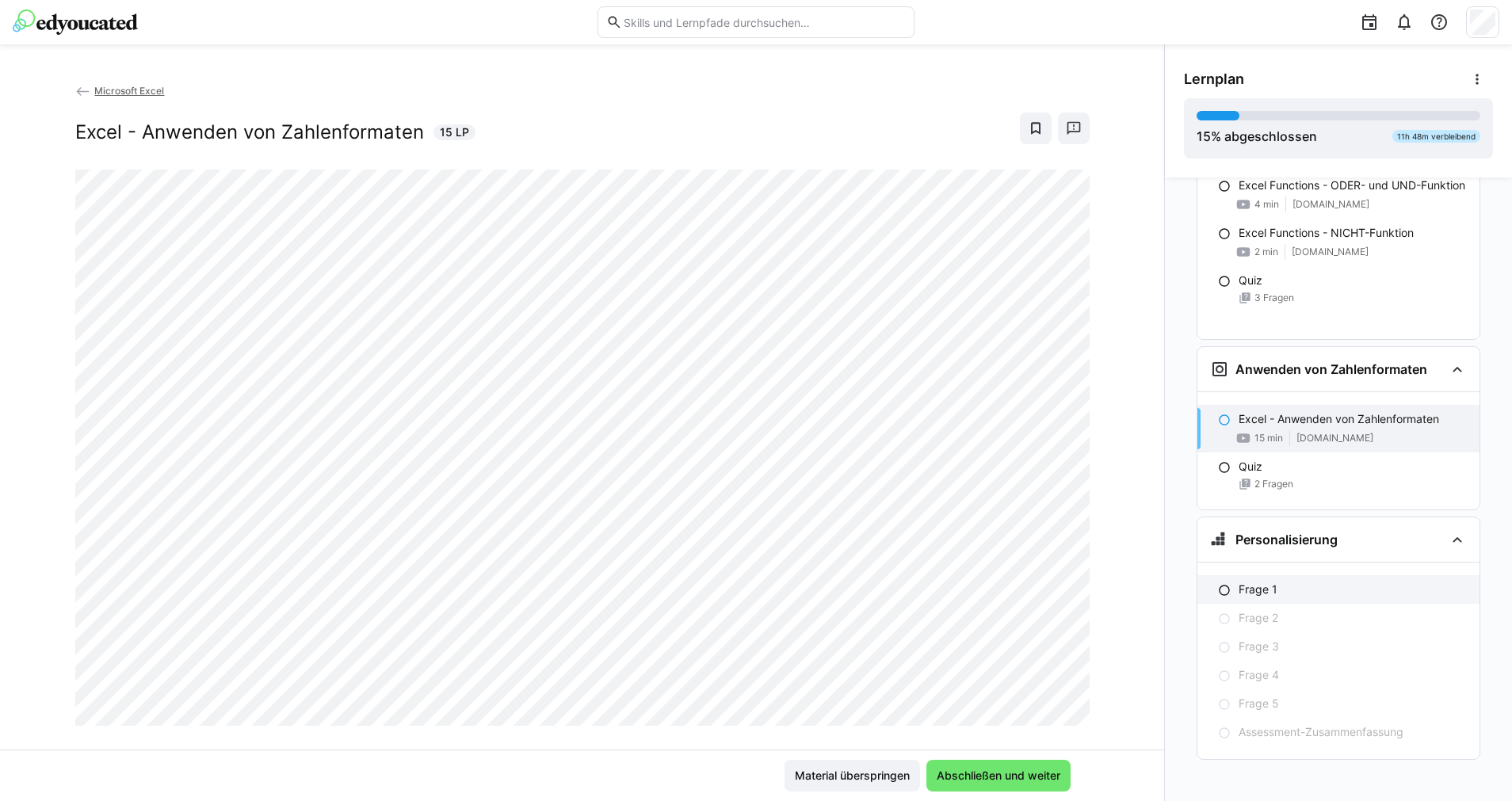
click at [1302, 587] on div "Frage 1" at bounding box center [1352, 589] width 228 height 16
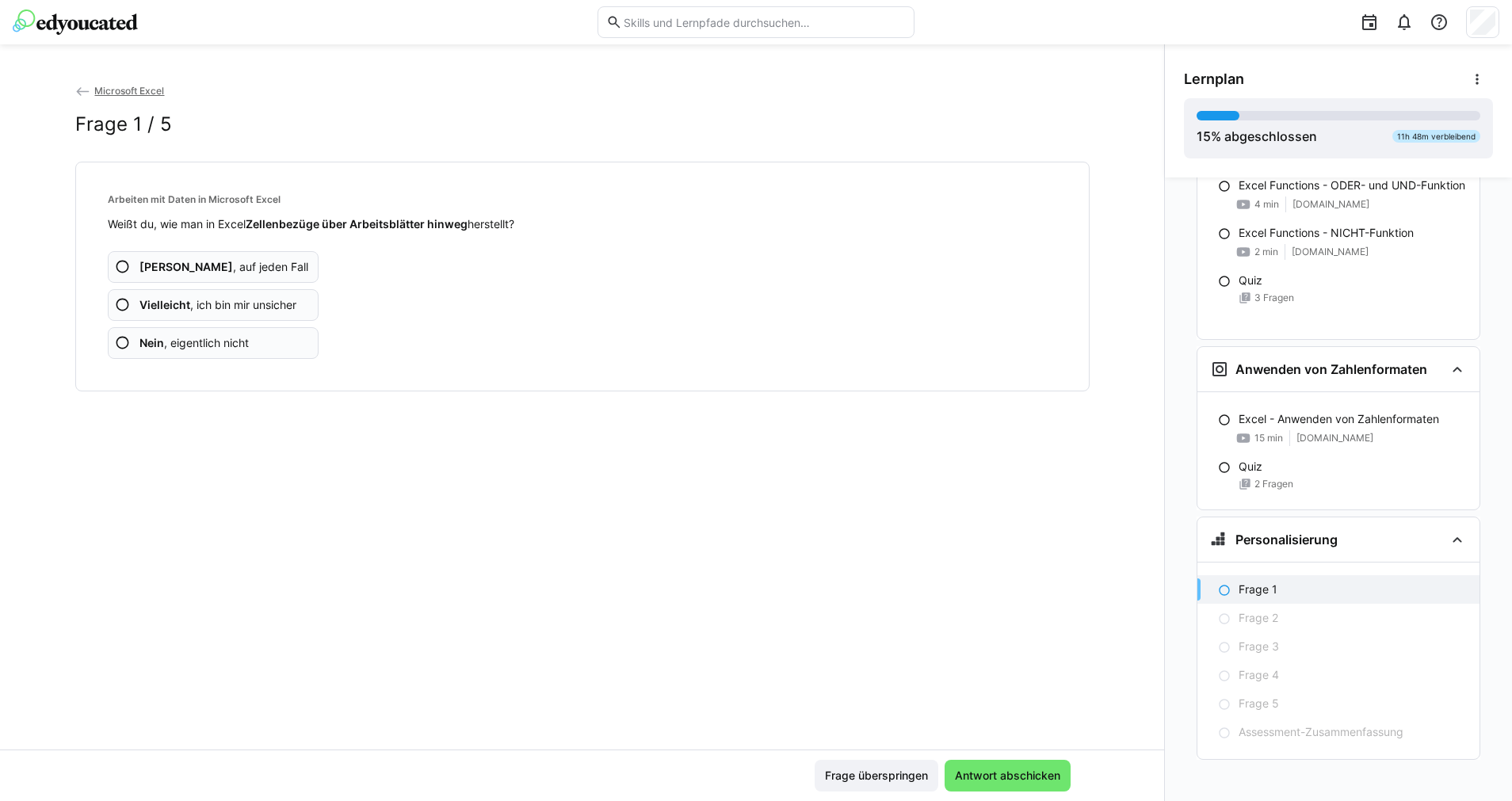
scroll to position [3770, 0]
click at [239, 271] on app-assessment-question-radio "Ja , auf jeden Fall" at bounding box center [213, 267] width 212 height 32
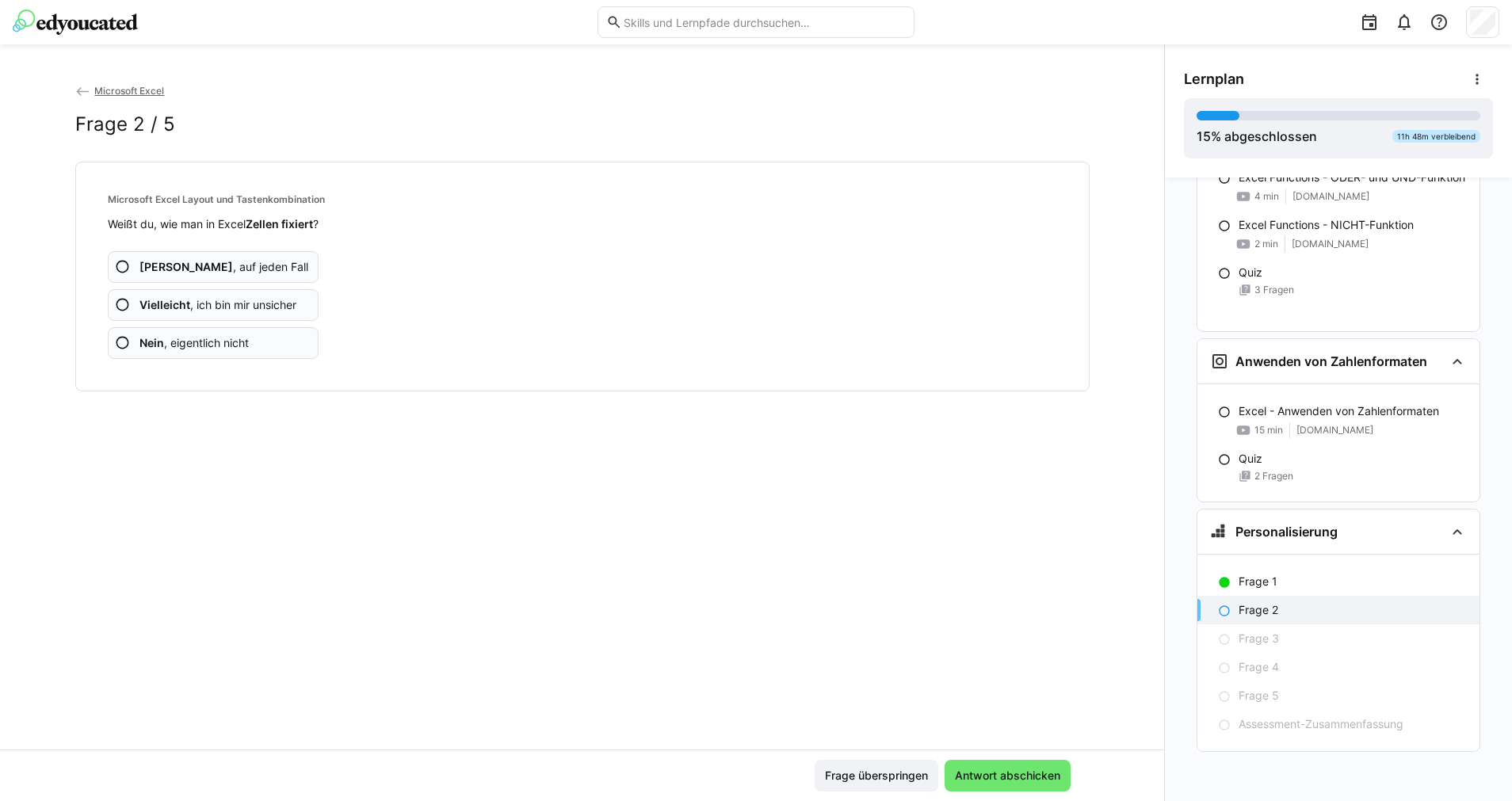
click at [258, 273] on app-assessment-question-radio "Ja , auf jeden Fall" at bounding box center [213, 267] width 212 height 32
click at [258, 273] on app-assessment-question-radio "Ja , auf jeden Fall" at bounding box center [213, 267] width 212 height 32
click at [261, 344] on app-assessment-question-radio "Nein , eigentlich nicht" at bounding box center [213, 343] width 212 height 32
click at [252, 340] on app-assessment-question-radio "Nein , eigentlich nicht" at bounding box center [213, 343] width 212 height 32
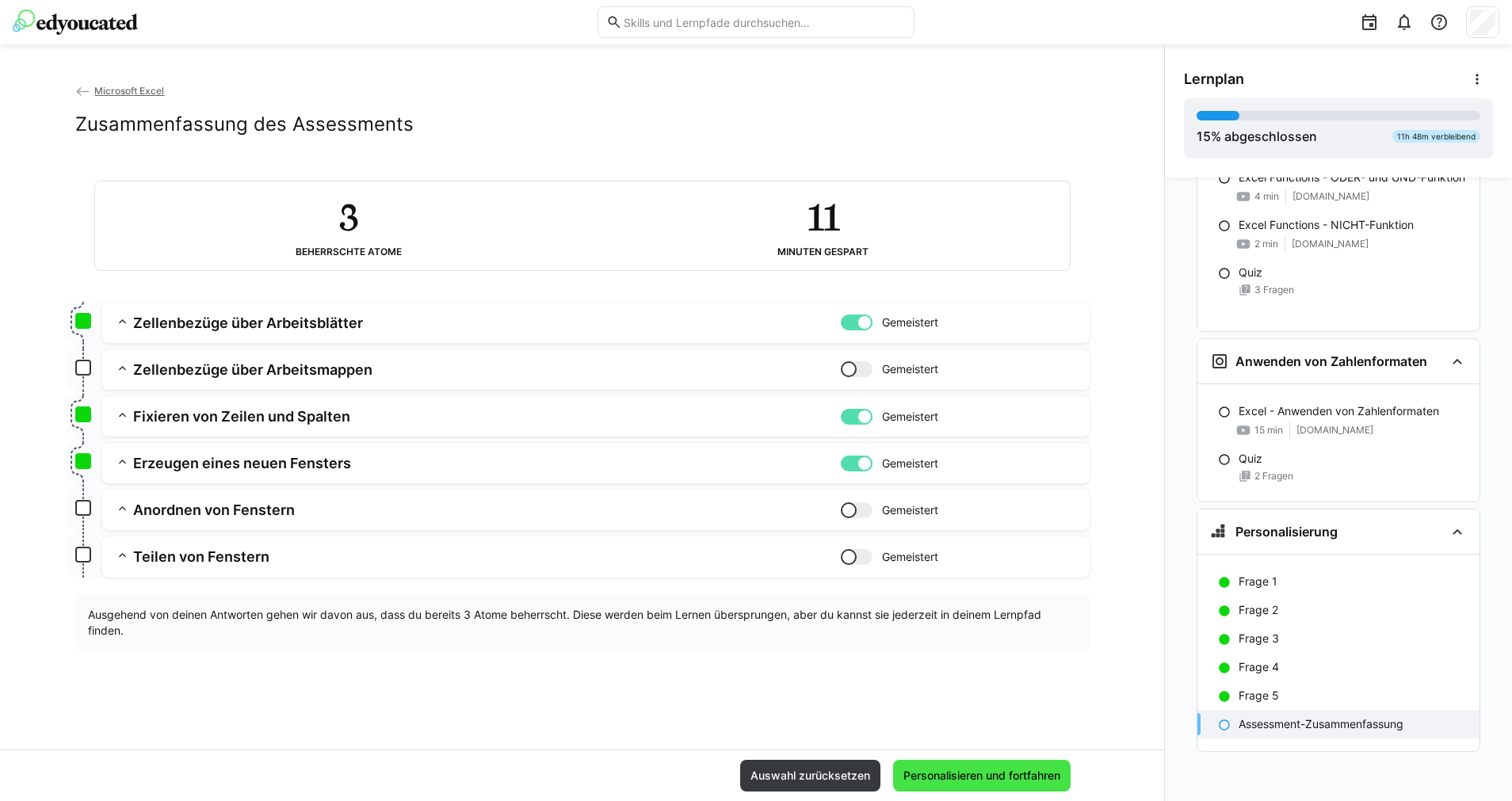
click at [972, 712] on span "Personalisieren und fortfahren" at bounding box center [981, 776] width 177 height 32
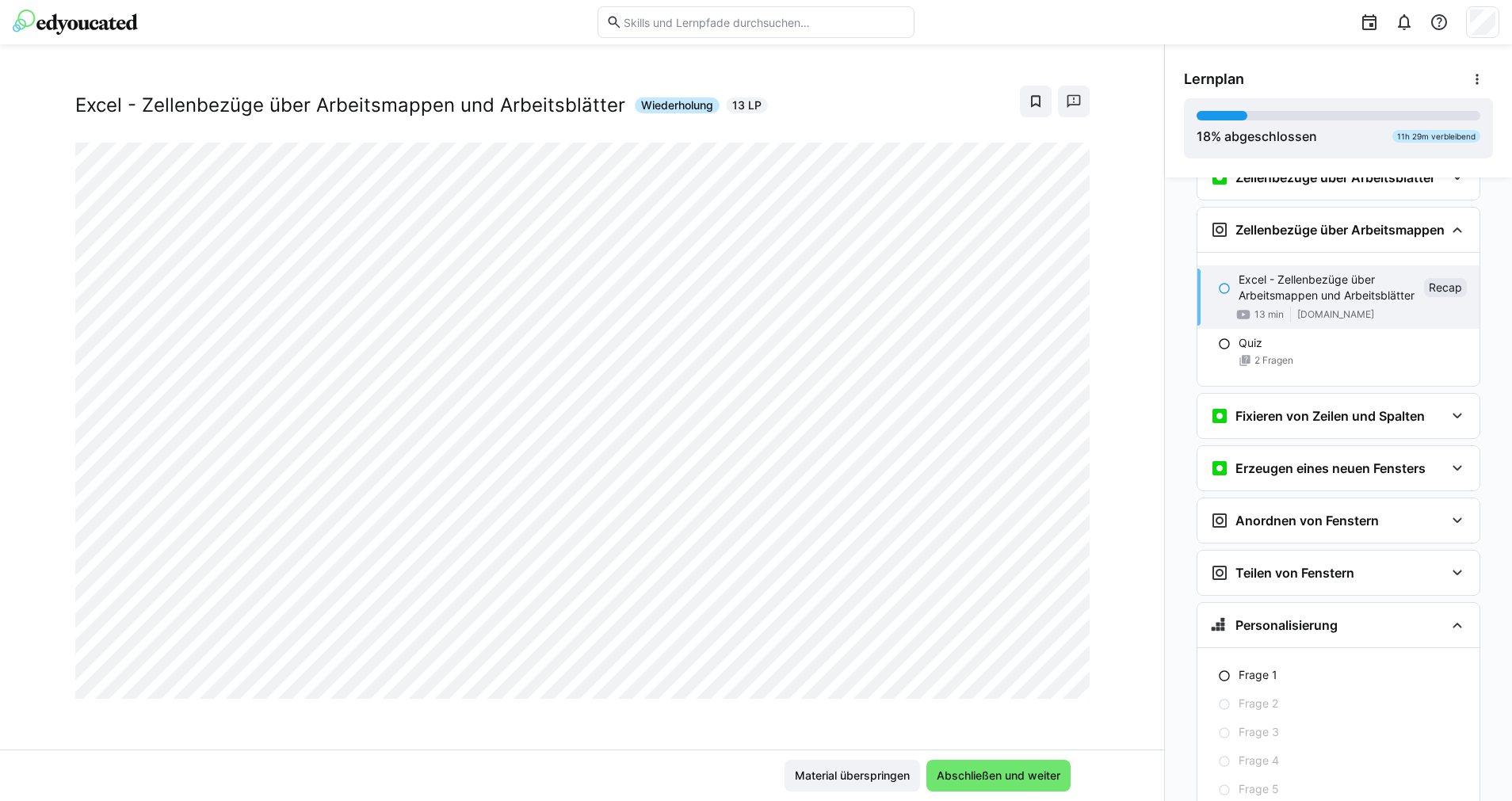
scroll to position [4045, 0]
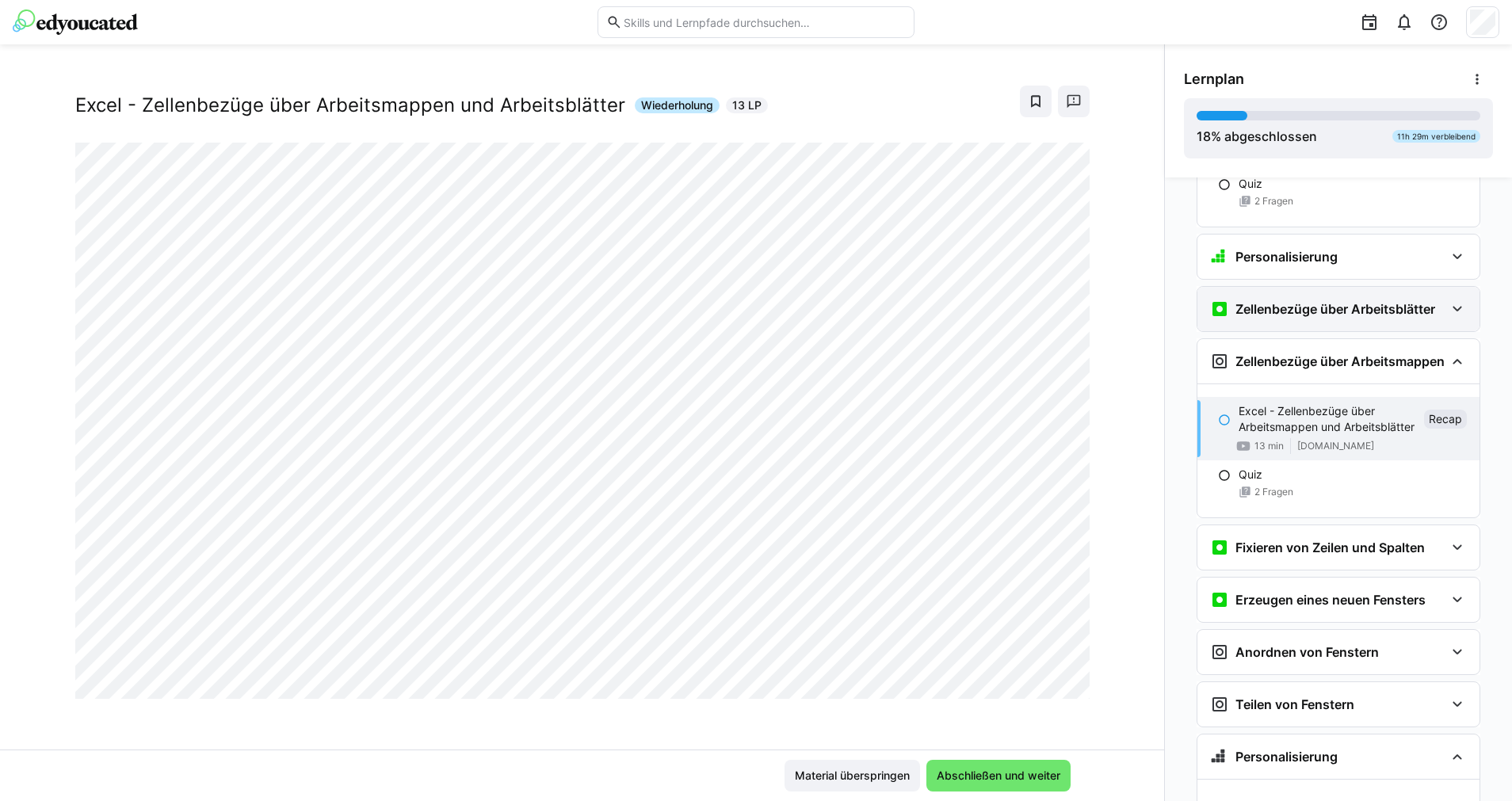
click at [1343, 318] on div "Zellenbezüge über Arbeitsblätter" at bounding box center [1322, 309] width 225 height 19
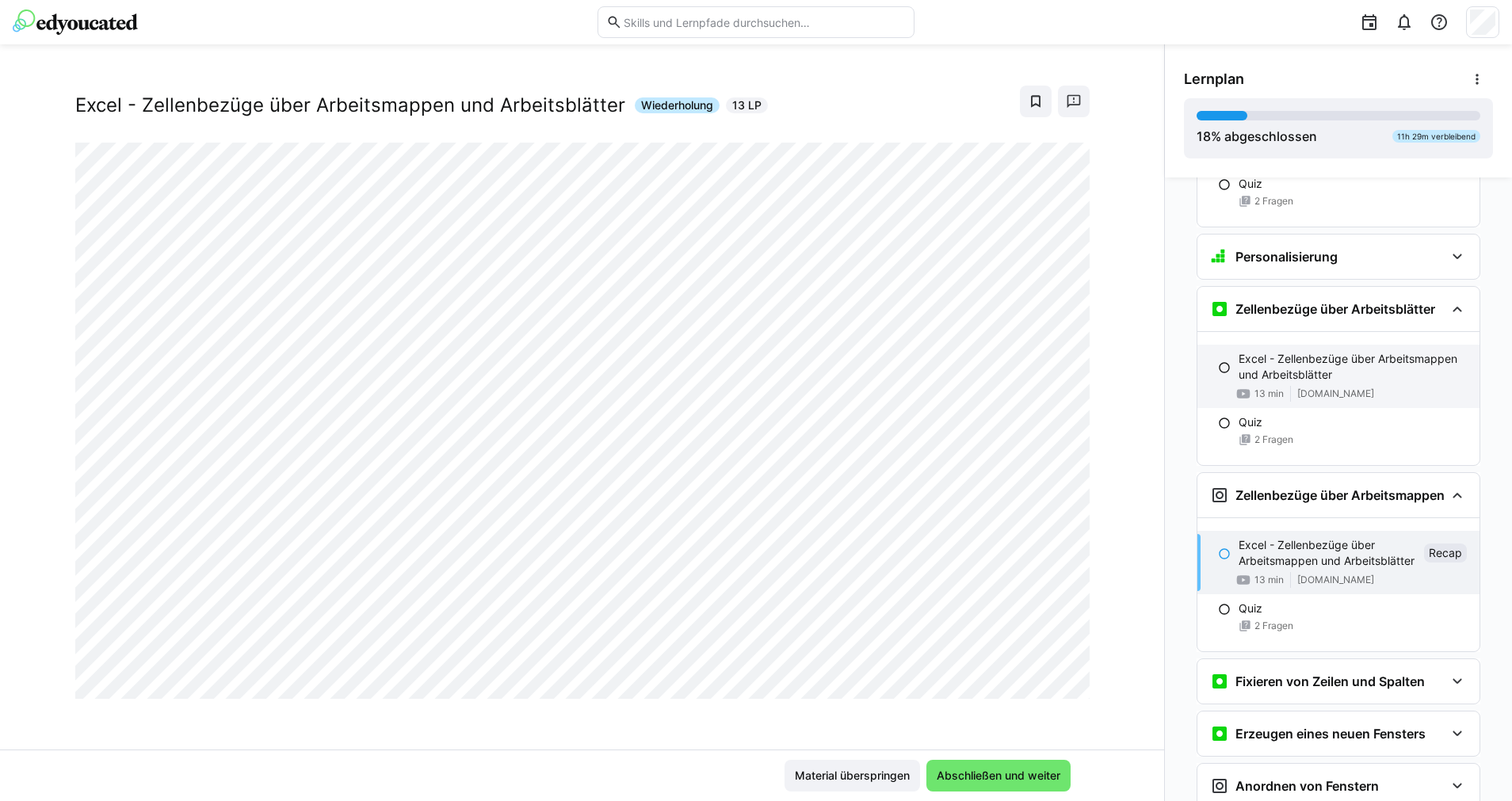
click at [1291, 365] on p "Excel - Zellenbezüge über Arbeitsmappen und Arbeitsblätter" at bounding box center [1352, 367] width 228 height 32
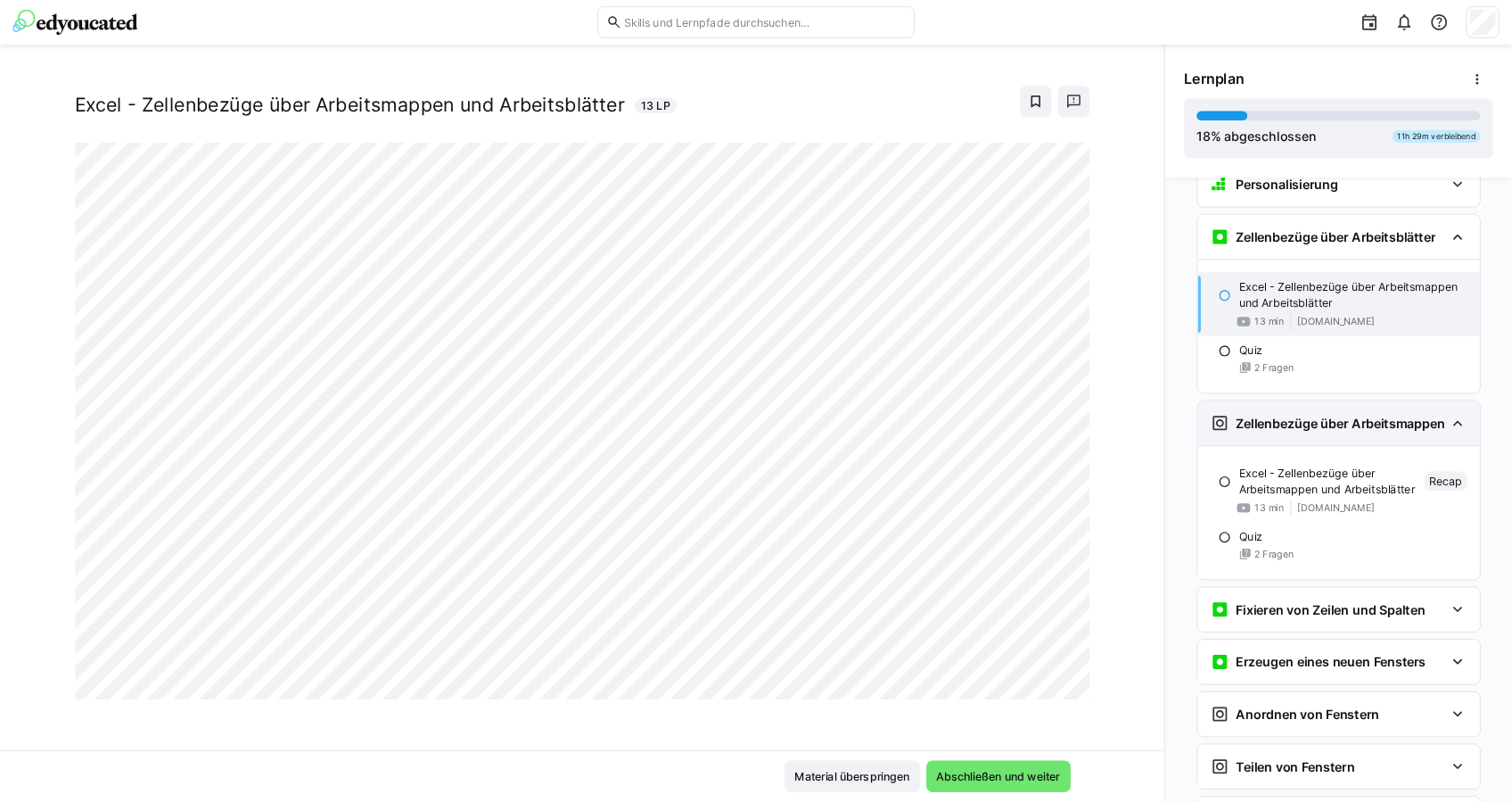
scroll to position [4673, 0]
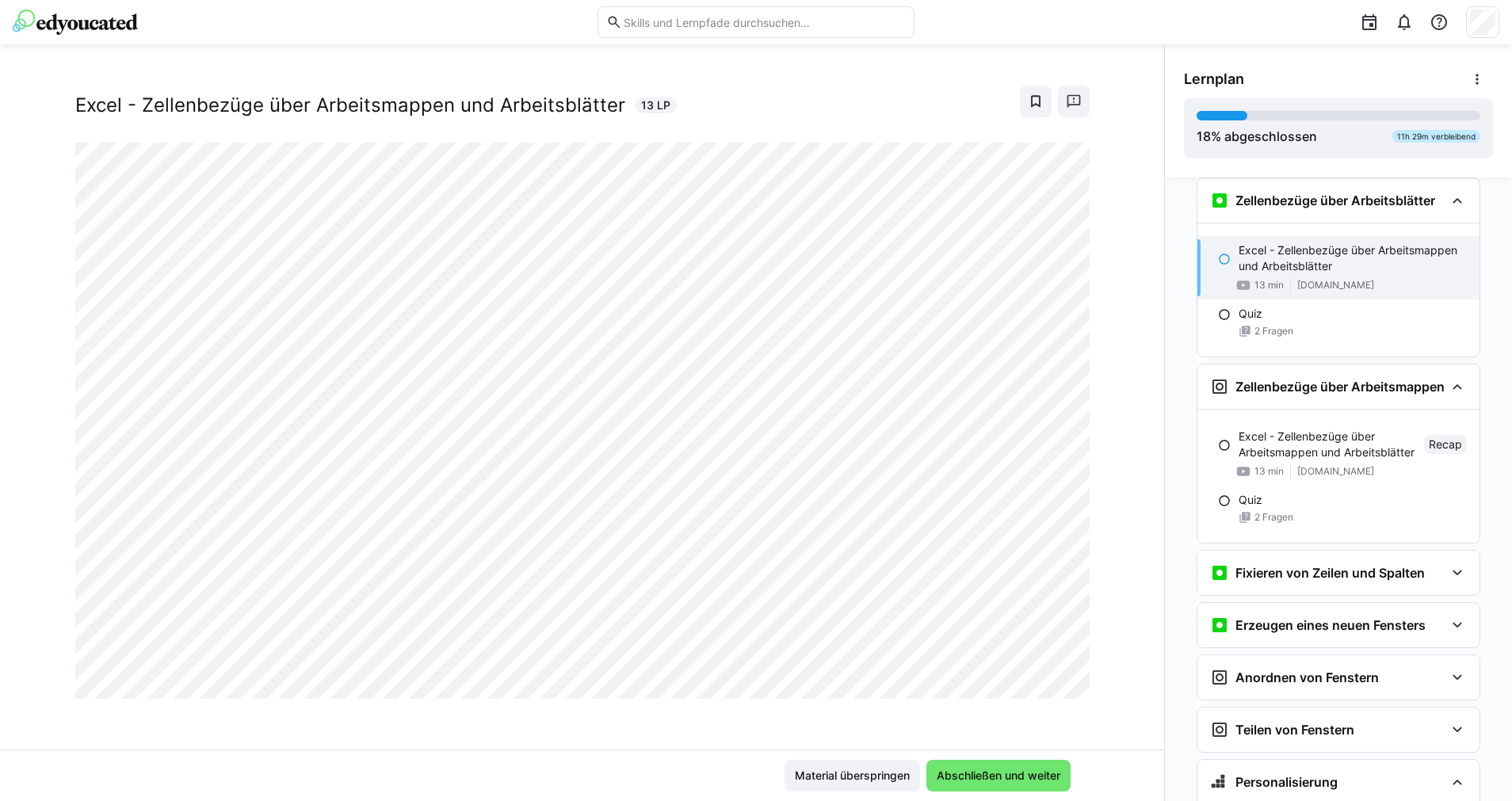
click at [1223, 270] on div "Excel - Zellenbezüge über Arbeitsmappen und Arbeitsblätter 13 min www.youtube.c…" at bounding box center [1338, 268] width 282 height 63
click at [1241, 250] on p "Excel - Zellenbezüge über Arbeitsmappen und Arbeitsblätter" at bounding box center [1352, 258] width 228 height 32
click at [1055, 682] on div at bounding box center [1070, 682] width 38 height 34
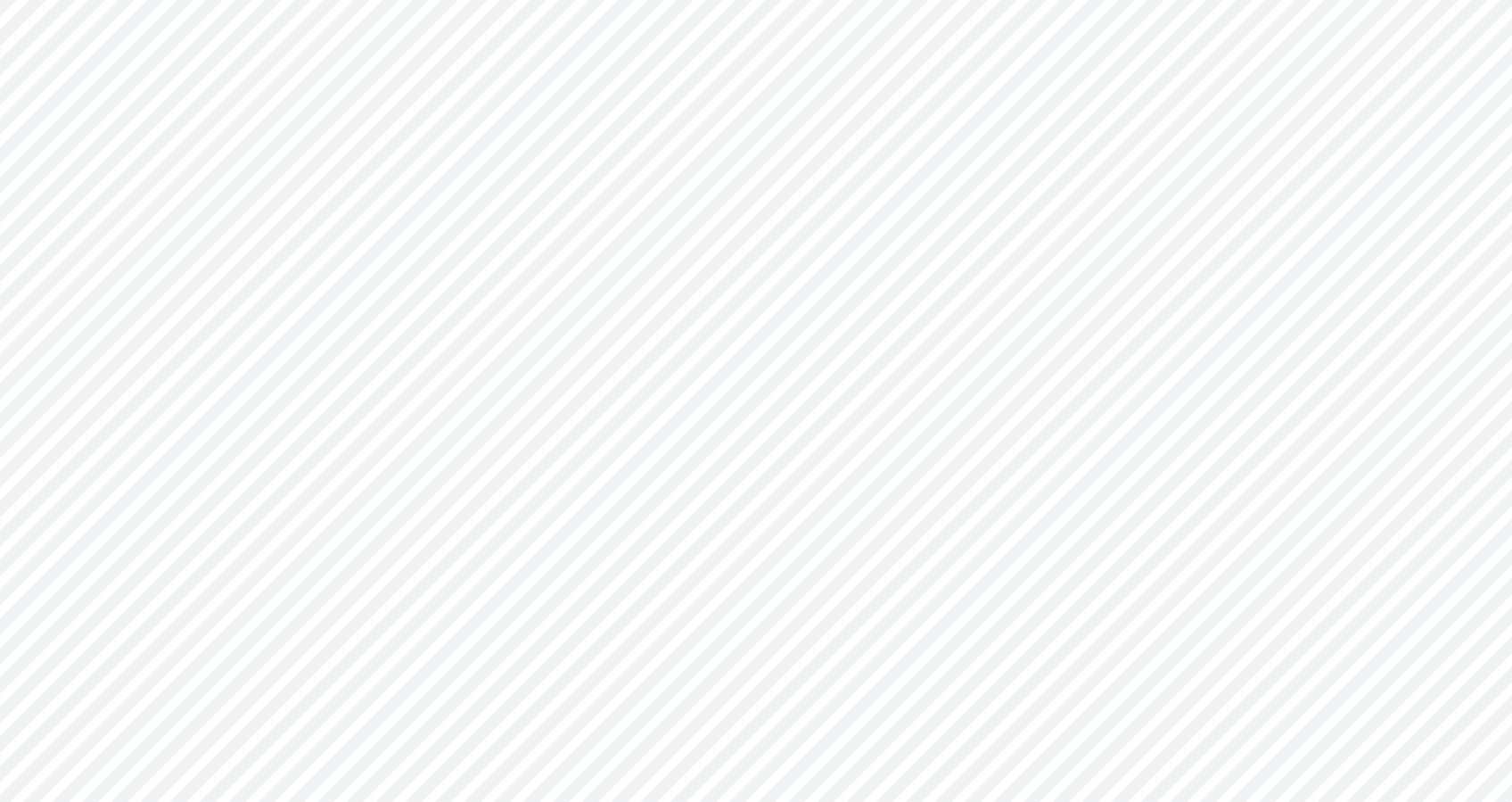
scroll to position [4792, 0]
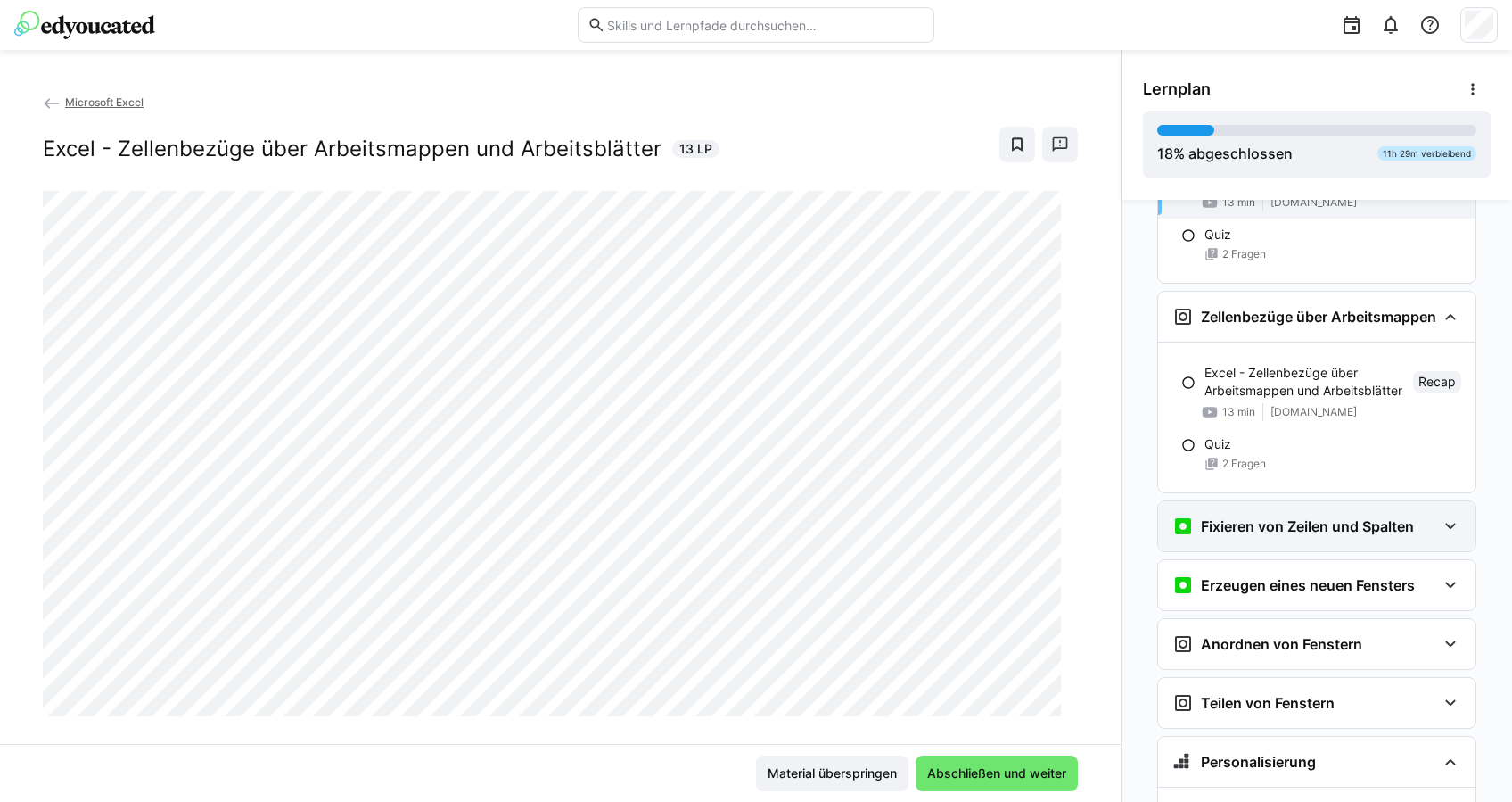
click at [1300, 537] on div "Fixieren von Zeilen und Spalten" at bounding box center [1294, 526] width 242 height 22
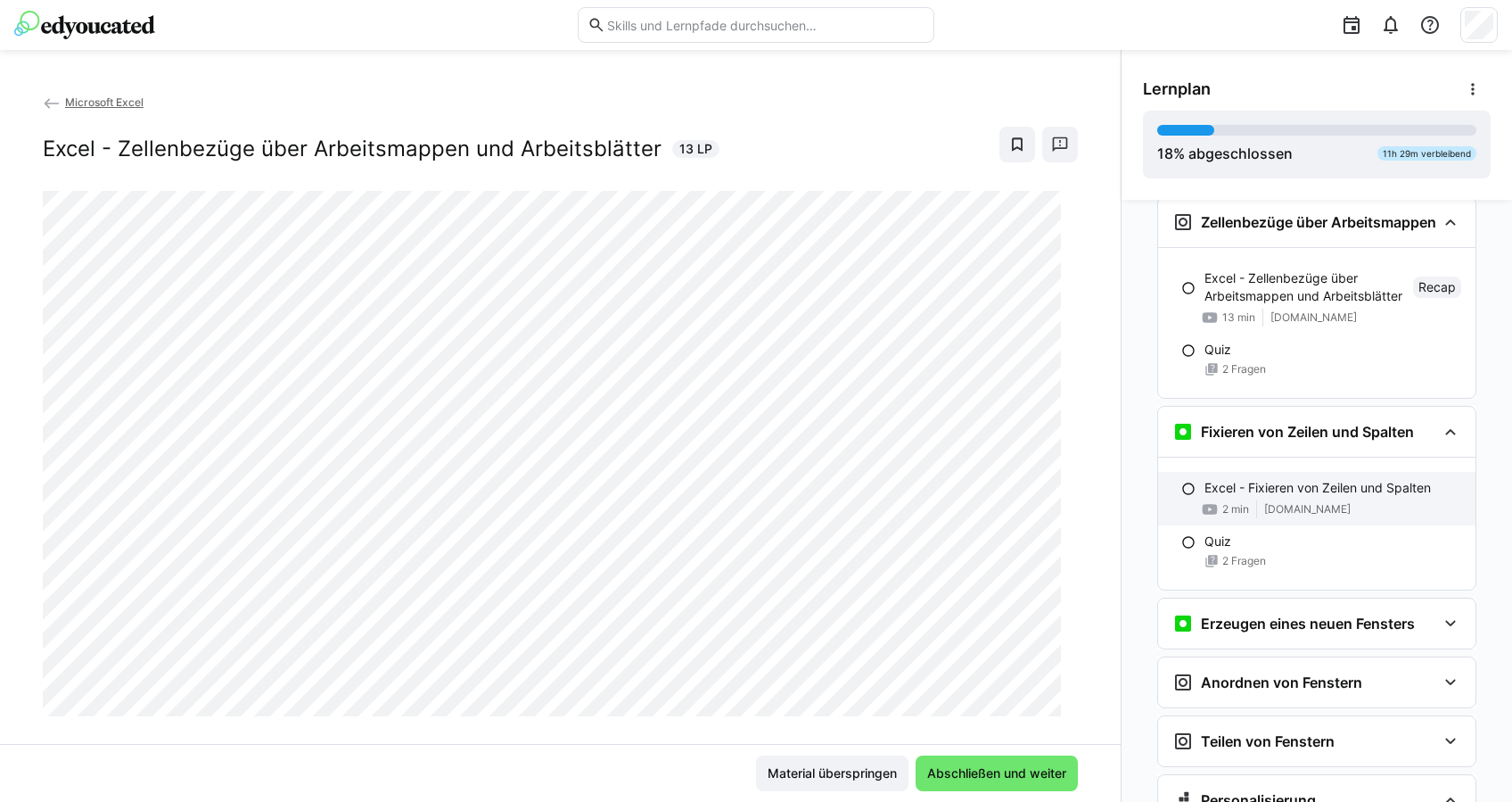
scroll to position [5029, 0]
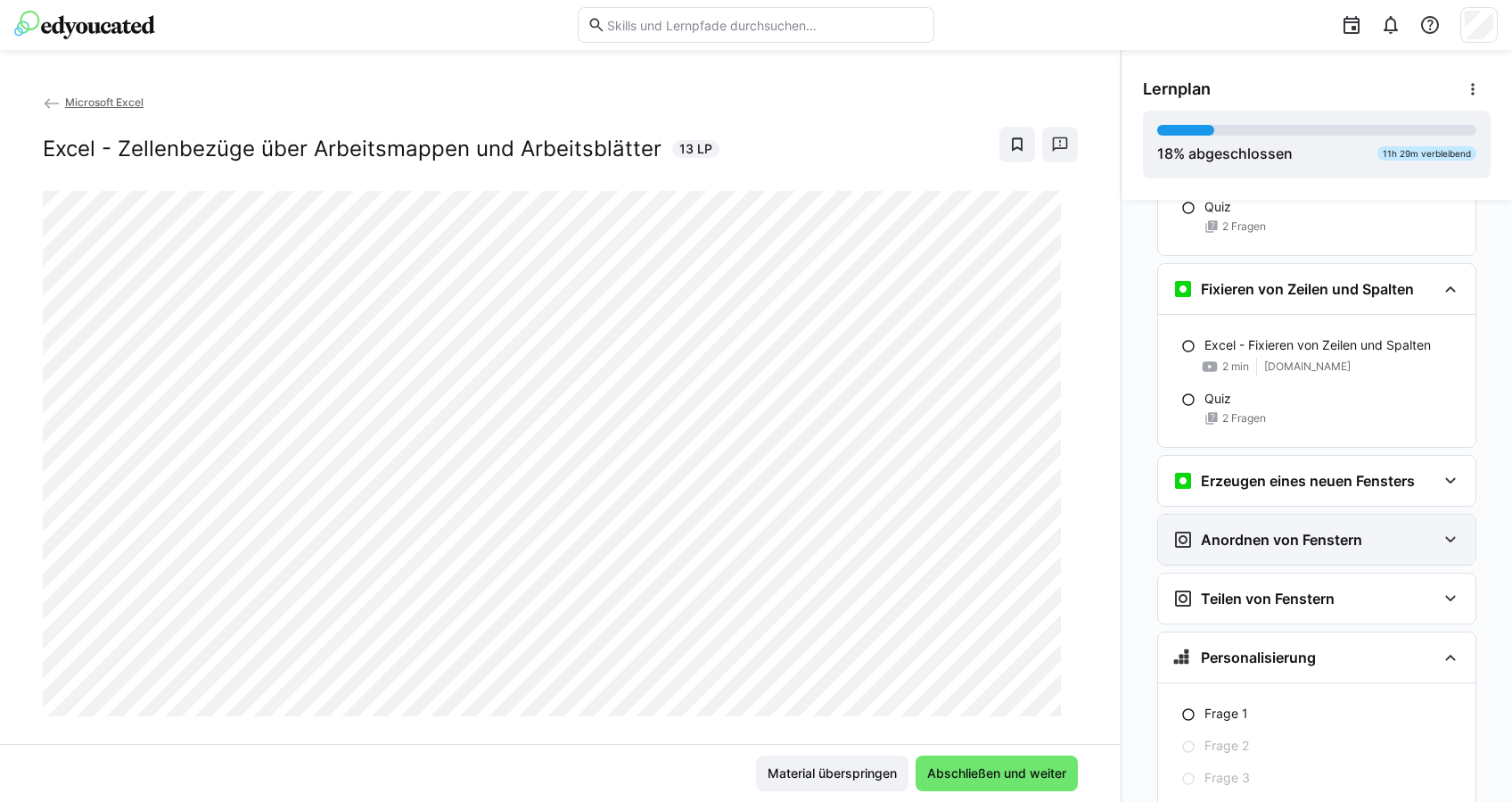
click at [1291, 543] on h3 "Anordnen von Fenstern" at bounding box center [1281, 539] width 161 height 18
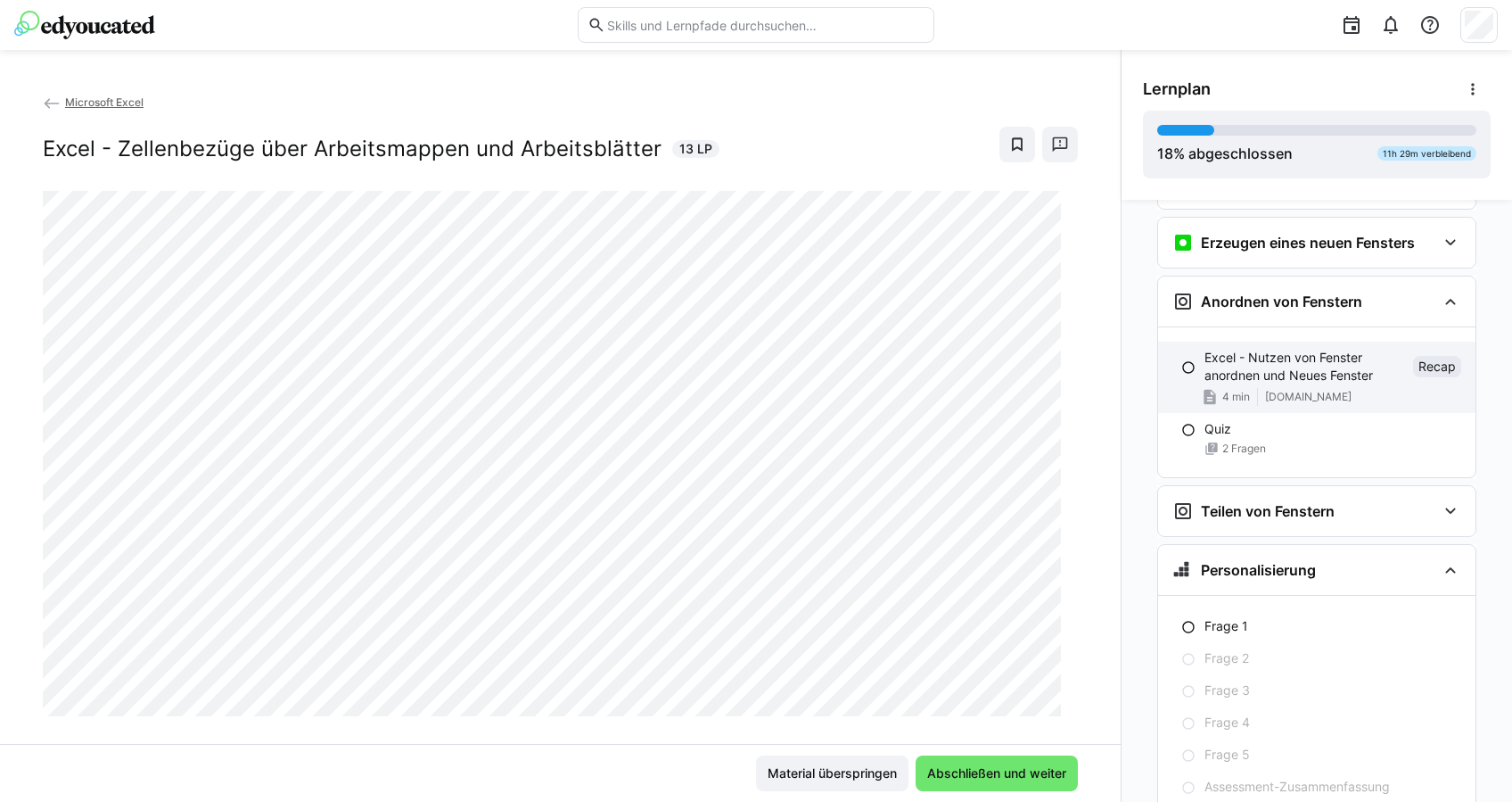
click at [1266, 351] on div "Excel - Nutzen von Fenster anordnen und Neues Fenster Recap 4 min www.tabellene…" at bounding box center [1317, 377] width 318 height 71
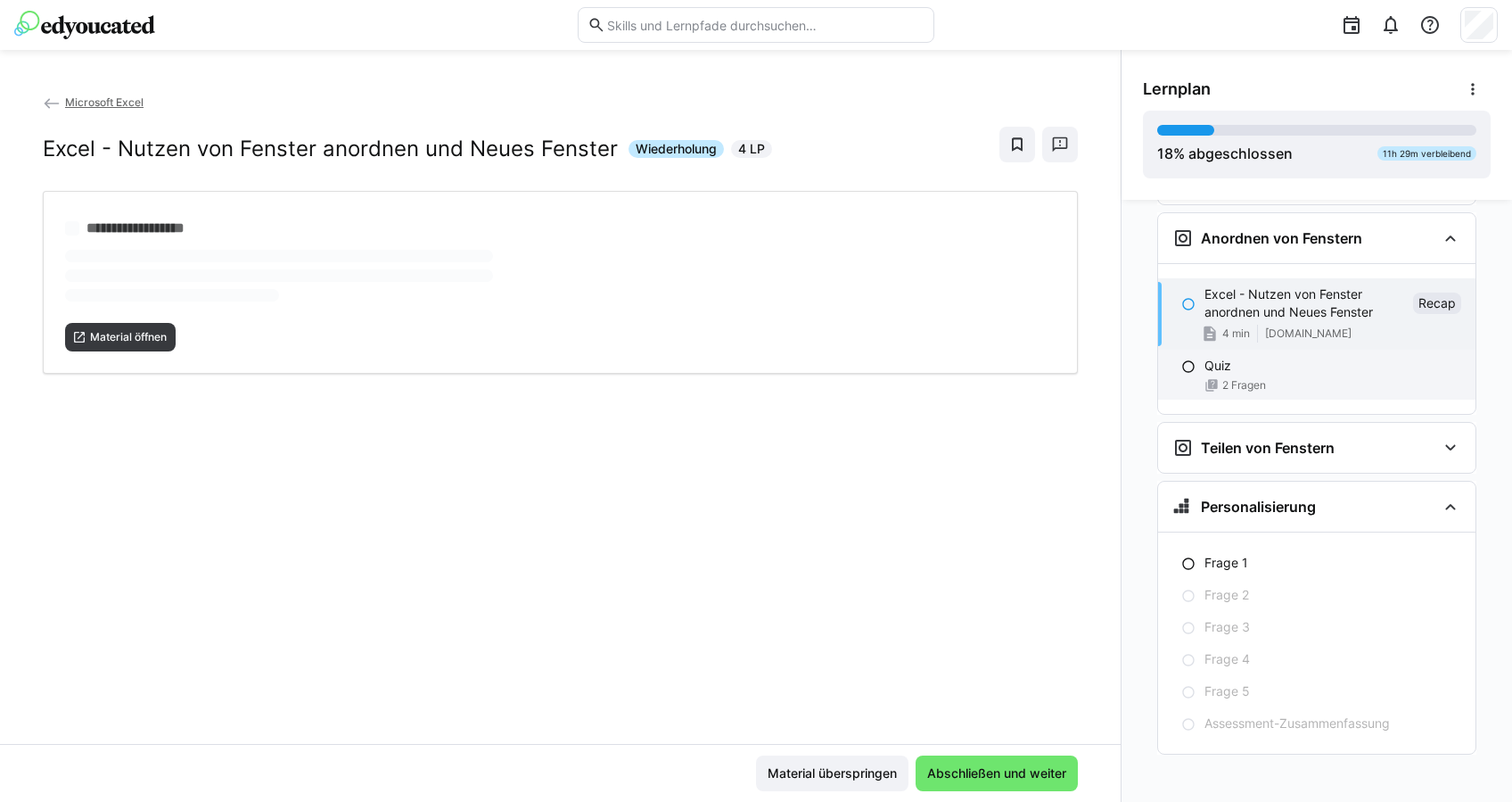
scroll to position [5342, 0]
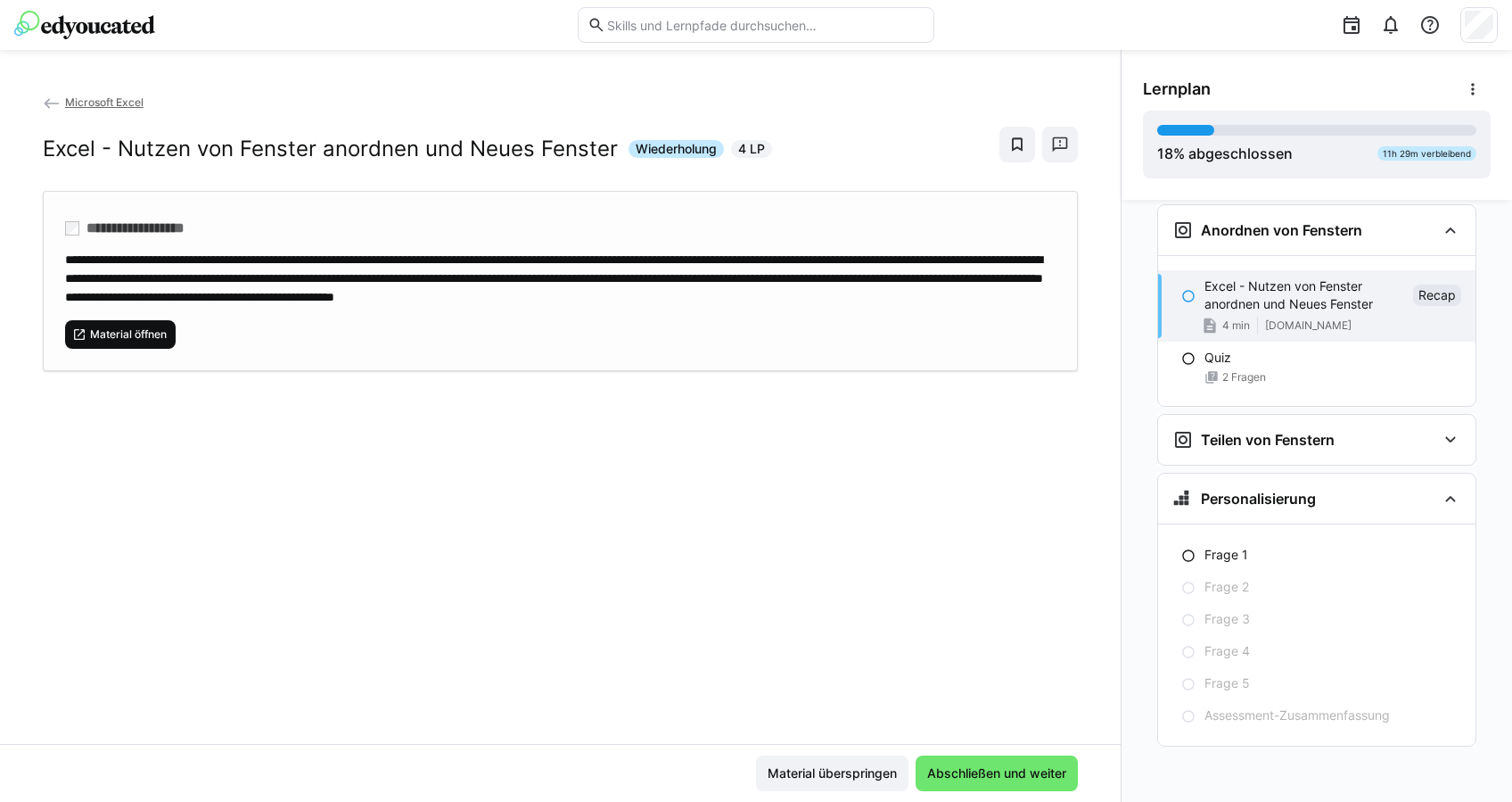
click at [142, 342] on span "Material öffnen" at bounding box center [128, 335] width 80 height 14
click at [1272, 442] on h3 "Teilen von Fenstern" at bounding box center [1268, 439] width 134 height 18
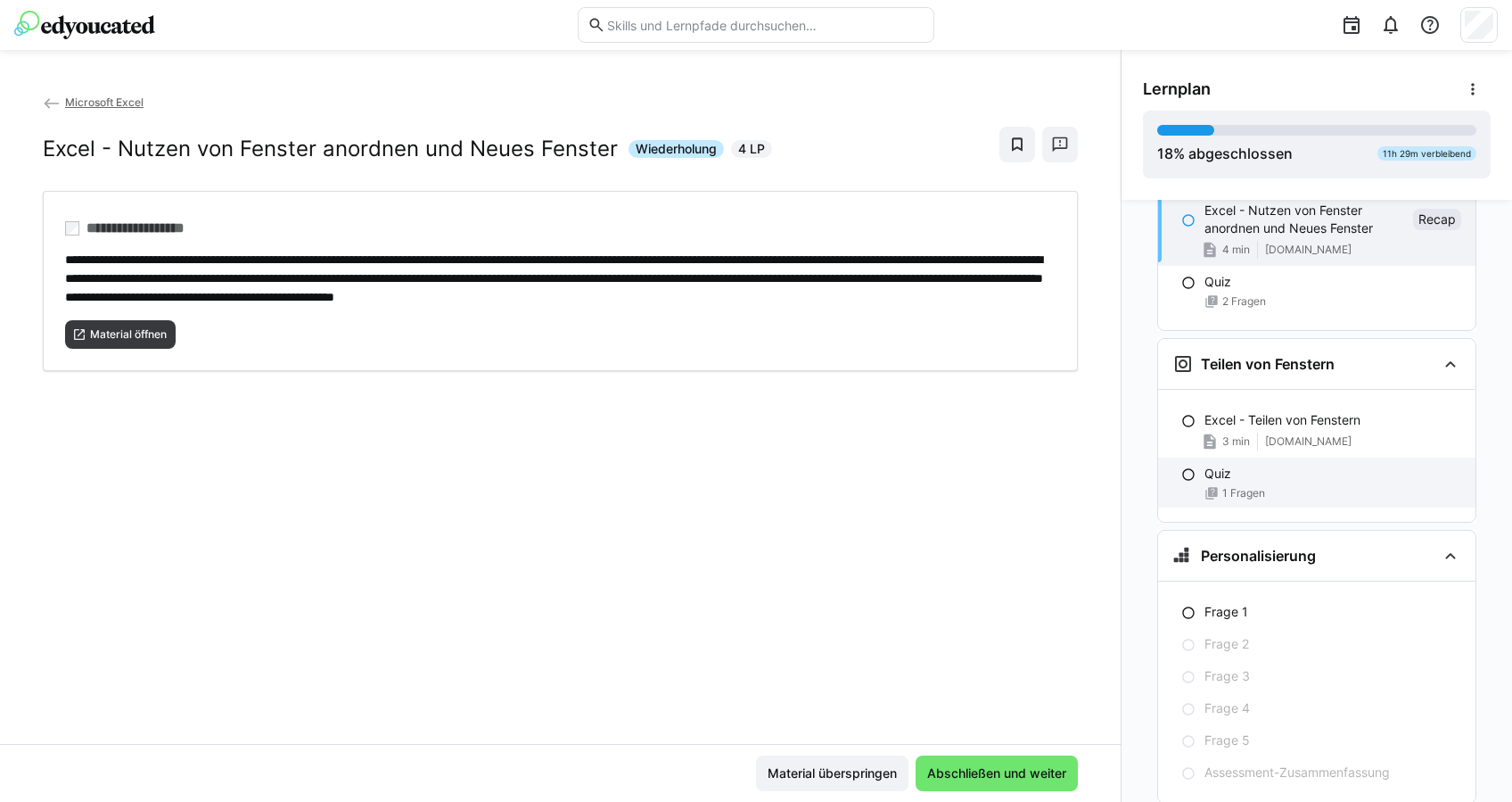
scroll to position [5477, 0]
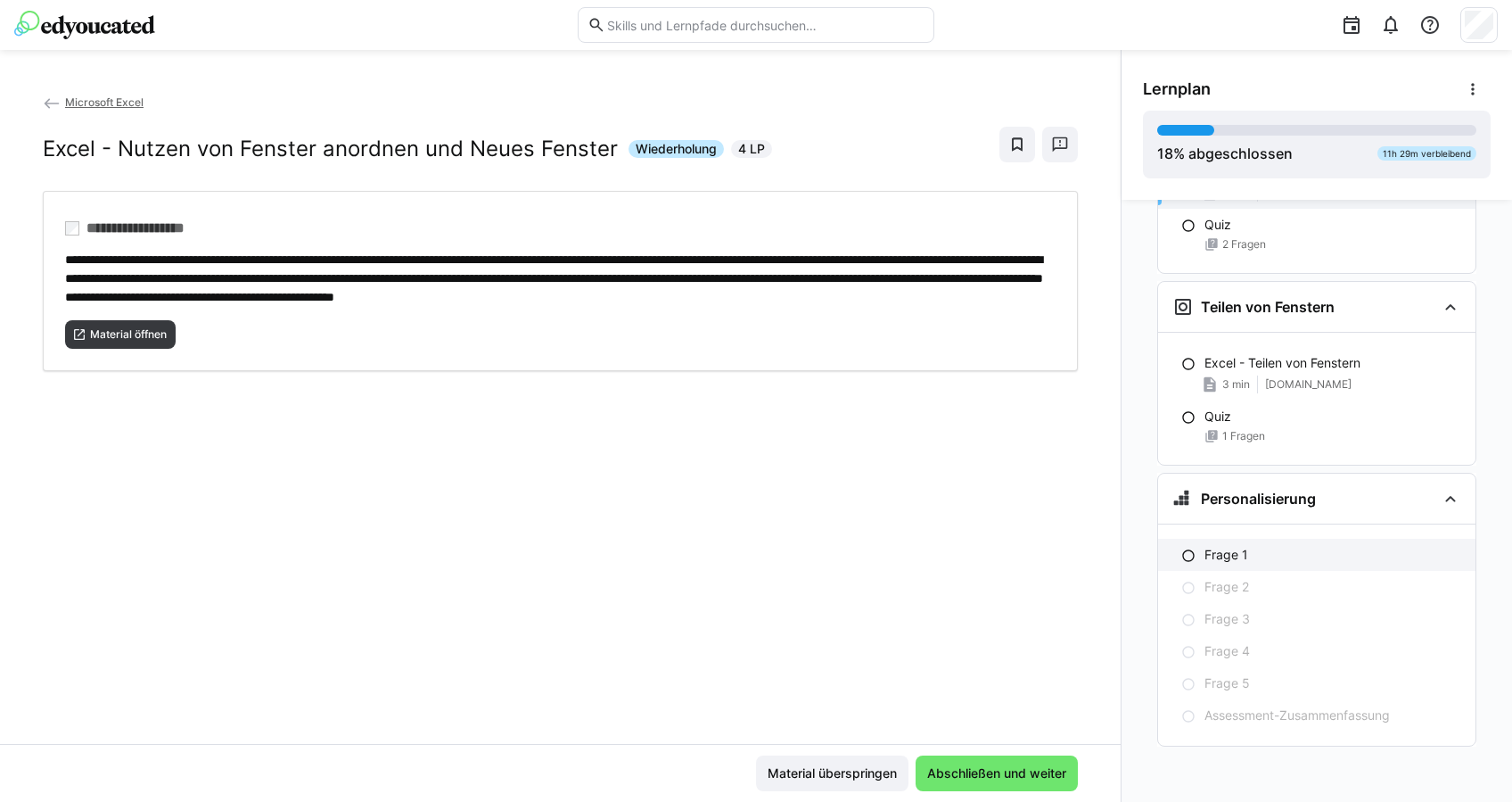
click at [1255, 541] on div "Frage 1" at bounding box center [1317, 555] width 318 height 32
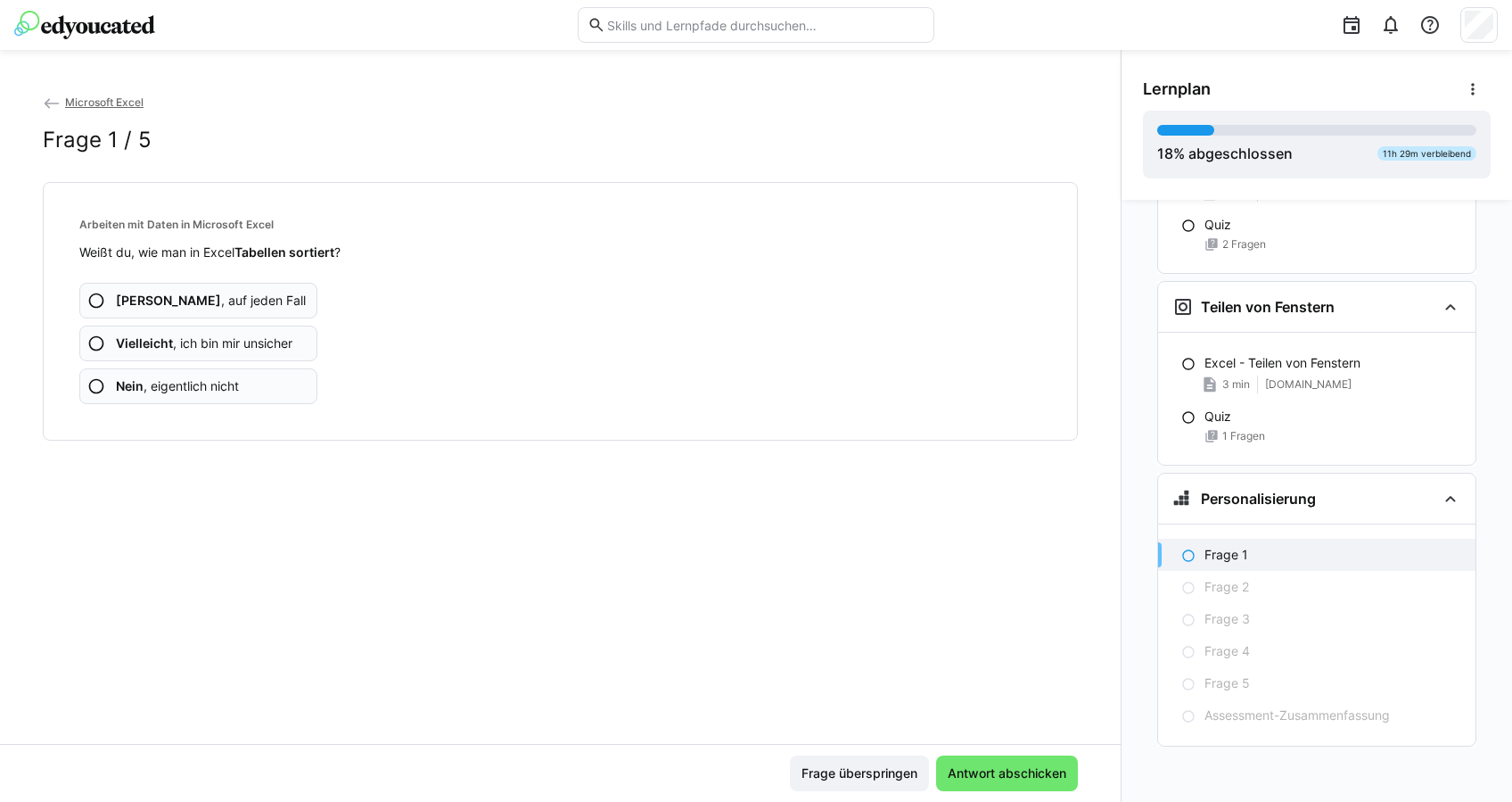
click at [238, 374] on app-assessment-question-radio "Nein , eigentlich nicht" at bounding box center [198, 386] width 238 height 36
click at [226, 387] on span "Nein , eigentlich nicht" at bounding box center [177, 386] width 123 height 18
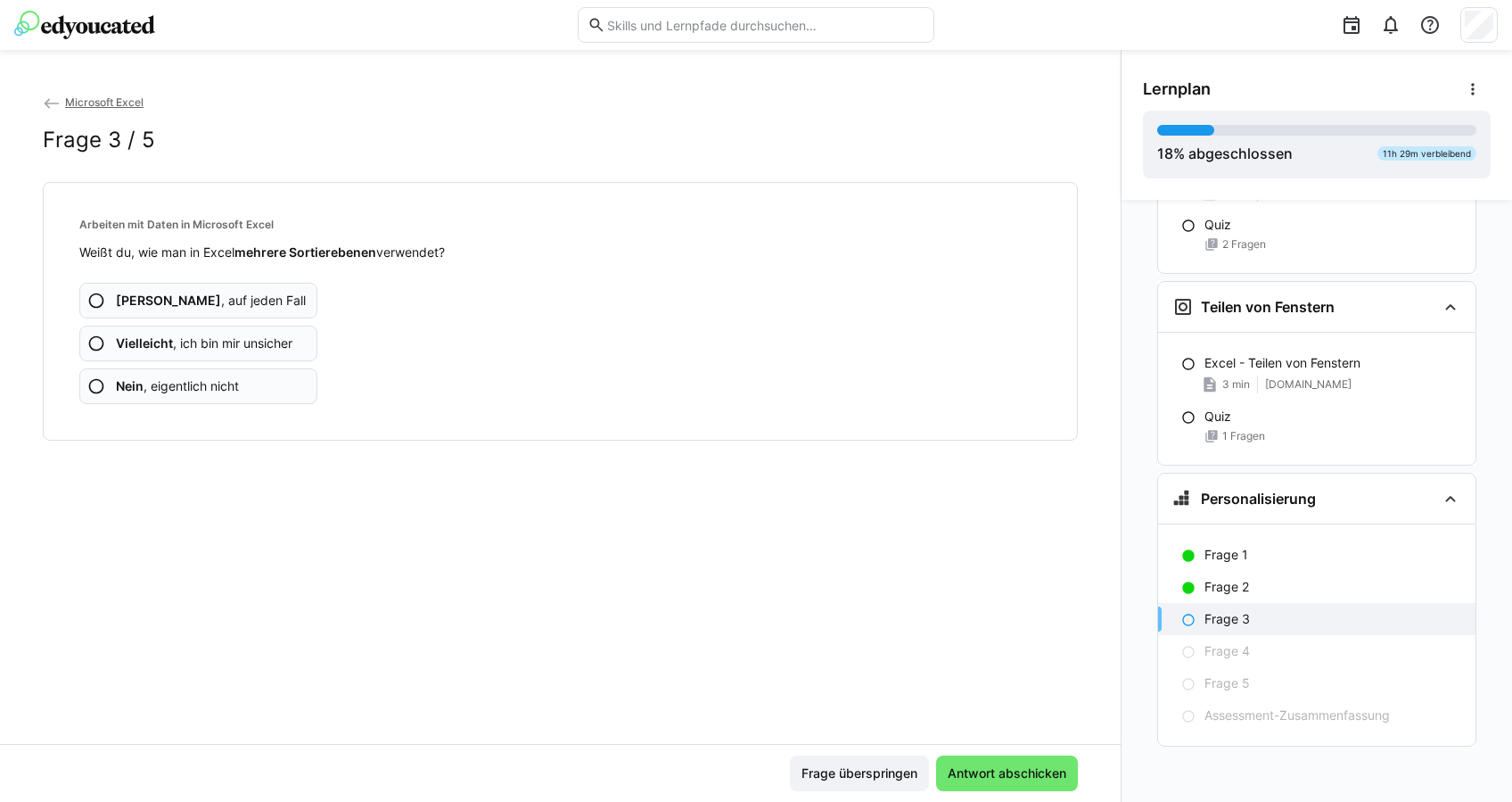
click at [253, 378] on app-assessment-question-radio "Nein , eigentlich nicht" at bounding box center [198, 386] width 238 height 36
click at [269, 383] on app-assessment-question-radio "Nein , eigentlich nicht" at bounding box center [198, 386] width 238 height 36
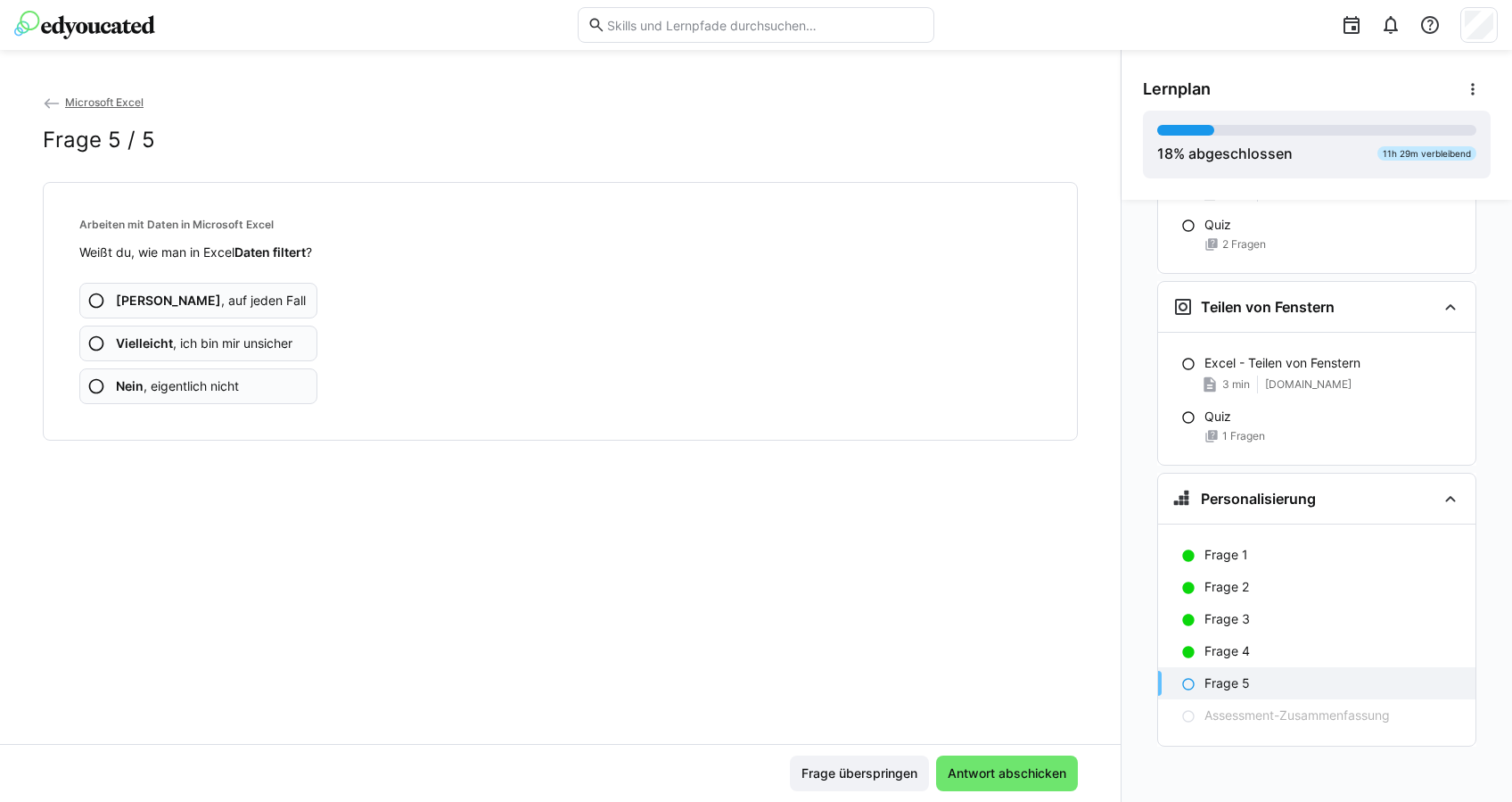
click at [281, 381] on app-assessment-question-radio "Nein , eigentlich nicht" at bounding box center [198, 386] width 238 height 36
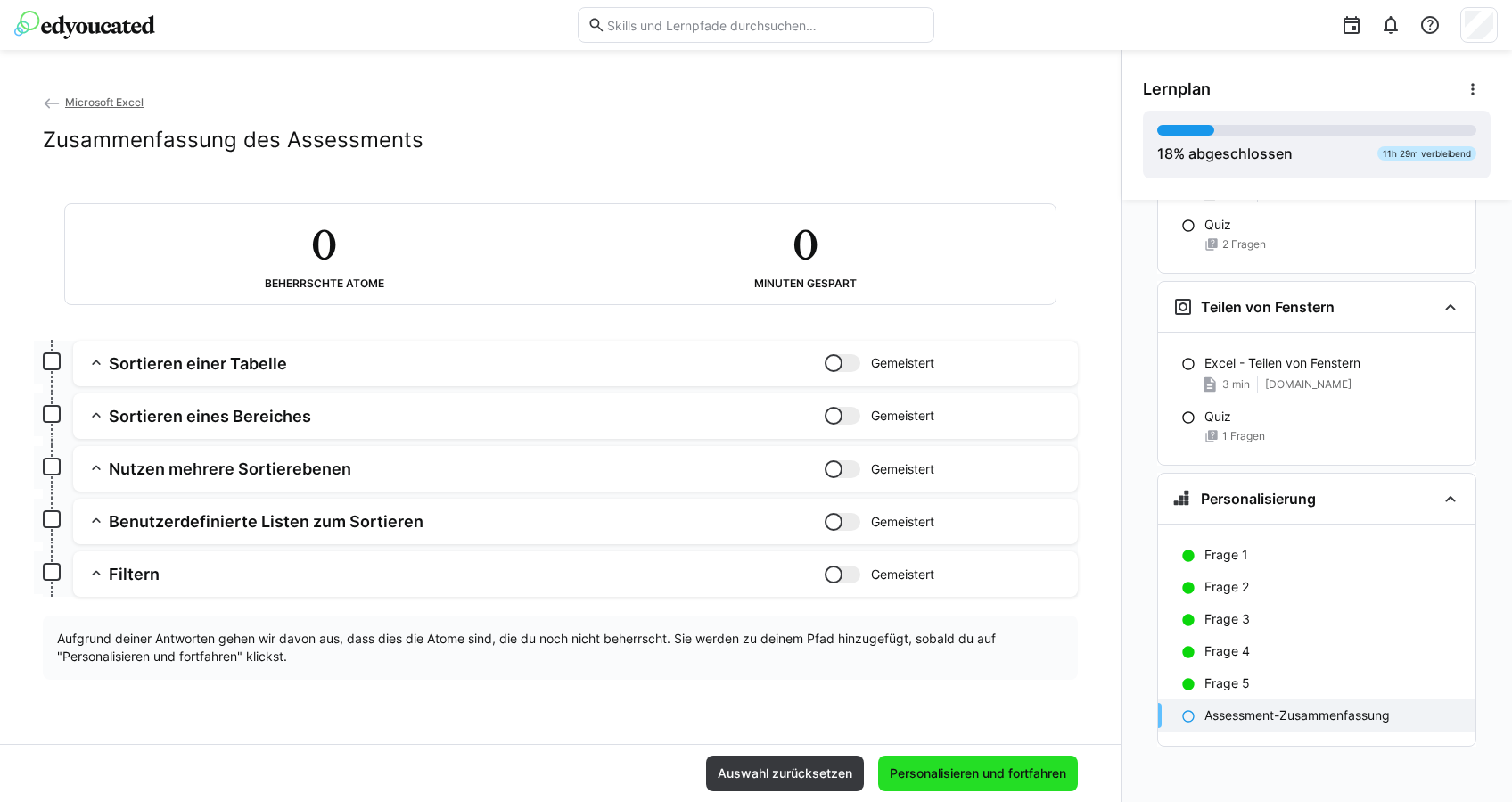
click at [974, 784] on span "Personalisieren und fortfahren" at bounding box center [978, 773] width 199 height 36
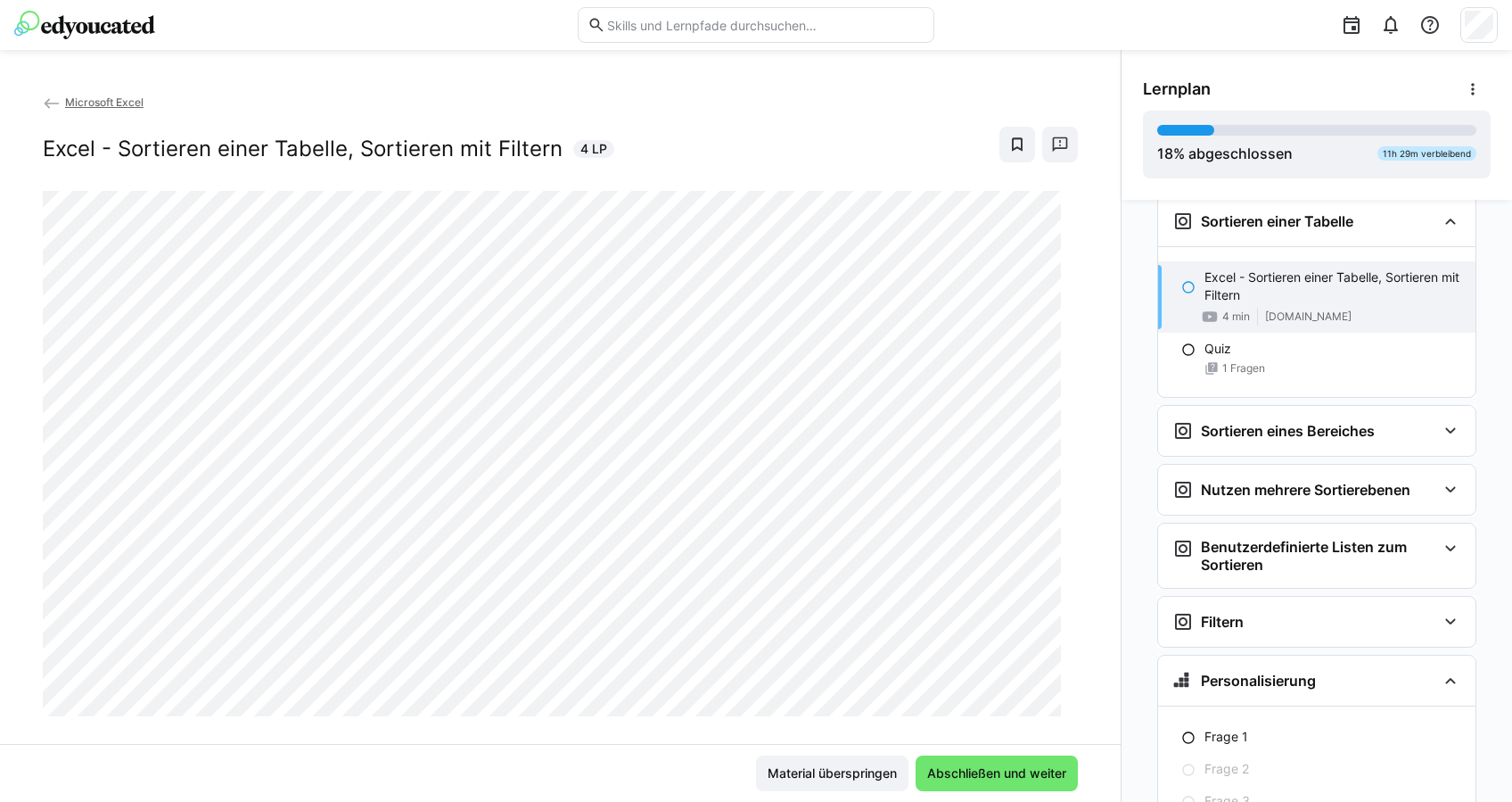
scroll to position [29, 0]
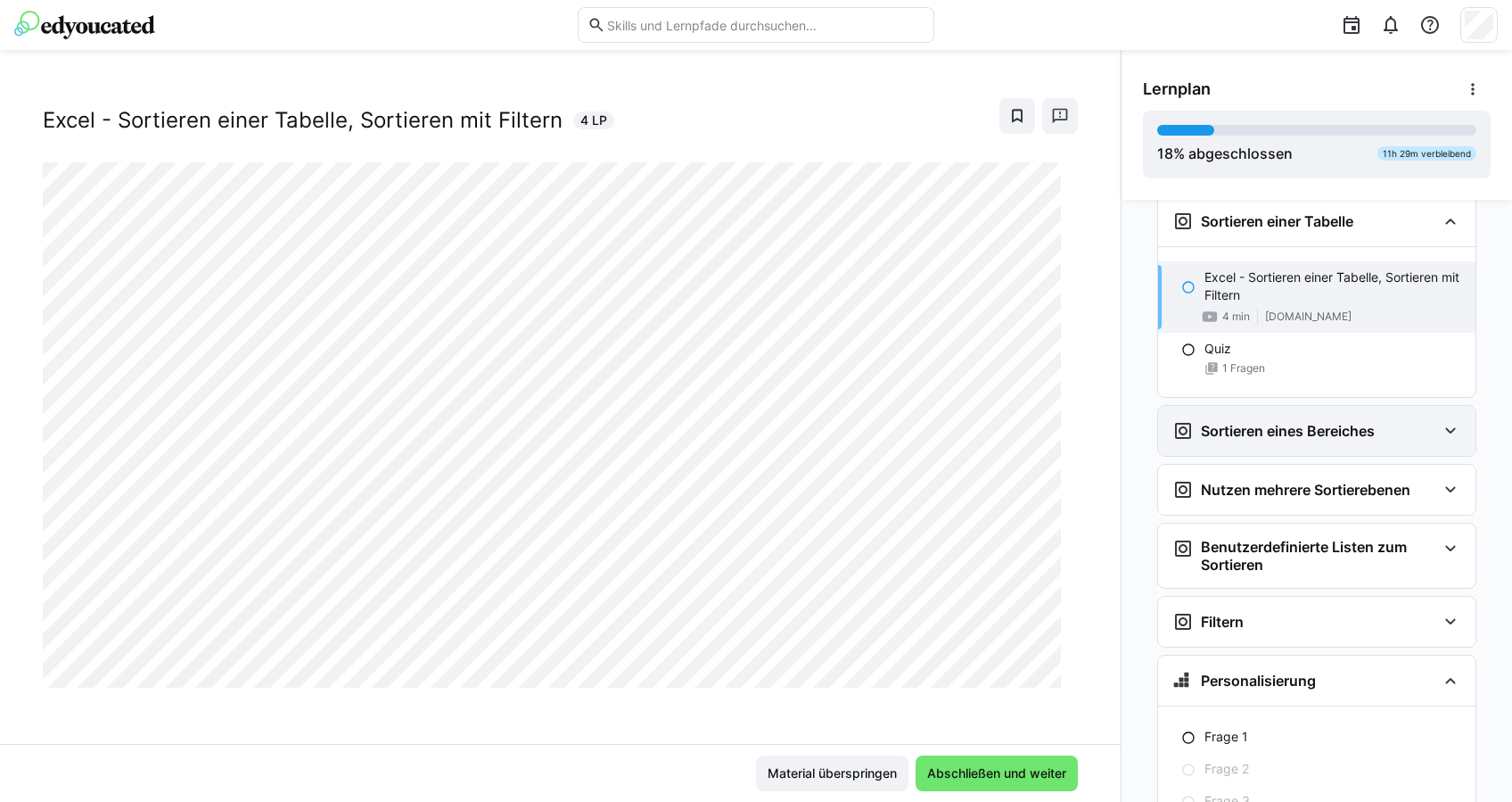
click at [1305, 456] on div "Sortieren eines Bereiches" at bounding box center [1317, 430] width 318 height 50
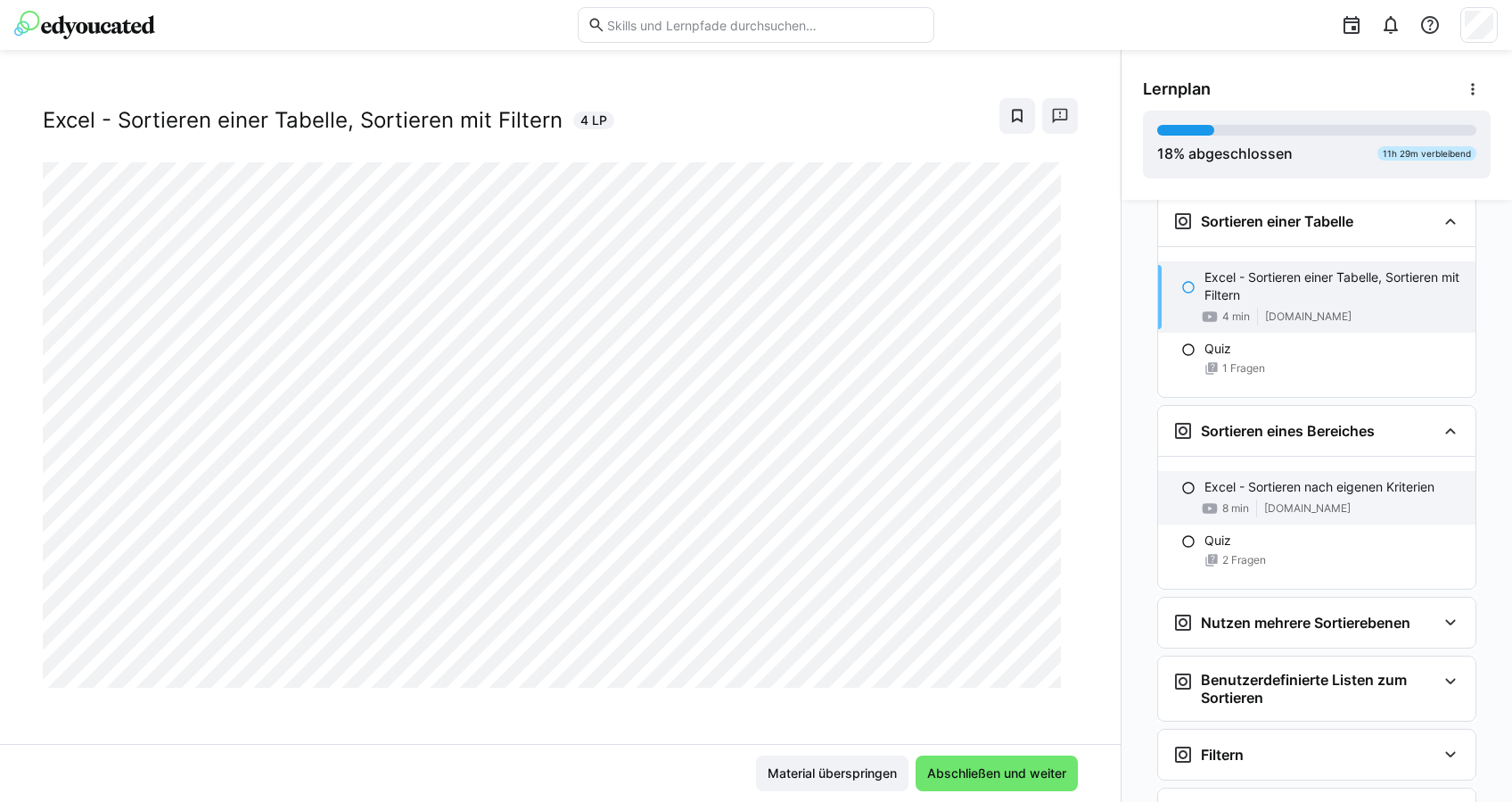
click at [1271, 493] on p "Excel - Sortieren nach eigenen Kriterien" at bounding box center [1319, 487] width 230 height 18
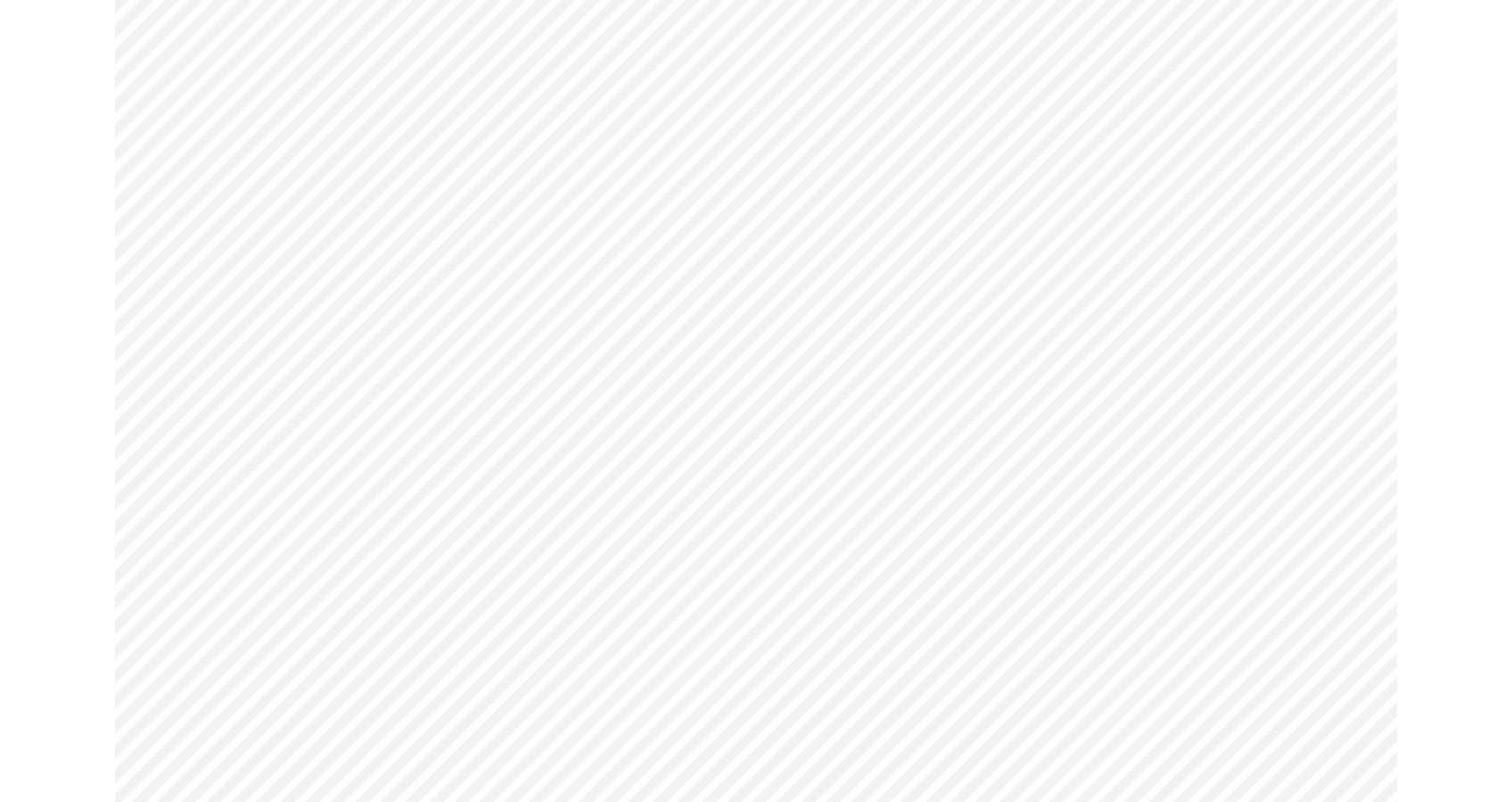
scroll to position [0, 0]
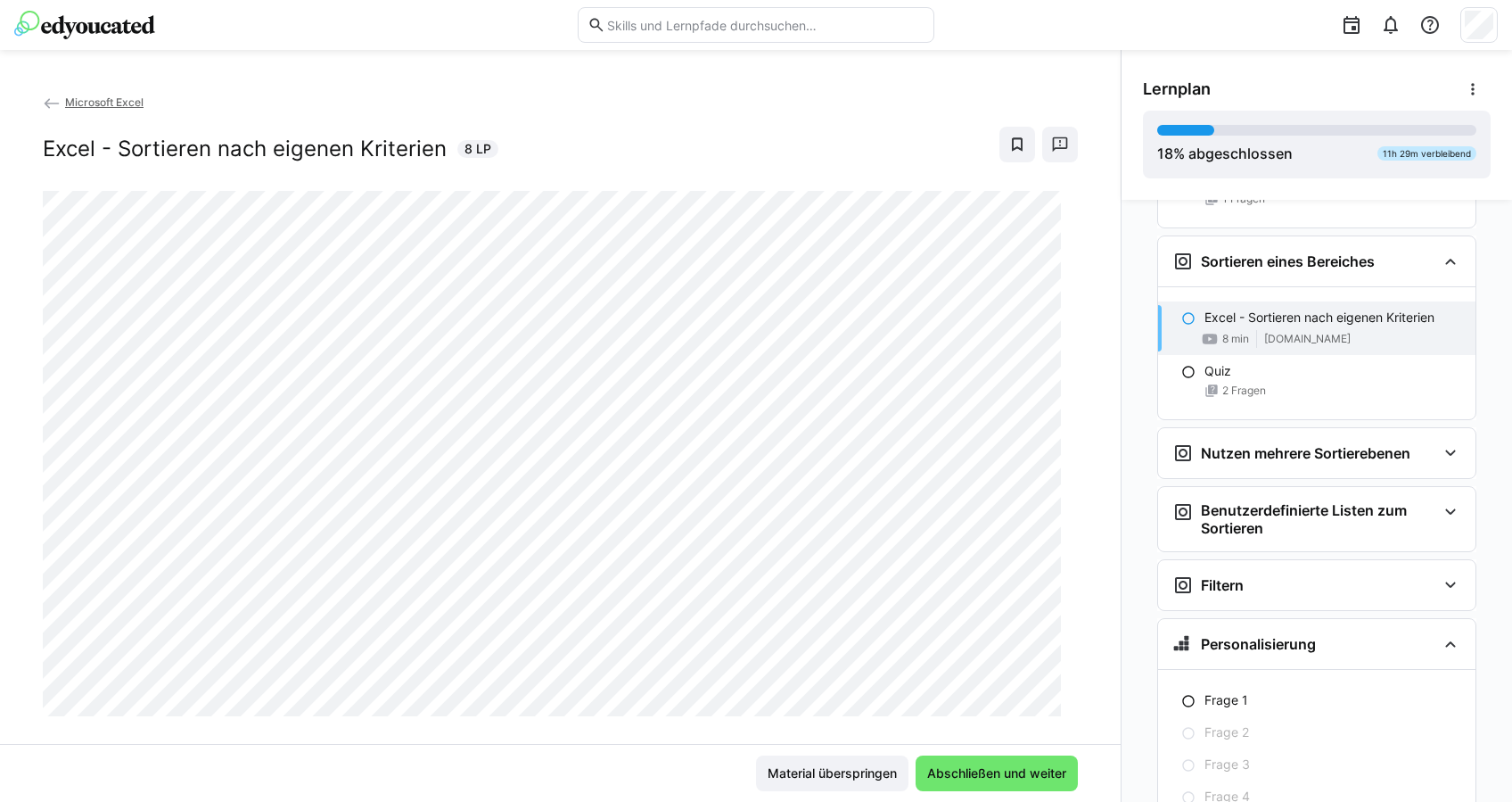
click at [834, 20] on input "text" at bounding box center [765, 25] width 319 height 16
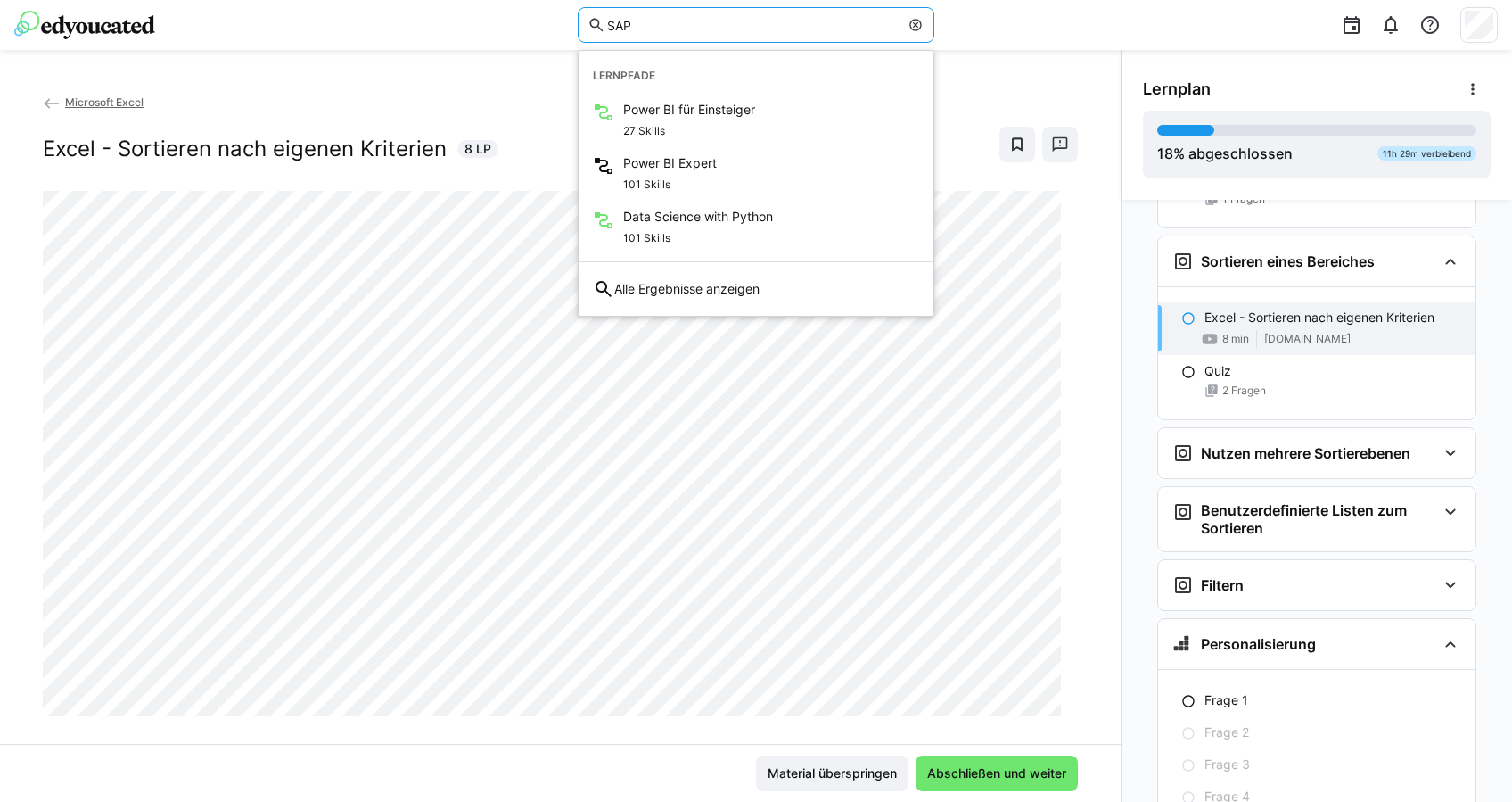
type input "SAP"
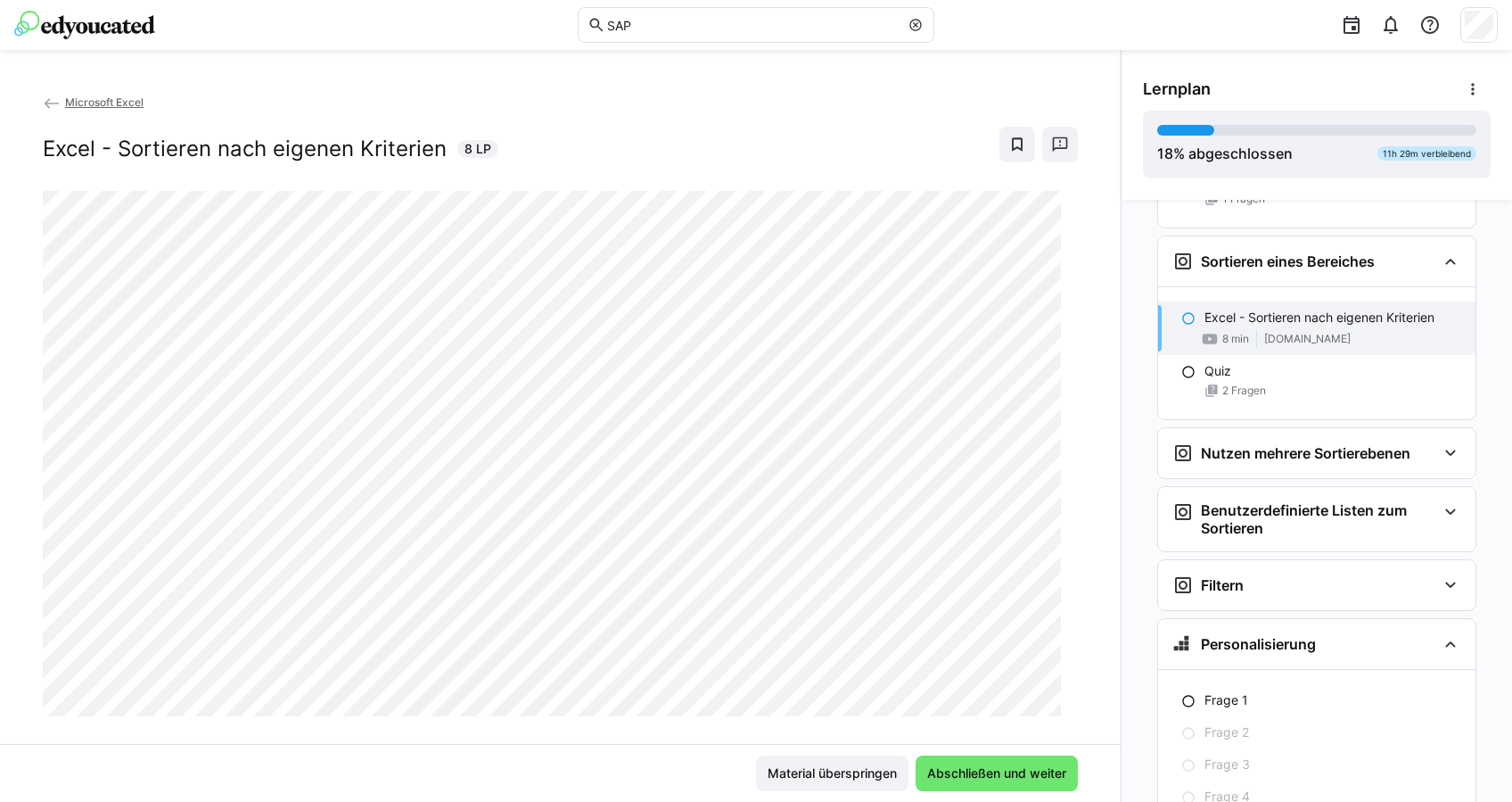
click at [1010, 56] on div "Microsoft Excel Excel - Sortieren nach eigenen Kriterien 8 LP Material überspri…" at bounding box center [560, 425] width 1120 height 751
click at [913, 21] on eds-icon at bounding box center [916, 25] width 14 height 14
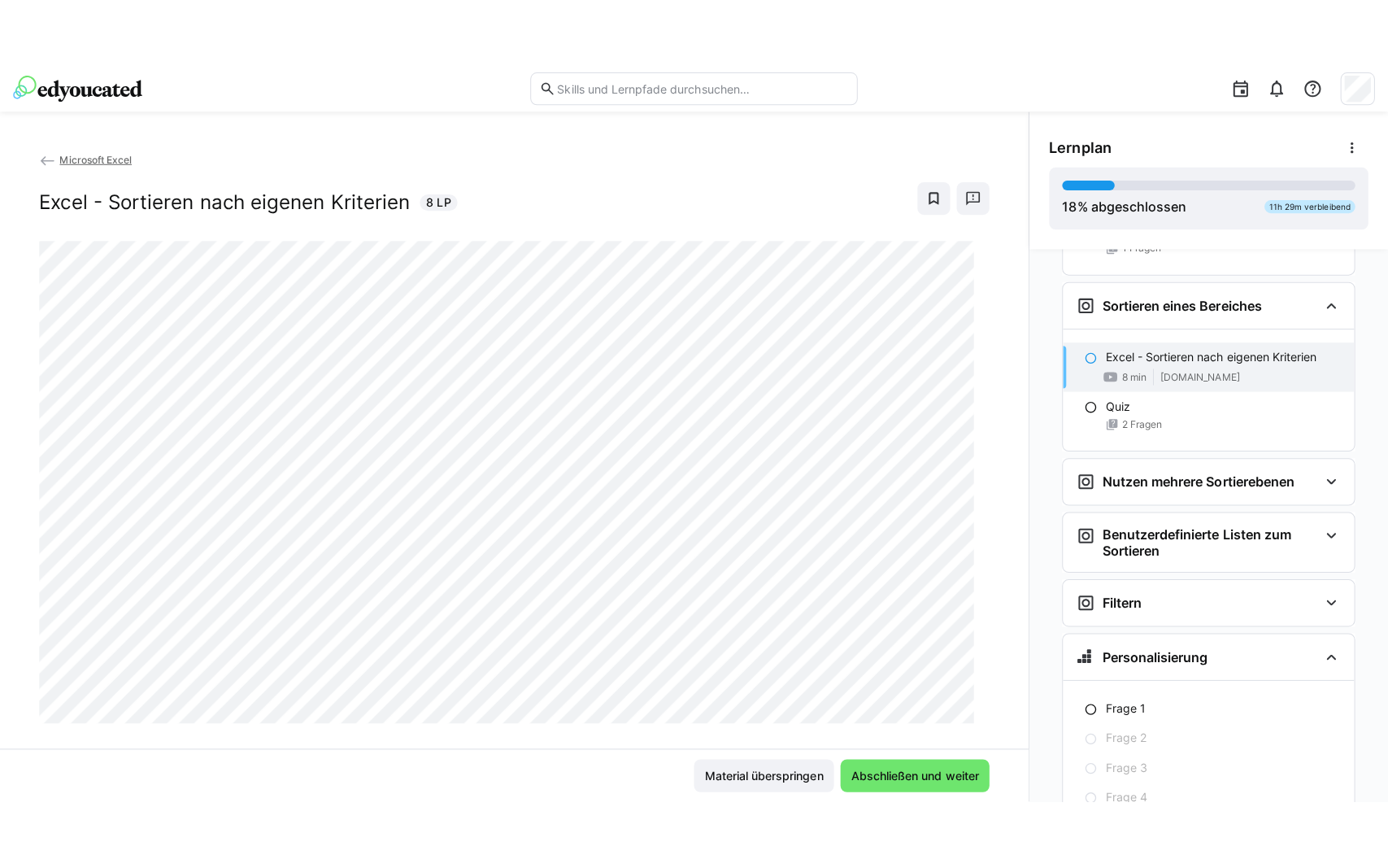
scroll to position [26, 0]
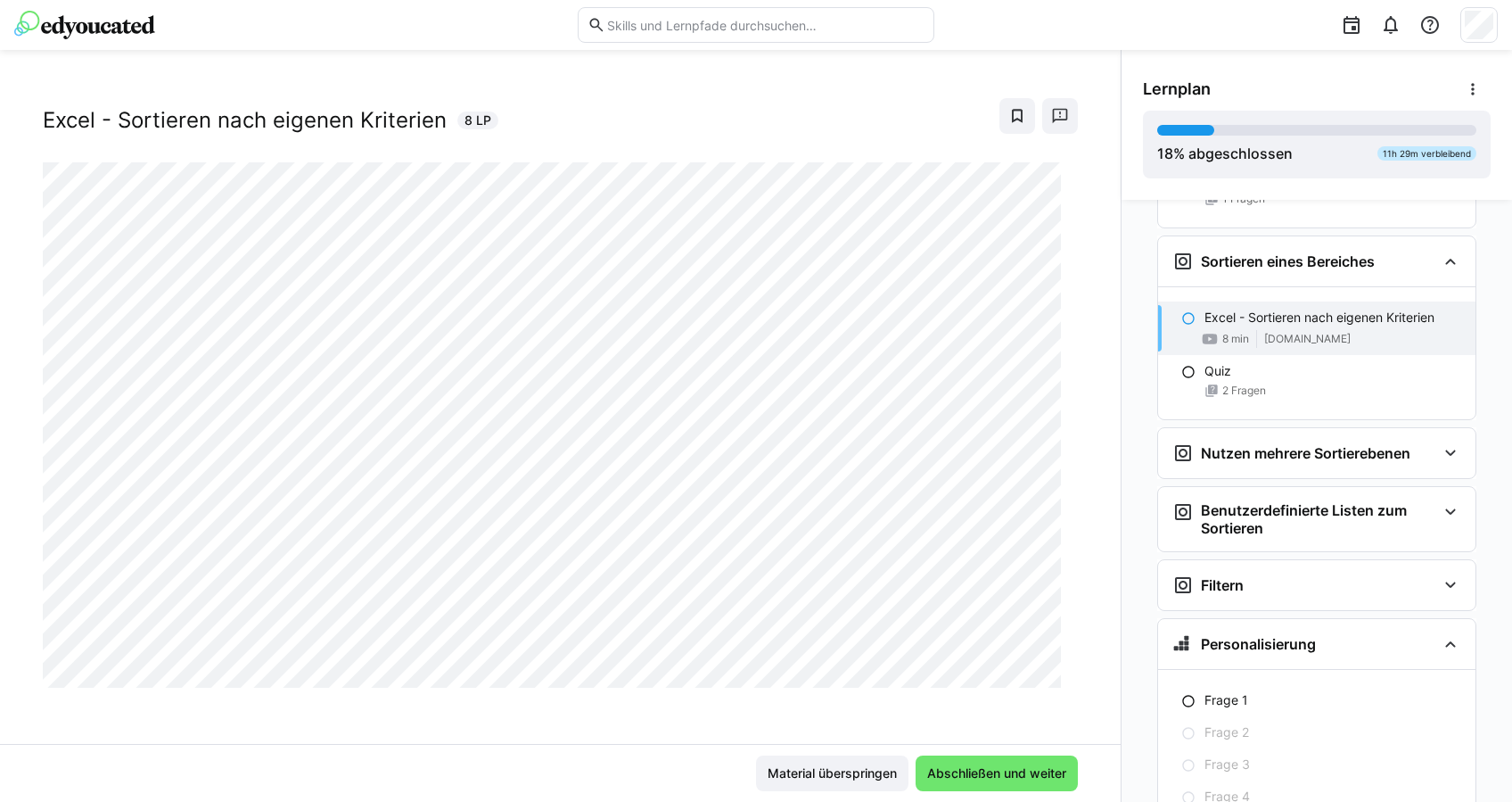
click at [710, 740] on div "Microsoft Excel Excel - Sortieren nach eigenen Kriterien 8 LP" at bounding box center [560, 419] width 1120 height 651
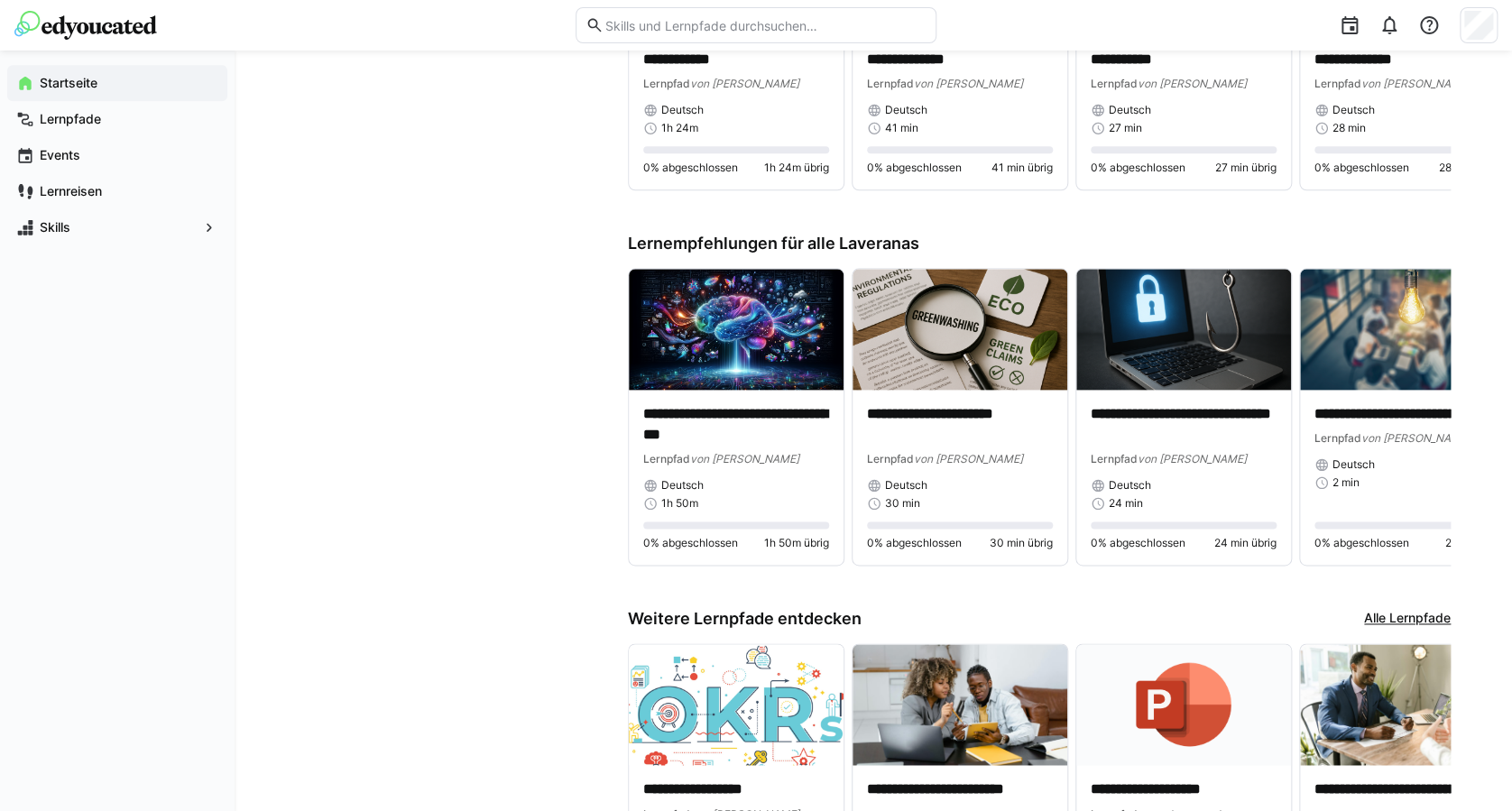
scroll to position [733, 0]
